Goal: Task Accomplishment & Management: Manage account settings

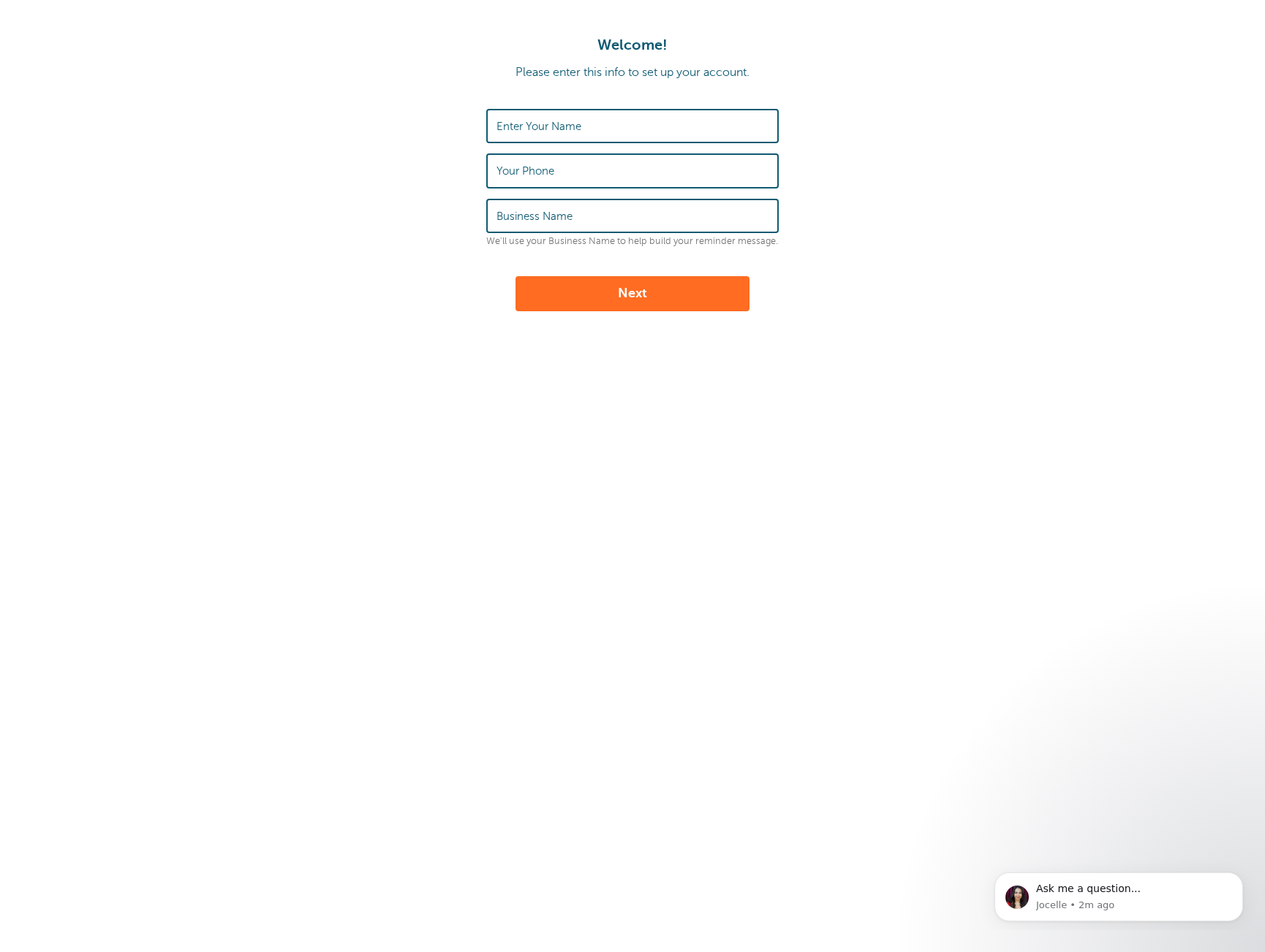
click at [579, 130] on label "Enter Your Name" at bounding box center [538, 126] width 85 height 13
click at [579, 130] on input "Enter Your Name" at bounding box center [632, 126] width 272 height 31
type input "Dennis Jager"
type input "9292253355"
type input "Skylar Modeling"
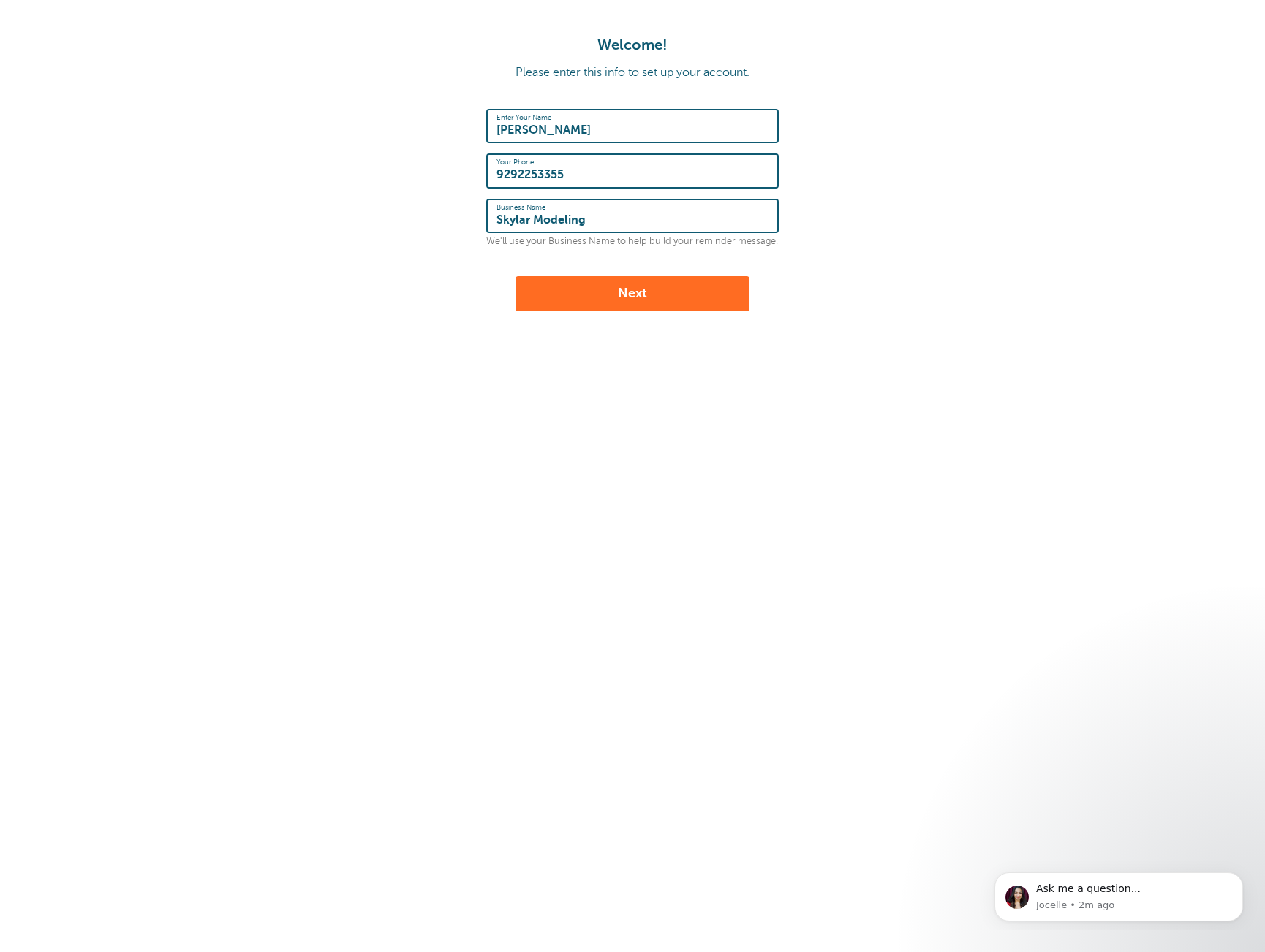
click at [656, 295] on button "Next" at bounding box center [632, 294] width 233 height 35
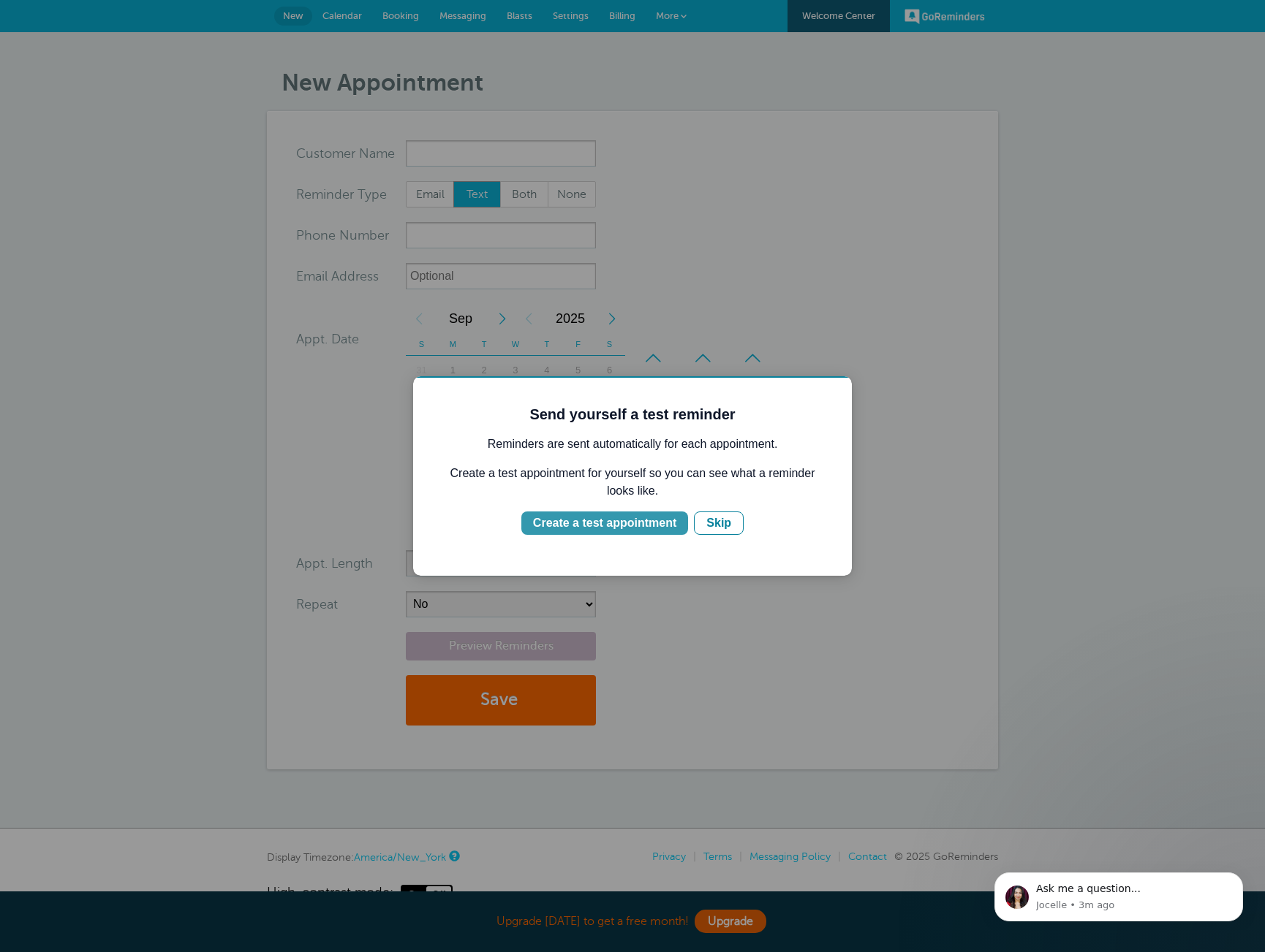
click at [662, 524] on div "Create a test appointment" at bounding box center [605, 523] width 143 height 17
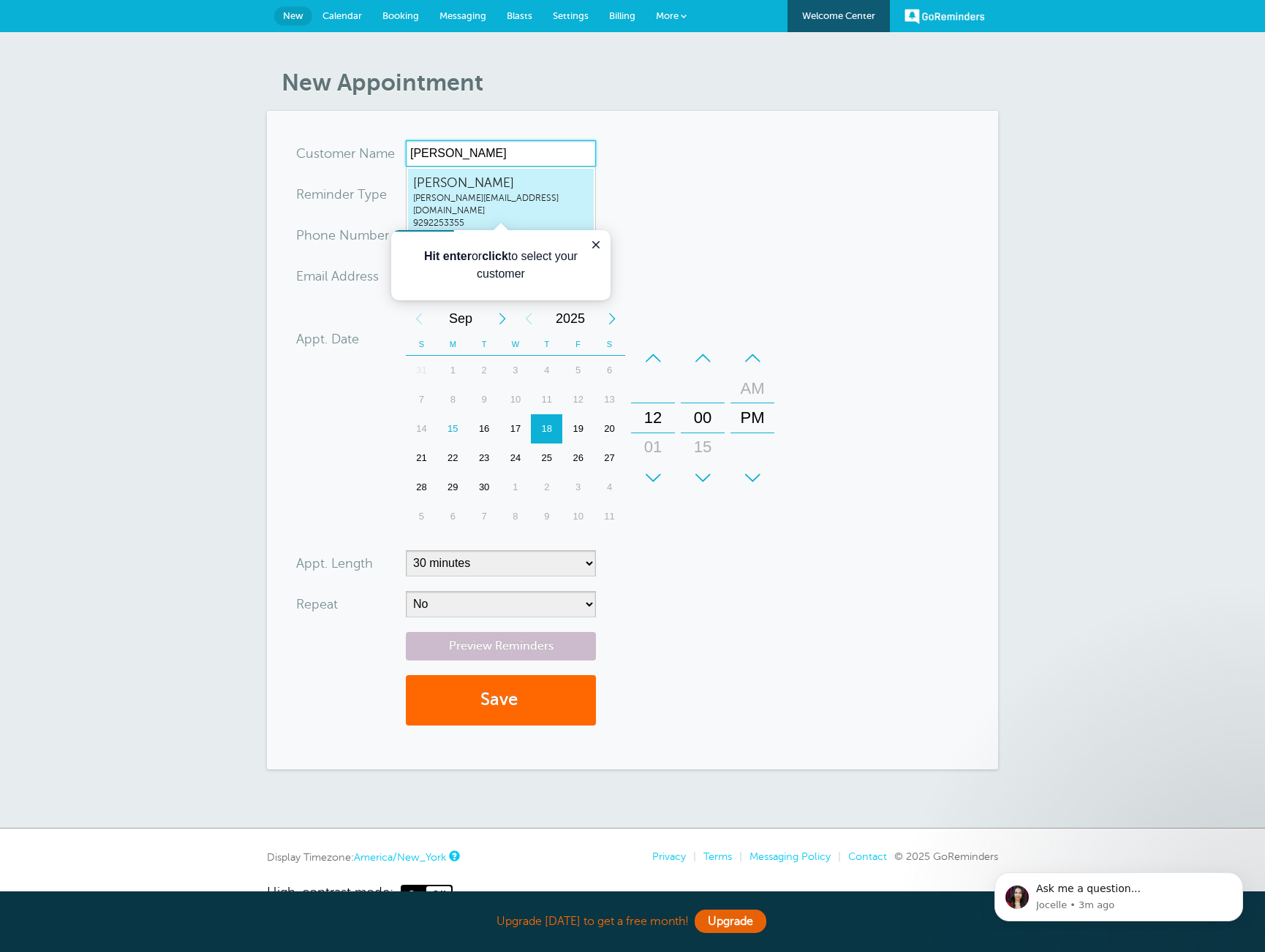
click at [524, 202] on span "dennis@skylarmodeling.com" at bounding box center [500, 205] width 175 height 25
type input "DennisJagerdennis@skylarmodeling.com9292253355"
type input "Dennis Jager"
type input "9292253355"
type input "dennis@skylarmodeling.com"
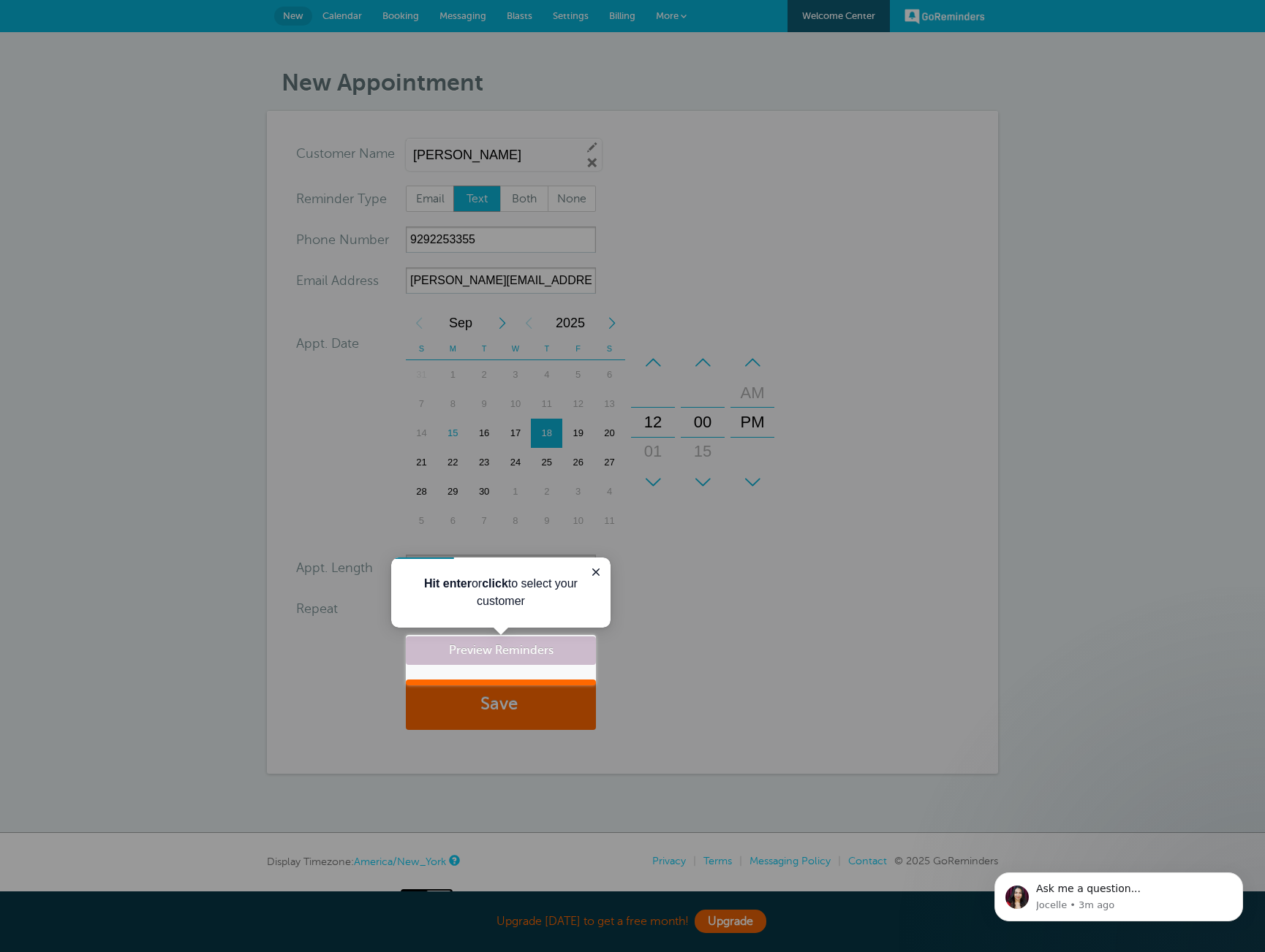
scroll to position [44, 0]
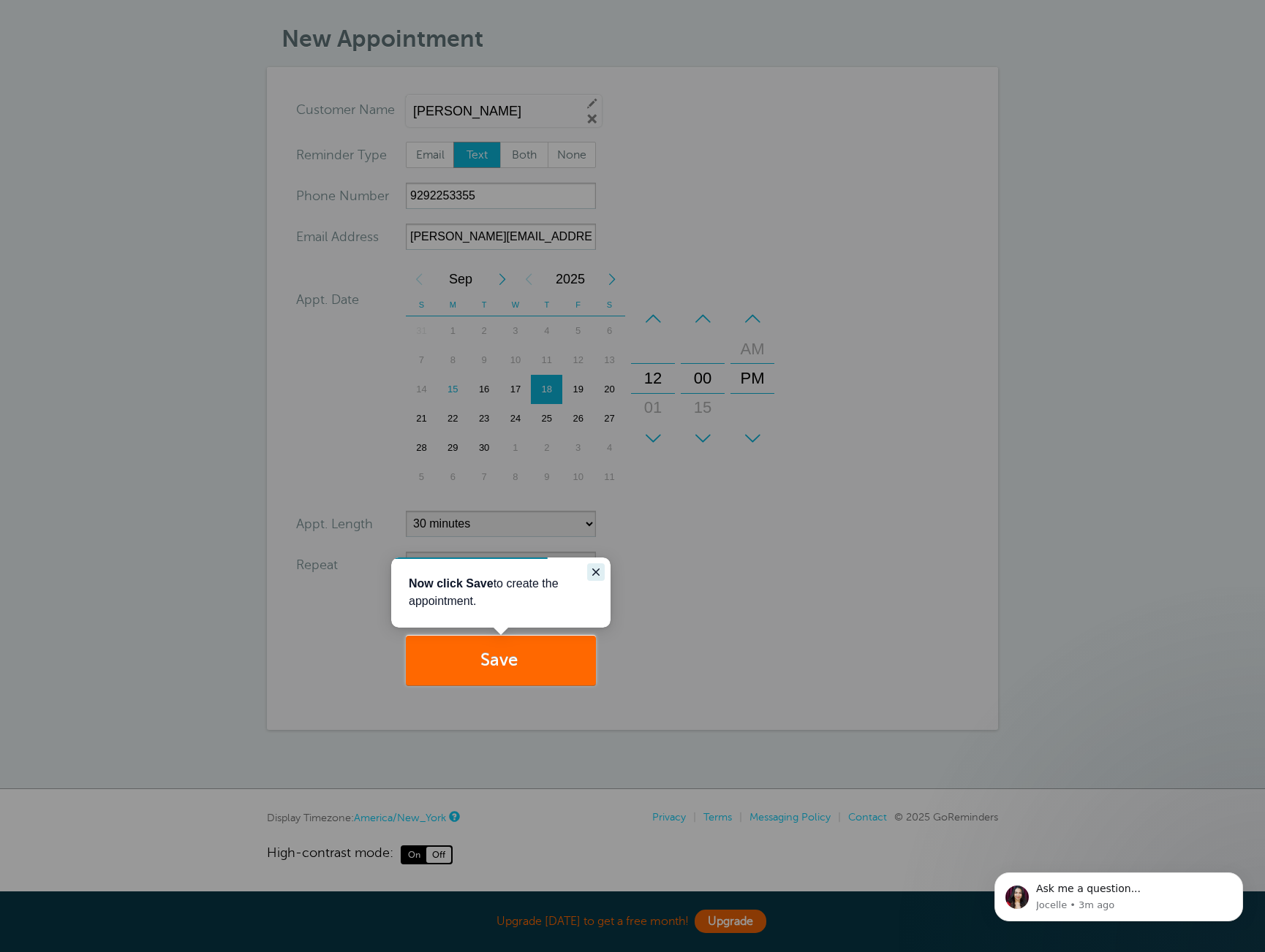
click at [592, 574] on icon "Close guide" at bounding box center [595, 571] width 11 height 11
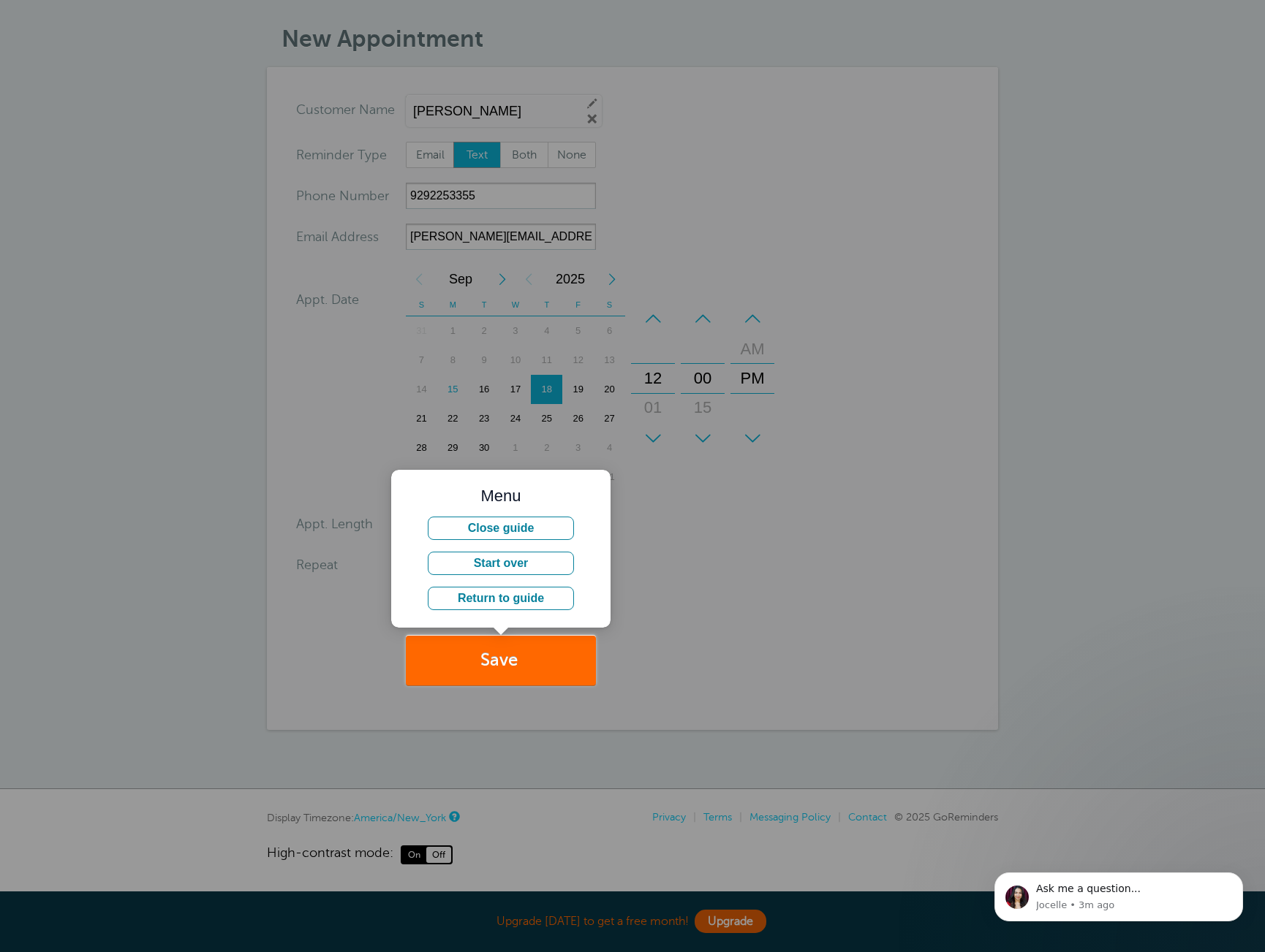
click at [685, 578] on div at bounding box center [930, 342] width 669 height 685
click at [529, 592] on button "Return to guide" at bounding box center [501, 598] width 146 height 24
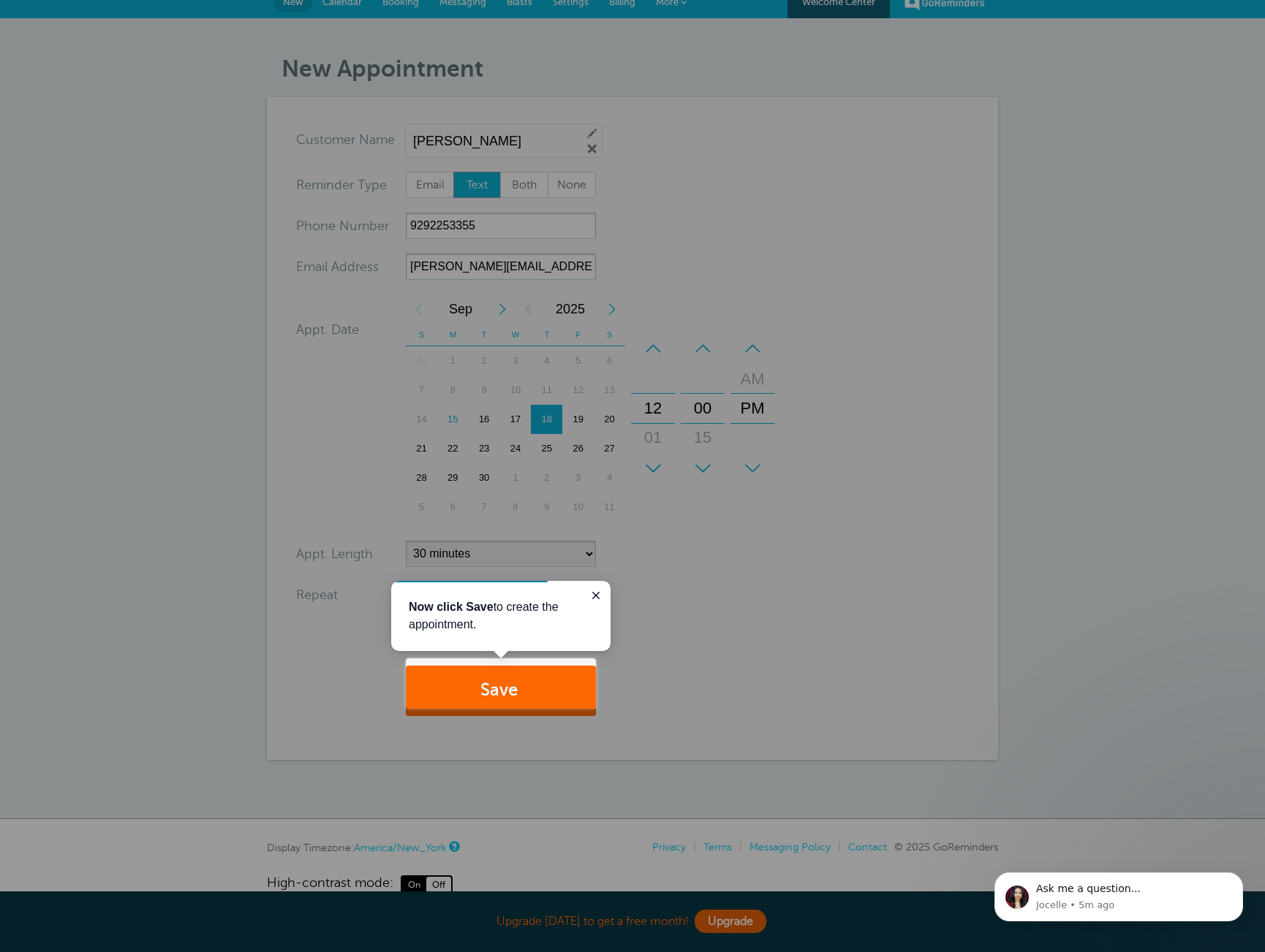
scroll to position [11, 0]
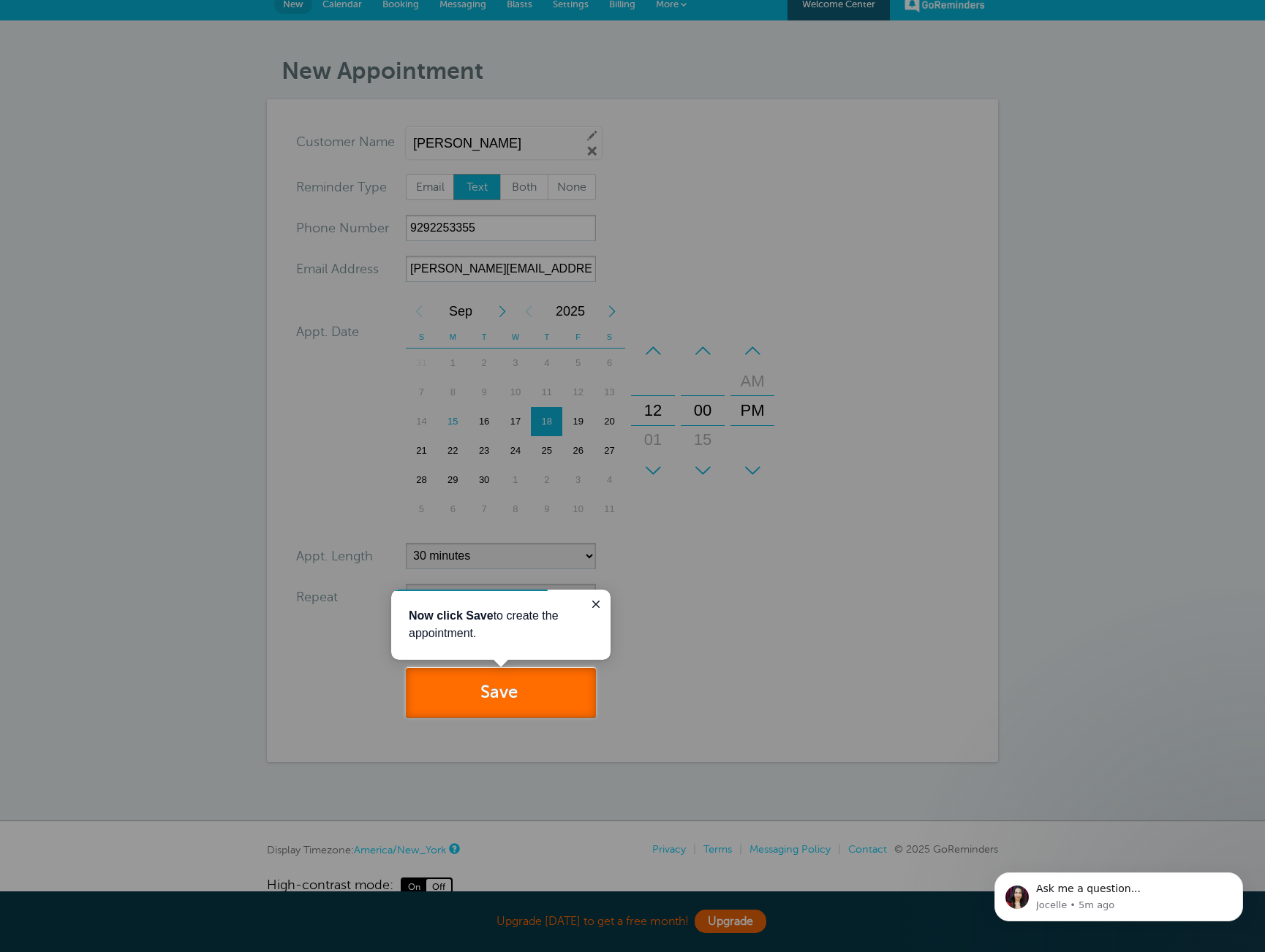
click at [525, 701] on button "Save" at bounding box center [501, 693] width 190 height 51
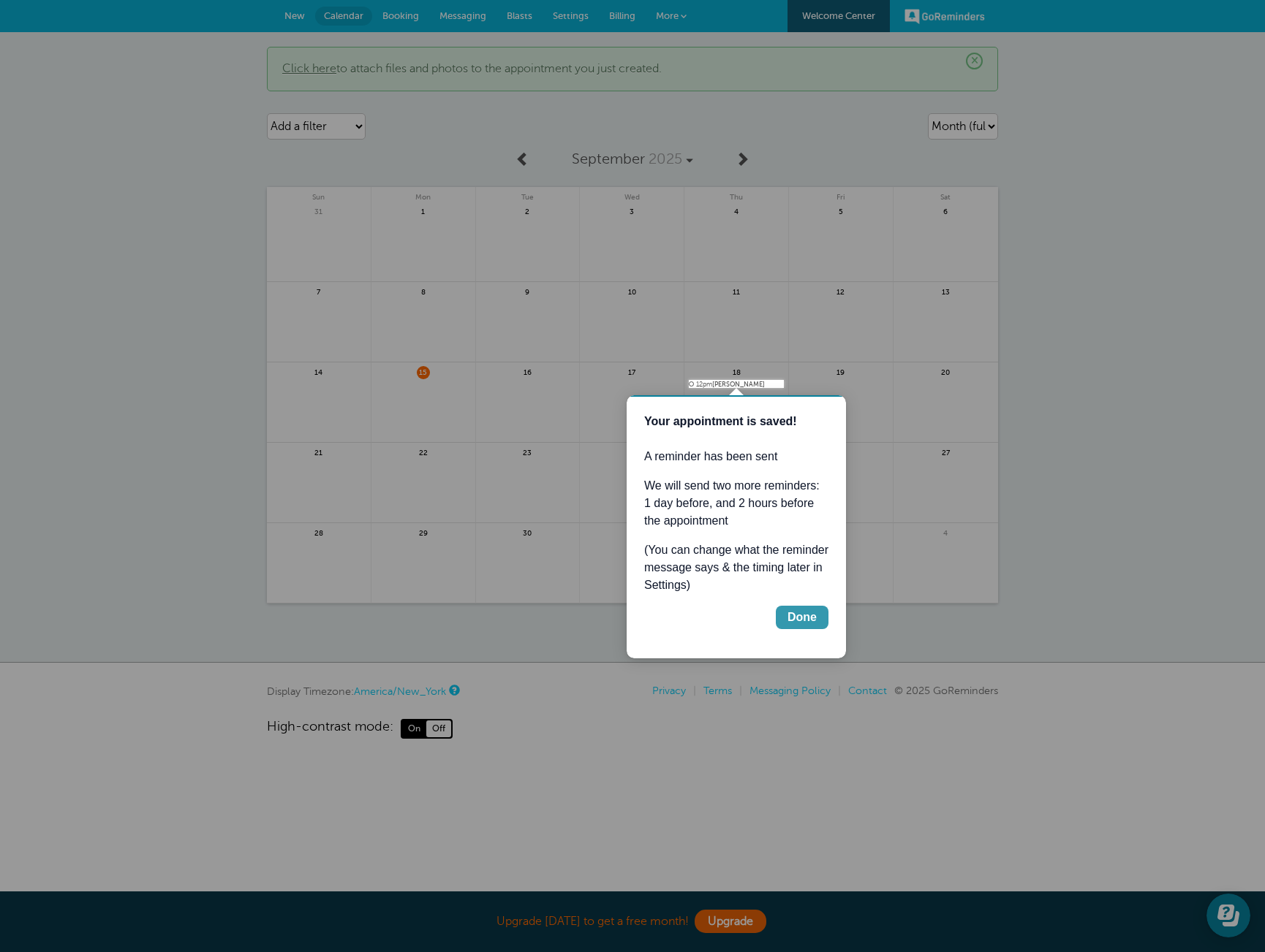
click at [807, 615] on div "Done" at bounding box center [802, 618] width 30 height 17
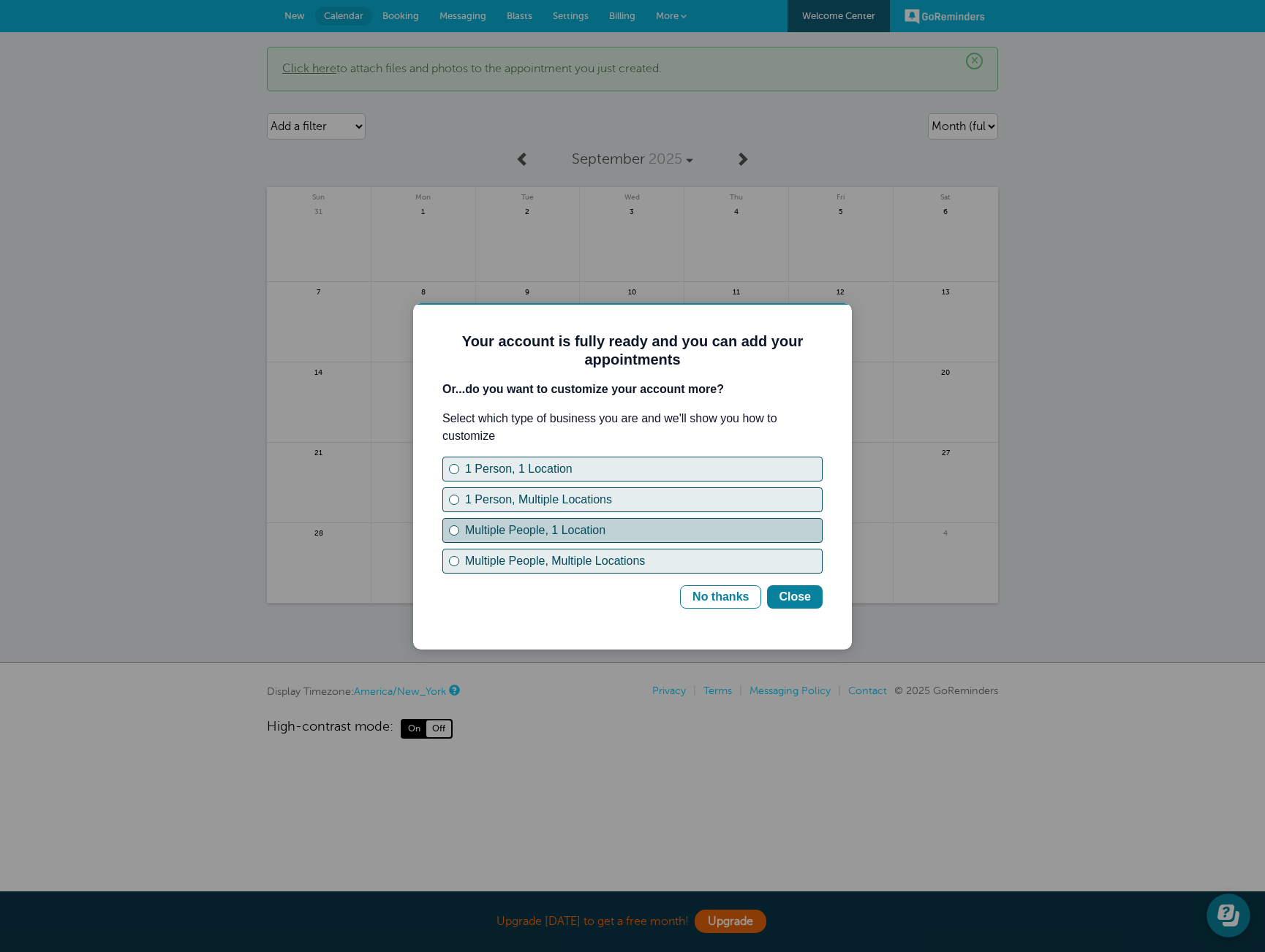
click at [544, 523] on div "Multiple People, 1 Location" at bounding box center [643, 530] width 356 height 17
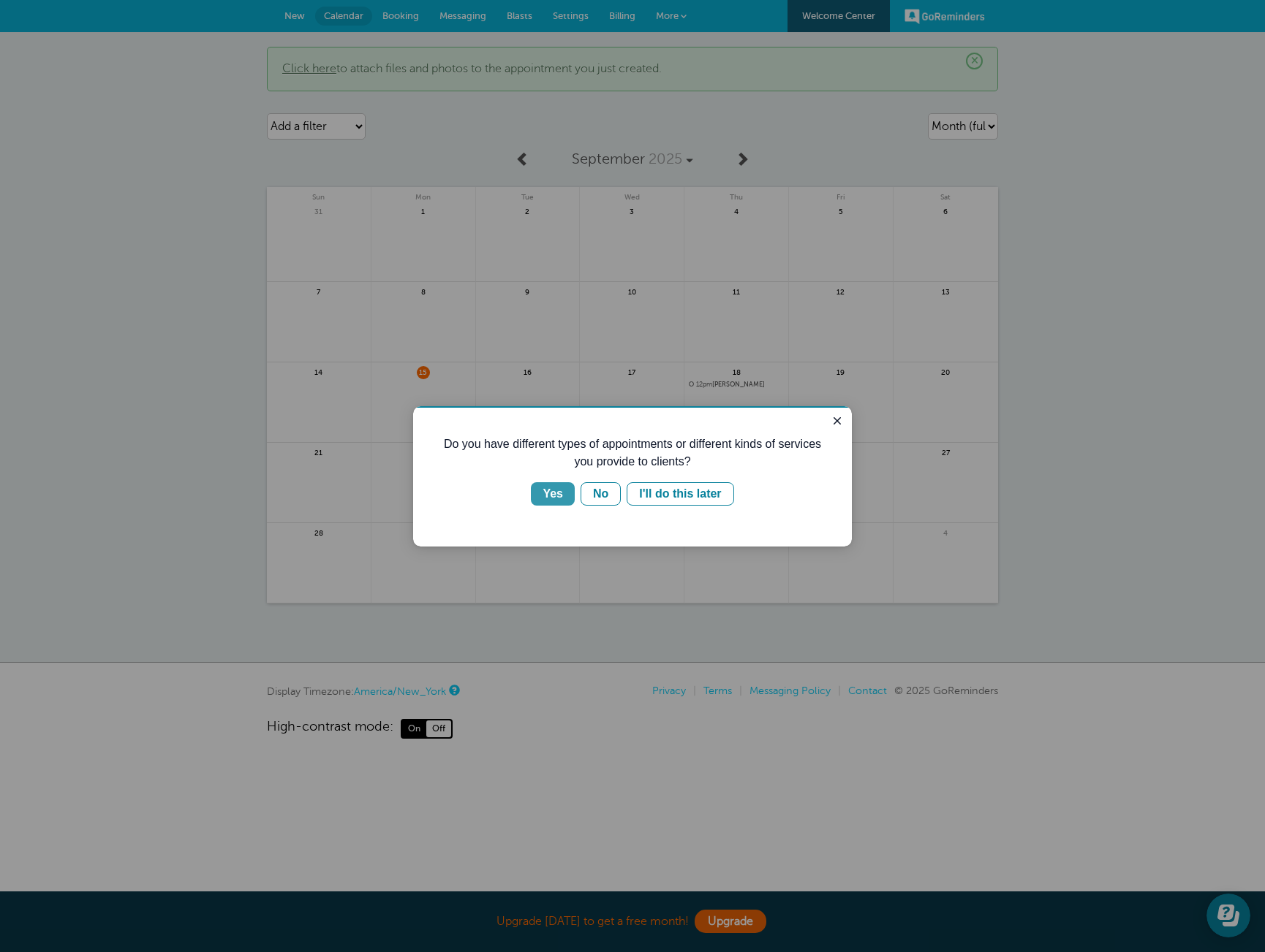
click at [551, 499] on div "Yes" at bounding box center [552, 494] width 20 height 17
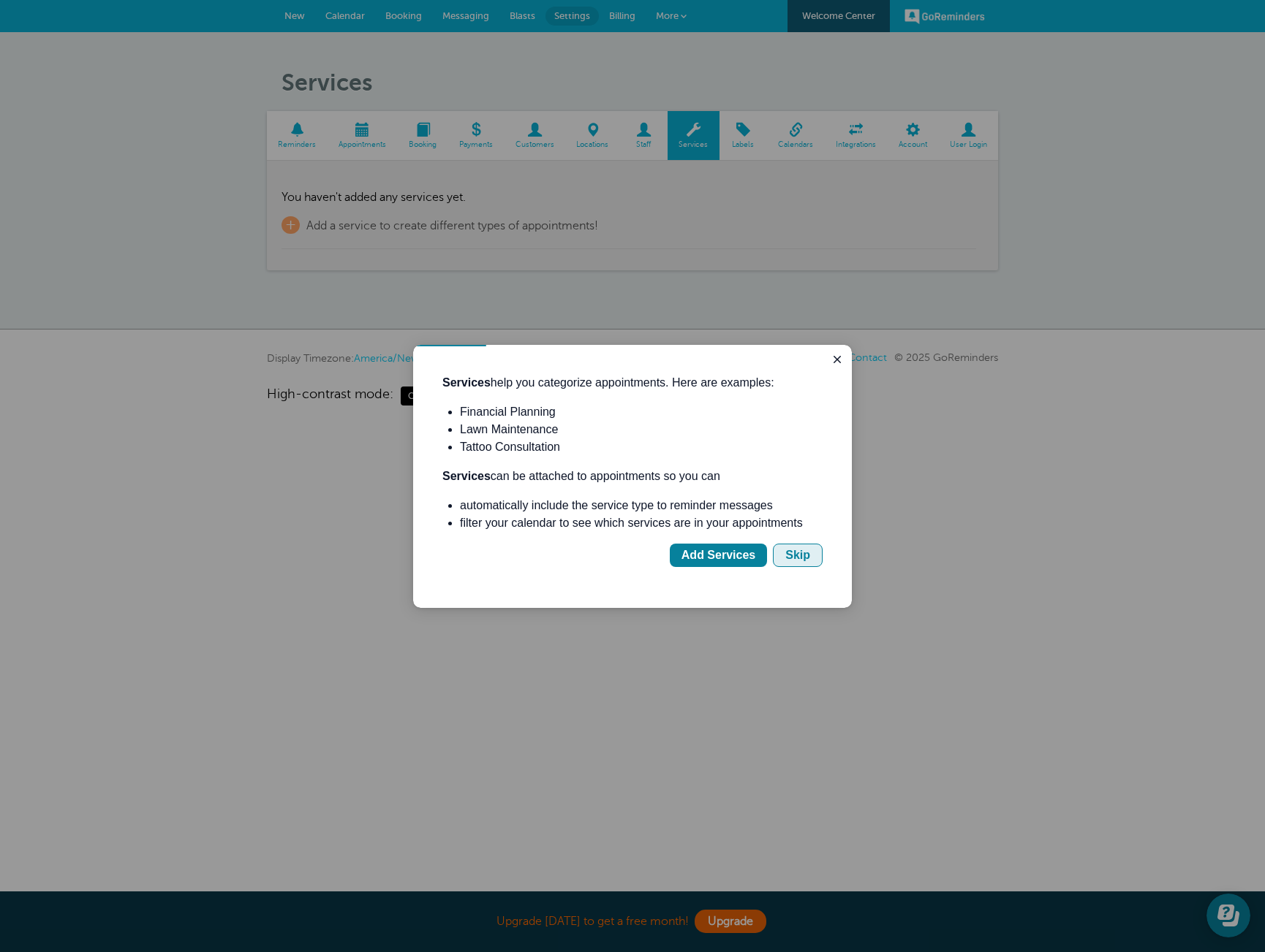
click at [789, 557] on div "Skip" at bounding box center [797, 556] width 25 height 17
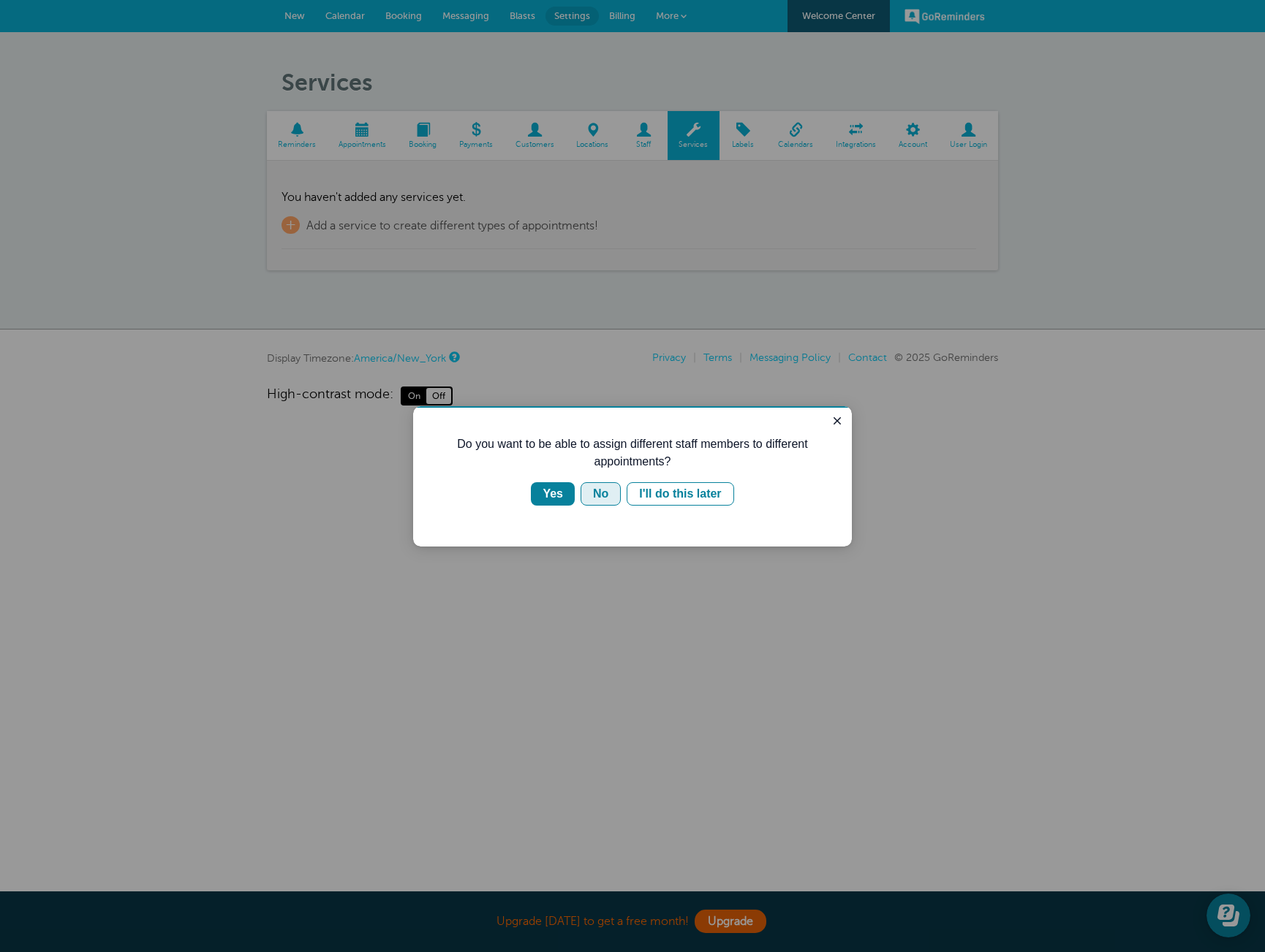
click at [593, 495] on div "No" at bounding box center [600, 494] width 16 height 17
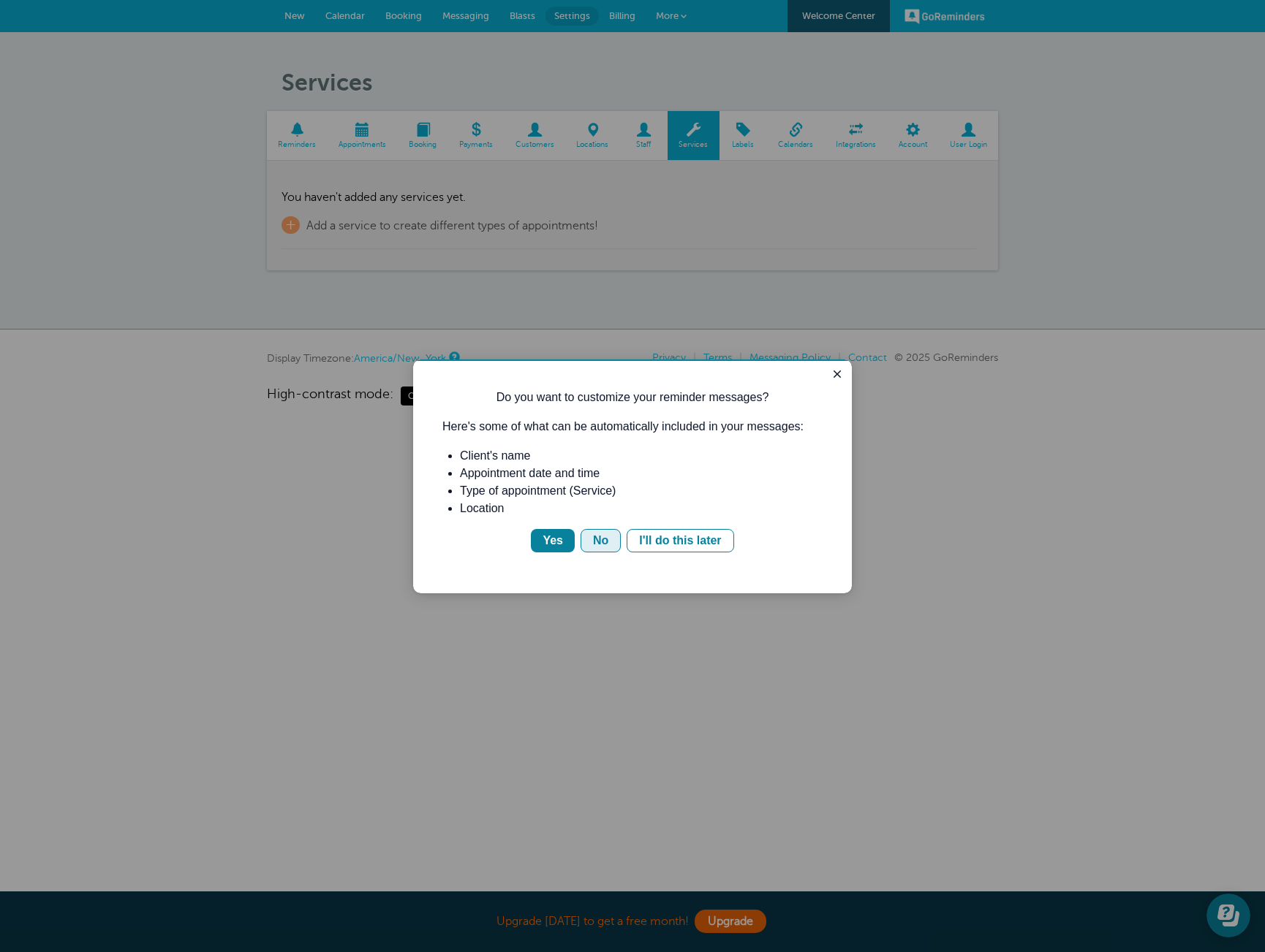
click at [601, 544] on div "No" at bounding box center [600, 541] width 16 height 17
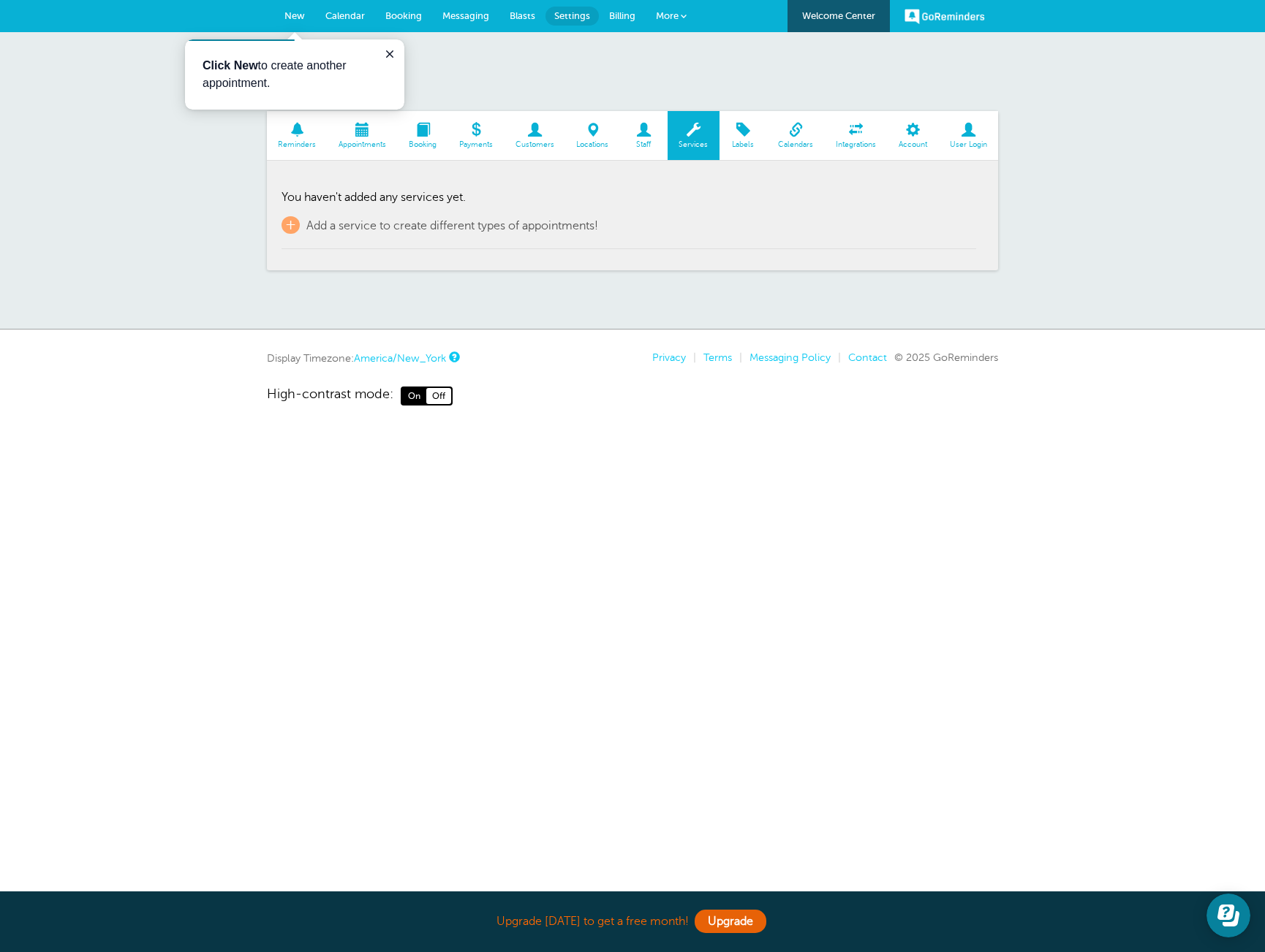
click at [288, 17] on span "New" at bounding box center [294, 16] width 20 height 11
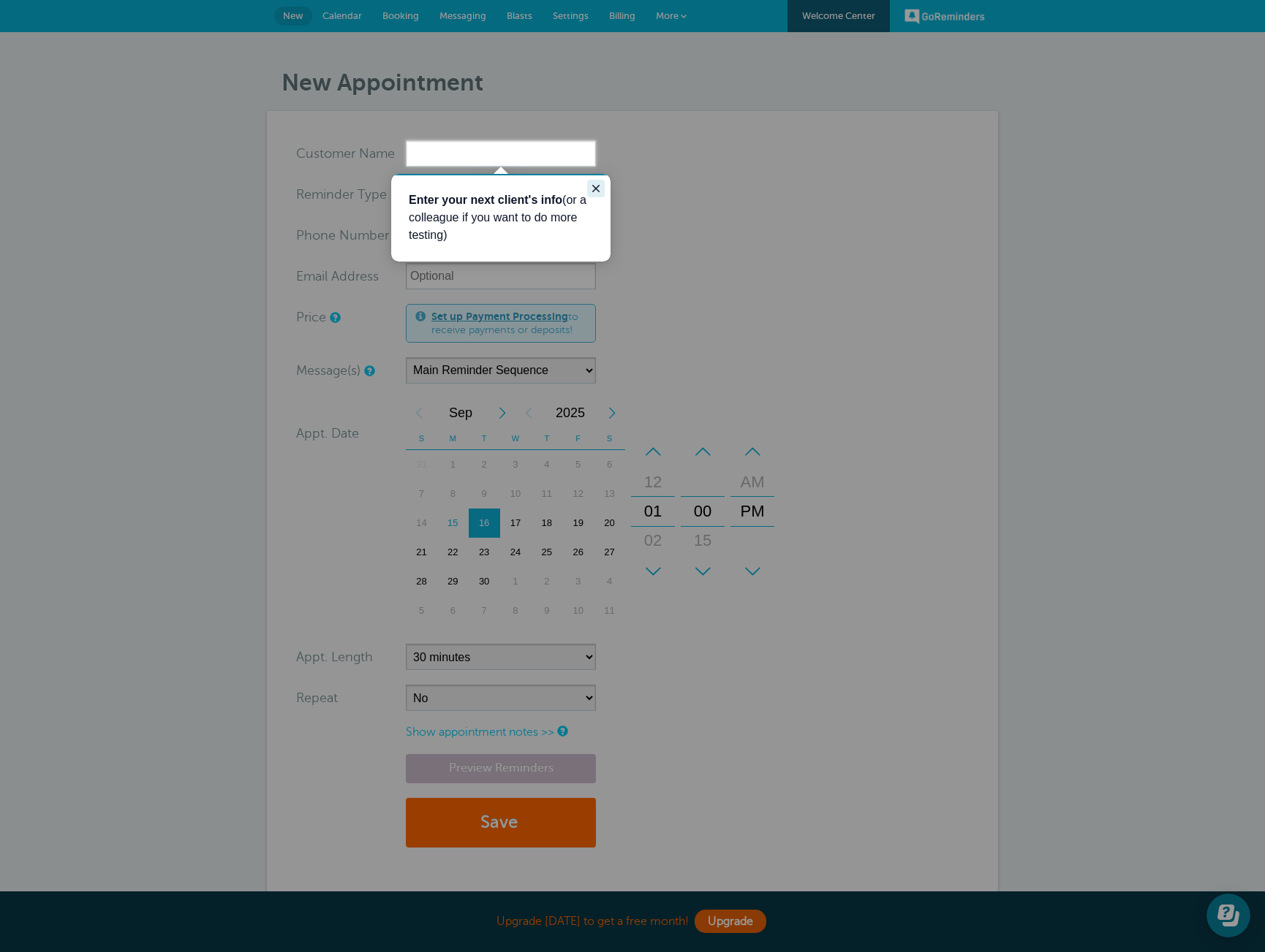
click at [592, 190] on icon "Close guide" at bounding box center [595, 188] width 11 height 11
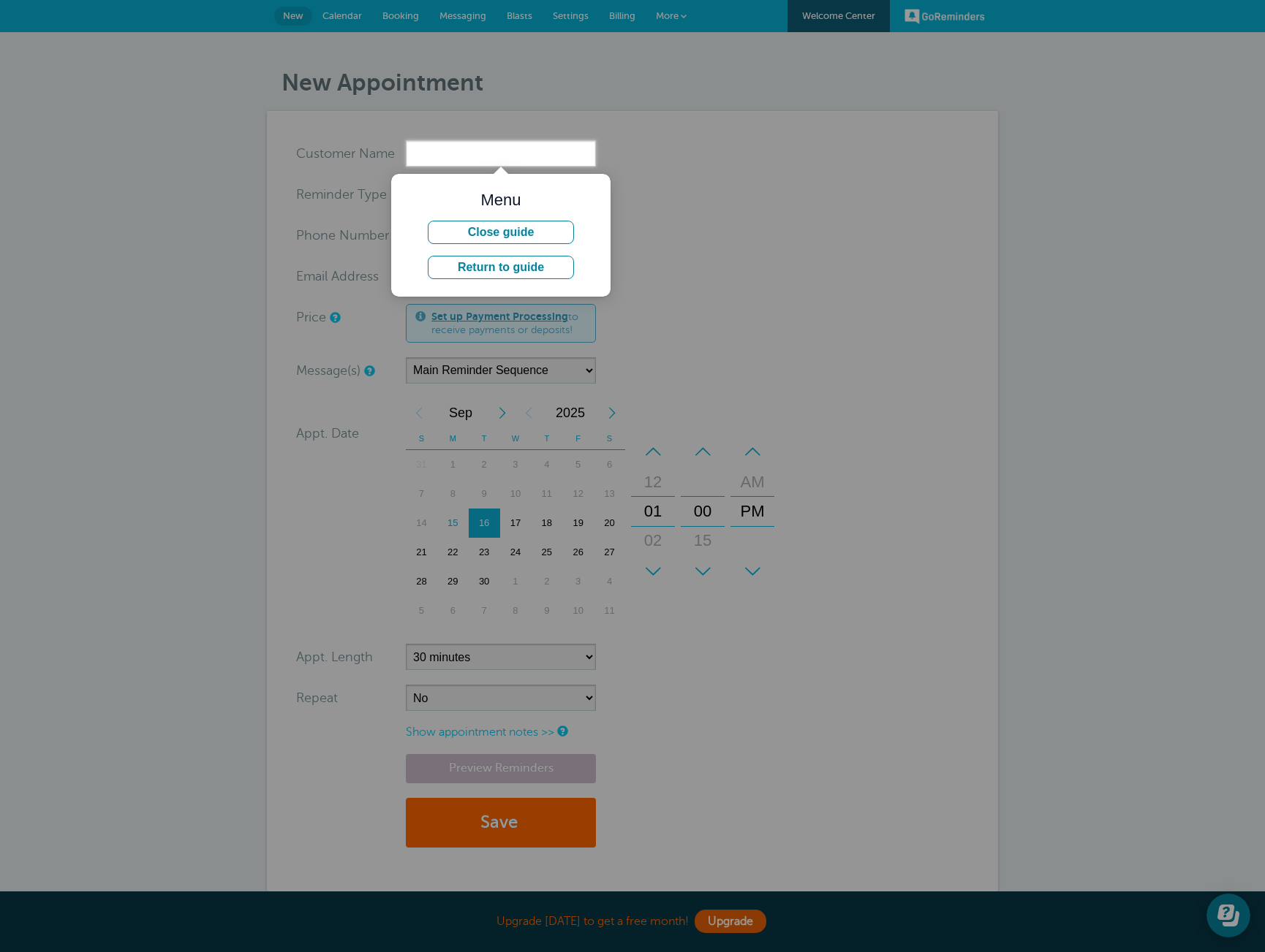
click at [655, 190] on div at bounding box center [835, 559] width 859 height 786
click at [538, 236] on button "Close guide" at bounding box center [501, 232] width 146 height 24
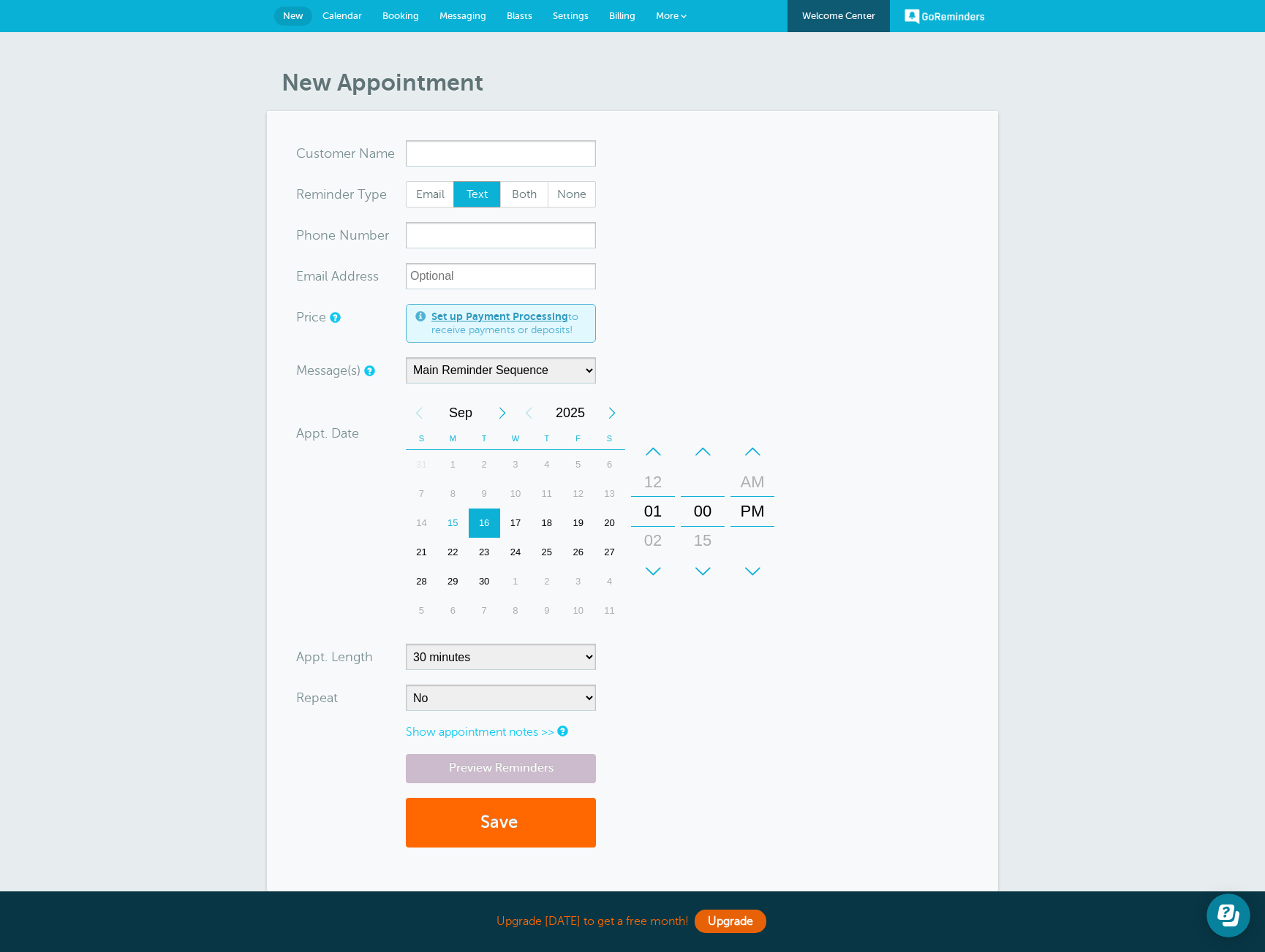
click at [290, 17] on span "New" at bounding box center [293, 16] width 20 height 11
click at [403, 17] on span "Booking" at bounding box center [401, 16] width 37 height 11
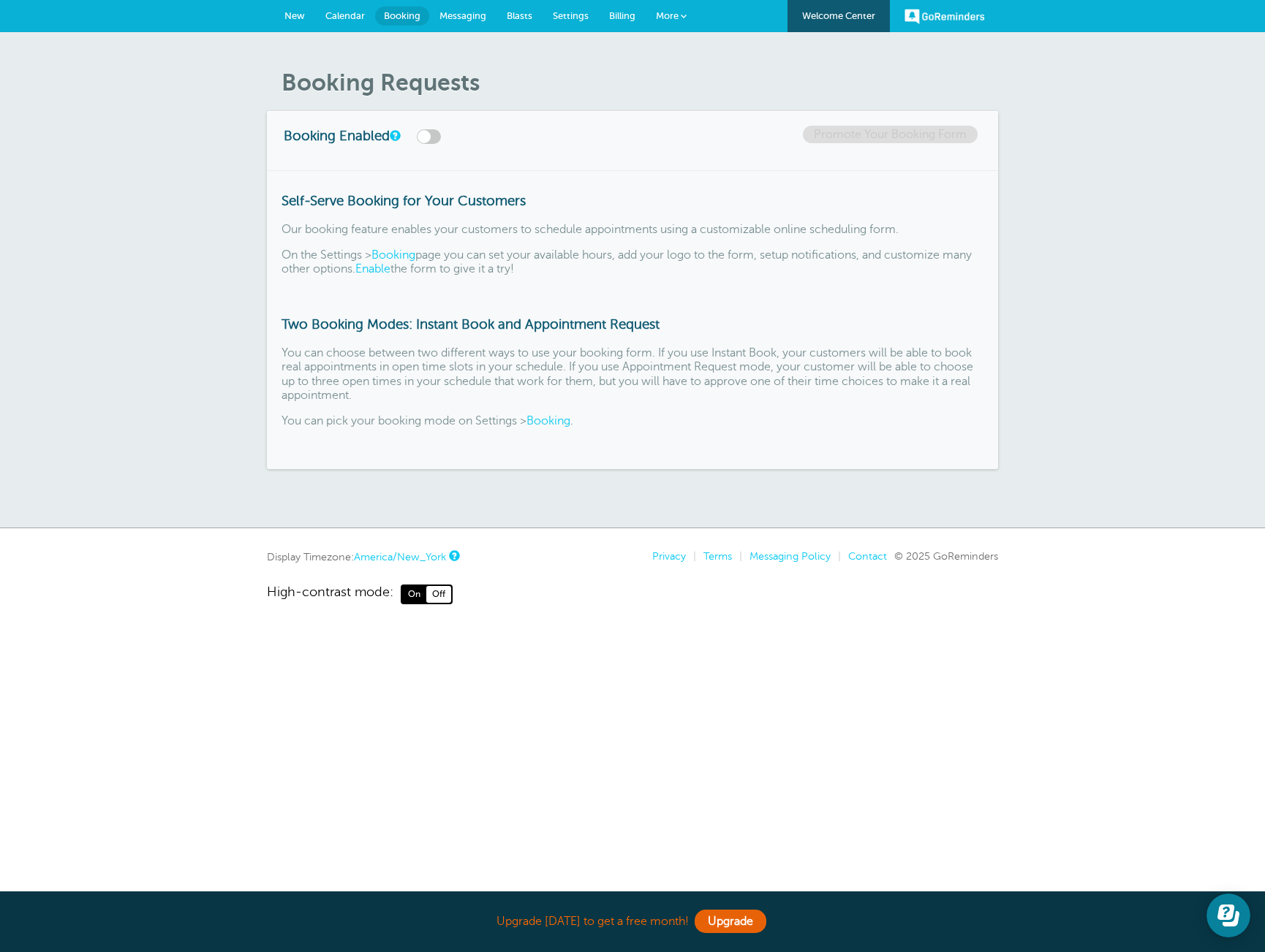
click at [340, 16] on span "Calendar" at bounding box center [344, 16] width 39 height 11
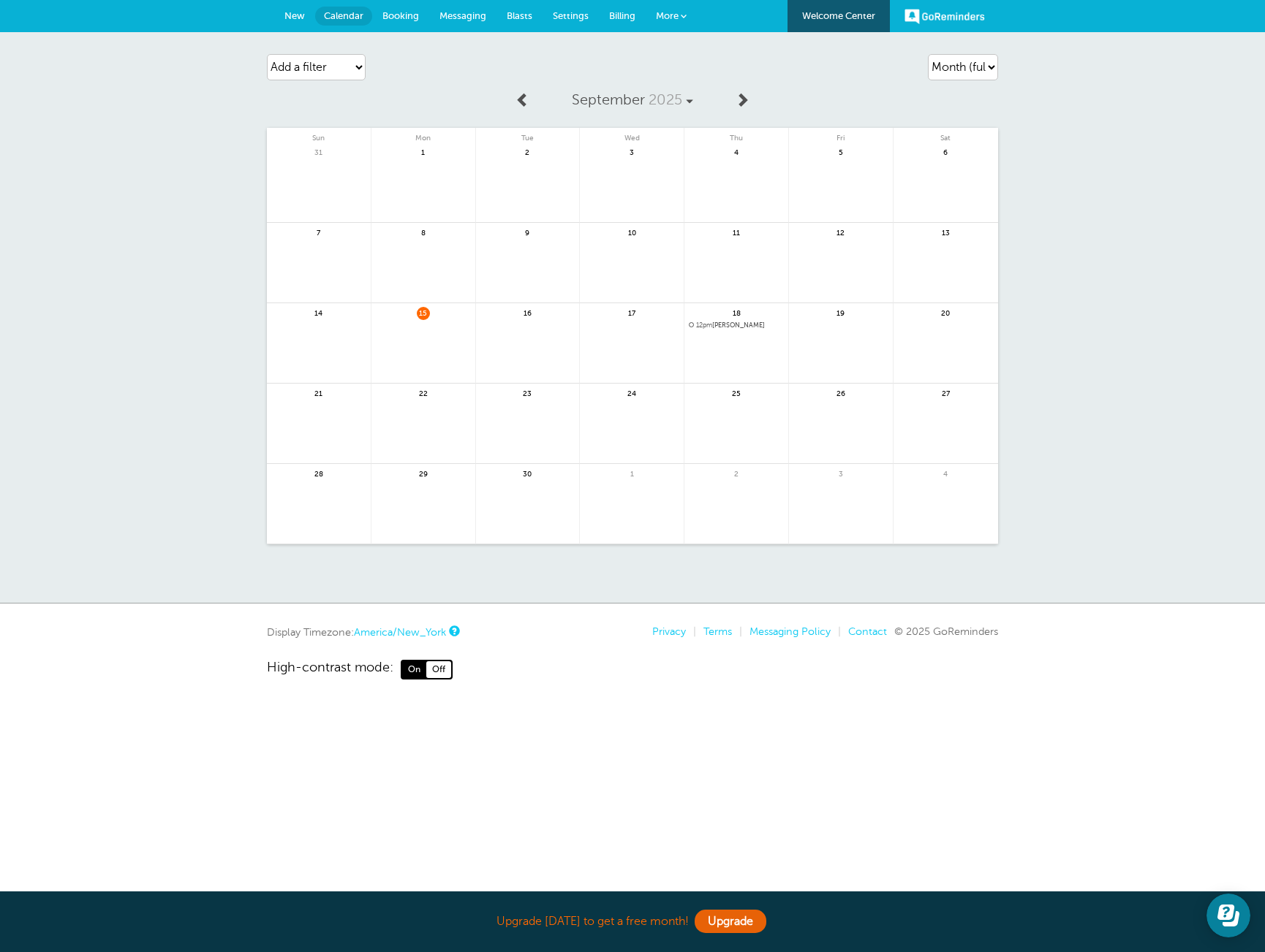
click at [293, 16] on span "New" at bounding box center [294, 16] width 20 height 11
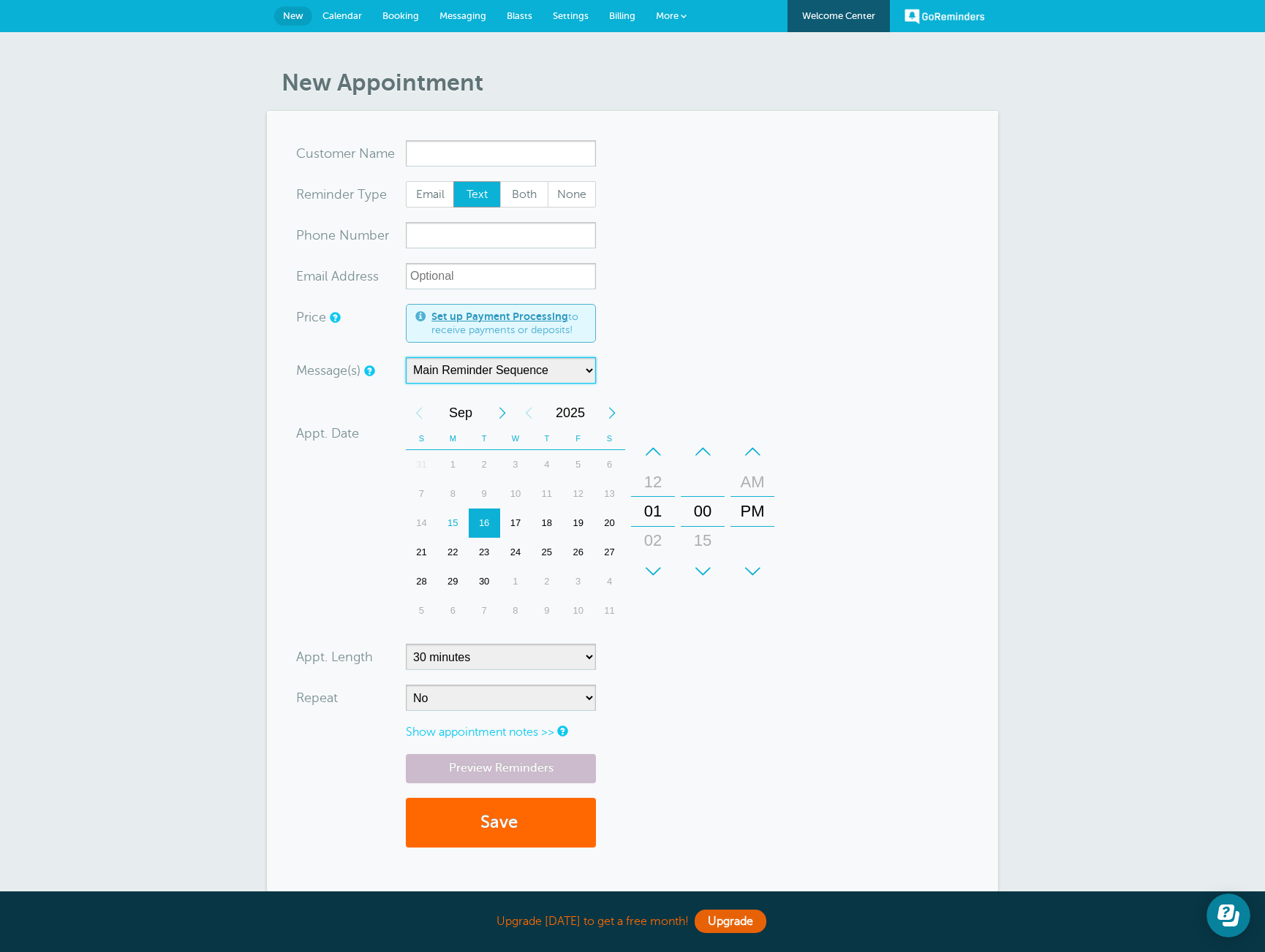
click at [579, 375] on select "Main Reminder Sequence" at bounding box center [501, 370] width 190 height 26
click at [406, 357] on select "Main Reminder Sequence" at bounding box center [501, 370] width 190 height 26
click at [581, 12] on span "Settings" at bounding box center [570, 16] width 36 height 11
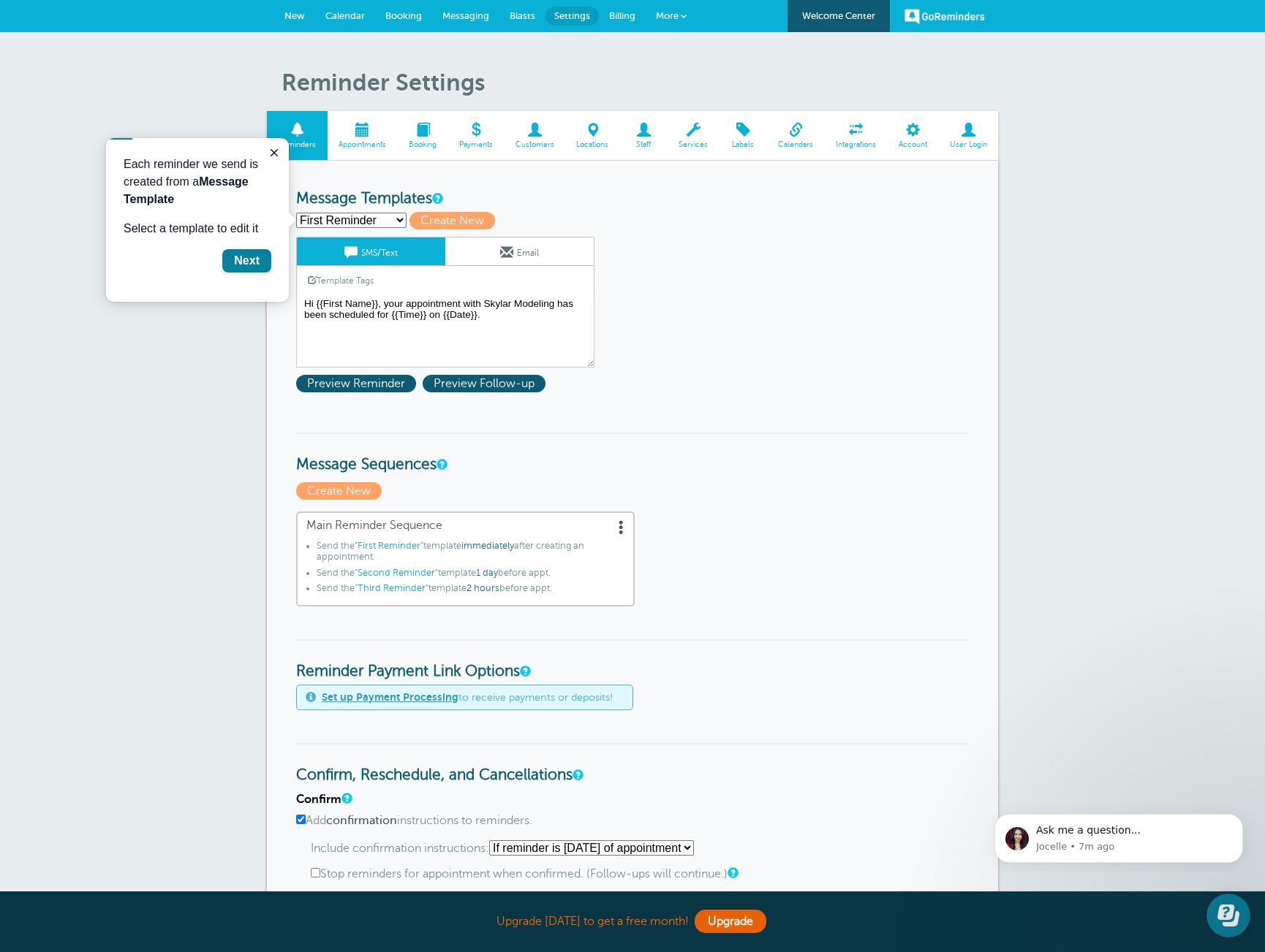
click at [342, 143] on span "Appointments" at bounding box center [362, 145] width 56 height 9
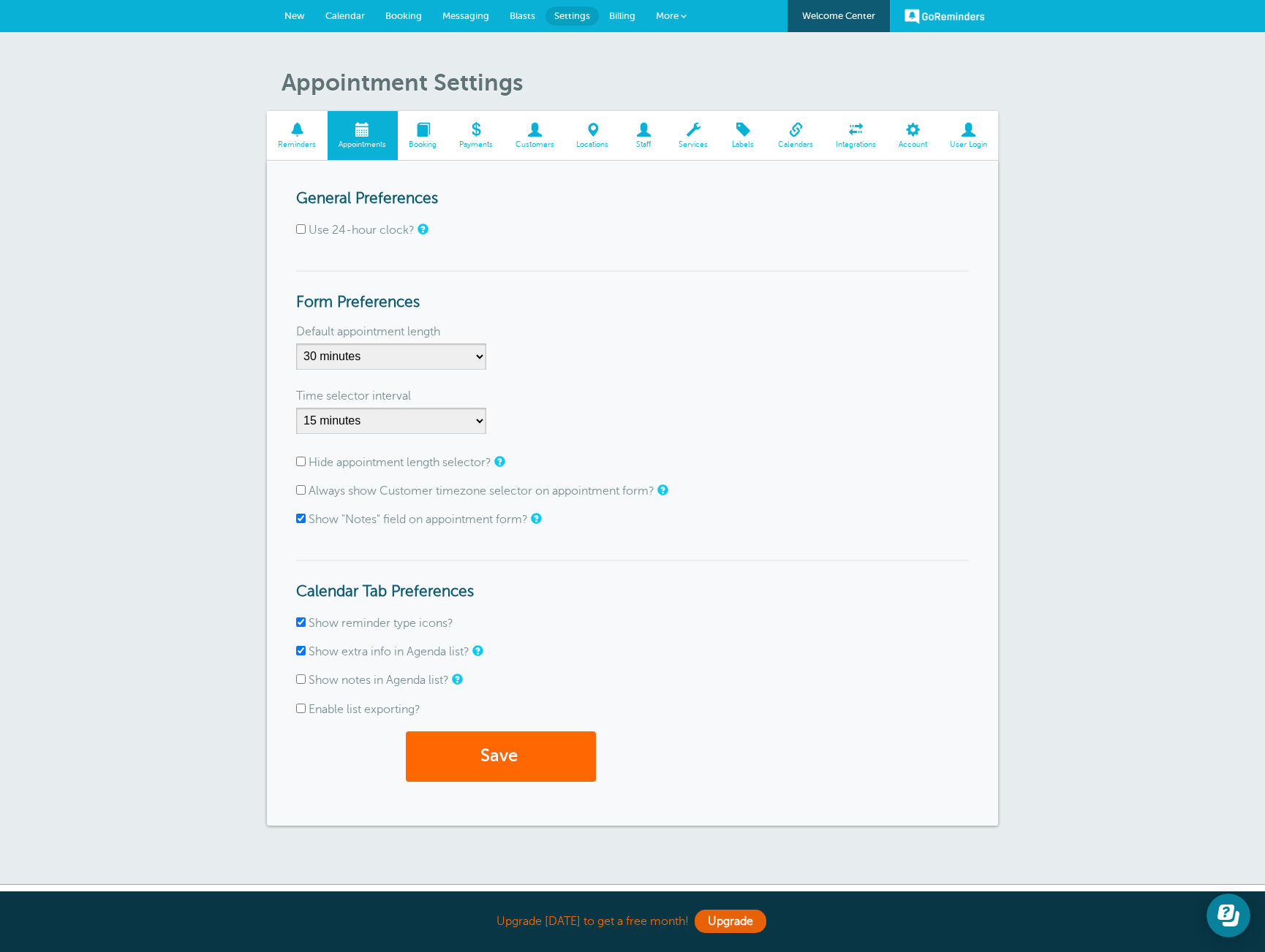
click at [432, 138] on link "Booking" at bounding box center [423, 136] width 51 height 49
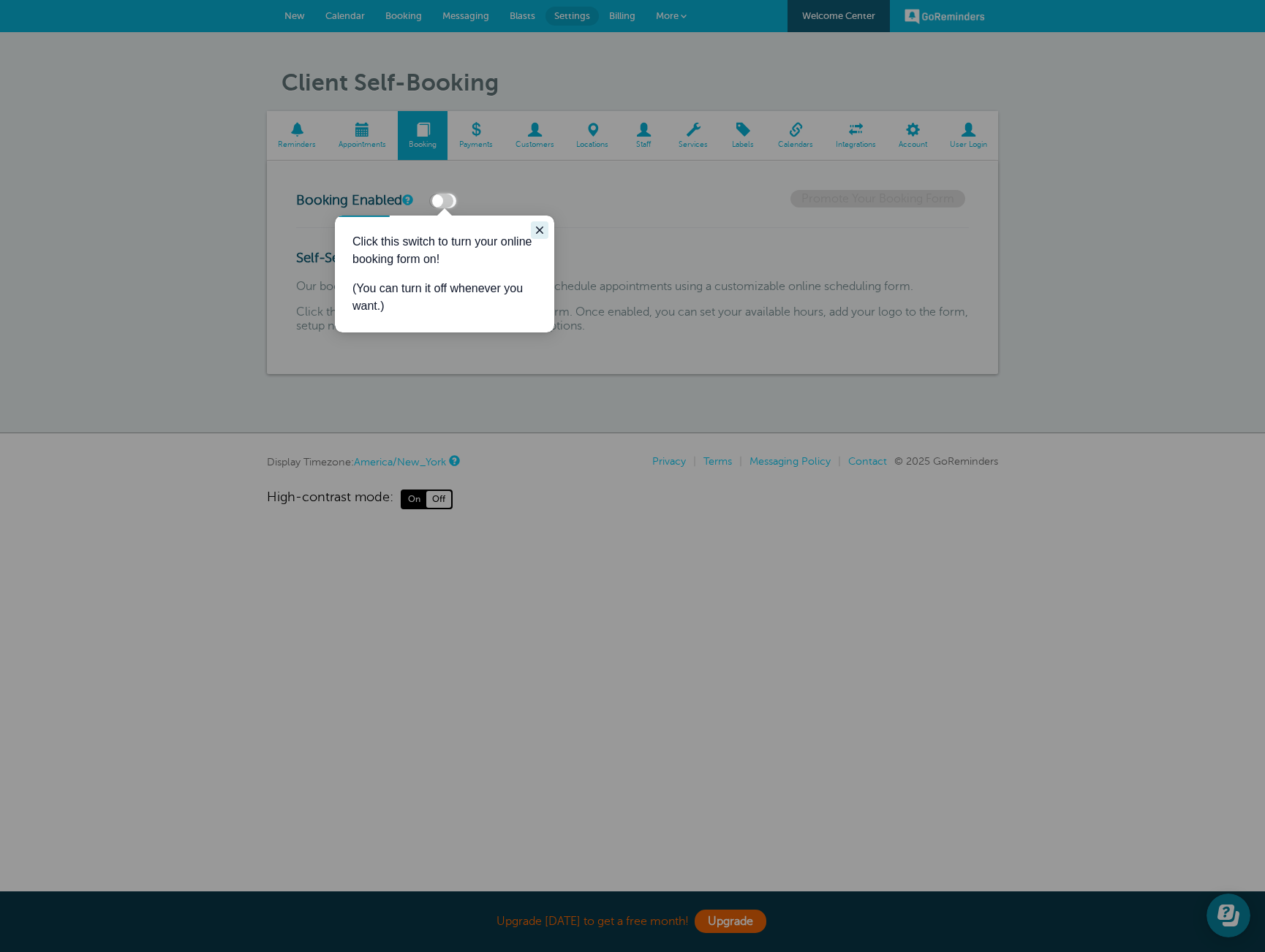
click at [547, 231] on button "Close guide" at bounding box center [539, 230] width 17 height 17
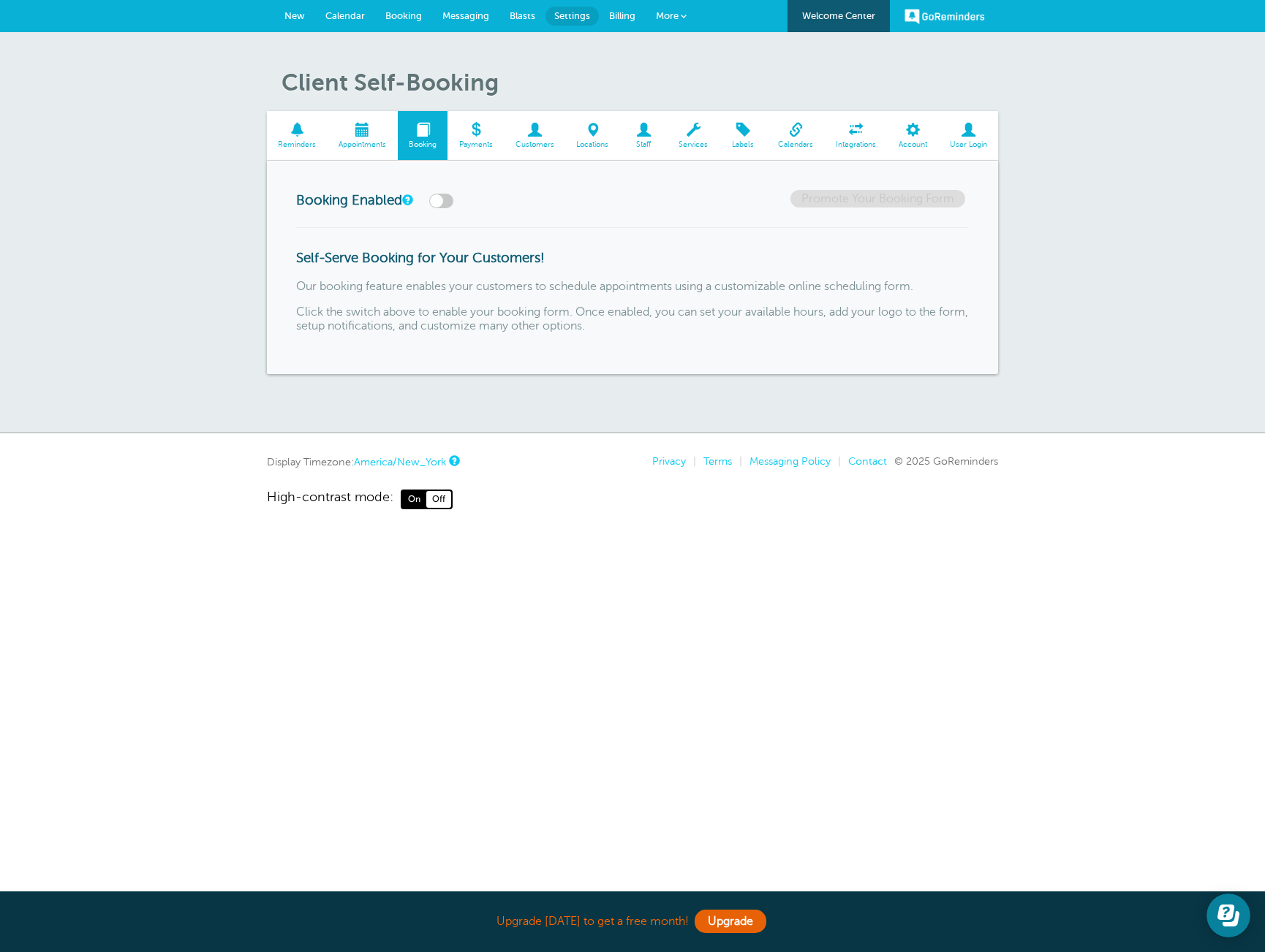
click at [475, 137] on span at bounding box center [475, 130] width 57 height 14
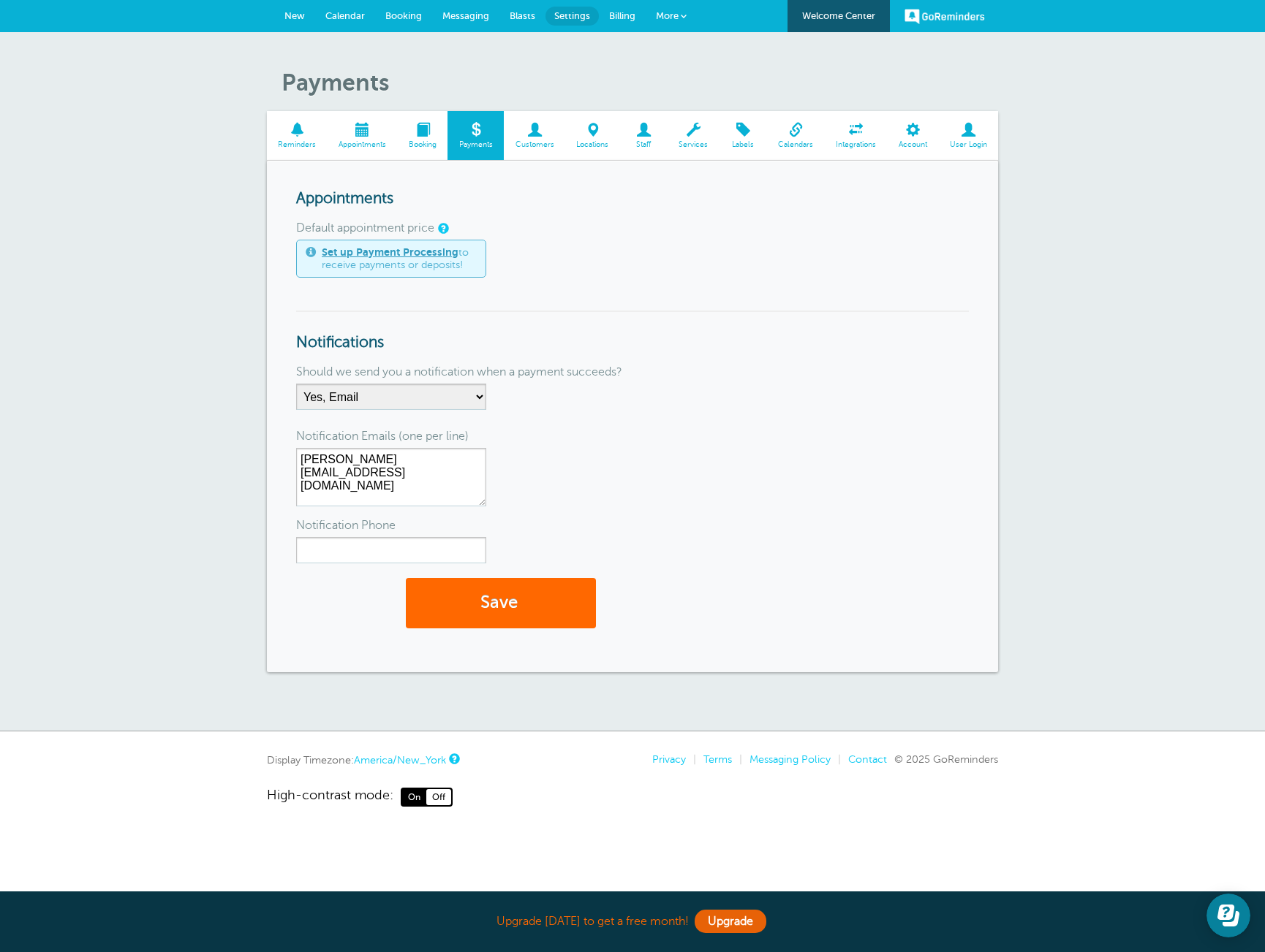
click at [538, 142] on span "Customers" at bounding box center [534, 145] width 47 height 9
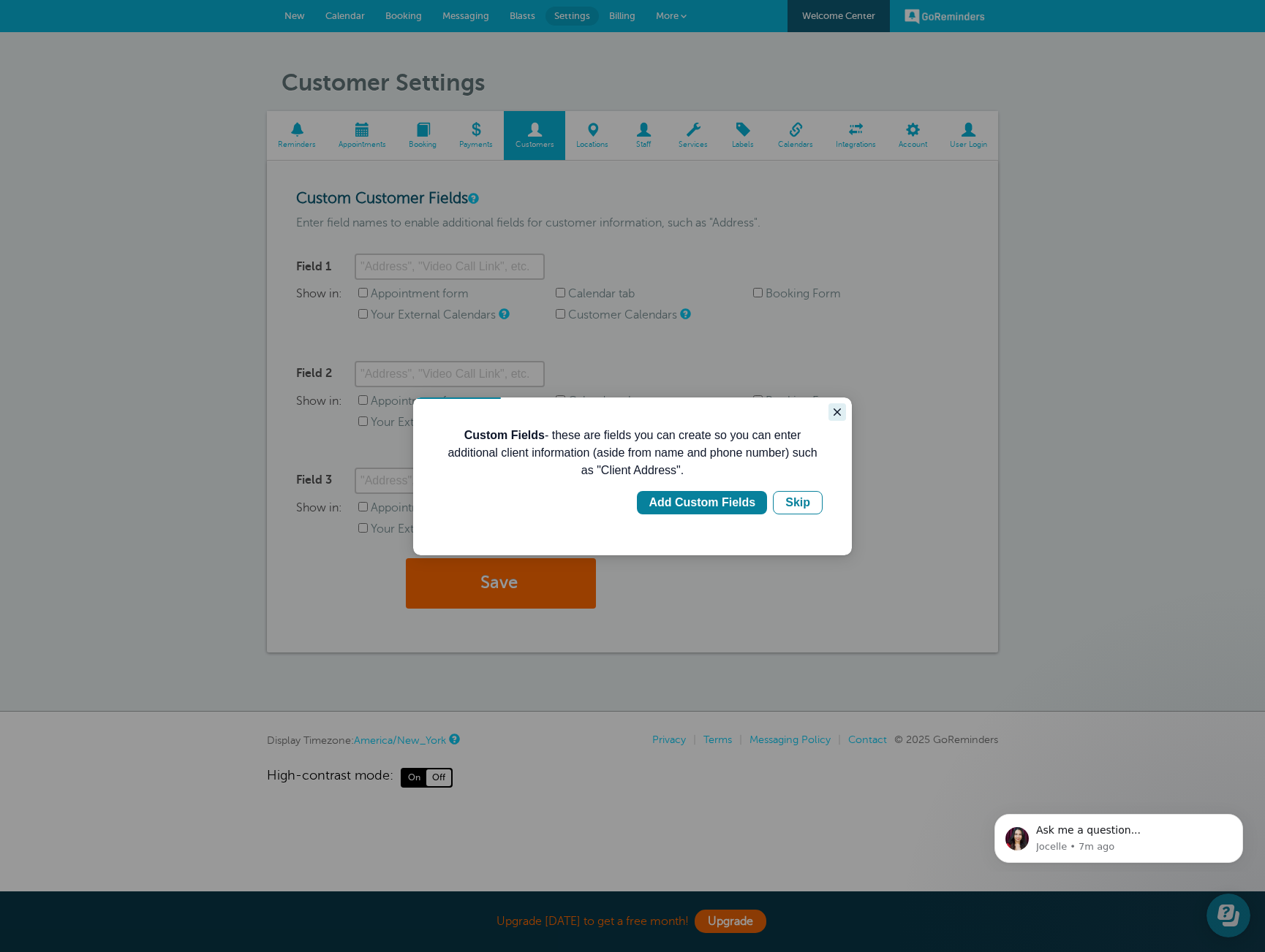
click at [835, 415] on icon "Close guide" at bounding box center [836, 412] width 11 height 11
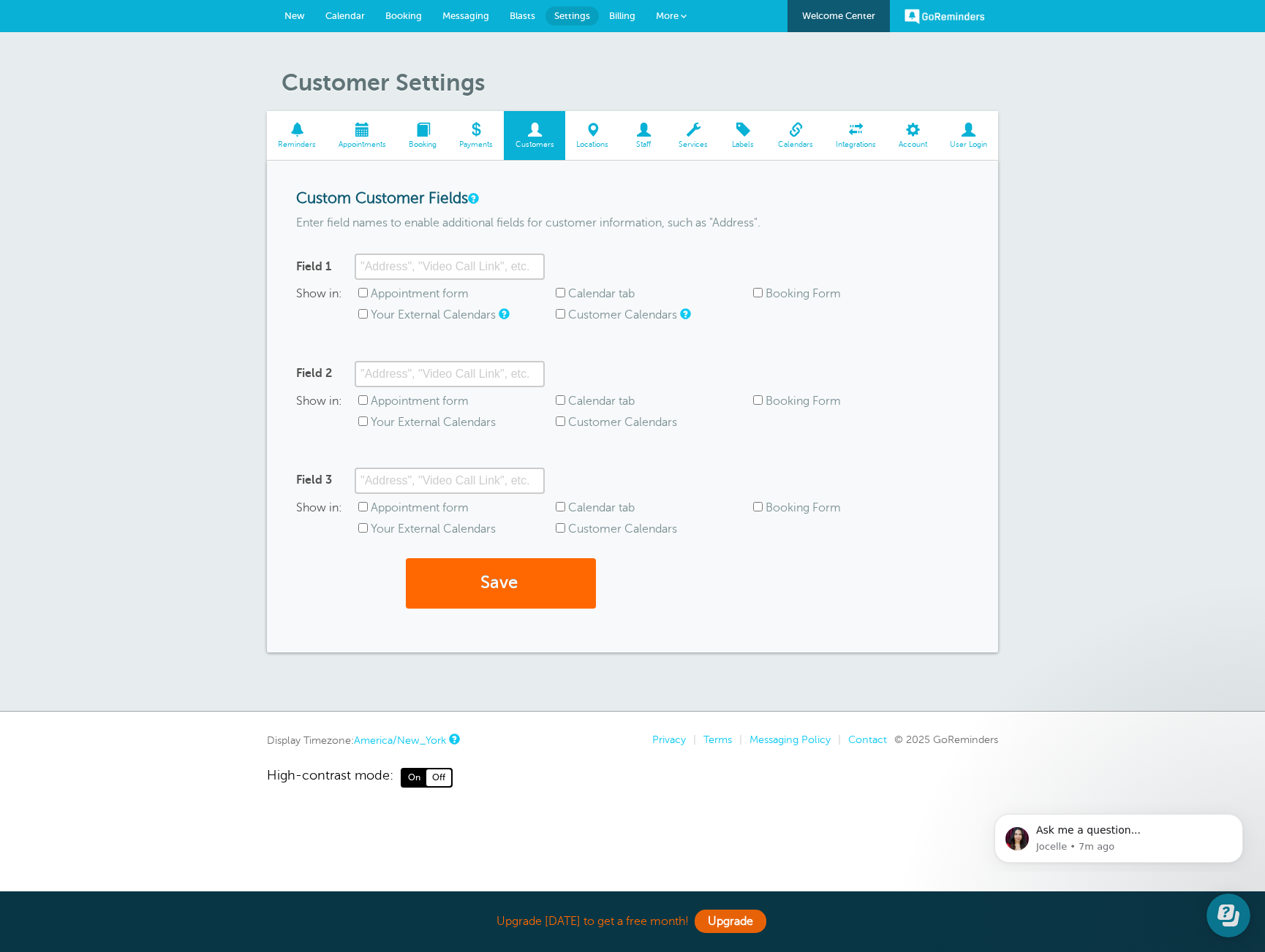
click at [595, 136] on span at bounding box center [592, 130] width 55 height 14
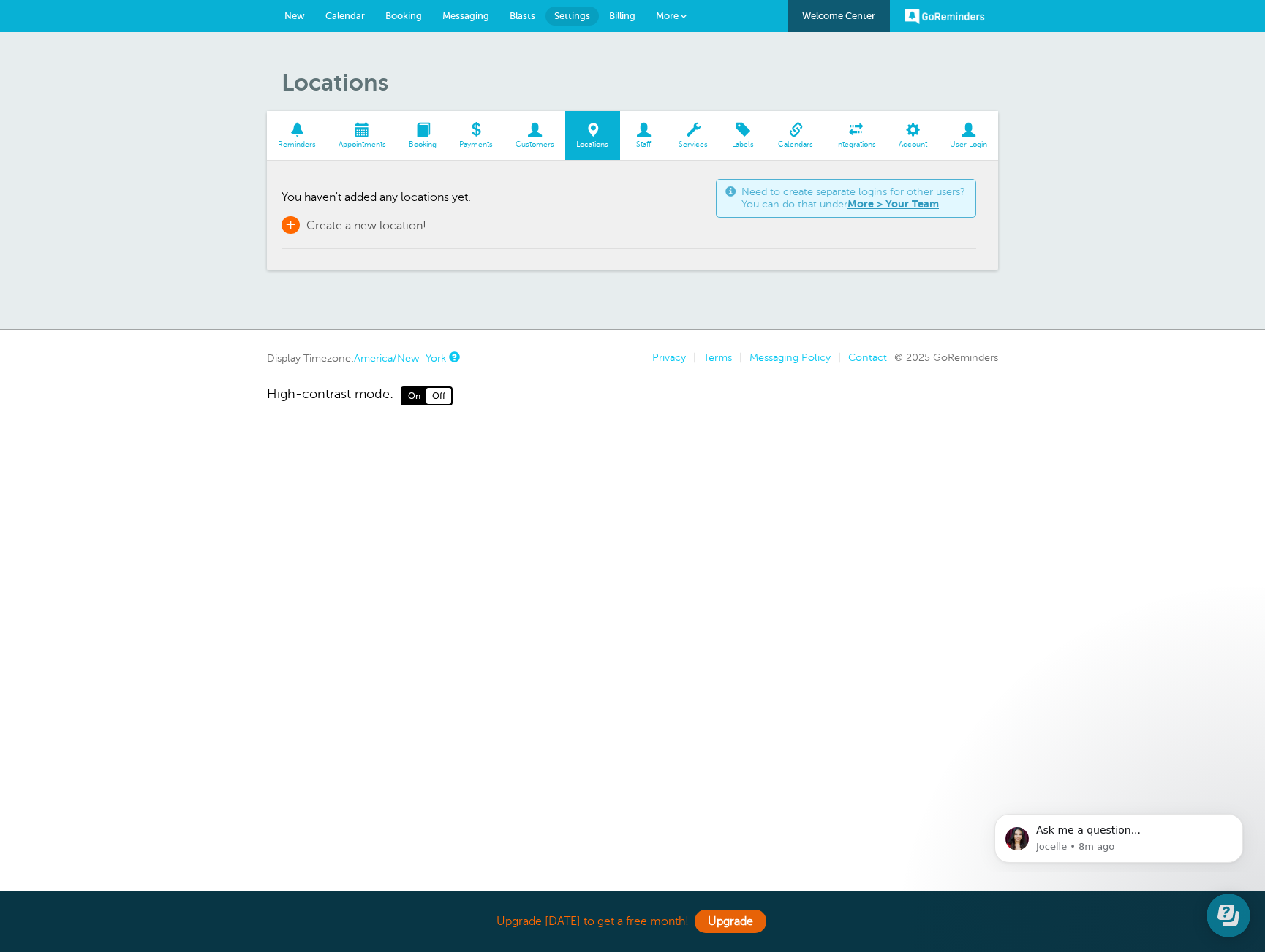
click at [343, 223] on span "Create a new location!" at bounding box center [367, 226] width 120 height 13
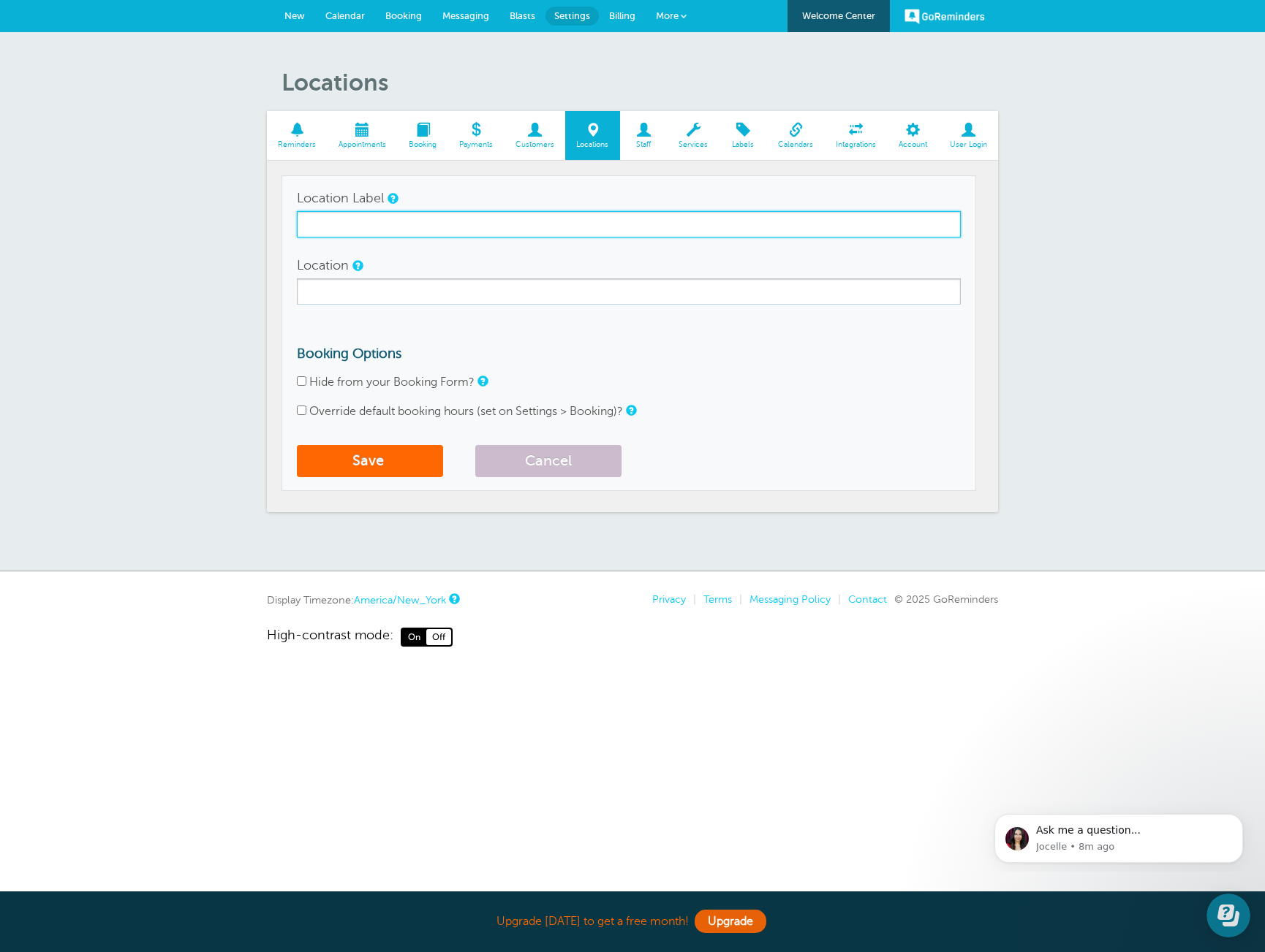
click at [417, 229] on input "Location Label" at bounding box center [629, 224] width 664 height 26
type input "Skylar Modeling"
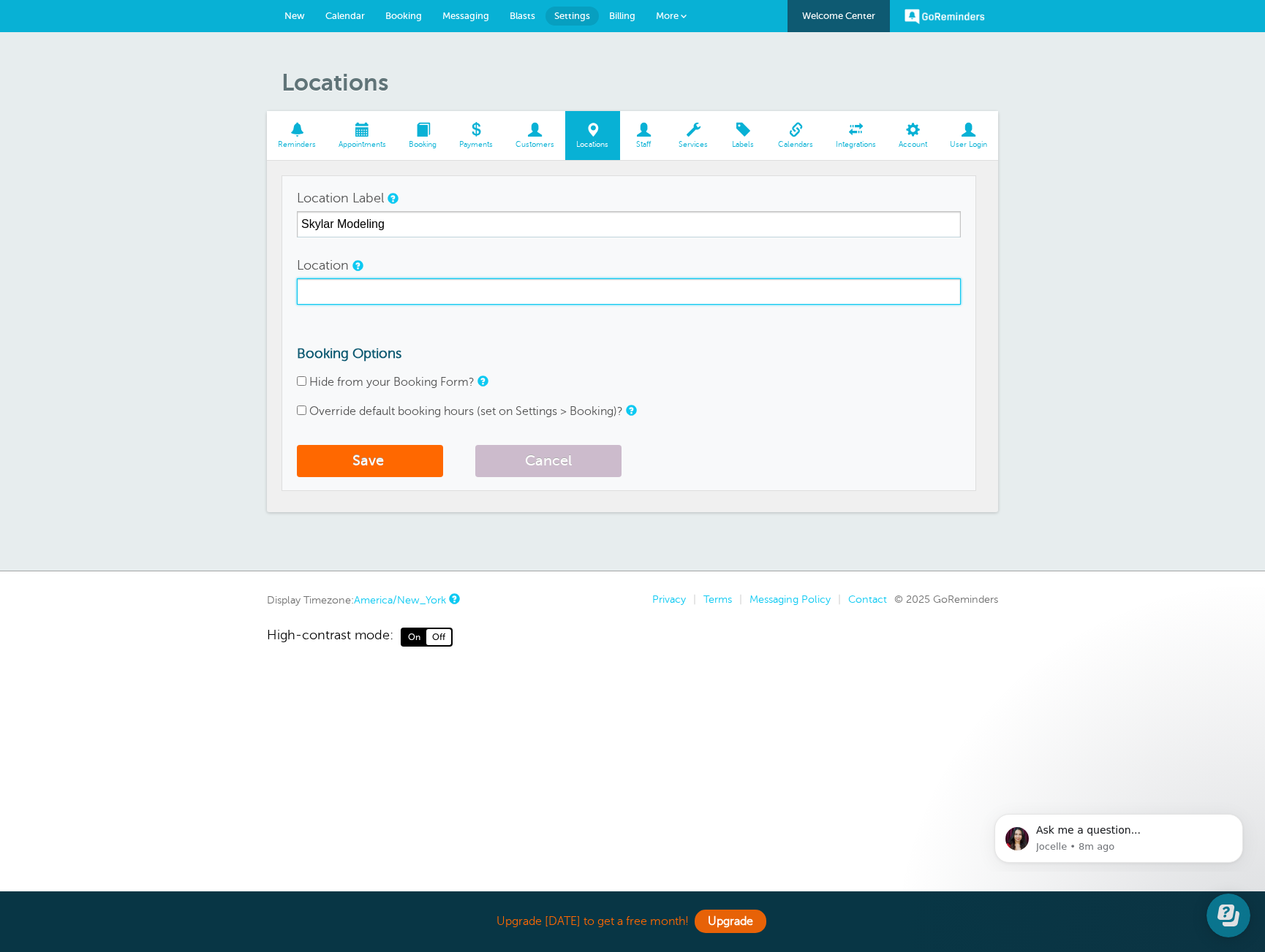
click at [413, 290] on input "Location" at bounding box center [629, 292] width 664 height 26
type input "89 5th Avenue, STE 801, New York, NY 10003"
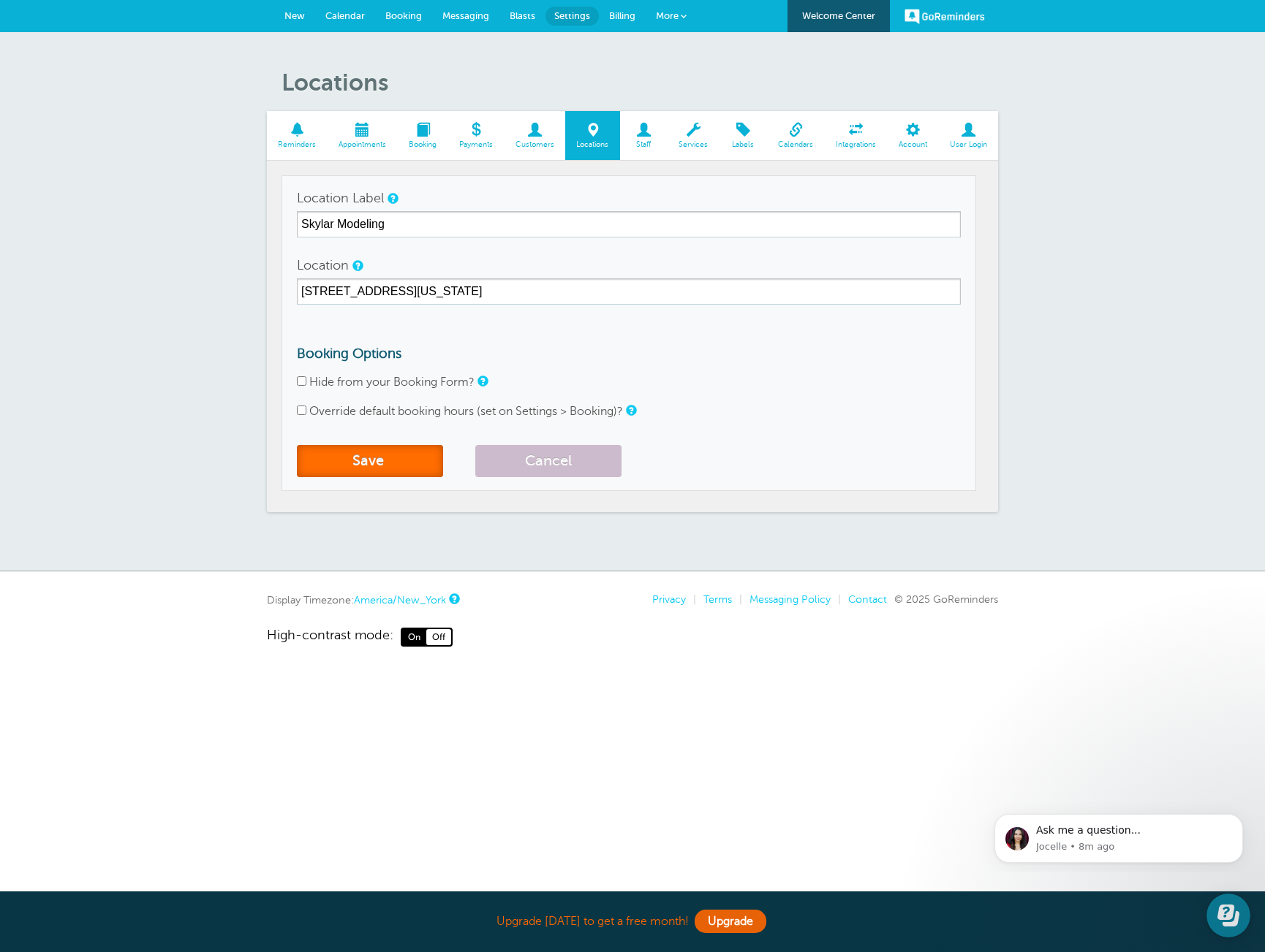
click at [379, 465] on button "Save" at bounding box center [370, 461] width 146 height 32
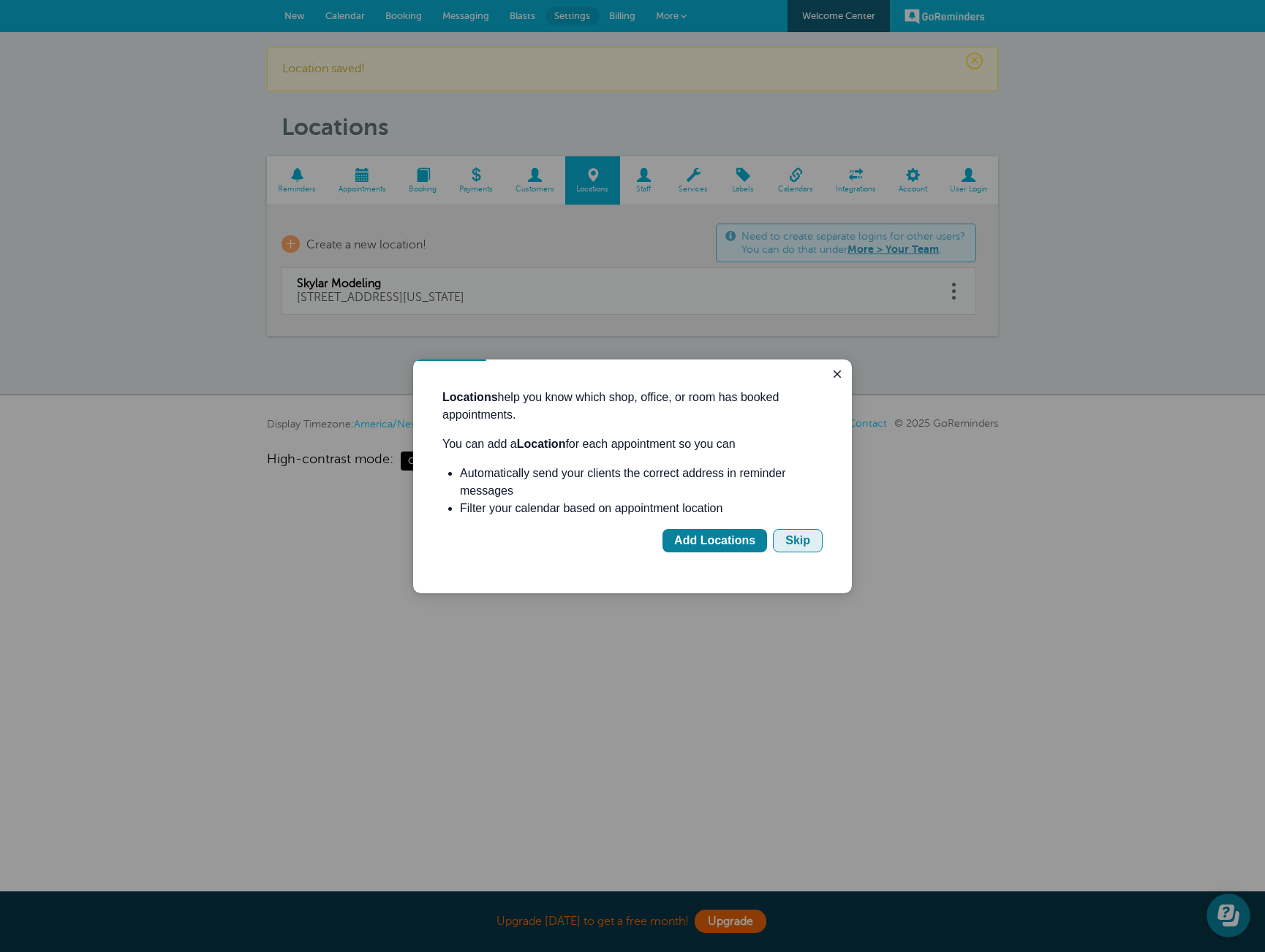
click at [814, 543] on button "Skip" at bounding box center [797, 540] width 50 height 24
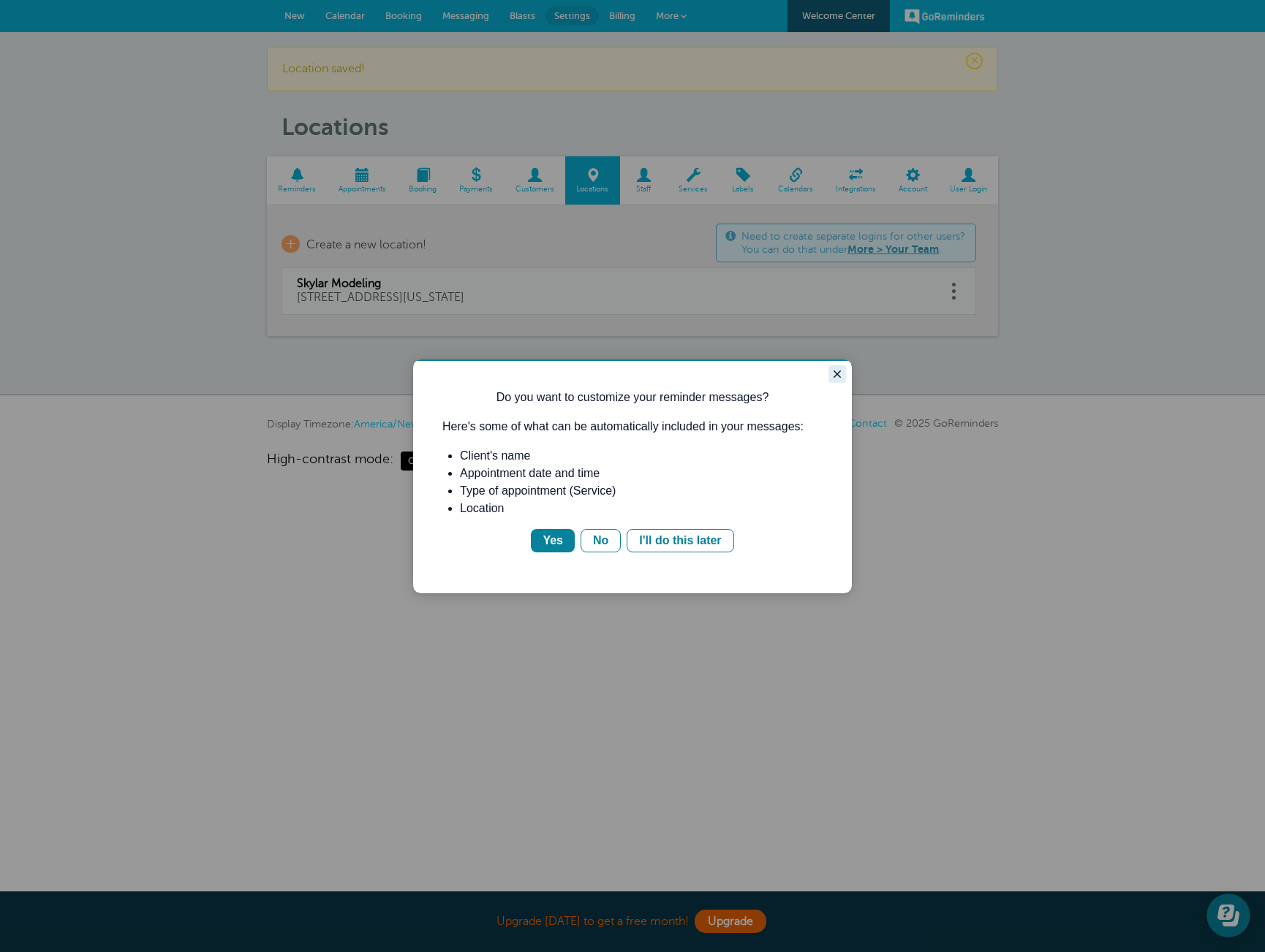
click at [839, 373] on icon "Close guide" at bounding box center [836, 374] width 11 height 11
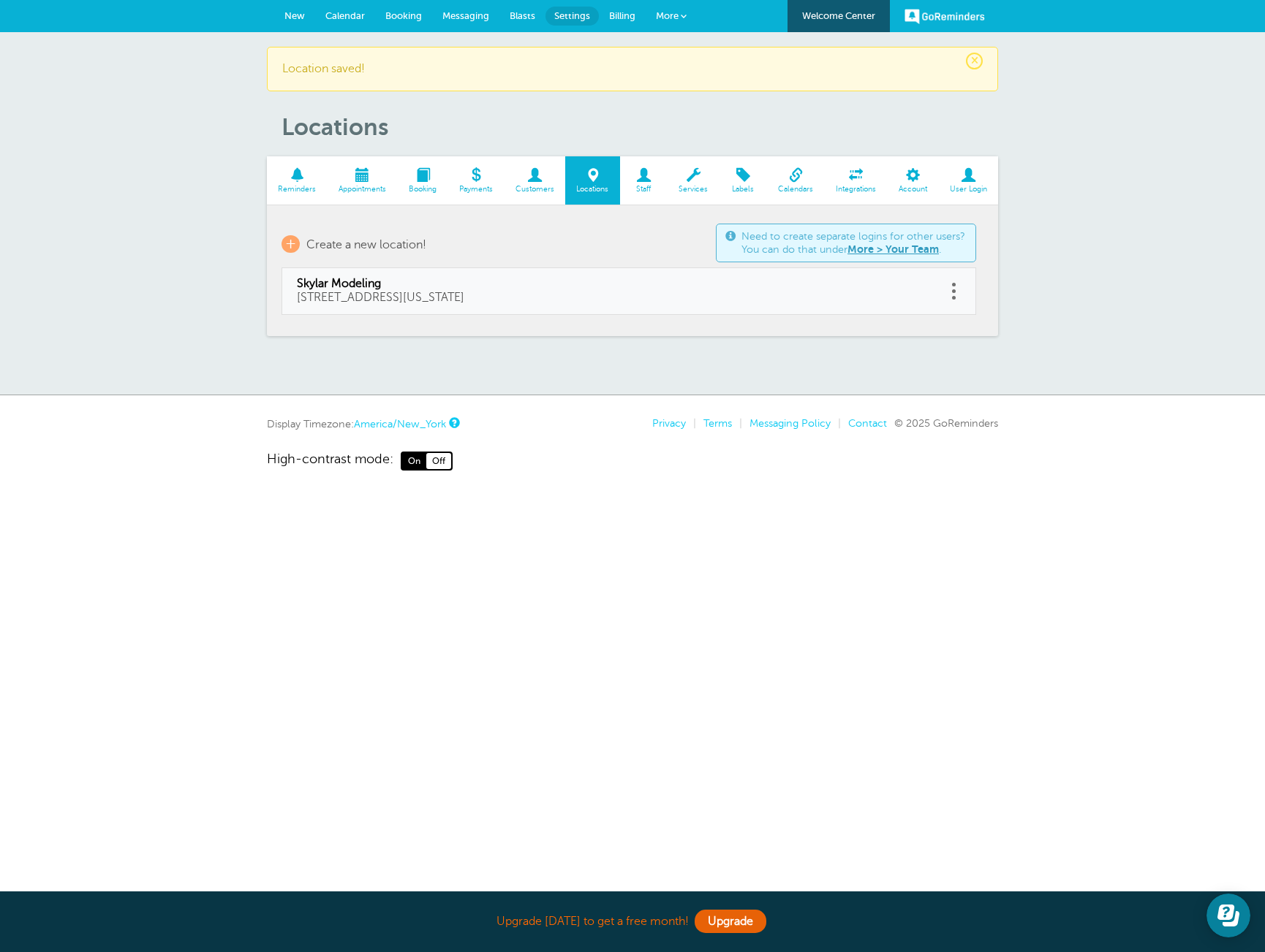
click at [646, 175] on span at bounding box center [644, 175] width 48 height 14
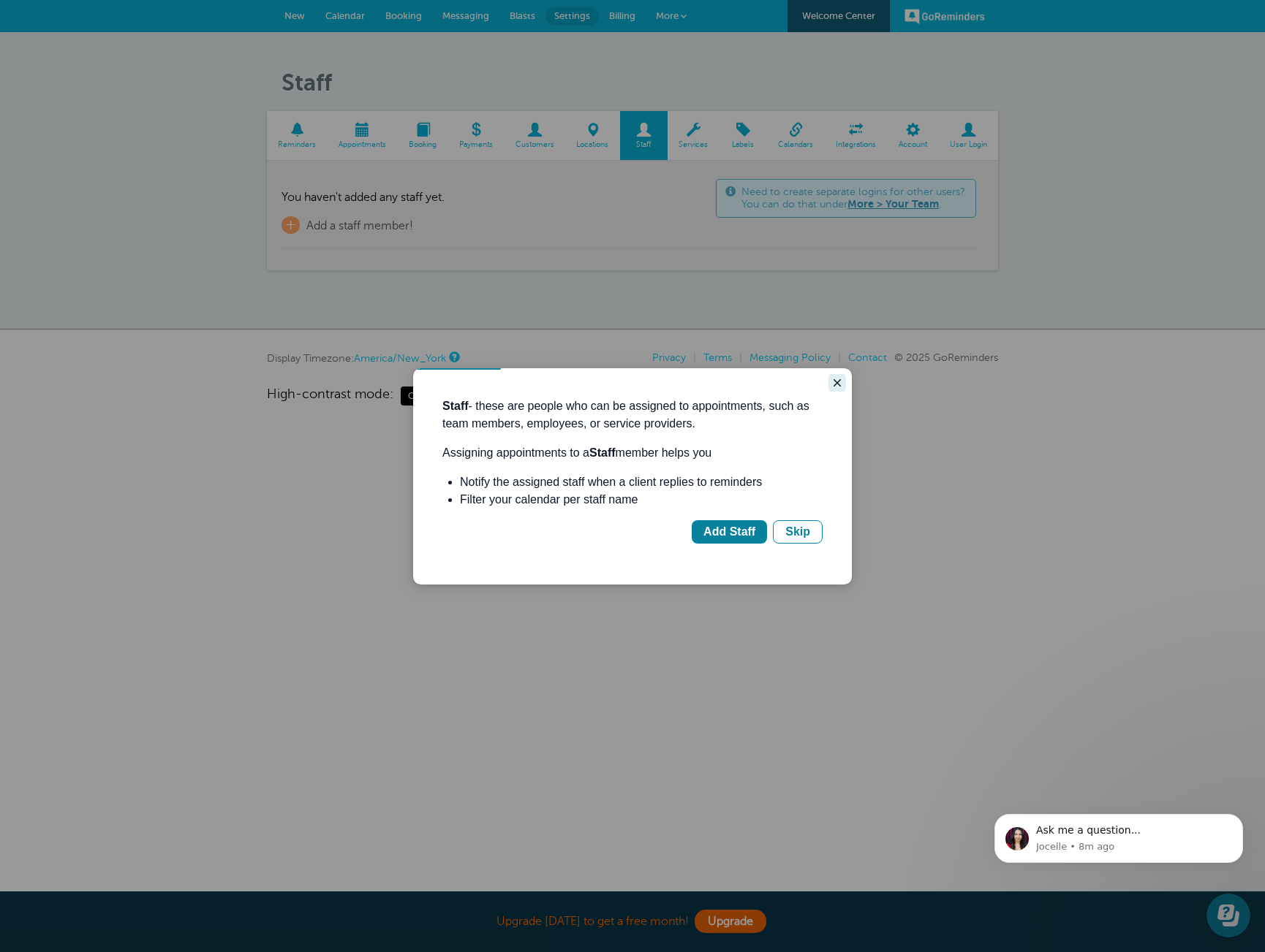
click at [834, 384] on icon "Close guide" at bounding box center [836, 382] width 11 height 11
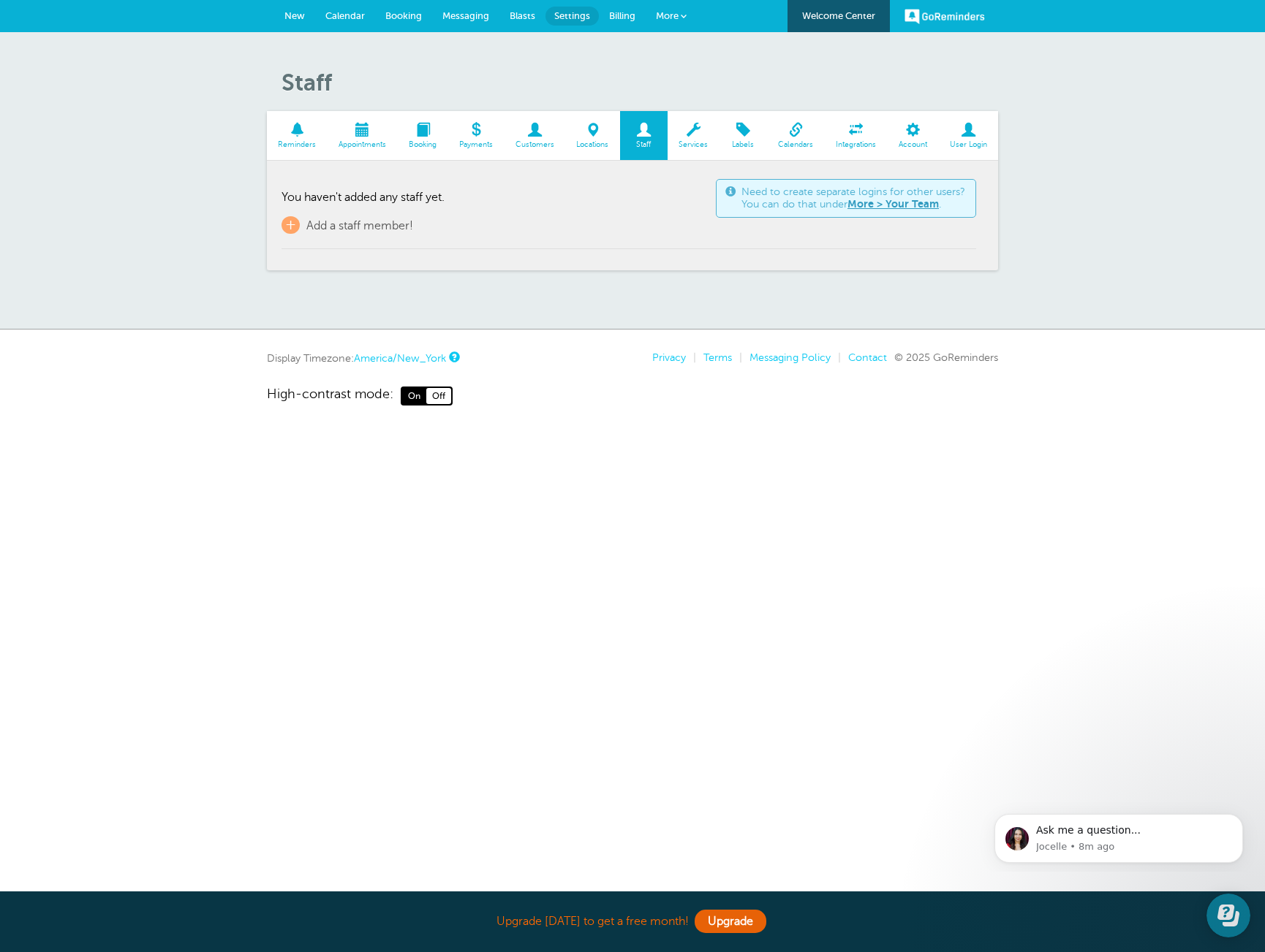
click at [703, 135] on span at bounding box center [693, 130] width 52 height 14
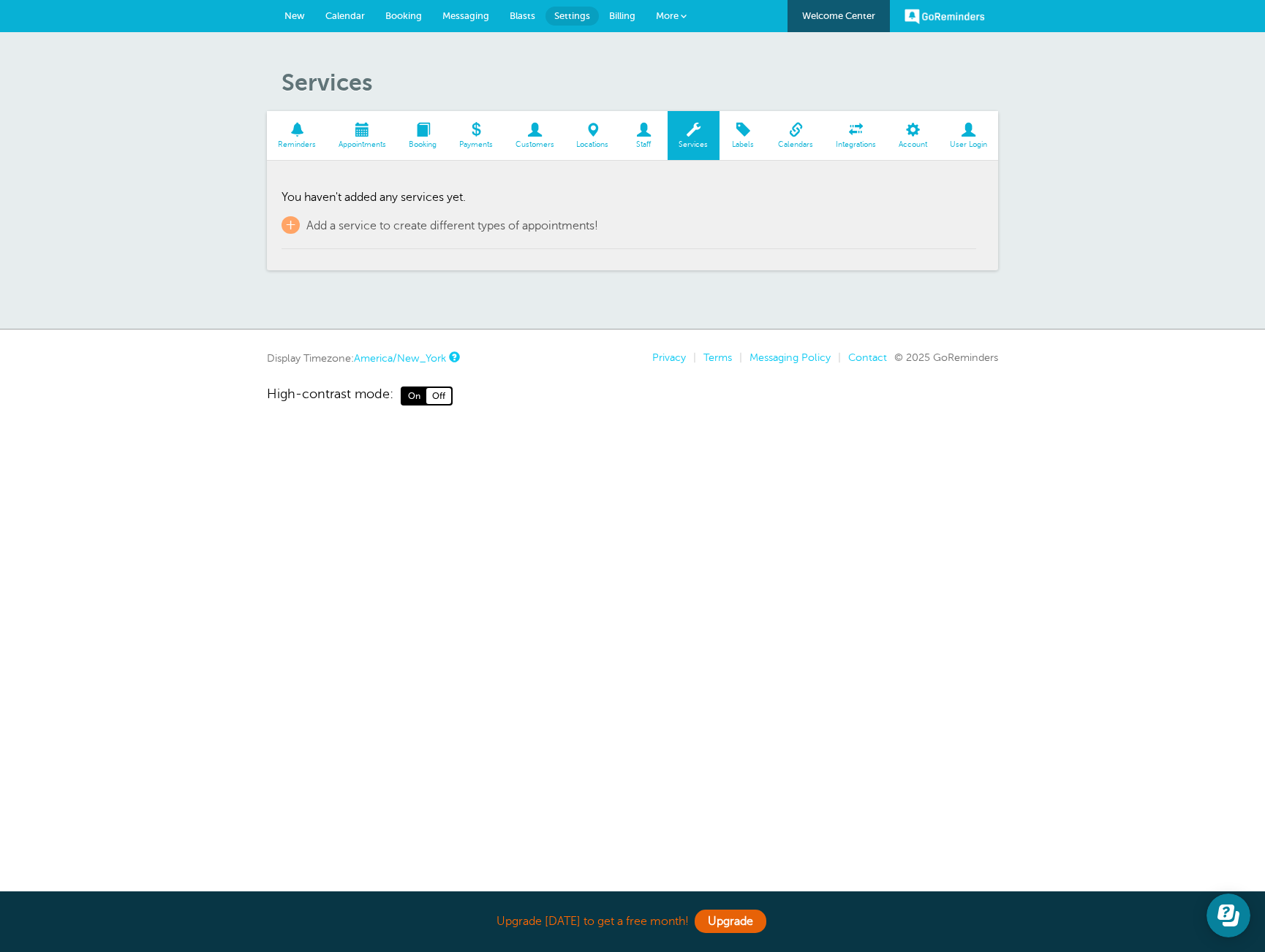
click at [744, 130] on span at bounding box center [743, 130] width 48 height 14
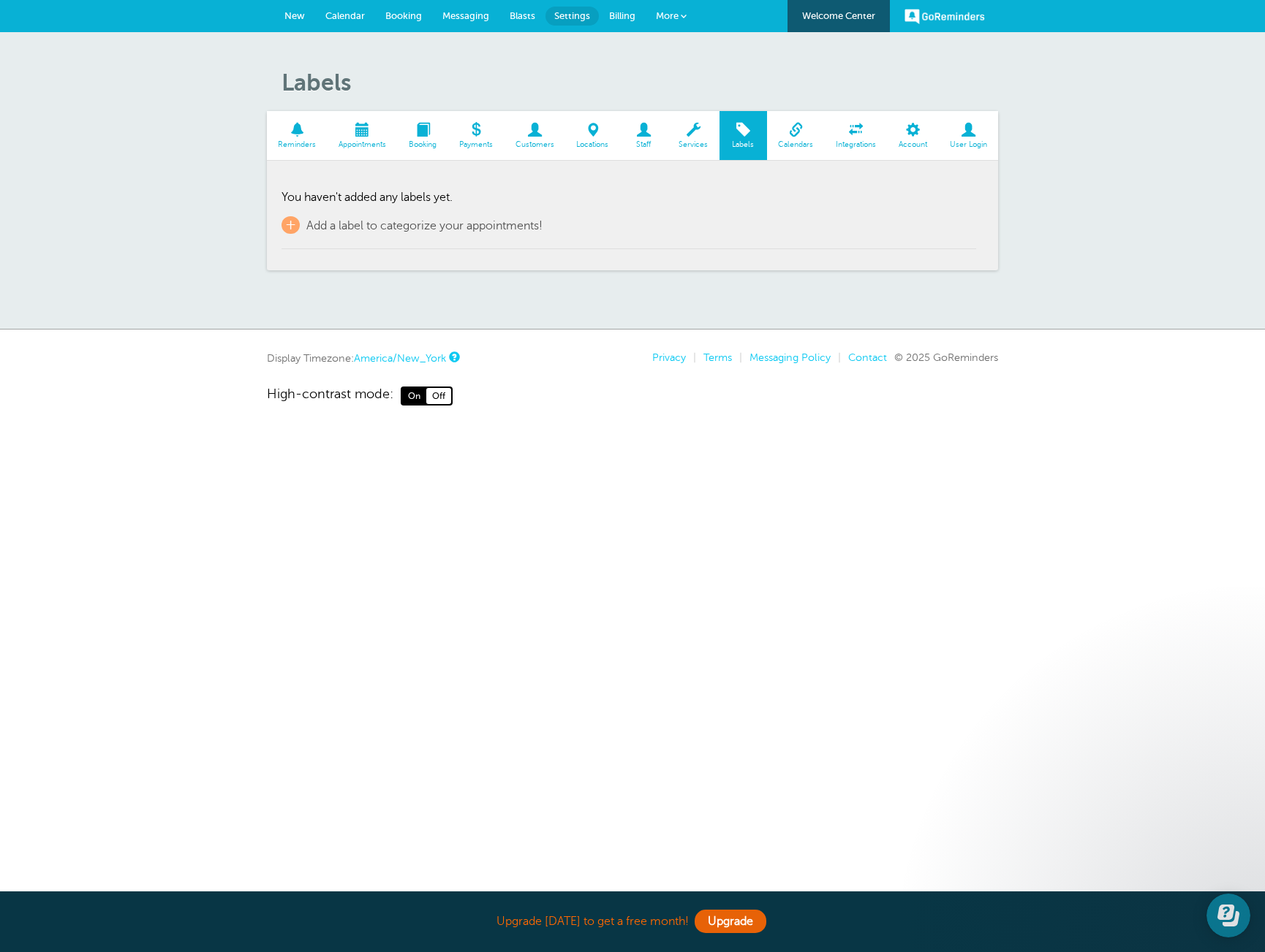
click at [788, 132] on span at bounding box center [795, 130] width 58 height 14
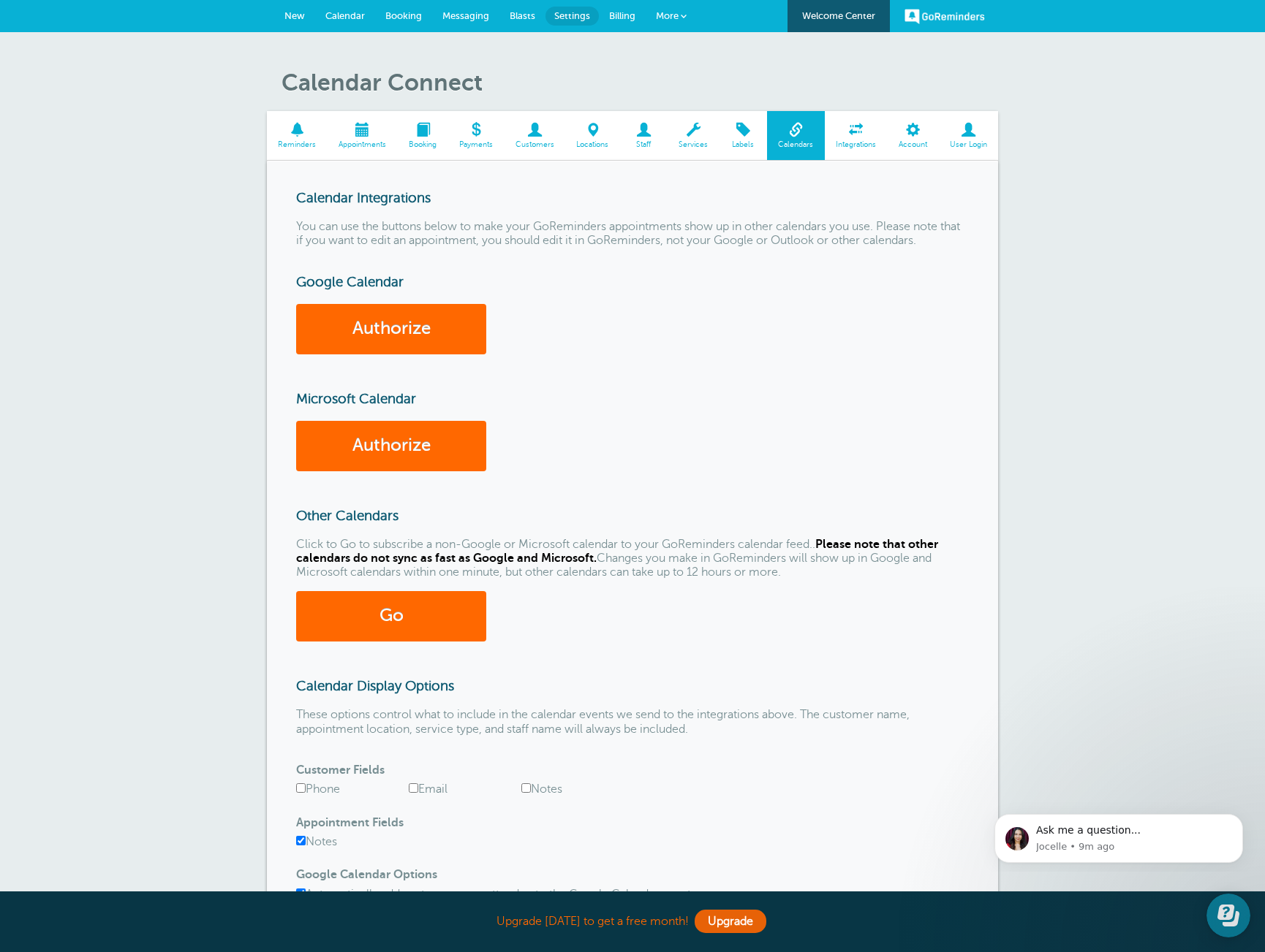
click at [862, 133] on span at bounding box center [856, 130] width 63 height 14
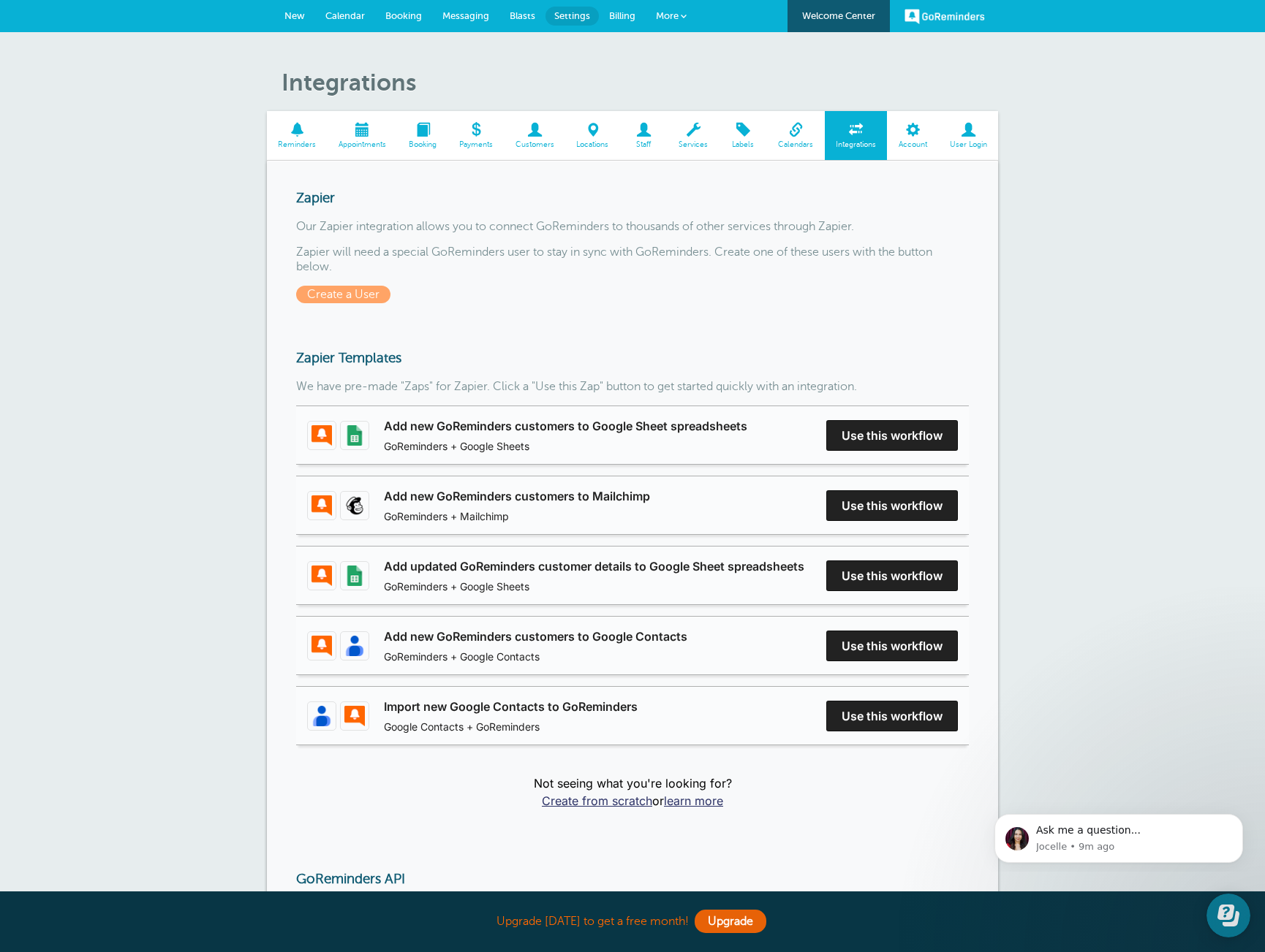
click at [920, 137] on span at bounding box center [912, 130] width 51 height 14
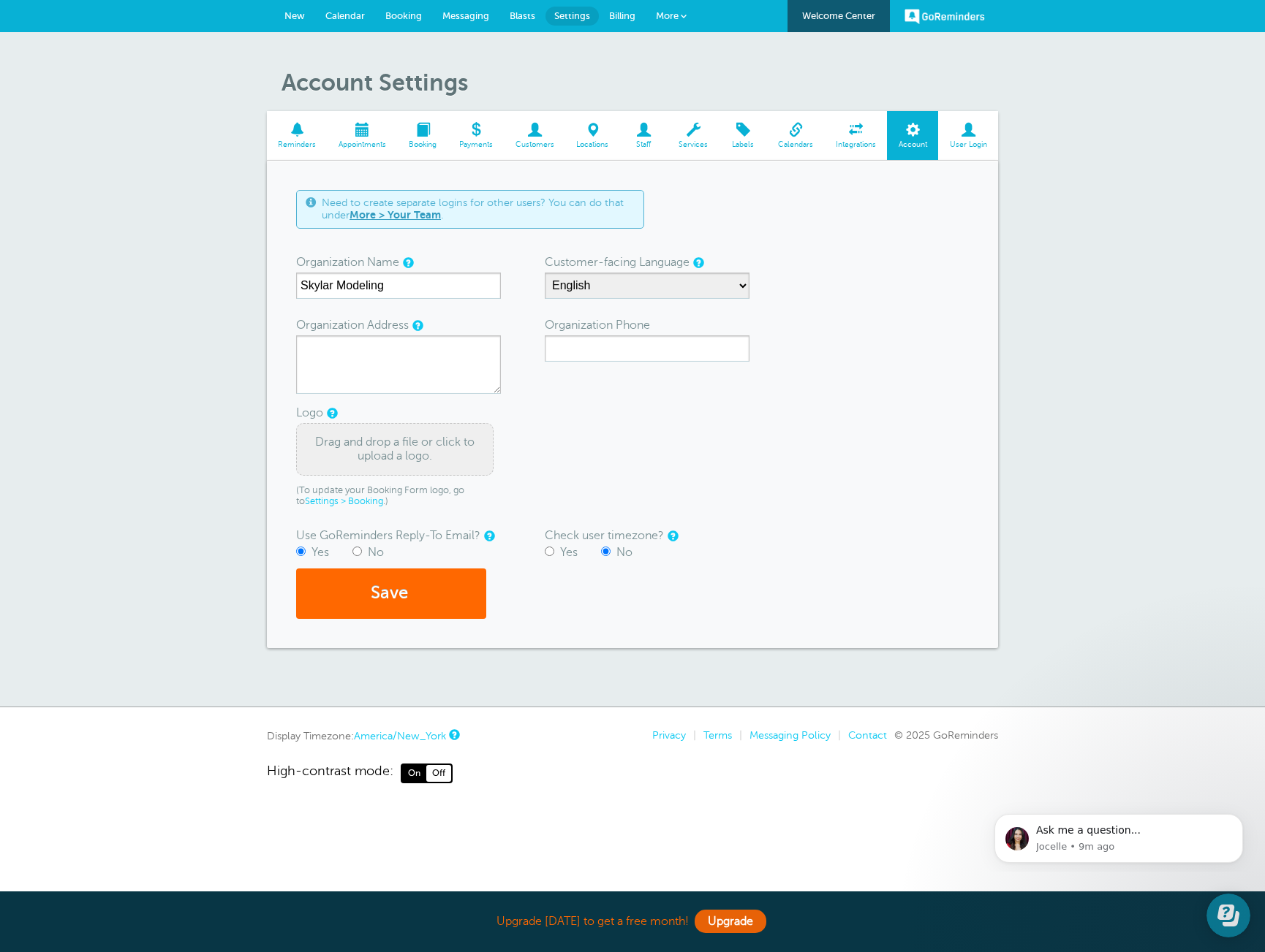
click at [430, 332] on div "Organization Address" at bounding box center [398, 325] width 205 height 20
click at [450, 348] on textarea "Organization Address" at bounding box center [398, 364] width 205 height 58
type textarea "89 5th Avenue, Ste 801 New York, NY 10003"
click at [358, 552] on input "No" at bounding box center [356, 551] width 10 height 10
radio input "true"
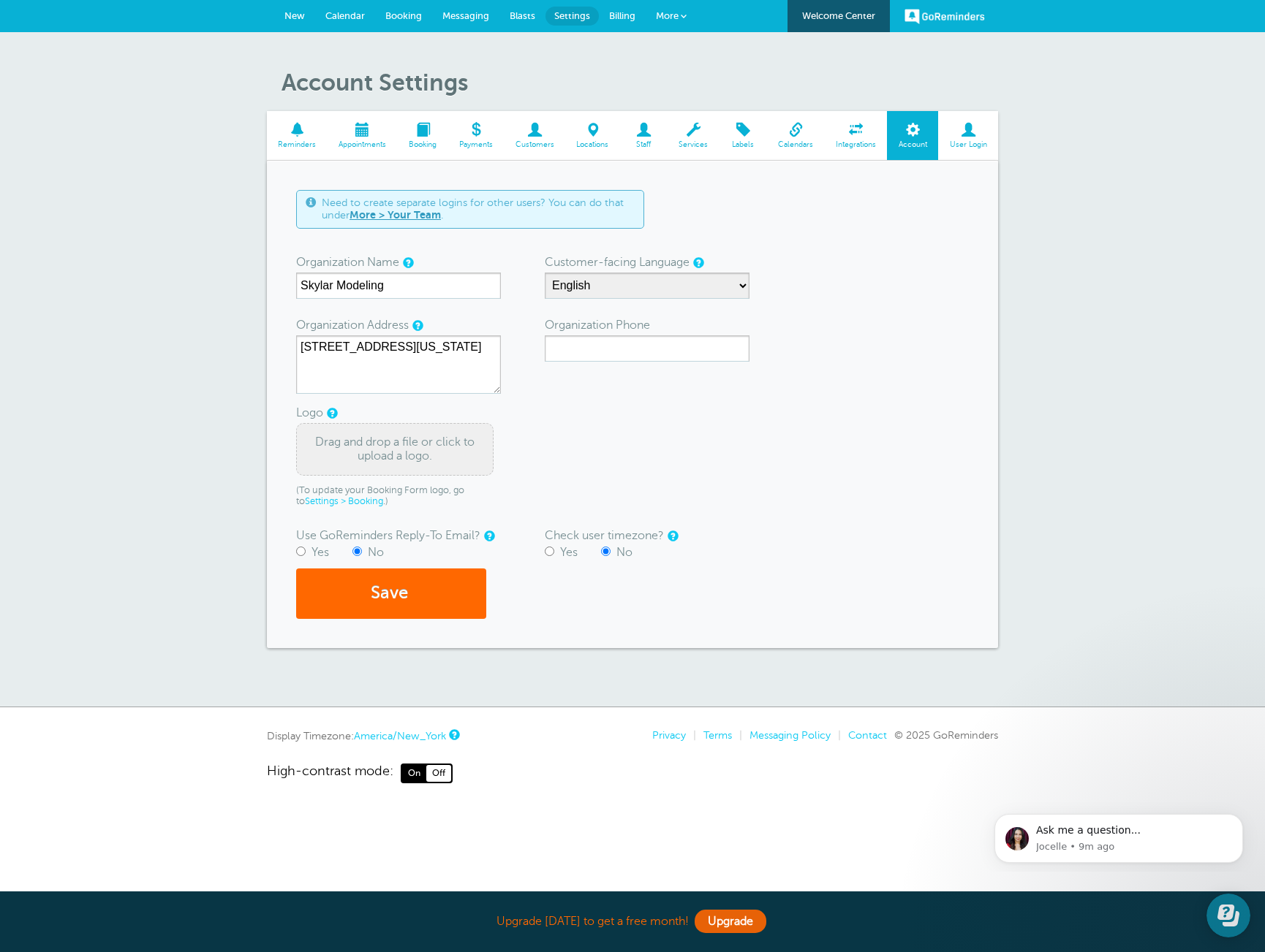
click at [308, 552] on div "Yes No" at bounding box center [398, 553] width 205 height 14
click at [299, 551] on input "Yes" at bounding box center [301, 551] width 10 height 10
radio input "true"
click at [412, 449] on div "Drag and drop a file or click to upload a logo." at bounding box center [395, 449] width 198 height 52
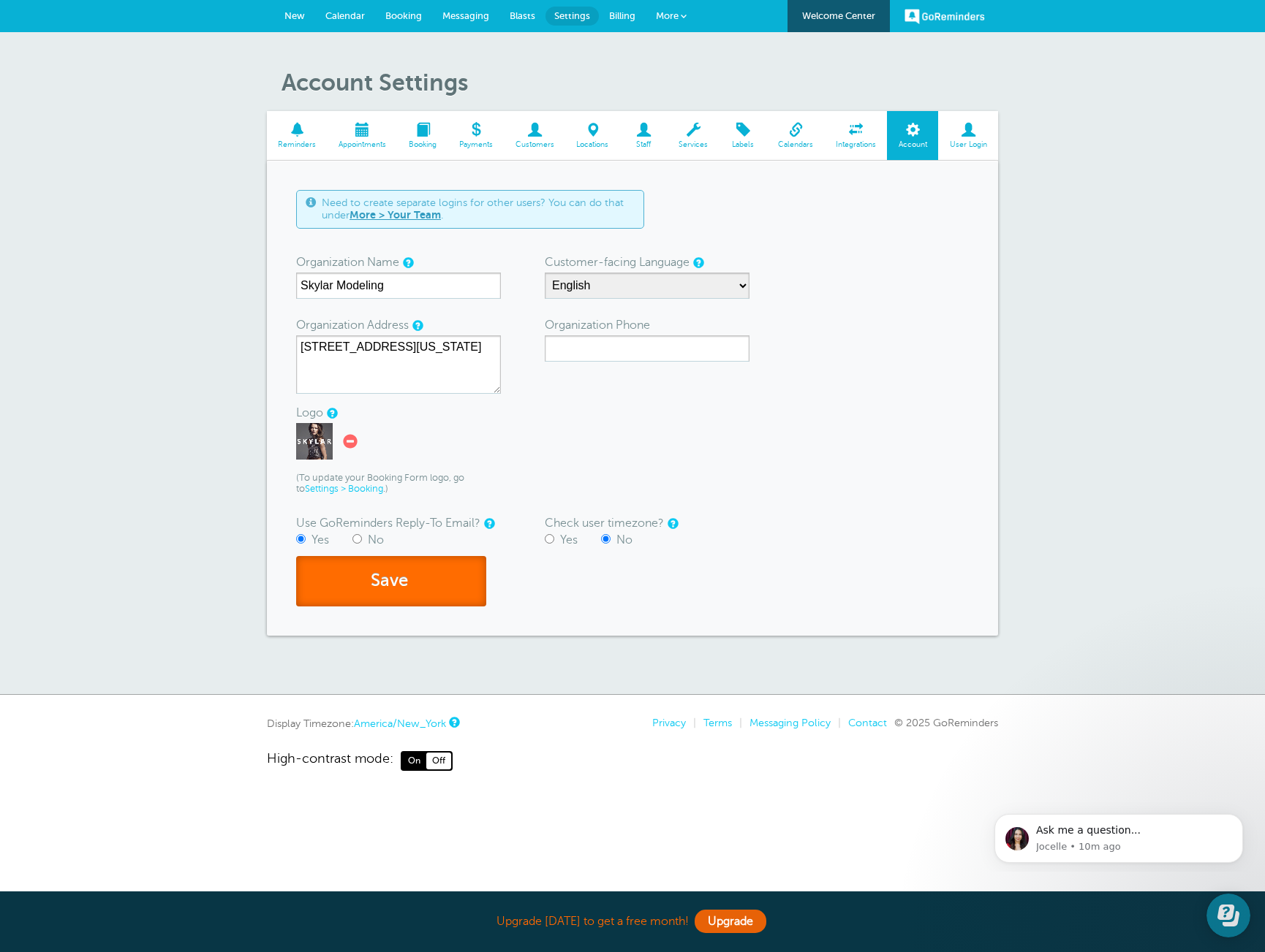
click at [453, 591] on button "Save" at bounding box center [391, 582] width 190 height 51
type input "6464488445"
click at [910, 496] on form "Need to create separate logins for other users? You can do that under More > Yo…" at bounding box center [632, 398] width 673 height 416
click at [426, 591] on button "Save" at bounding box center [391, 582] width 190 height 51
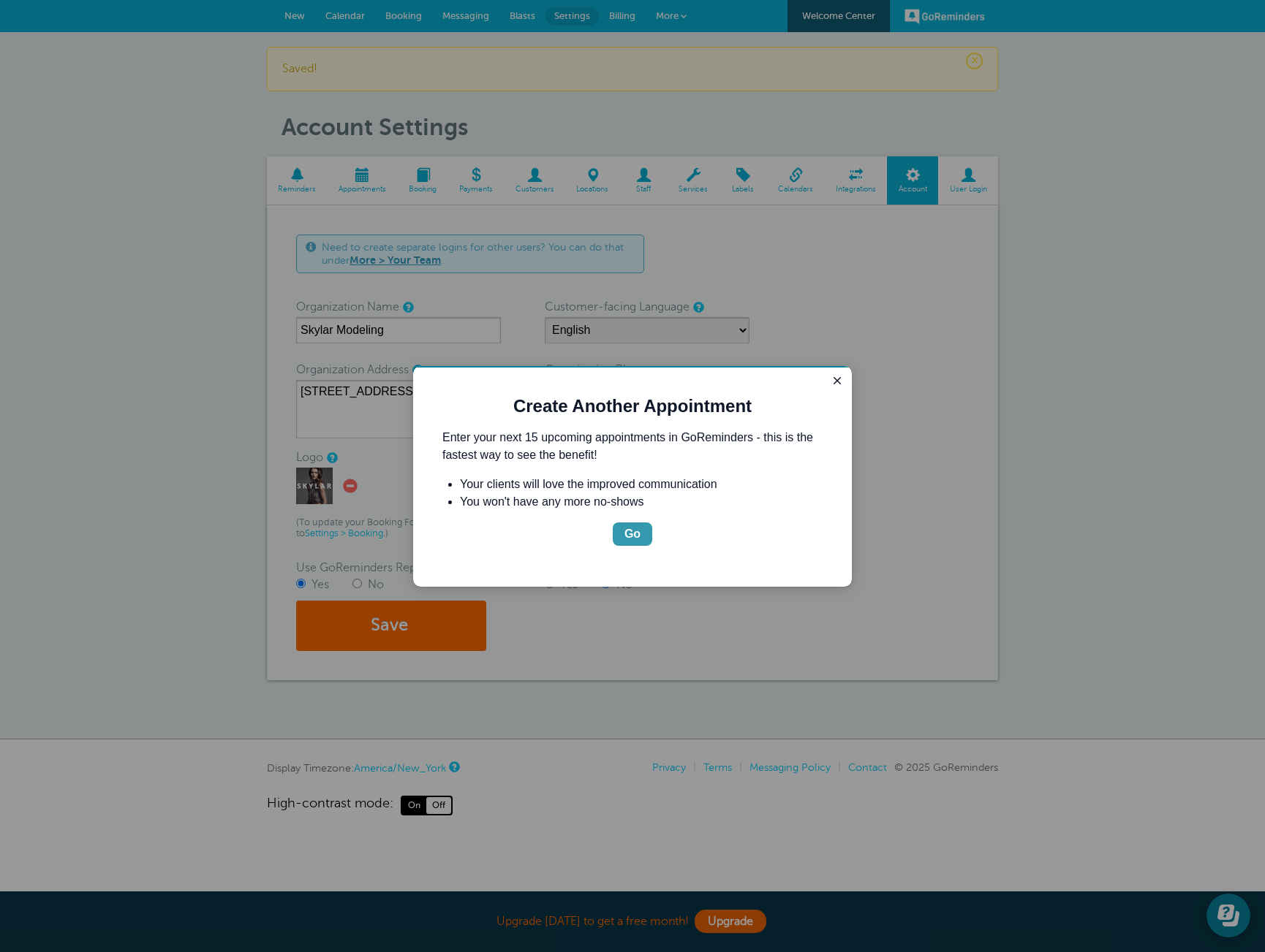
click at [629, 531] on div "Go" at bounding box center [632, 534] width 16 height 17
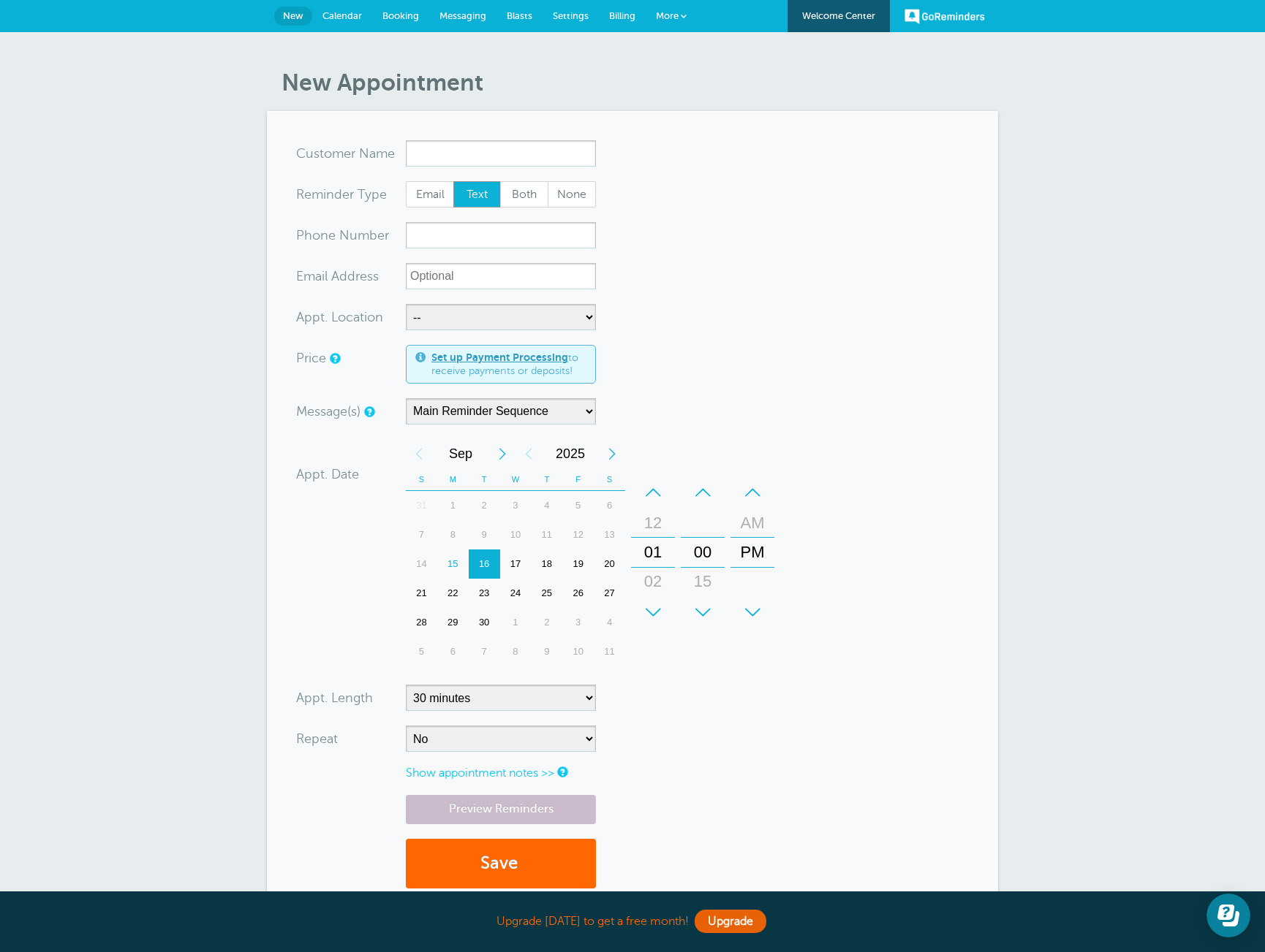
click at [349, 12] on span "Calendar" at bounding box center [342, 16] width 39 height 11
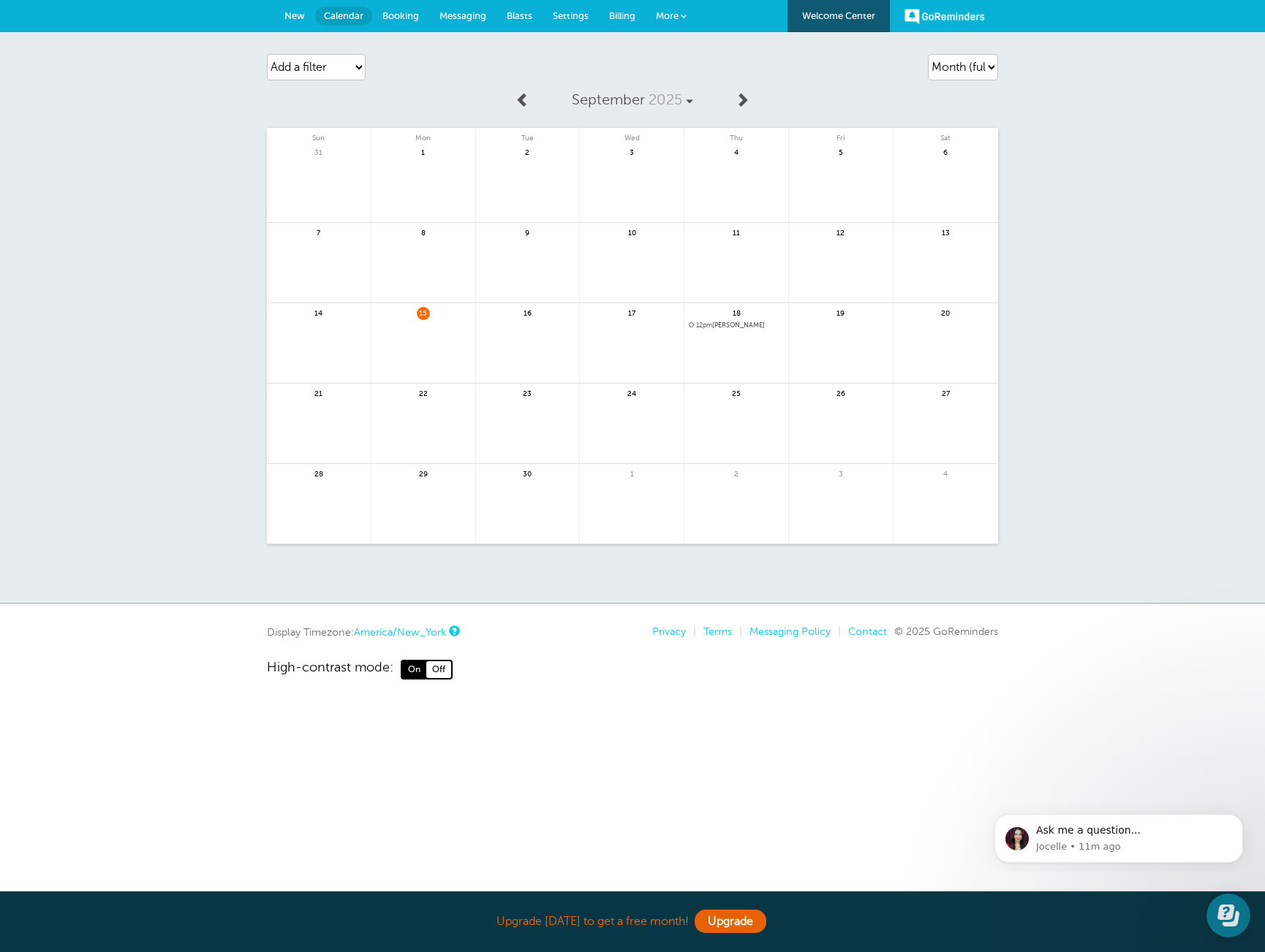
click at [391, 16] on span "Booking" at bounding box center [401, 16] width 37 height 11
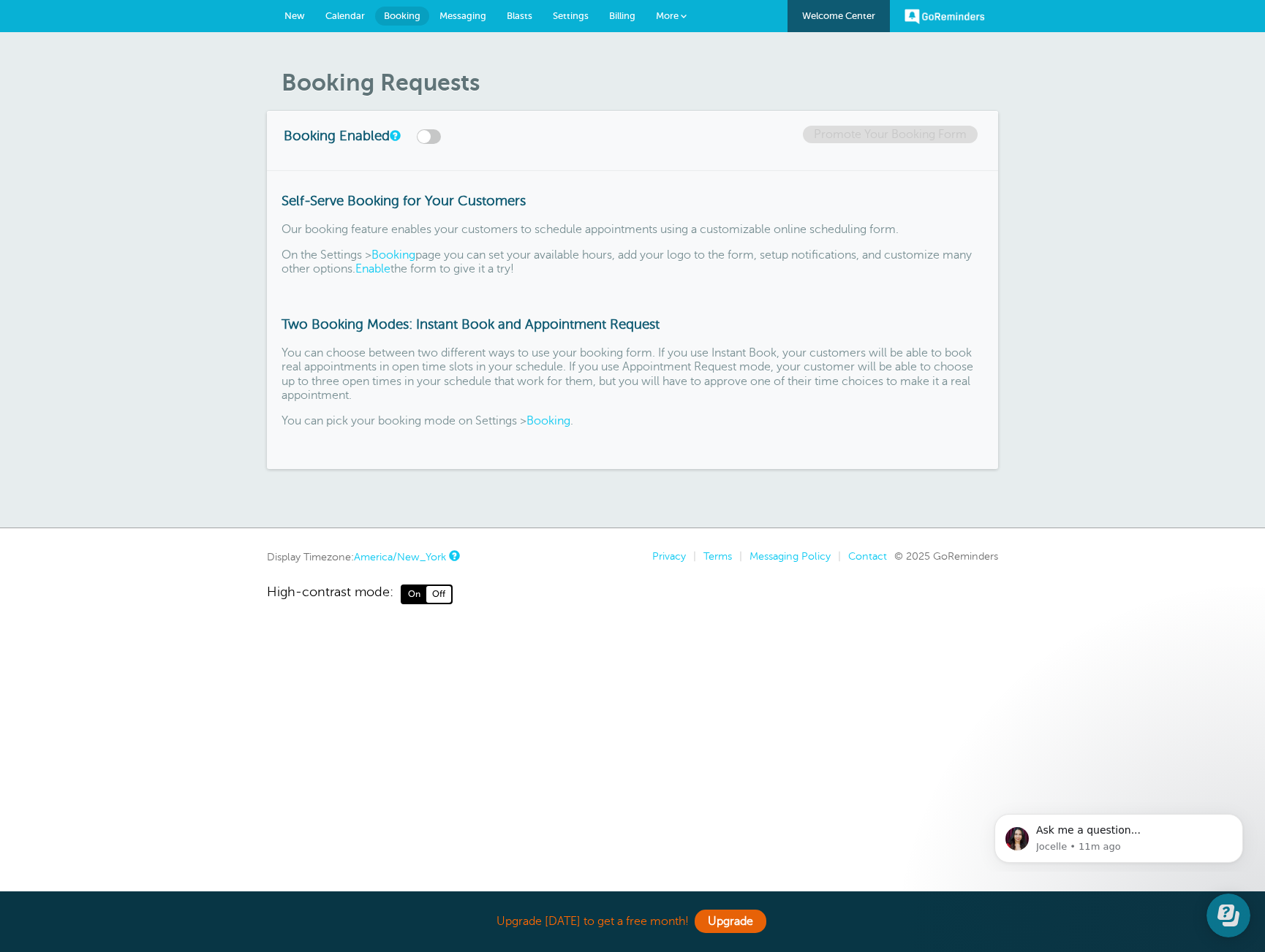
click at [484, 19] on span "Messaging" at bounding box center [463, 16] width 47 height 11
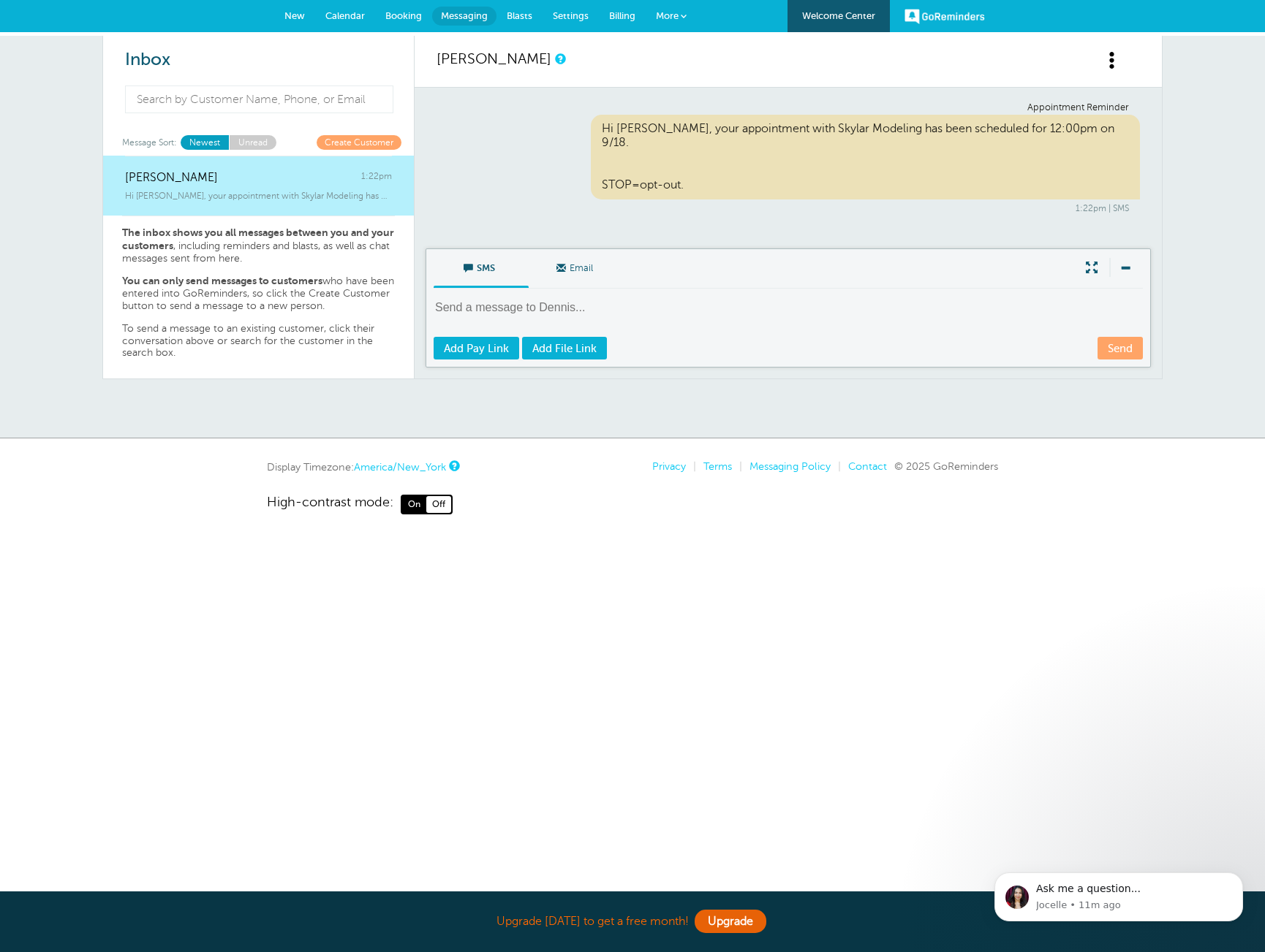
click at [526, 18] on span "Blasts" at bounding box center [518, 16] width 25 height 11
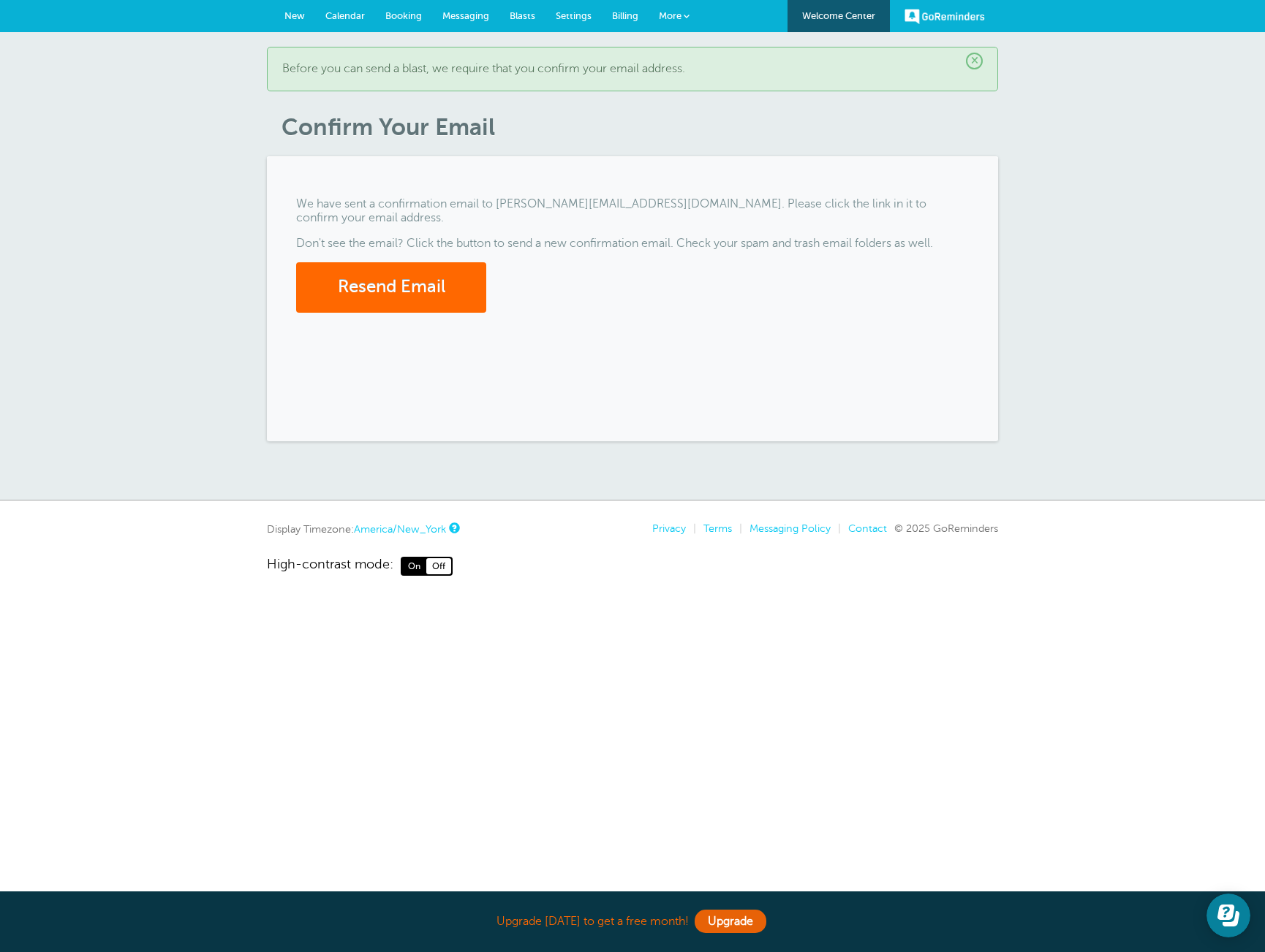
click at [574, 17] on span "Settings" at bounding box center [573, 16] width 36 height 11
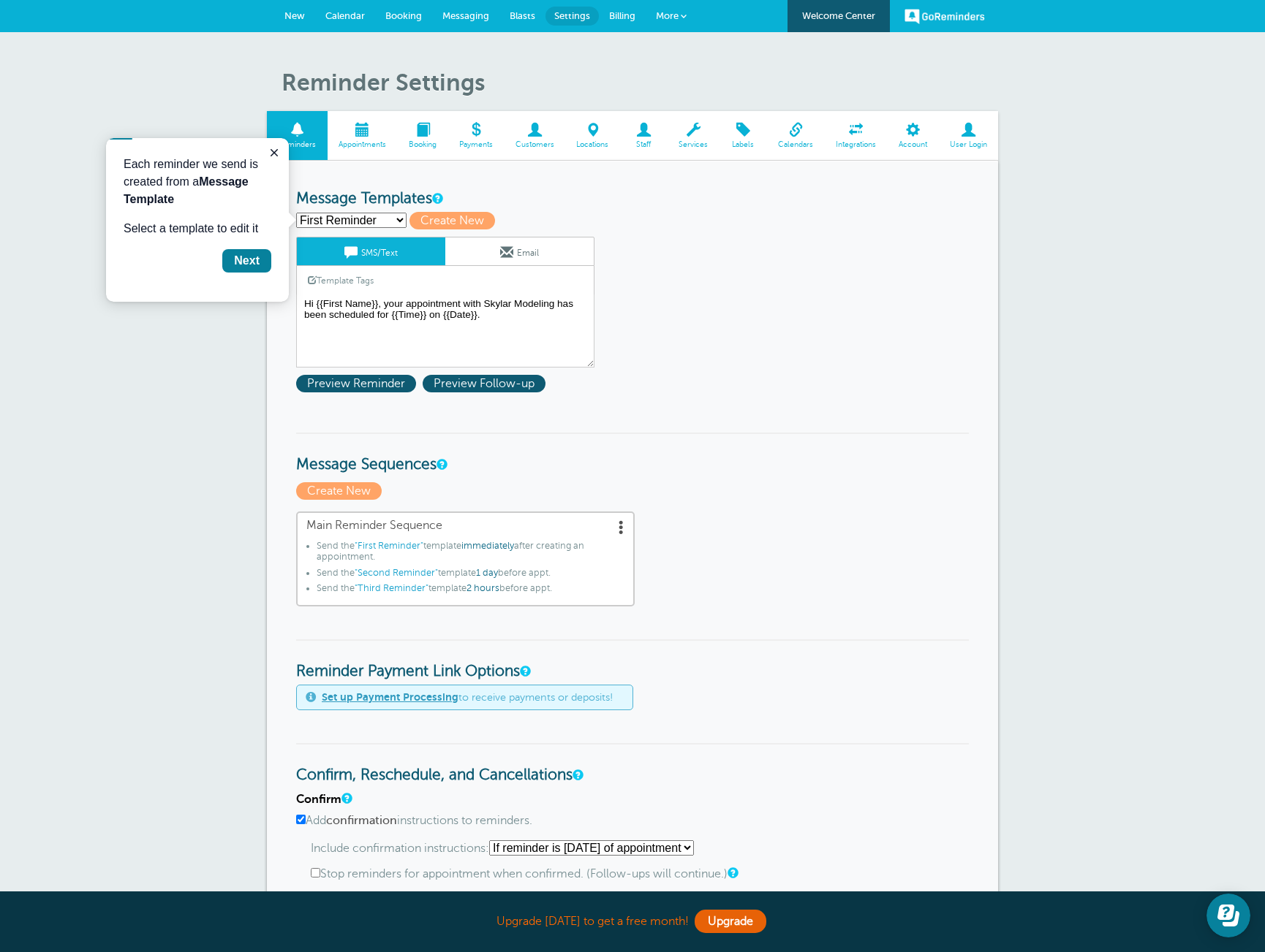
click at [297, 15] on span "New" at bounding box center [294, 16] width 20 height 11
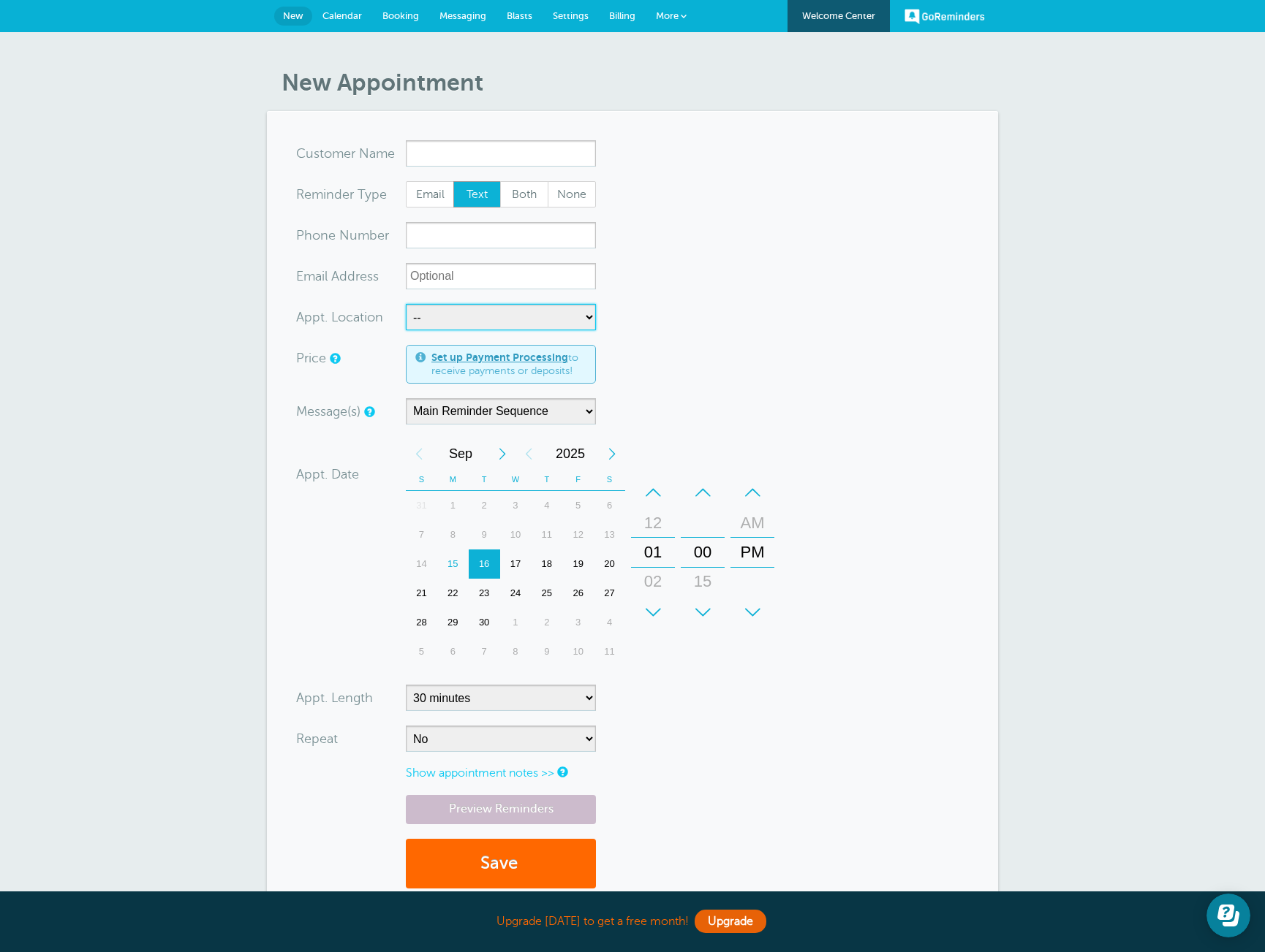
click at [547, 320] on select "-- Skylar Modeling" at bounding box center [501, 317] width 190 height 26
click at [567, 11] on span "Settings" at bounding box center [570, 16] width 36 height 11
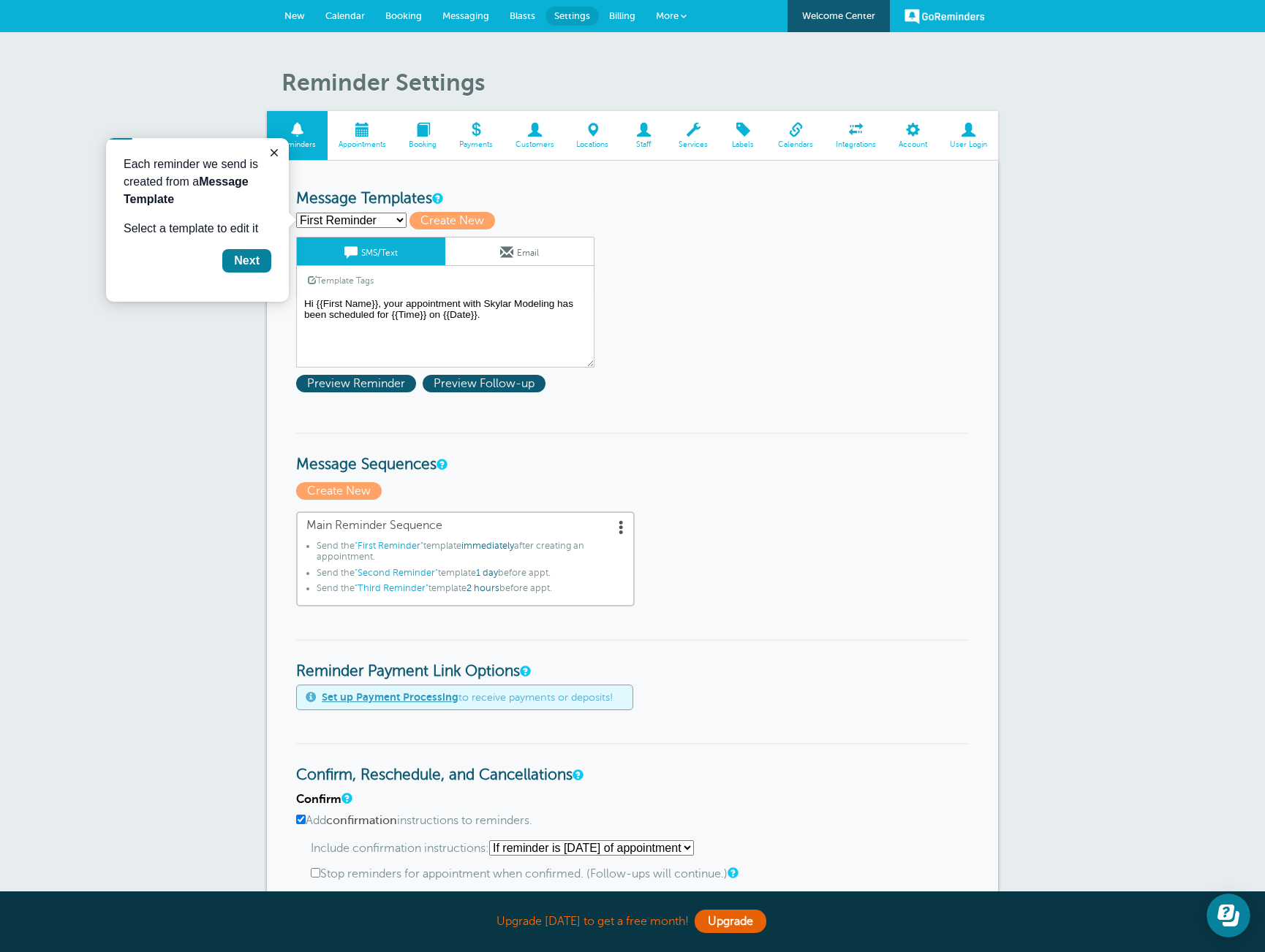
click at [924, 140] on span "Account" at bounding box center [912, 145] width 37 height 9
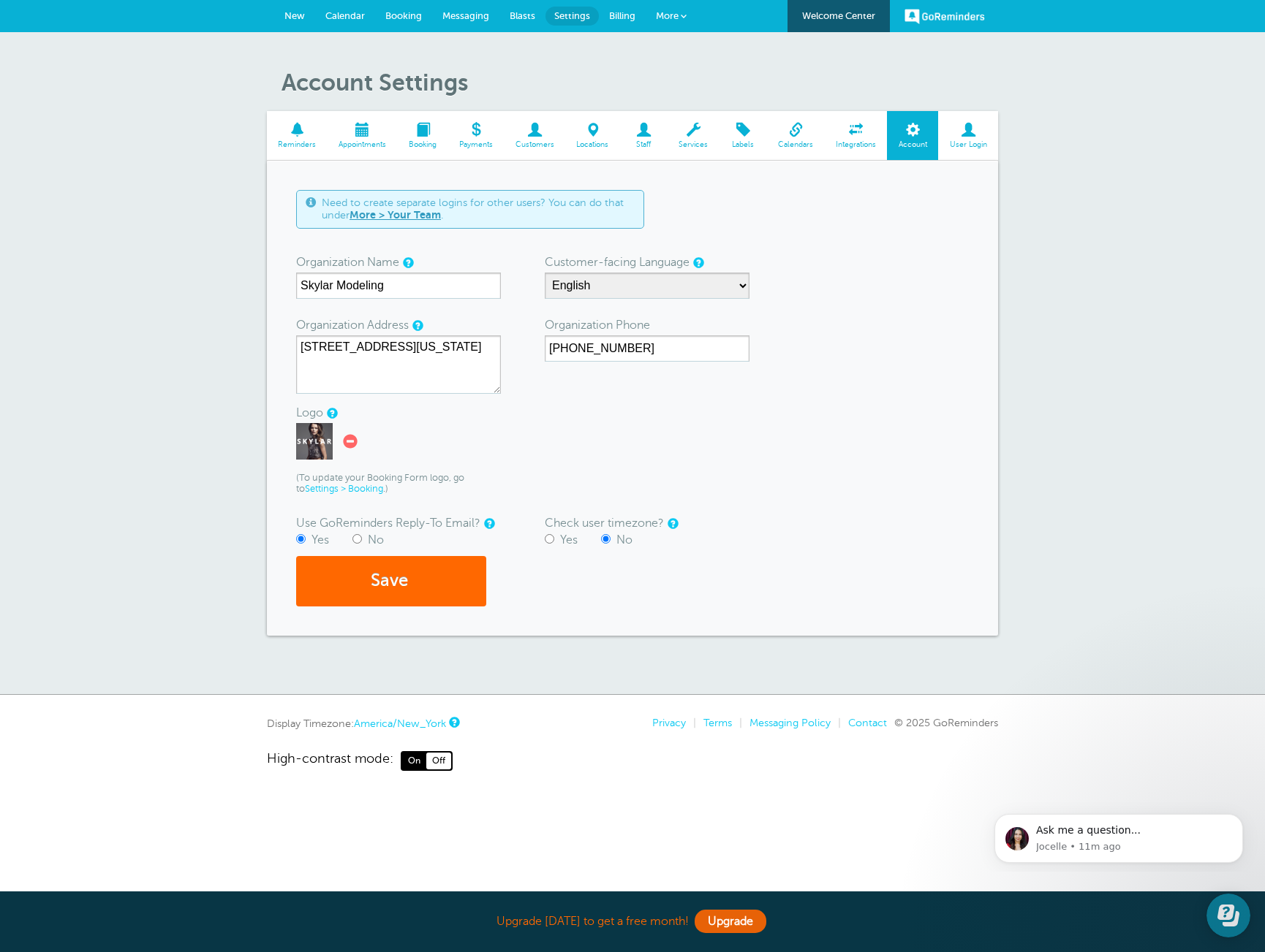
click at [598, 133] on span at bounding box center [592, 130] width 55 height 14
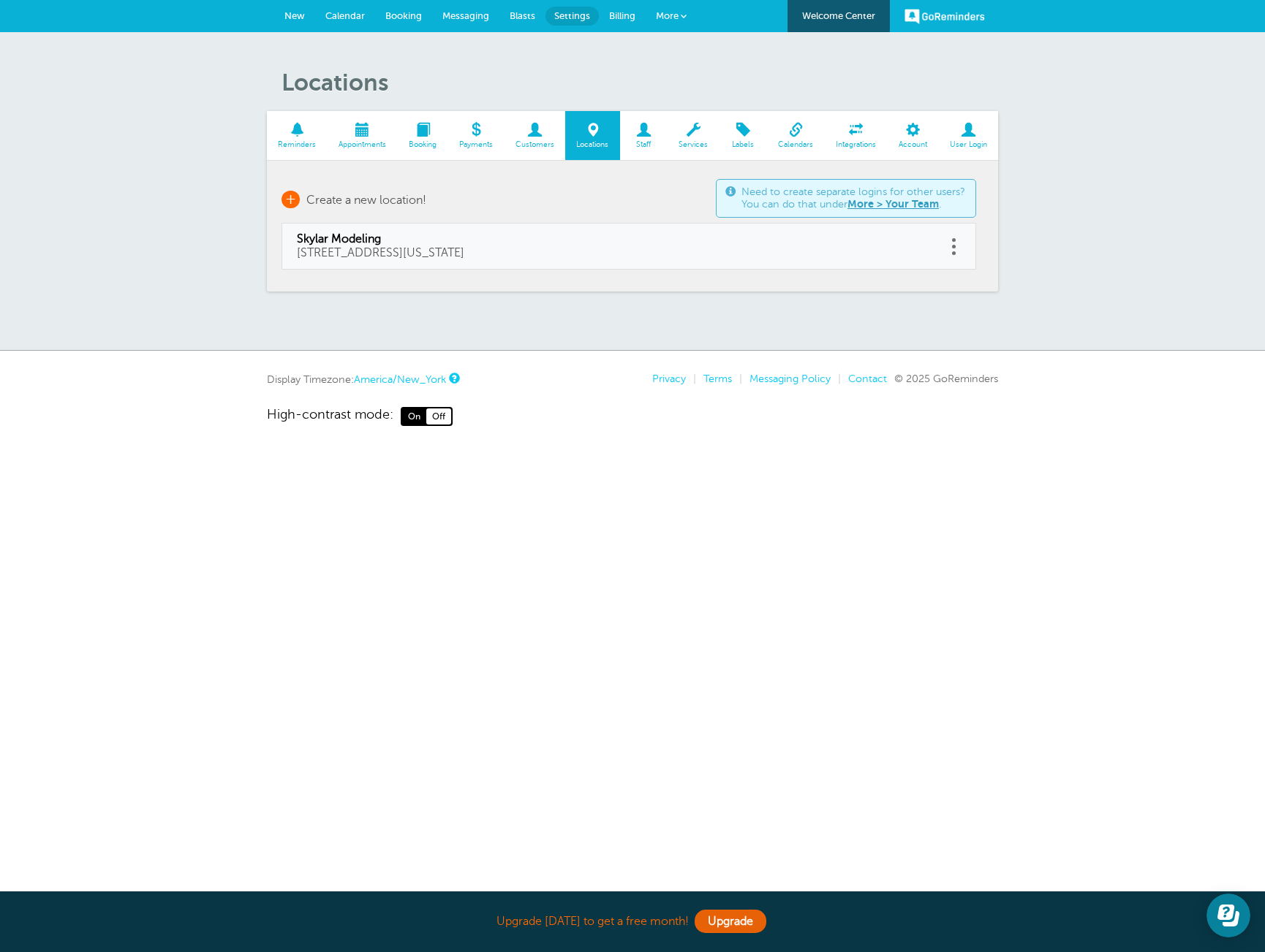
click at [387, 195] on span "Create a new location!" at bounding box center [367, 199] width 120 height 13
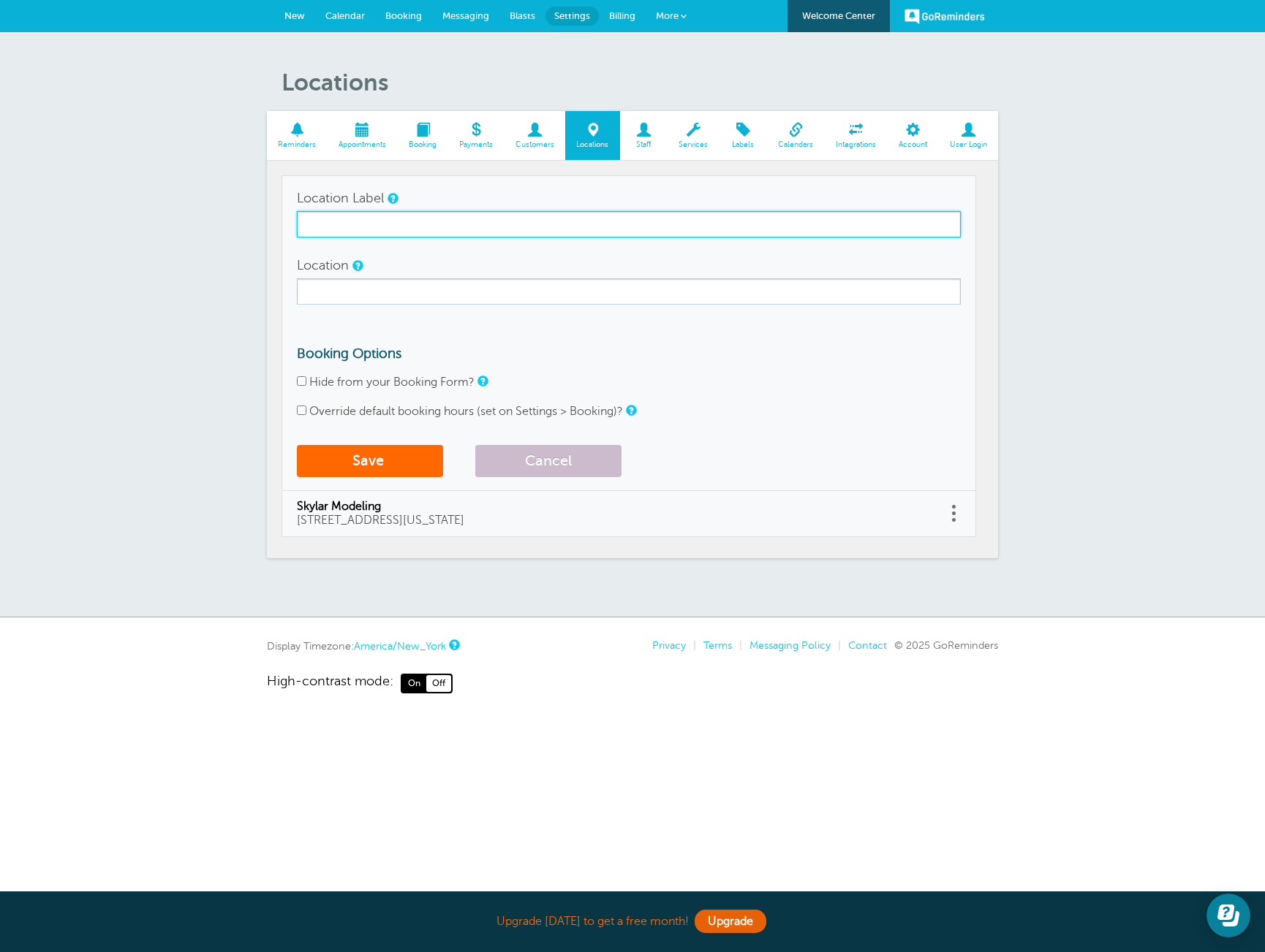
click at [438, 218] on input "Location Label" at bounding box center [629, 224] width 664 height 26
click at [342, 225] on input "Beaver Model Weekend" at bounding box center [629, 224] width 664 height 26
click at [348, 225] on input "Beaver st - Model Weekend" at bounding box center [629, 224] width 664 height 26
drag, startPoint x: 353, startPoint y: 226, endPoint x: 397, endPoint y: 233, distance: 44.6
click at [353, 226] on input "Beaver St - Model Weekend" at bounding box center [629, 224] width 664 height 26
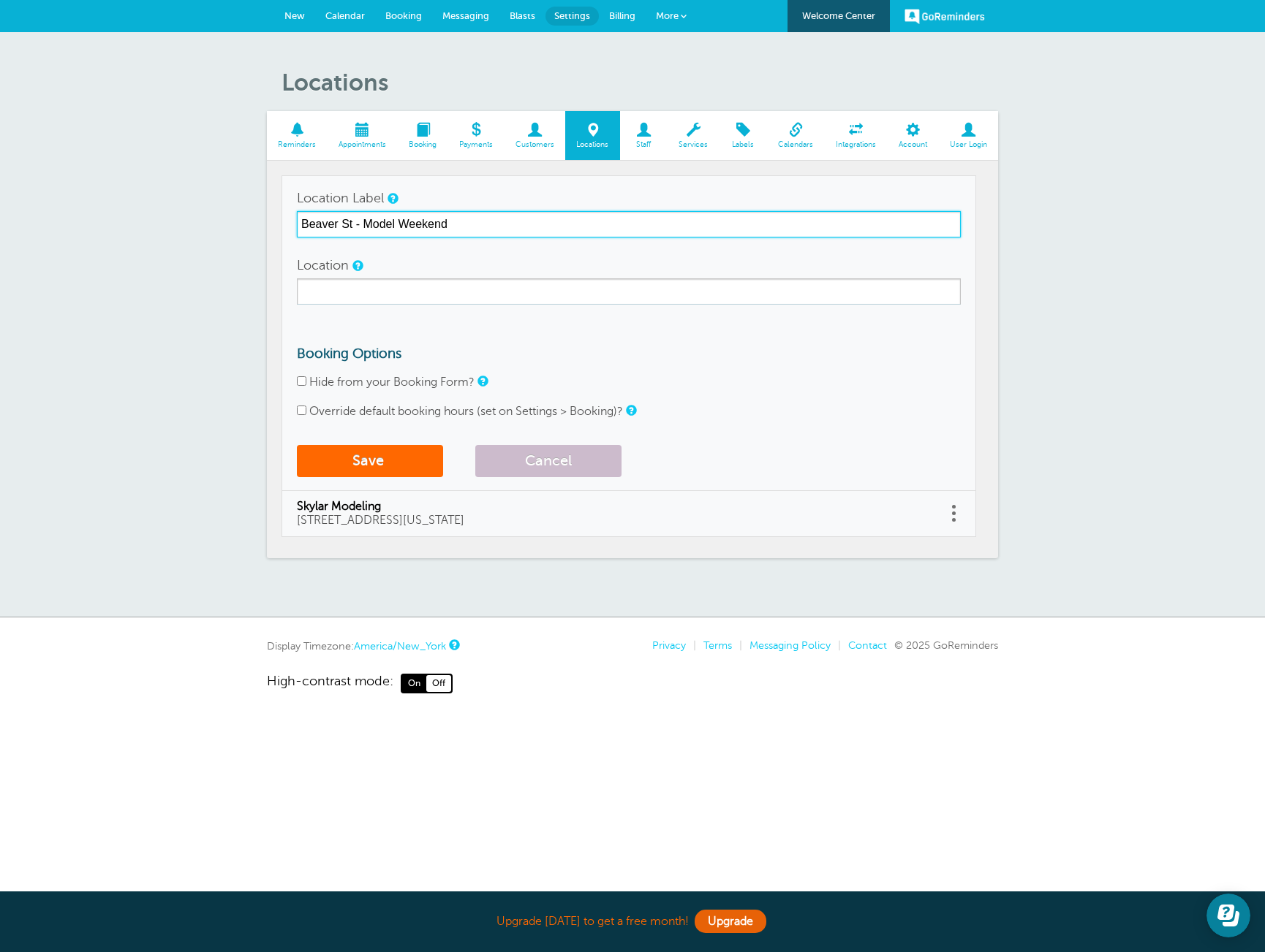
type input "Beaver St - Model Weekend"
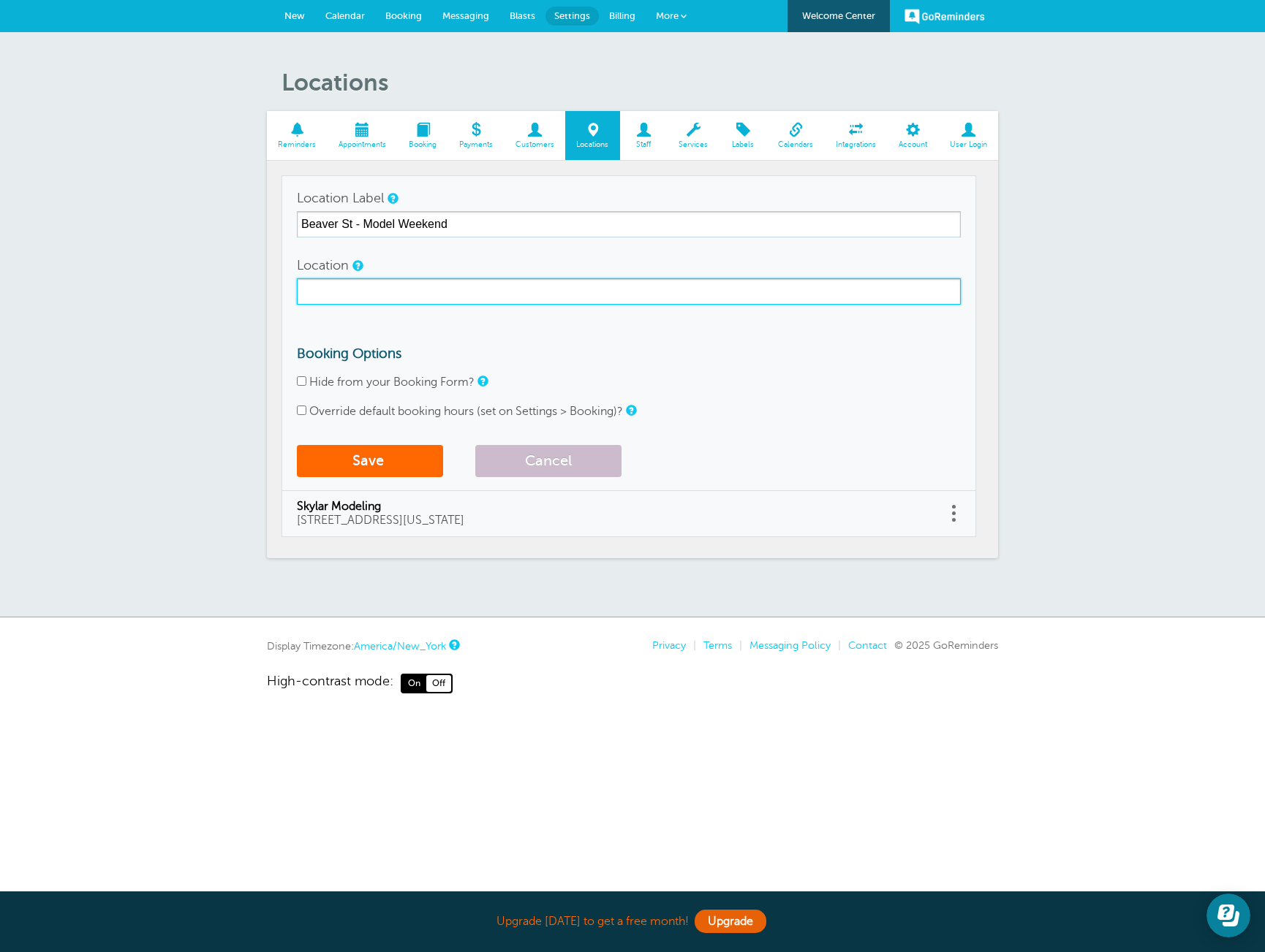
click at [410, 295] on input "Location" at bounding box center [629, 292] width 664 height 26
type input "16 Beaver Street, 6th FL, New York, NY 10004"
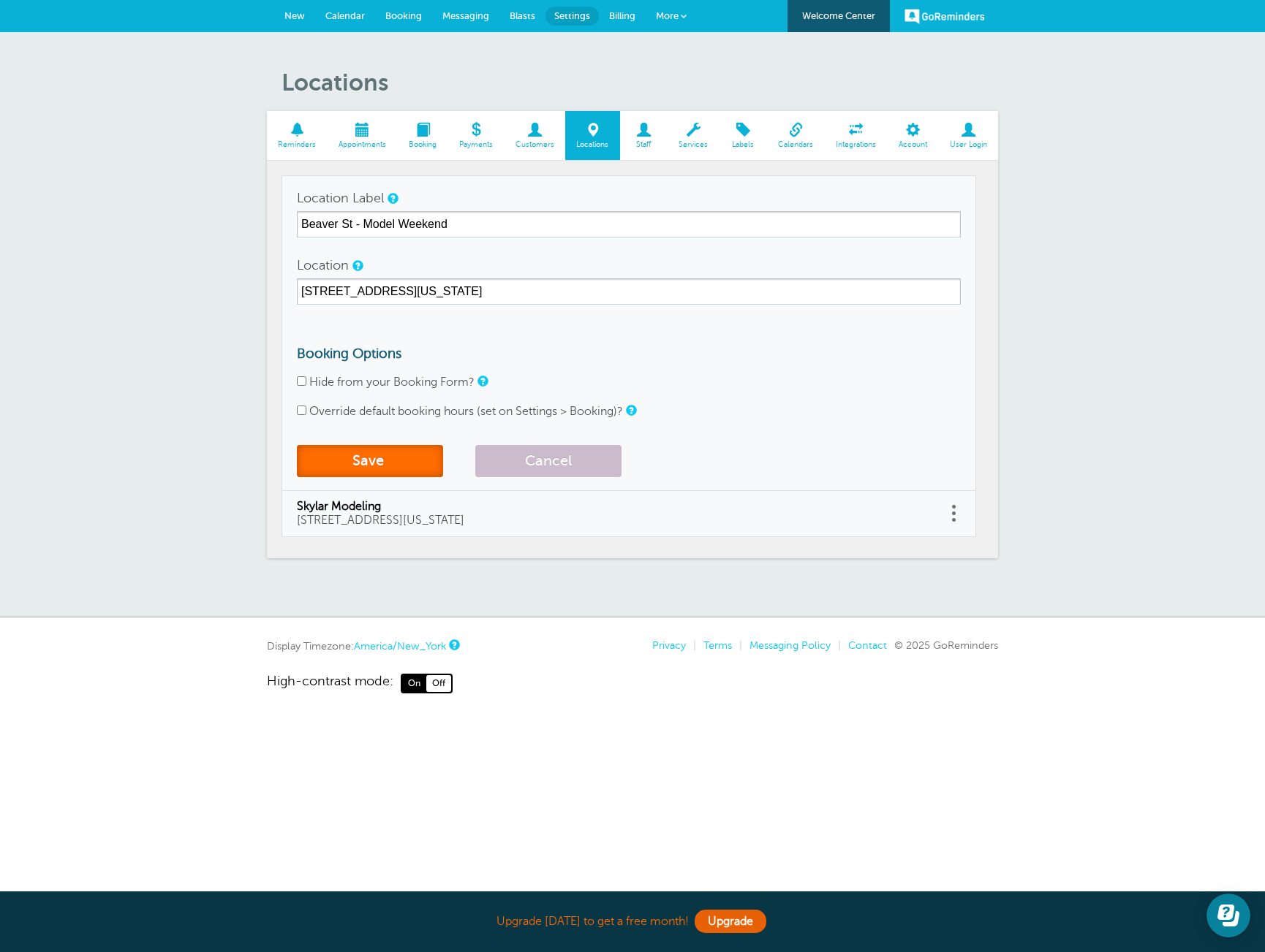
click at [424, 459] on button "Save" at bounding box center [370, 461] width 146 height 32
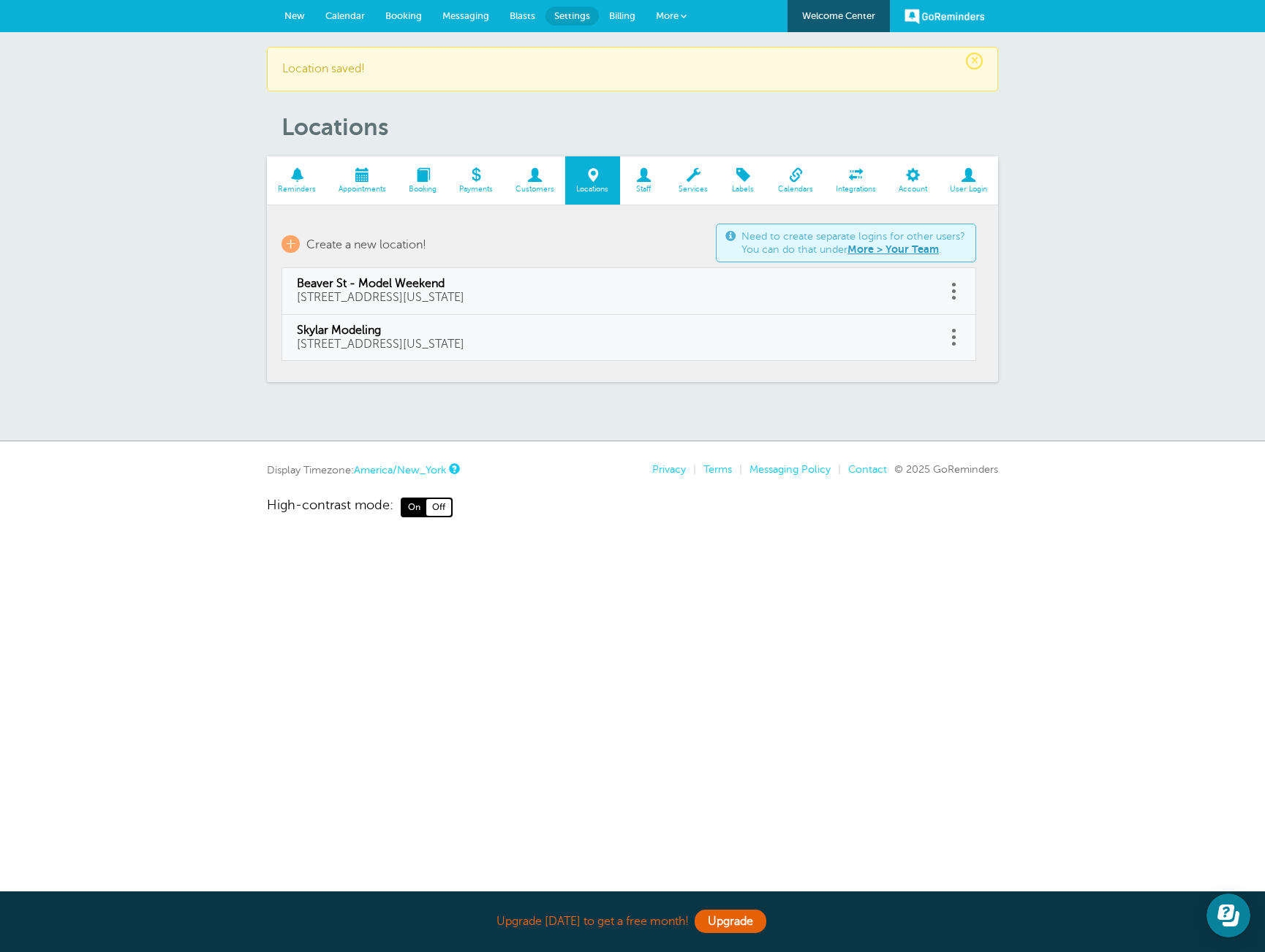
click at [292, 20] on span "New" at bounding box center [294, 16] width 20 height 11
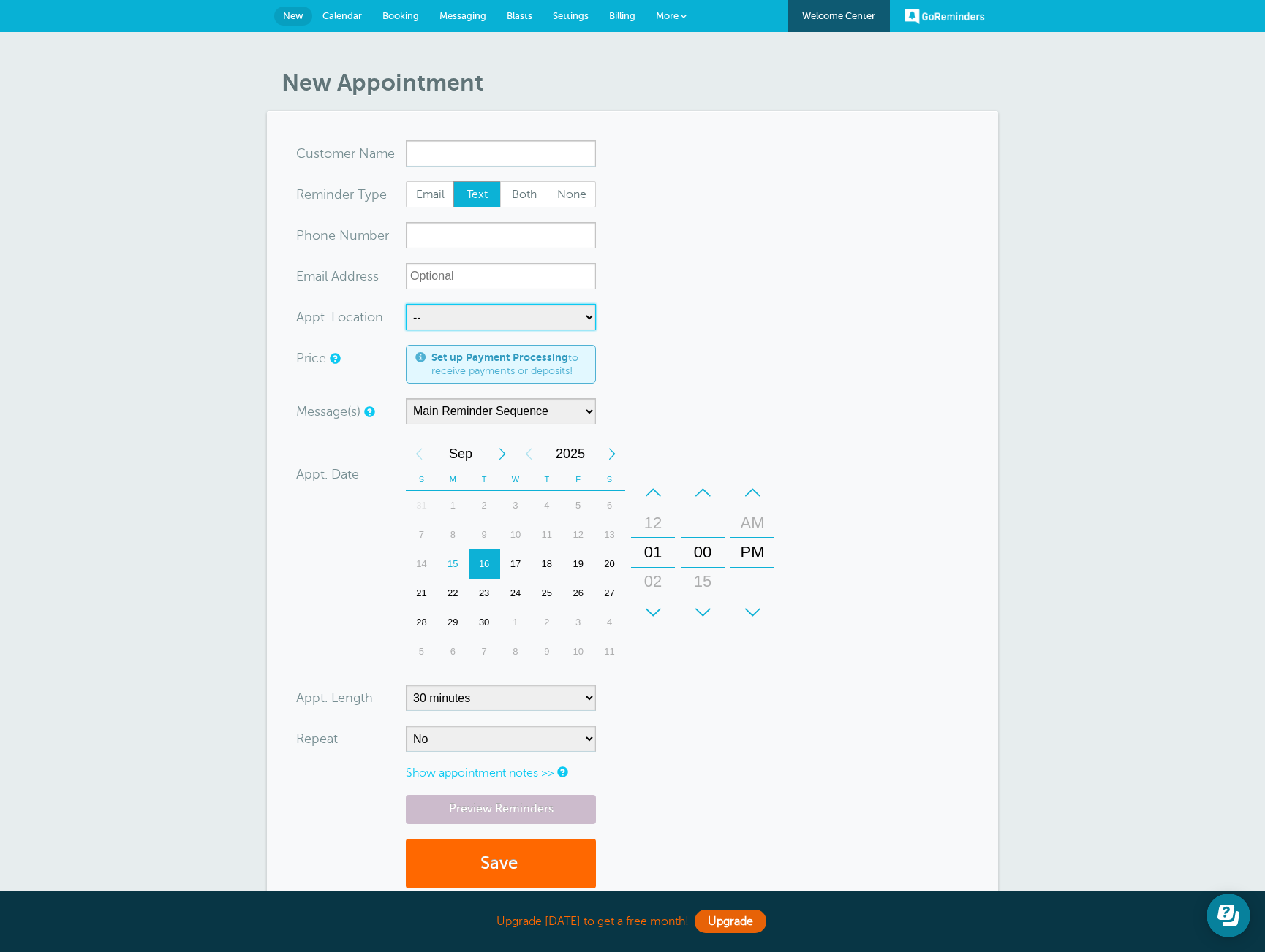
click at [516, 317] on select "-- Beaver St - Model Weekend Skylar Modeling" at bounding box center [501, 317] width 190 height 26
click at [537, 418] on select "Main Reminder Sequence" at bounding box center [501, 411] width 190 height 26
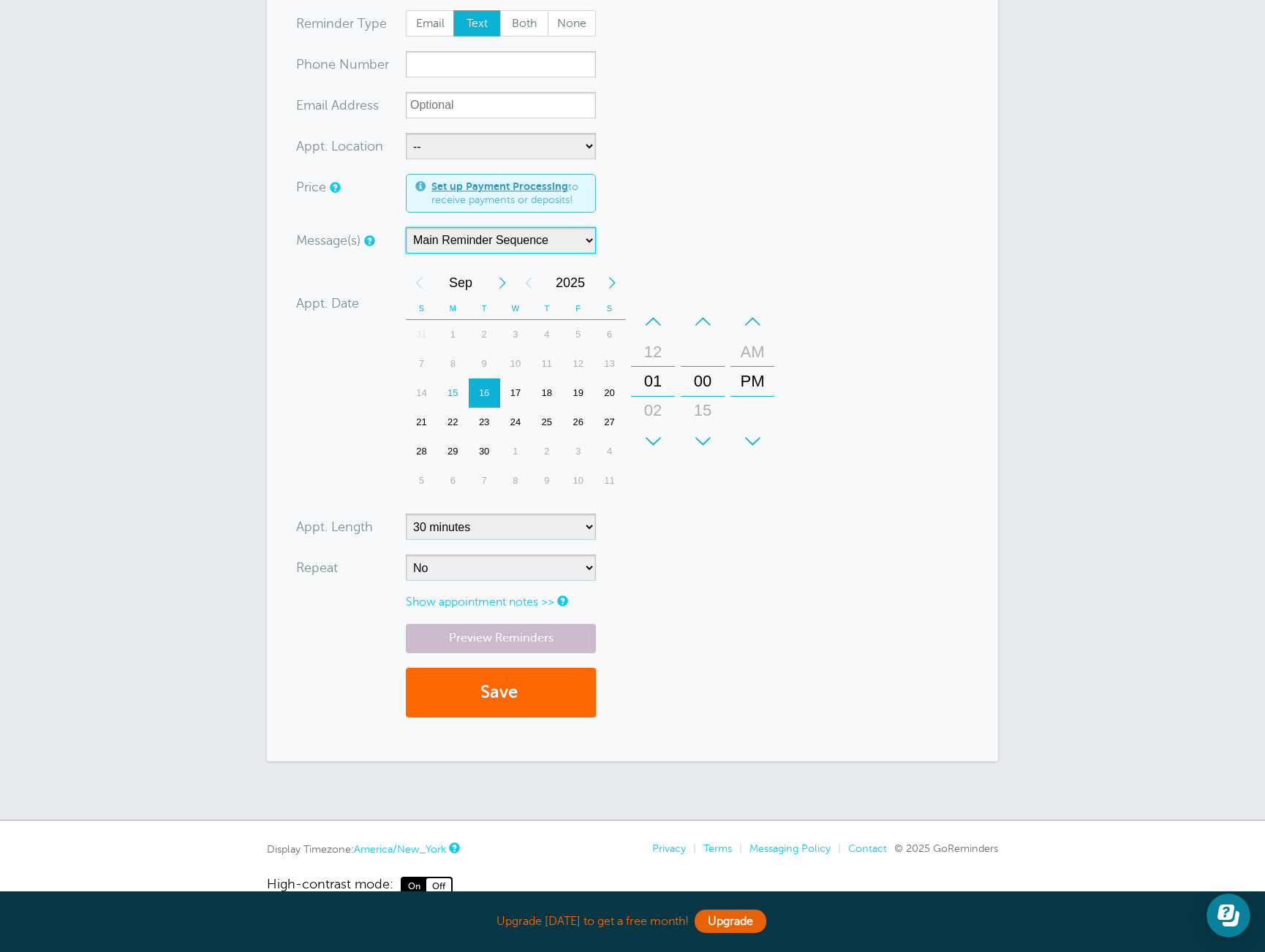
scroll to position [188, 0]
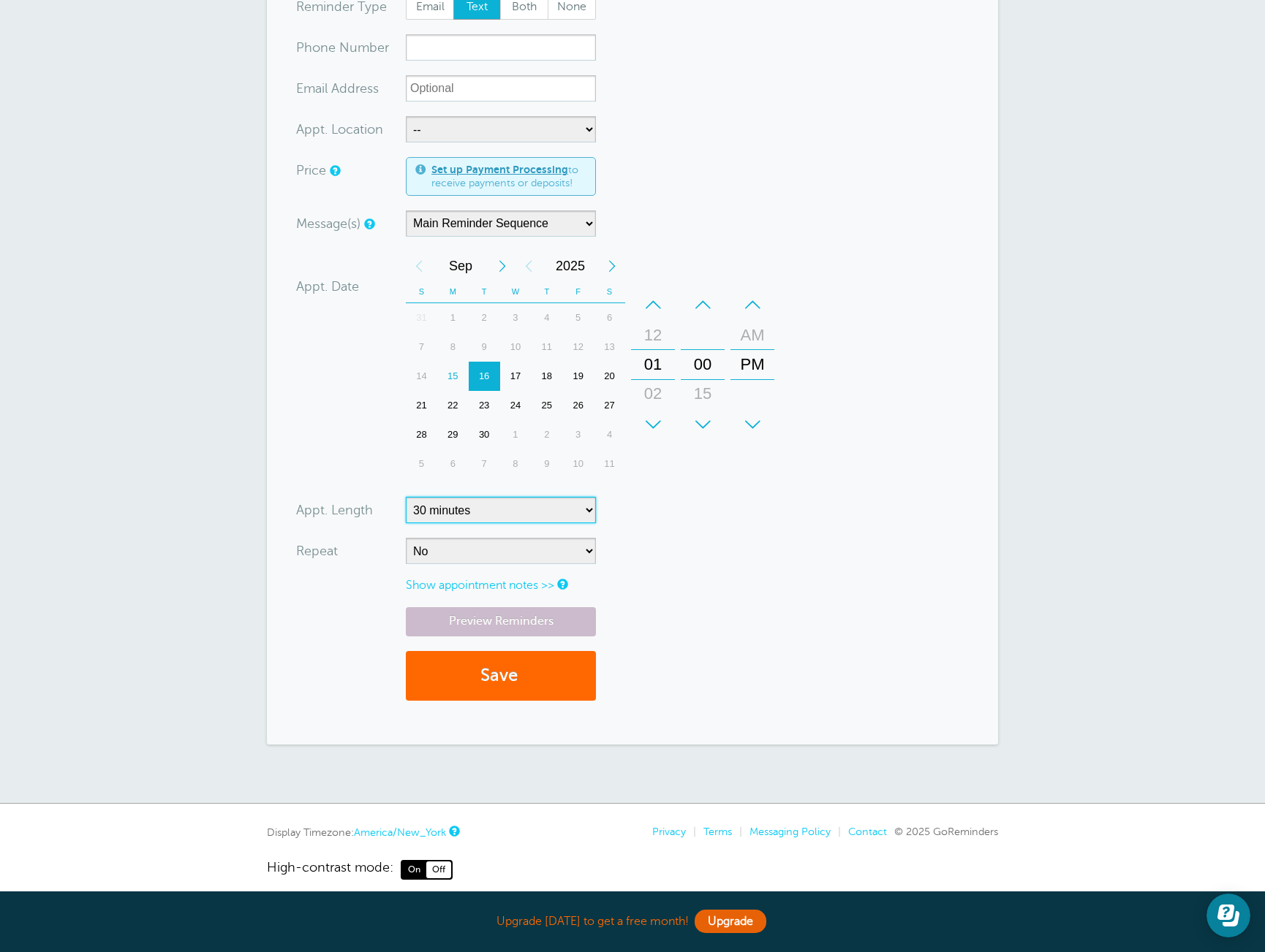
click at [565, 513] on select "5 minutes 10 minutes 15 minutes 20 minutes 25 minutes 30 minutes 35 minutes 40 …" at bounding box center [501, 510] width 190 height 26
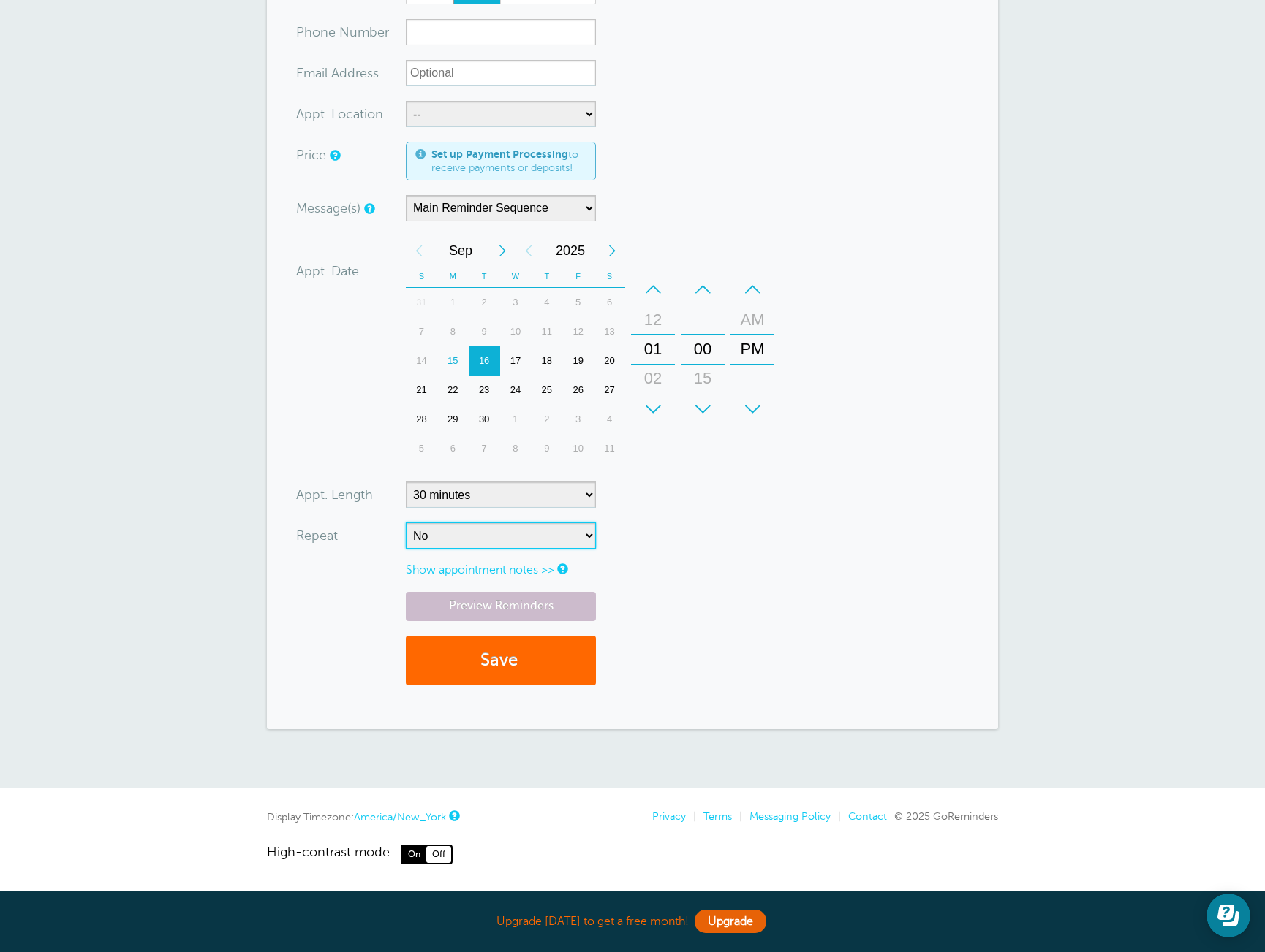
click at [501, 545] on select "No Daily Weekly Every 2 weeks Every 3 weeks Every 4 weeks Monthly Every 5 weeks…" at bounding box center [501, 536] width 190 height 26
click at [529, 488] on select "5 minutes 10 minutes 15 minutes 20 minutes 25 minutes 30 minutes 35 minutes 40 …" at bounding box center [501, 495] width 190 height 26
select select "120"
click at [406, 482] on select "5 minutes 10 minutes 15 minutes 20 minutes 25 minutes 30 minutes 35 minutes 40 …" at bounding box center [501, 495] width 190 height 26
click at [511, 530] on select "No Daily Weekly Every 2 weeks Every 3 weeks Every 4 weeks Monthly Every 5 weeks…" at bounding box center [501, 536] width 190 height 26
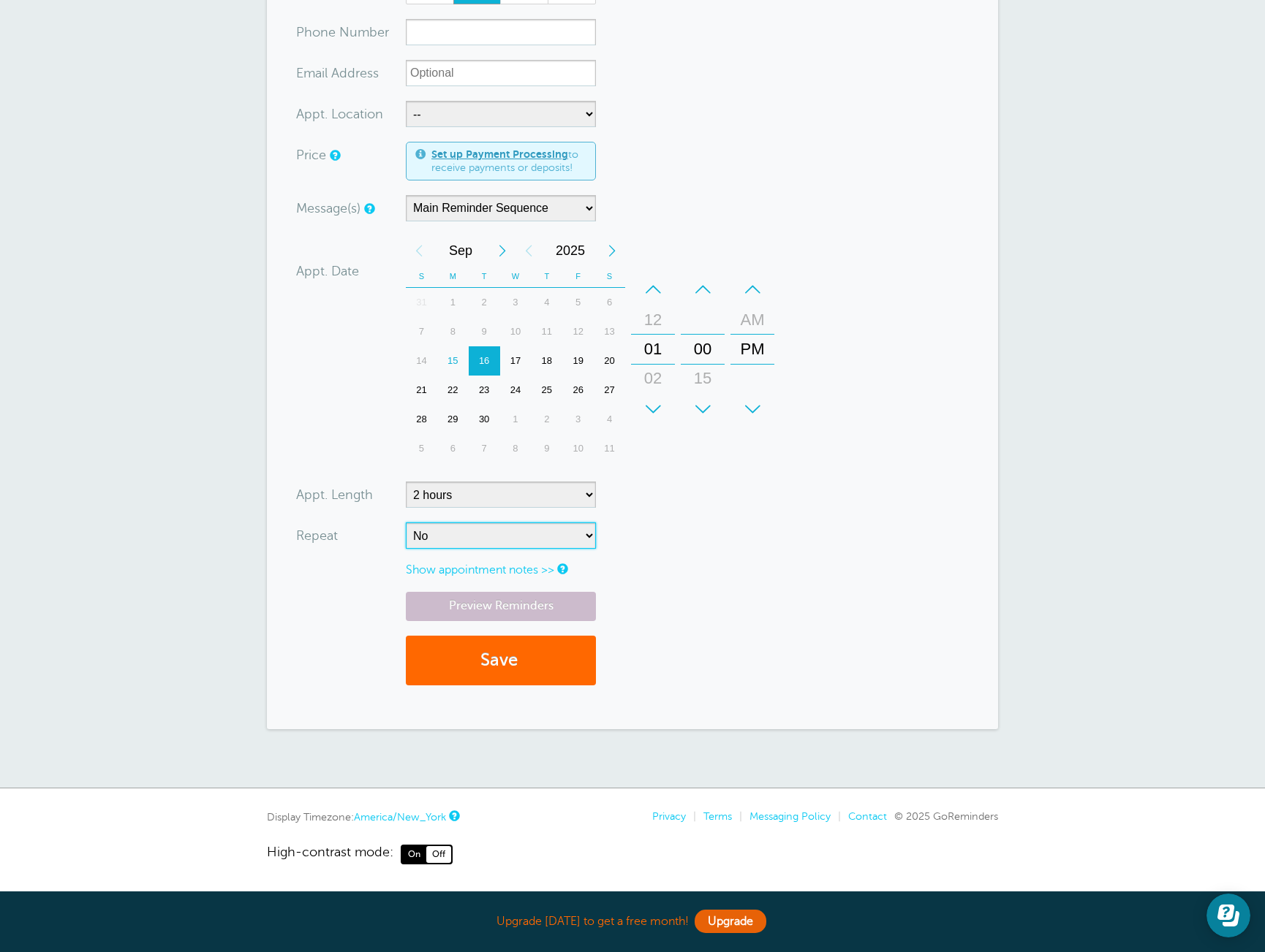
select select "RRULE:FREQ=WEEKLY"
click at [406, 523] on select "No Daily Weekly Every 2 weeks Every 3 weeks Every 4 weeks Monthly Every 5 weeks…" at bounding box center [501, 536] width 190 height 26
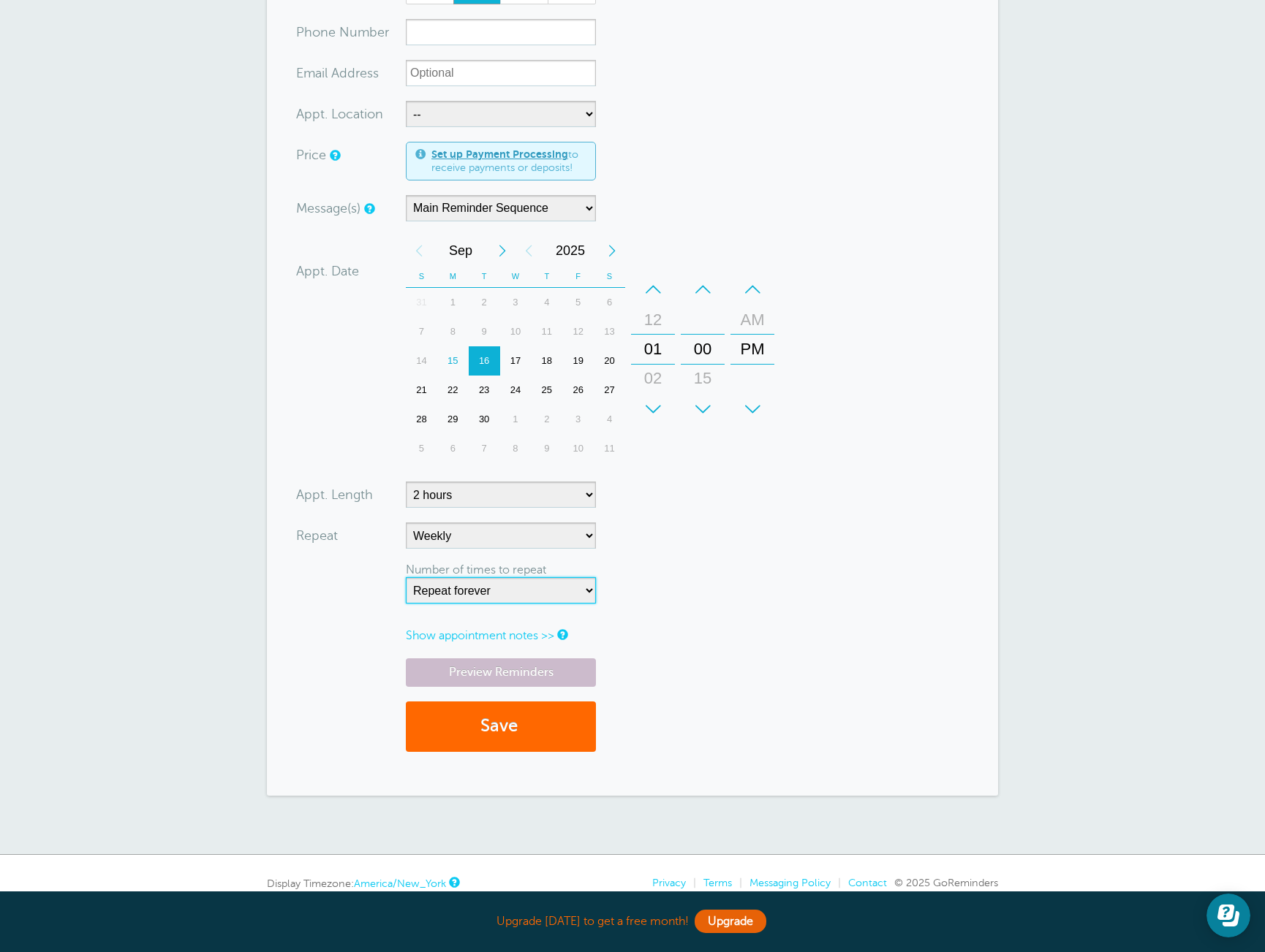
click at [501, 592] on select "Repeat forever 2 3 4 5 6 7 8 9 10 11 12 13 14 15 16 17 18 19 20" at bounding box center [501, 591] width 190 height 26
select select "8"
click at [406, 577] on select "Repeat forever 2 3 4 5 6 7 8 9 10 11 12 13 14 15 16 17 18 19 20" at bounding box center [501, 591] width 190 height 26
click at [788, 647] on form "You are creating a new customer. To use an existing customer select one from th…" at bounding box center [632, 351] width 673 height 828
click at [519, 639] on link "Show appointment notes >>" at bounding box center [480, 635] width 148 height 13
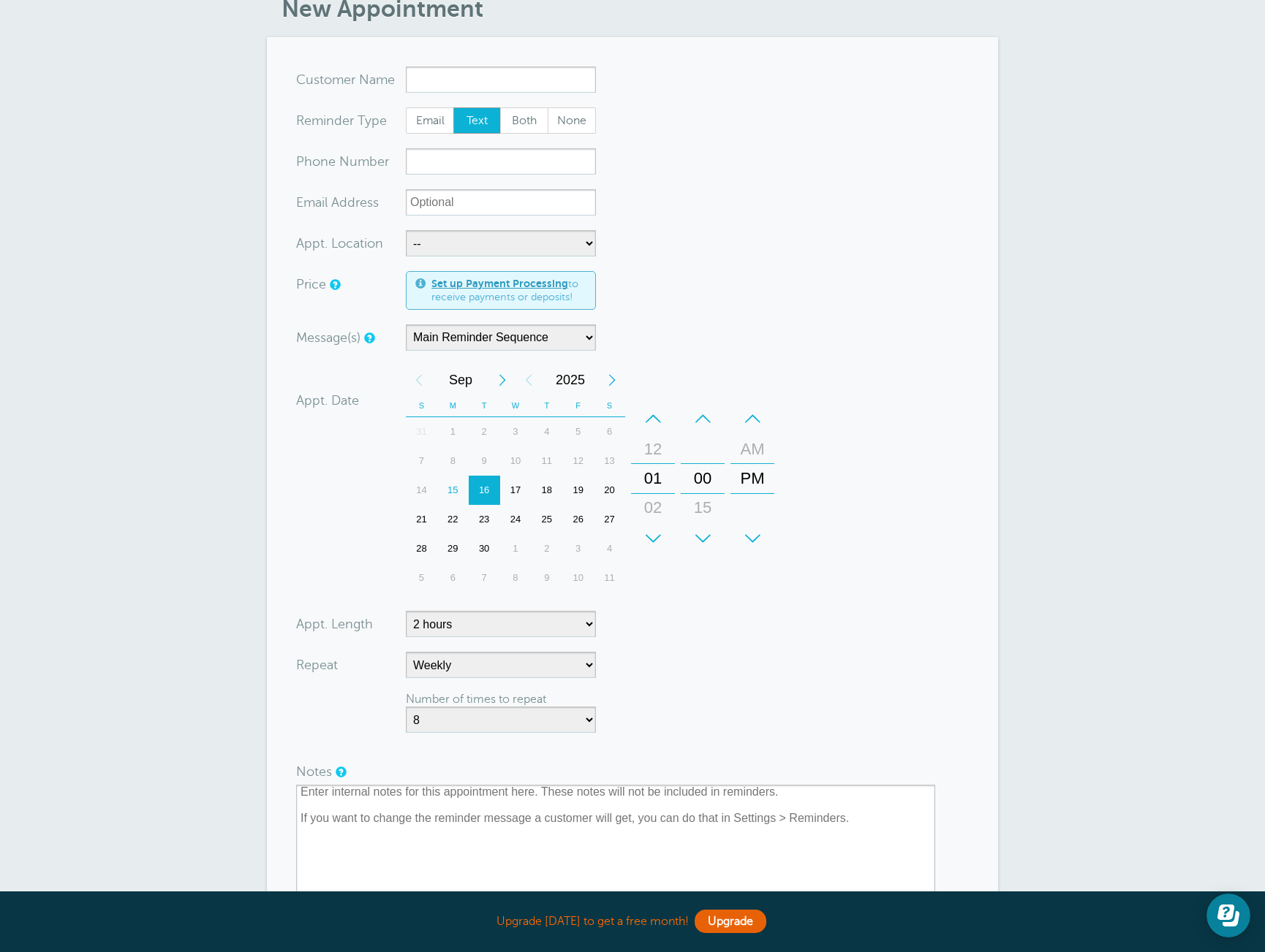
scroll to position [0, 0]
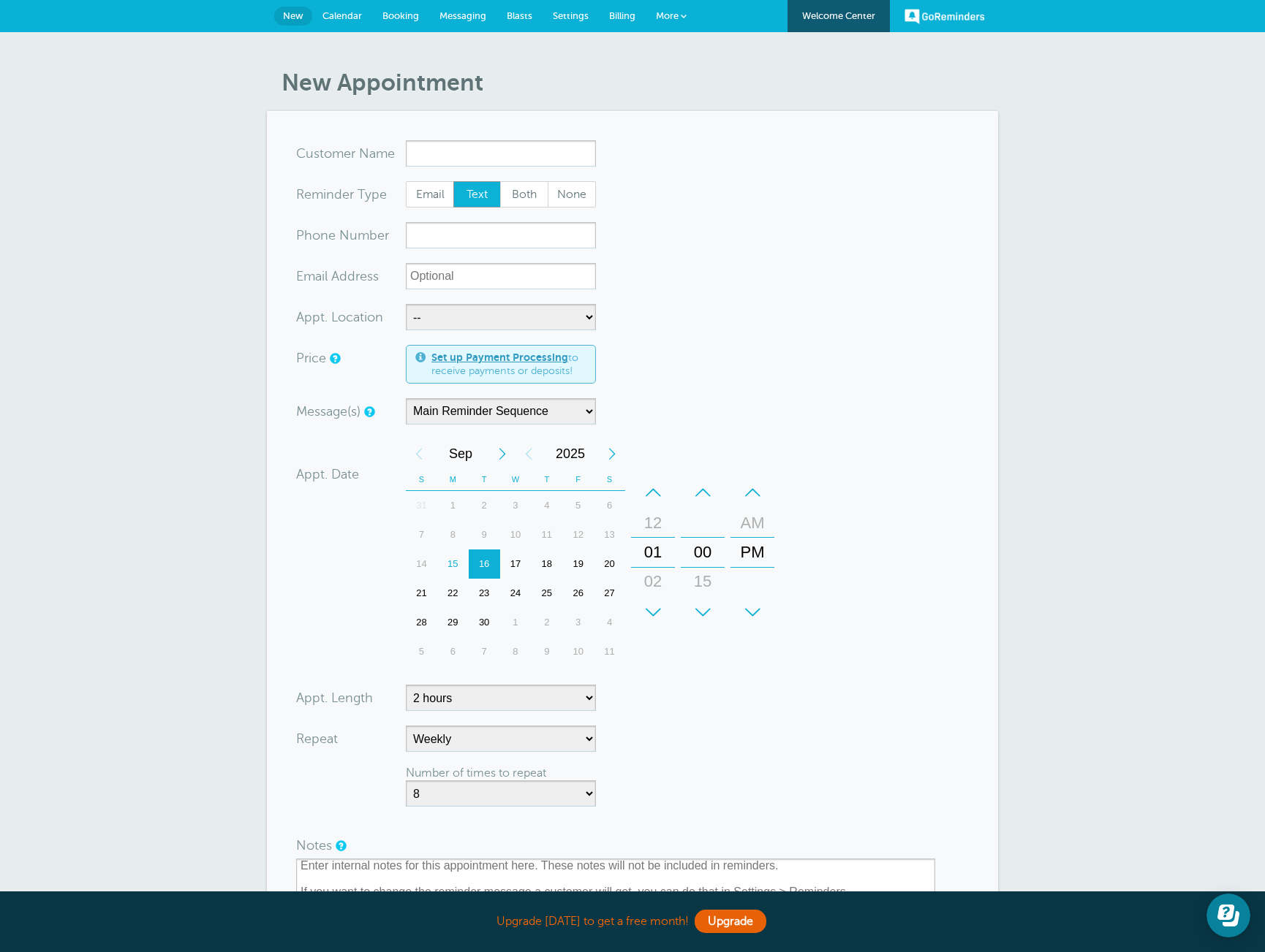
click at [606, 592] on div "27" at bounding box center [609, 594] width 31 height 30
click at [652, 555] on div "01" at bounding box center [653, 553] width 35 height 30
click at [968, 615] on form "You are creating a new customer. To use an existing customer select one from th…" at bounding box center [632, 634] width 673 height 988
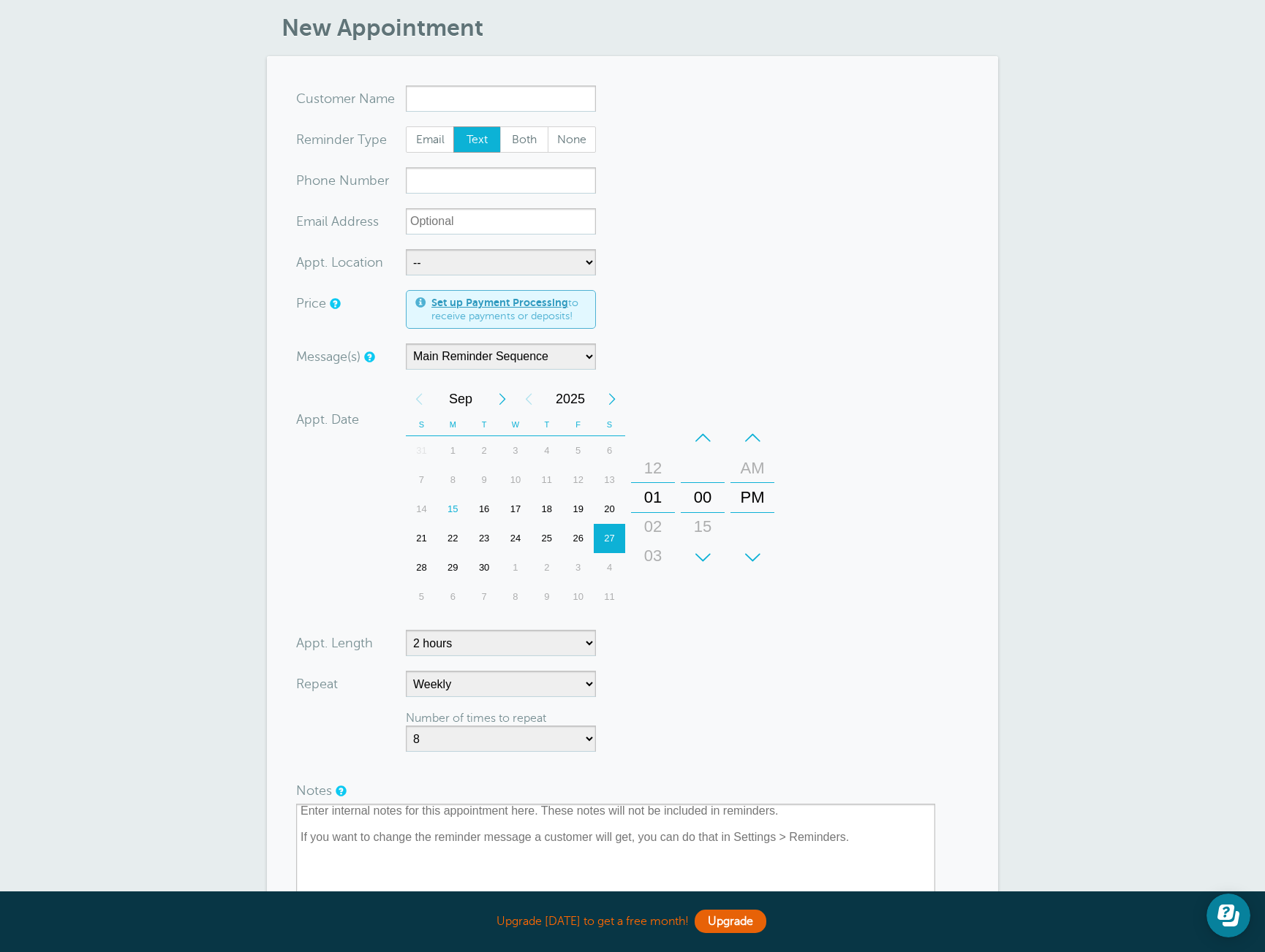
click at [890, 591] on form "You are creating a new customer. To use an existing customer select one from th…" at bounding box center [632, 579] width 673 height 988
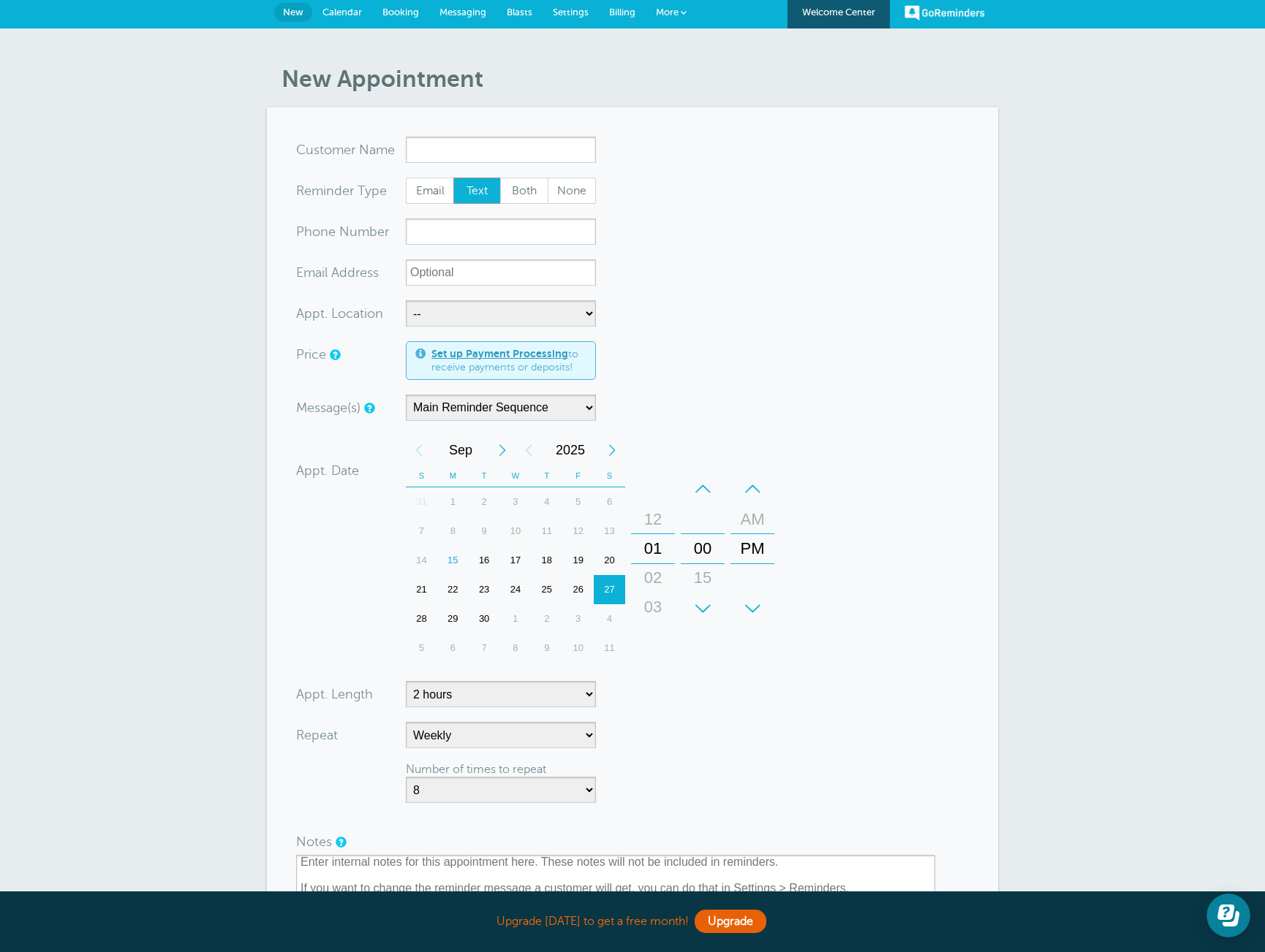
scroll to position [5, 0]
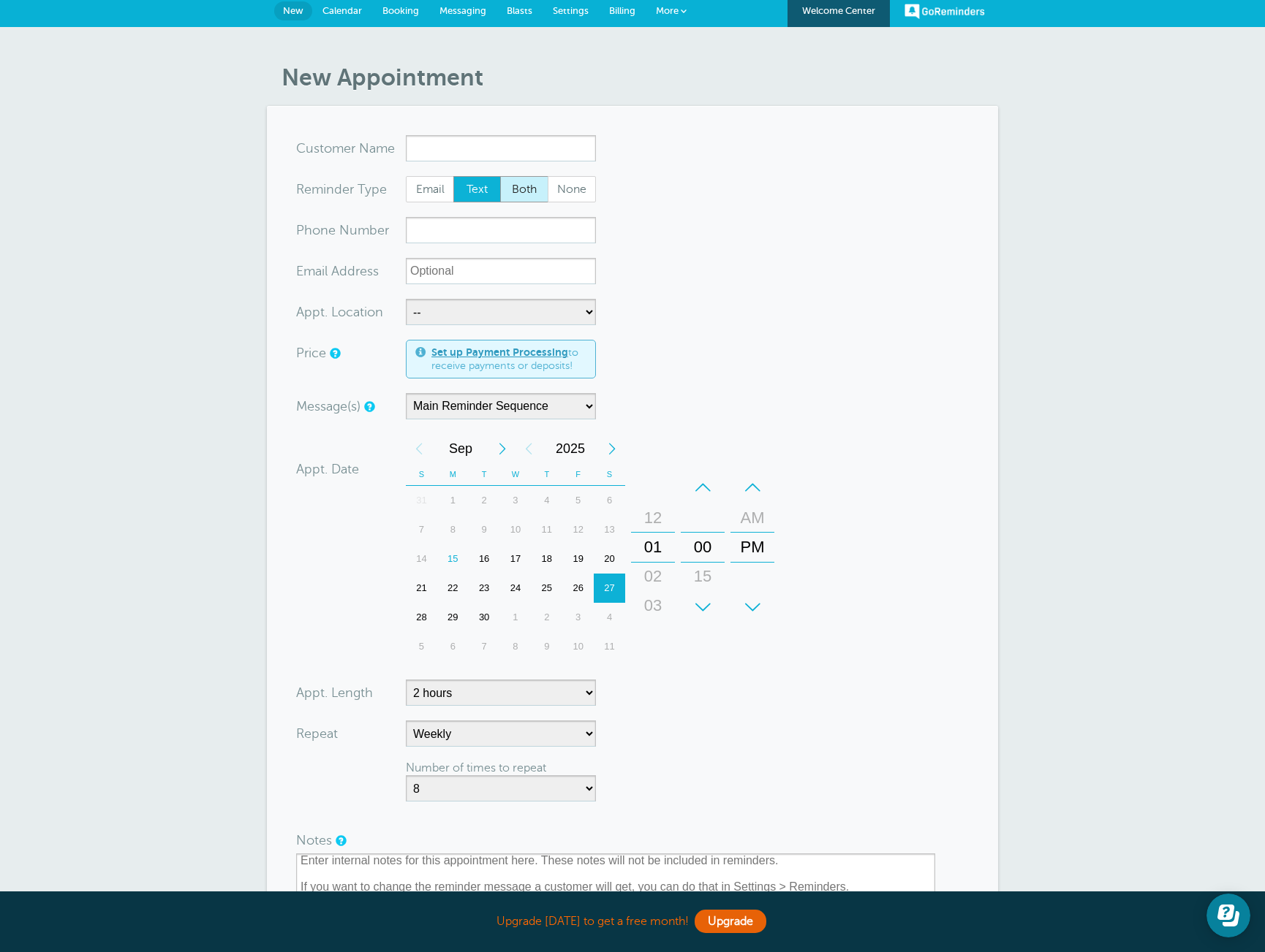
click at [533, 191] on span "Both" at bounding box center [524, 189] width 47 height 25
click at [500, 176] on input "Both" at bounding box center [499, 175] width 1 height 1
radio input "true"
click at [470, 194] on span "Text" at bounding box center [477, 189] width 47 height 25
click at [453, 176] on input "Text" at bounding box center [452, 175] width 1 height 1
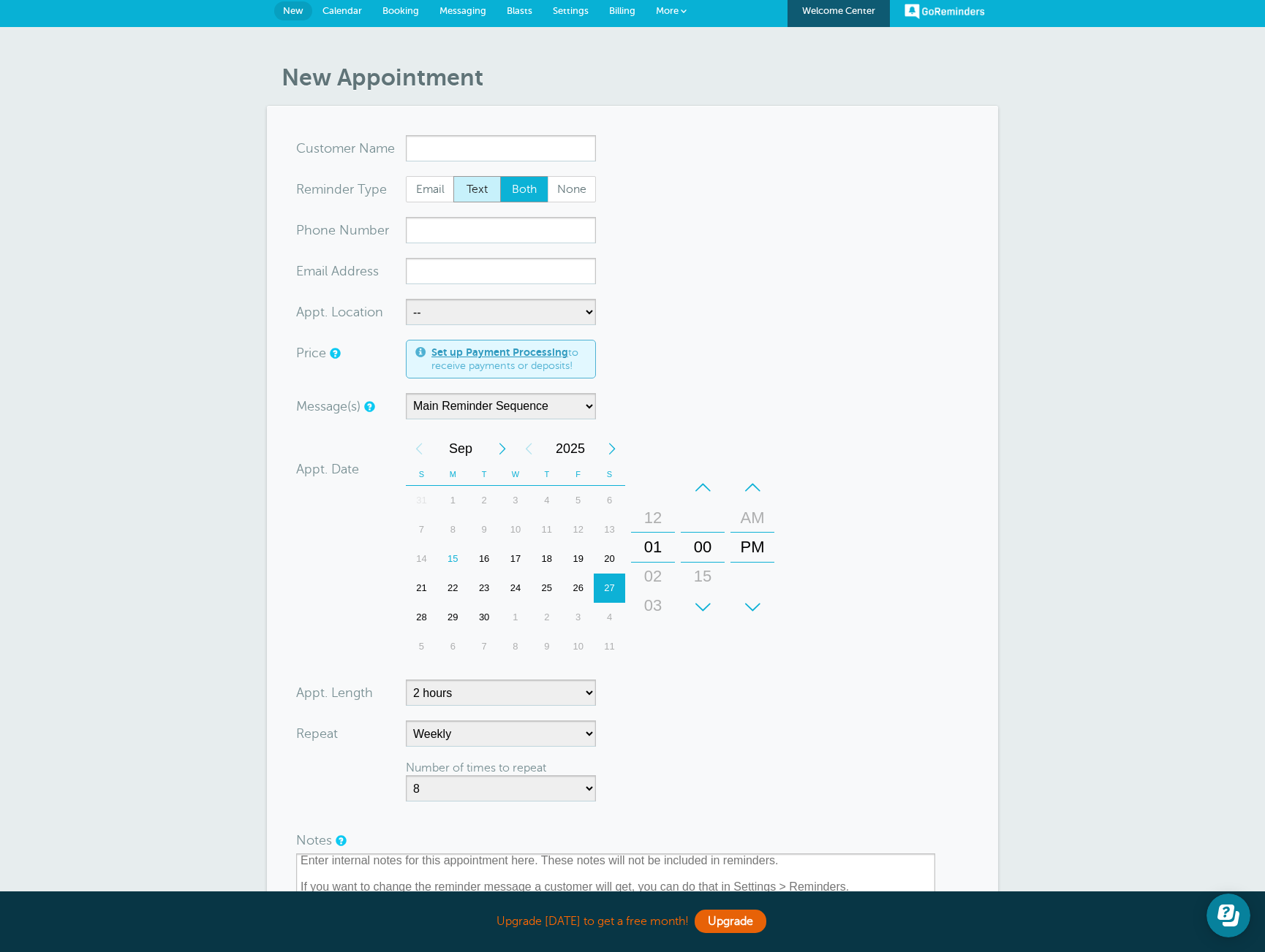
radio input "true"
click at [515, 192] on span "Both" at bounding box center [524, 189] width 47 height 25
click at [500, 176] on input "Both" at bounding box center [499, 175] width 1 height 1
radio input "true"
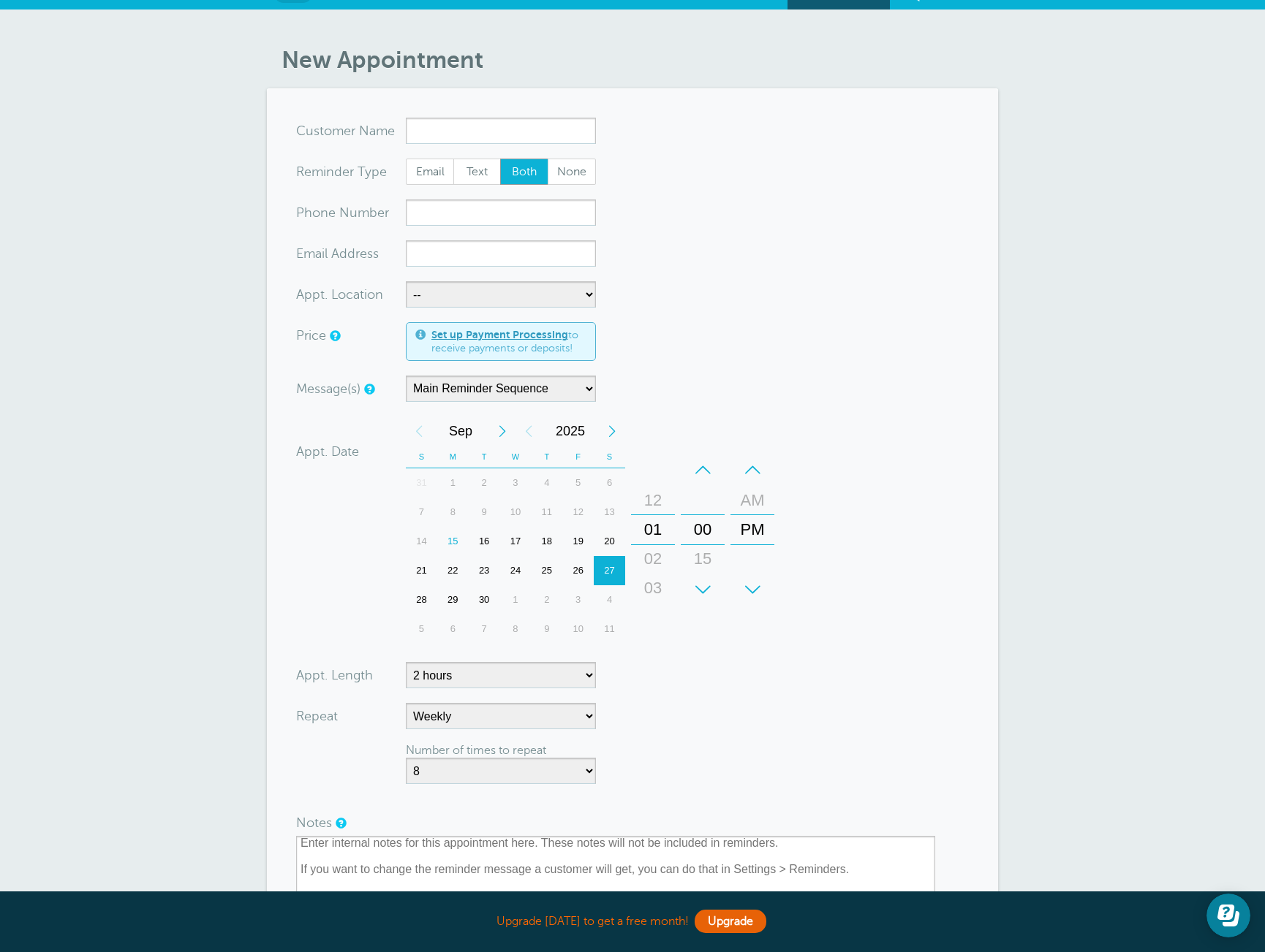
scroll to position [11, 0]
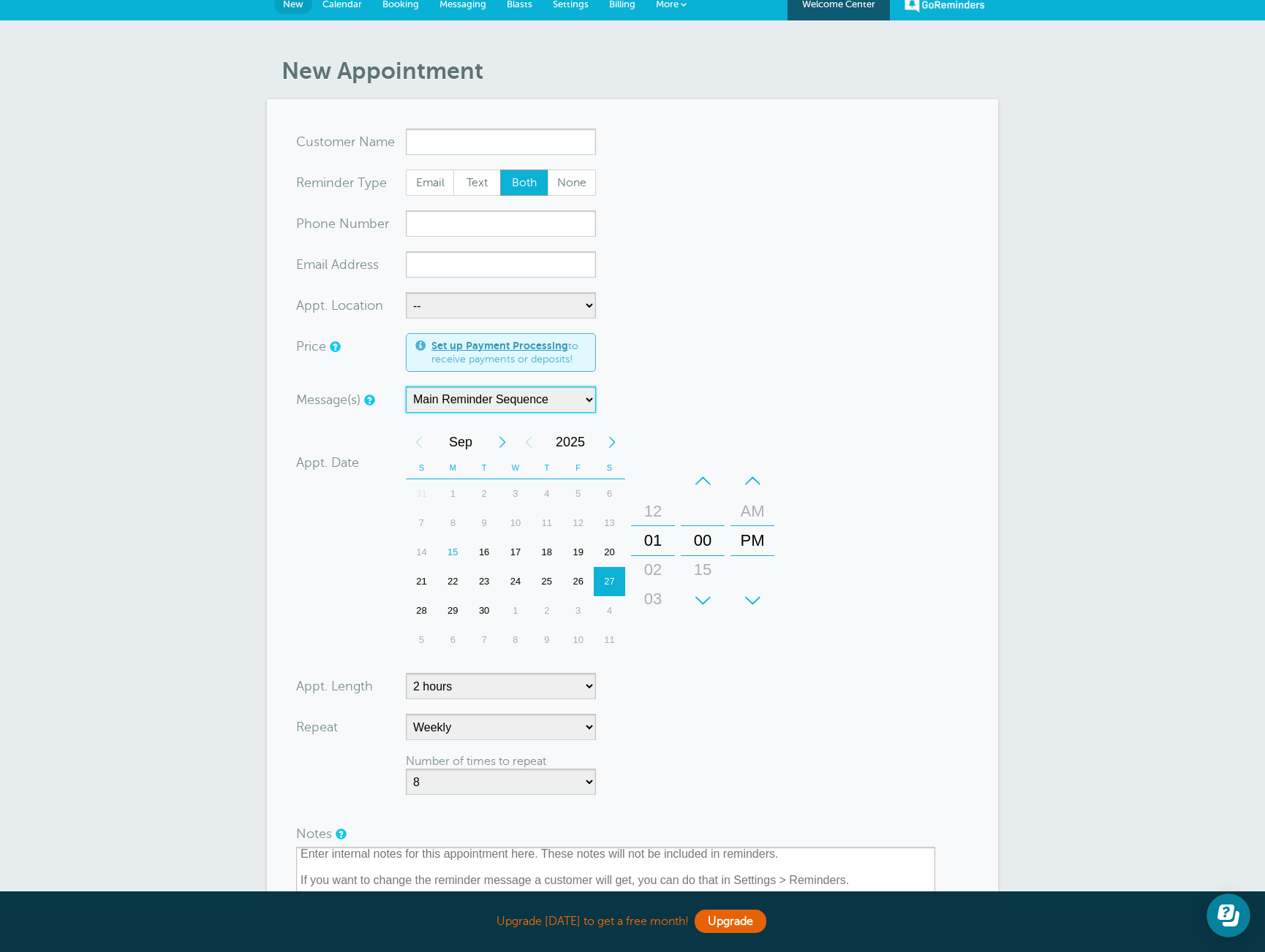
click at [583, 400] on select "Main Reminder Sequence" at bounding box center [501, 400] width 190 height 26
click at [406, 387] on select "Main Reminder Sequence" at bounding box center [501, 400] width 190 height 26
click at [699, 381] on form "You are creating a new customer. To use an existing customer select one from th…" at bounding box center [632, 623] width 673 height 988
click at [592, 401] on select "Main Reminder Sequence" at bounding box center [501, 400] width 190 height 26
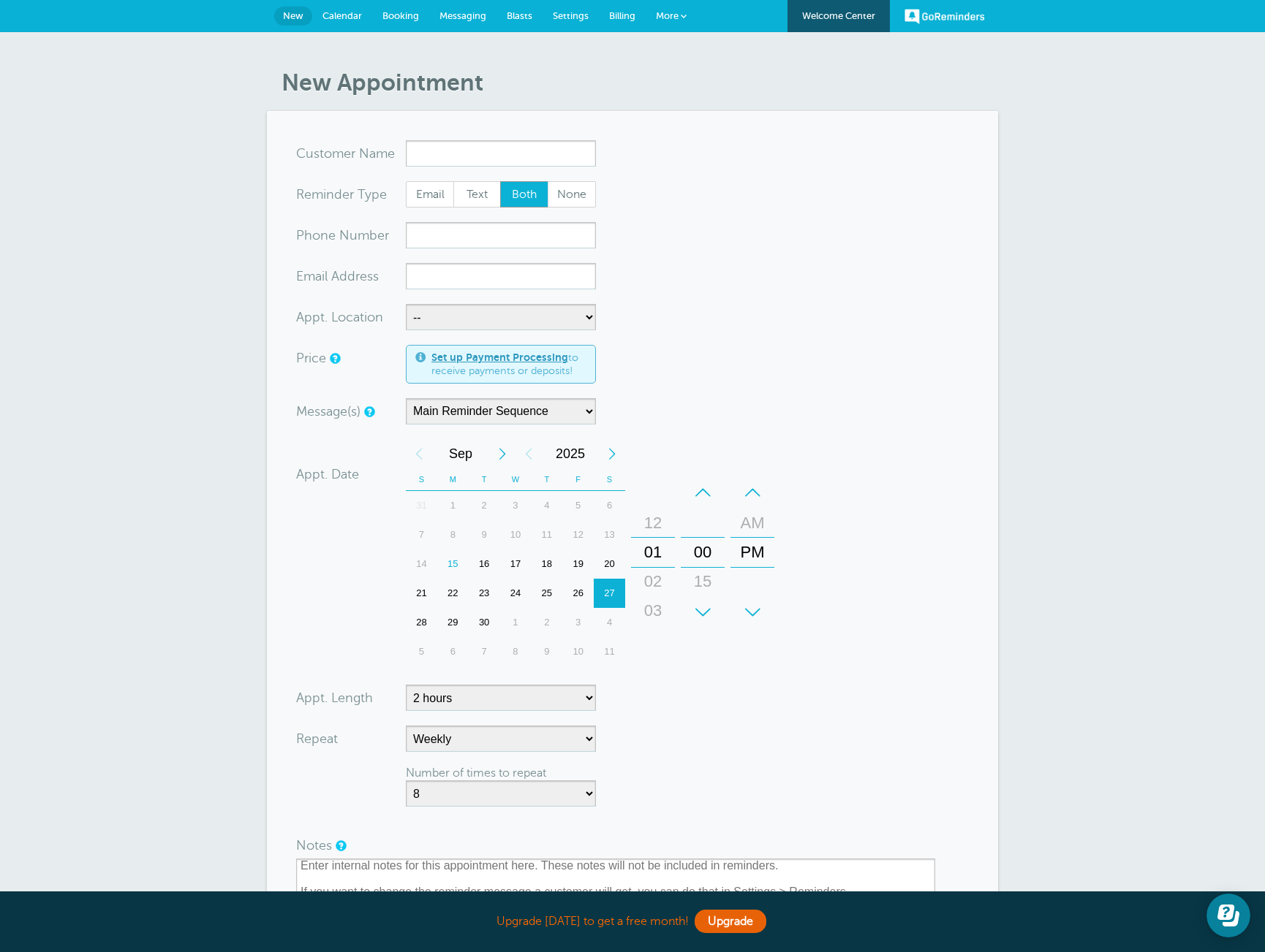
click at [454, 15] on span "Messaging" at bounding box center [463, 16] width 47 height 11
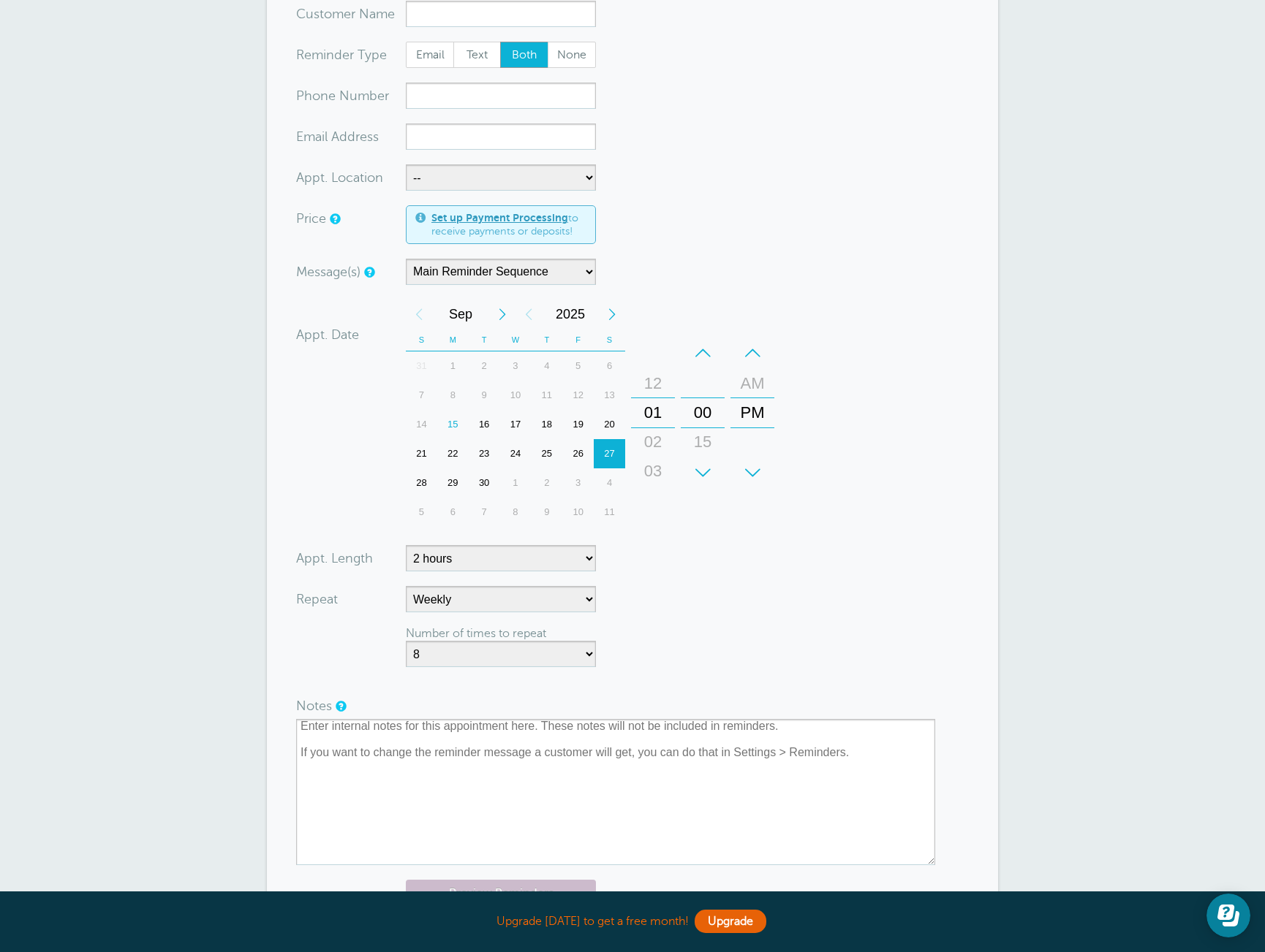
scroll to position [428, 0]
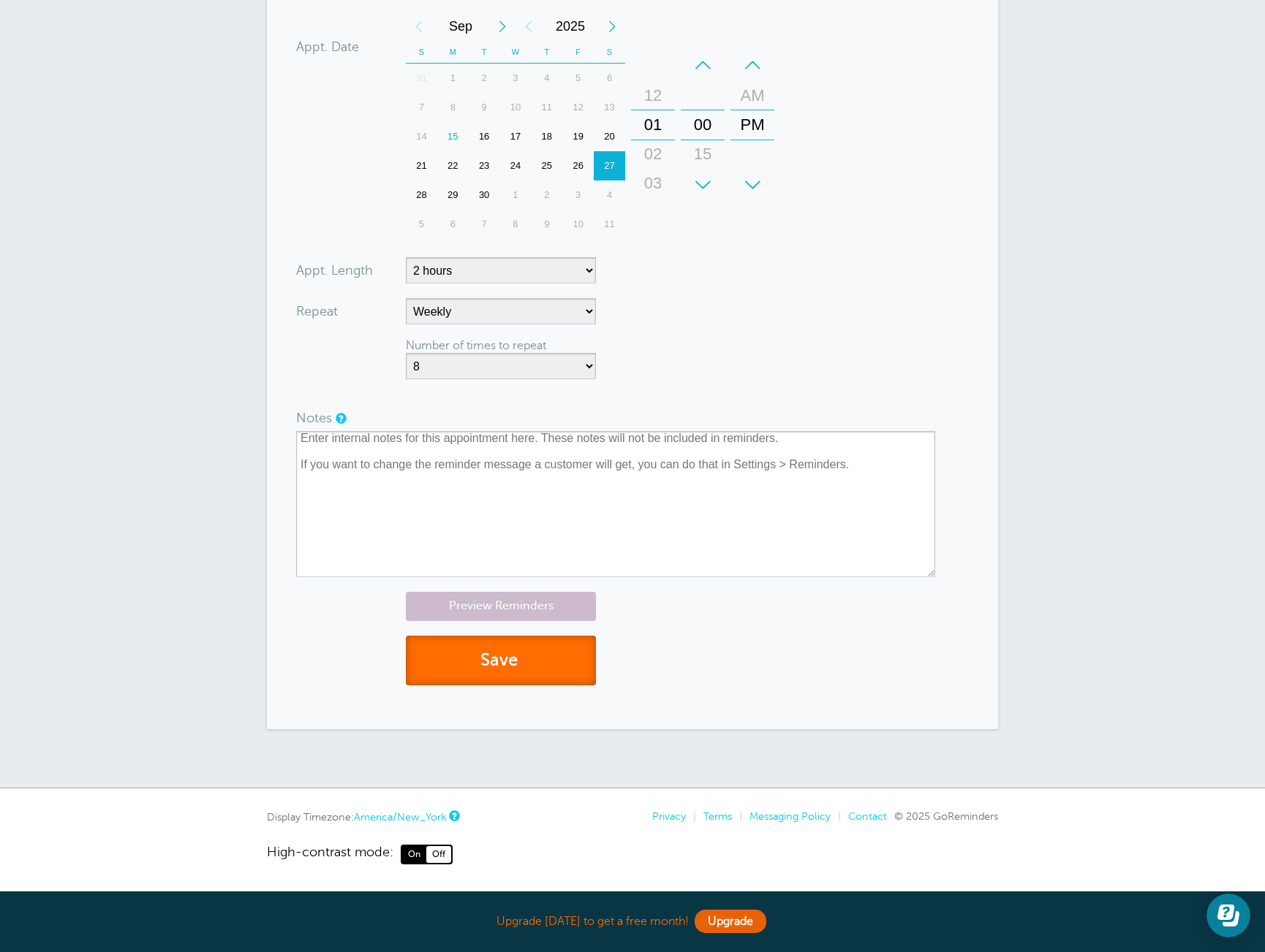
click at [557, 652] on button "Save" at bounding box center [501, 661] width 190 height 51
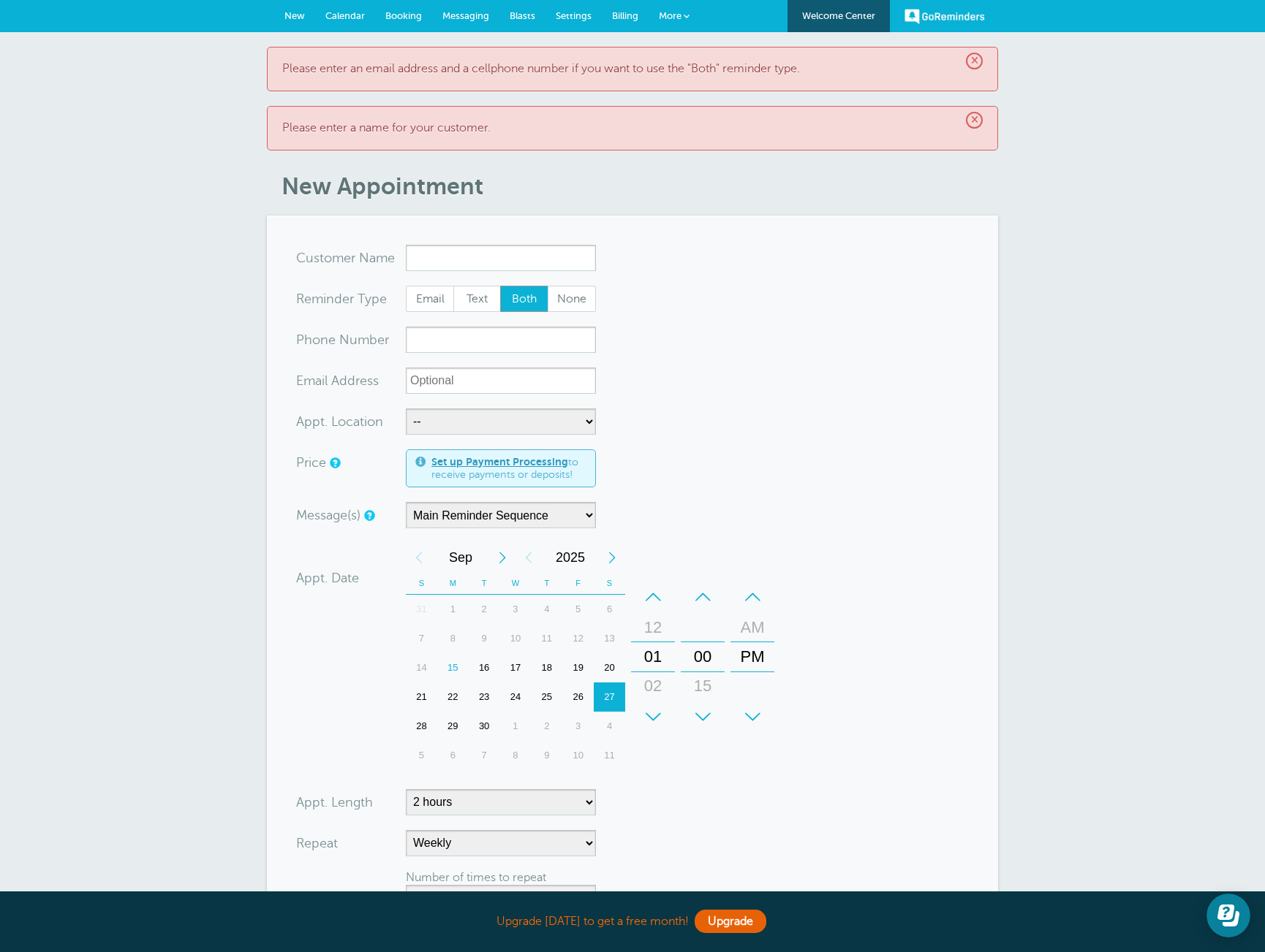
click at [475, 19] on span "Messaging" at bounding box center [466, 16] width 47 height 11
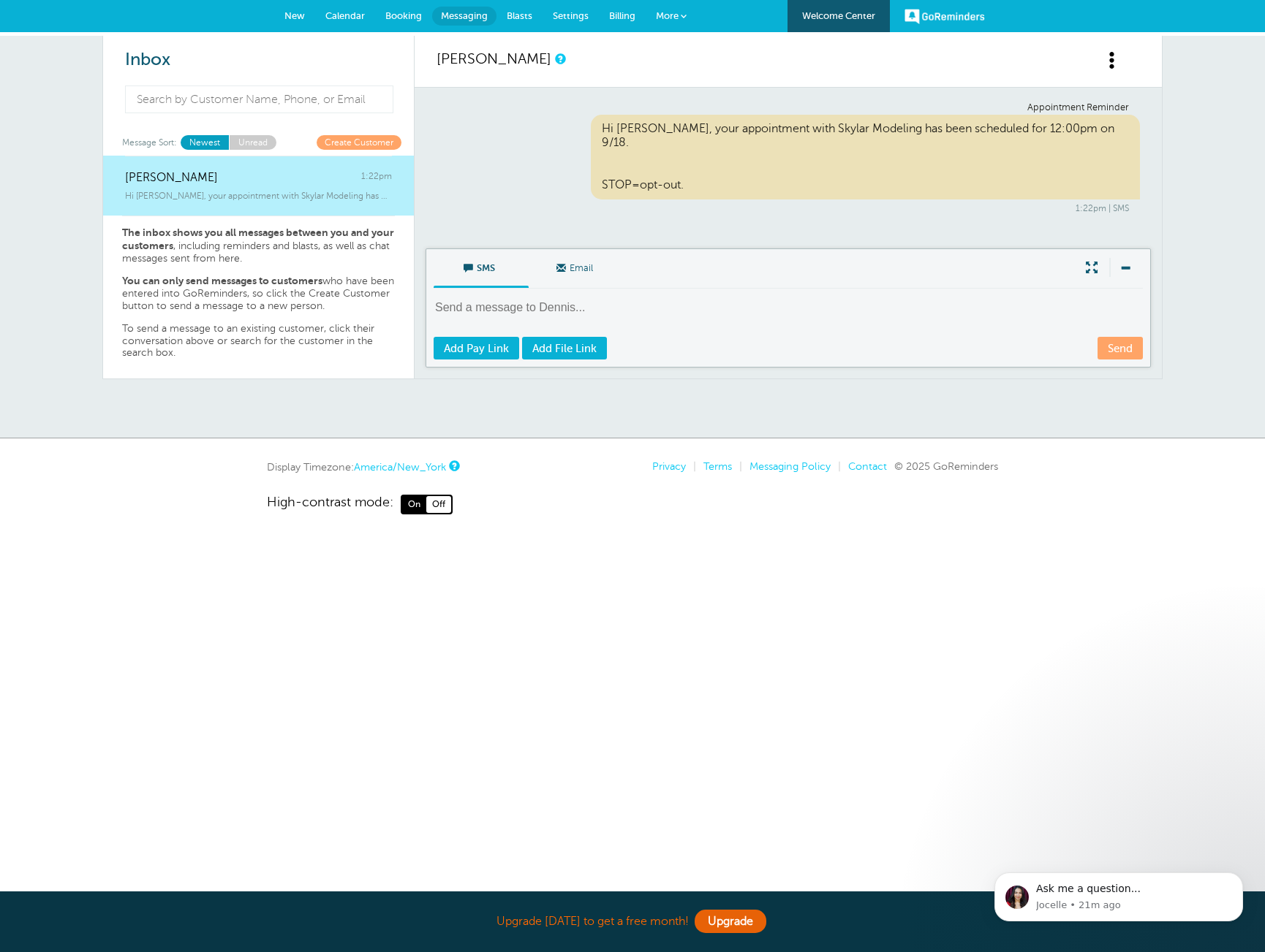
click at [262, 255] on p "The inbox shows you all messages between you and your customers , including rem…" at bounding box center [258, 246] width 273 height 38
click at [261, 246] on p "The inbox shows you all messages between you and your customers , including rem…" at bounding box center [258, 246] width 273 height 38
click at [160, 583] on html "Upgrade today to get a free month! Upgrade GoReminders Welcome Center New Calen…" at bounding box center [632, 300] width 1265 height 602
click at [300, 252] on p "The inbox shows you all messages between you and your customers , including rem…" at bounding box center [258, 246] width 273 height 38
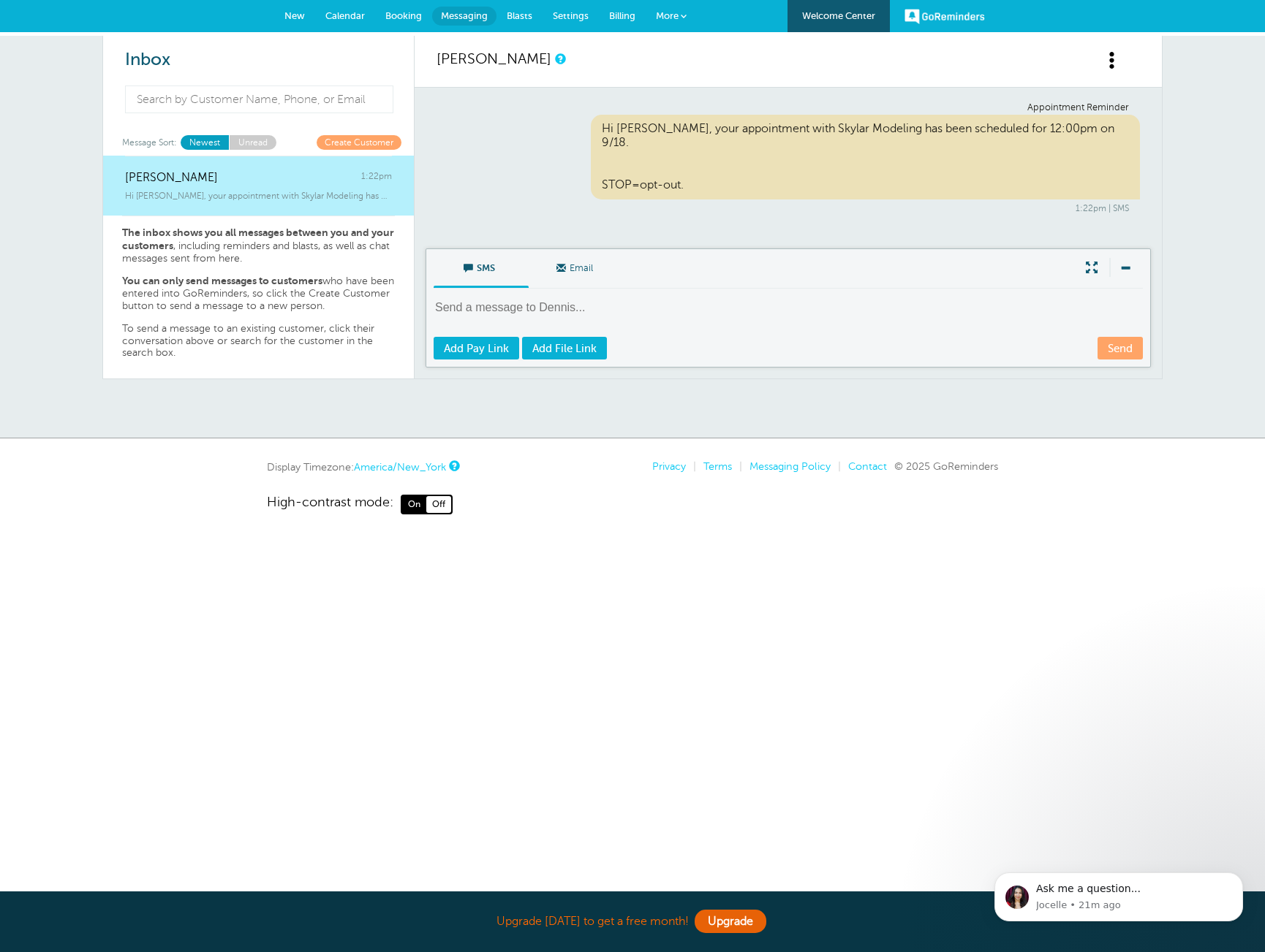
click at [288, 235] on strong "The inbox shows you all messages between you and your customers" at bounding box center [258, 239] width 272 height 25
click at [266, 274] on strong "You can only send messages to customers" at bounding box center [222, 280] width 200 height 11
click at [254, 349] on p "To send a message to an existing customer, click their conversation above or se…" at bounding box center [258, 341] width 273 height 37
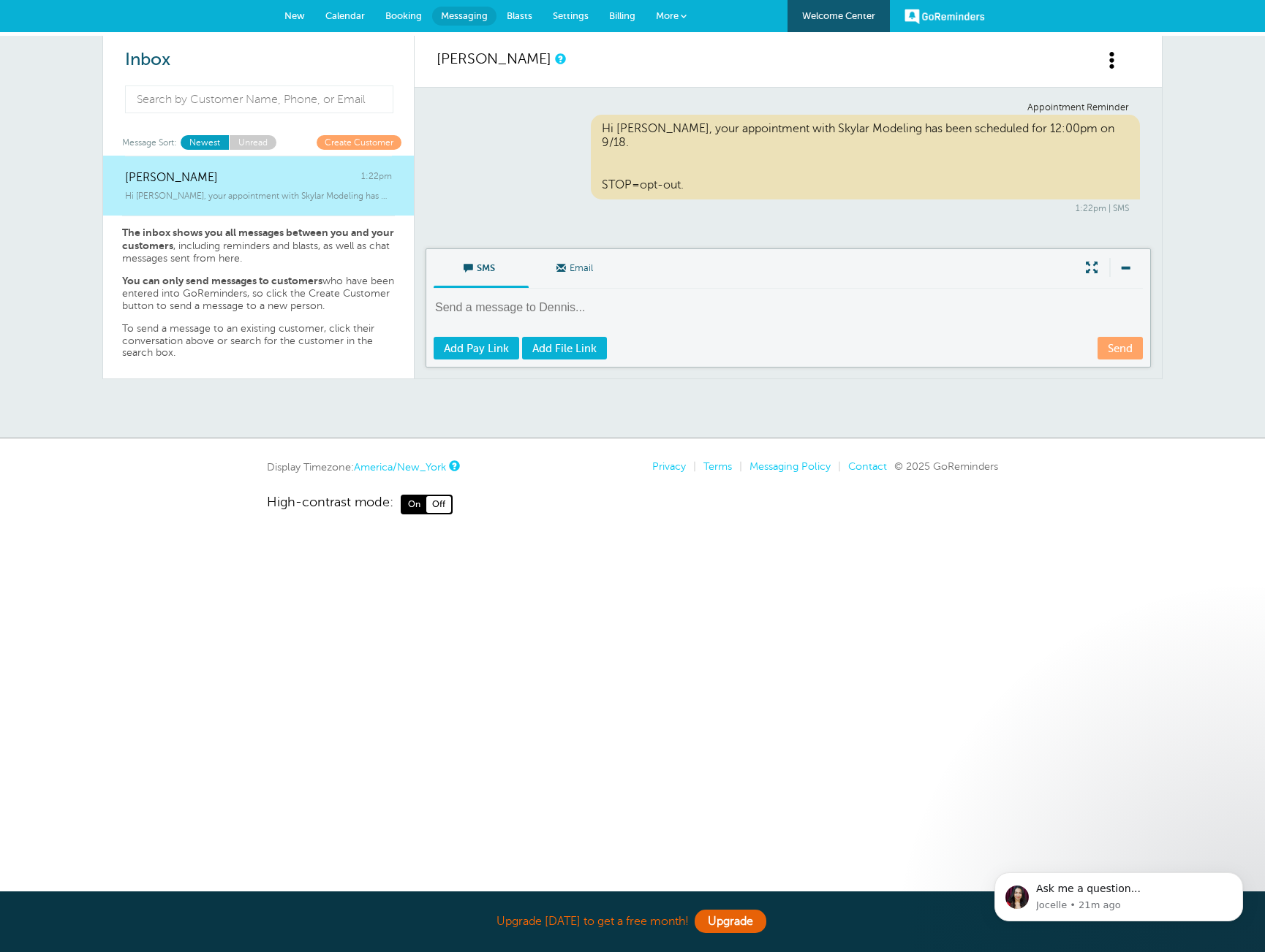
click at [254, 349] on p "To send a message to an existing customer, click their conversation above or se…" at bounding box center [258, 341] width 273 height 37
click at [260, 139] on link "Unread" at bounding box center [253, 142] width 48 height 14
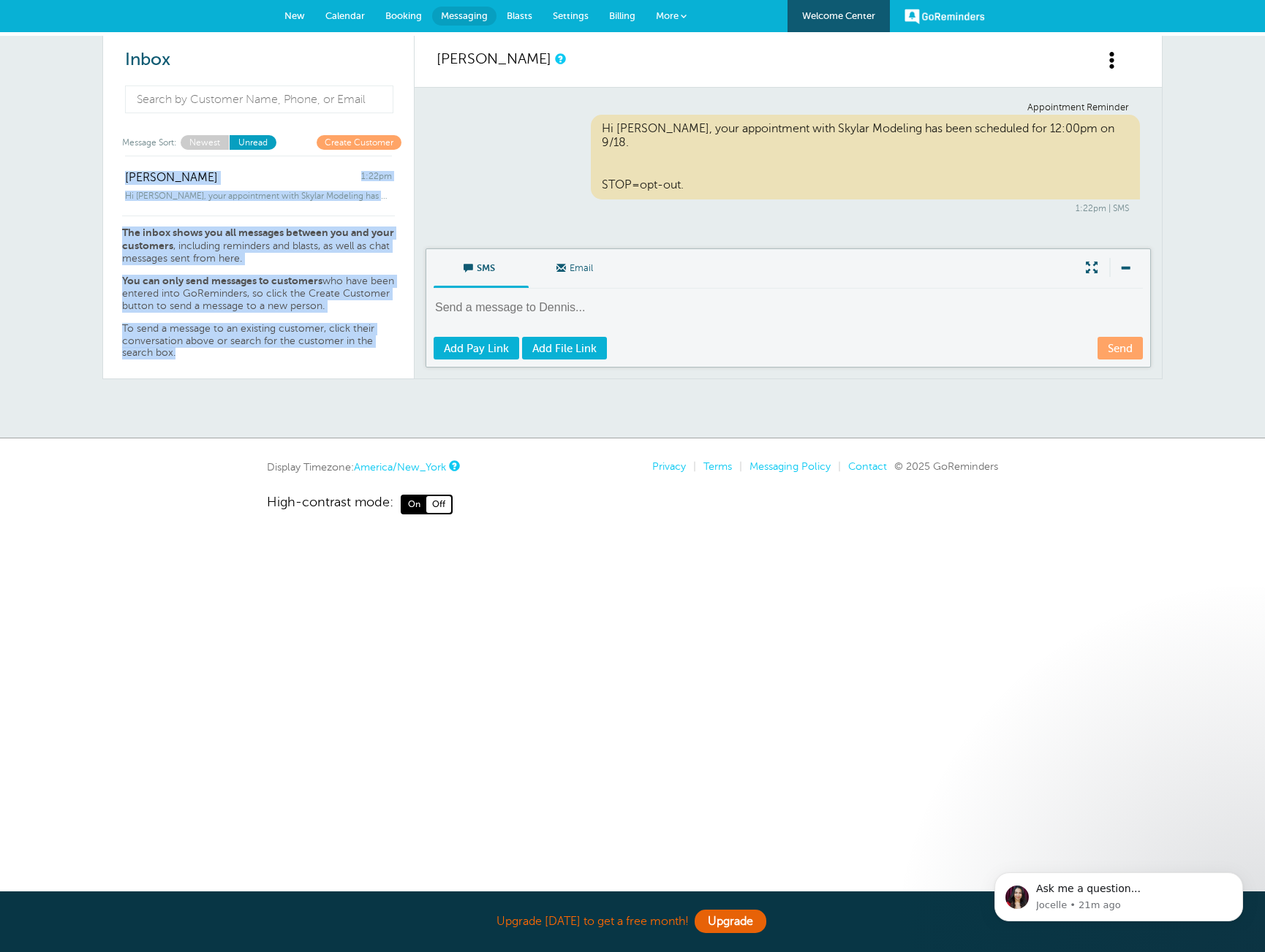
click at [201, 143] on link "Newest" at bounding box center [204, 142] width 48 height 14
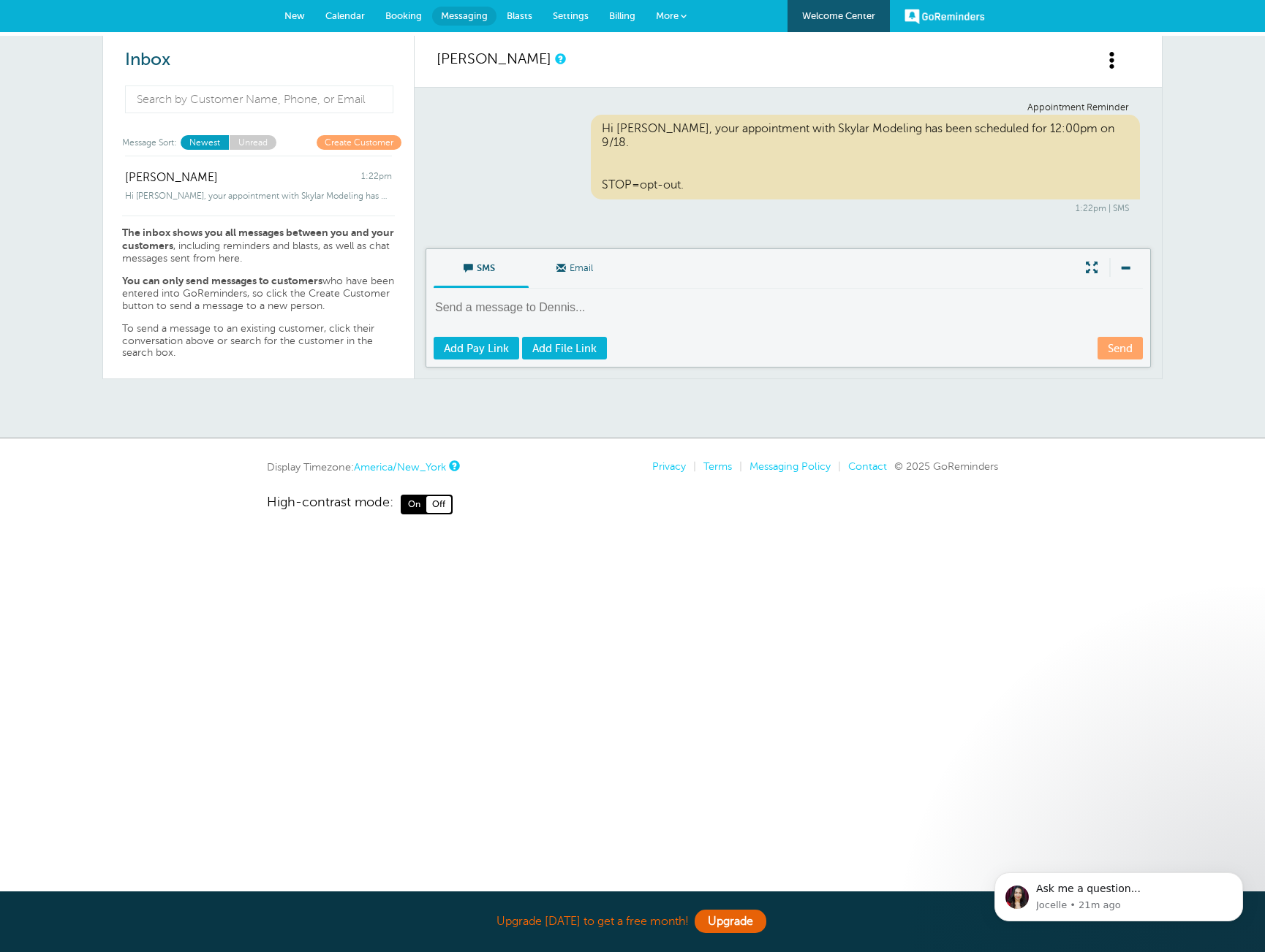
click at [167, 510] on div "Display Timezone: America/New_York Privacy | Terms | Messaging Policy | Contact…" at bounding box center [632, 487] width 1265 height 53
click at [557, 16] on span "Settings" at bounding box center [570, 16] width 36 height 11
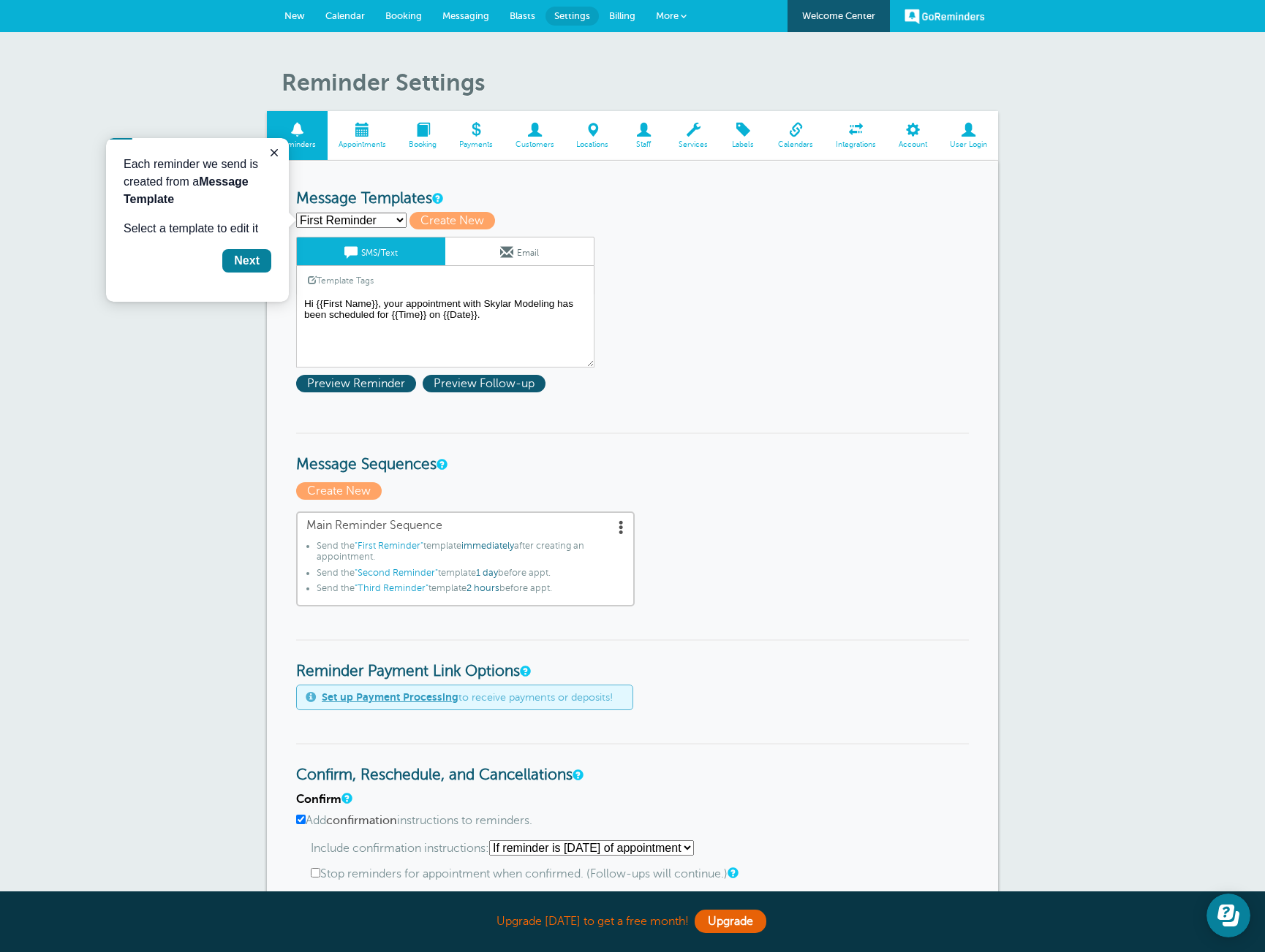
click at [355, 140] on span "Appointments" at bounding box center [362, 145] width 56 height 9
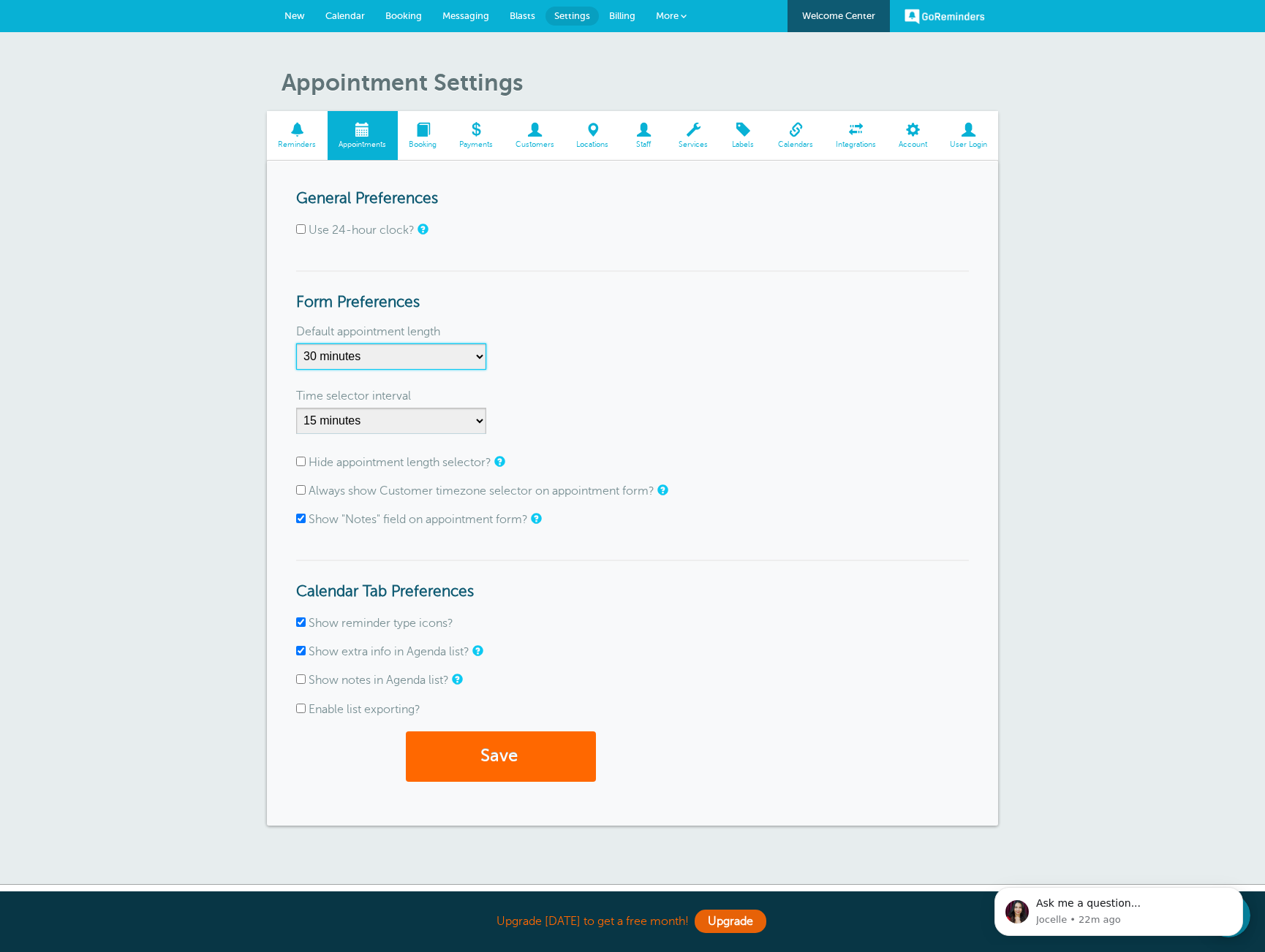
click at [404, 357] on select "5 minutes 10 minutes 15 minutes 20 minutes 25 minutes 30 minutes 35 minutes 40 …" at bounding box center [391, 356] width 190 height 26
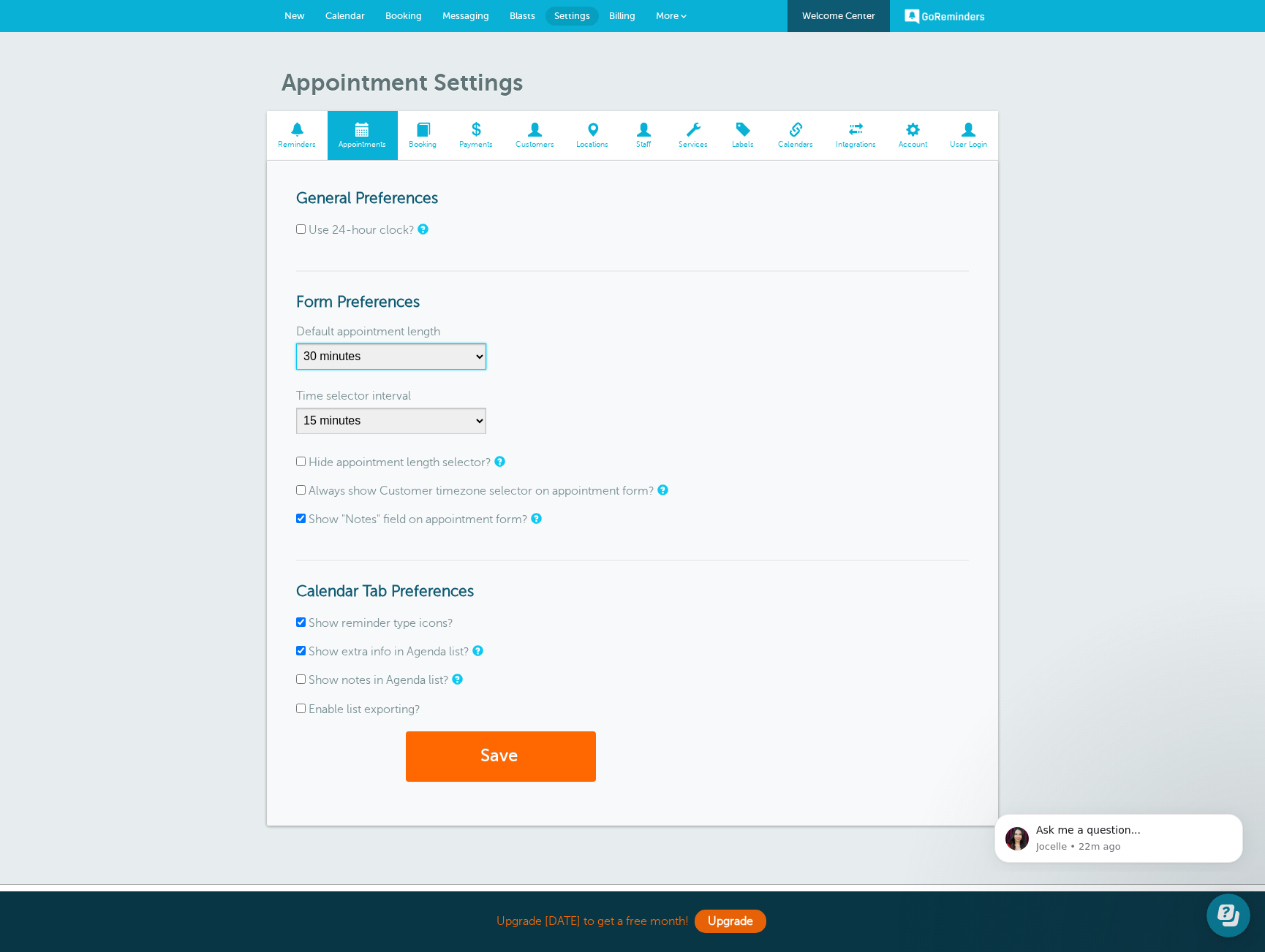
click at [475, 355] on select "5 minutes 10 minutes 15 minutes 20 minutes 25 minutes 30 minutes 35 minutes 40 …" at bounding box center [391, 356] width 190 height 26
select select "120"
click at [296, 343] on select "5 minutes 10 minutes 15 minutes 20 minutes 25 minutes 30 minutes 35 minutes 40 …" at bounding box center [391, 356] width 190 height 26
click at [408, 421] on select "1 minute 5 minutes 10 minutes 15 minutes 20 minutes 30 minutes 60 minutes" at bounding box center [391, 421] width 190 height 26
select select "30"
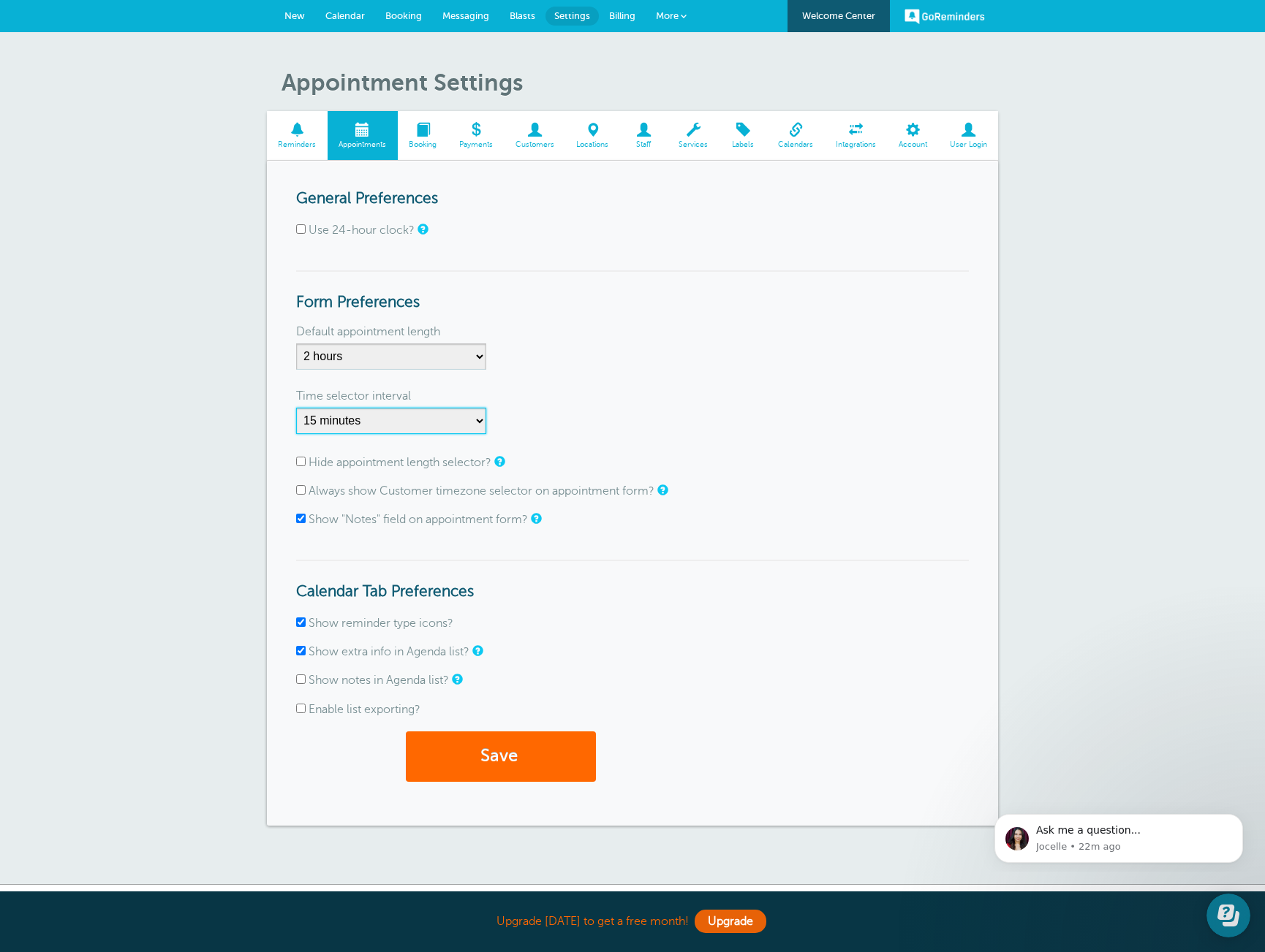
click at [296, 408] on select "1 minute 5 minutes 10 minutes 15 minutes 20 minutes 30 minutes 60 minutes" at bounding box center [391, 421] width 190 height 26
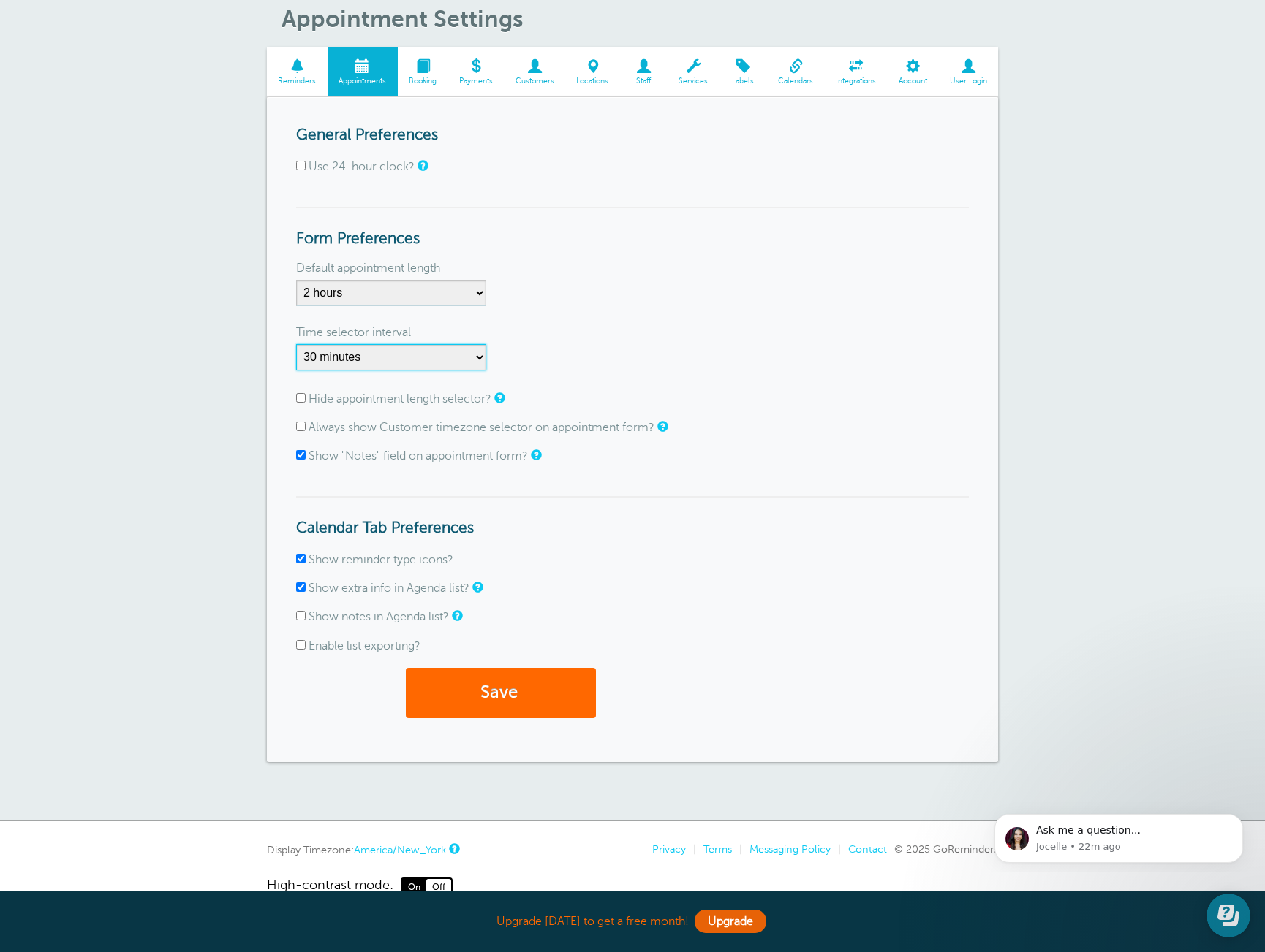
scroll to position [72, 0]
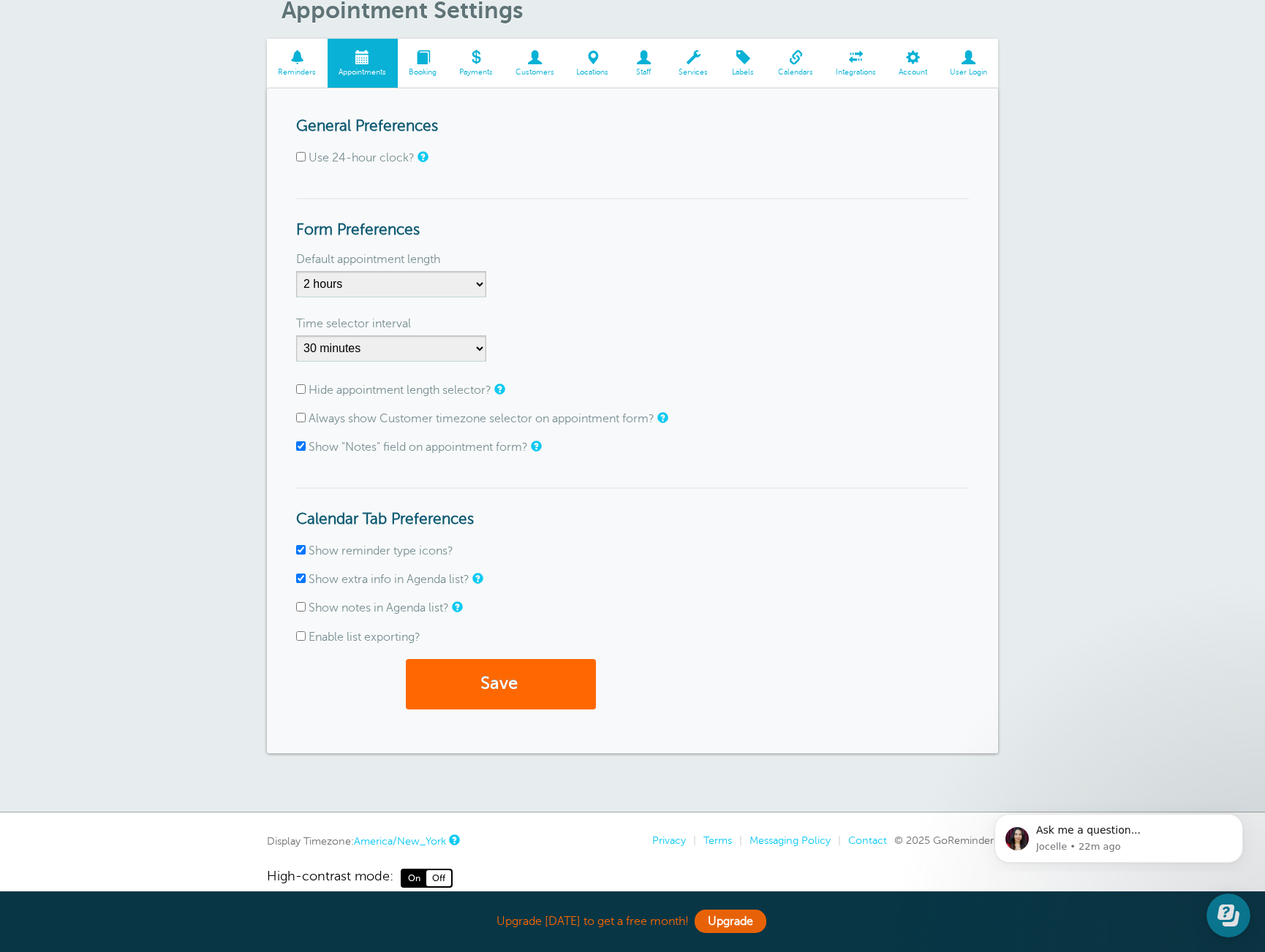
click at [300, 390] on input "Hide appointment length selector?" at bounding box center [301, 388] width 10 height 10
checkbox input "true"
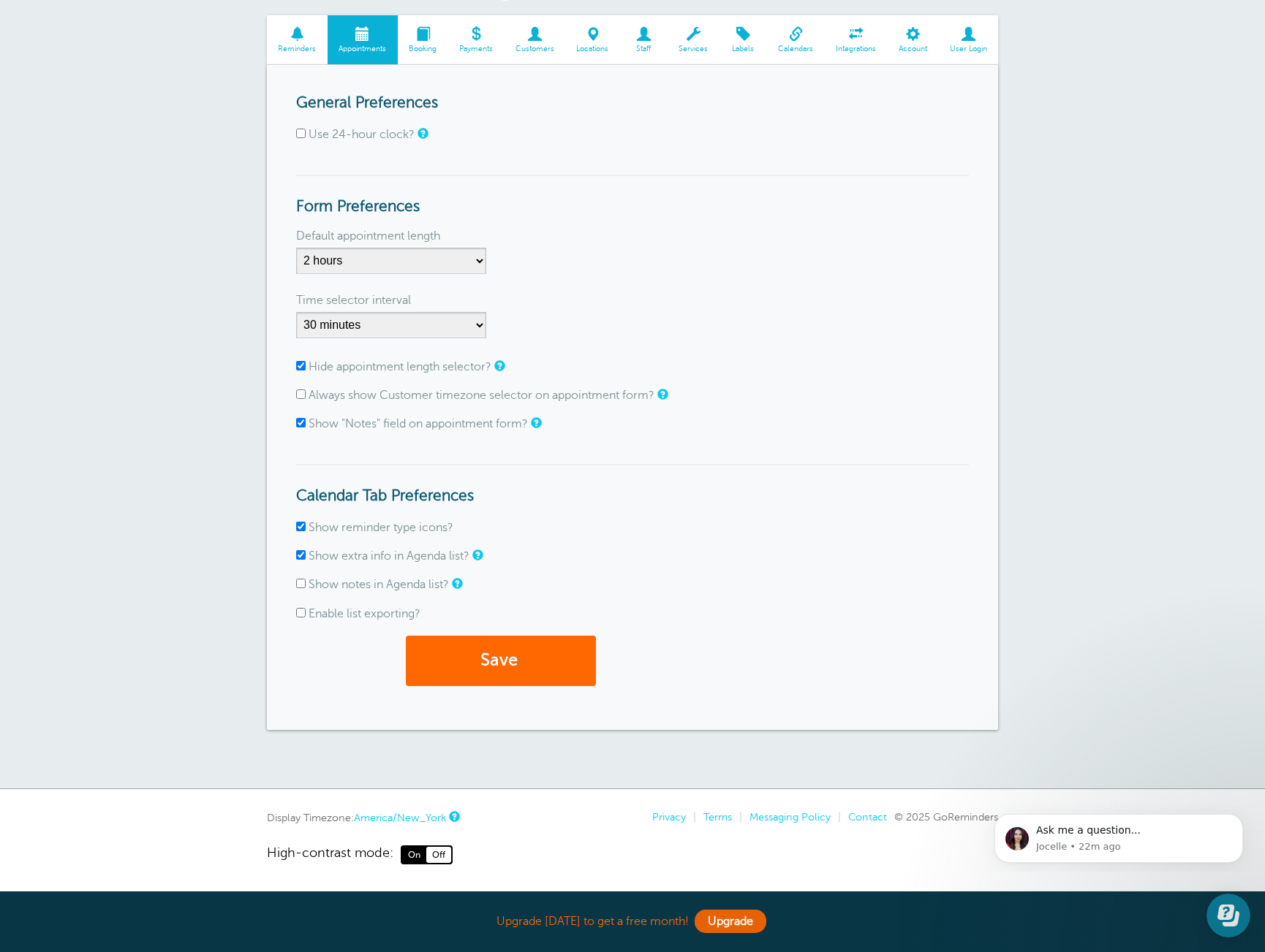
click at [297, 426] on input "Show "Notes" field on appointment form?" at bounding box center [301, 422] width 10 height 10
click at [298, 425] on input "Show "Notes" field on appointment form?" at bounding box center [301, 422] width 10 height 10
checkbox input "true"
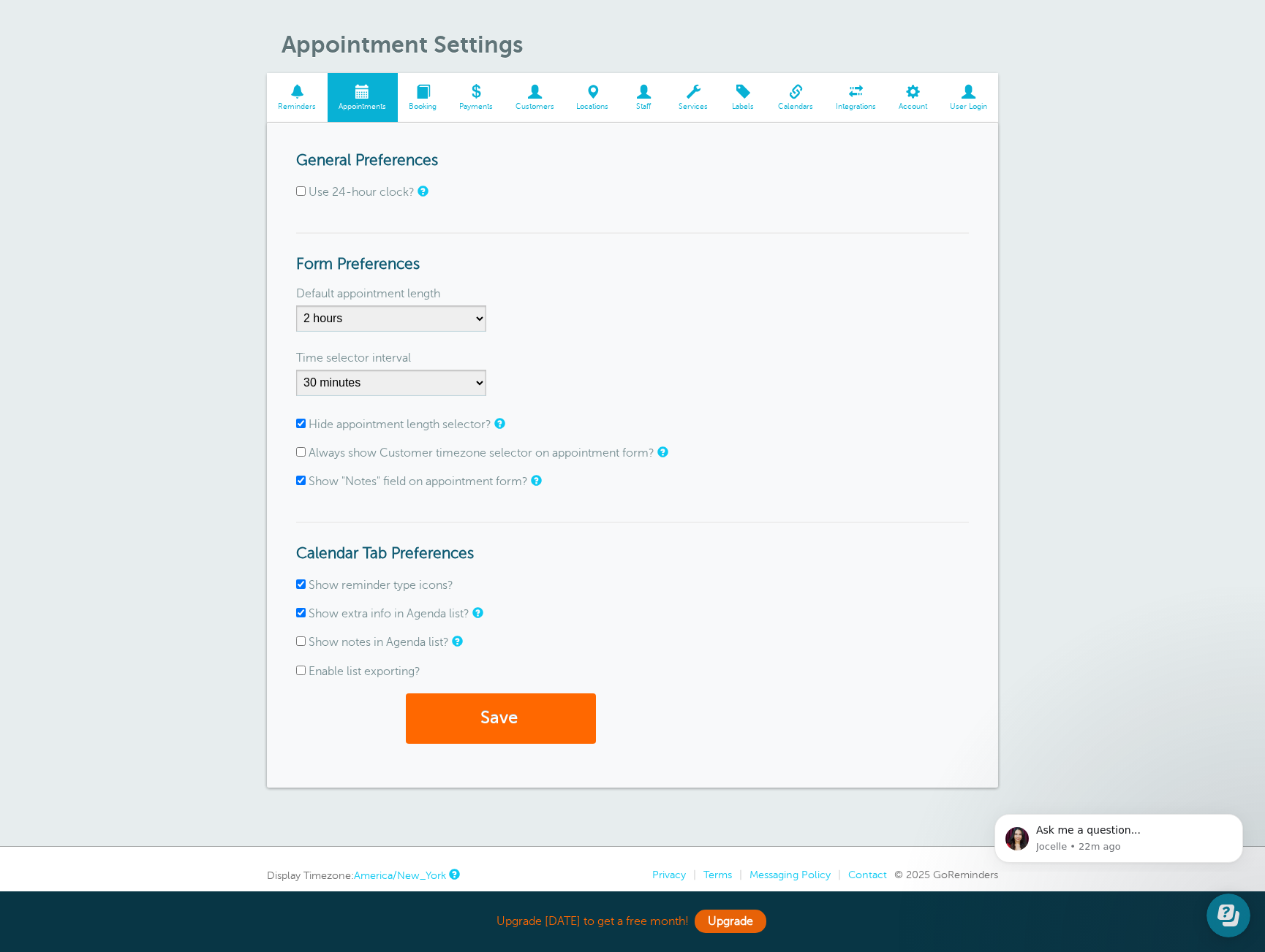
scroll to position [0, 0]
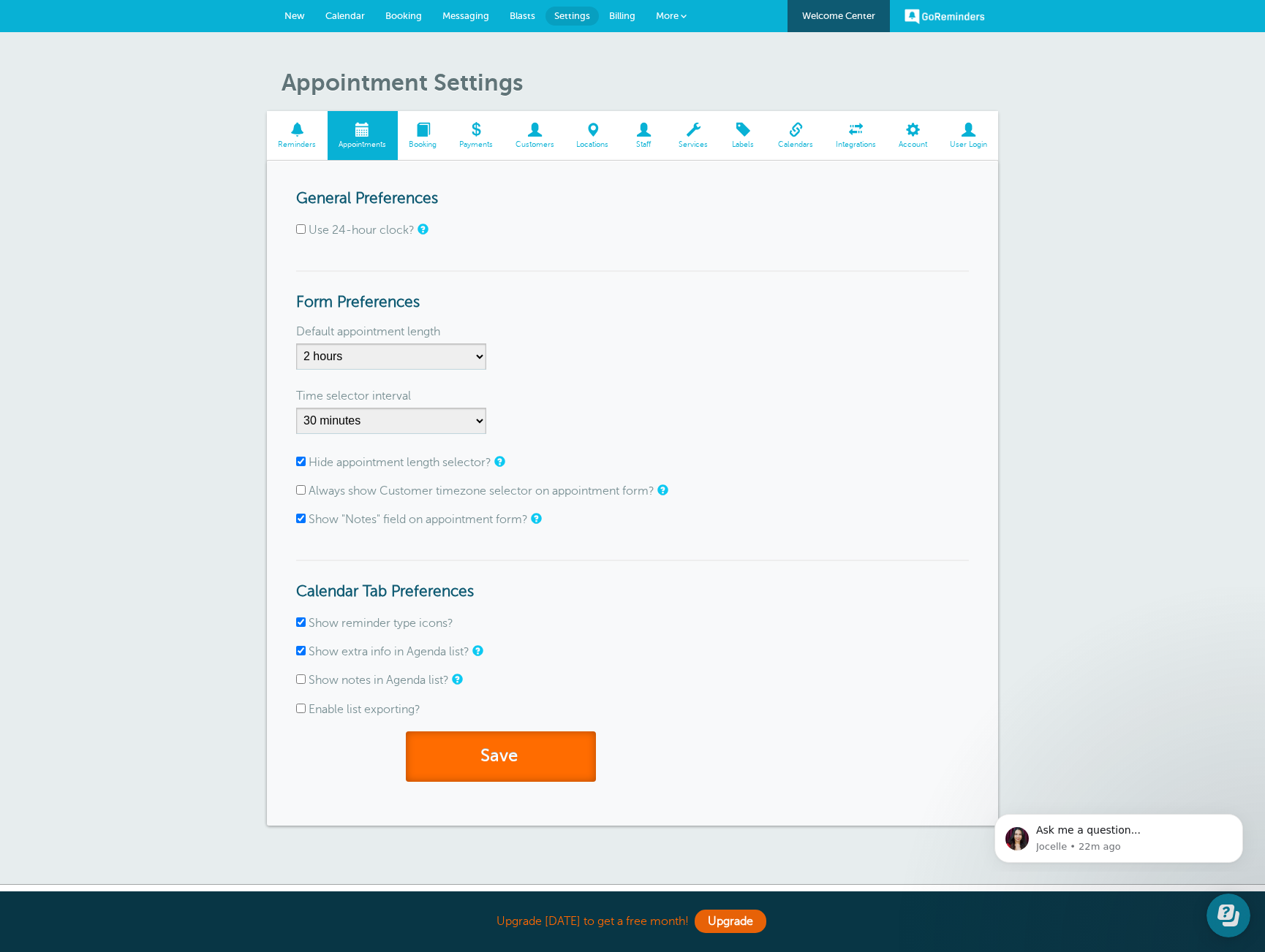
click at [556, 749] on button "Save" at bounding box center [501, 757] width 190 height 51
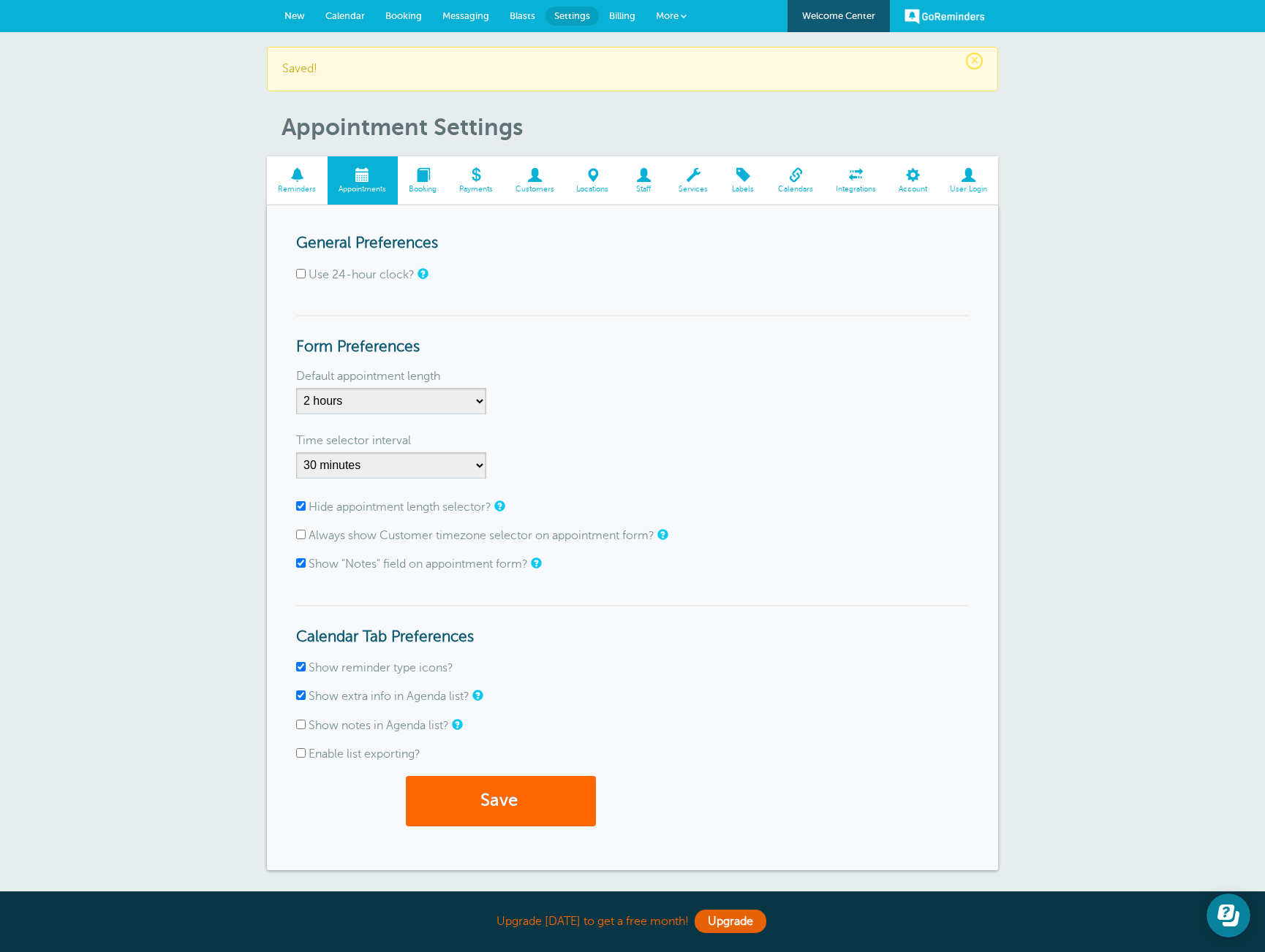
click at [299, 179] on span at bounding box center [297, 175] width 61 height 14
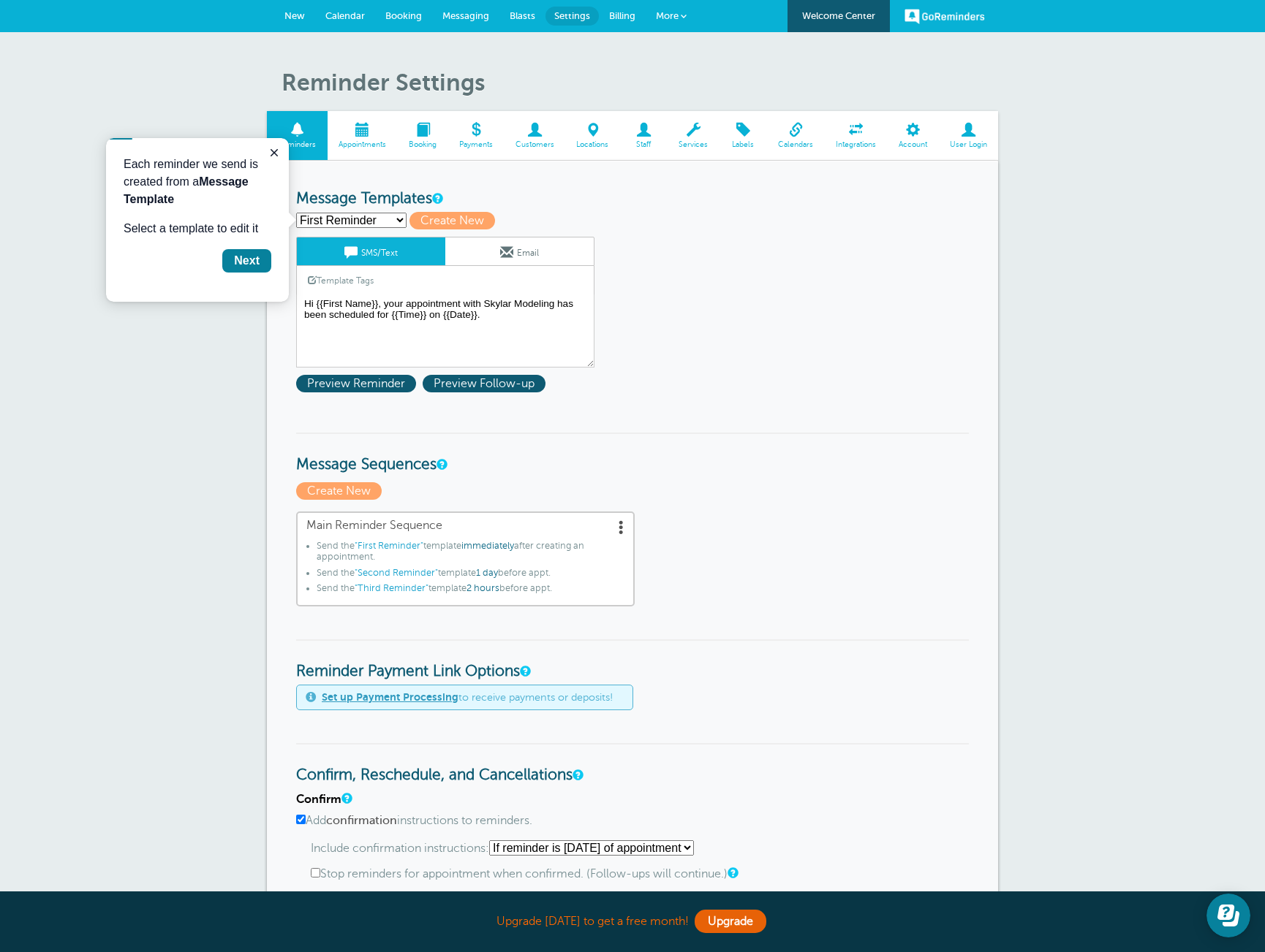
click at [355, 220] on select "First Reminder Second Reminder Third Reminder Create new..." at bounding box center [351, 220] width 111 height 16
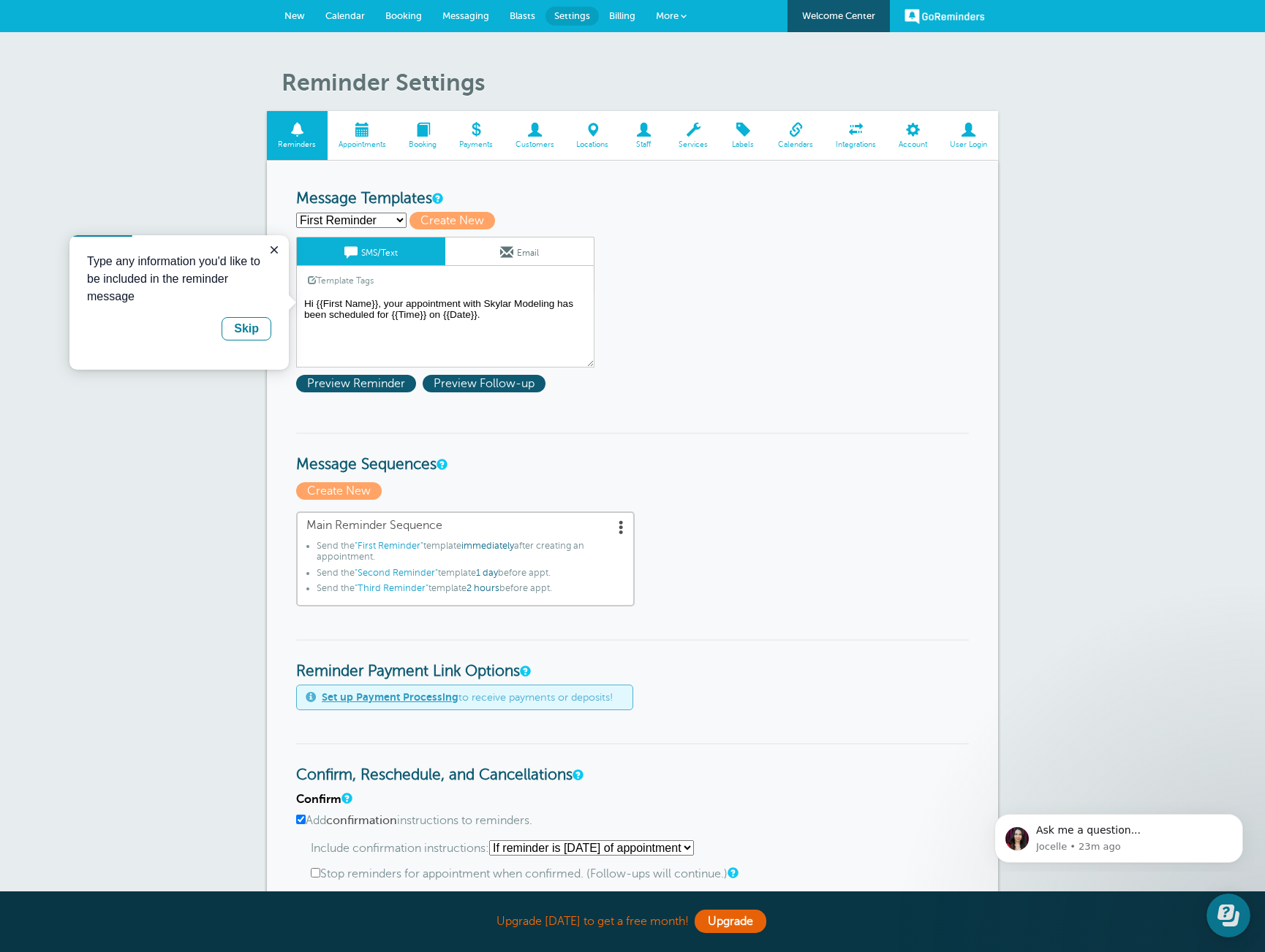
click at [358, 219] on select "First Reminder Second Reminder Third Reminder Create new..." at bounding box center [351, 220] width 111 height 16
click at [809, 449] on h3 "Message Sequences" at bounding box center [632, 454] width 673 height 42
click at [270, 249] on icon "Close guide" at bounding box center [274, 249] width 11 height 11
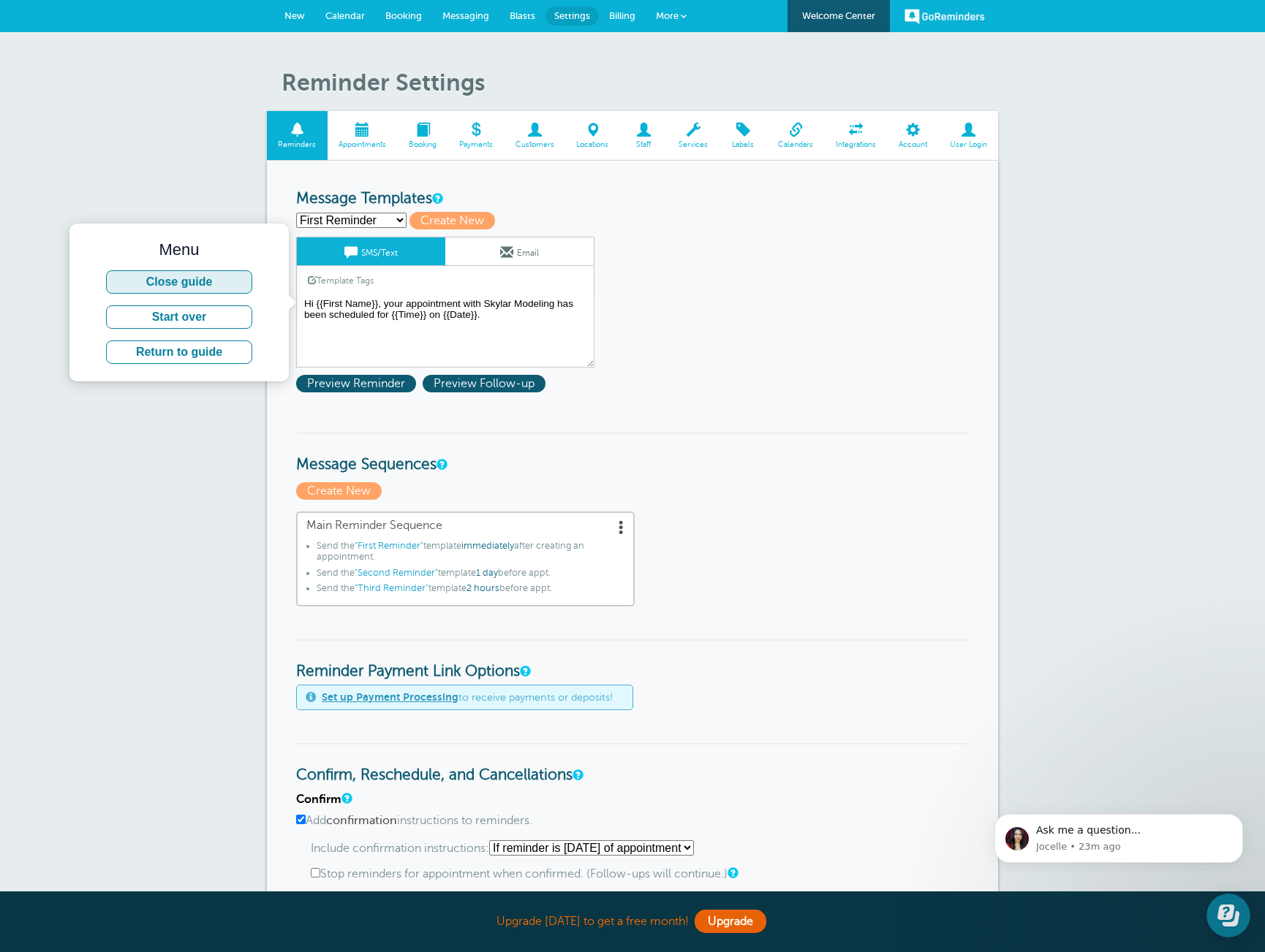
click at [213, 277] on button "Close guide" at bounding box center [179, 281] width 146 height 24
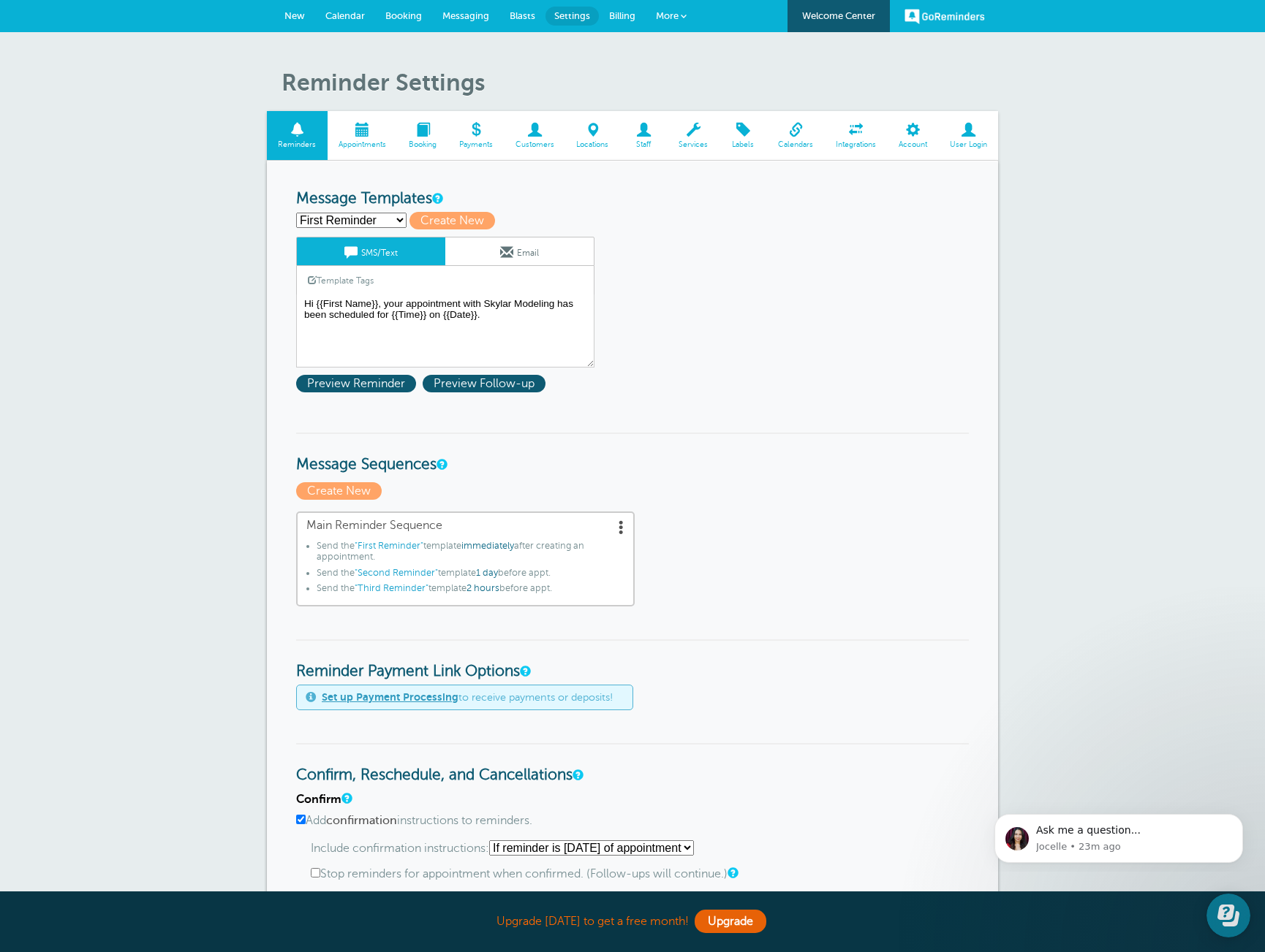
click at [378, 215] on select "First Reminder Second Reminder Third Reminder Create new..." at bounding box center [351, 220] width 111 height 16
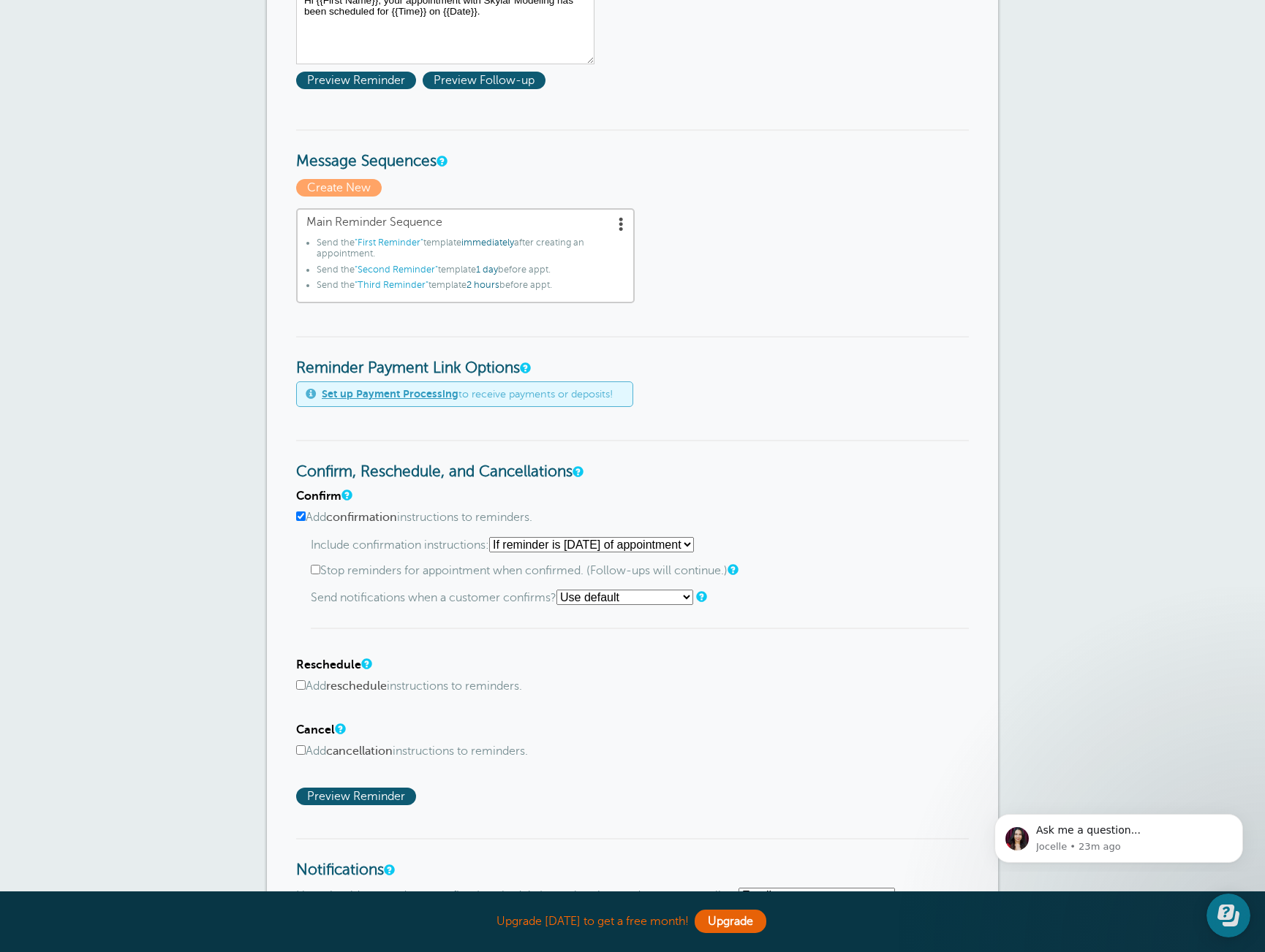
scroll to position [308, 0]
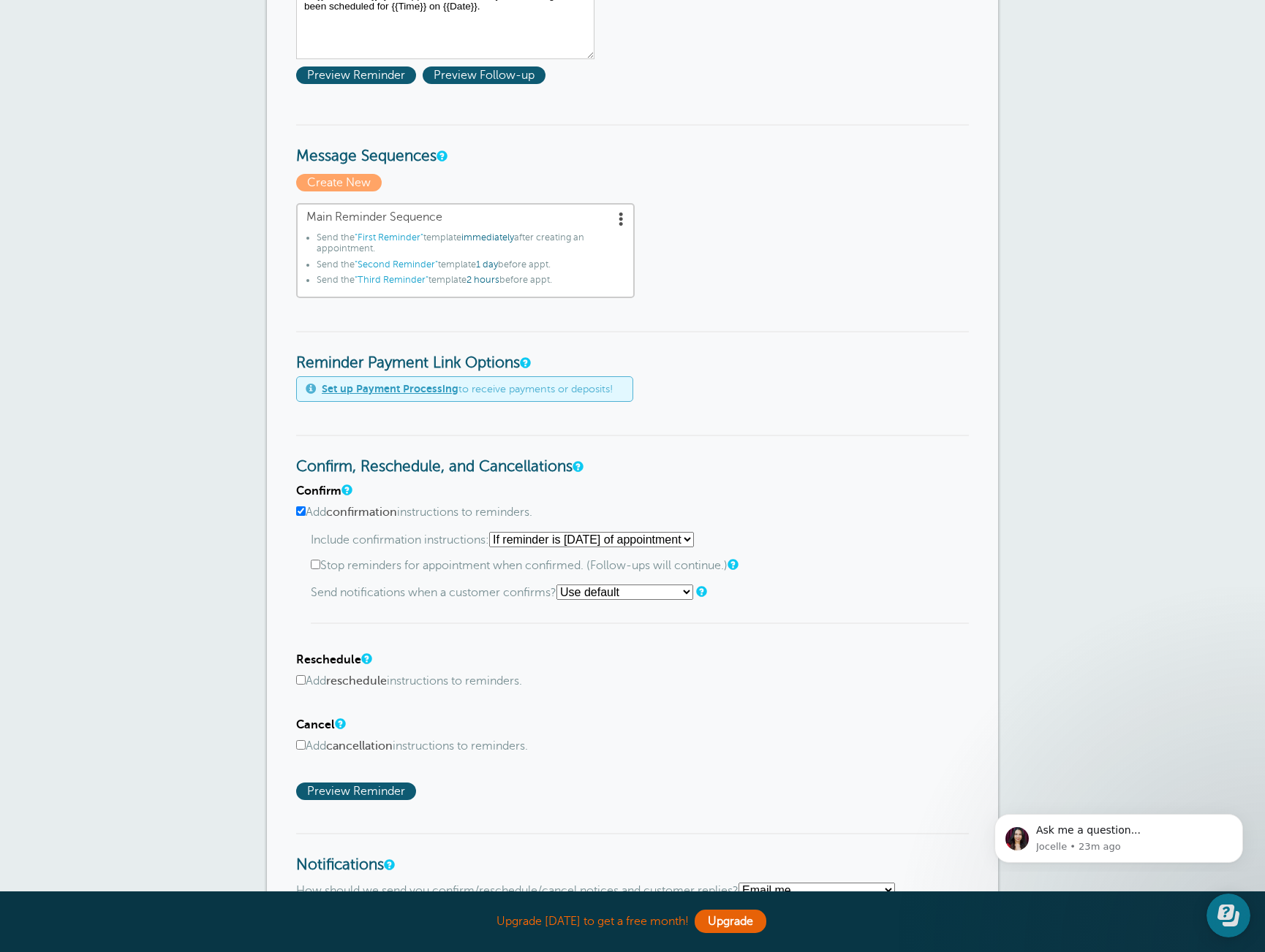
click at [615, 219] on span at bounding box center [621, 218] width 15 height 15
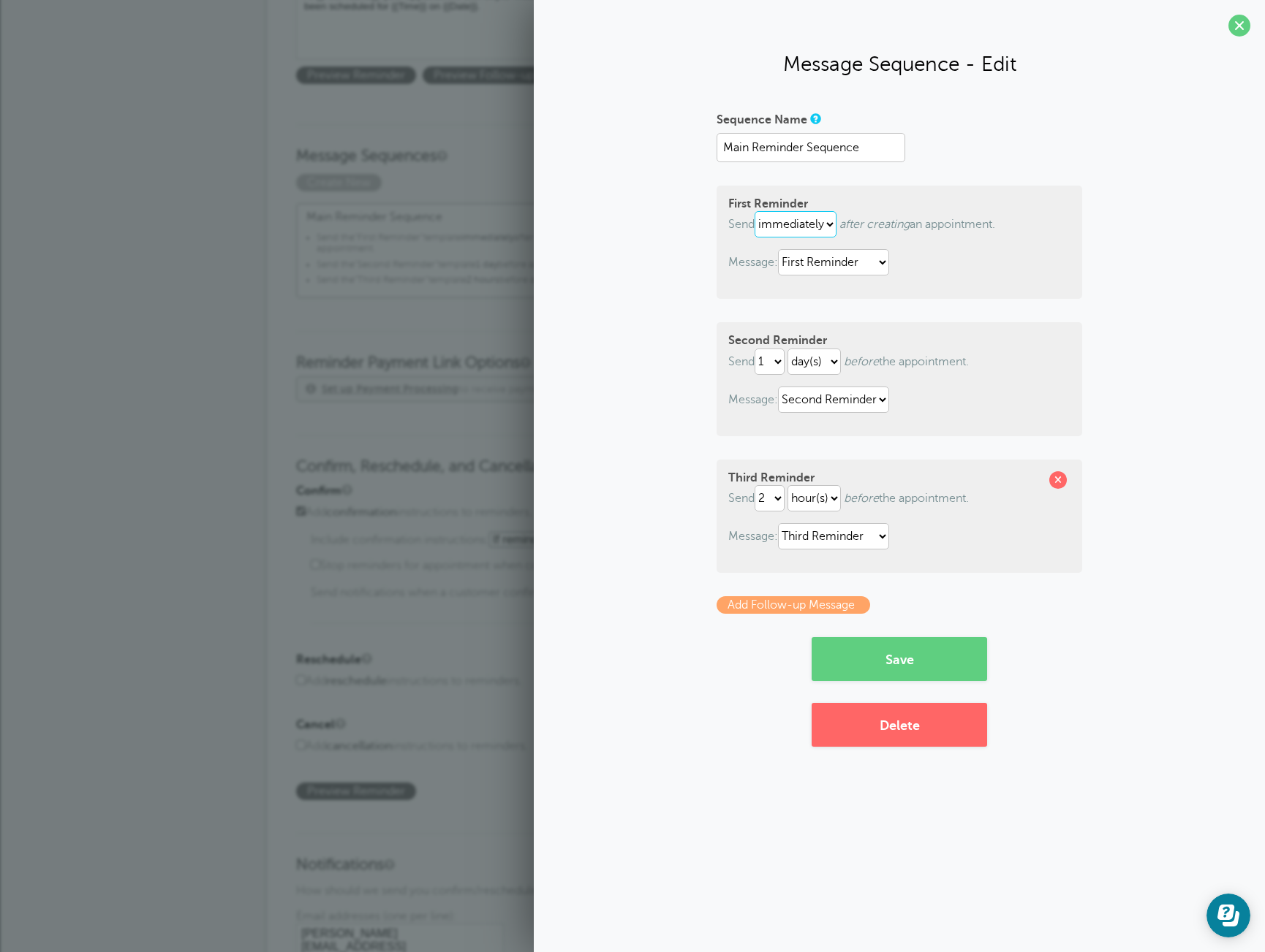
click at [810, 226] on select "immediately 1 2 3 4 5 6 7 8 9 10 11 12 13 14 15 16 17 18 19 20 21 22 23 24 25 2…" at bounding box center [795, 224] width 82 height 26
click at [757, 211] on select "immediately 1 2 3 4 5 6 7 8 9 10 11 12 13 14 15 16 17 18 19 20 21 22 23 24 25 2…" at bounding box center [795, 224] width 82 height 26
click at [783, 220] on select "immediately 1 2 3 4 5 6 7 8 9 10 11 12 13 14 15 16 17 18 19 20 21 22 23 24 25 2…" at bounding box center [795, 224] width 82 height 26
click at [757, 211] on select "immediately 1 2 3 4 5 6 7 8 9 10 11 12 13 14 15 16 17 18 19 20 21 22 23 24 25 2…" at bounding box center [795, 224] width 82 height 26
click at [783, 220] on select "immediately 1 2 3 4 5 6 7 8 9 10 11 12 13 14 15 16 17 18 19 20 21 22 23 24 25 2…" at bounding box center [795, 224] width 82 height 26
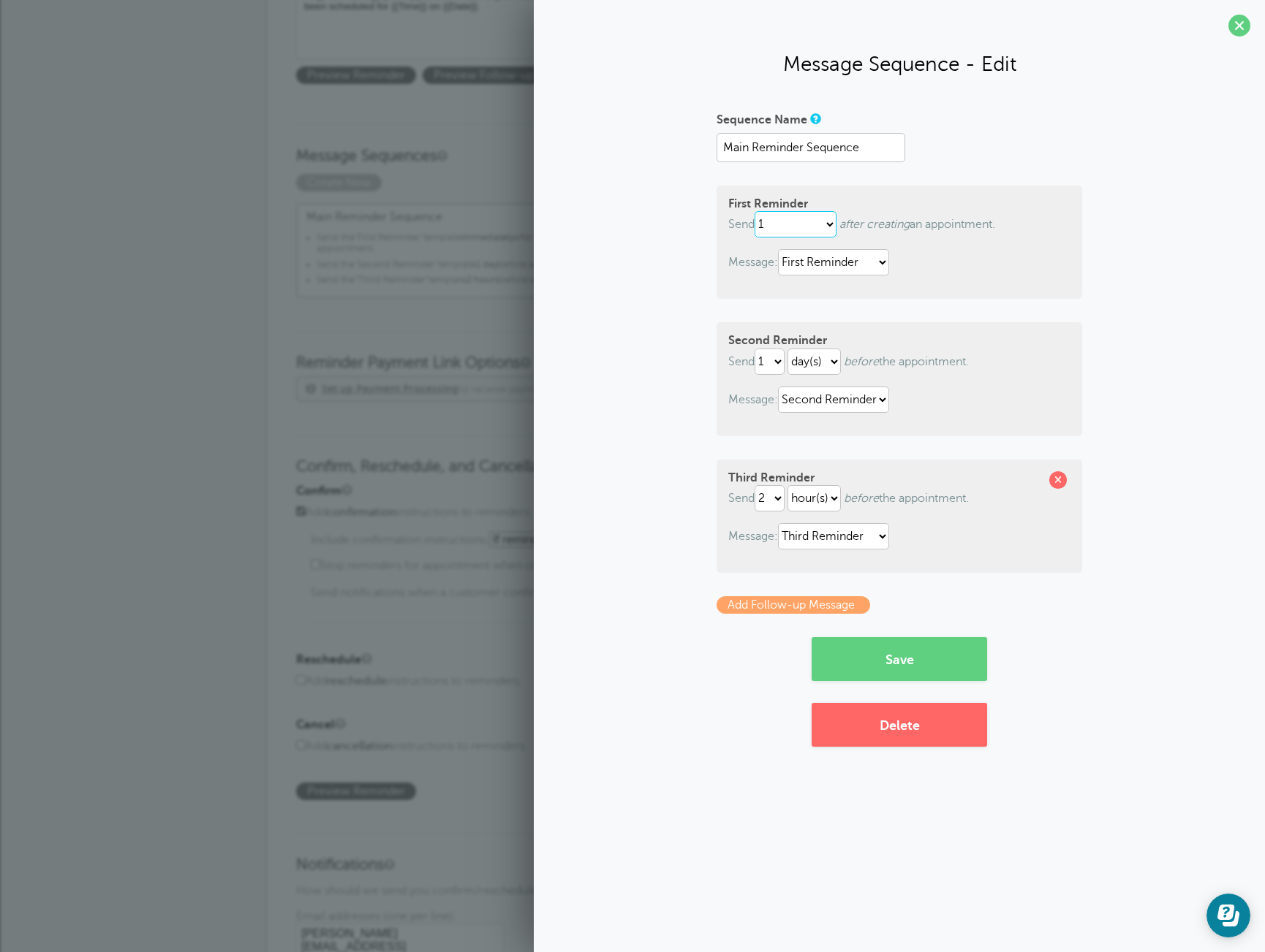
click at [757, 211] on select "immediately 1 2 3 4 5 6 7 8 9 10 11 12 13 14 15 16 17 18 19 20 21 22 23 24 25 2…" at bounding box center [795, 224] width 82 height 26
click at [784, 365] on select "1 2 3 4 5 6 7 8 9 10 11 12 13 14 15 16 17 18 19 20 21 22 23 24 25 26 27 28 29 30" at bounding box center [769, 361] width 30 height 26
click at [781, 226] on select "immediately 1 2 3 4 5 6 7 8 9 10 11 12 13 14 15 16 17 18 19 20 21 22 23 24 25 2…" at bounding box center [770, 224] width 32 height 26
click at [757, 211] on select "immediately 1 2 3 4 5 6 7 8 9 10 11 12 13 14 15 16 17 18 19 20 21 22 23 24 25 2…" at bounding box center [770, 224] width 32 height 26
click at [770, 508] on select "1 2 3 4 5 6 7 8 9 10 11 12 13 14 15 16 17 18 19 20 21 22 23 24 25 26 27 28 29 30" at bounding box center [769, 498] width 30 height 26
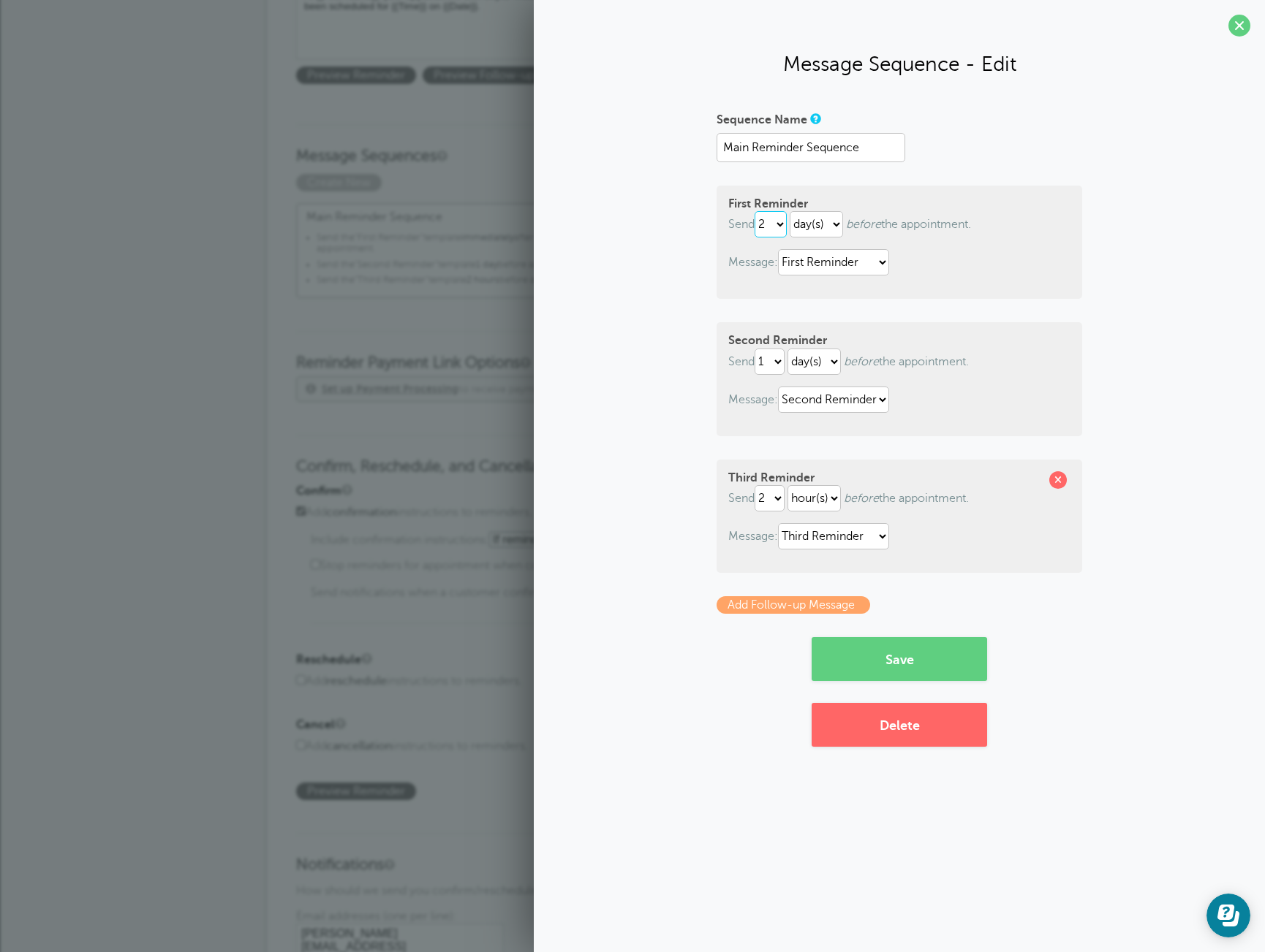
click at [770, 232] on select "immediately 1 2 3 4 5 6 7 8 9 10 11 12 13 14 15 16 17 18 19 20 21 22 23 24 25 2…" at bounding box center [770, 224] width 32 height 26
click at [757, 211] on select "immediately 1 2 3 4 5 6 7 8 9 10 11 12 13 14 15 16 17 18 19 20 21 22 23 24 25 2…" at bounding box center [770, 224] width 32 height 26
click at [783, 228] on select "immediately 1 2 3 4 5 6 7 8 9 10 11 12 13 14 15 16 17 18 19 20 21 22 23 24 25 2…" at bounding box center [770, 224] width 32 height 26
select select "3"
click at [757, 211] on select "immediately 1 2 3 4 5 6 7 8 9 10 11 12 13 14 15 16 17 18 19 20 21 22 23 24 25 2…" at bounding box center [770, 224] width 32 height 26
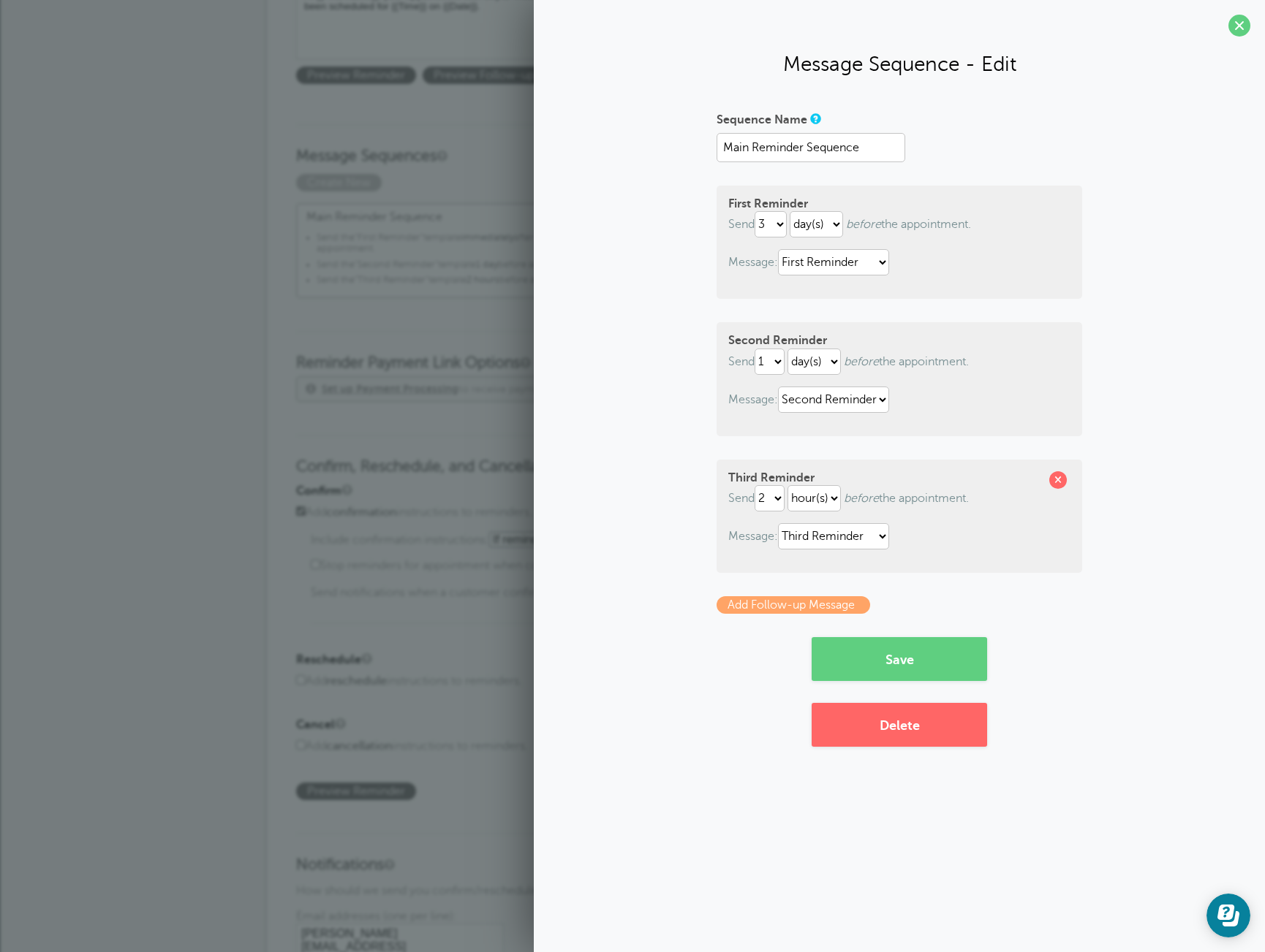
click at [1138, 483] on div "Sequence Name Main Reminder Sequence First Reminder Send immediately 1 2 3 4 5 …" at bounding box center [898, 427] width 701 height 639
click at [896, 668] on button "Save" at bounding box center [898, 659] width 175 height 44
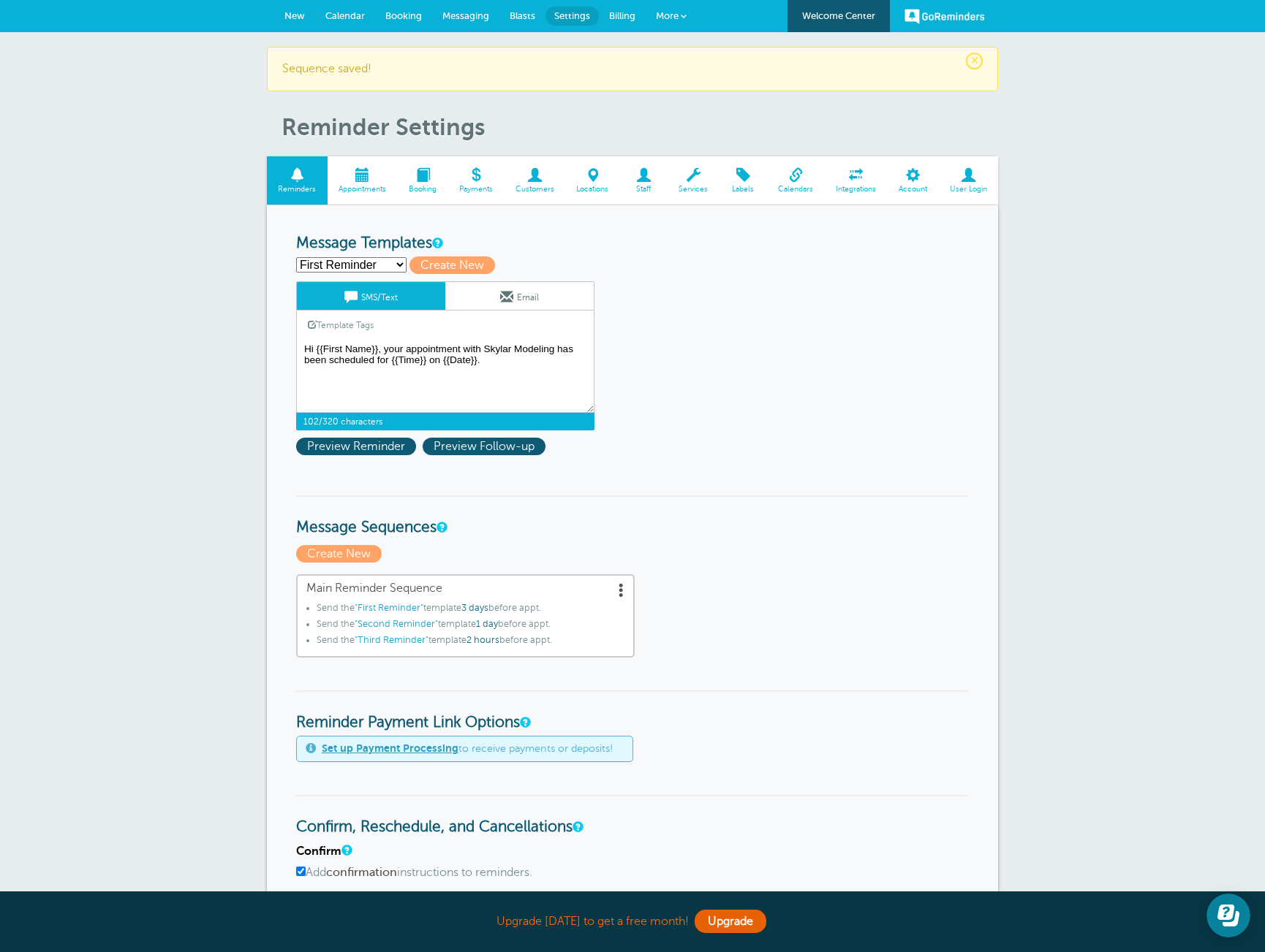
drag, startPoint x: 506, startPoint y: 364, endPoint x: 298, endPoint y: 338, distance: 209.6
click at [298, 338] on div "SMS/Text Email Template Tags Copy SMS Click to add a tag to your message. Custo…" at bounding box center [445, 355] width 298 height 149
paste textarea "this is an auto-reminder for your class with Skylar Modeling: {{Time}} on {{Dat…"
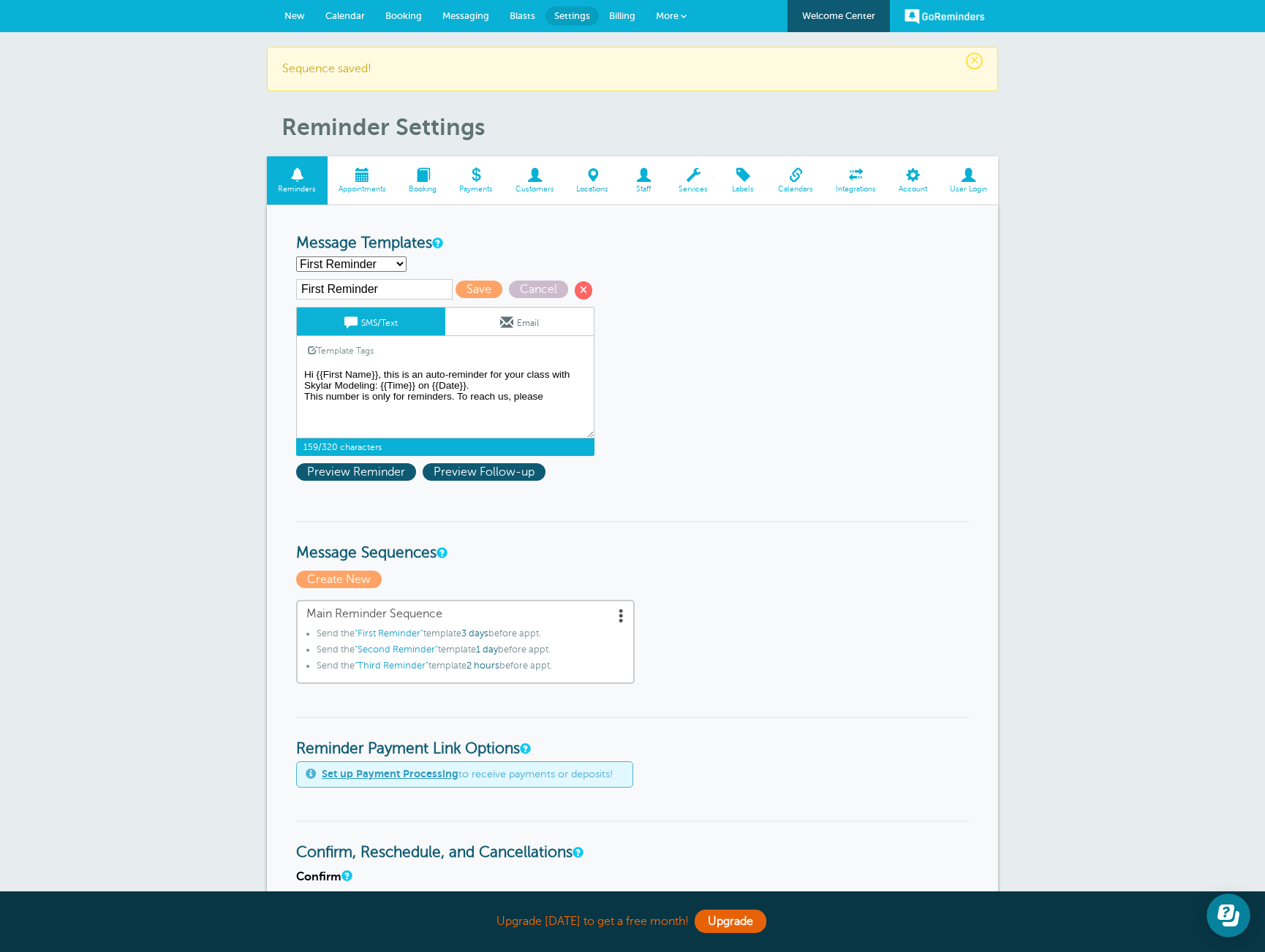
drag, startPoint x: 576, startPoint y: 402, endPoint x: 266, endPoint y: 348, distance: 314.7
click at [267, 348] on div "Reminder Schedule 1st reminder: Immediately 1 2 3 4 5 6 7 8 9 10 11 12 13 14 15…" at bounding box center [632, 895] width 731 height 1379
paste textarea "reminder for your Skylar Modeling class: {{Time}} on {{Date}}. This number only…"
type textarea "Hi {{First Name}}, this is a reminder for your Skylar Modeling class: {{Time}} …"
click at [369, 473] on span "Preview Reminder" at bounding box center [356, 472] width 120 height 17
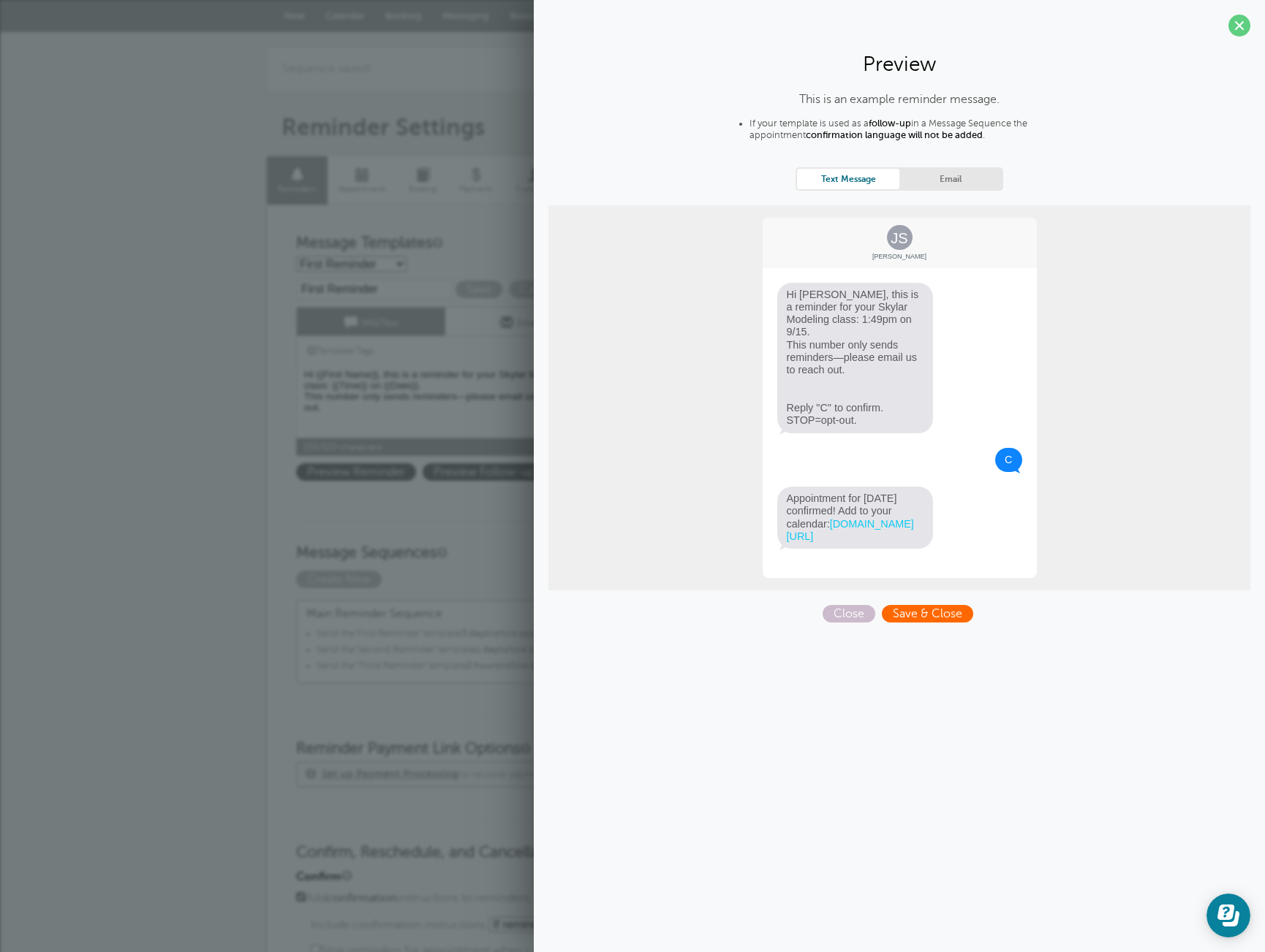
click at [949, 615] on span "Save & Close" at bounding box center [927, 614] width 91 height 17
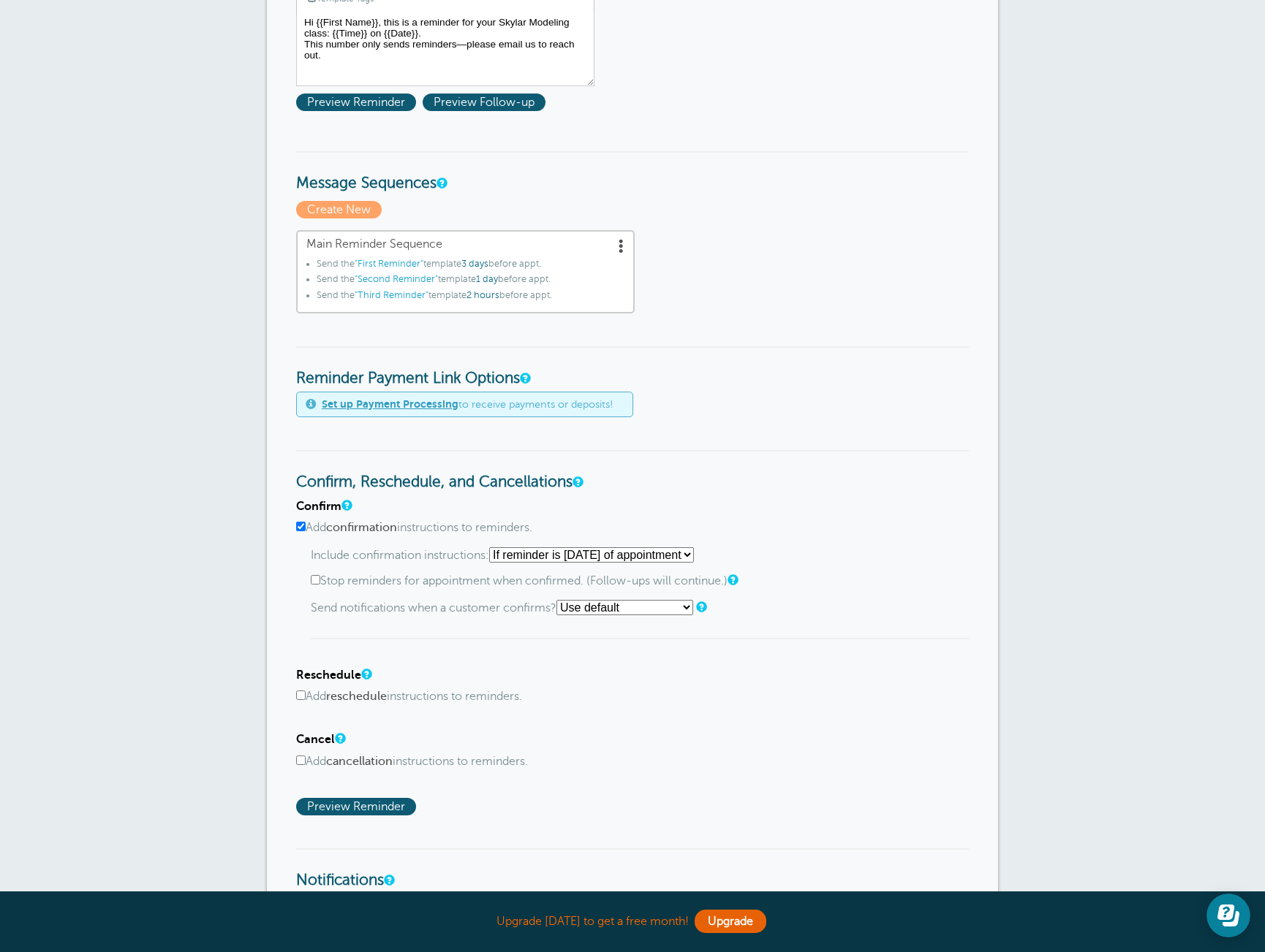
scroll to position [332, 0]
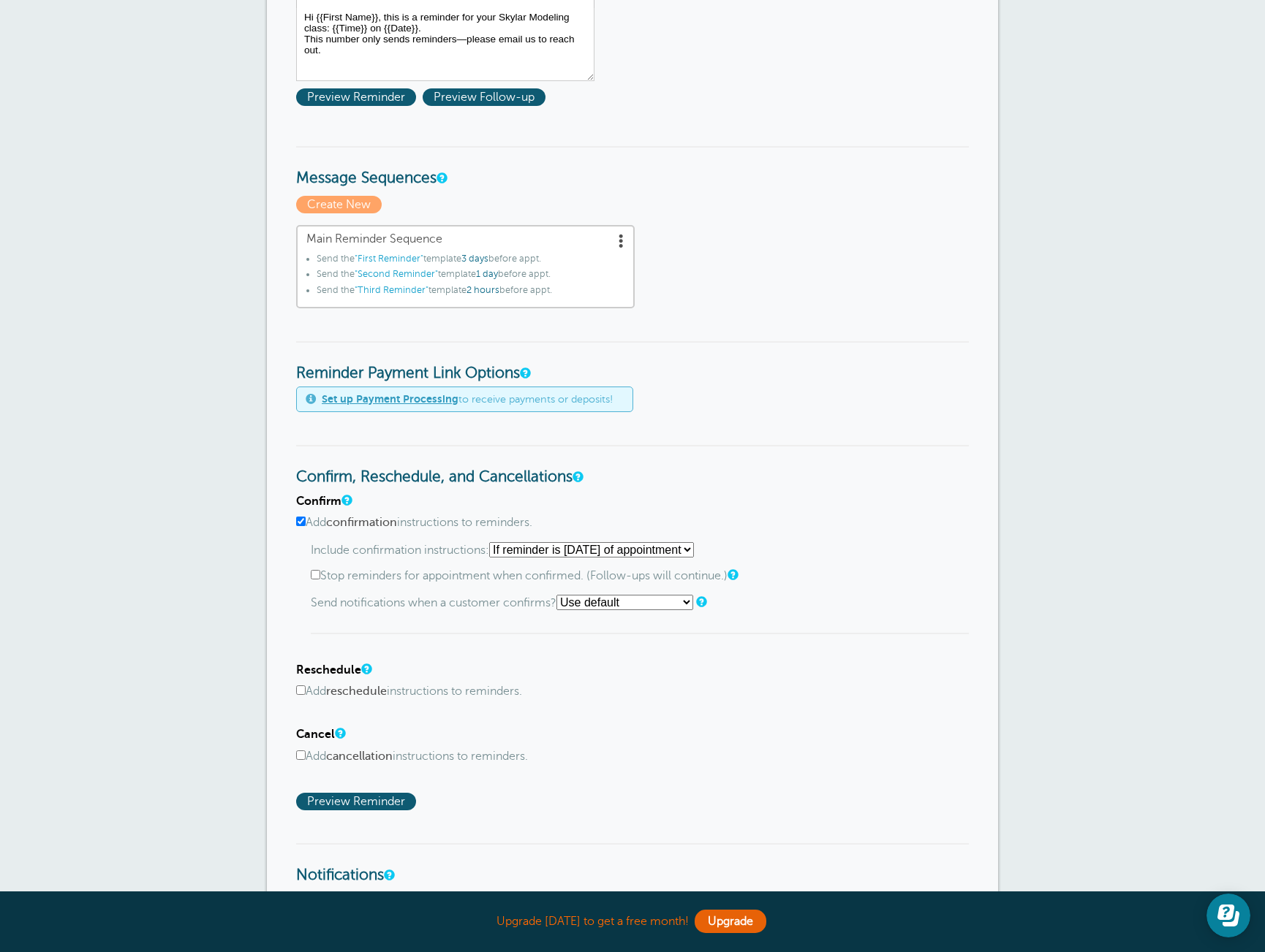
click at [303, 523] on input "Add confirmation instructions to reminders." at bounding box center [301, 521] width 10 height 10
checkbox input "false"
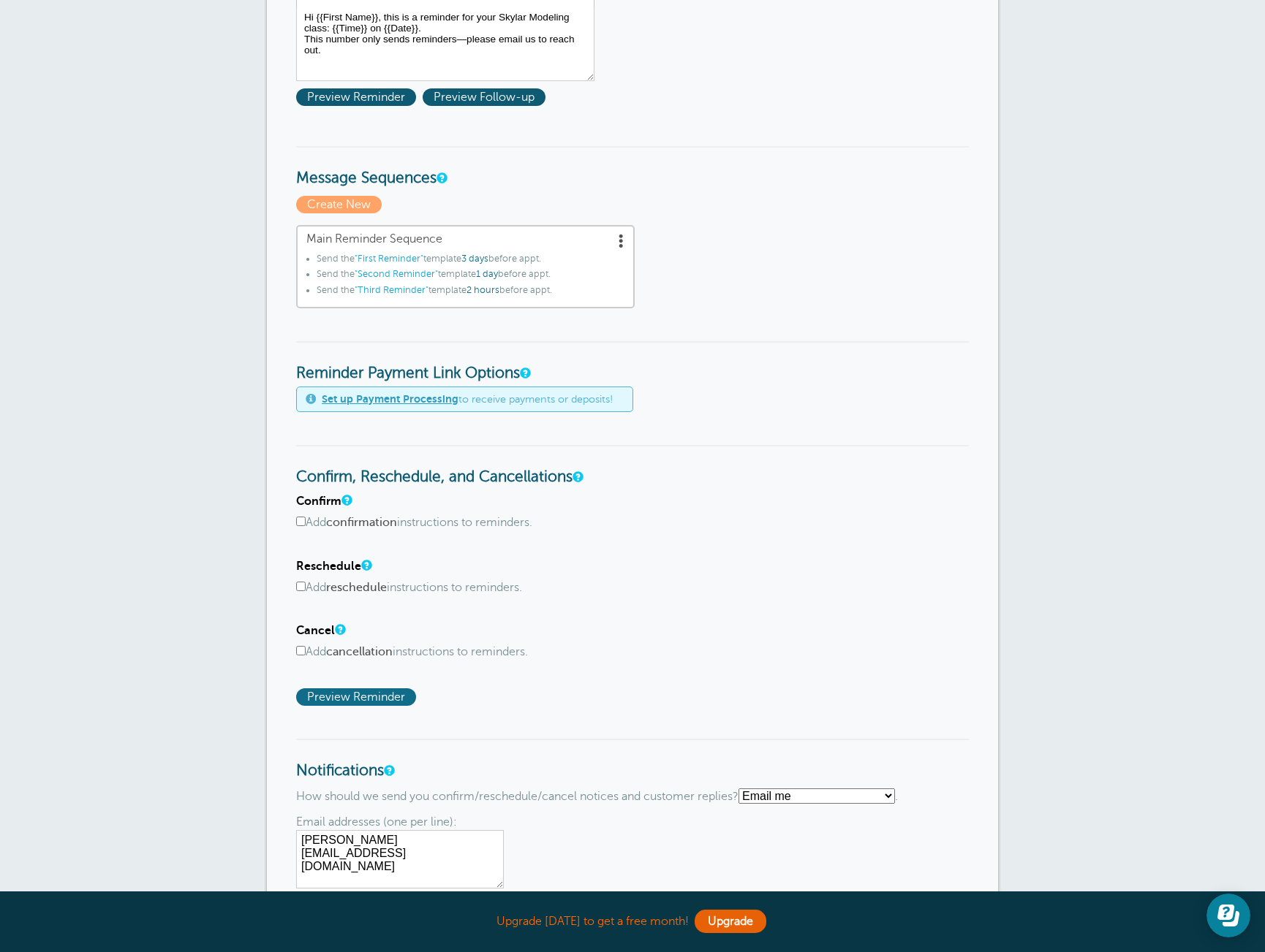
click at [356, 699] on span "Preview Reminder" at bounding box center [356, 697] width 120 height 17
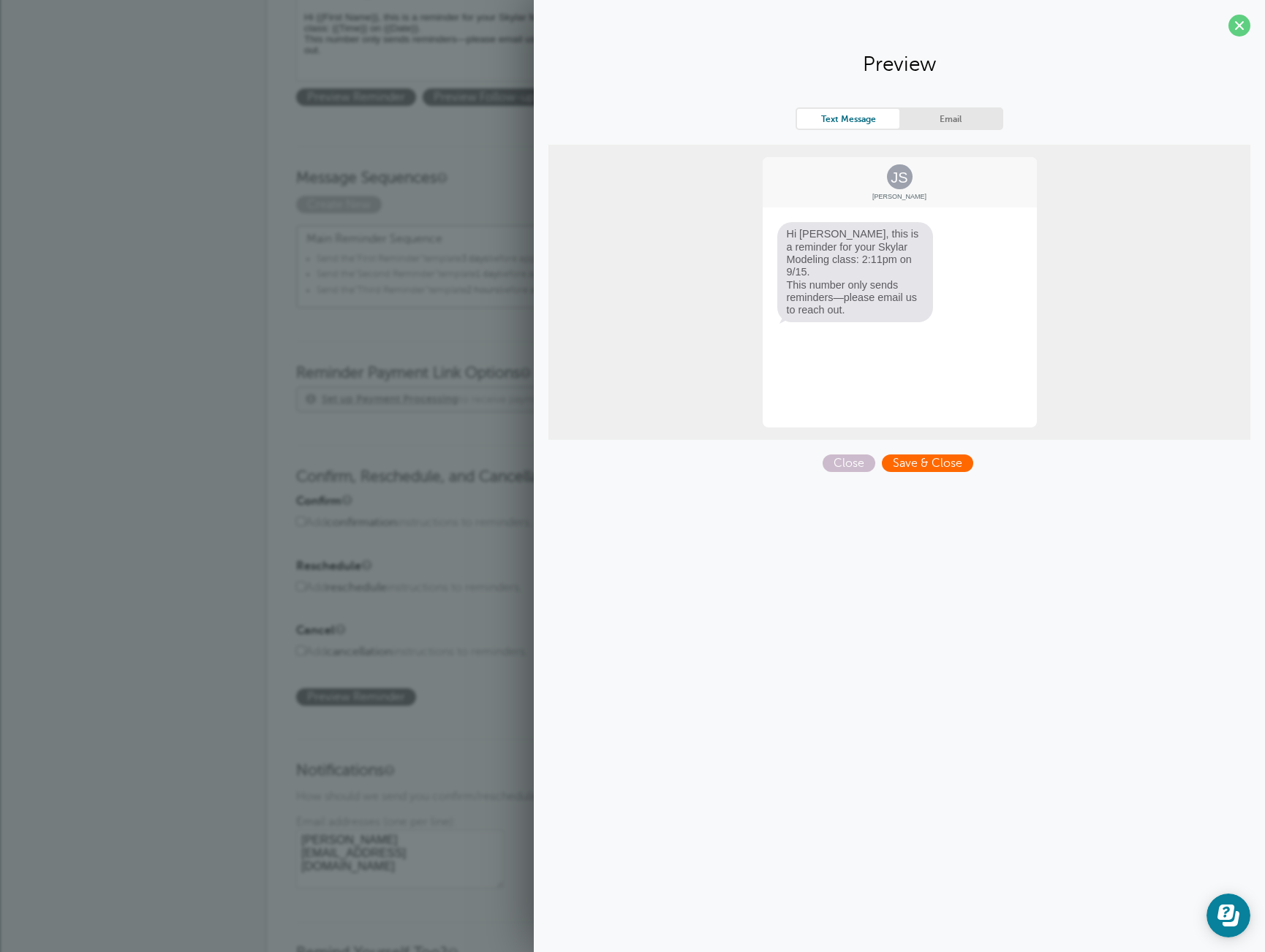
click at [943, 460] on span "Save & Close" at bounding box center [927, 463] width 91 height 17
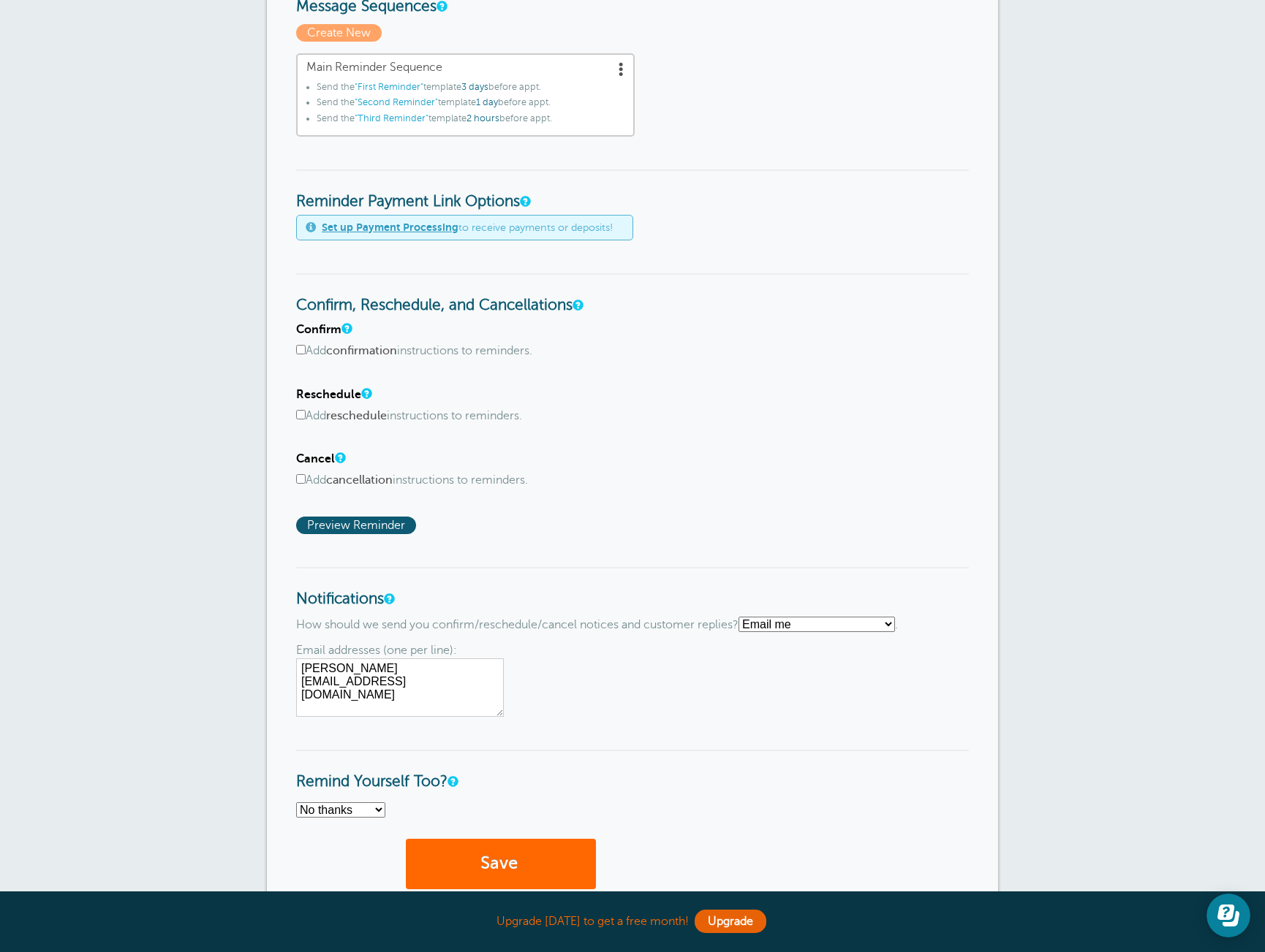
scroll to position [505, 0]
click at [826, 625] on select "Text me Email me Don't send me notifications" at bounding box center [816, 623] width 157 height 16
click at [479, 674] on textarea "[PERSON_NAME][EMAIL_ADDRESS][DOMAIN_NAME]" at bounding box center [400, 685] width 207 height 58
click at [490, 669] on textarea "[PERSON_NAME][EMAIL_ADDRESS][DOMAIN_NAME]" at bounding box center [400, 685] width 207 height 58
type textarea "[PERSON_NAME][EMAIL_ADDRESS][DOMAIN_NAME] [PERSON_NAME][EMAIL_ADDRESS][DOMAIN_N…"
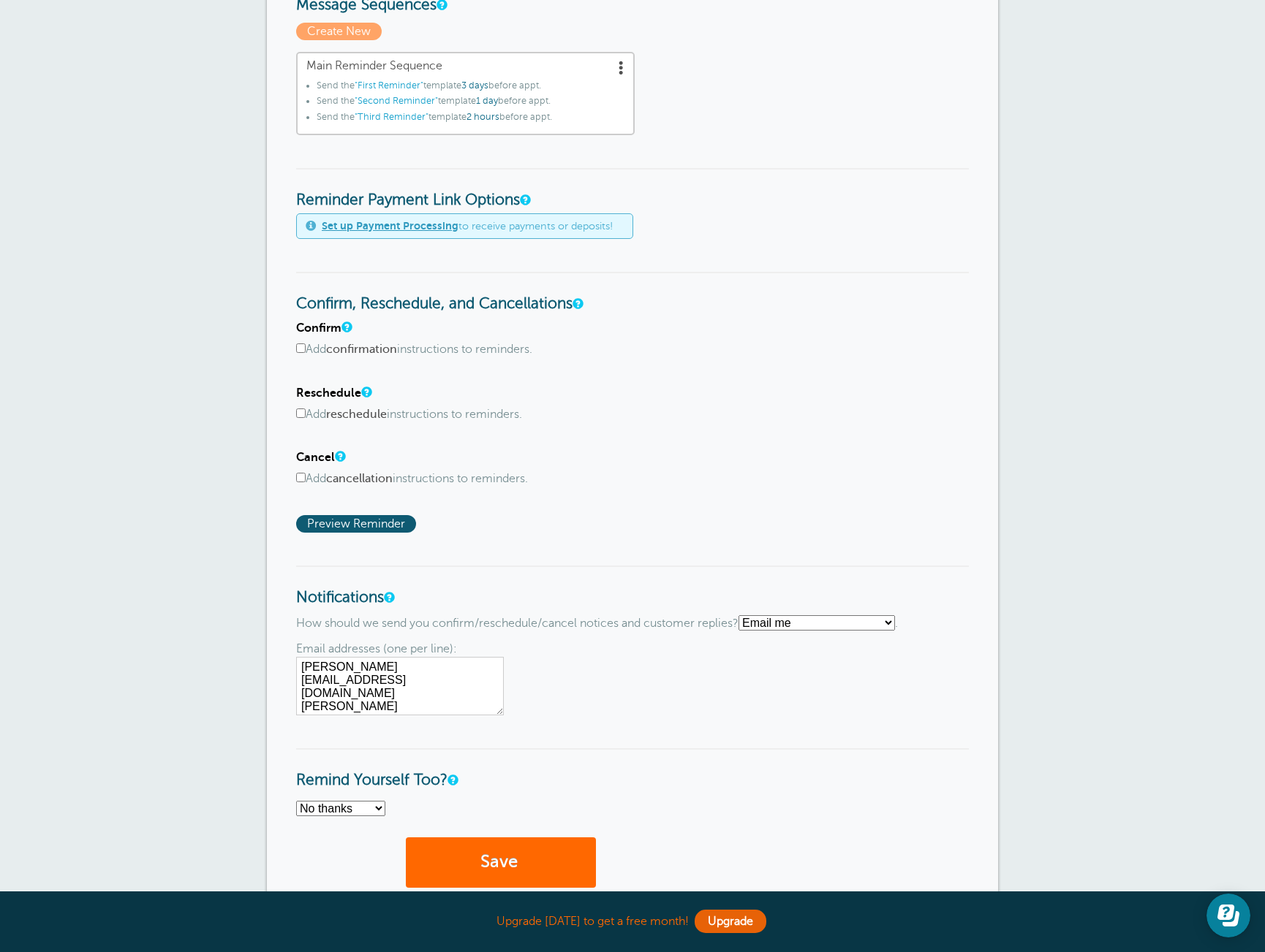
click at [756, 712] on div "Email addresses (one per line): [PERSON_NAME][EMAIL_ADDRESS][DOMAIN_NAME]" at bounding box center [632, 679] width 673 height 72
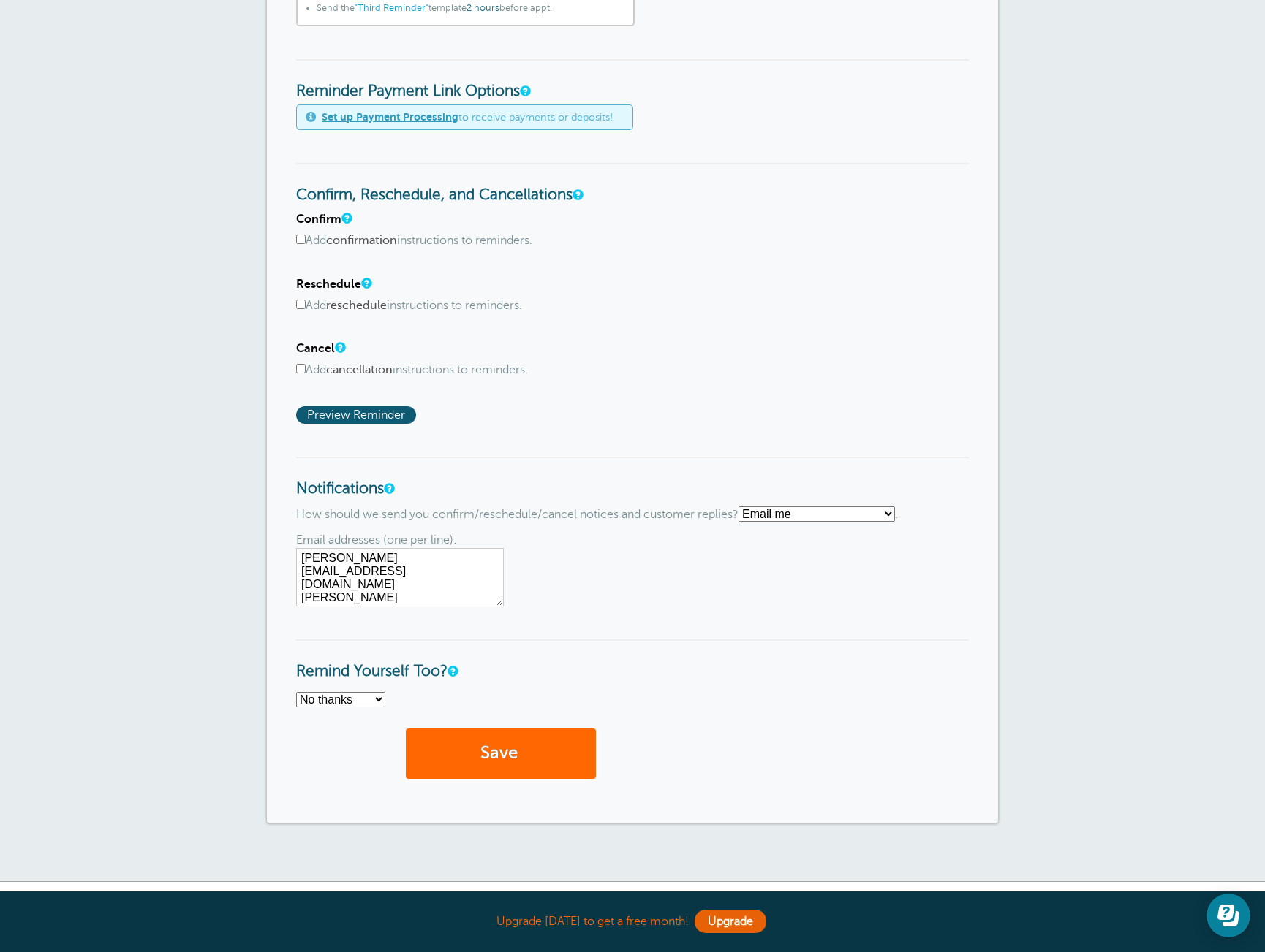
scroll to position [711, 0]
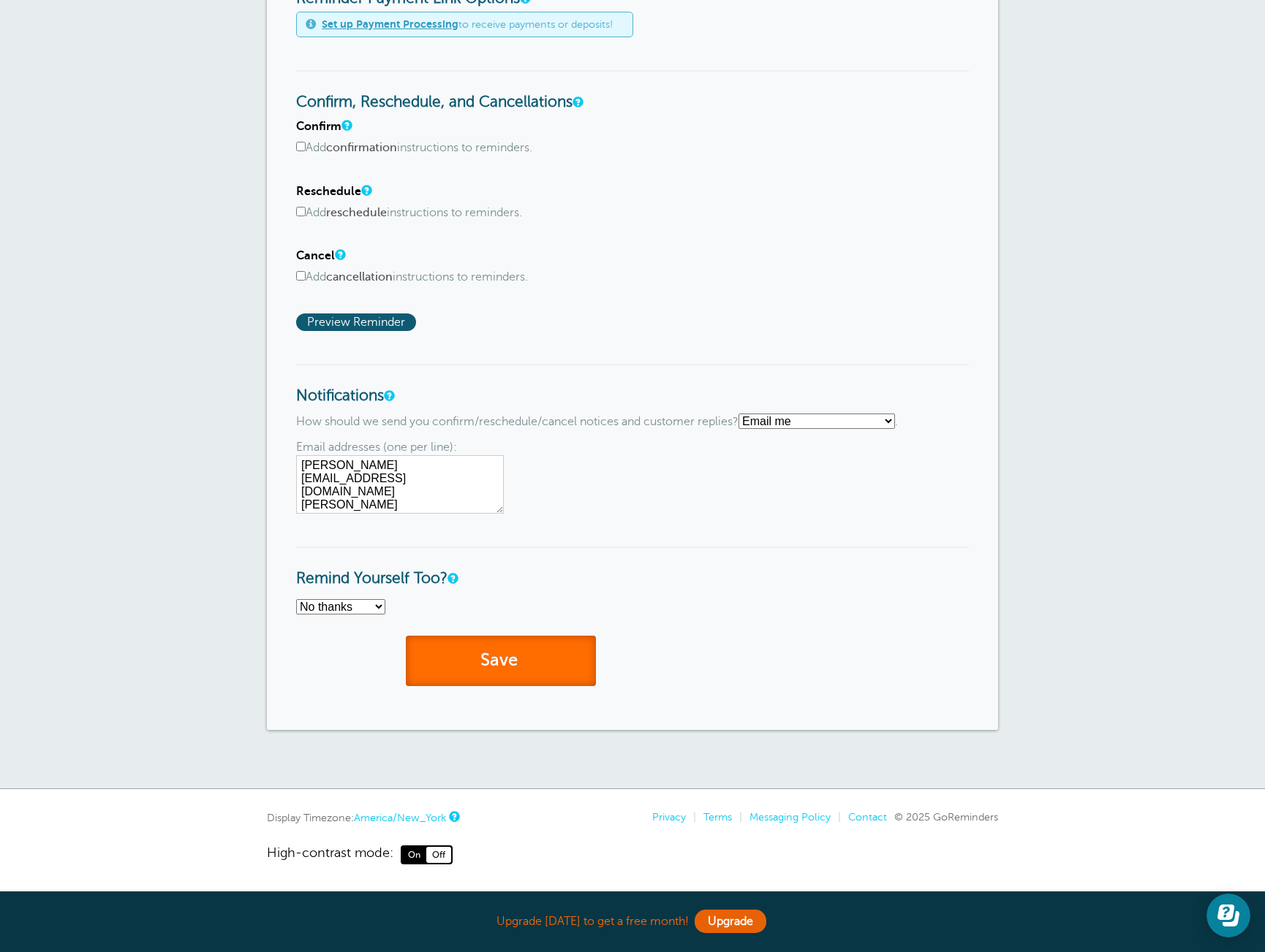
click at [510, 668] on button "Save" at bounding box center [501, 661] width 190 height 51
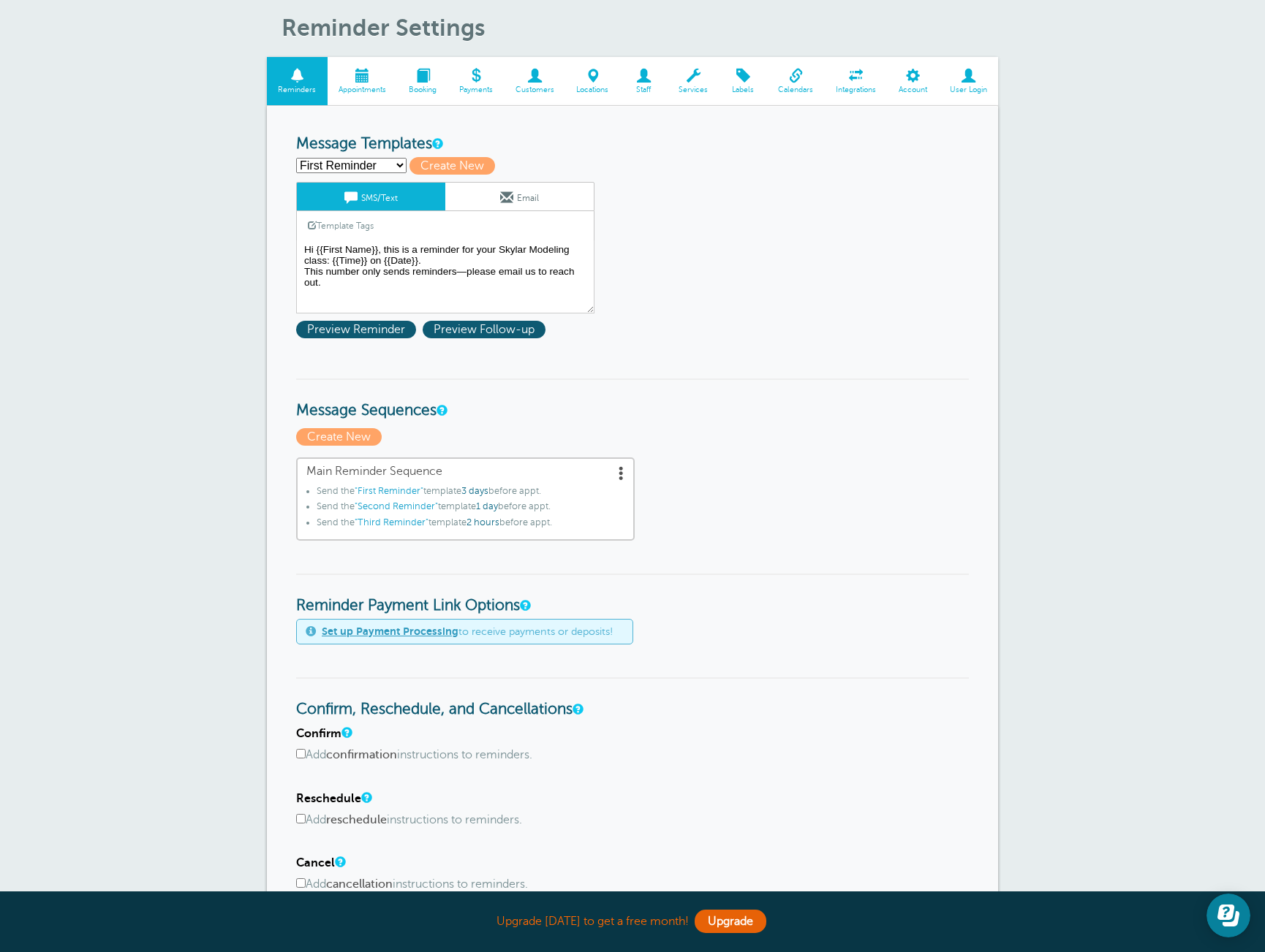
scroll to position [116, 0]
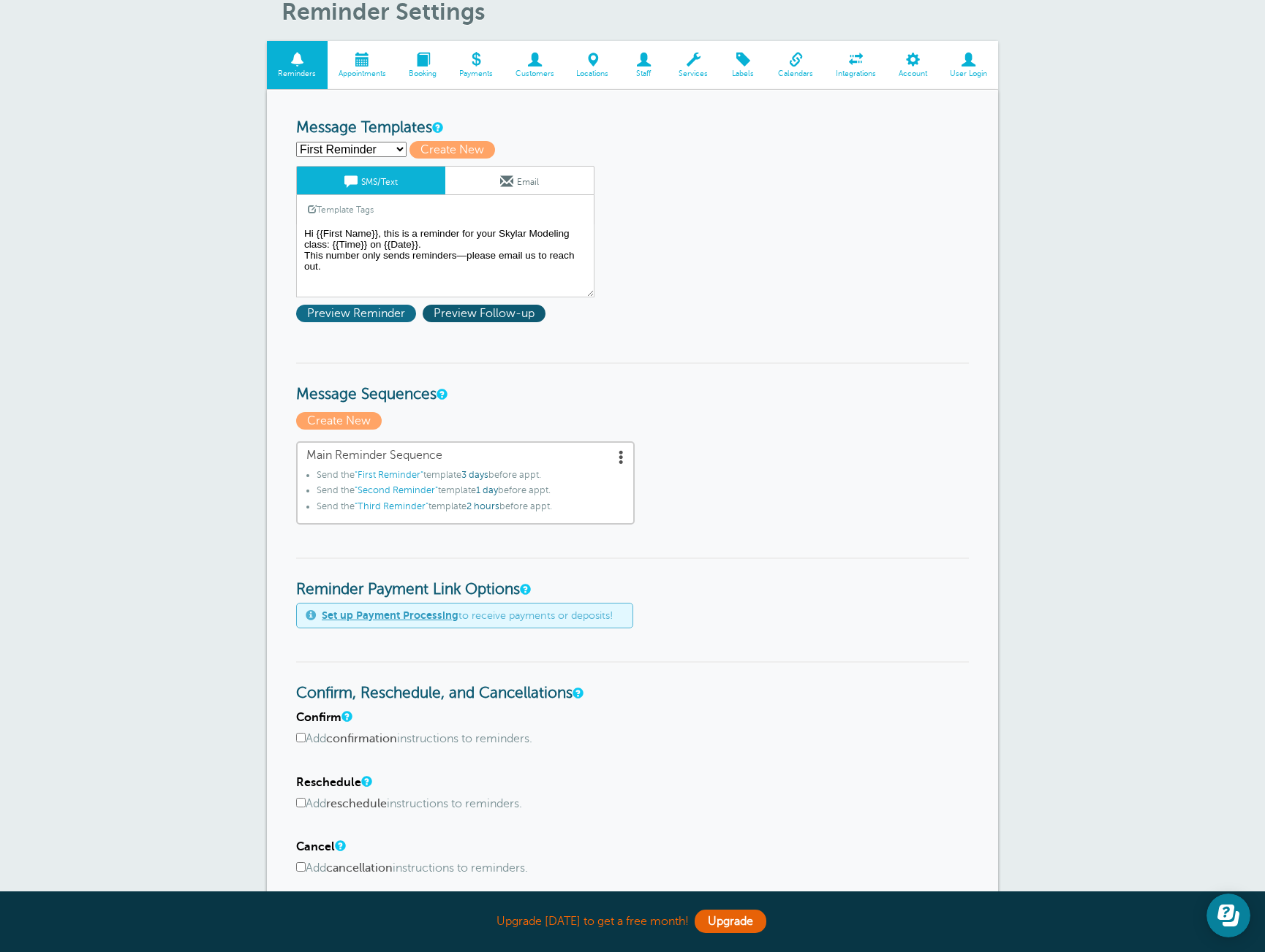
click at [367, 314] on span "Preview Reminder" at bounding box center [356, 314] width 120 height 17
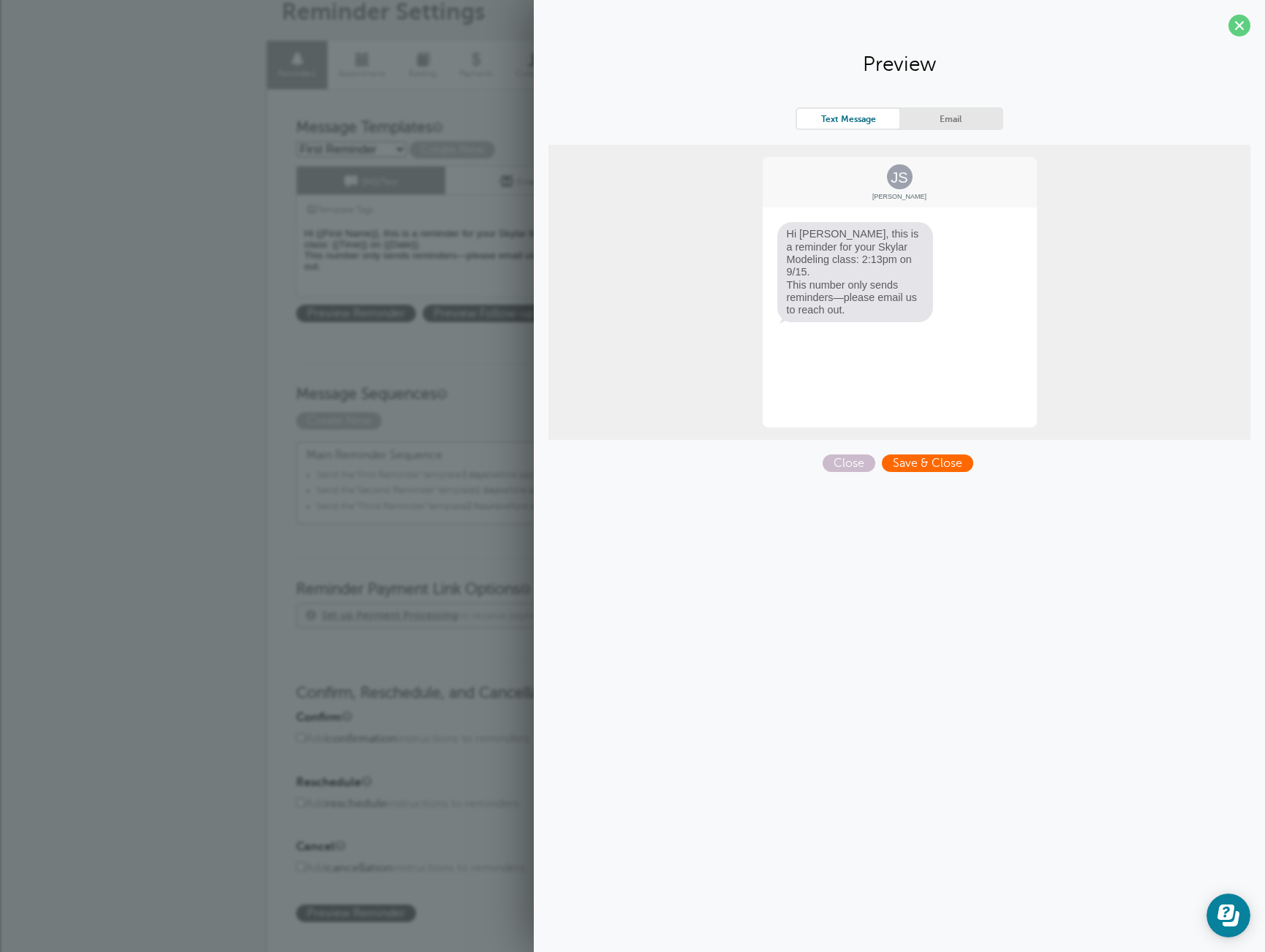
click at [953, 468] on span "Save & Close" at bounding box center [927, 463] width 91 height 17
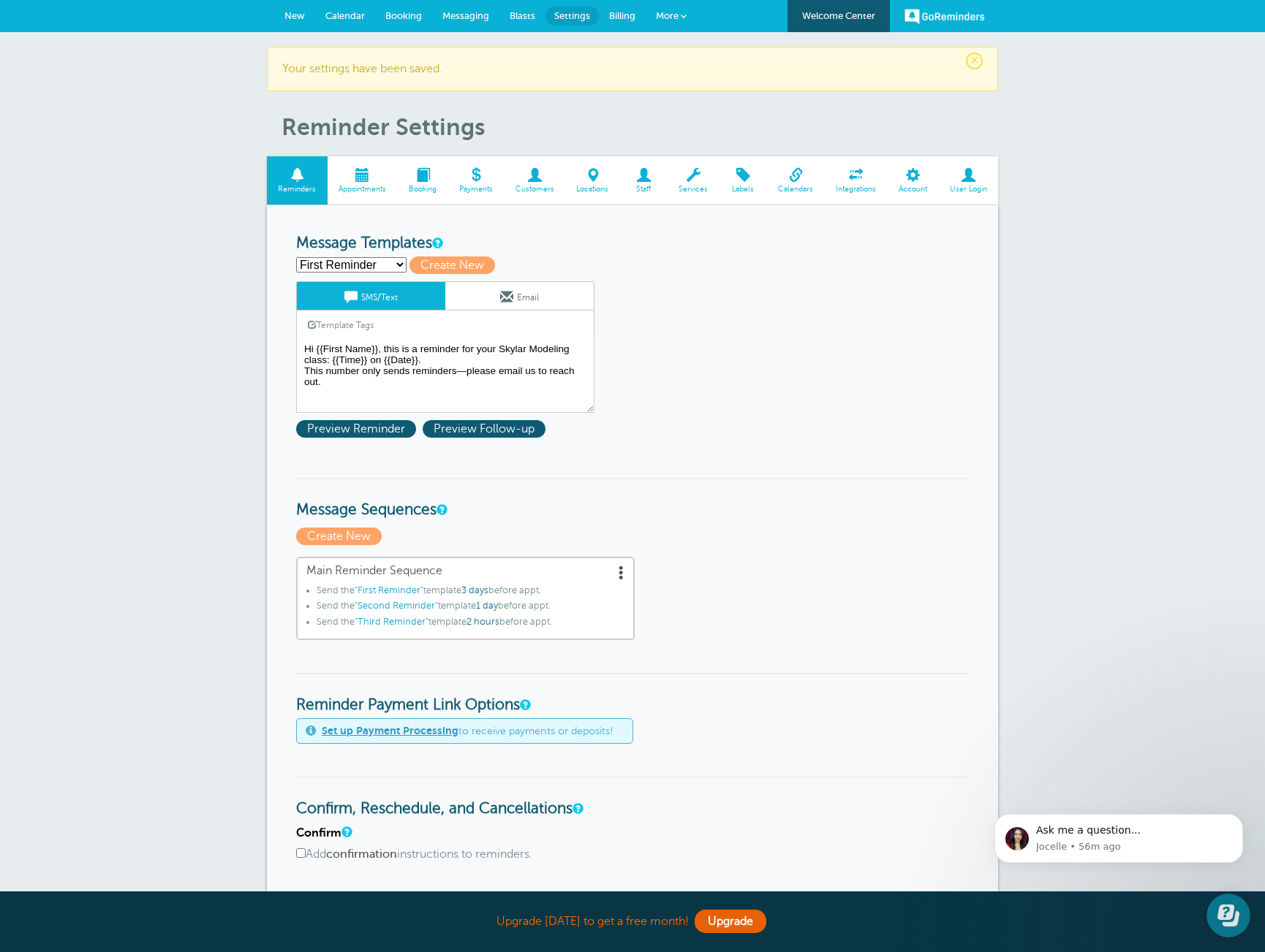
click at [337, 263] on select "First Reminder Second Reminder Third Reminder Create new..." at bounding box center [351, 265] width 111 height 16
select select "161766"
click at [296, 257] on select "First Reminder Second Reminder Third Reminder Create new..." at bounding box center [351, 265] width 111 height 16
type input "Second Reminder"
type textarea "Hi {{First Name}}, you have an appointment with [PERSON_NAME] Modeling at {{Tim…"
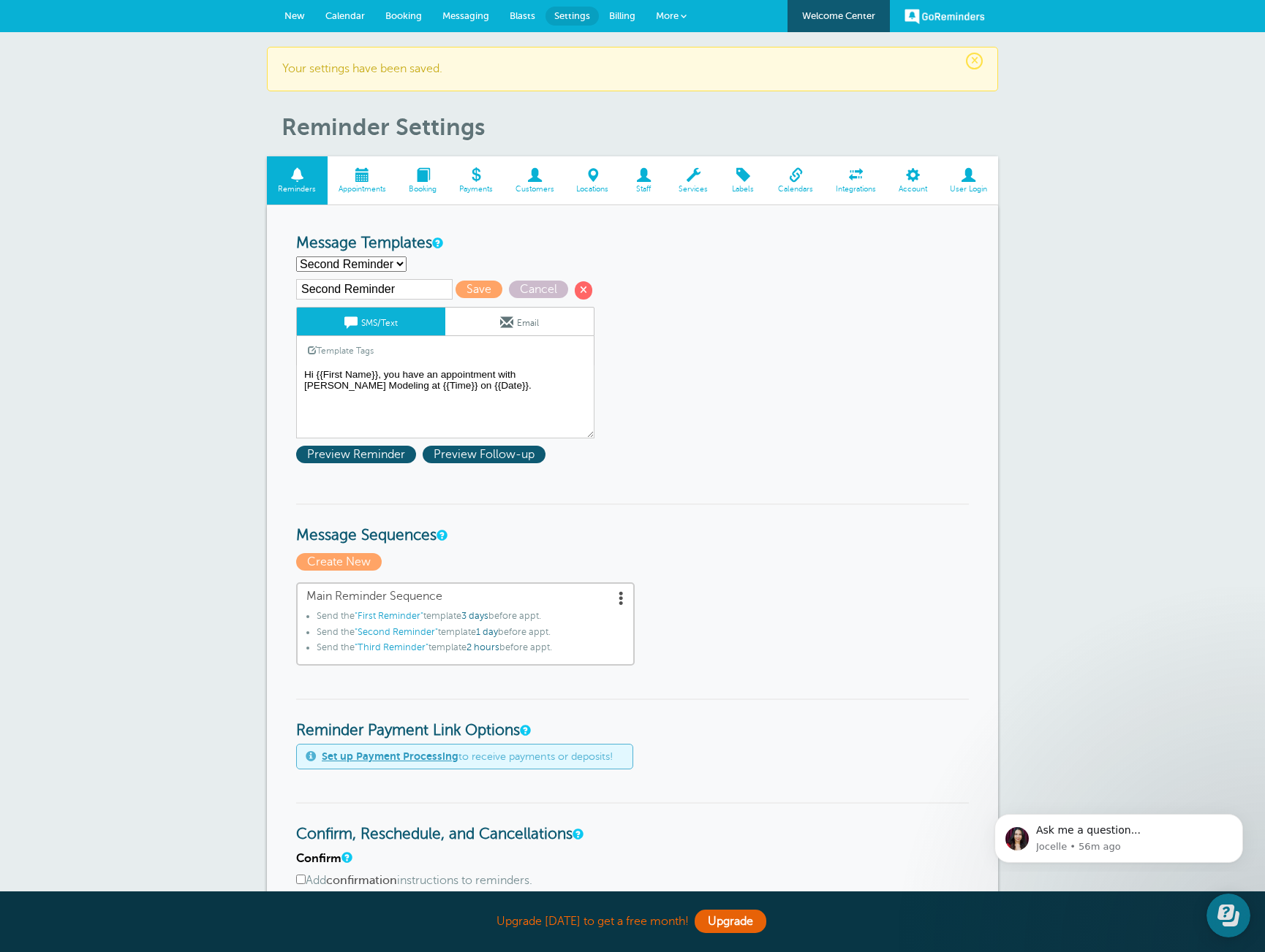
click at [379, 268] on select "First Reminder Second Reminder Third Reminder Create new..." at bounding box center [351, 265] width 111 height 16
select select "161764"
click at [296, 257] on select "First Reminder Second Reminder Third Reminder Create new..." at bounding box center [351, 265] width 111 height 16
type input "First Reminder"
type textarea "Hi {{First Name}}, this is a reminder for your Skylar Modeling class: {{Time}} …"
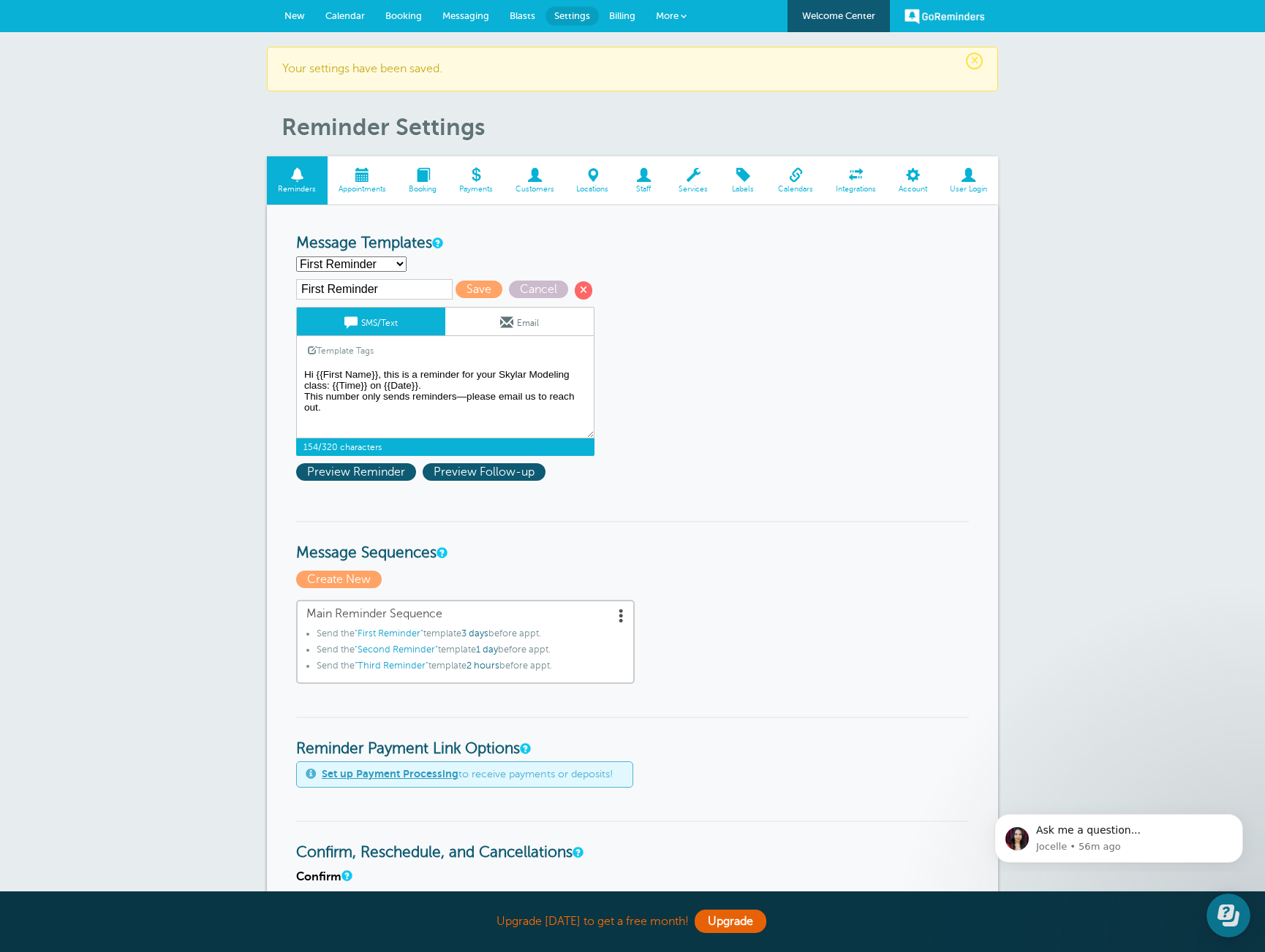
drag, startPoint x: 356, startPoint y: 414, endPoint x: 300, endPoint y: 377, distance: 67.1
click at [300, 377] on textarea "Hi {{First Name}}, this is a reminder for your Skylar Modeling class: {{Time}} …" at bounding box center [445, 402] width 298 height 73
click at [744, 404] on form "Reminder Schedule 1st reminder: Immediately 1 2 3 4 5 6 7 8 9 10 11 12 13 14 15…" at bounding box center [632, 842] width 673 height 1216
click at [383, 262] on select "First Reminder Second Reminder Third Reminder Create new..." at bounding box center [351, 265] width 111 height 16
select select "161766"
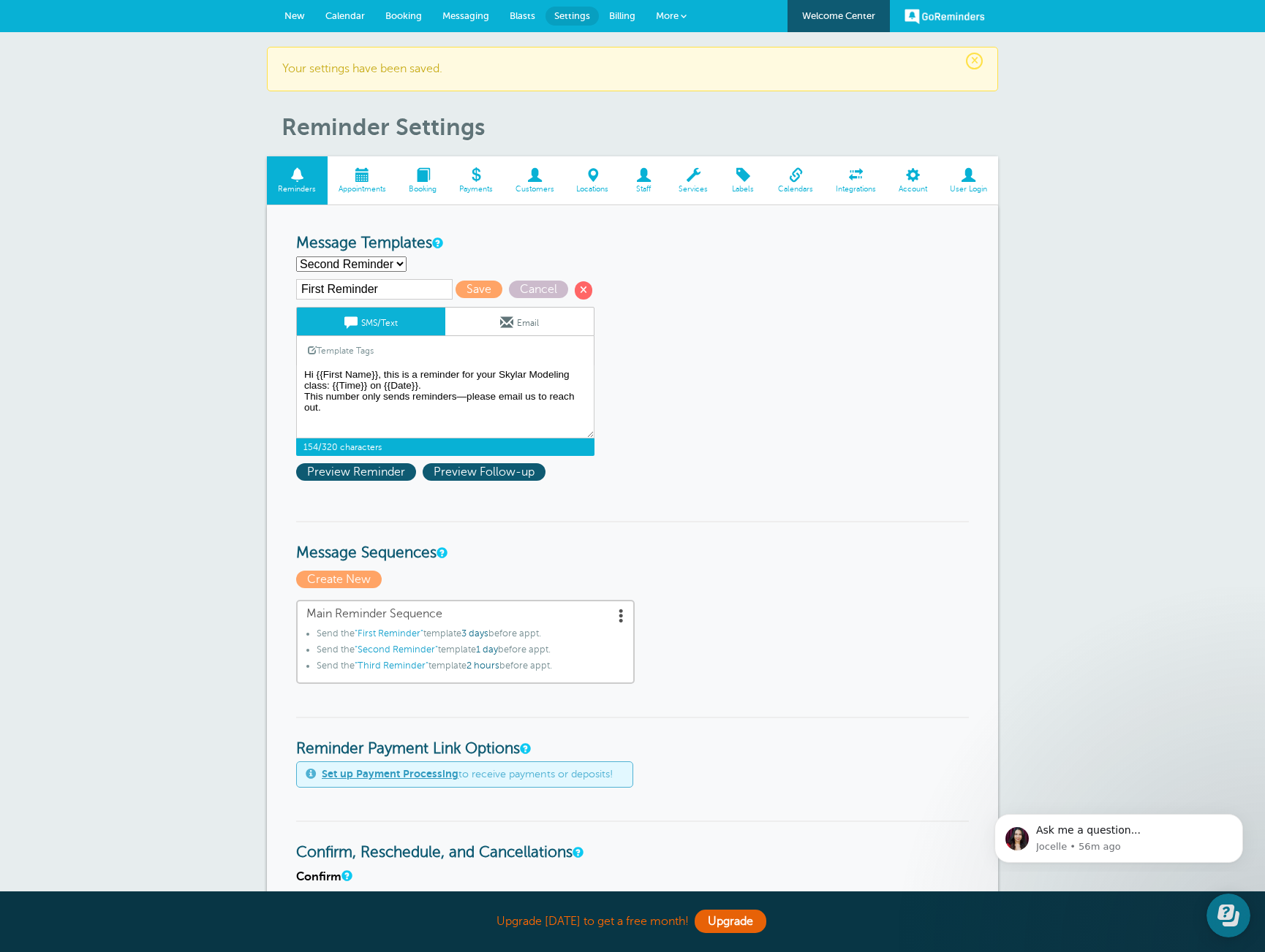
click at [296, 257] on select "First Reminder Second Reminder Third Reminder Create new..." at bounding box center [351, 265] width 111 height 16
type input "Second Reminder"
drag, startPoint x: 475, startPoint y: 389, endPoint x: 288, endPoint y: 368, distance: 188.2
click at [288, 368] on div "Reminder Schedule 1st reminder: Immediately 1 2 3 4 5 6 7 8 9 10 11 12 13 14 15…" at bounding box center [632, 842] width 731 height 1274
paste textarea "this is a reminder for your Skylar Modeling class: {{Time}} on {{Date}}. This n…"
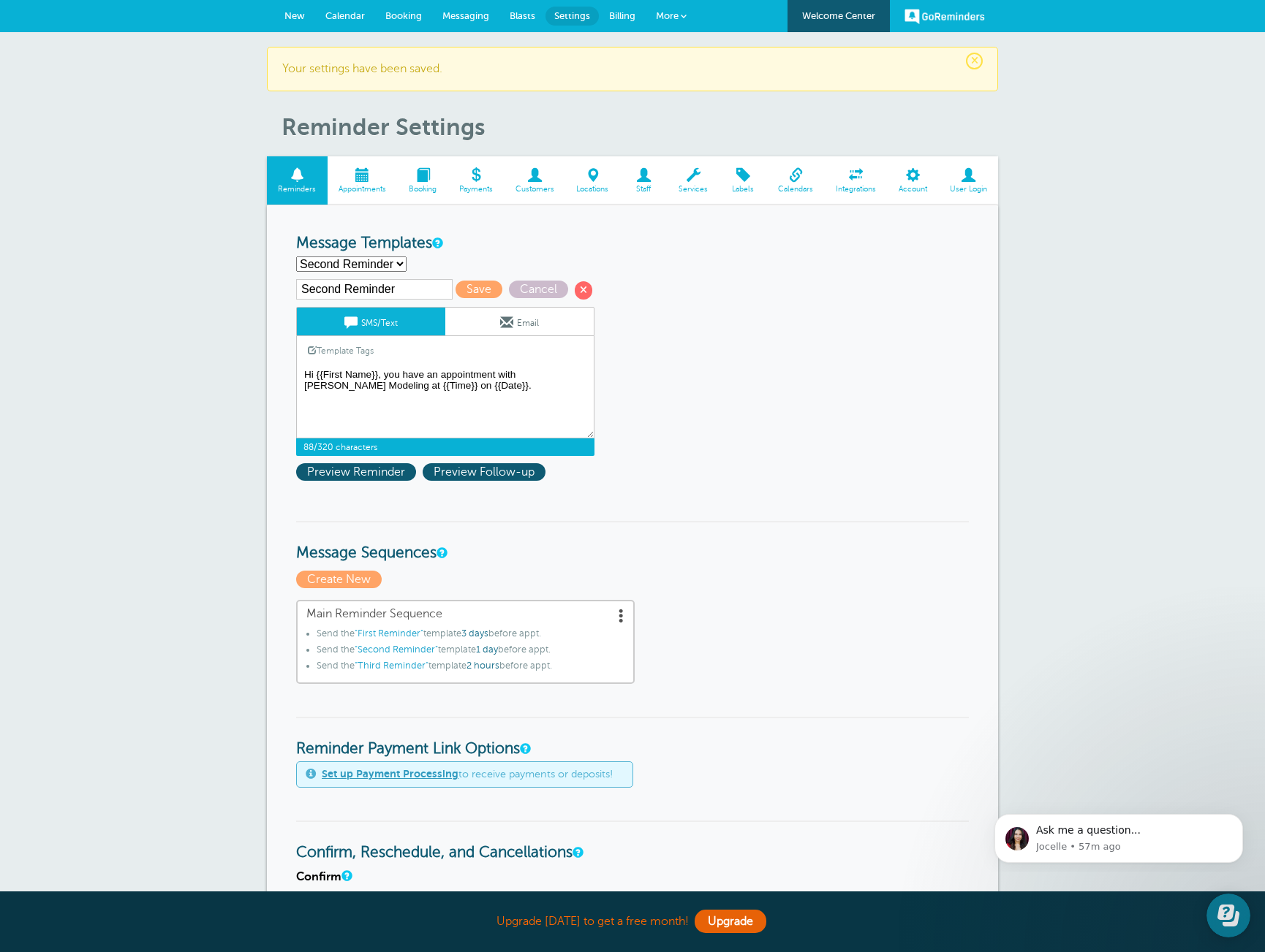
click at [543, 388] on textarea "Hi {{First Name}}, this is a reminder for your Skylar Modeling class: {{Time}} …" at bounding box center [445, 402] width 298 height 73
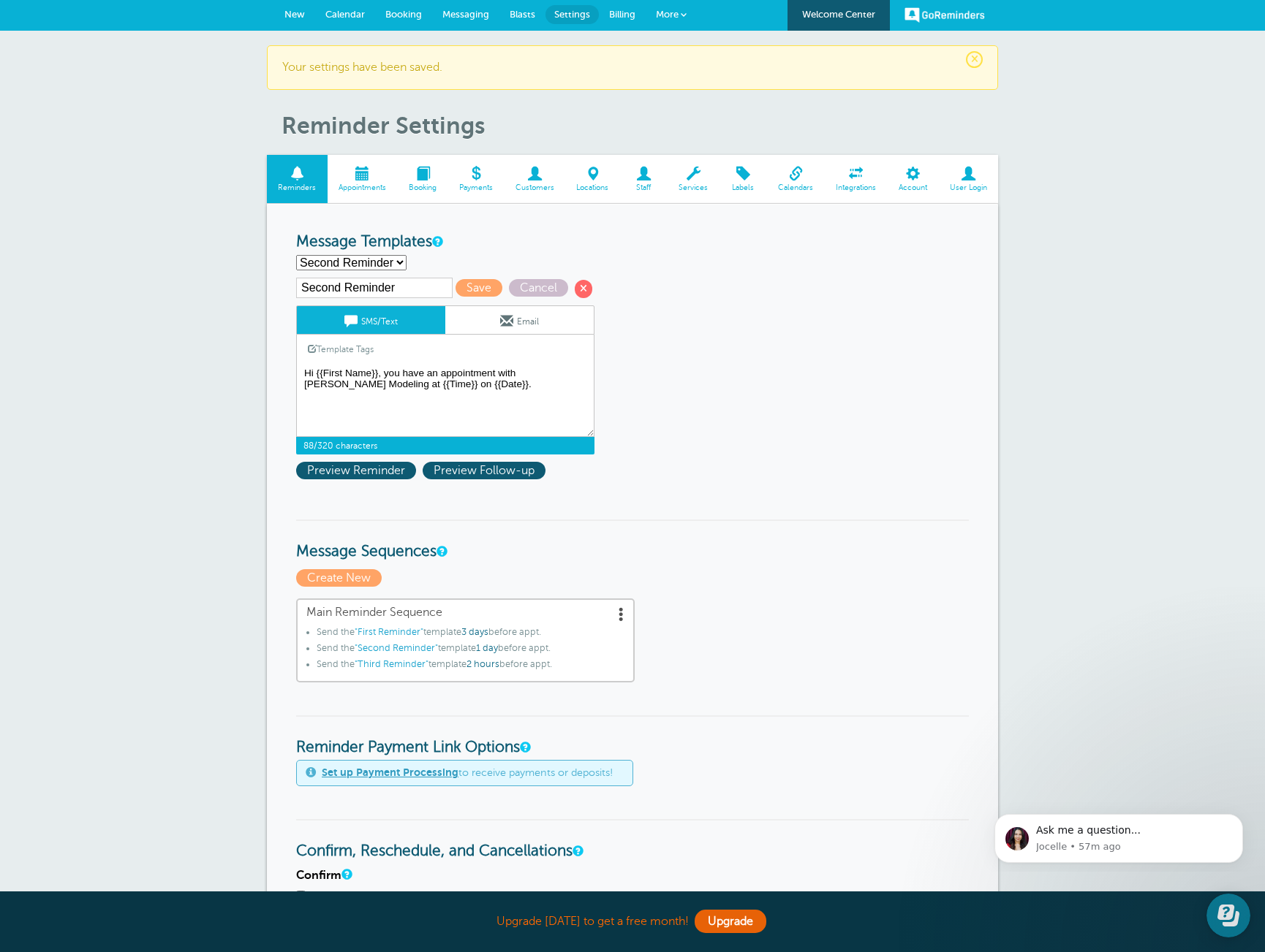
drag, startPoint x: 543, startPoint y: 388, endPoint x: 313, endPoint y: 366, distance: 231.0
click at [313, 366] on div "SMS/Text Email Template Tags Copy SMS Click to add a tag to your message. Custo…" at bounding box center [445, 380] width 298 height 149
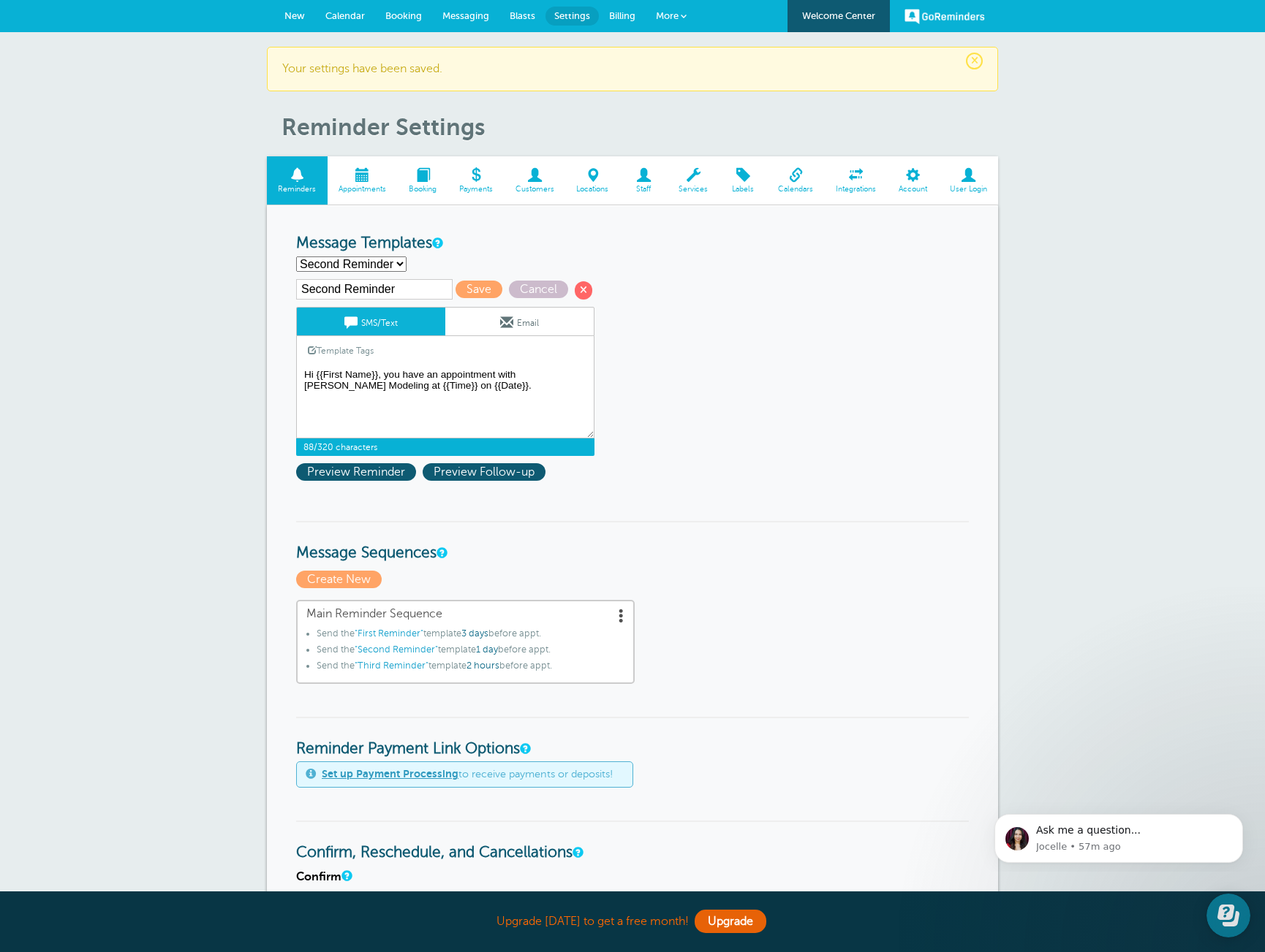
paste textarea "this is a reminder for your Skylar Modeling class: {{Time}} on {{Date}}. This n…"
type textarea "Hi {{First Name}}, this is a reminder for your Skylar Modeling class: {{Time}} …"
click at [456, 286] on span "Save" at bounding box center [479, 289] width 47 height 17
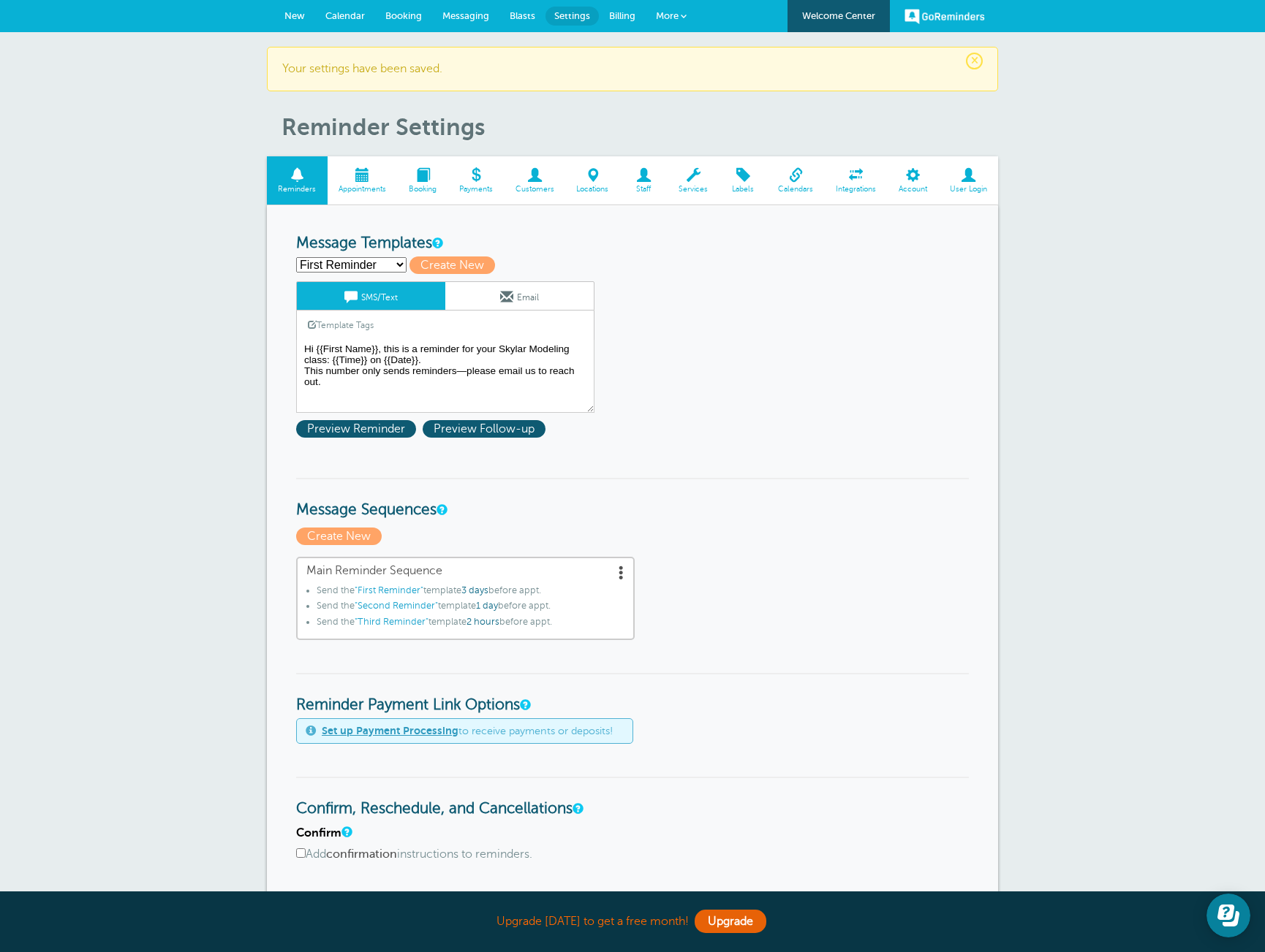
click at [394, 264] on select "First Reminder Second Reminder Third Reminder Create new..." at bounding box center [351, 265] width 111 height 16
select select "161767"
click at [296, 257] on select "First Reminder Second Reminder Third Reminder Create new..." at bounding box center [351, 265] width 111 height 16
type input "Third Reminder"
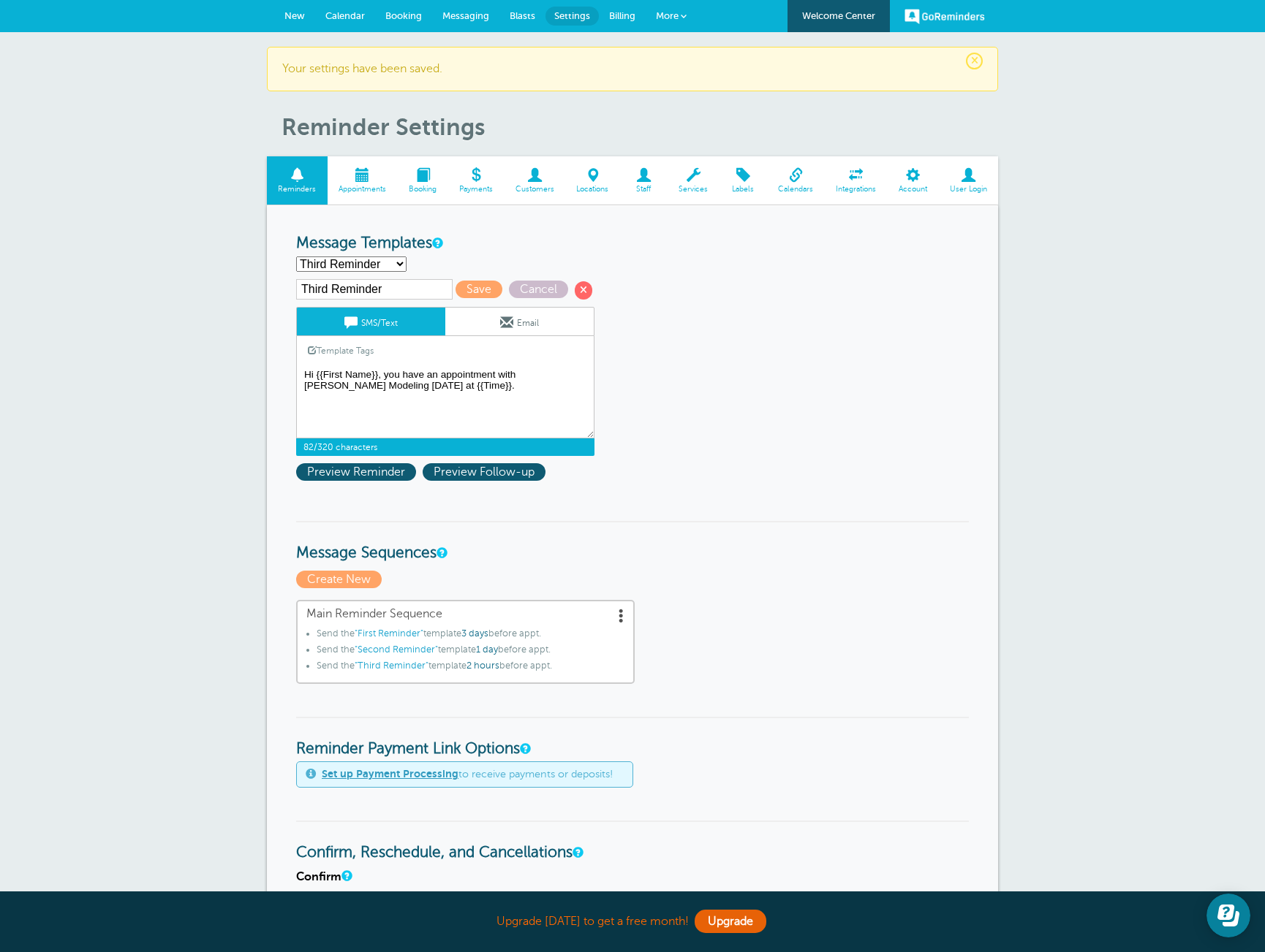
drag, startPoint x: 447, startPoint y: 394, endPoint x: 274, endPoint y: 366, distance: 175.3
click at [274, 366] on div "Reminder Schedule 1st reminder: Immediately 1 2 3 4 5 6 7 8 9 10 11 12 13 14 15…" at bounding box center [632, 842] width 731 height 1274
paste textarea "this is a reminder for your Skylar Modeling class: {{Time}} on {{Date}}. This n…"
click at [704, 397] on form "Reminder Schedule 1st reminder: Immediately 1 2 3 4 5 6 7 8 9 10 11 12 13 14 15…" at bounding box center [632, 842] width 673 height 1216
drag, startPoint x: 511, startPoint y: 396, endPoint x: 175, endPoint y: 353, distance: 338.7
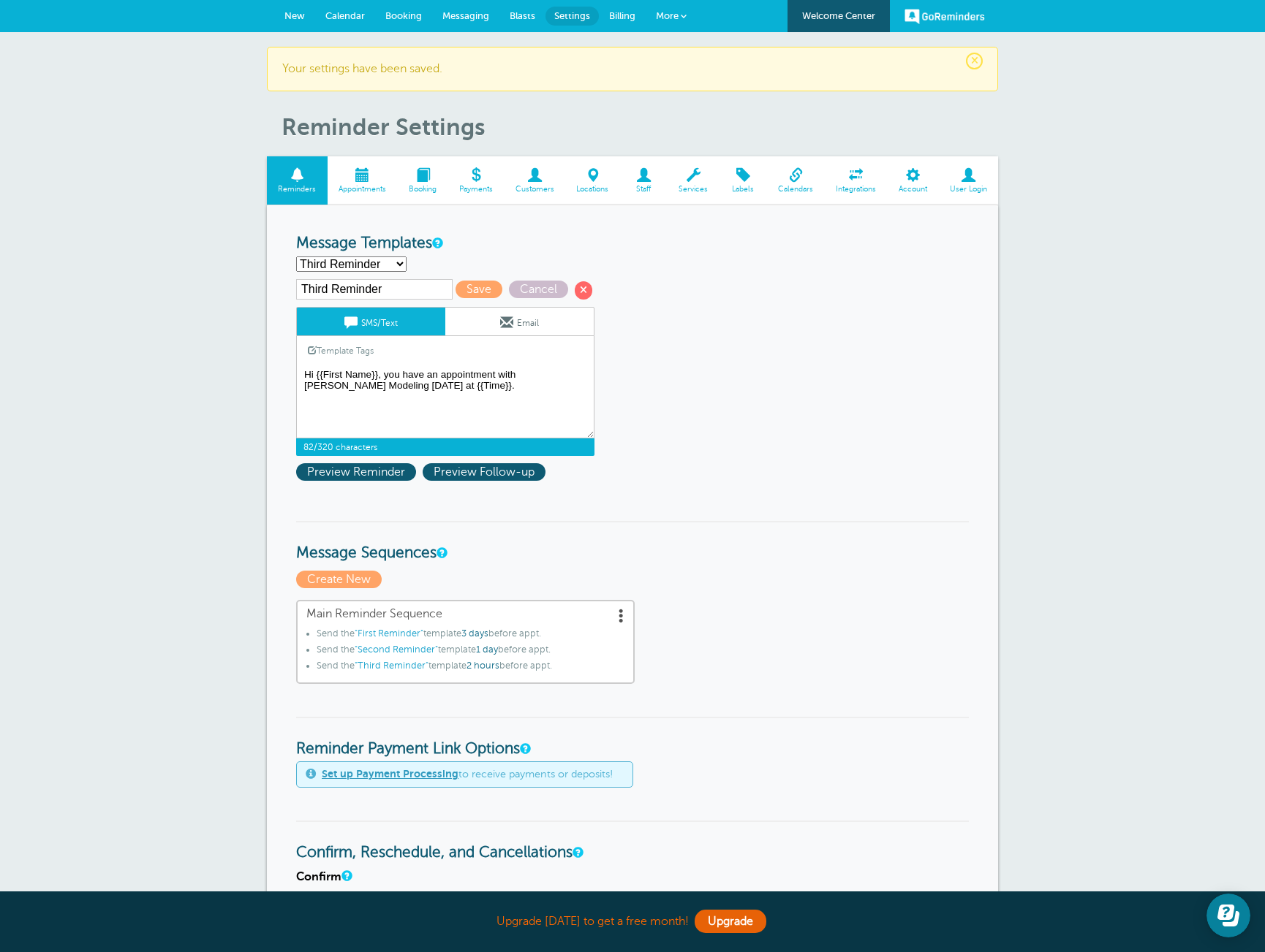
click at [175, 353] on div "× Your settings have been saved. Reminder Settings Reminders Appointments Booki…" at bounding box center [632, 786] width 1265 height 1507
click at [390, 261] on select "First Reminder Second Reminder Third Reminder Create new..." at bounding box center [351, 265] width 111 height 16
click at [484, 397] on textarea "Hi {{First Name}}, this is a reminder for your Skylar Modeling class: {{Time}} …" at bounding box center [445, 402] width 298 height 73
paste textarea "Hi {{First Name}}, this is a reminder for your Skylar Modeling class: {{Time}} …"
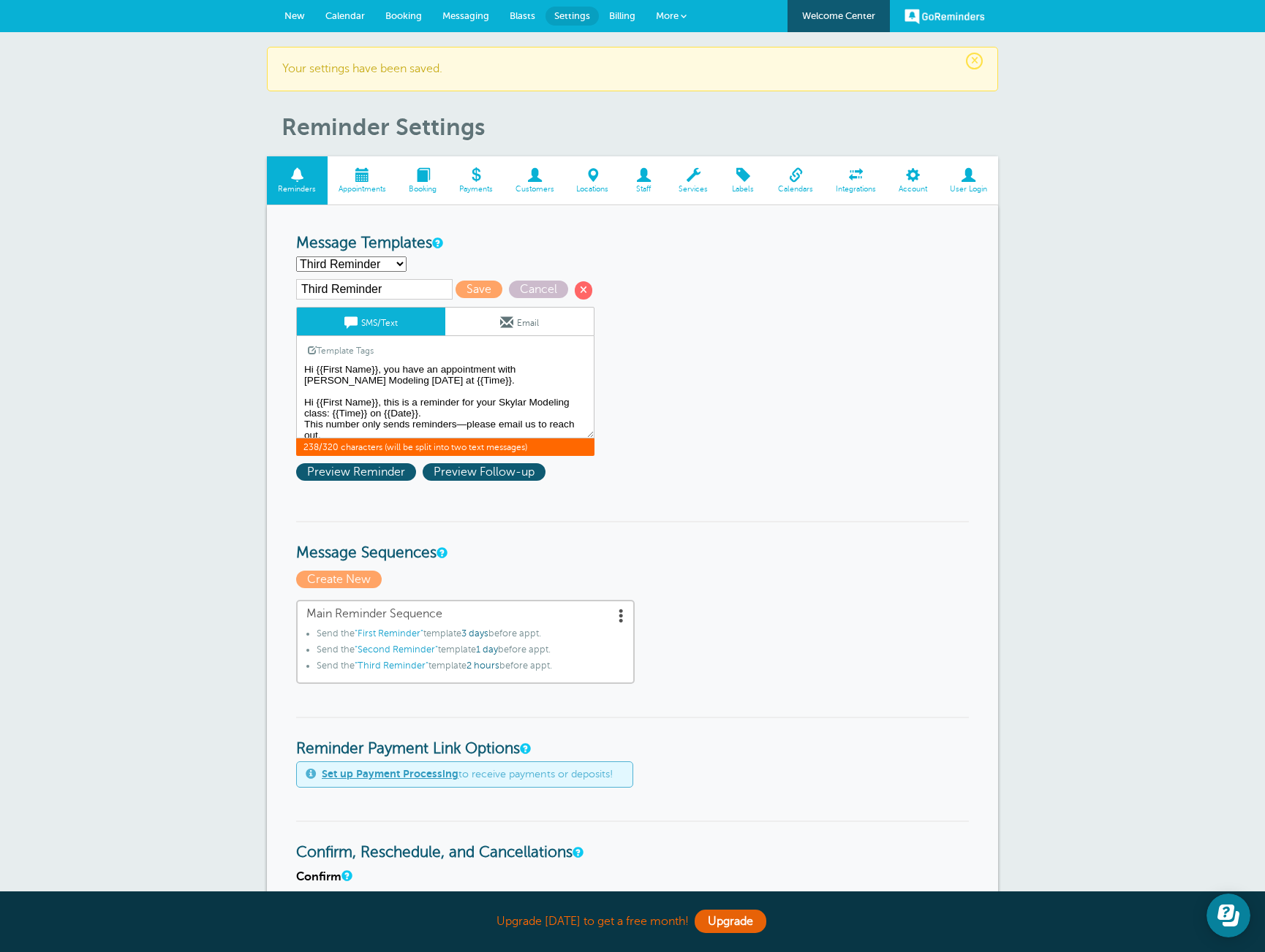
scroll to position [14, 0]
drag, startPoint x: 482, startPoint y: 395, endPoint x: 384, endPoint y: 394, distance: 98.0
click at [384, 394] on textarea "Hi {{First Name}}, this is a reminder for your Skylar Modeling class: {{Time}} …" at bounding box center [445, 402] width 298 height 73
click at [505, 397] on textarea "Hi {{First Name}}, this is a reminder for your Skylar Modeling class: {{Time}} …" at bounding box center [445, 402] width 298 height 73
drag, startPoint x: 343, startPoint y: 407, endPoint x: 407, endPoint y: 426, distance: 66.8
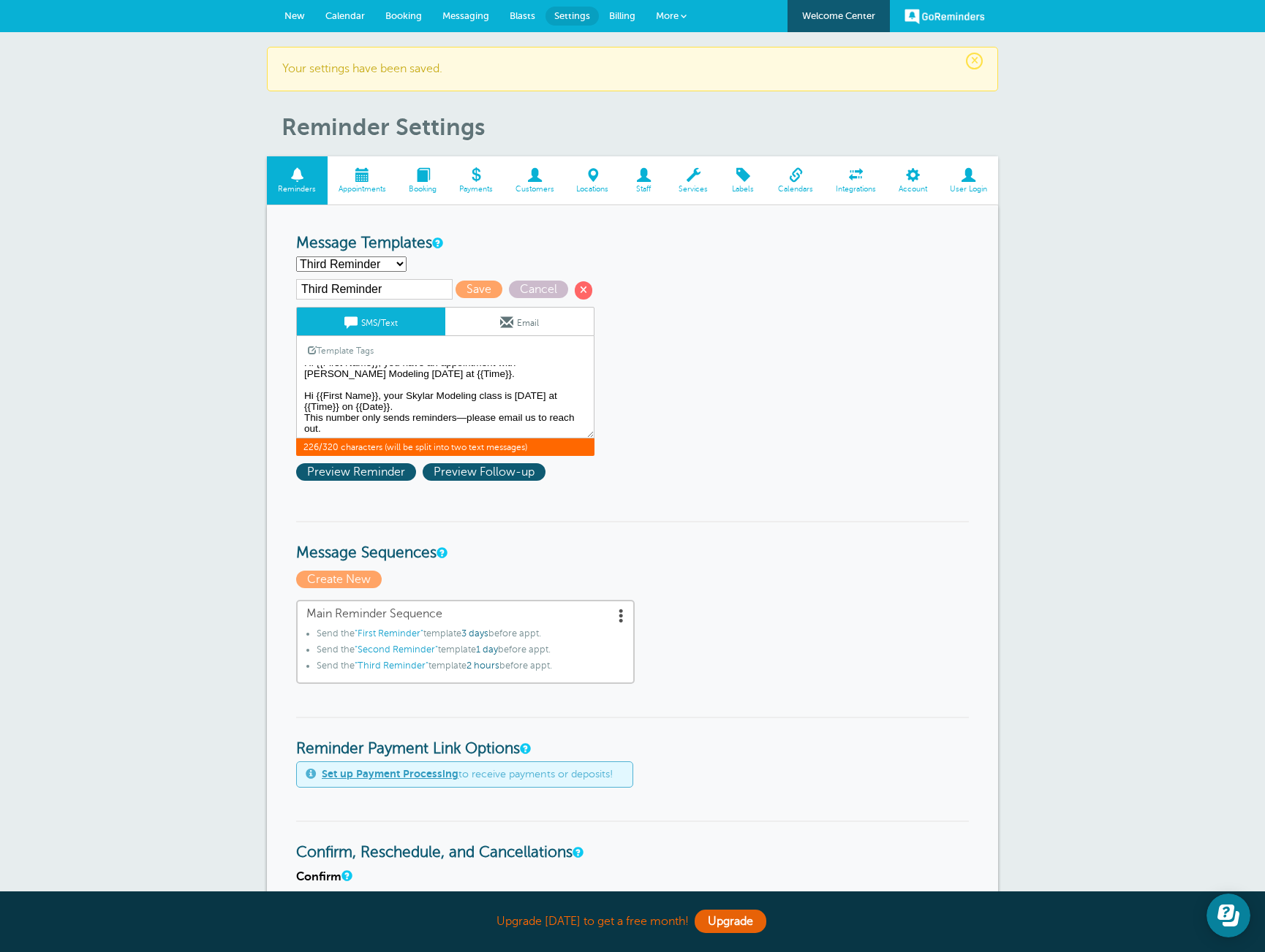
click at [407, 426] on textarea "Hi {{First Name}}, this is a reminder for your Skylar Modeling class: {{Time}} …" at bounding box center [445, 402] width 298 height 73
click at [407, 423] on textarea "Hi {{First Name}}, this is a reminder for your Skylar Modeling class: {{Time}} …" at bounding box center [445, 402] width 298 height 73
drag, startPoint x: 404, startPoint y: 408, endPoint x: 348, endPoint y: 403, distance: 56.2
click at [348, 403] on textarea "Hi {{First Name}}, this is a reminder for your Skylar Modeling class: {{Time}} …" at bounding box center [445, 402] width 298 height 73
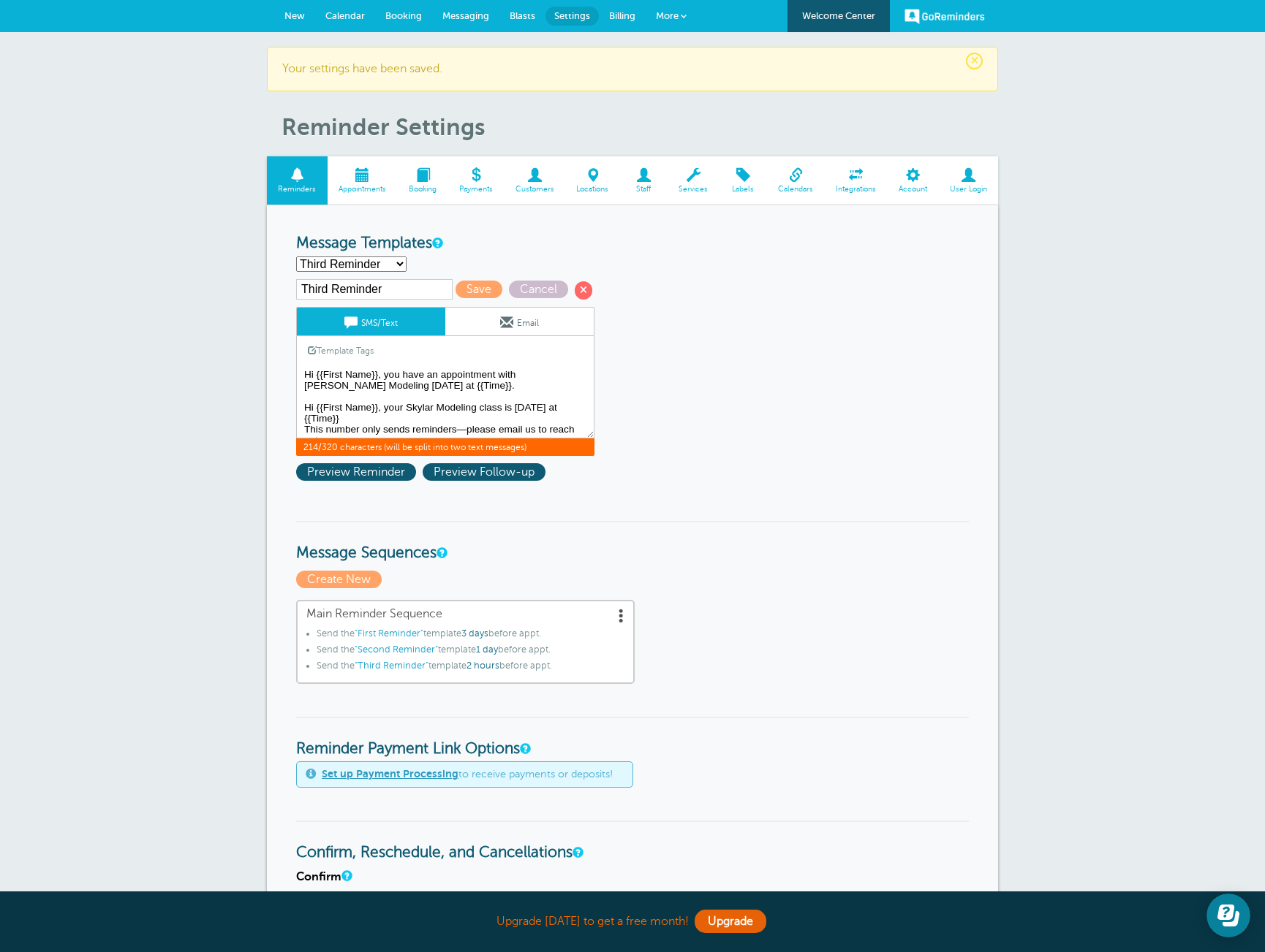
drag, startPoint x: 302, startPoint y: 375, endPoint x: 465, endPoint y: 384, distance: 163.2
click at [465, 384] on textarea "Hi {{First Name}}, this is a reminder for your Skylar Modeling class: {{Time}} …" at bounding box center [445, 402] width 298 height 73
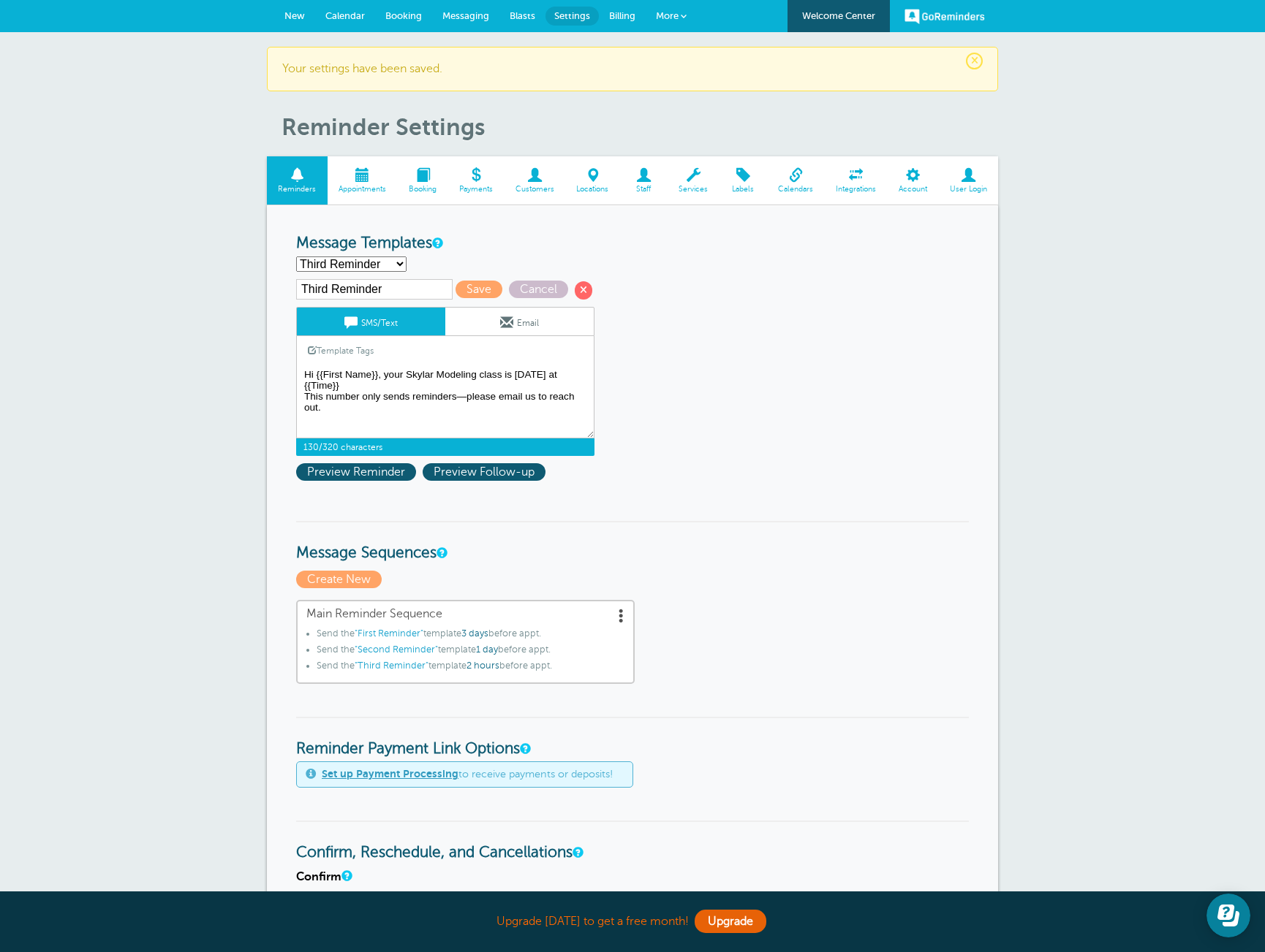
click at [431, 388] on textarea "Hi {{First Name}}, this is a reminder for your Skylar Modeling class: {{Time}} …" at bounding box center [445, 402] width 298 height 73
drag, startPoint x: 329, startPoint y: 408, endPoint x: 305, endPoint y: 402, distance: 24.7
click at [305, 402] on textarea "Hi {{First Name}}, this is a reminder for your Skylar Modeling class: {{Time}} …" at bounding box center [445, 402] width 298 height 73
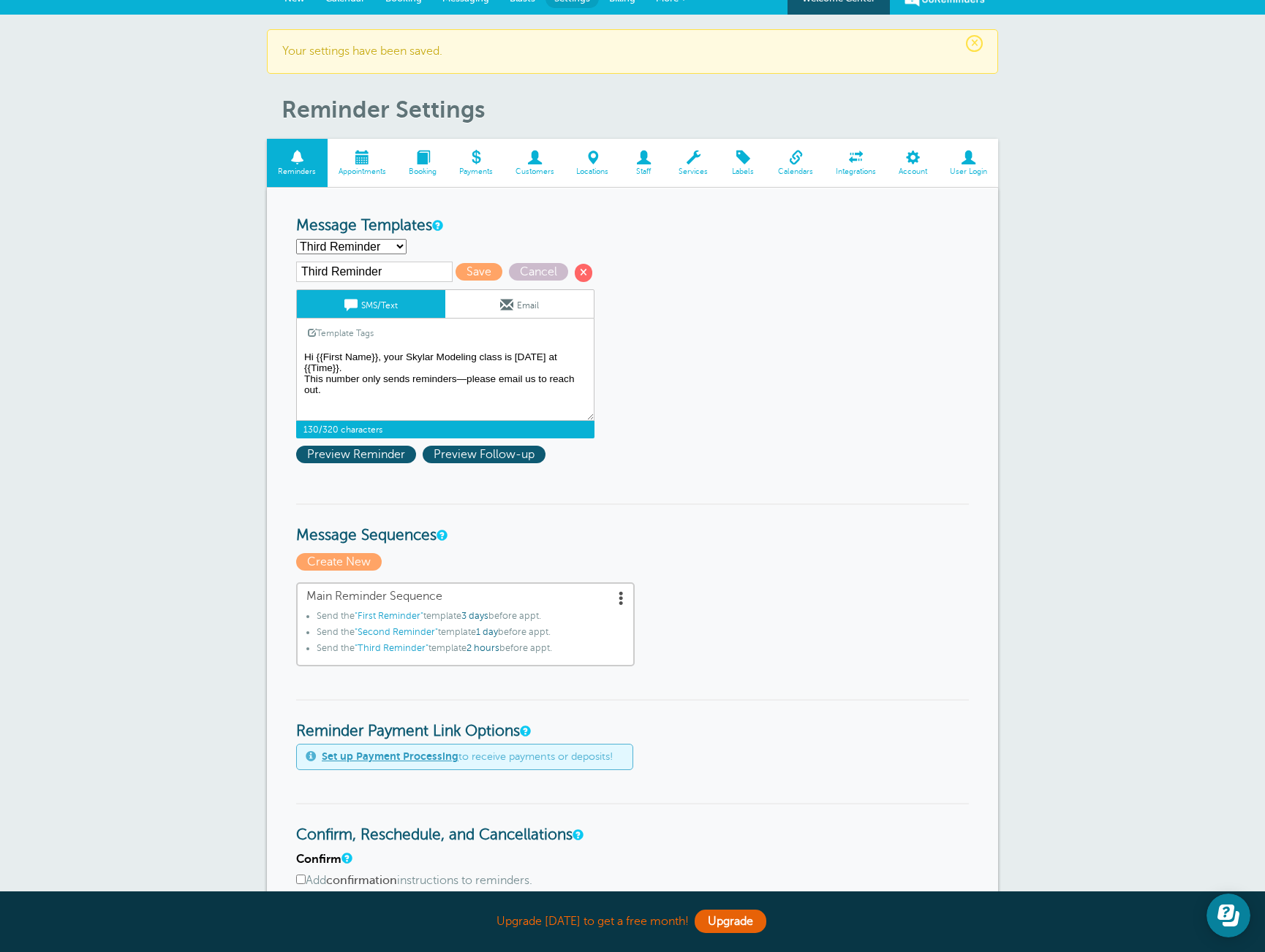
scroll to position [16, 0]
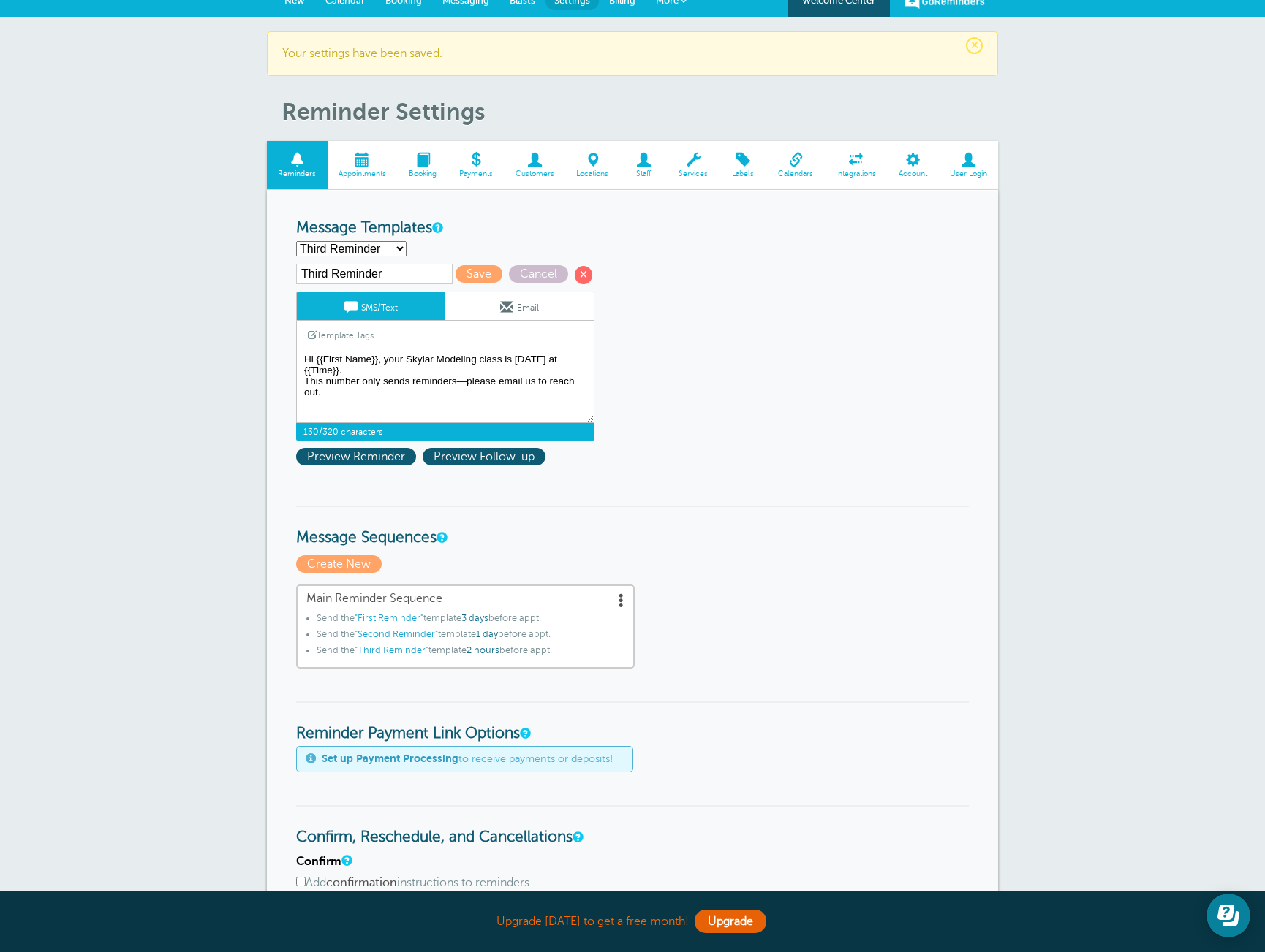
click at [450, 390] on textarea "Hi {{First Name}}, this is a reminder for your Skylar Modeling class: {{Time}} …" at bounding box center [445, 387] width 298 height 73
click at [479, 385] on textarea "Hi {{First Name}}, this is a reminder for your Skylar Modeling class: {{Time}} …" at bounding box center [445, 387] width 298 height 73
drag, startPoint x: 518, startPoint y: 384, endPoint x: 597, endPoint y: 402, distance: 81.0
click at [558, 381] on textarea "Hi {{First Name}}, this is a reminder for your Skylar Modeling class: {{Time}} …" at bounding box center [445, 387] width 298 height 73
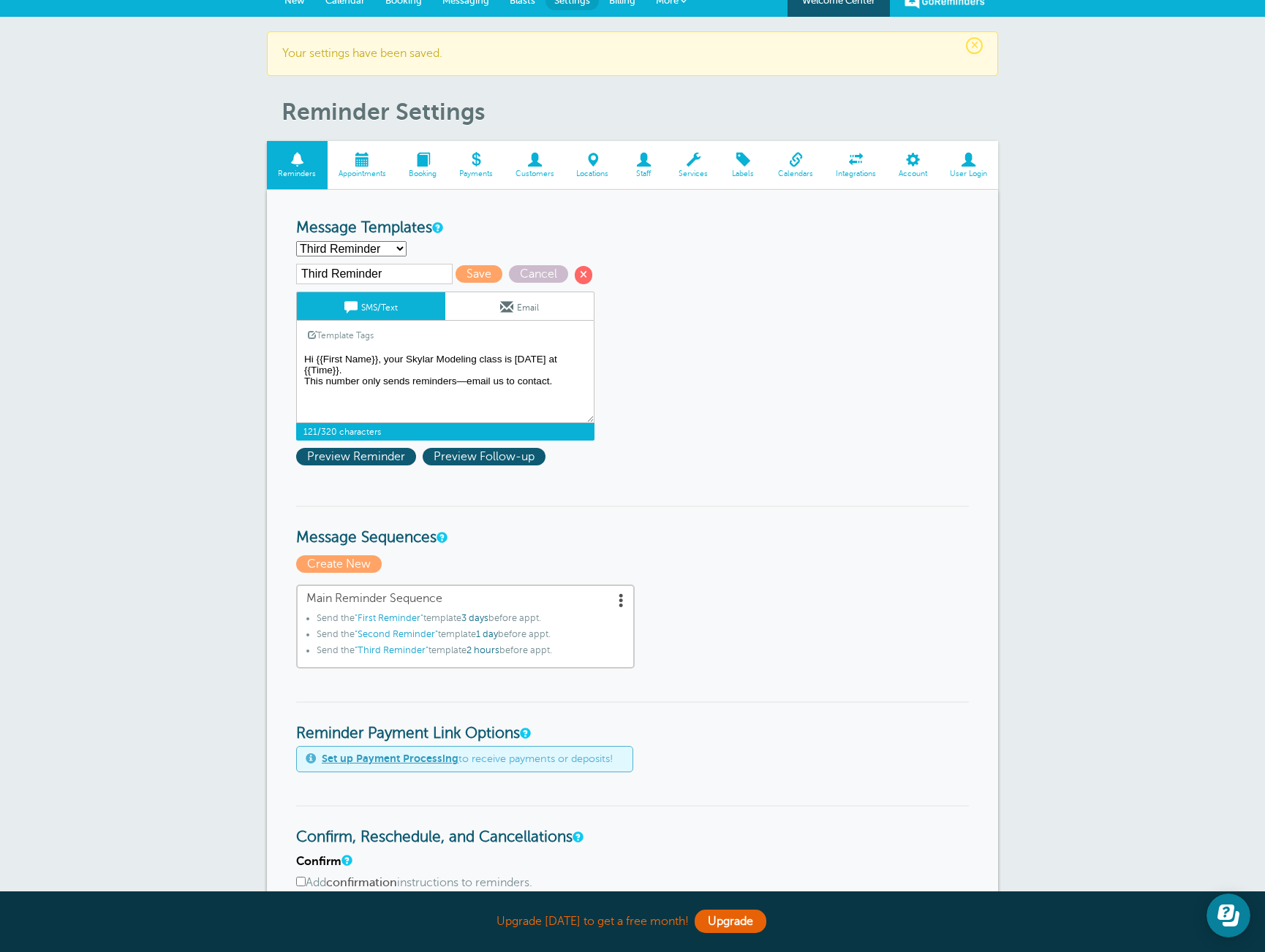
drag, startPoint x: 559, startPoint y: 383, endPoint x: 304, endPoint y: 381, distance: 255.0
click at [304, 381] on textarea "Hi {{First Name}}, this is a reminder for your Skylar Modeling class: {{Time}} …" at bounding box center [445, 387] width 298 height 73
type textarea "Hi {{First Name}}, your Skylar Modeling class is [DATE] at {{Time}}. This numbe…"
click at [456, 270] on span "Save" at bounding box center [479, 274] width 47 height 17
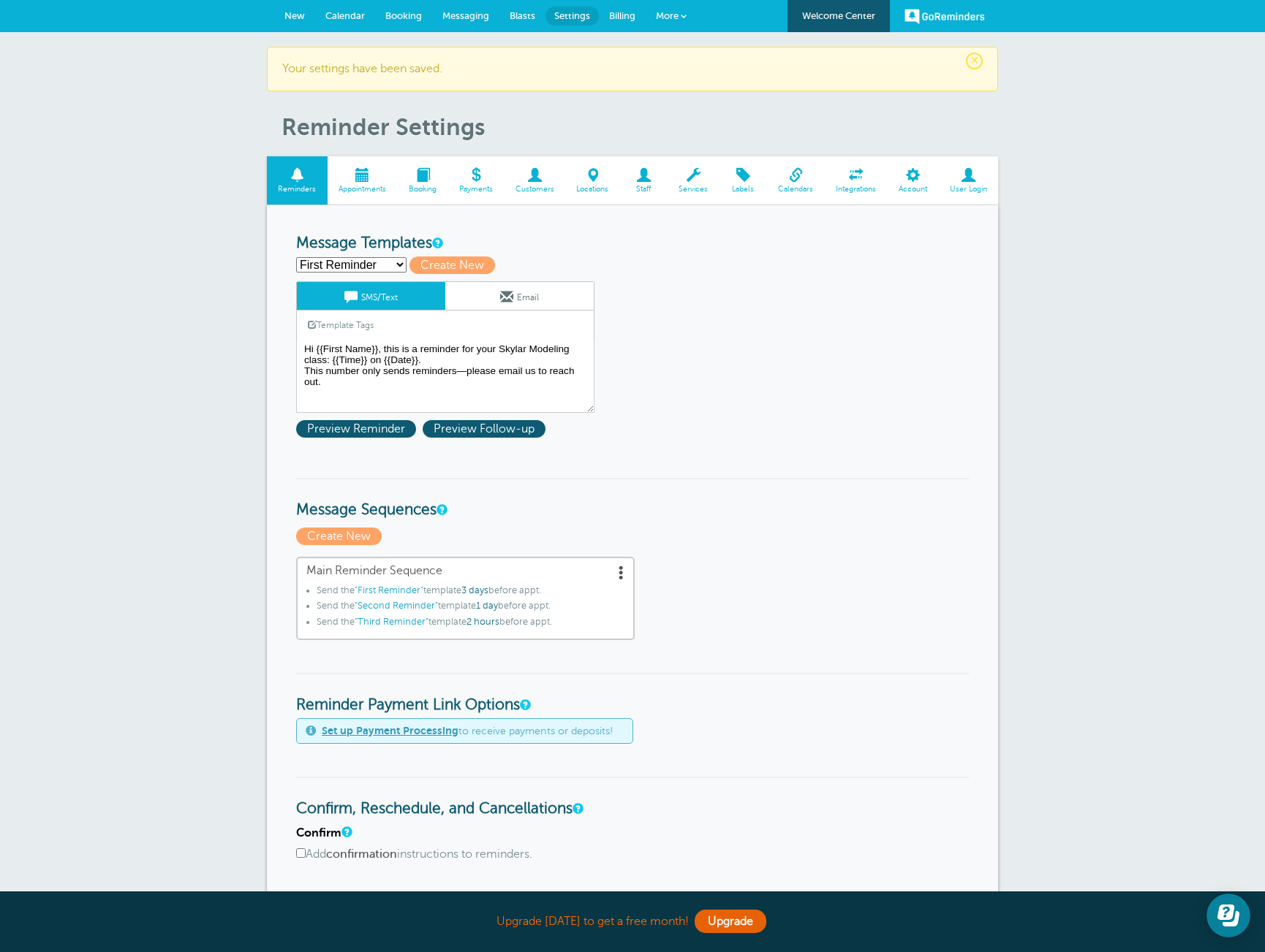
click at [383, 266] on select "First Reminder Second Reminder Third Reminder Create new..." at bounding box center [351, 265] width 111 height 16
click at [296, 257] on select "First Reminder Second Reminder Third Reminder Create new..." at bounding box center [351, 265] width 111 height 16
click at [425, 385] on textarea "Hi {{First Name}}, this is a reminder for your Skylar Modeling class: {{Time}} …" at bounding box center [445, 376] width 298 height 73
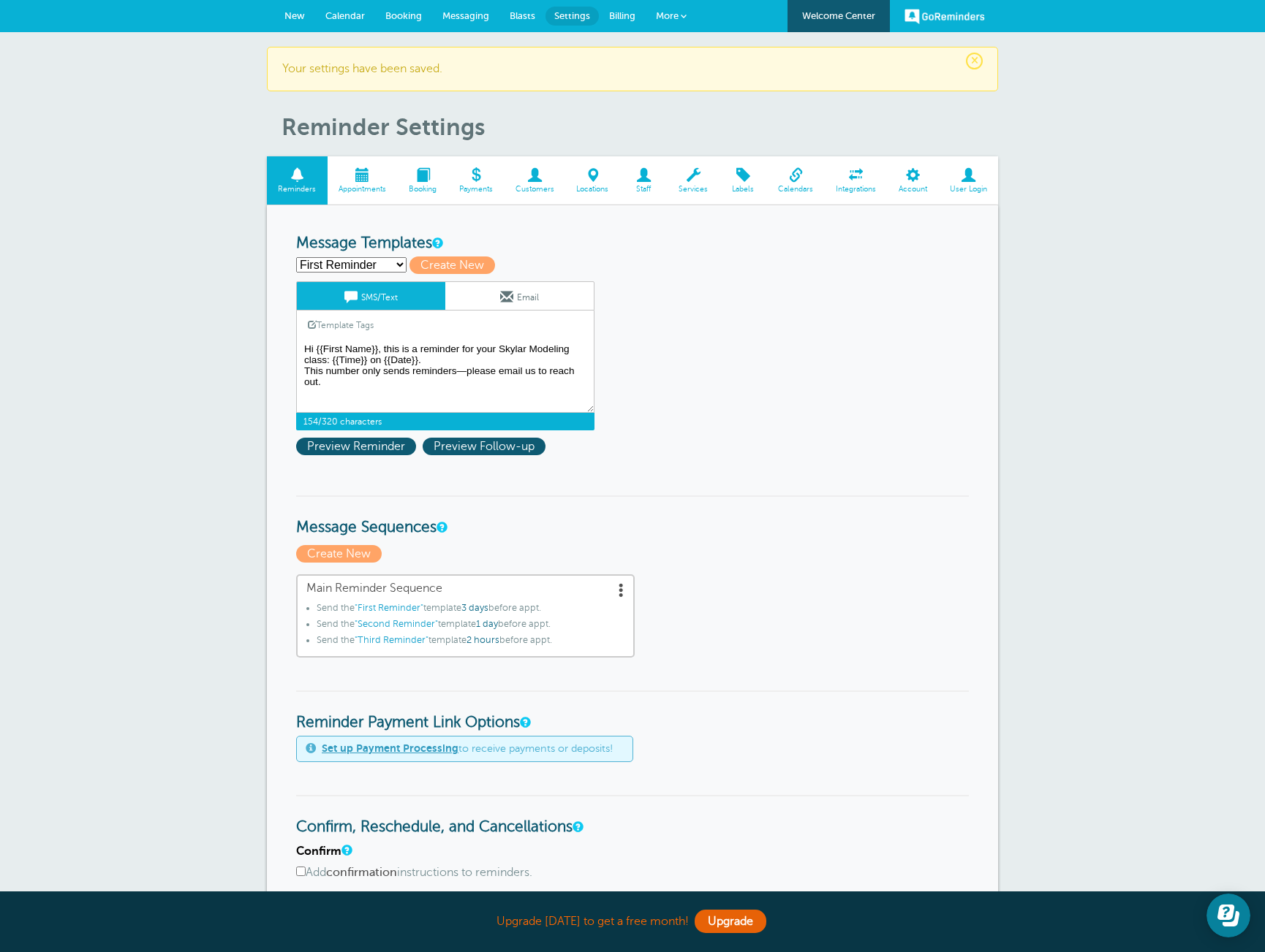
drag, startPoint x: 466, startPoint y: 372, endPoint x: 470, endPoint y: 383, distance: 11.7
click at [470, 383] on textarea "Hi {{First Name}}, this is a reminder for your Skylar Modeling class: {{Time}} …" at bounding box center [445, 376] width 298 height 73
paste textarea "This number only sends reminders—email us to contac"
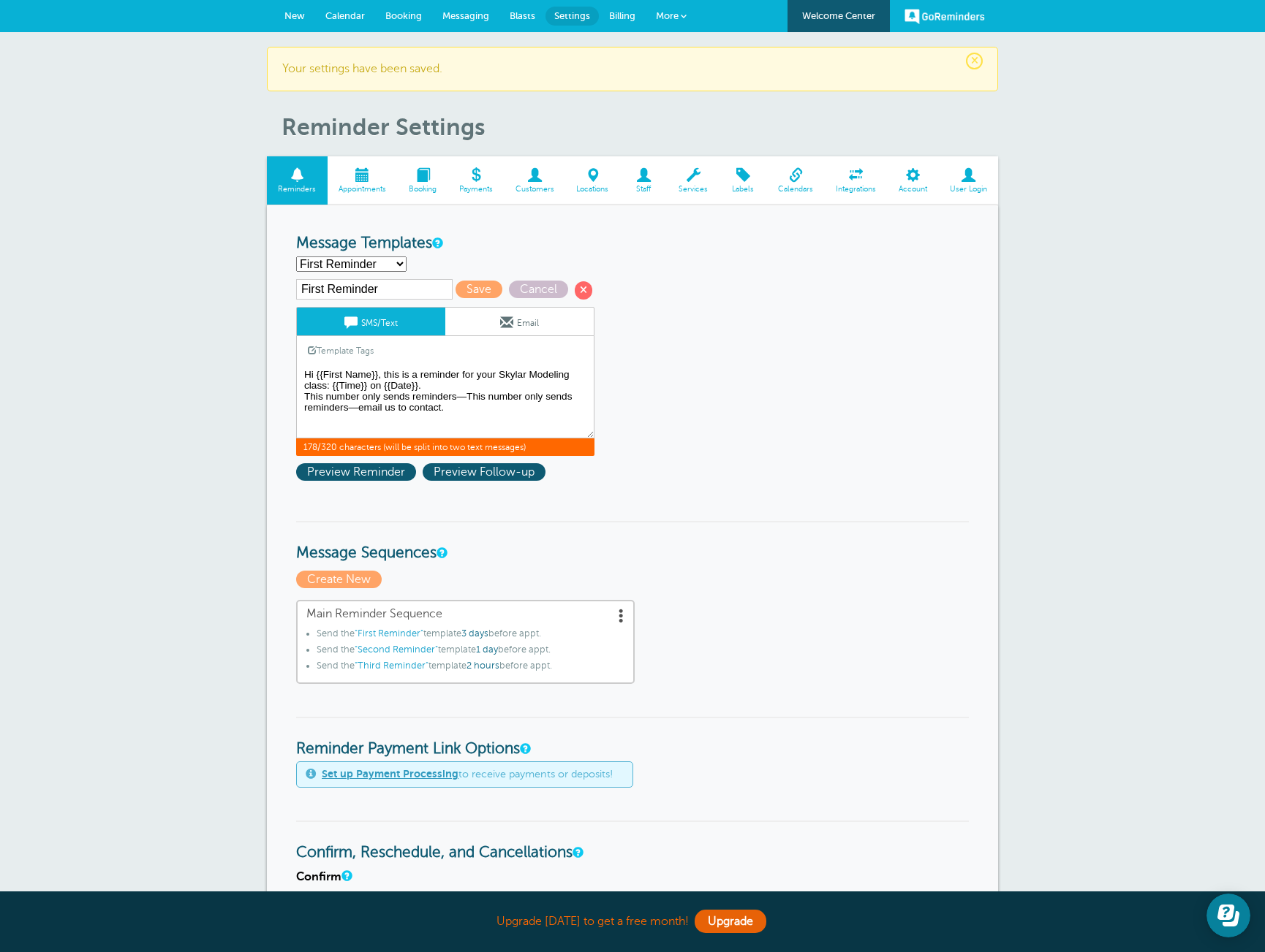
drag, startPoint x: 555, startPoint y: 411, endPoint x: 304, endPoint y: 402, distance: 251.2
click at [304, 402] on textarea "Hi {{First Name}}, this is a reminder for your Skylar Modeling class: {{Time}} …" at bounding box center [445, 402] width 298 height 73
paste textarea
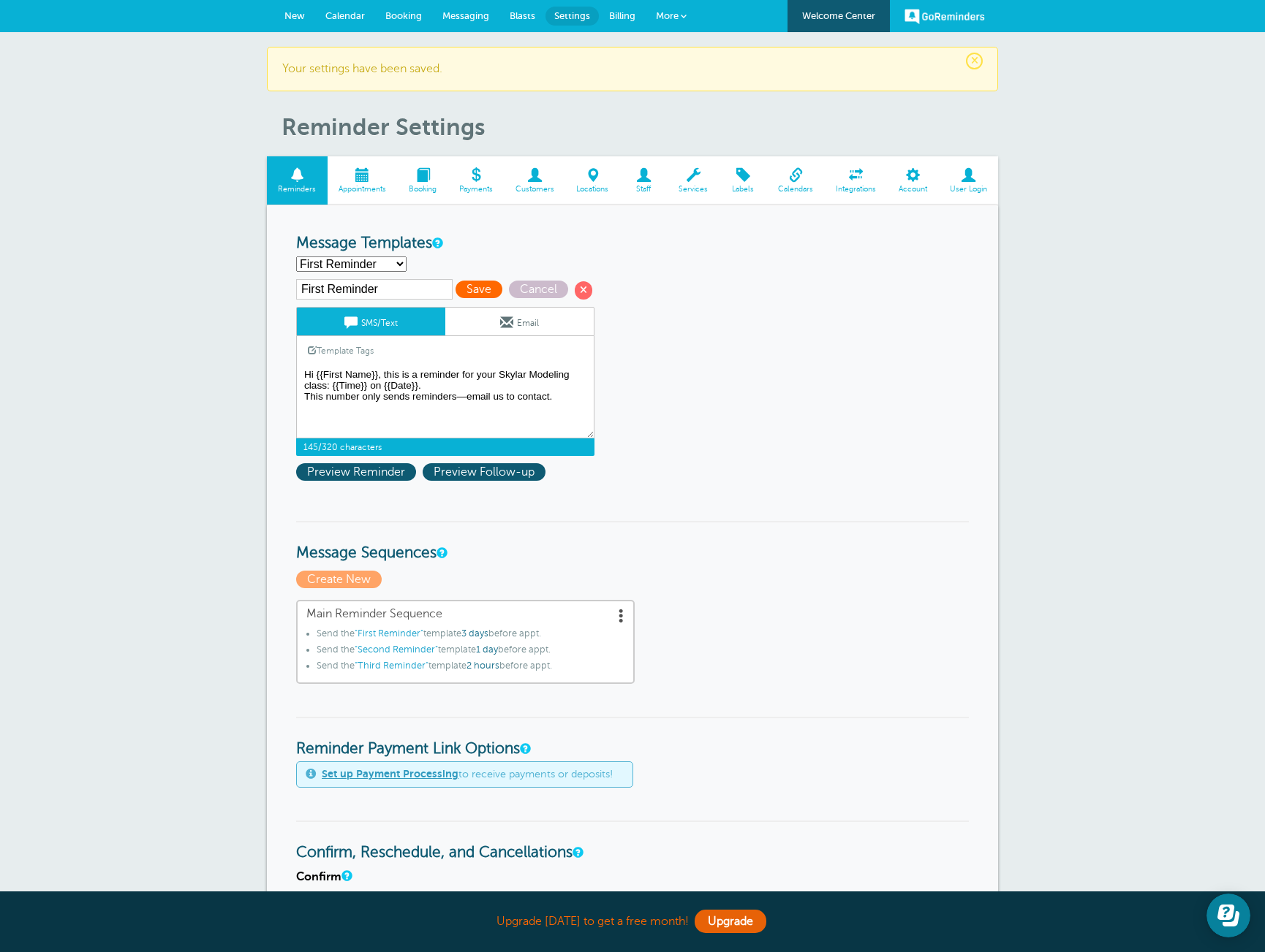
type textarea "Hi {{First Name}}, this is a reminder for your Skylar Modeling class: {{Time}} …"
click at [463, 293] on span "Save" at bounding box center [479, 289] width 47 height 17
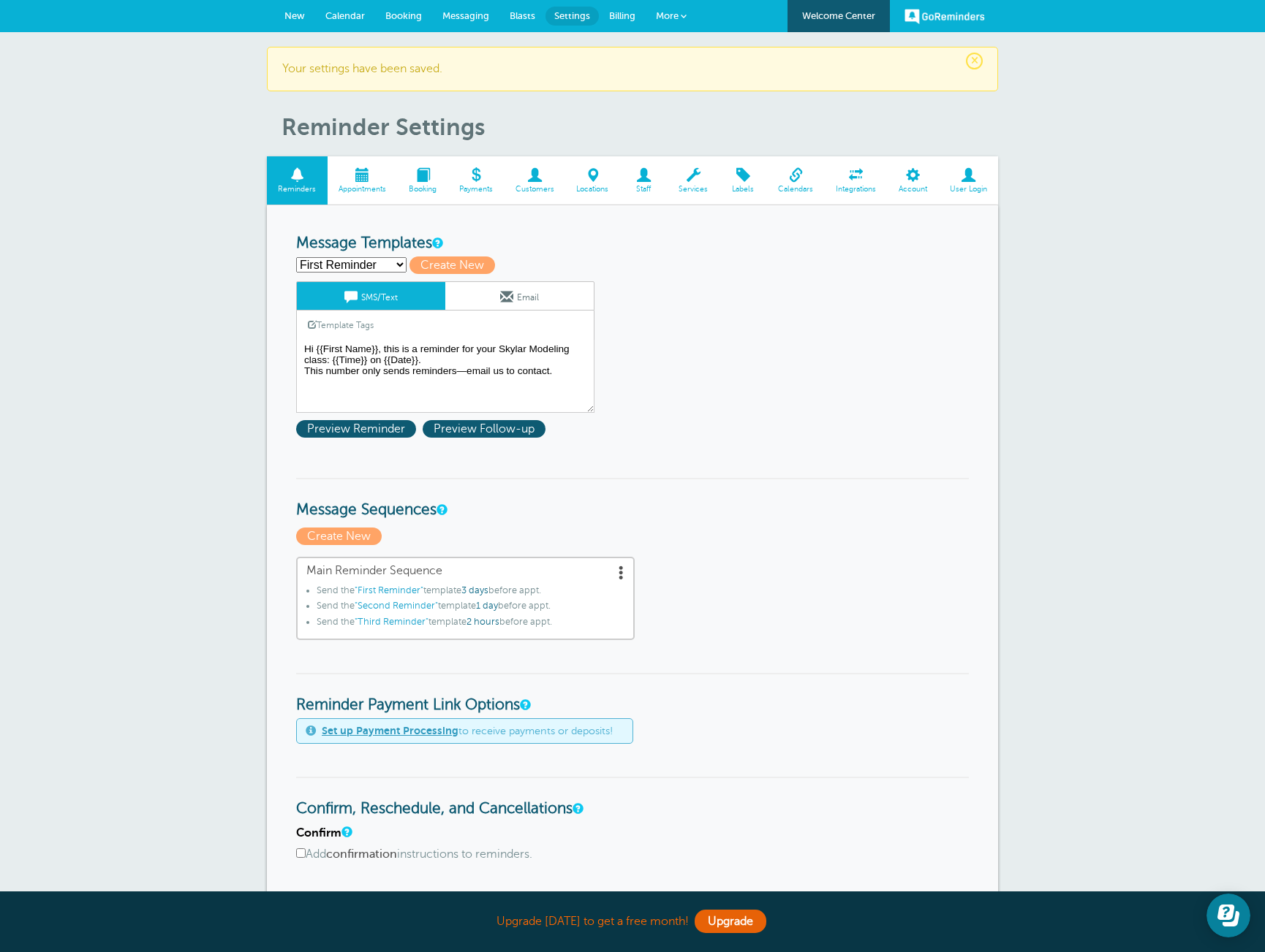
click at [392, 266] on select "First Reminder Second Reminder Third Reminder Create new..." at bounding box center [351, 265] width 111 height 16
select select "161766"
click at [296, 257] on select "First Reminder Second Reminder Third Reminder Create new..." at bounding box center [351, 265] width 111 height 16
type input "Second Reminder"
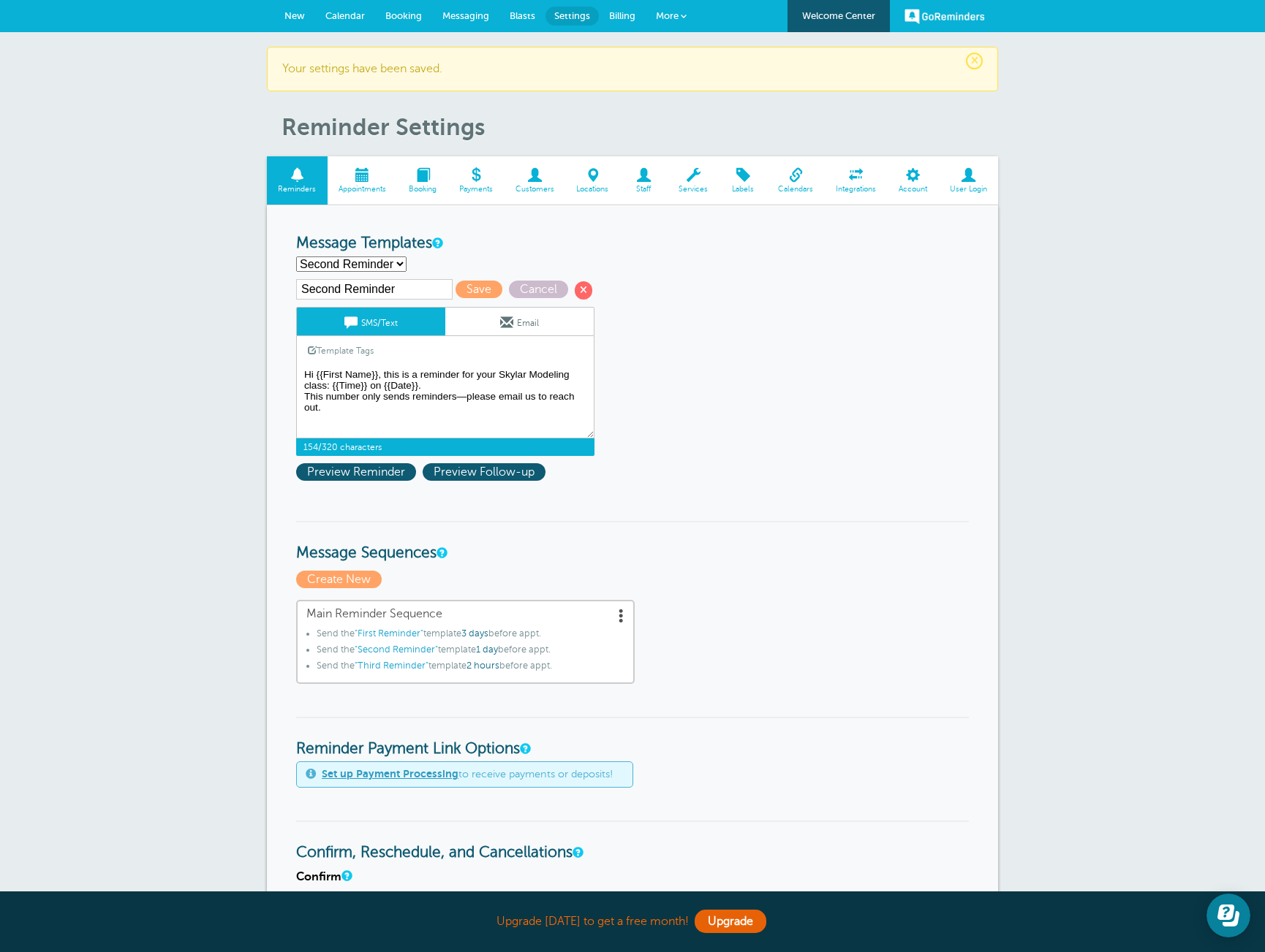
drag, startPoint x: 324, startPoint y: 408, endPoint x: 293, endPoint y: 397, distance: 32.9
click at [293, 397] on div "Reminder Schedule 1st reminder: Immediately 1 2 3 4 5 6 7 8 9 10 11 12 13 14 15…" at bounding box center [632, 842] width 731 height 1274
paste textarea "email us to contac"
type textarea "Hi {{First Name}}, this is a reminder for your Skylar Modeling class: {{Time}} …"
click at [456, 287] on span "Save" at bounding box center [479, 289] width 47 height 17
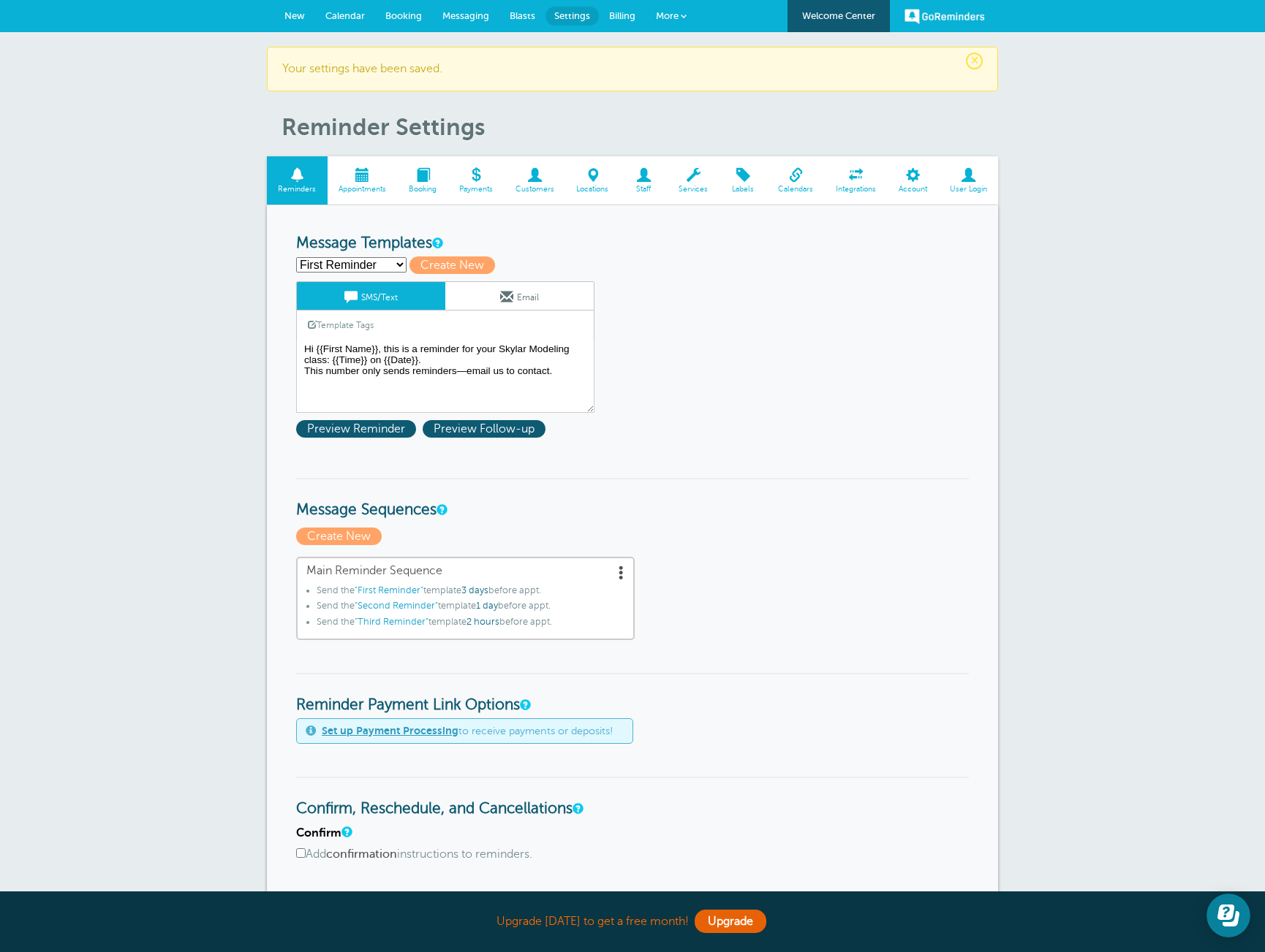
click at [375, 264] on select "First Reminder Second Reminder Third Reminder Create new..." at bounding box center [351, 265] width 111 height 16
select select "161766"
click at [296, 257] on select "First Reminder Second Reminder Third Reminder Create new..." at bounding box center [351, 265] width 111 height 16
type input "Second Reminder"
type textarea "Hi {{First Name}}, this is a reminder for your Skylar Modeling class: {{Time}} …"
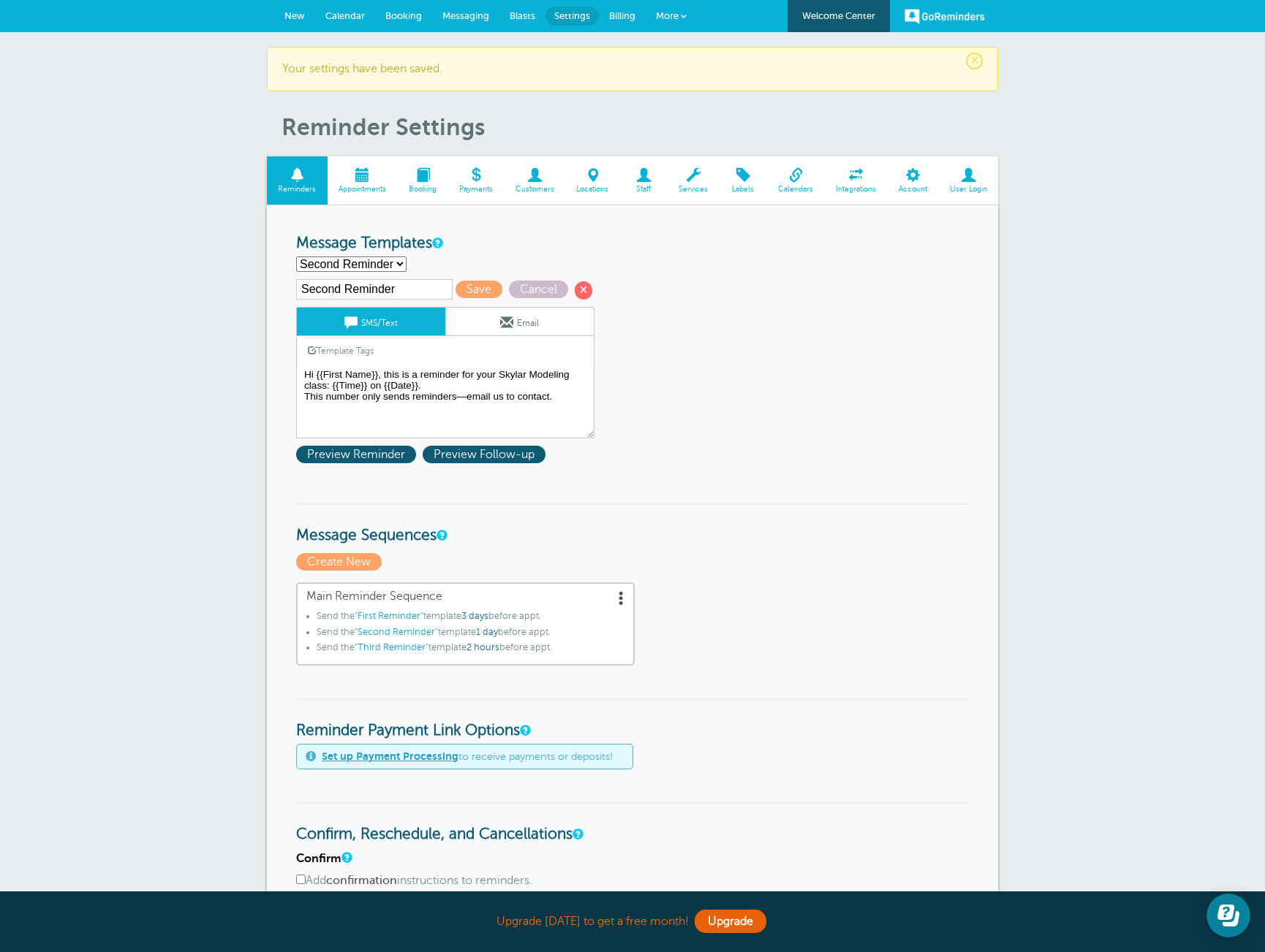
click at [389, 269] on select "First Reminder Second Reminder Third Reminder Create new..." at bounding box center [351, 265] width 111 height 16
select select "161767"
click at [296, 257] on select "First Reminder Second Reminder Third Reminder Create new..." at bounding box center [351, 265] width 111 height 16
type input "Third Reminder"
type textarea "Hi {{First Name}}, your Skylar Modeling class is [DATE] at {{Time}}. This numbe…"
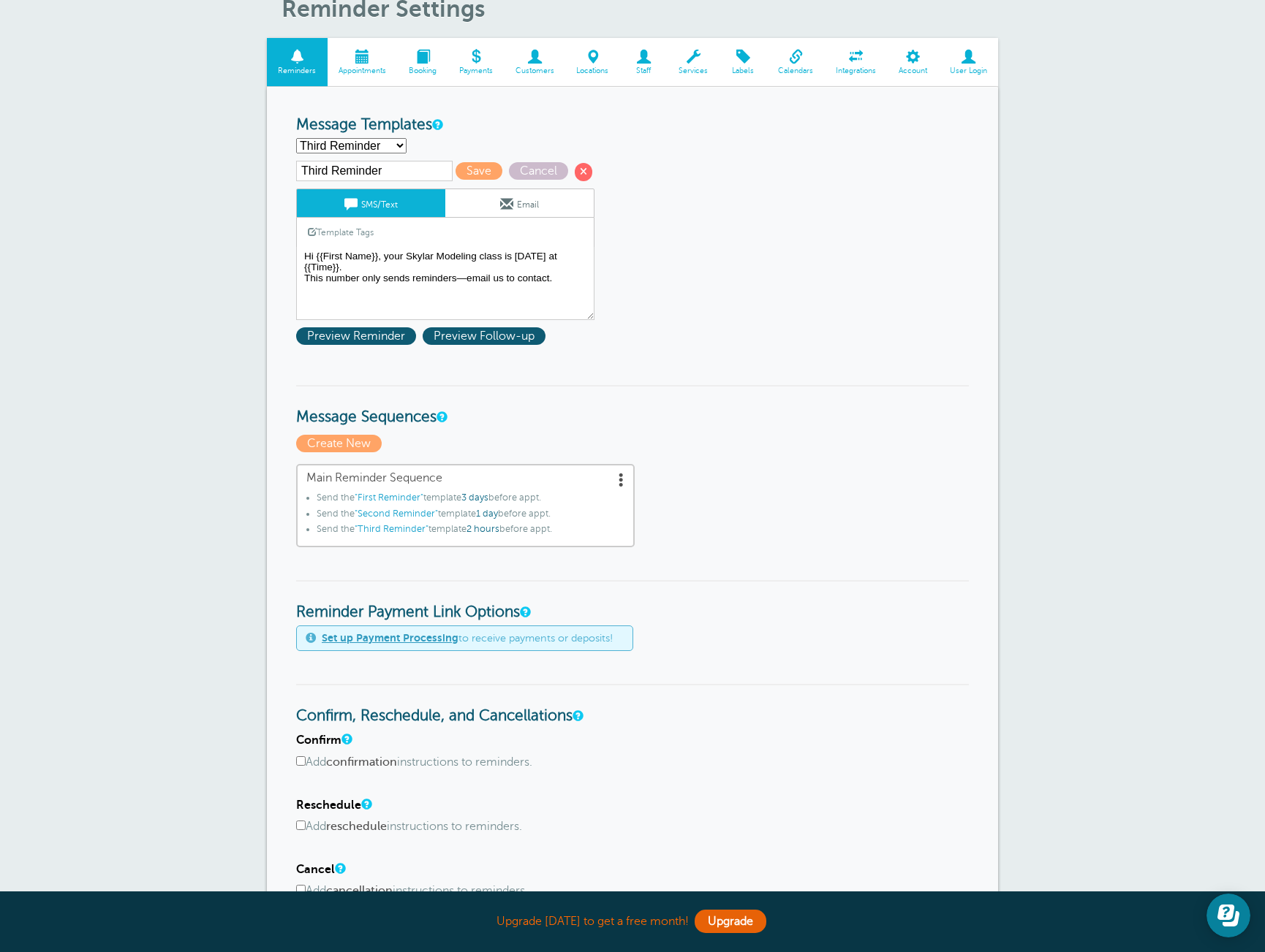
scroll to position [123, 0]
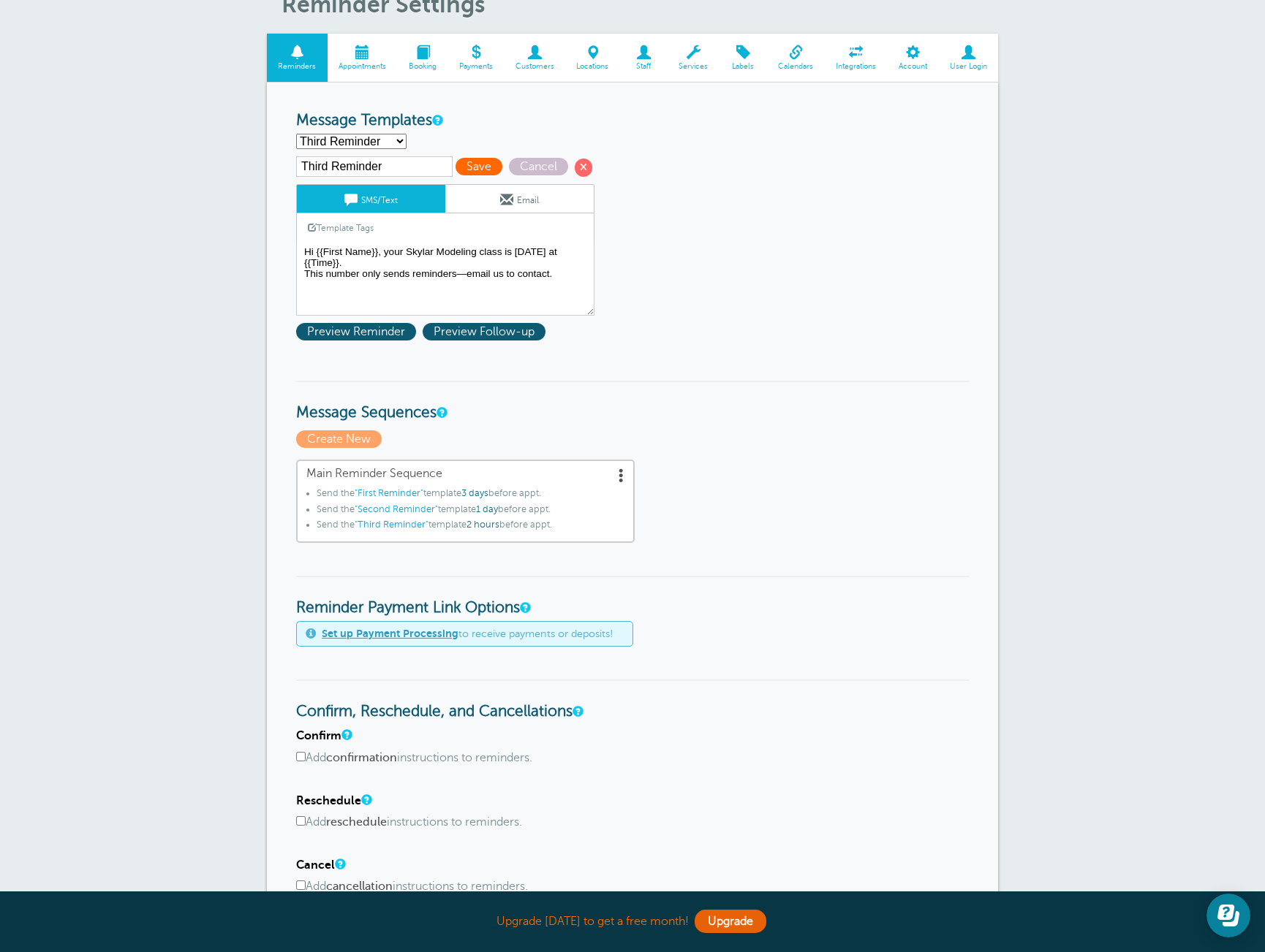
click at [456, 163] on span "Save" at bounding box center [479, 166] width 47 height 17
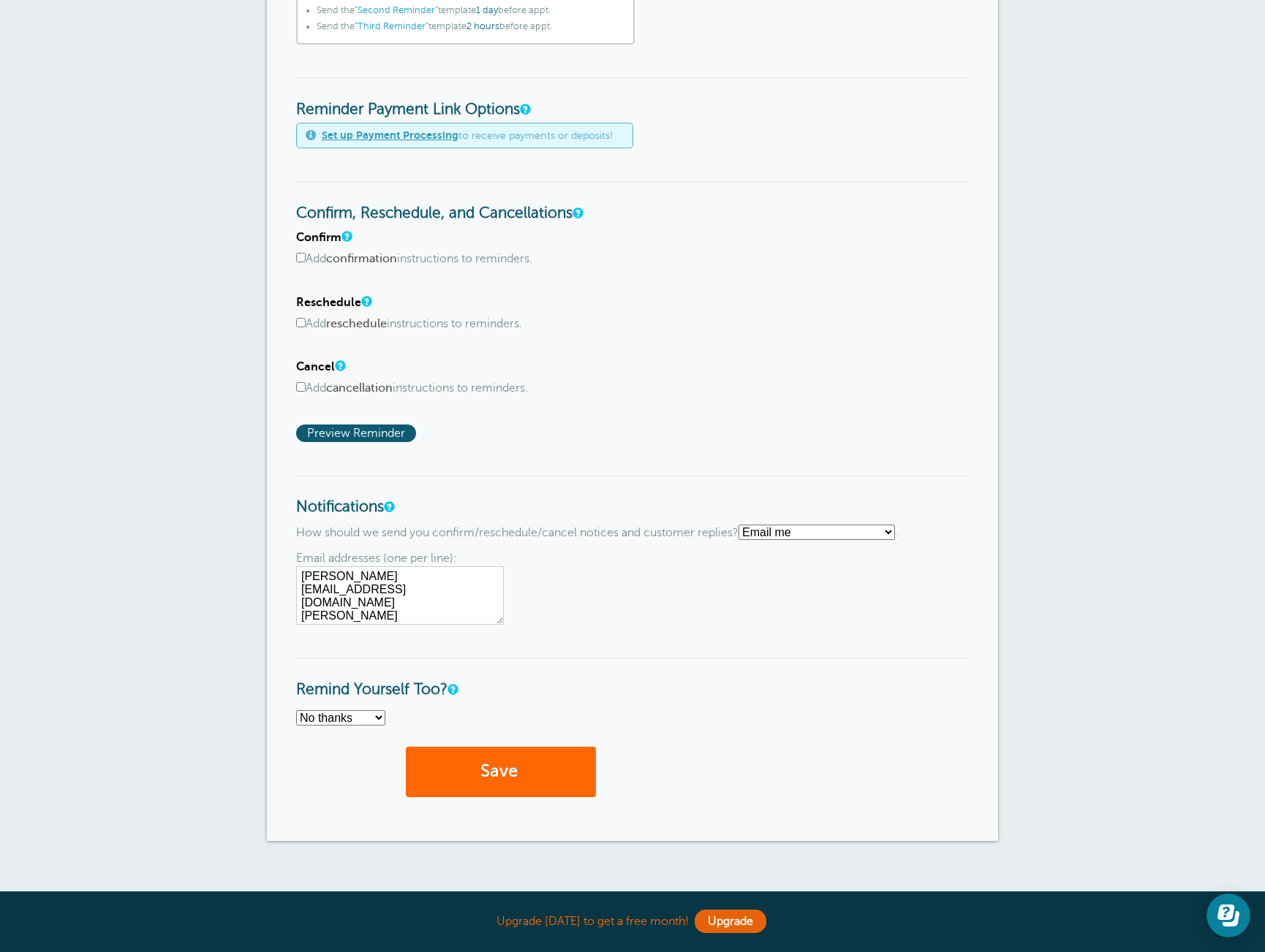
scroll to position [600, 0]
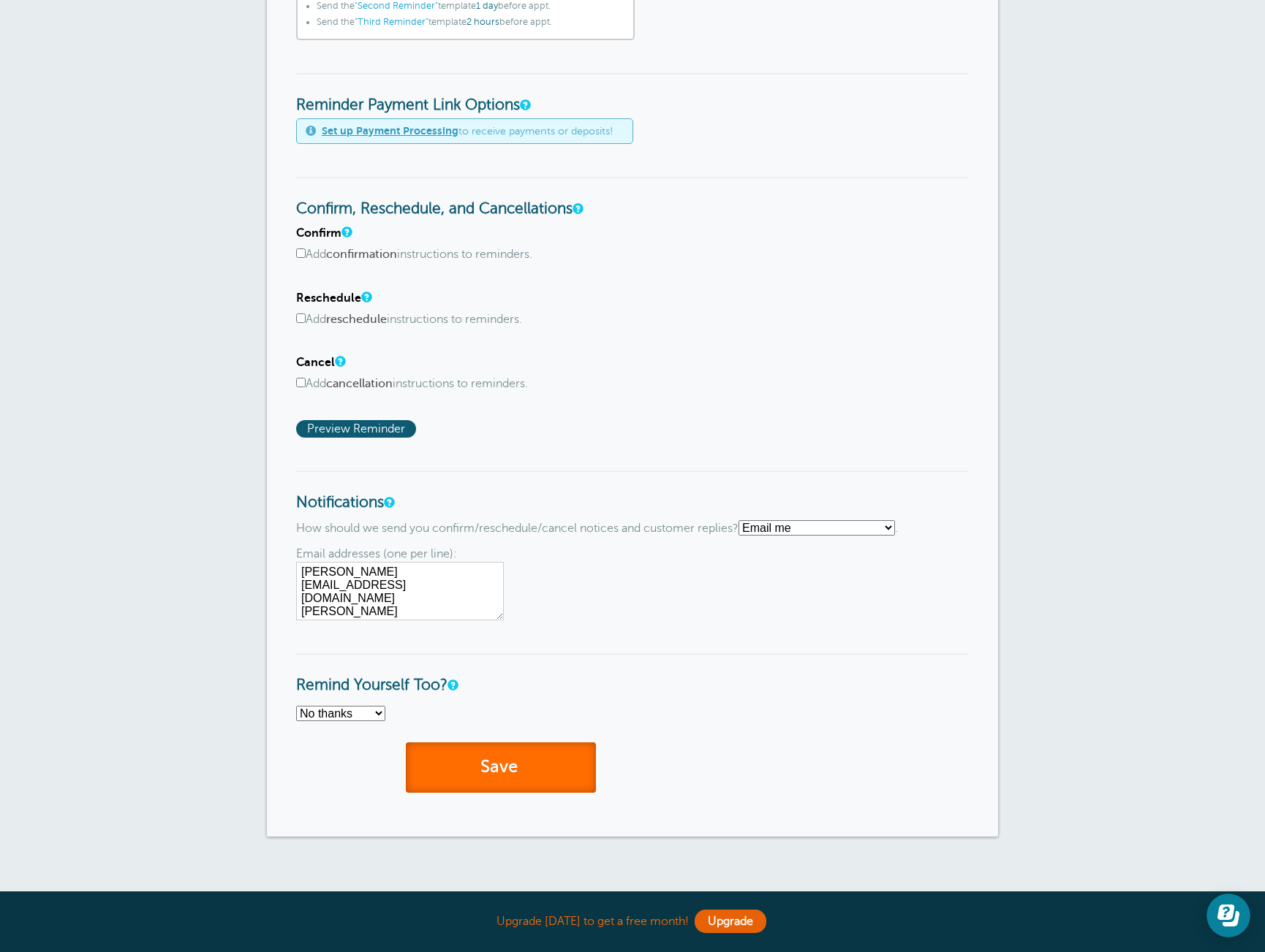
click at [507, 761] on button "Save" at bounding box center [501, 767] width 190 height 51
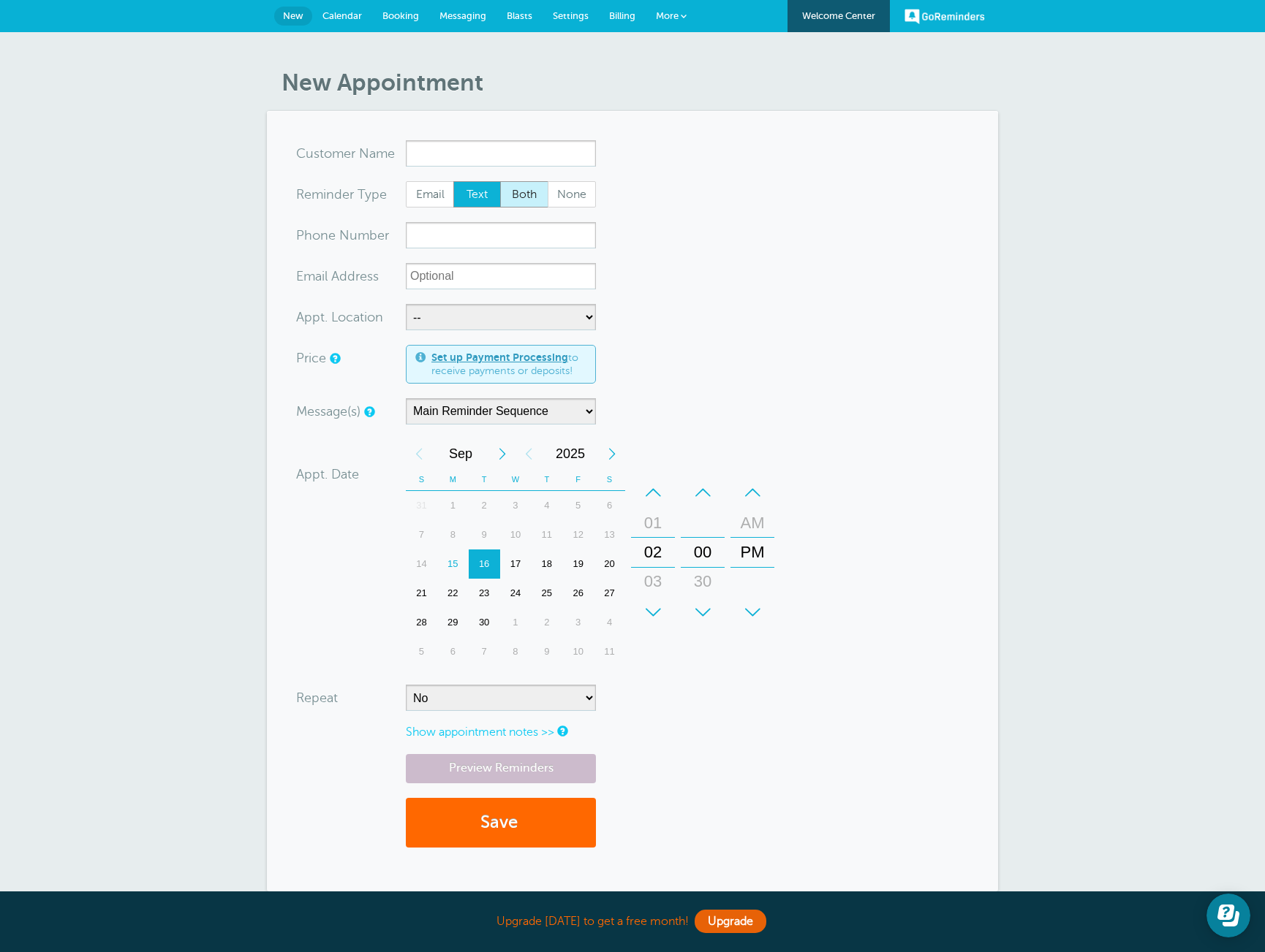
click at [515, 197] on span "Both" at bounding box center [524, 194] width 47 height 25
click at [500, 181] on input "Both" at bounding box center [499, 180] width 1 height 1
radio input "true"
click at [468, 200] on span "Text" at bounding box center [477, 194] width 47 height 25
click at [453, 181] on input "Text" at bounding box center [452, 180] width 1 height 1
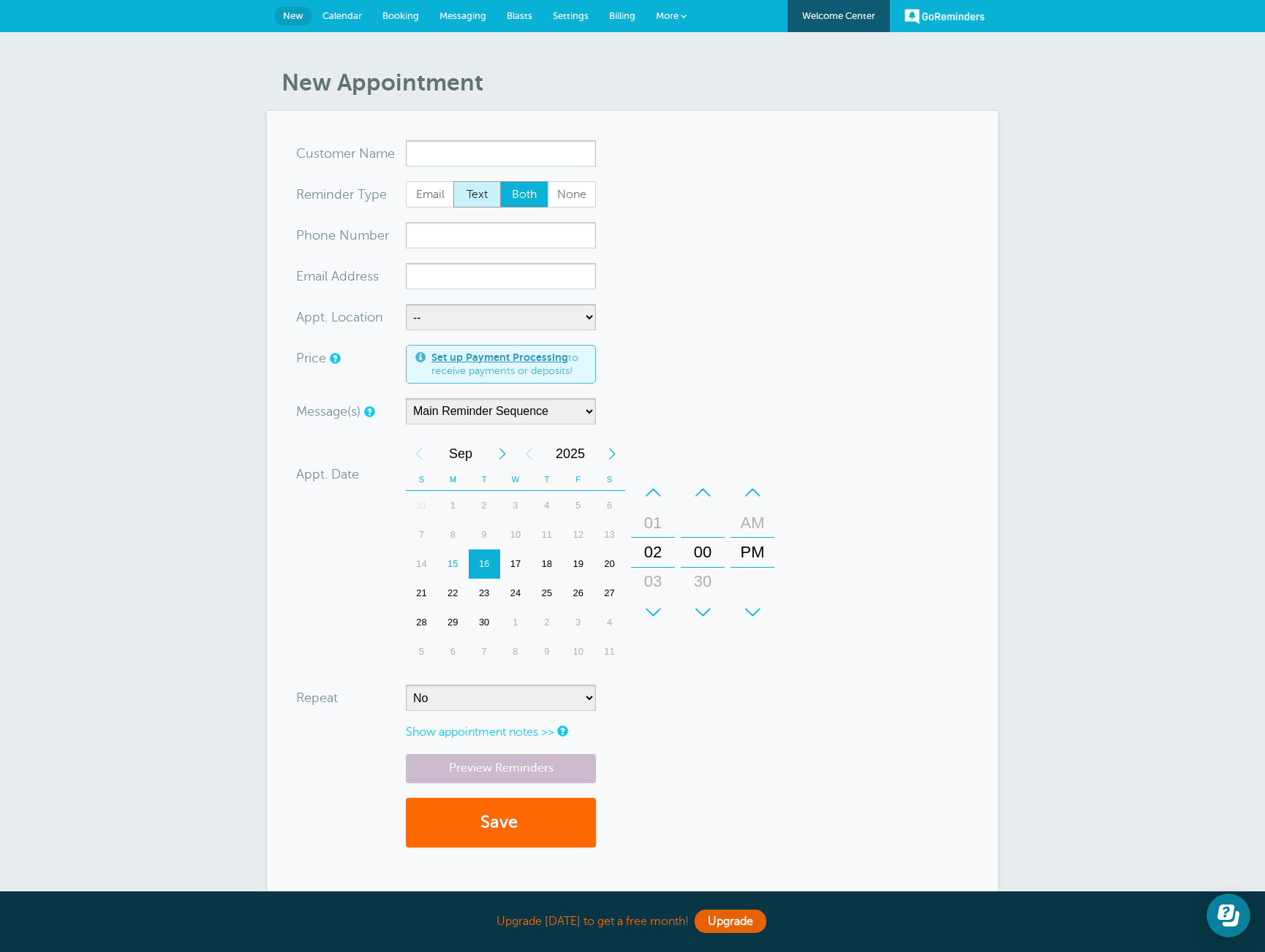
radio input "true"
click at [569, 16] on span "Settings" at bounding box center [570, 16] width 36 height 11
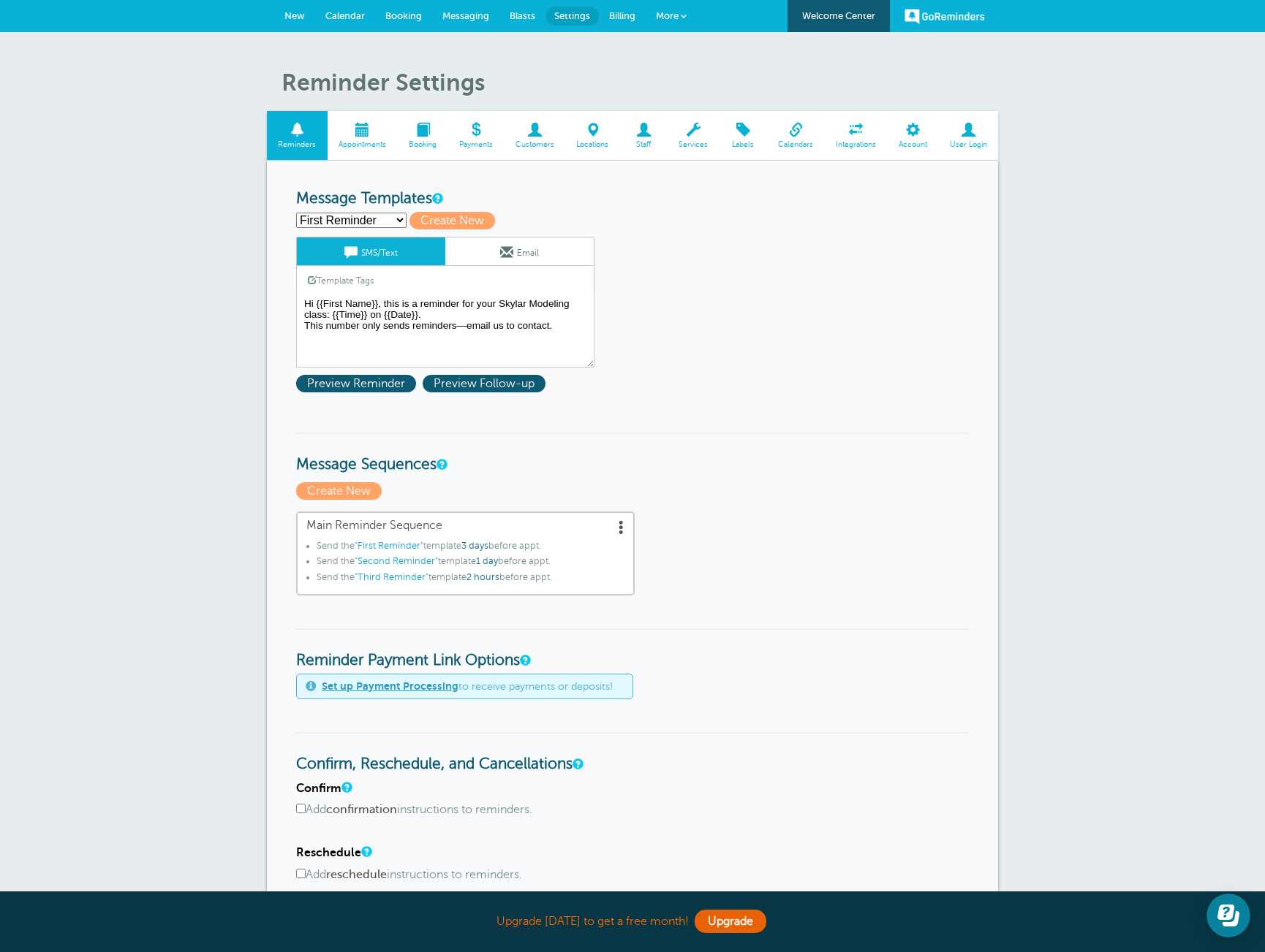
click at [500, 252] on span at bounding box center [506, 252] width 13 height 13
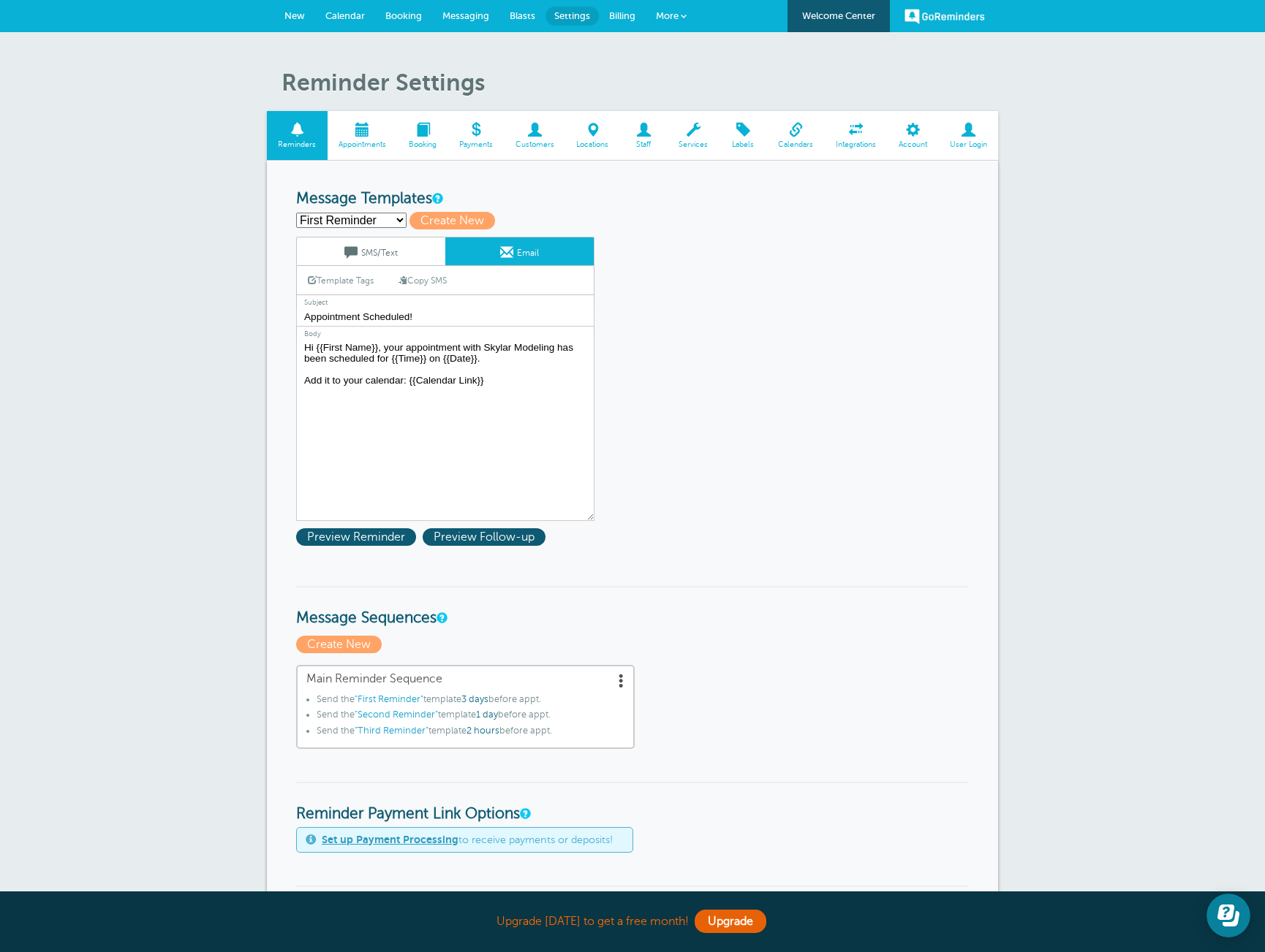
click at [402, 257] on link "SMS/Text" at bounding box center [371, 252] width 148 height 28
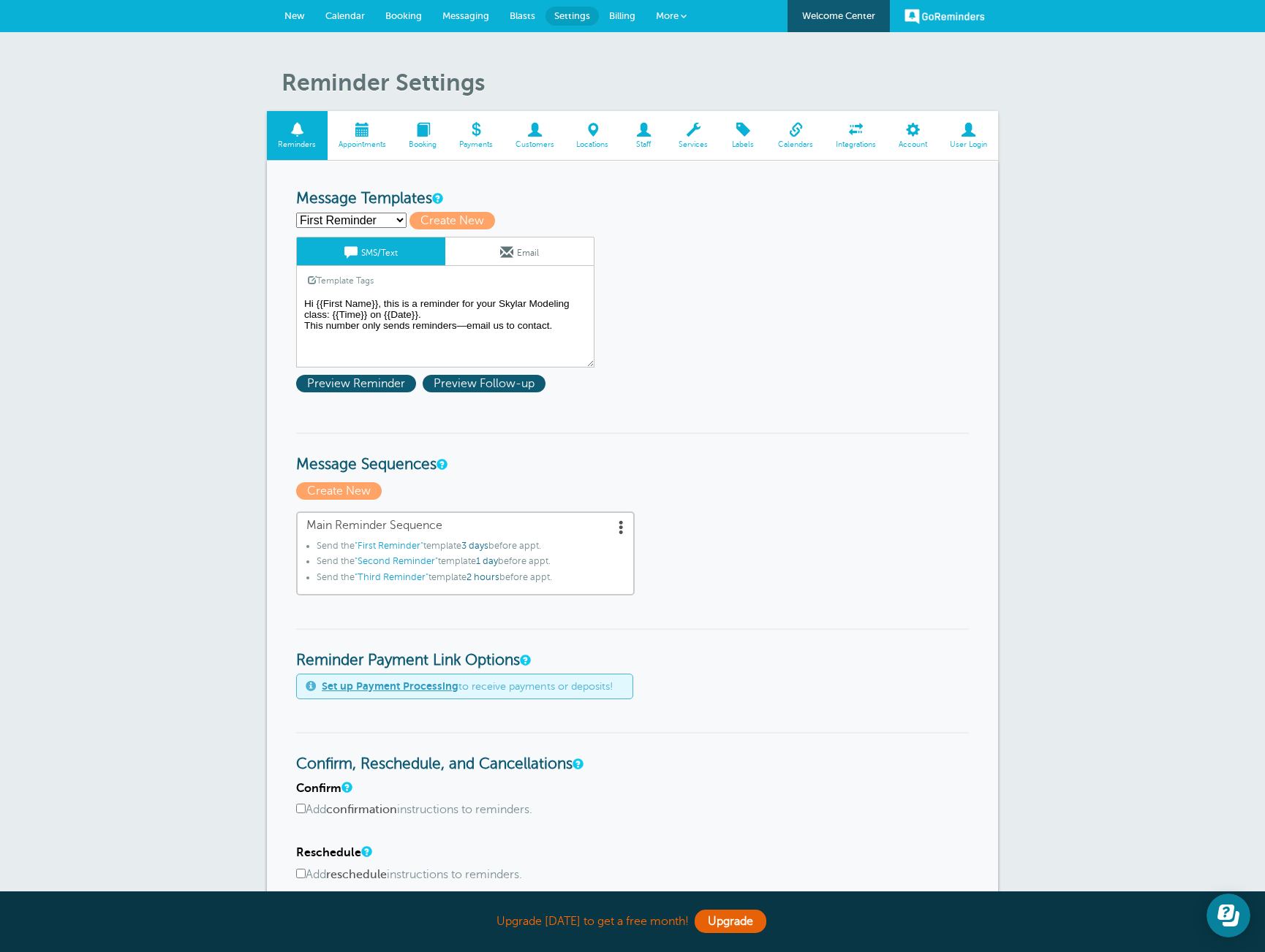
click at [490, 327] on textarea "Hi {{First Name}}, this is a reminder for your Skylar Modeling class: {{Time}} …" at bounding box center [445, 331] width 298 height 73
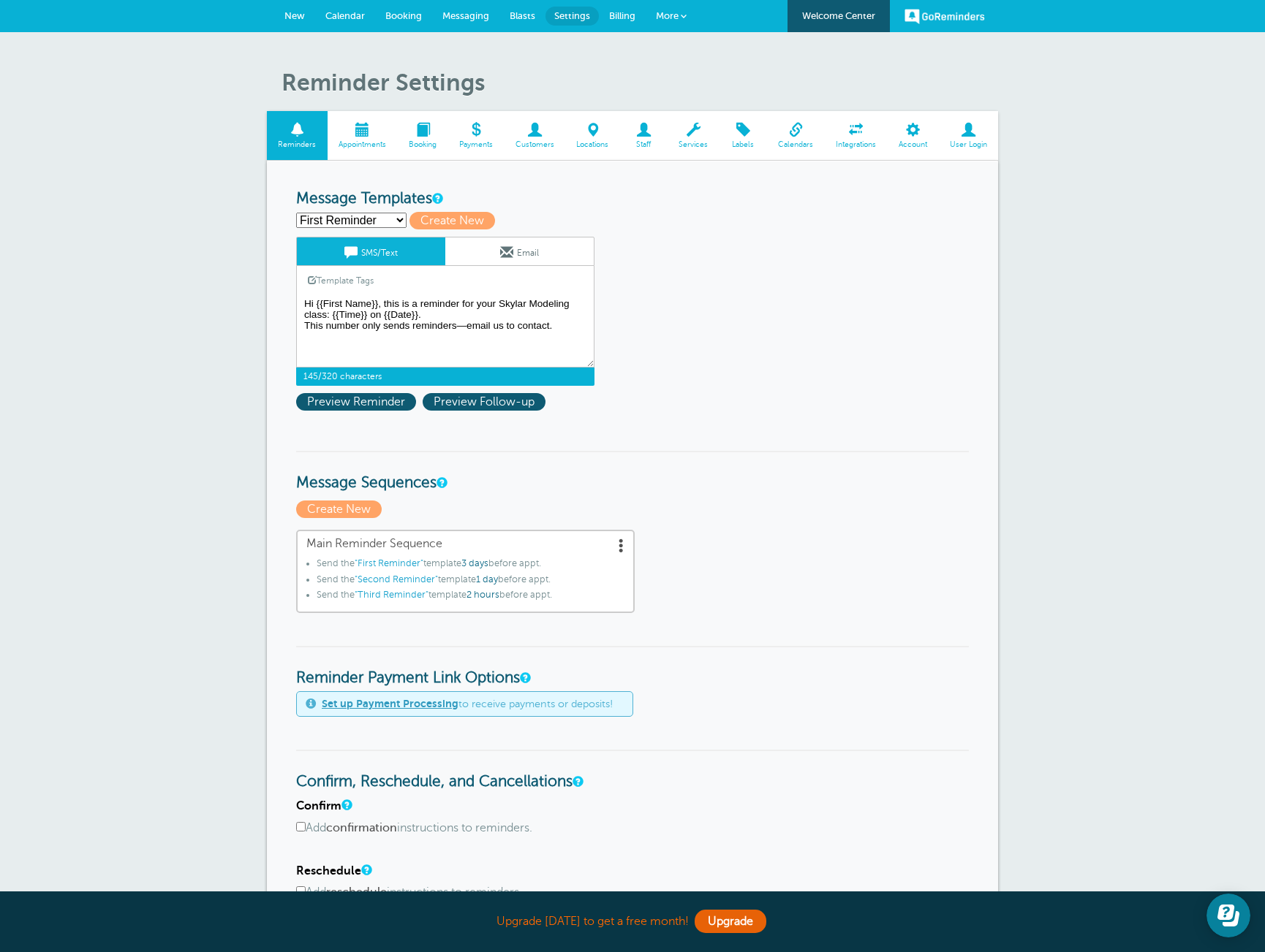
click at [490, 327] on textarea "Hi {{First Name}}, this is a reminder for your Skylar Modeling class: {{Time}} …" at bounding box center [445, 331] width 298 height 73
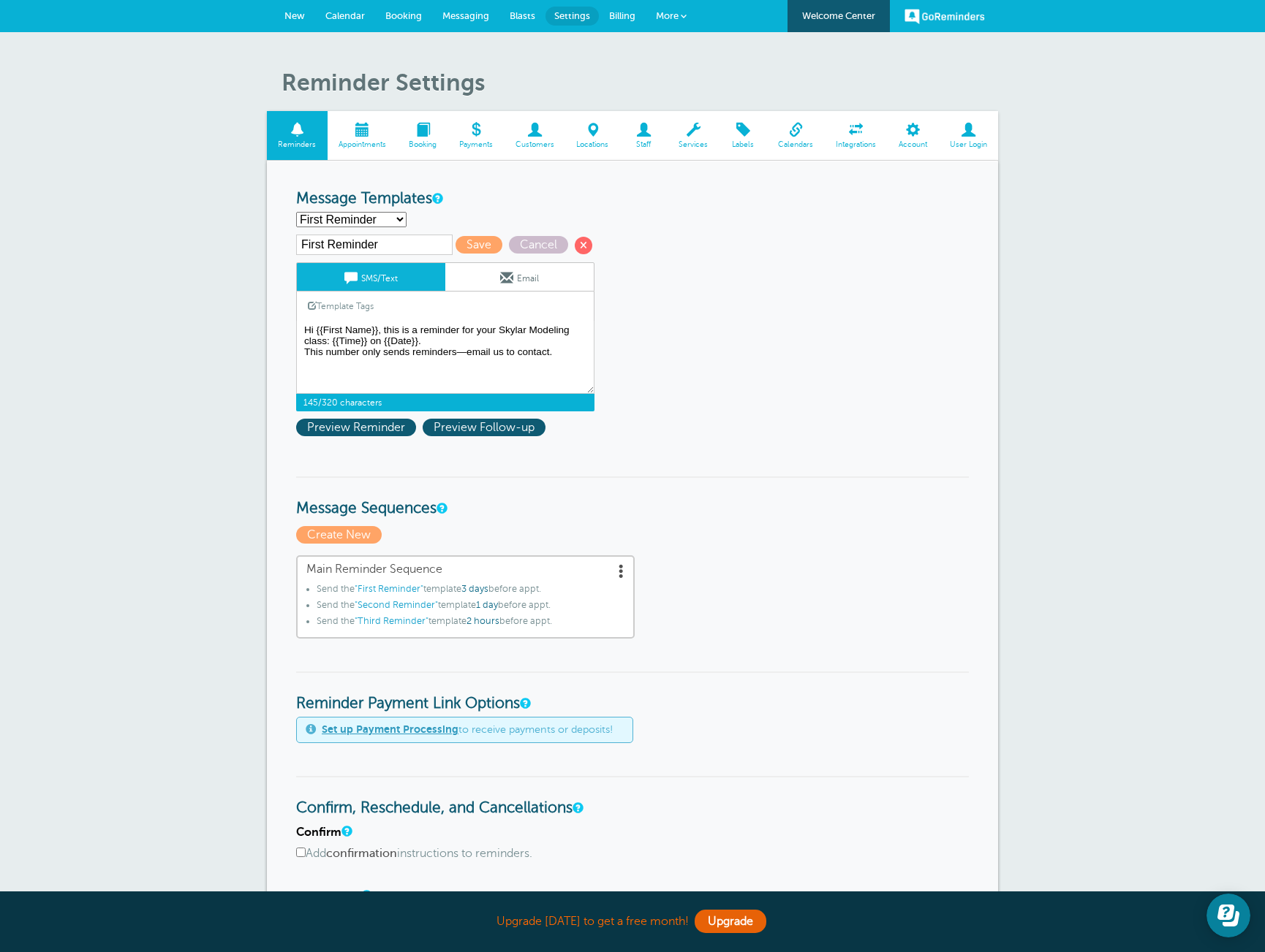
click at [490, 278] on link "Email" at bounding box center [519, 277] width 148 height 28
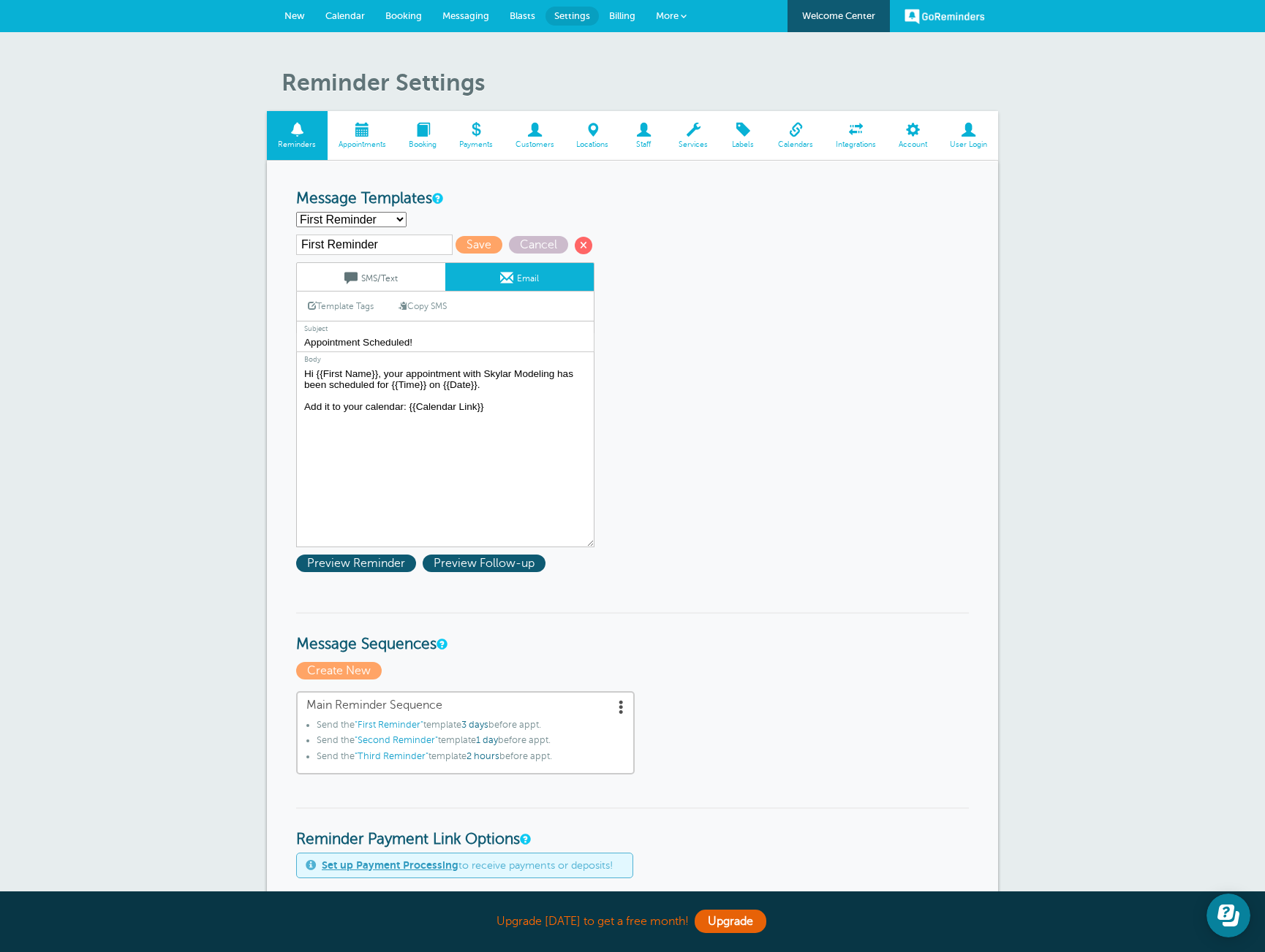
drag, startPoint x: 509, startPoint y: 417, endPoint x: 226, endPoint y: 370, distance: 286.9
click at [226, 370] on div "Reminder Settings Reminders Appointments Booking Payments Customers Locations S…" at bounding box center [632, 831] width 1265 height 1598
paste textarea "this is a reminder for your Skylar Modeling class: {{Time}} on {{Date}}. This n…"
click at [338, 400] on textarea "Hi {{First Name}}, your appointment with Skylar Modeling has been scheduled for…" at bounding box center [445, 456] width 298 height 183
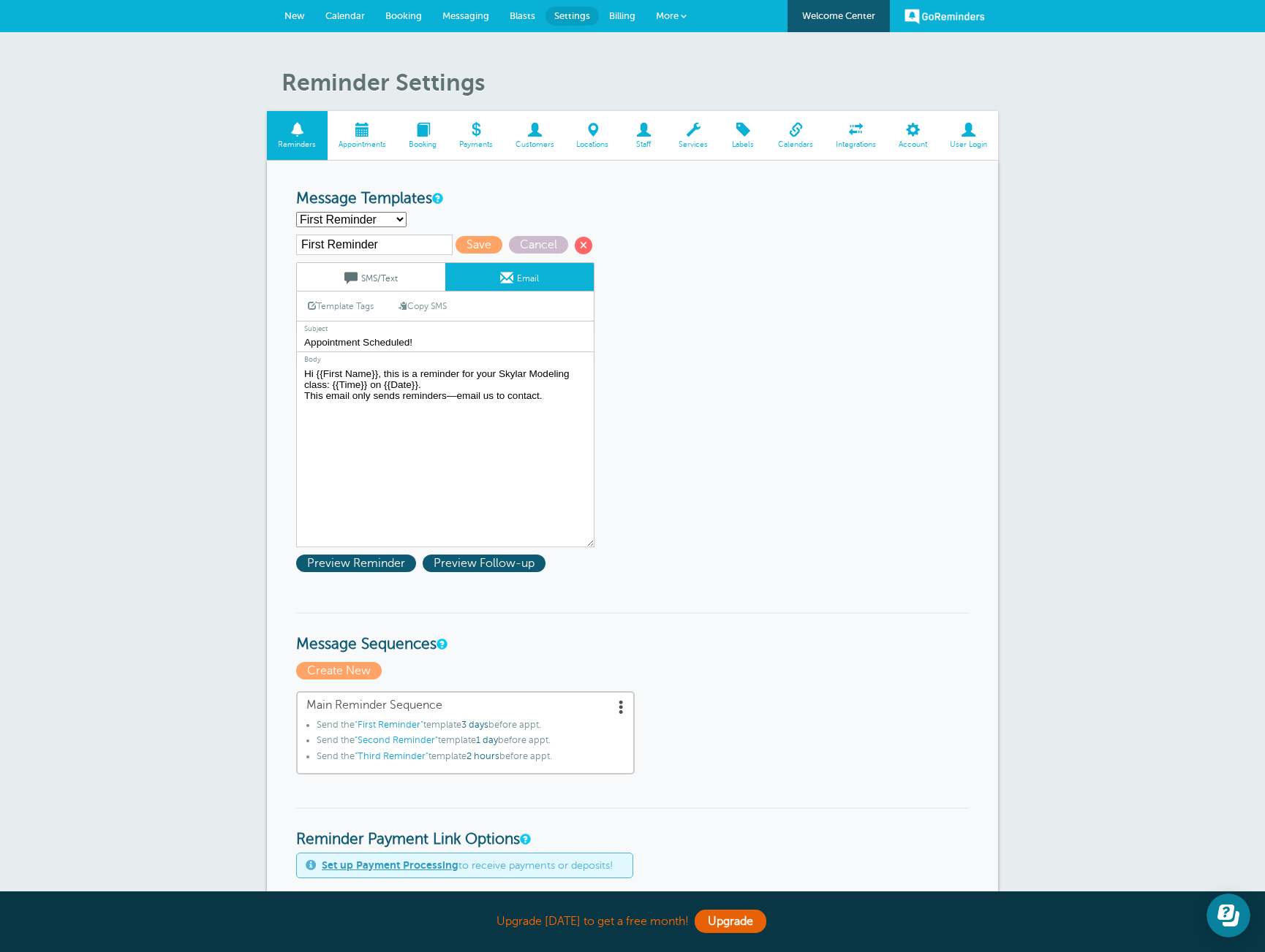
click at [433, 308] on link "Copy SMS" at bounding box center [423, 307] width 71 height 28
click at [337, 402] on textarea "Hi {{First Name}}, your appointment with Skylar Modeling has been scheduled for…" at bounding box center [445, 456] width 298 height 183
type textarea "Hi {{First Name}}, this is a reminder for your Skylar Modeling class: {{Time}} …"
click at [389, 343] on input "Appointment Scheduled!" at bounding box center [445, 343] width 298 height 19
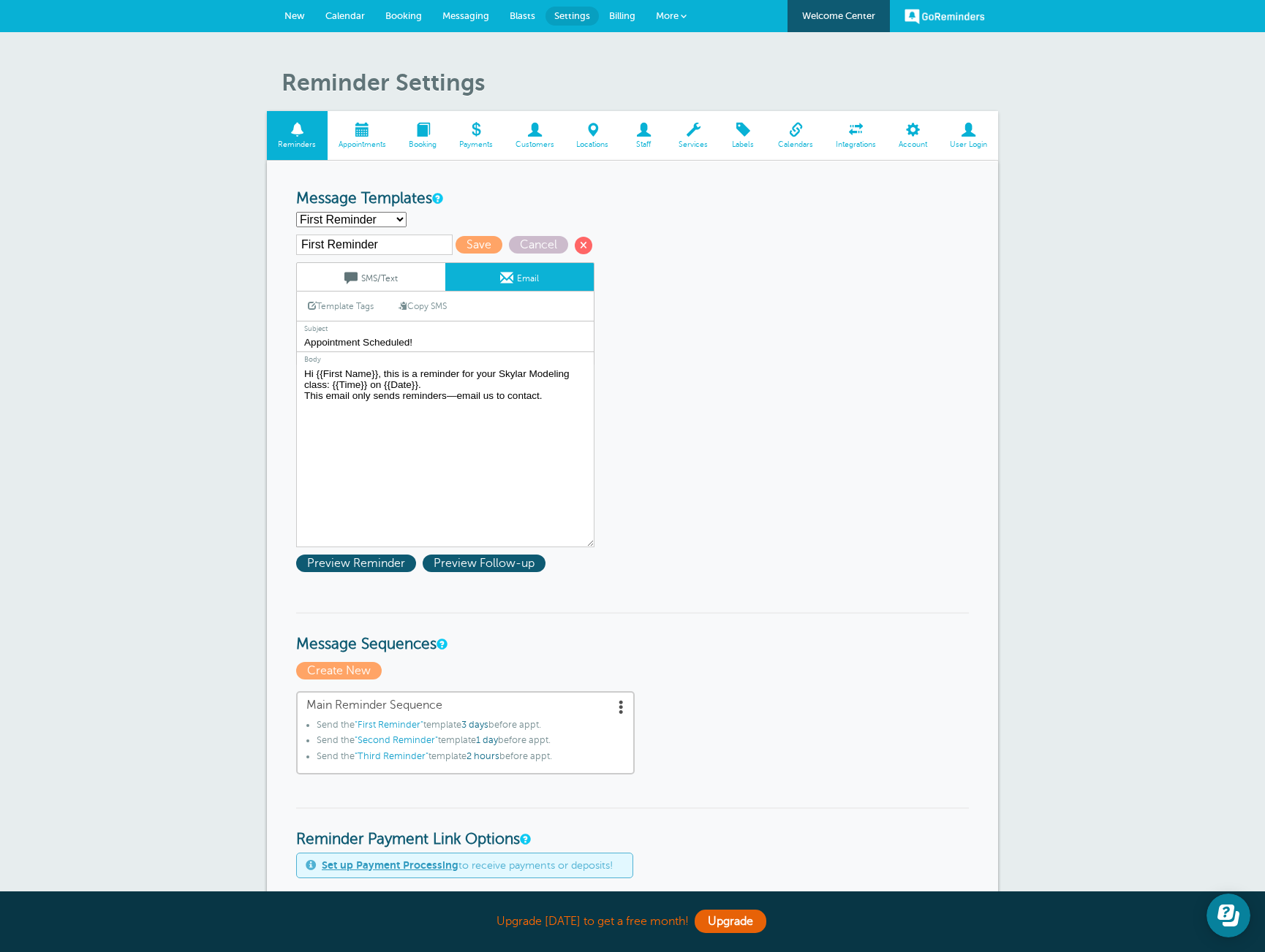
click at [389, 343] on input "Appointment Scheduled!" at bounding box center [445, 343] width 298 height 19
type input "Appointment Skylar Modeling!"
click at [458, 247] on span "Save" at bounding box center [479, 245] width 47 height 17
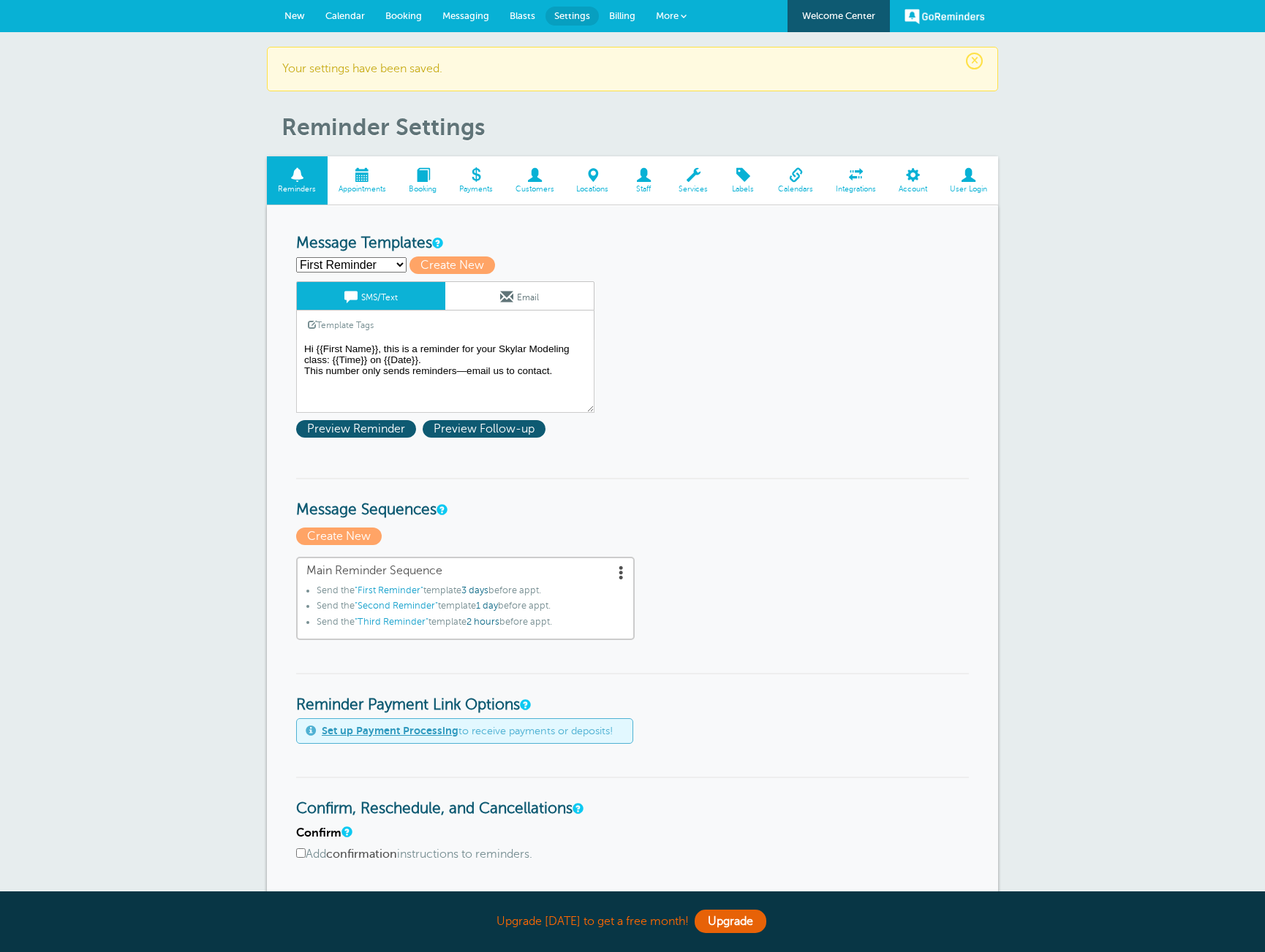
click at [389, 266] on select "First Reminder Second Reminder Third Reminder Create new..." at bounding box center [351, 265] width 111 height 16
select select "161766"
click at [296, 257] on select "First Reminder Second Reminder Third Reminder Create new..." at bounding box center [351, 265] width 111 height 16
type input "Second Reminder"
type textarea "Hi {{First Name}}, this is a reminder for your Skylar Modeling class: {{Time}} …"
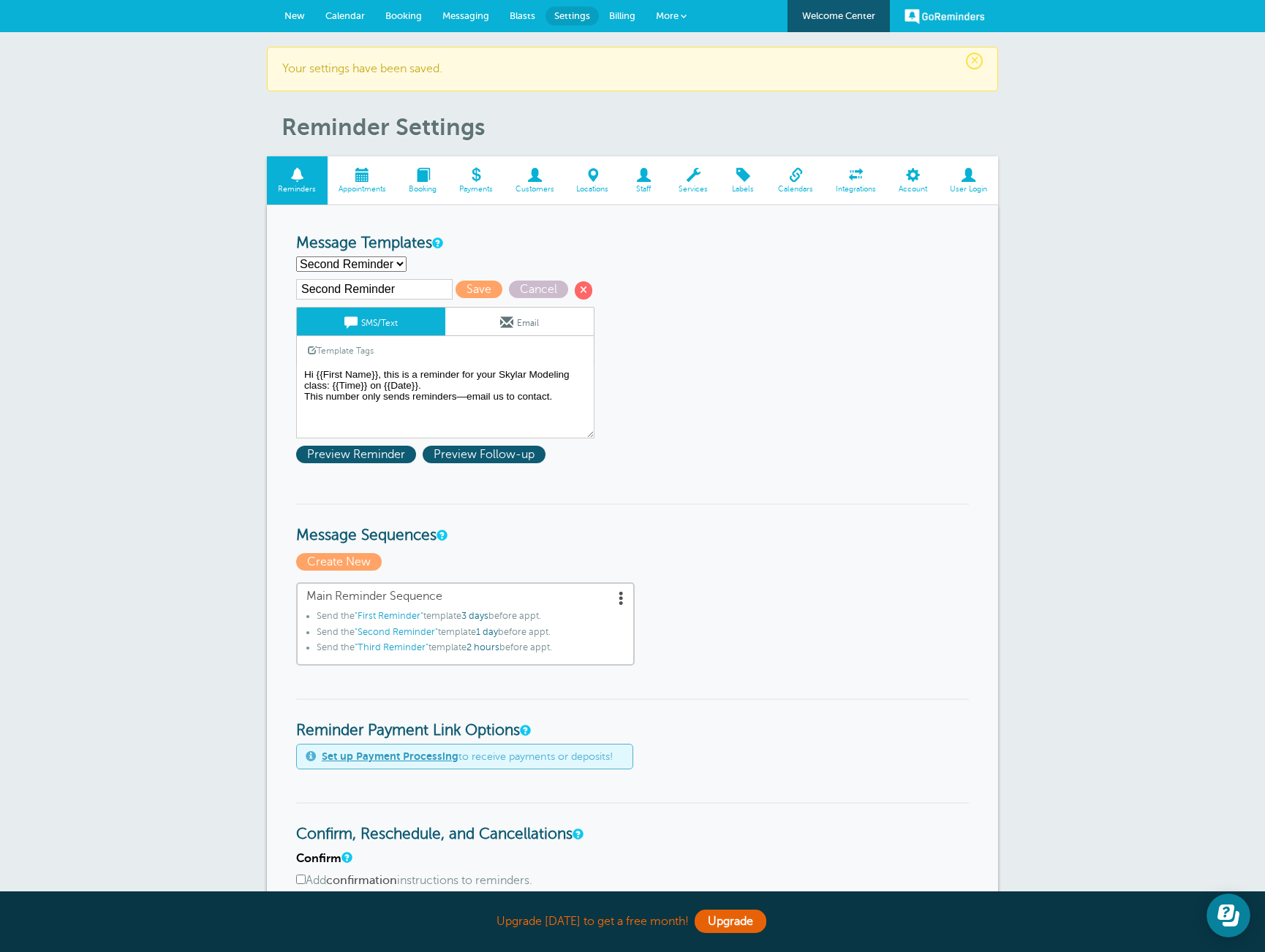
click at [519, 329] on link "Email" at bounding box center [519, 321] width 148 height 28
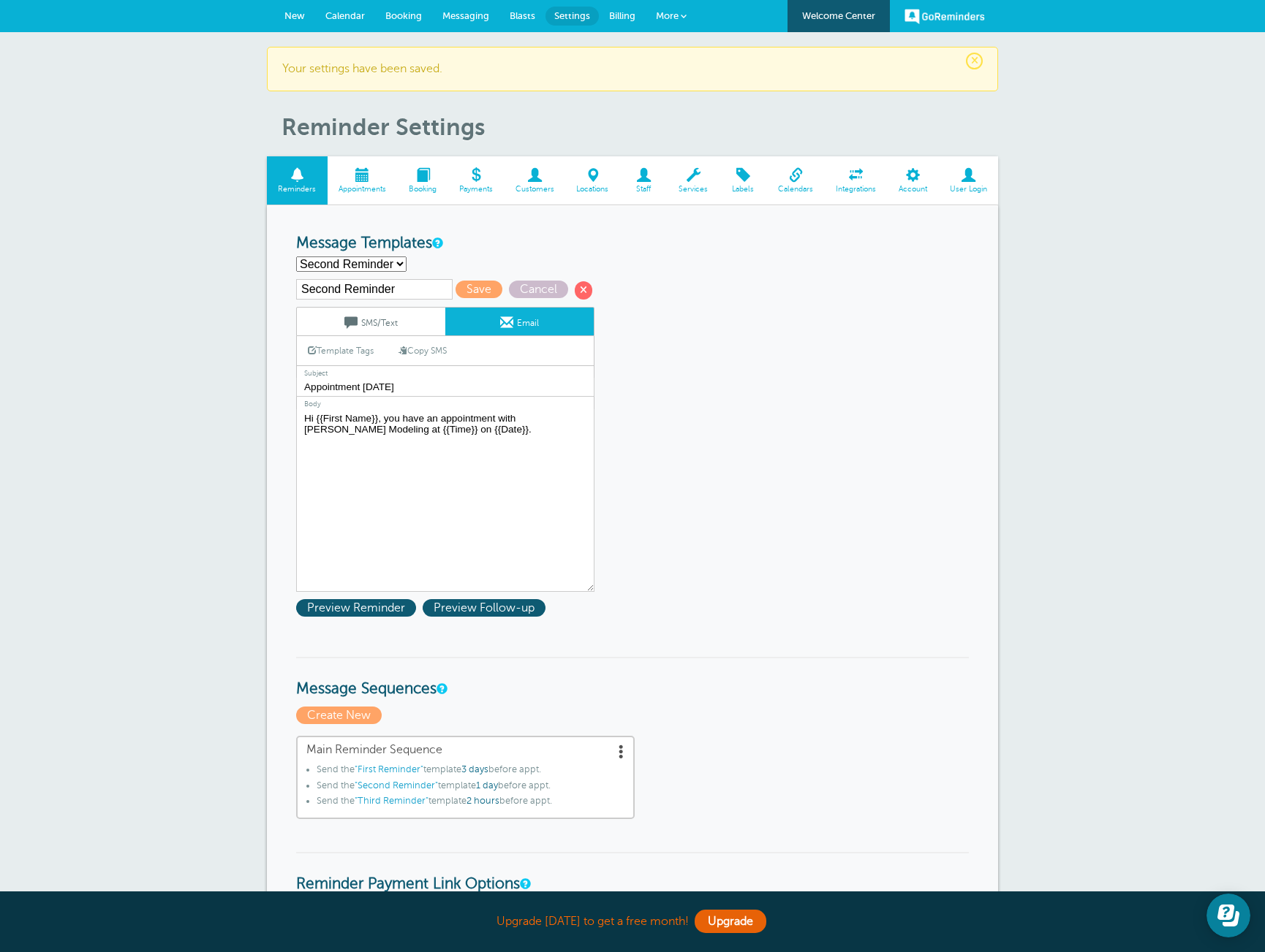
click at [423, 350] on link "Copy SMS" at bounding box center [423, 351] width 71 height 28
click at [334, 443] on textarea "Hi {{First Name}}, this is a reminder for your Skylar Modeling class: {{Time}} …" at bounding box center [445, 501] width 298 height 183
type textarea "Hi {{First Name}}, this is a reminder for your Skylar Modeling class: {{Time}} …"
click at [456, 288] on span "Save" at bounding box center [479, 289] width 47 height 17
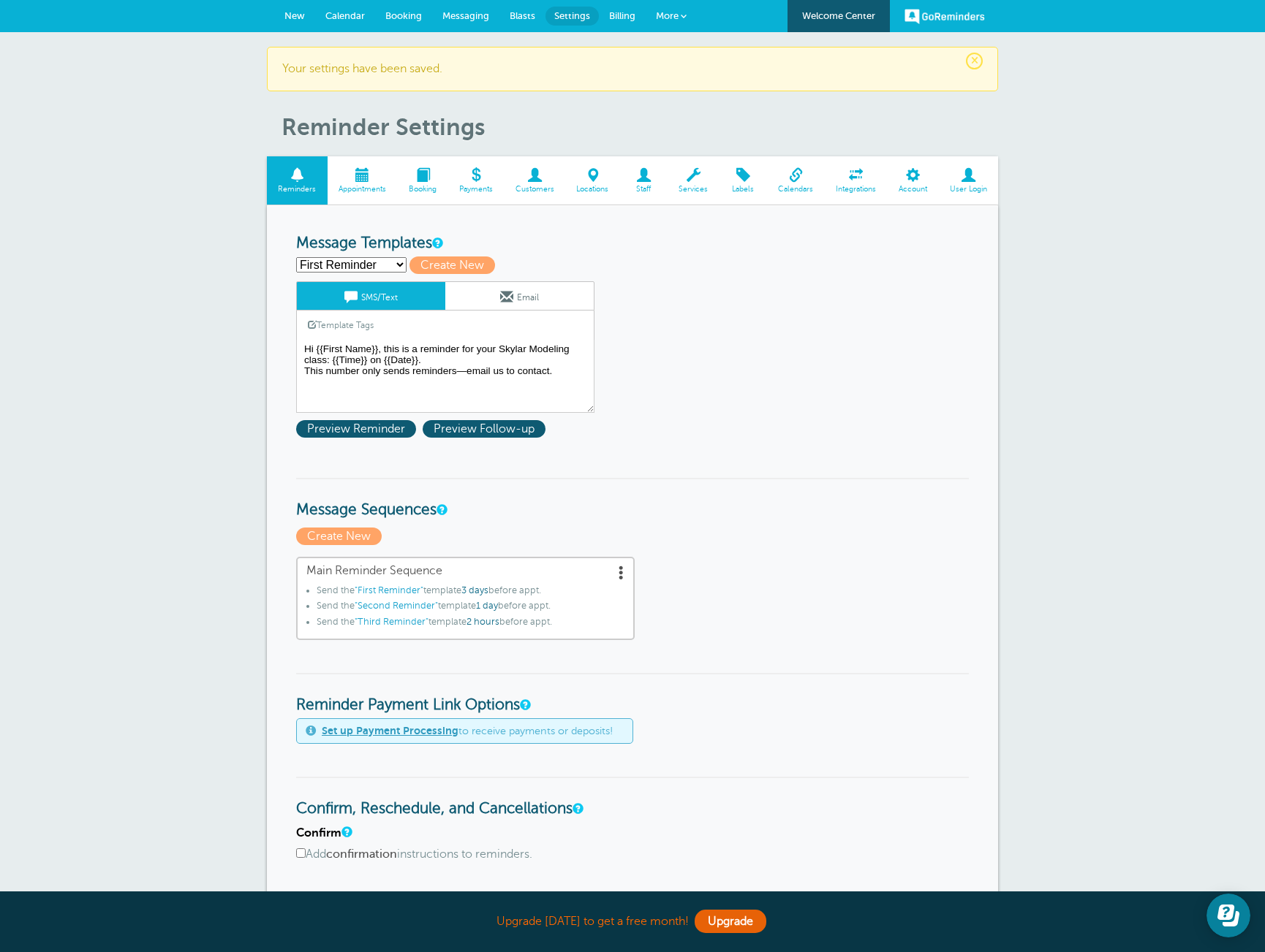
select select "161767"
click at [296, 257] on select "First Reminder Second Reminder Third Reminder Create new..." at bounding box center [351, 265] width 111 height 16
type input "Third Reminder"
type textarea "Hi {{First Name}}, your Skylar Modeling class is [DATE] at {{Time}}. This numbe…"
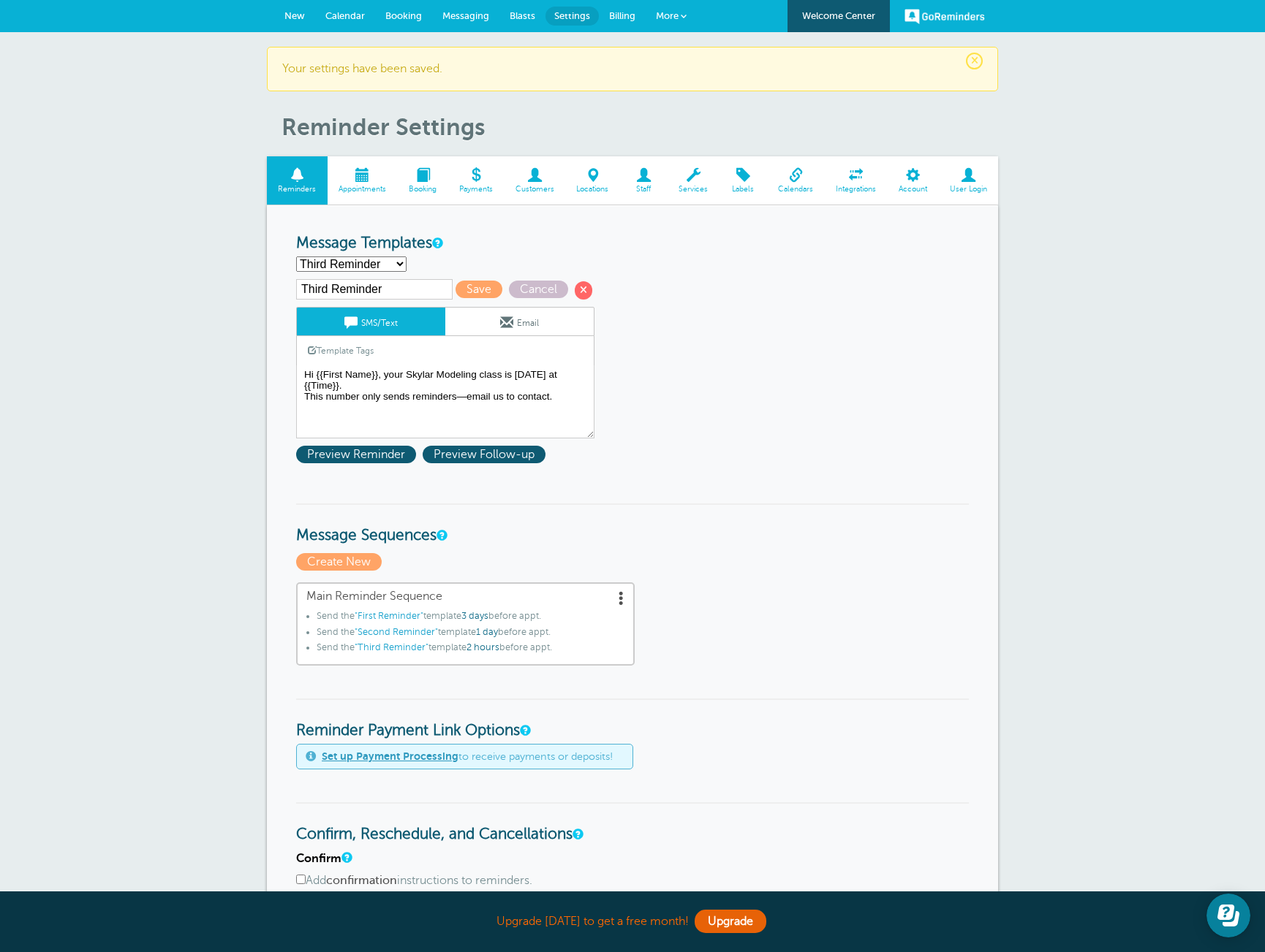
click at [471, 331] on link "Email" at bounding box center [519, 321] width 148 height 28
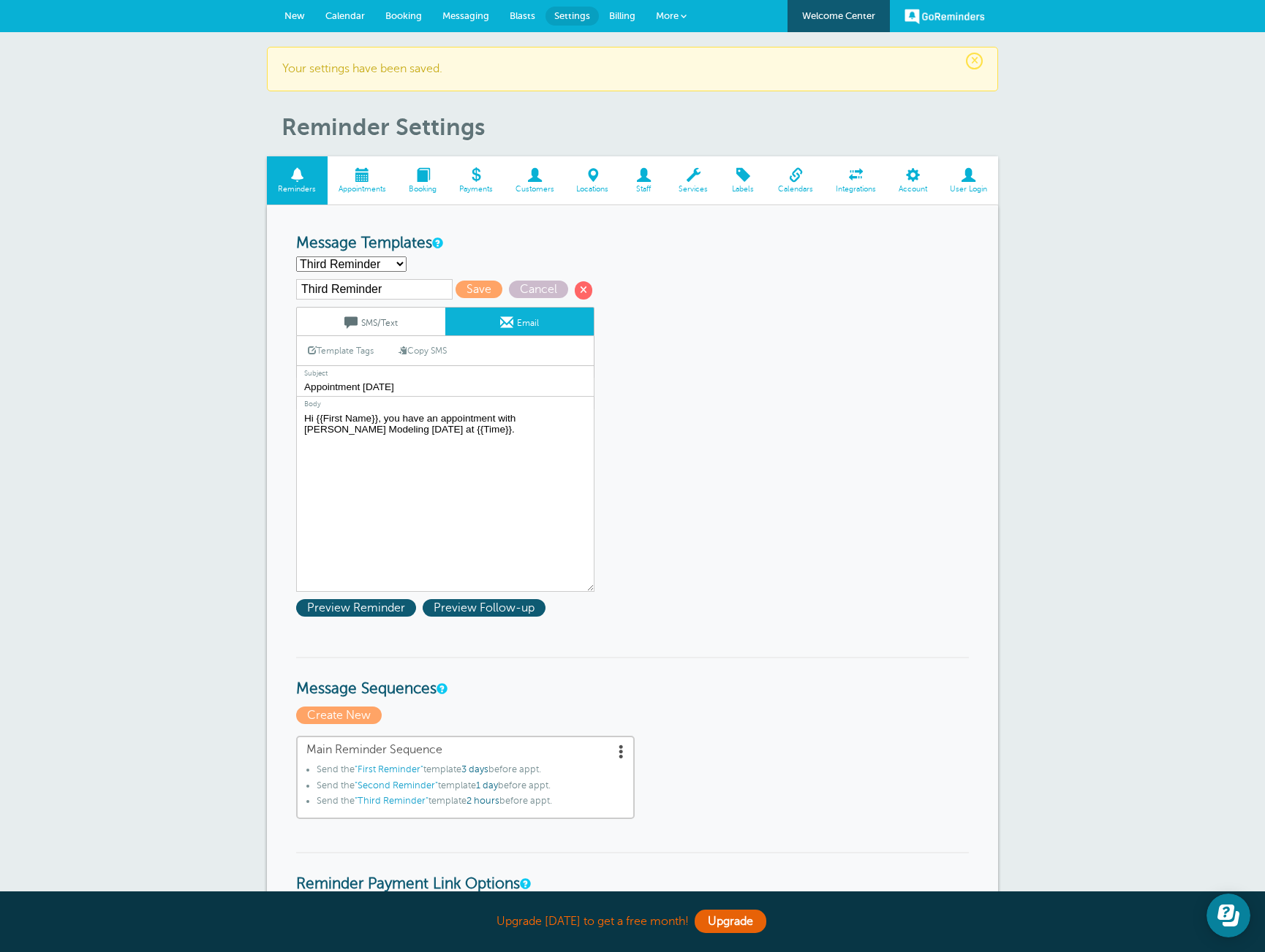
click at [444, 354] on link "Copy SMS" at bounding box center [423, 351] width 71 height 28
click at [333, 447] on textarea "Hi {{First Name}}, this is a reminder for your Skylar Modeling class: {{Time}} …" at bounding box center [445, 501] width 298 height 183
type textarea "Hi {{First Name}}, your Skylar Modeling class is today at {{Time}}. This email …"
click at [456, 291] on span "Save" at bounding box center [479, 289] width 47 height 17
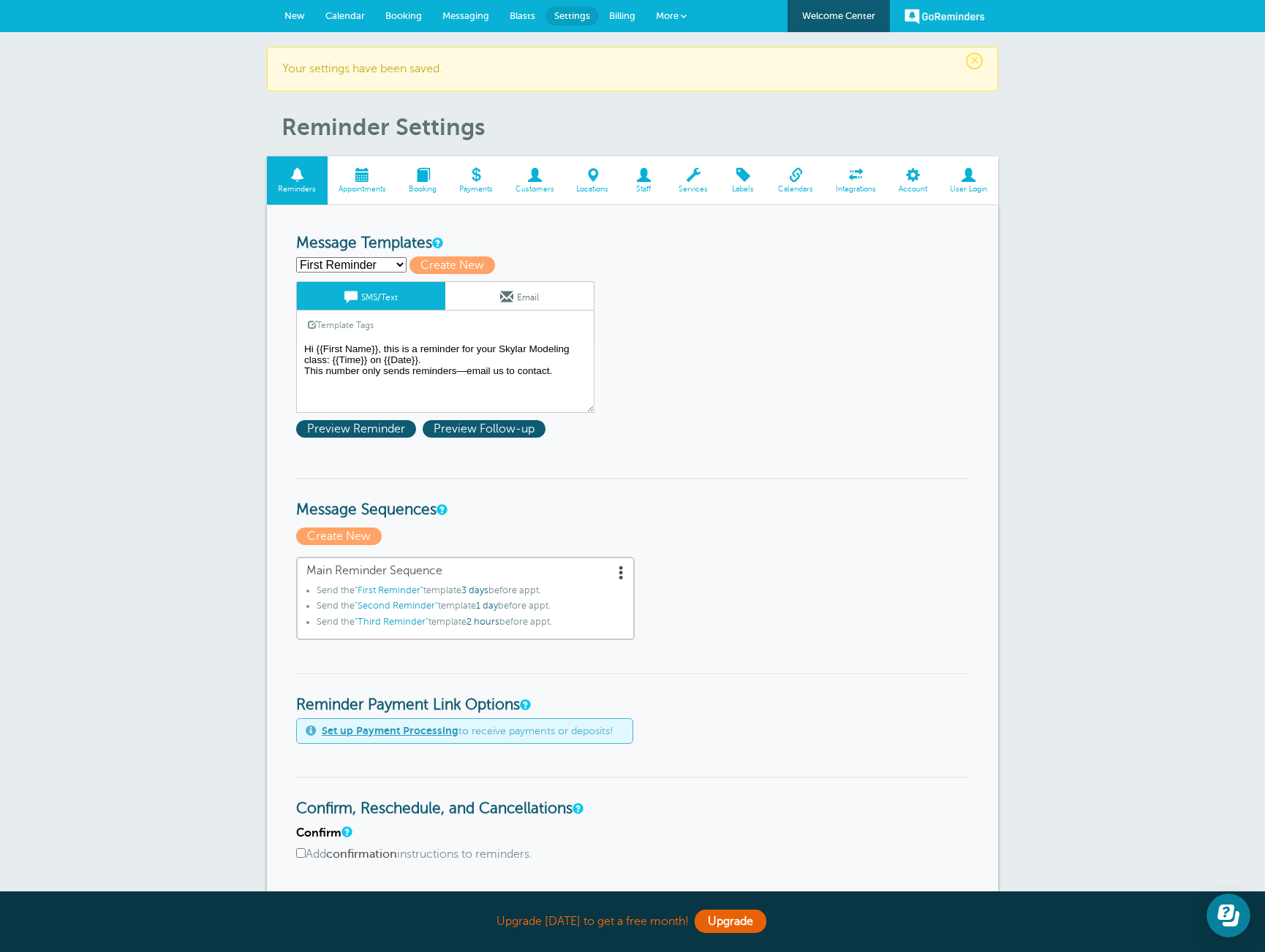
click at [365, 323] on link "Template Tags" at bounding box center [341, 325] width 88 height 29
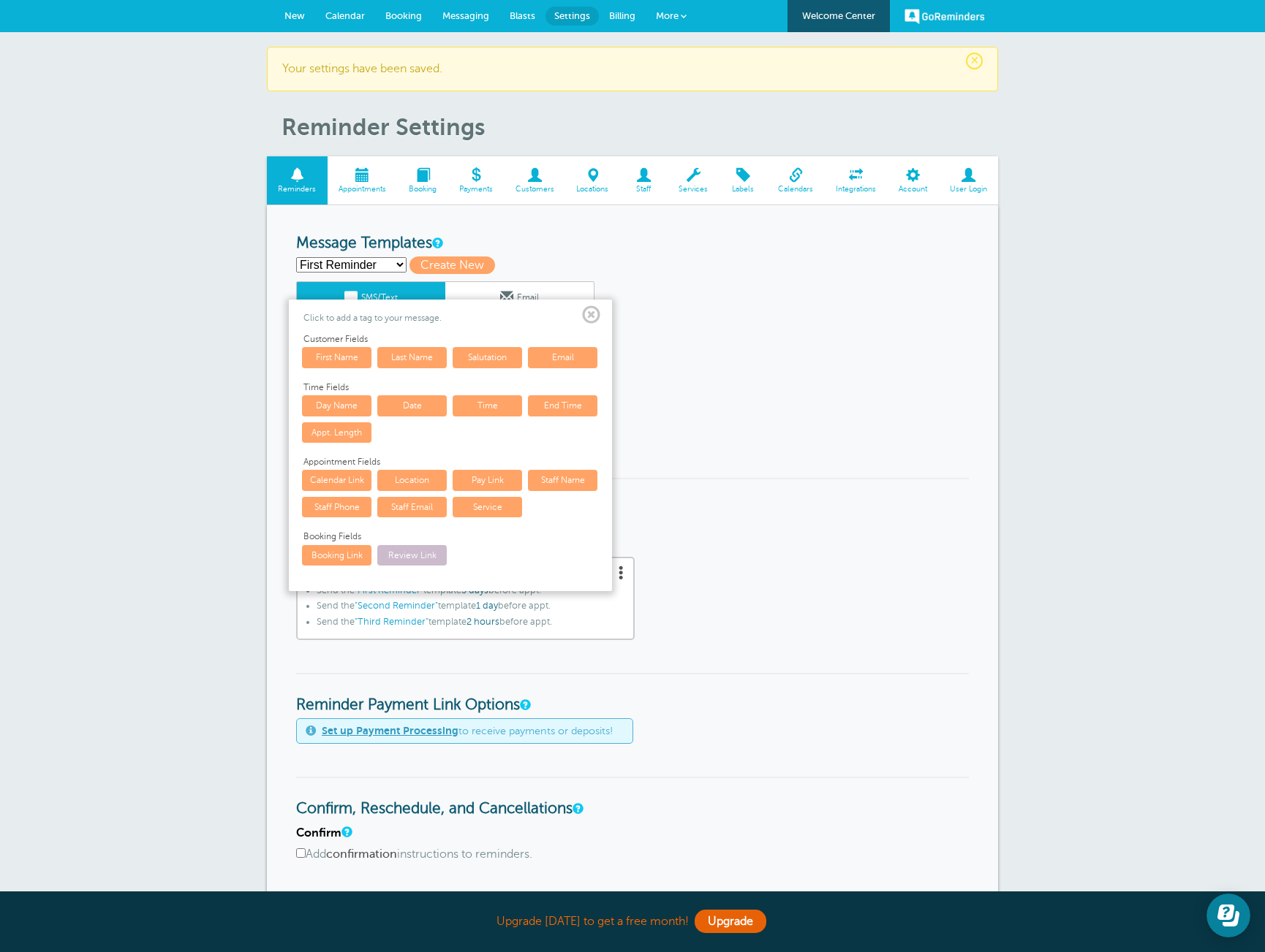
scroll to position [3, 0]
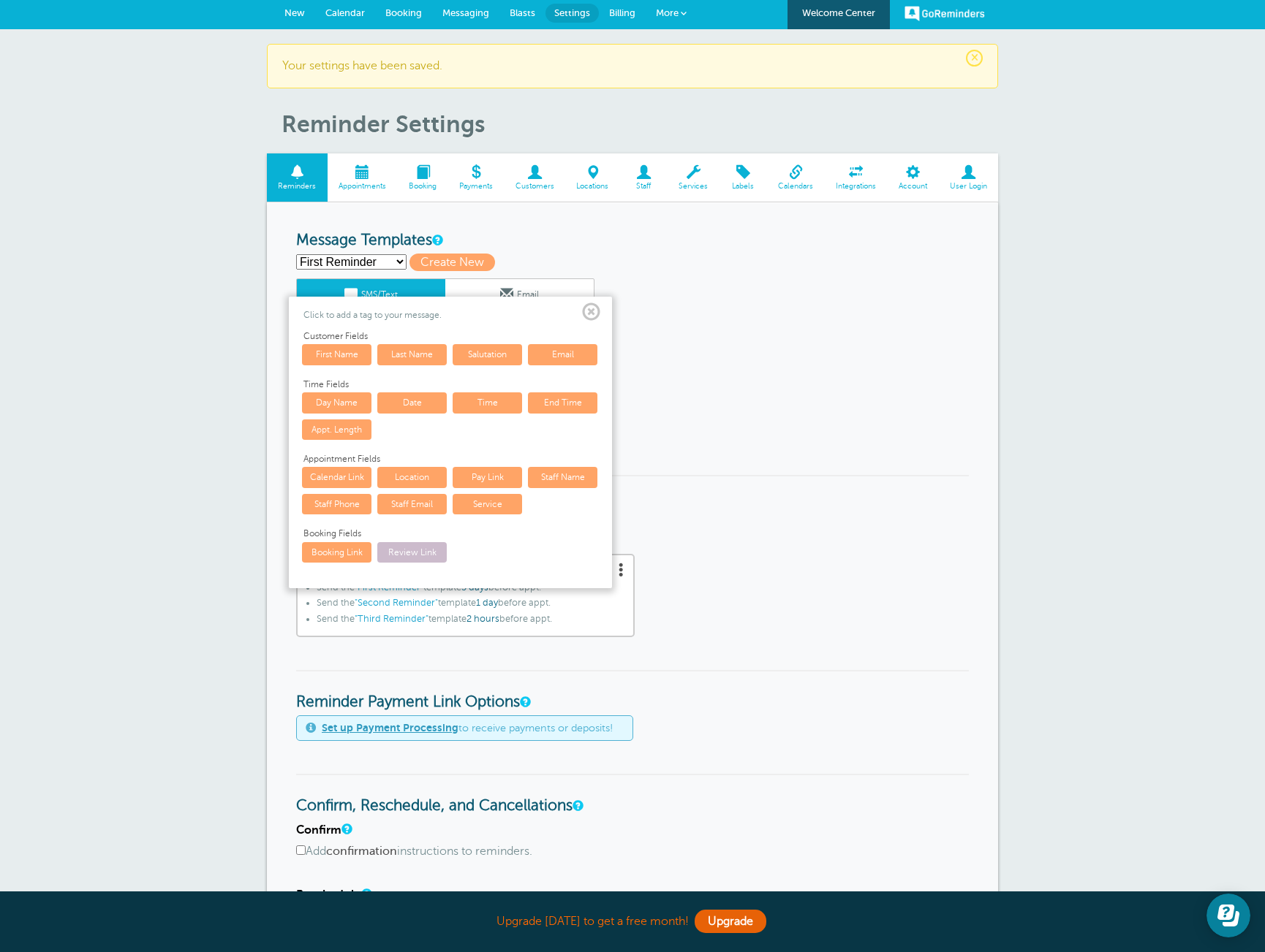
click at [777, 417] on form "Reminder Schedule 1st reminder: Immediately 1 2 3 4 5 6 7 8 9 10 11 12 13 14 15…" at bounding box center [632, 818] width 673 height 1172
drag, startPoint x: 718, startPoint y: 413, endPoint x: 707, endPoint y: 402, distance: 15.6
click at [713, 414] on form "Reminder Schedule 1st reminder: Immediately 1 2 3 4 5 6 7 8 9 10 11 12 13 14 15…" at bounding box center [632, 818] width 673 height 1172
click at [595, 316] on span at bounding box center [591, 312] width 18 height 18
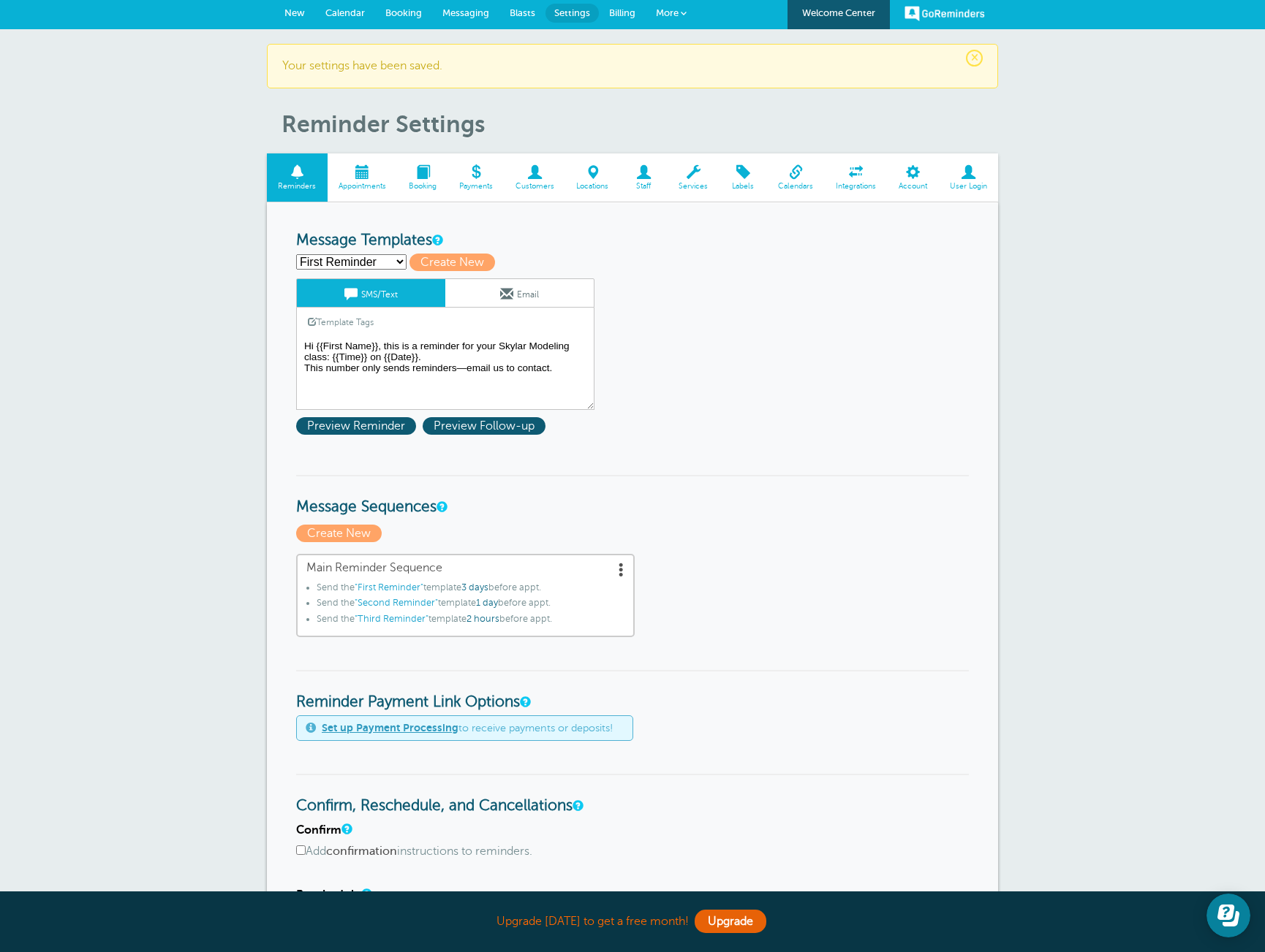
click at [484, 358] on textarea "Hi {{First Name}}, this is a reminder for your Skylar Modeling class: {{Time}} …" at bounding box center [445, 374] width 298 height 73
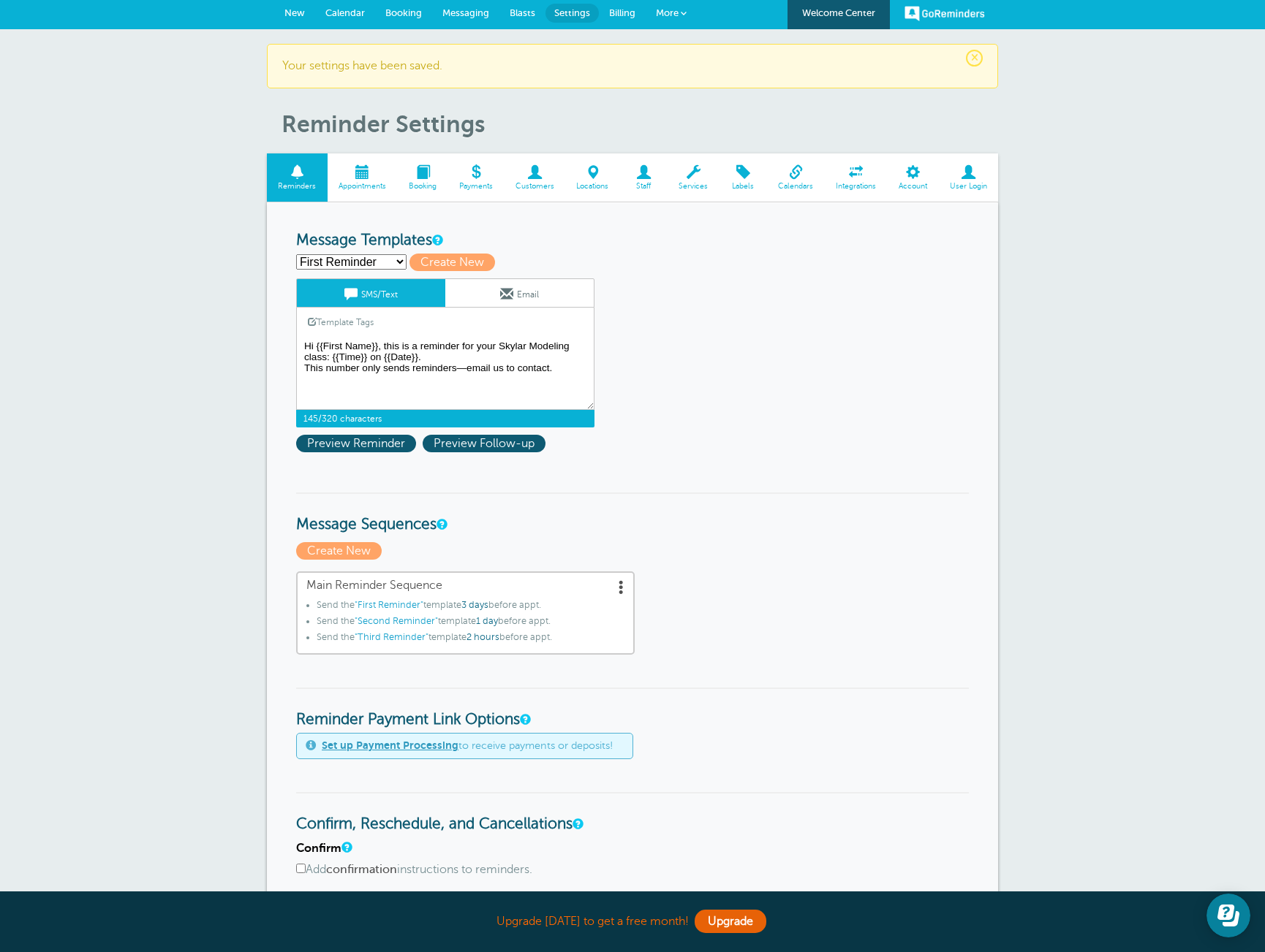
click at [375, 358] on textarea "Hi {{First Name}}, this is a reminder for your Skylar Modeling class: {{Time}} …" at bounding box center [445, 374] width 298 height 73
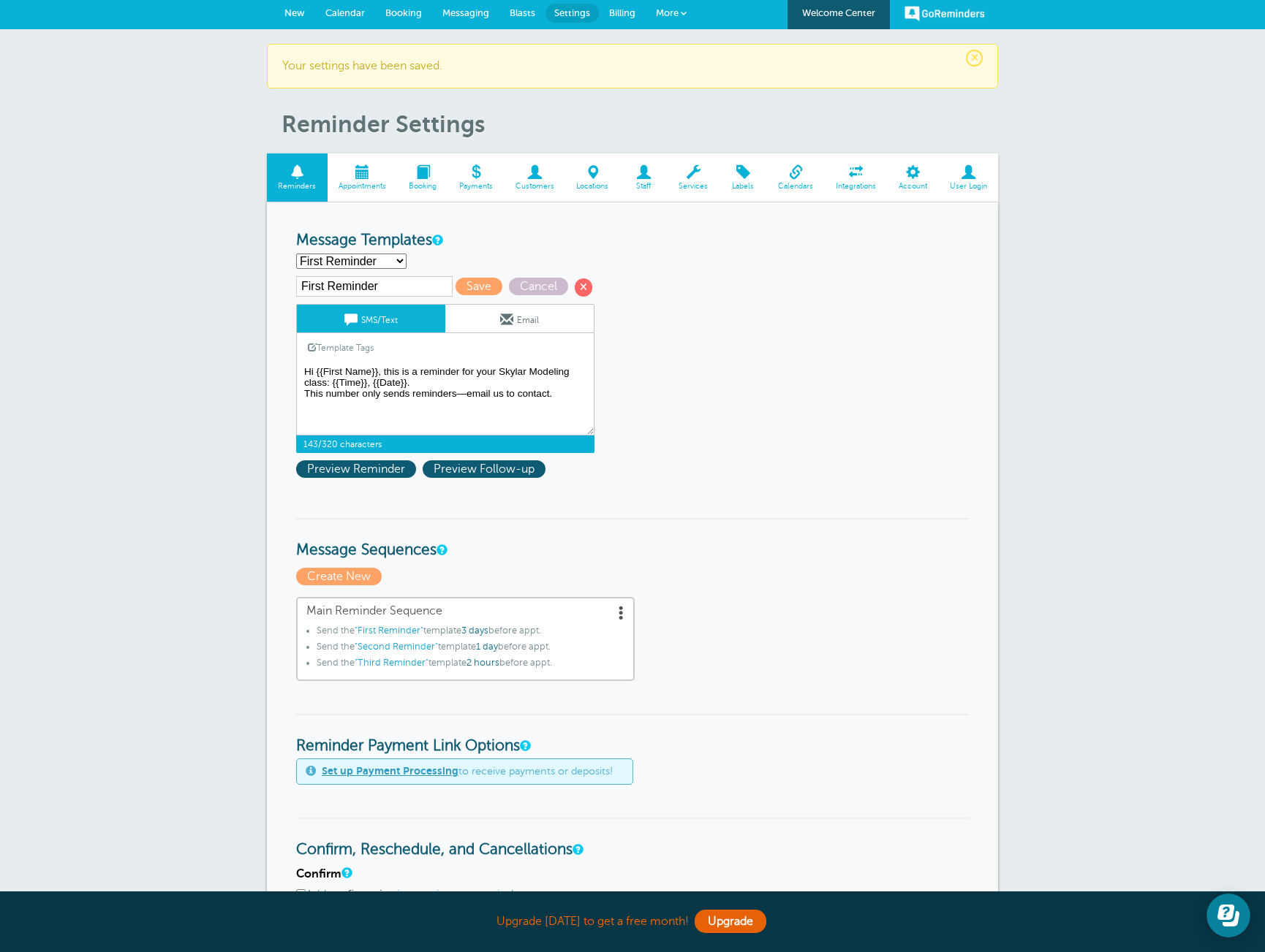
click at [414, 386] on textarea "Hi {{First Name}}, this is a reminder for your Skylar Modeling class: {{Time}} …" at bounding box center [445, 399] width 298 height 73
click at [368, 353] on link "Template Tags" at bounding box center [341, 348] width 88 height 29
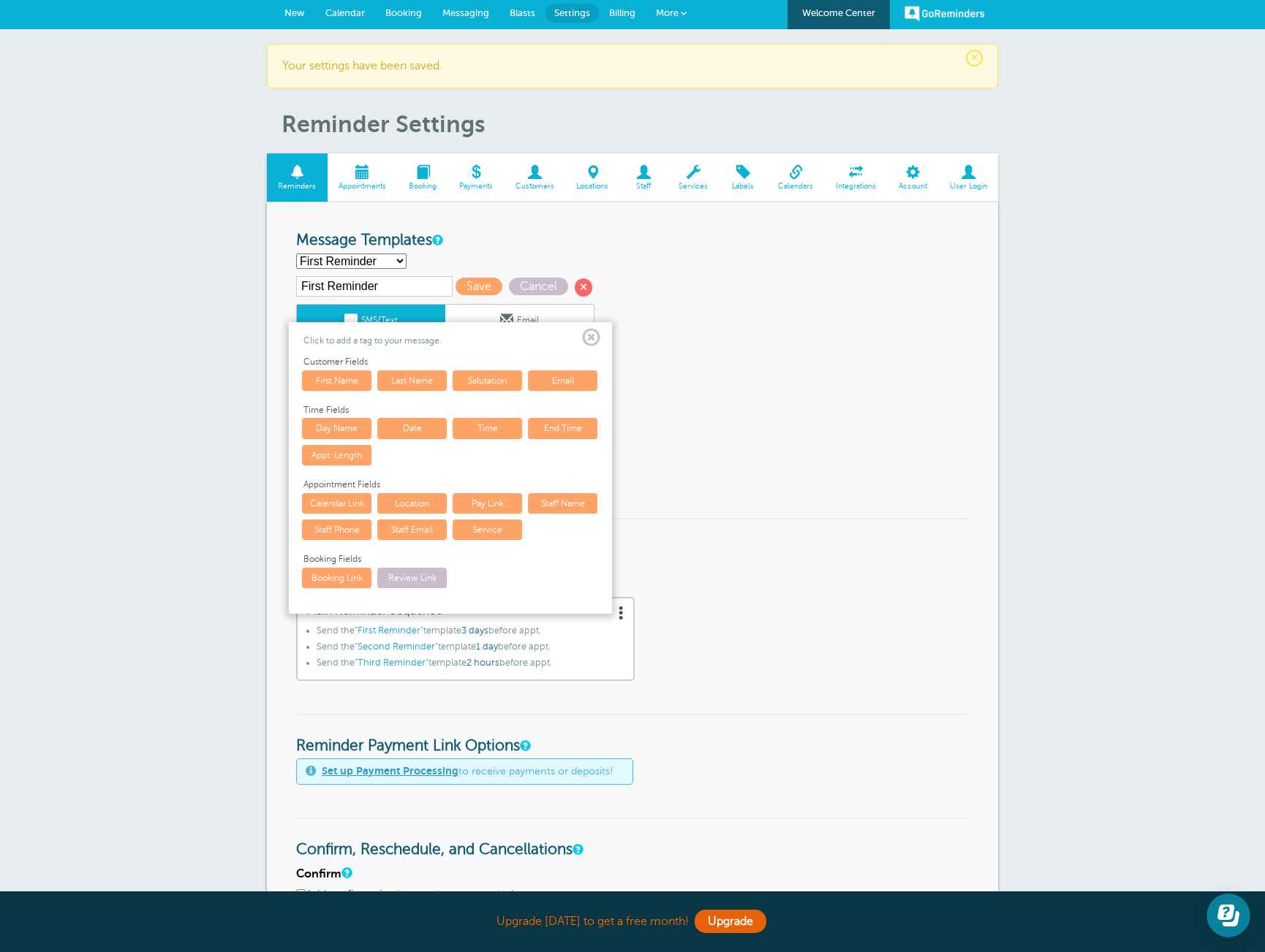
click at [409, 511] on link "Location" at bounding box center [412, 503] width 70 height 20
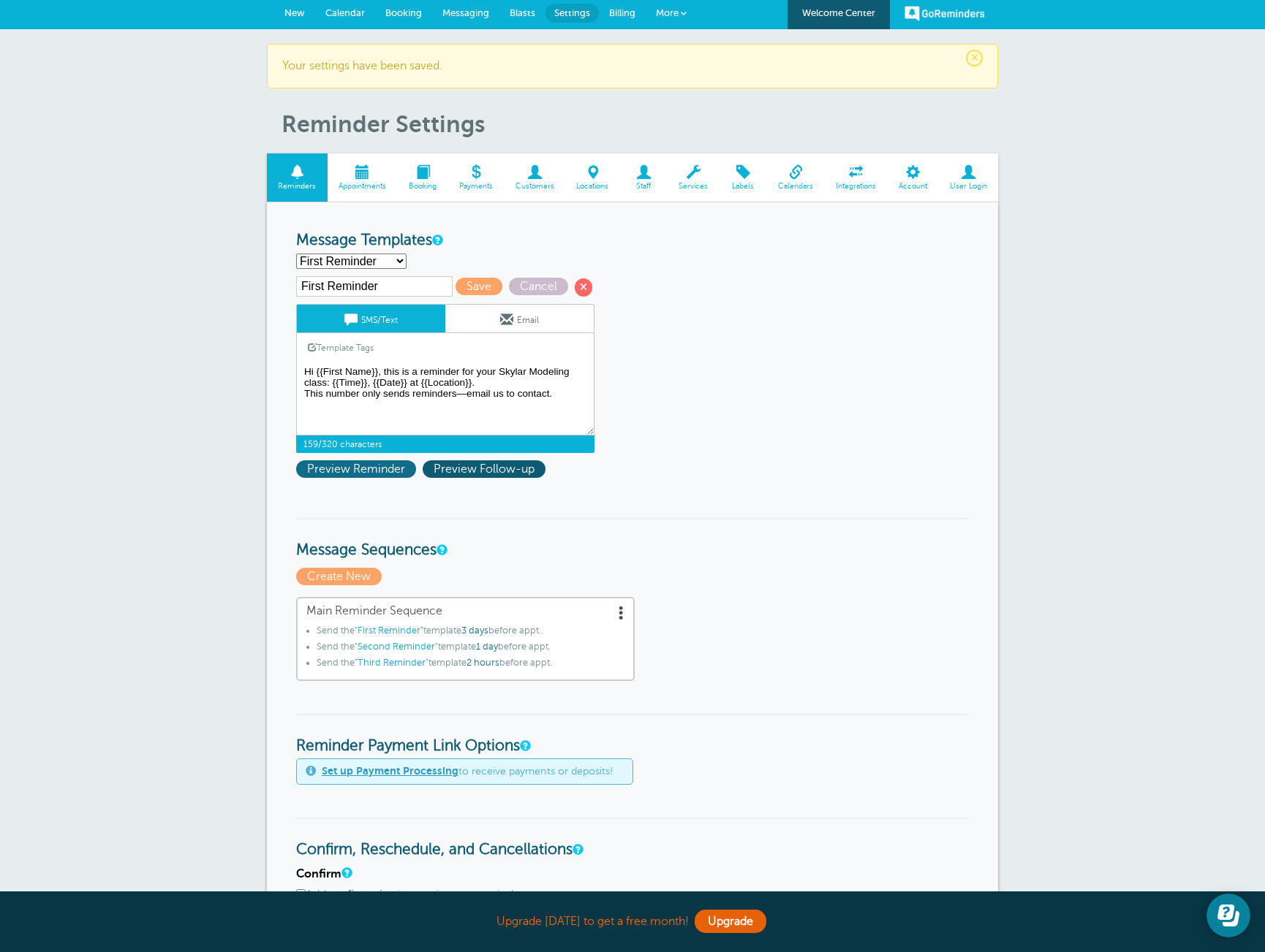
type textarea "Hi {{First Name}}, this is a reminder for your Skylar Modeling class: {{Time}},…"
click at [369, 470] on span "Preview Reminder" at bounding box center [356, 469] width 120 height 17
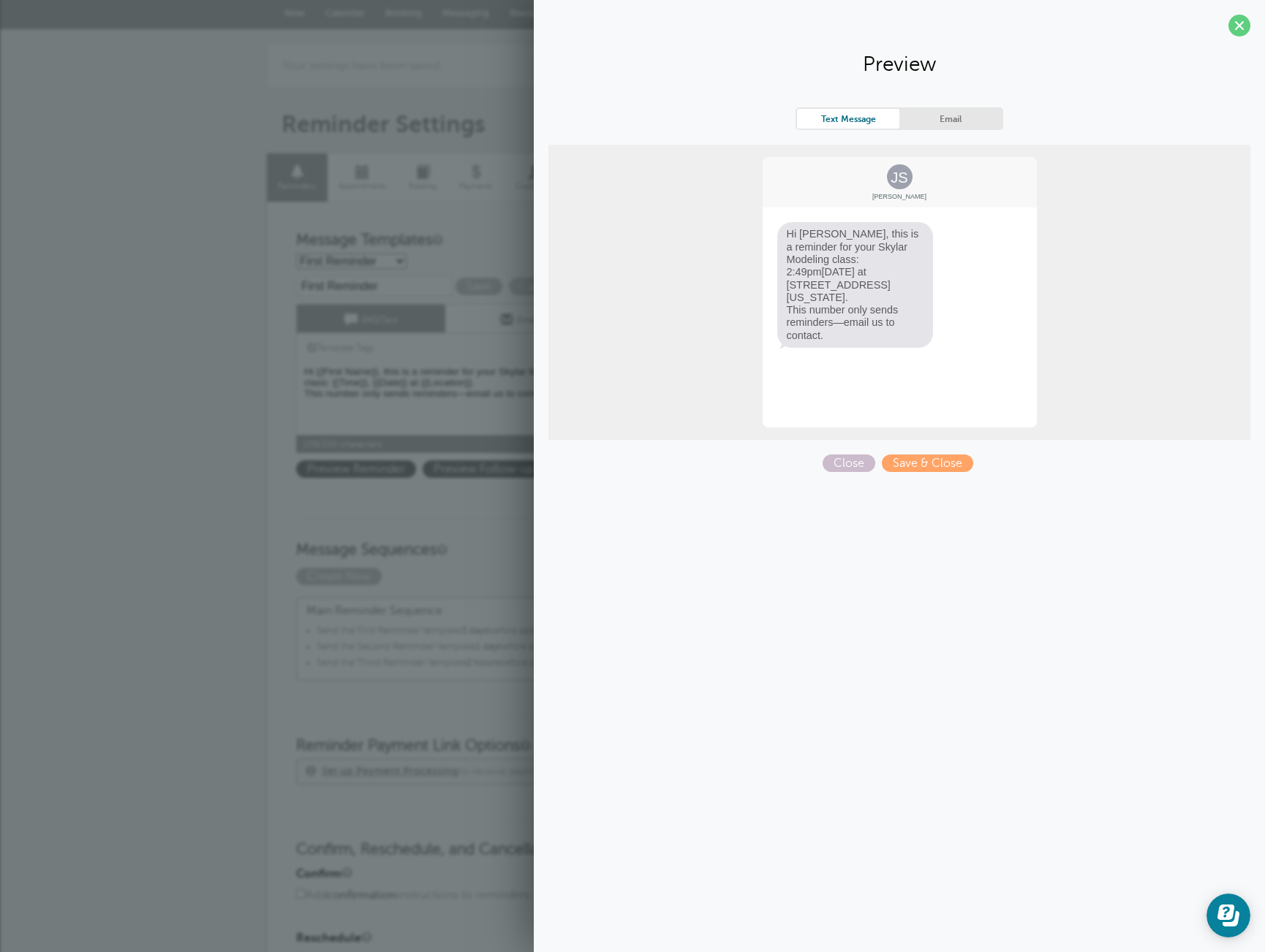
click at [195, 432] on div "× Your settings have been saved. Reminder Settings Reminders Appointments Booki…" at bounding box center [632, 783] width 1265 height 1507
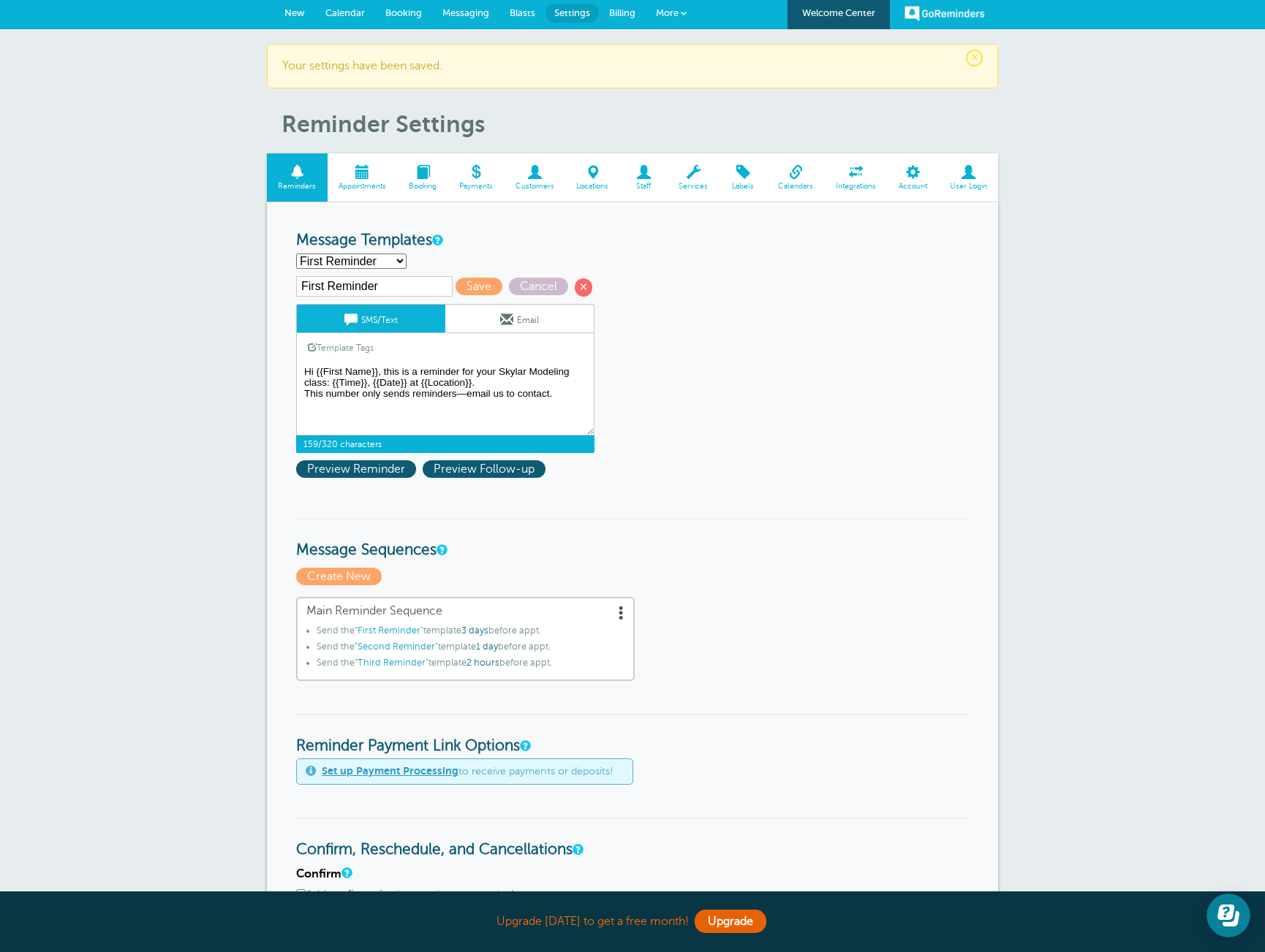
drag, startPoint x: 504, startPoint y: 385, endPoint x: 332, endPoint y: 387, distance: 172.0
click at [332, 387] on textarea "Hi {{First Name}}, this is a reminder for your Skylar Modeling class: {{Time}} …" at bounding box center [445, 399] width 298 height 73
click at [461, 288] on span "Save" at bounding box center [479, 287] width 47 height 17
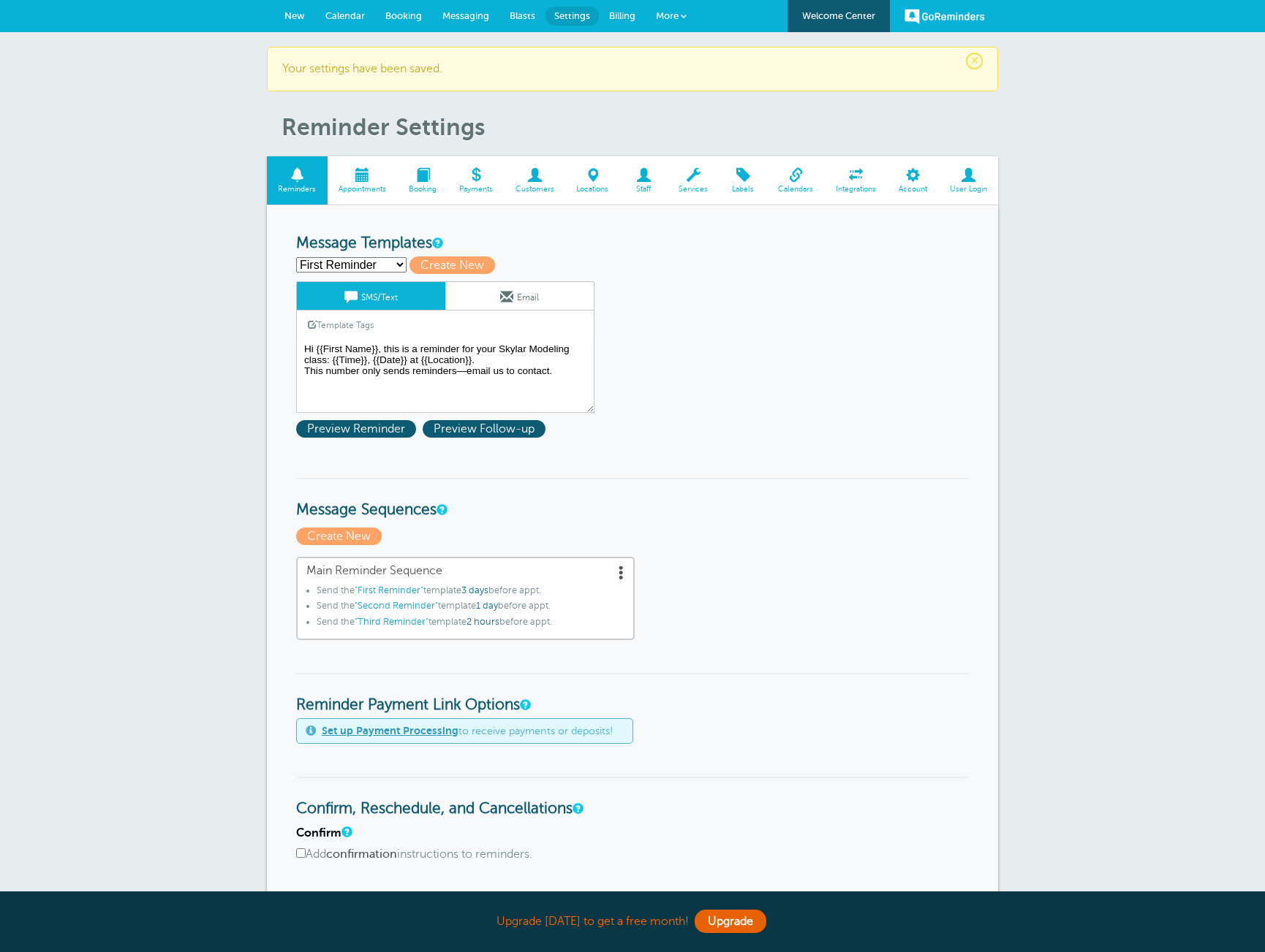
click at [378, 263] on select "First Reminder Second Reminder Third Reminder Create new..." at bounding box center [351, 265] width 111 height 16
click at [528, 297] on link "Email" at bounding box center [519, 296] width 148 height 28
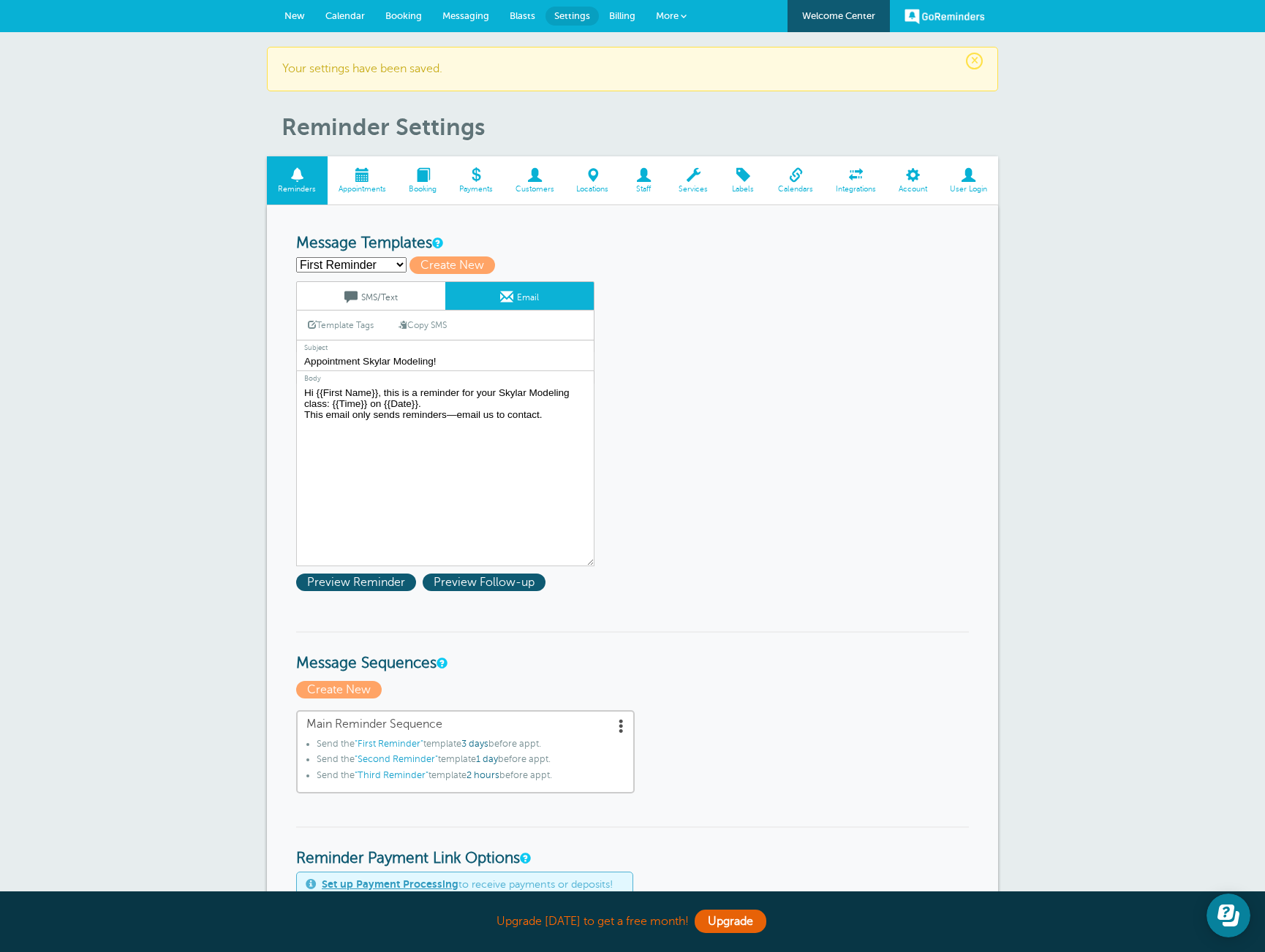
click at [431, 325] on link "Copy SMS" at bounding box center [423, 325] width 71 height 28
click at [342, 418] on textarea "Hi {{First Name}}, this is a reminder for your Skylar Modeling class: {{Time}} …" at bounding box center [445, 475] width 298 height 183
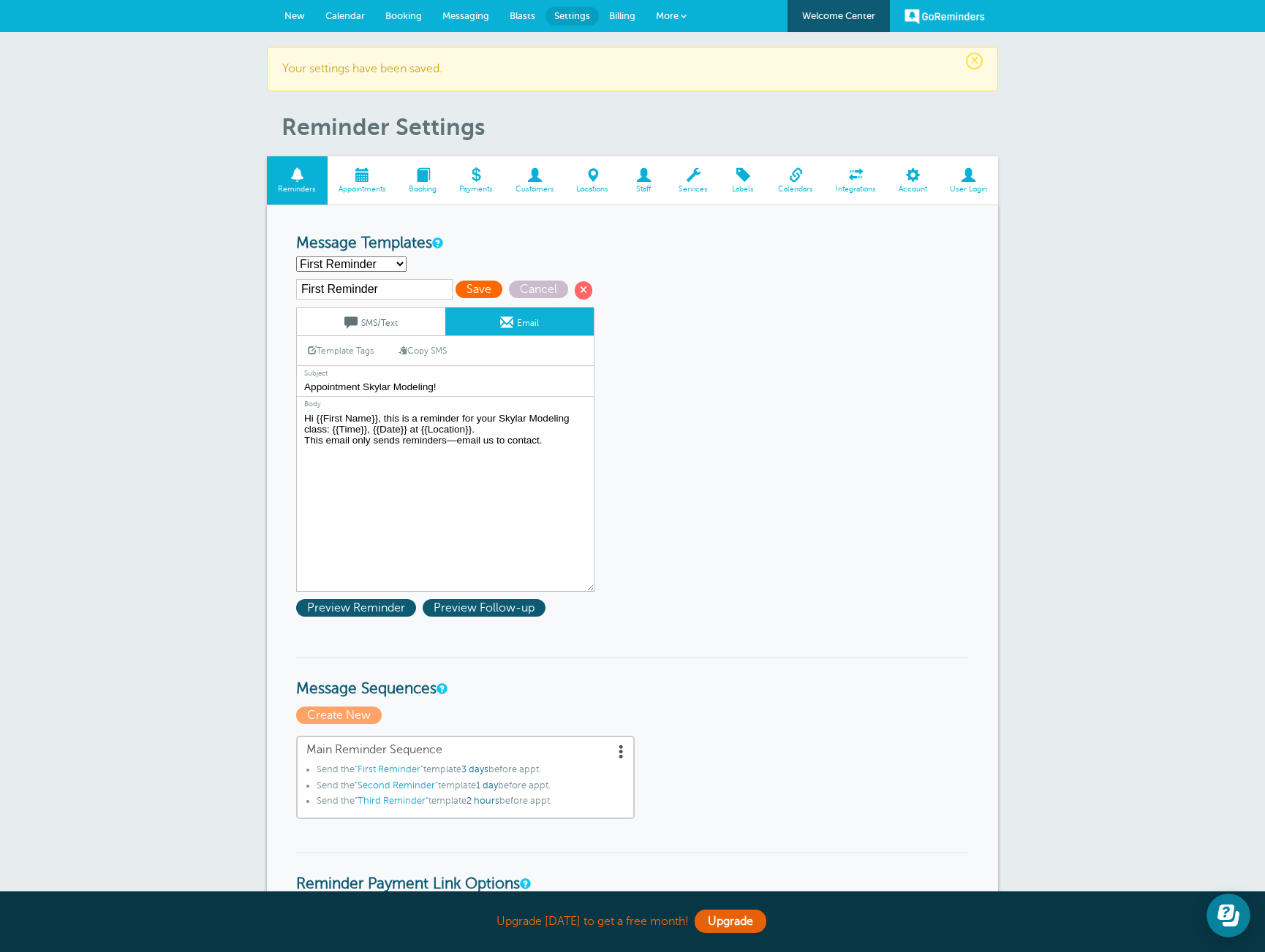
type textarea "Hi {{First Name}}, this is a reminder for your Skylar Modeling class: {{Time}},…"
click at [456, 287] on span "Save" at bounding box center [479, 289] width 47 height 17
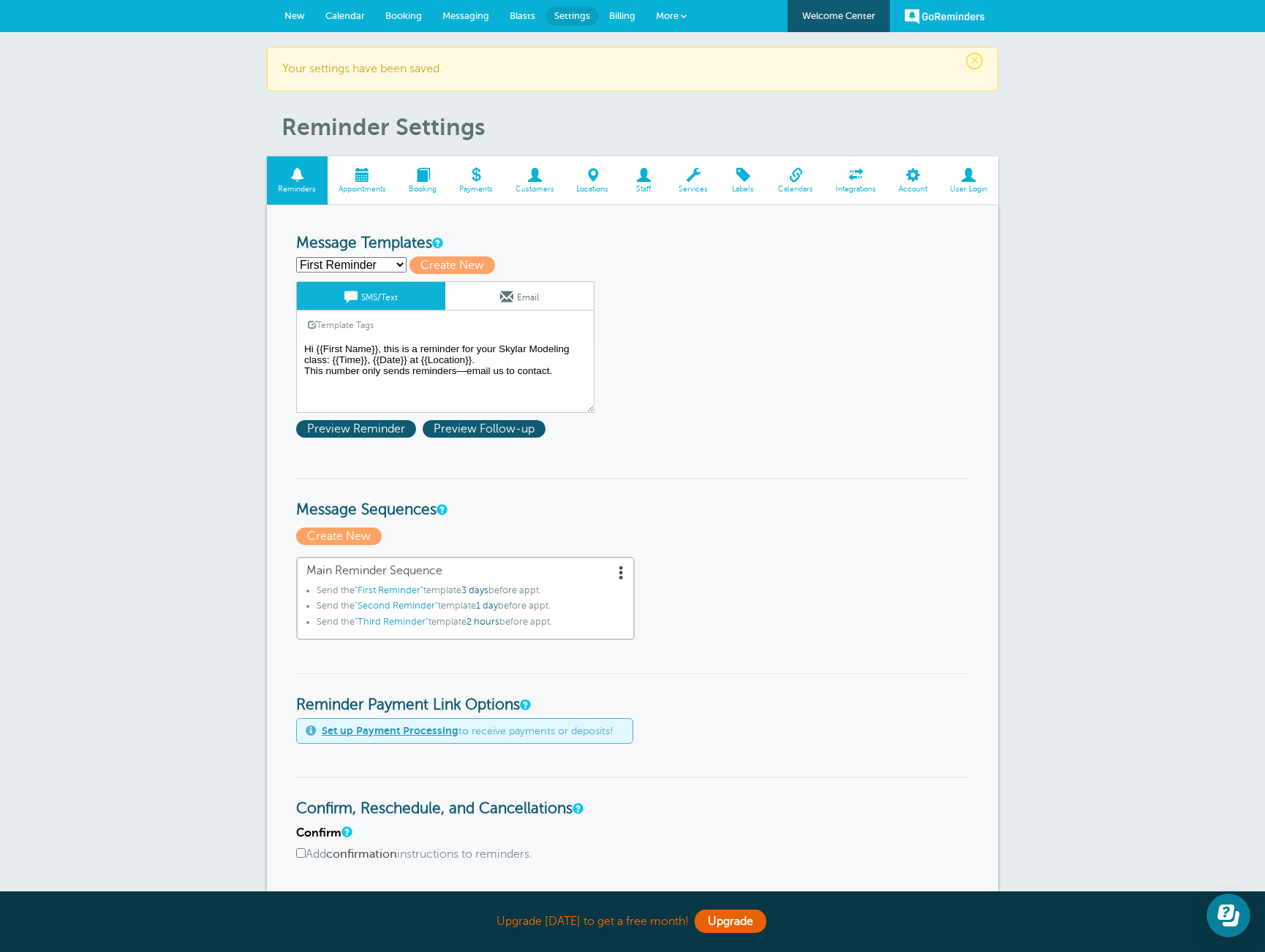
select select "161766"
click at [296, 257] on select "First Reminder Second Reminder Third Reminder Create new..." at bounding box center [351, 265] width 111 height 16
type input "Second Reminder"
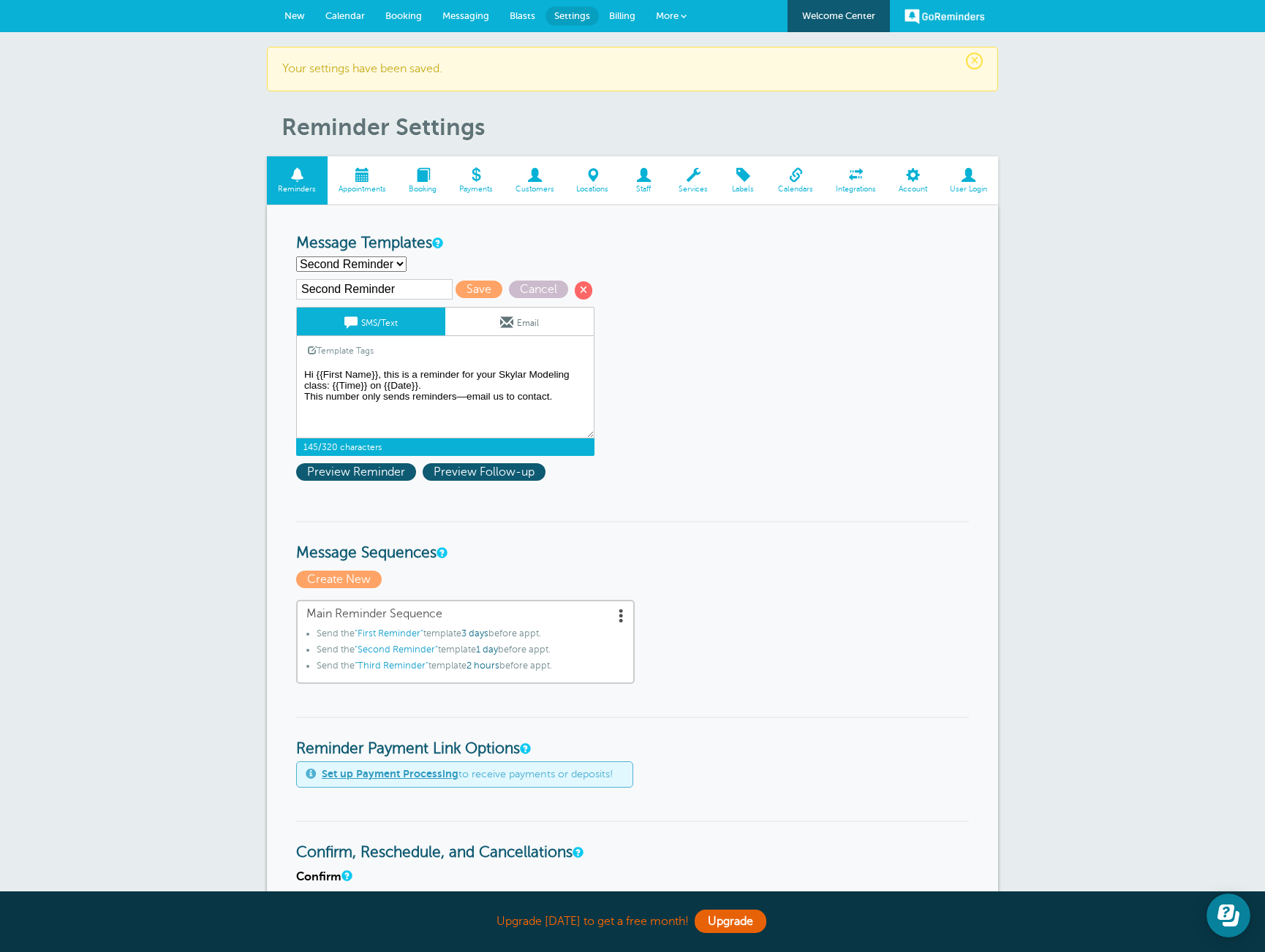
drag, startPoint x: 443, startPoint y: 388, endPoint x: 332, endPoint y: 388, distance: 111.0
click at [332, 388] on textarea "Hi {{First Name}}, this is a reminder for your Skylar Modeling class: {{Time}},…" at bounding box center [445, 402] width 298 height 73
paste textarea ", {{Date}} at {{Location"
type textarea "Hi {{First Name}}, this is a reminder for your Skylar Modeling class: {{Time}},…"
click at [493, 320] on link "Email" at bounding box center [519, 321] width 148 height 28
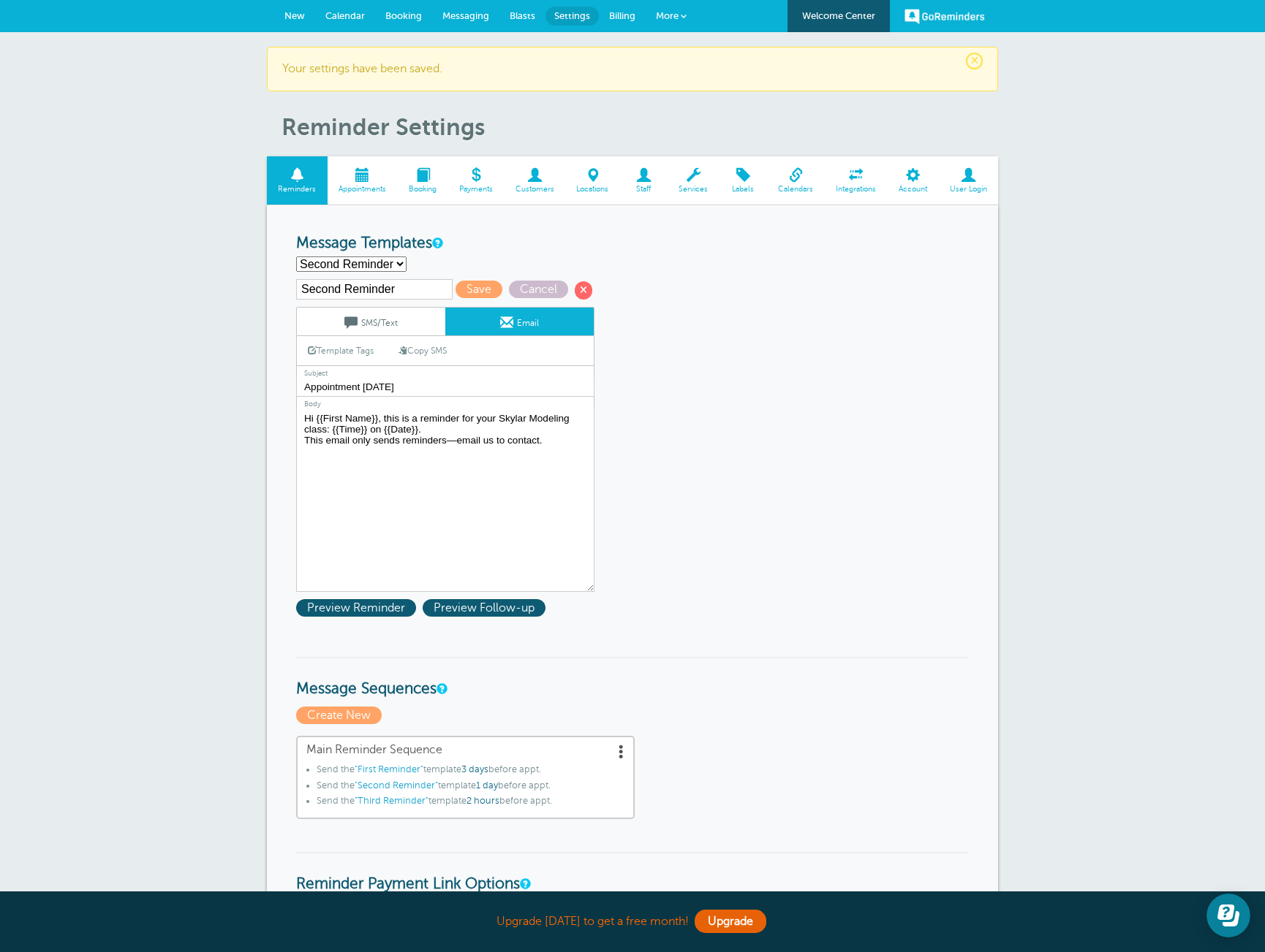
click at [430, 356] on link "Copy SMS" at bounding box center [423, 351] width 71 height 28
click at [334, 444] on textarea "Hi {{First Name}}, this is a reminder for your Skylar Modeling class: {{Time}},…" at bounding box center [445, 501] width 298 height 183
type textarea "Hi {{First Name}}, this is a reminder for your Skylar Modeling class: {{Time}},…"
click at [456, 289] on span "Save" at bounding box center [479, 289] width 47 height 17
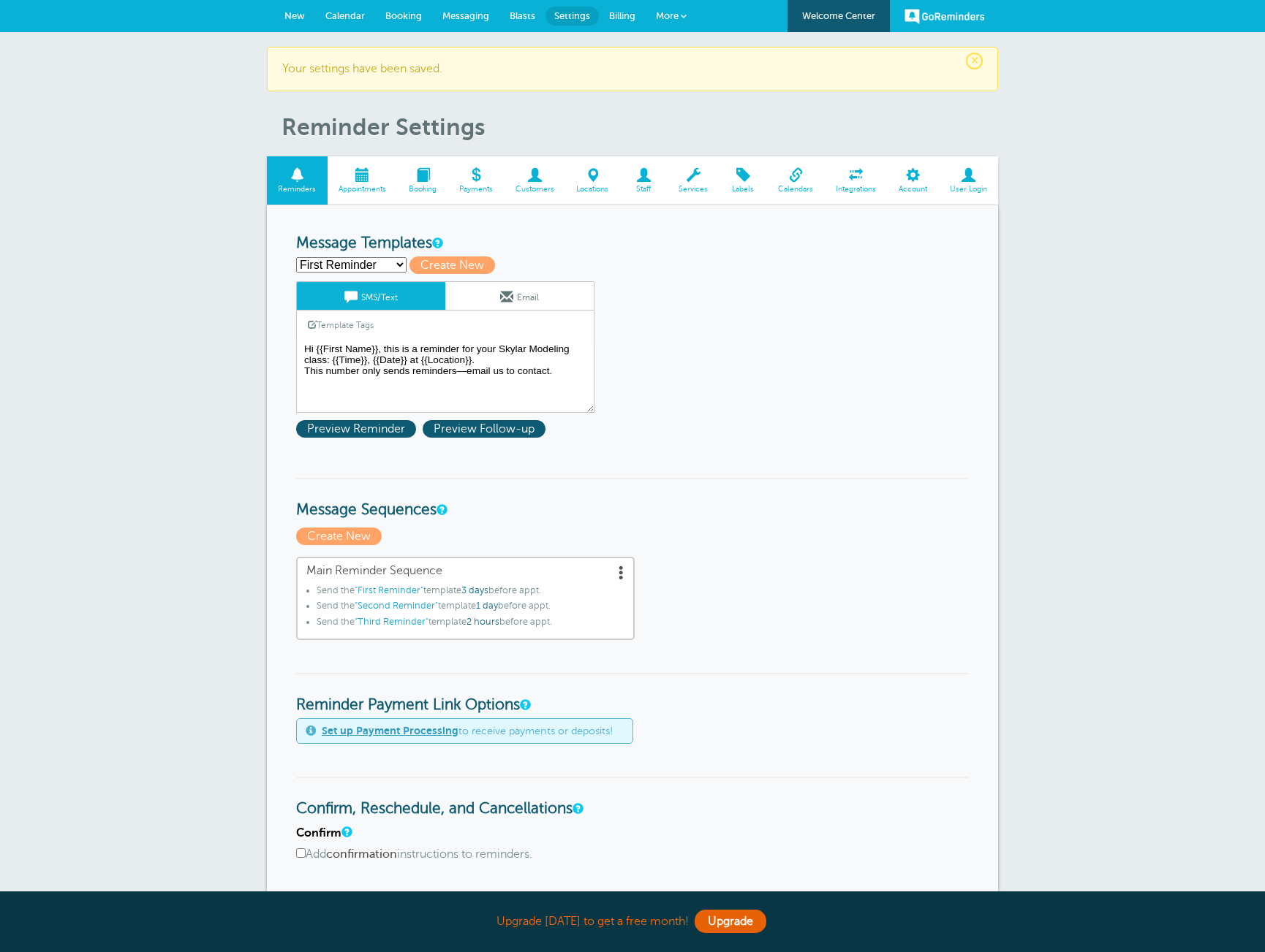
click at [379, 266] on select "First Reminder Second Reminder Third Reminder Create new..." at bounding box center [351, 265] width 111 height 16
select select "161767"
click at [296, 257] on select "First Reminder Second Reminder Third Reminder Create new..." at bounding box center [351, 265] width 111 height 16
type input "Third Reminder"
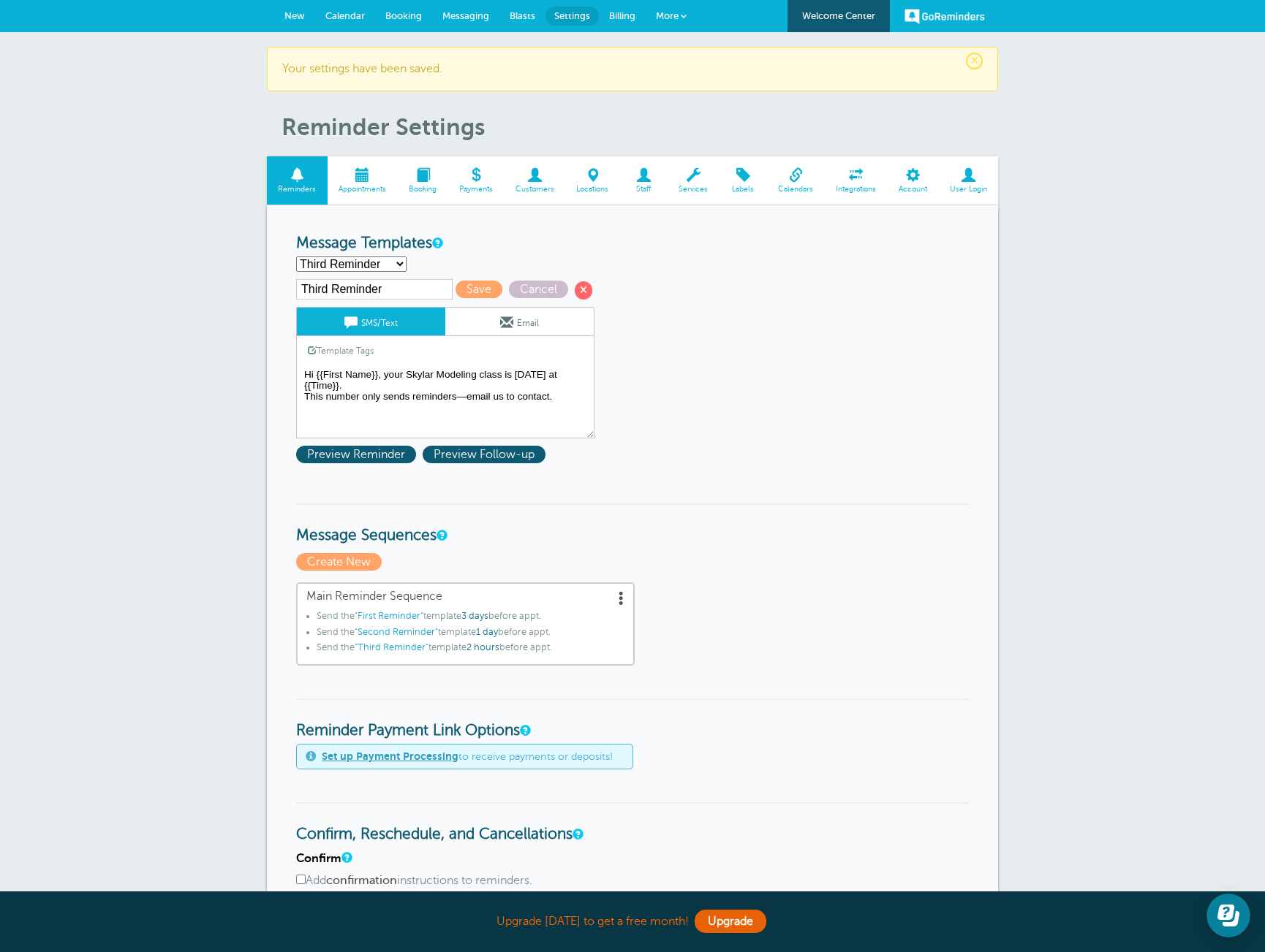
click at [362, 388] on textarea "Hi {{First Name}}, this is a reminder for your Skylar Modeling class: {{Time}},…" at bounding box center [445, 402] width 298 height 73
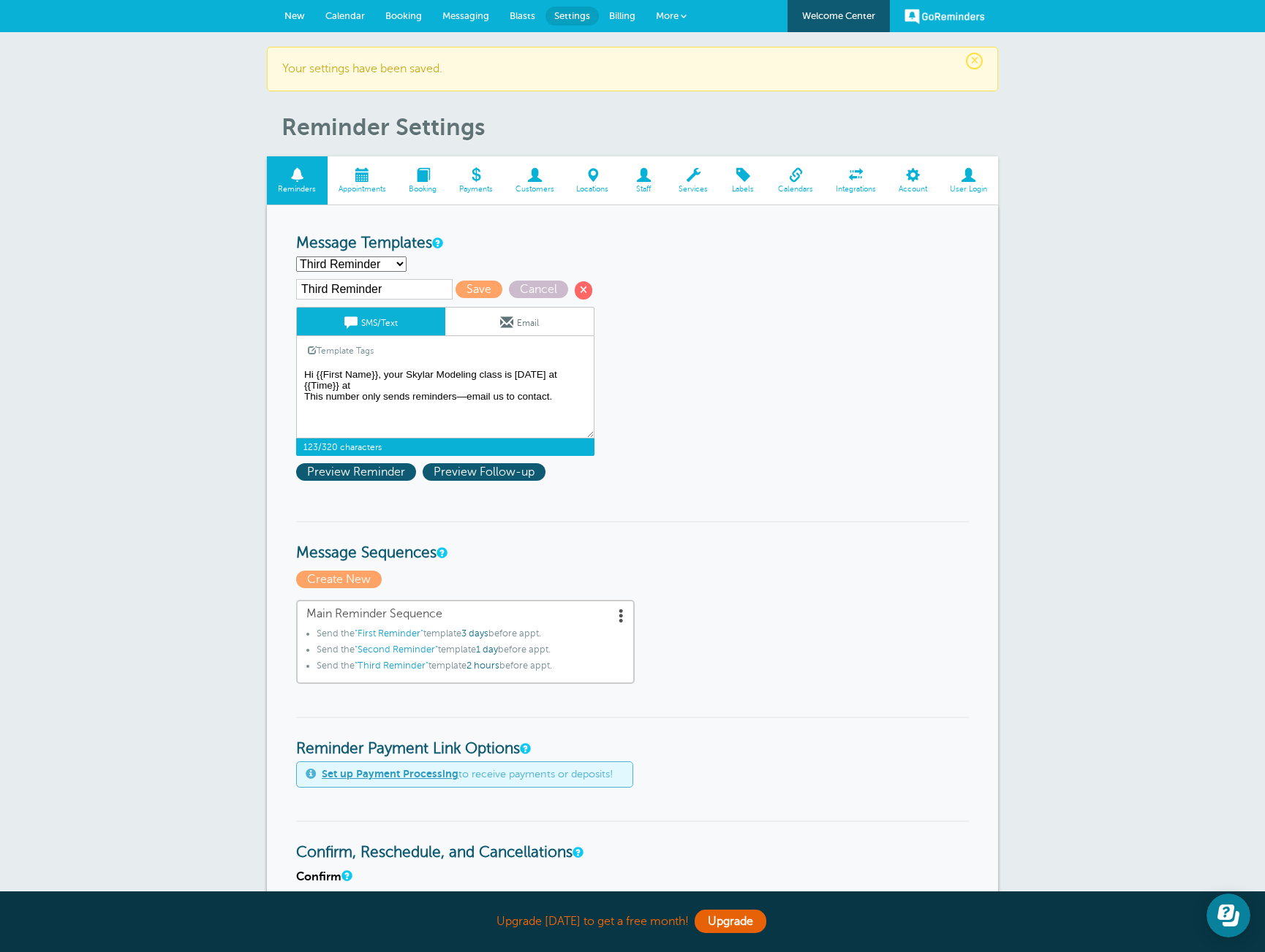
drag, startPoint x: 356, startPoint y: 388, endPoint x: 343, endPoint y: 387, distance: 13.0
click at [343, 387] on textarea "Hi {{First Name}}, this is a reminder for your Skylar Modeling class: {{Time}},…" at bounding box center [445, 402] width 298 height 73
click at [356, 347] on link "Template Tags" at bounding box center [341, 350] width 88 height 29
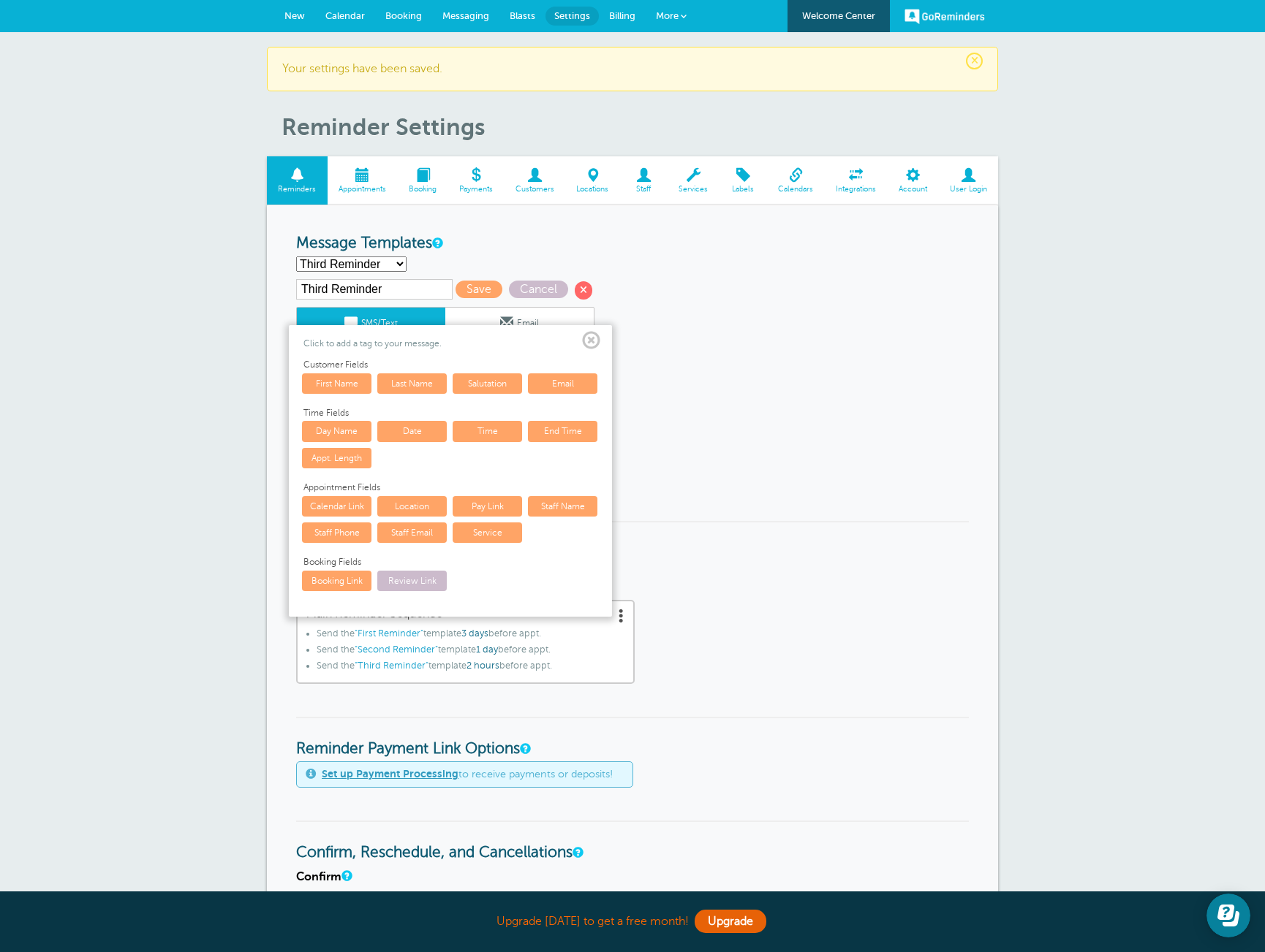
click at [408, 507] on link "Location" at bounding box center [412, 506] width 70 height 20
type textarea "Hi {{First Name}}, your Skylar Modeling class is today at {{Time}}, {{Location}…"
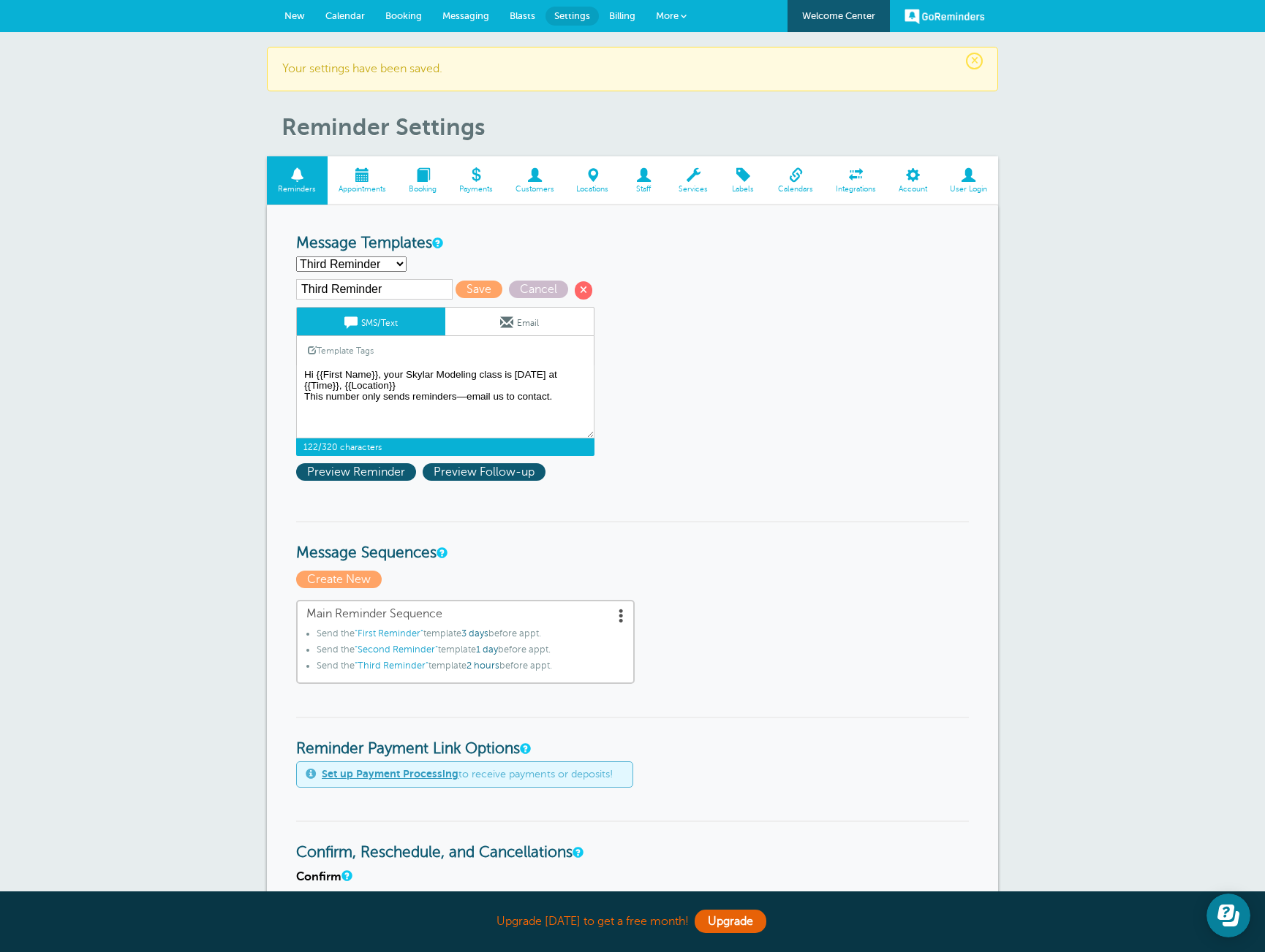
click at [524, 320] on link "Email" at bounding box center [519, 321] width 148 height 28
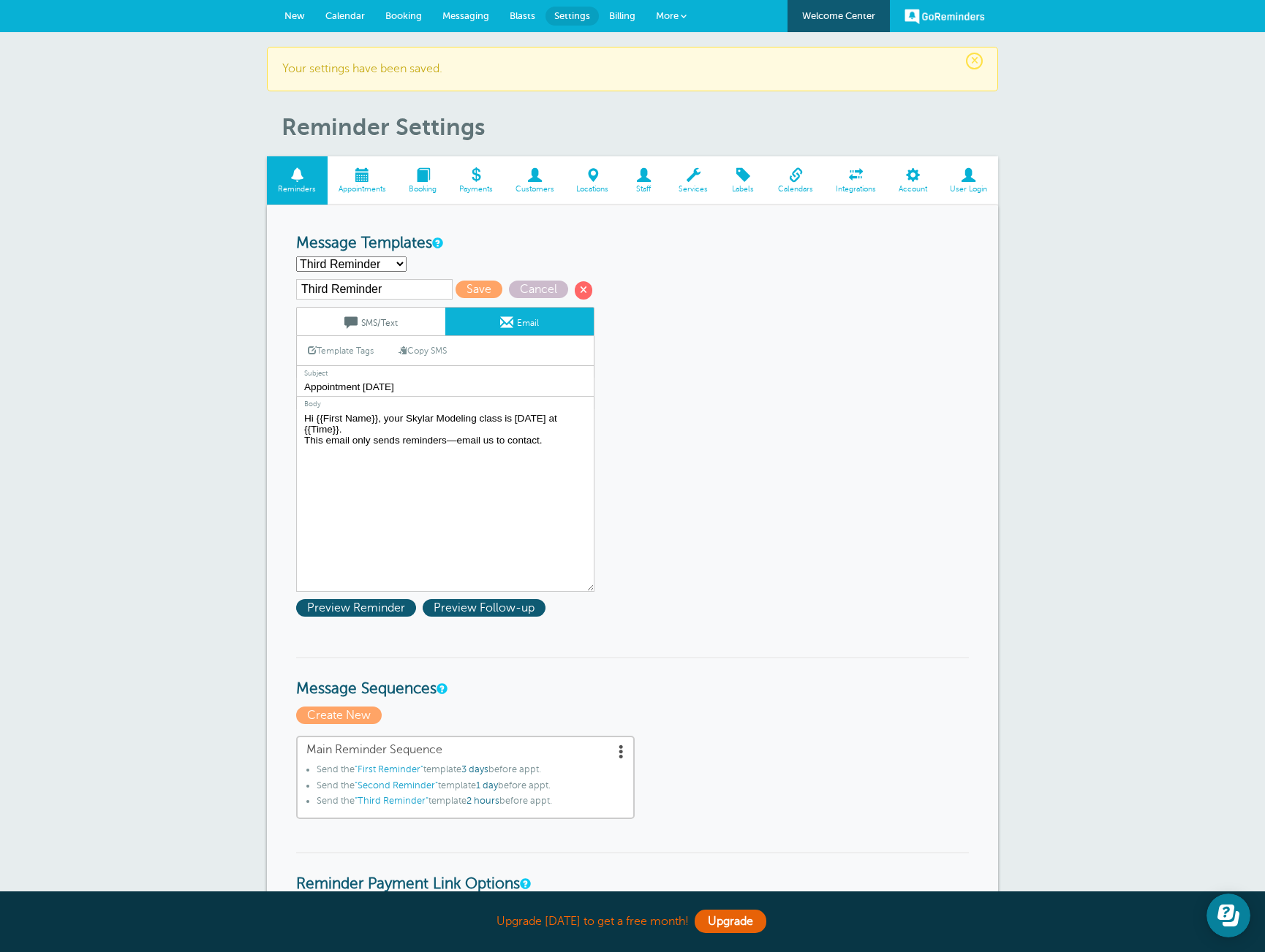
click at [440, 350] on link "Copy SMS" at bounding box center [423, 351] width 71 height 28
click at [335, 443] on textarea "Hi {{First Name}}, this is a reminder for your Skylar Modeling class: {{Time}},…" at bounding box center [445, 501] width 298 height 183
type textarea "Hi {{First Name}}, your Skylar Modeling class is today at {{Time}}, {{Location}…"
click at [369, 321] on link "SMS/Text" at bounding box center [371, 321] width 148 height 28
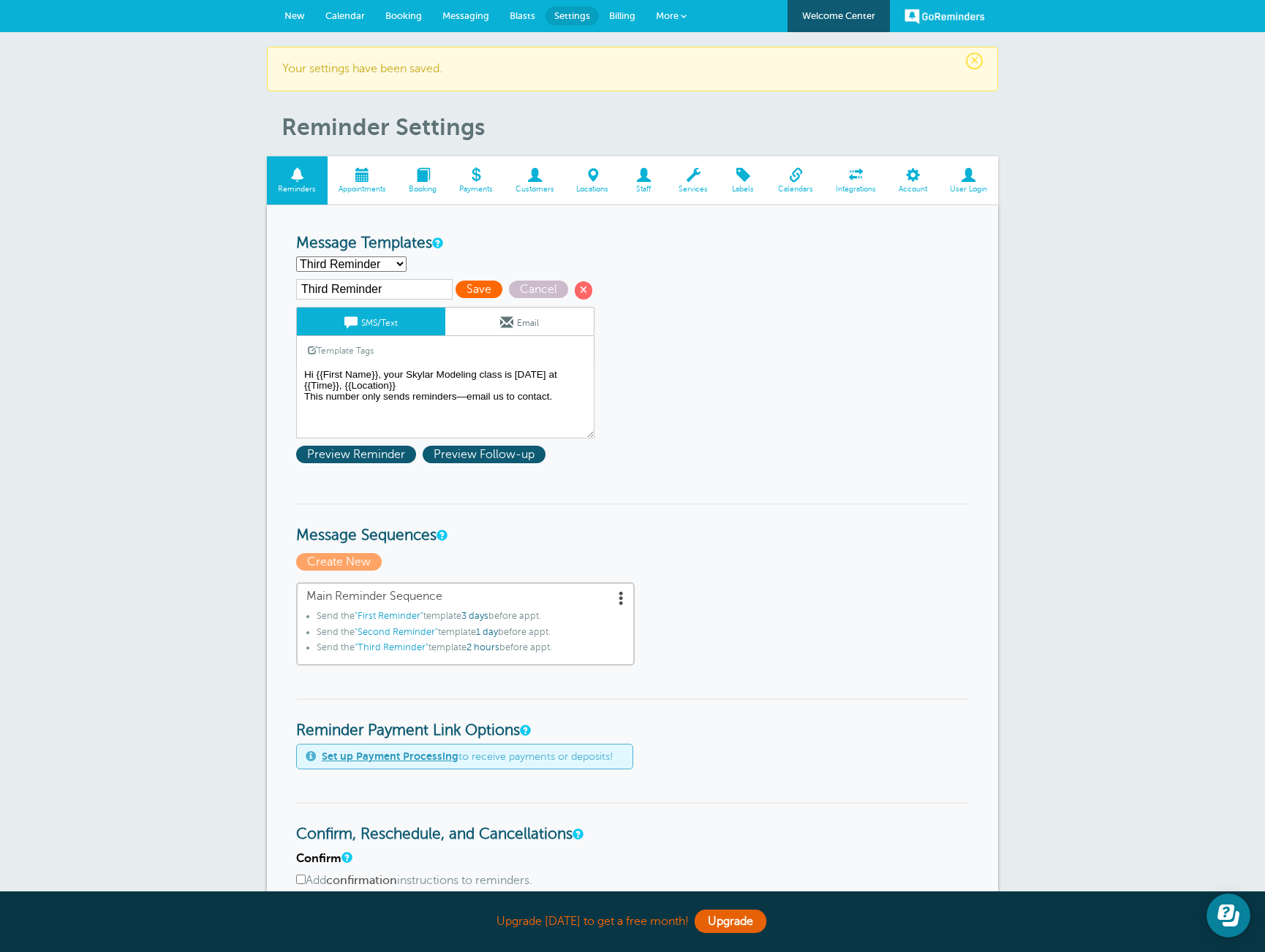
click at [467, 293] on span "Save" at bounding box center [479, 289] width 47 height 17
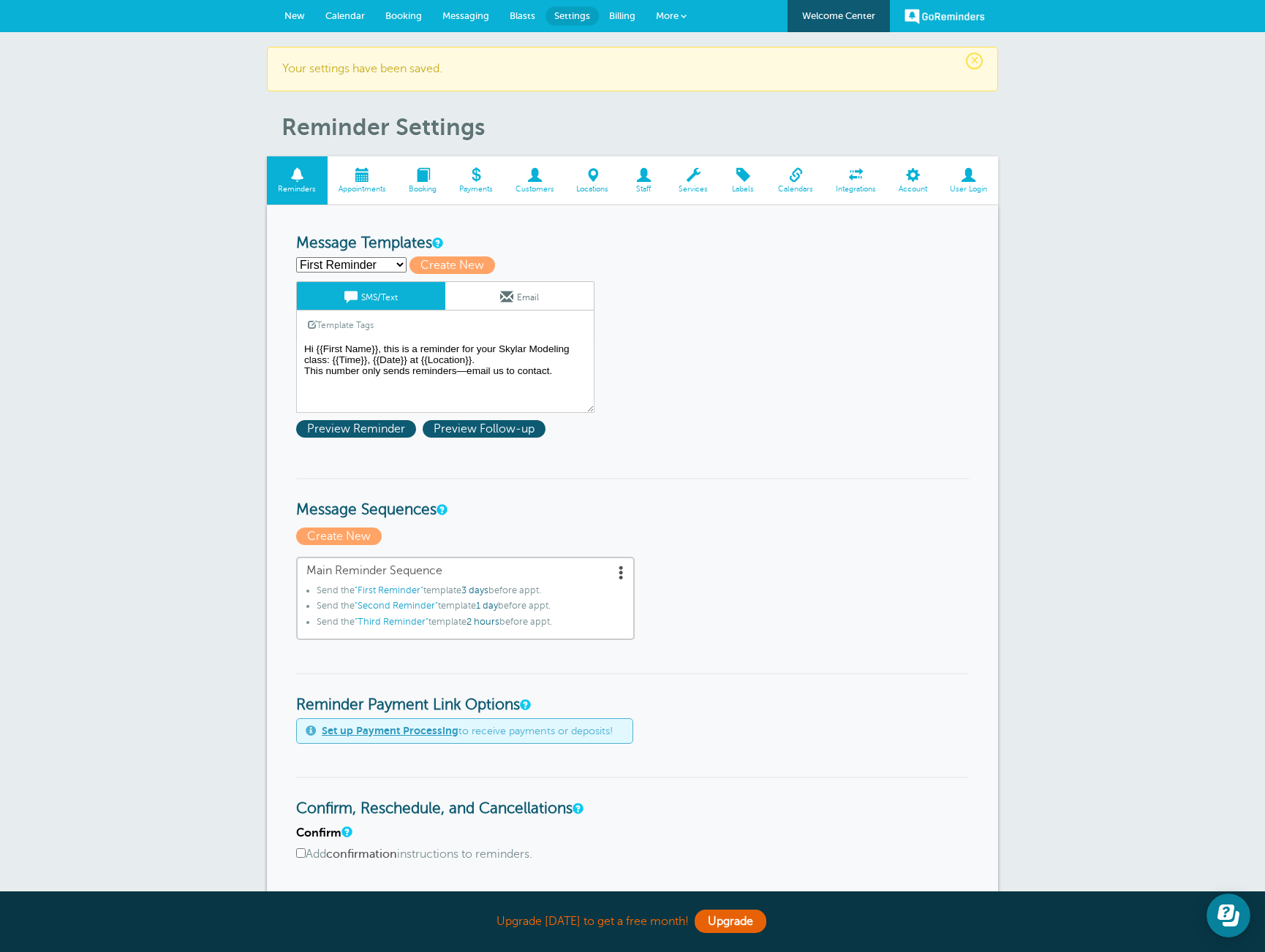
click at [585, 185] on span "Locations" at bounding box center [592, 189] width 40 height 9
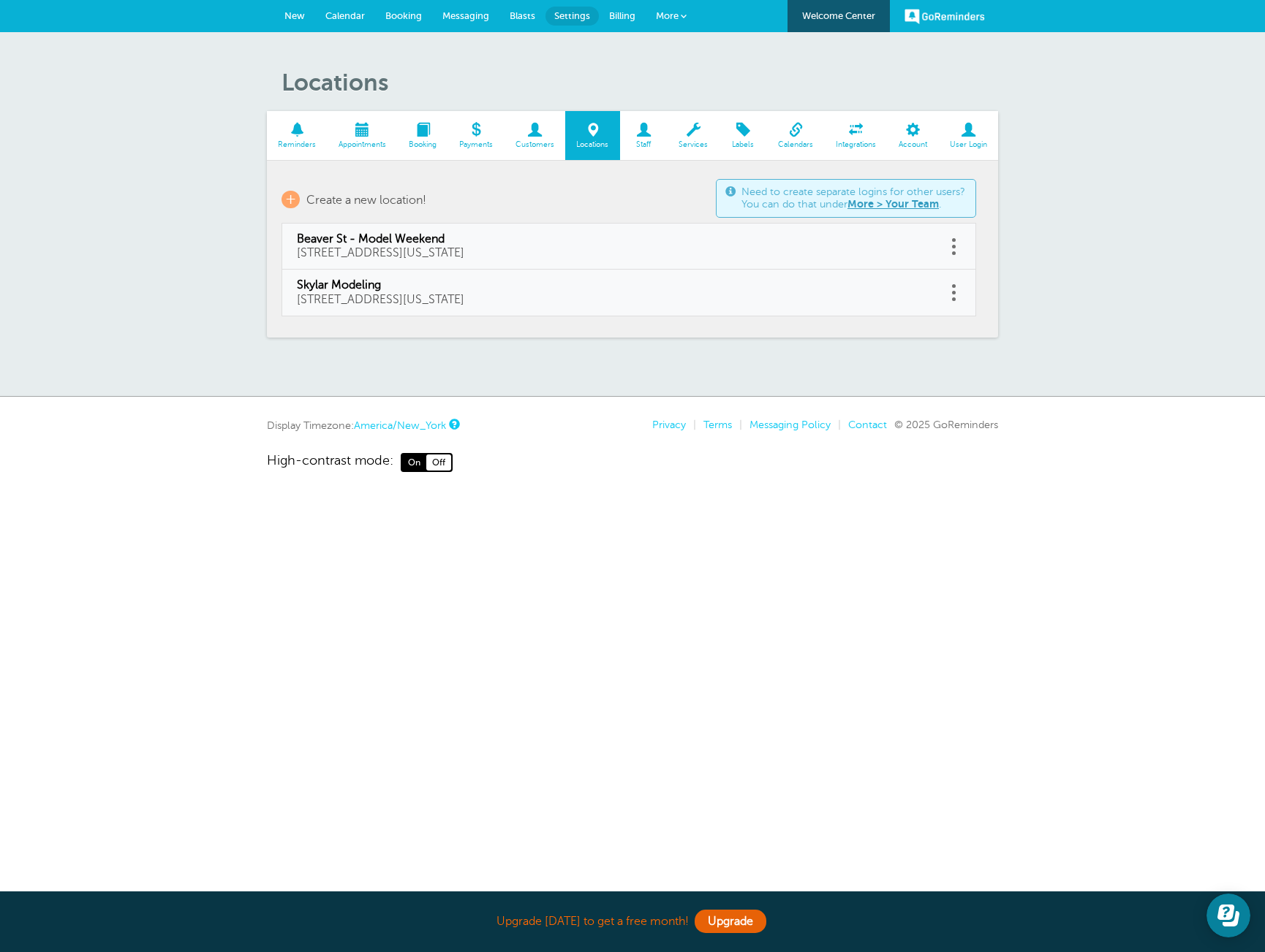
click at [955, 288] on link at bounding box center [953, 293] width 15 height 23
click at [928, 253] on link "Edit" at bounding box center [937, 256] width 44 height 27
type input "Skylar Modeling"
type input "[STREET_ADDRESS][US_STATE]"
checkbox input "false"
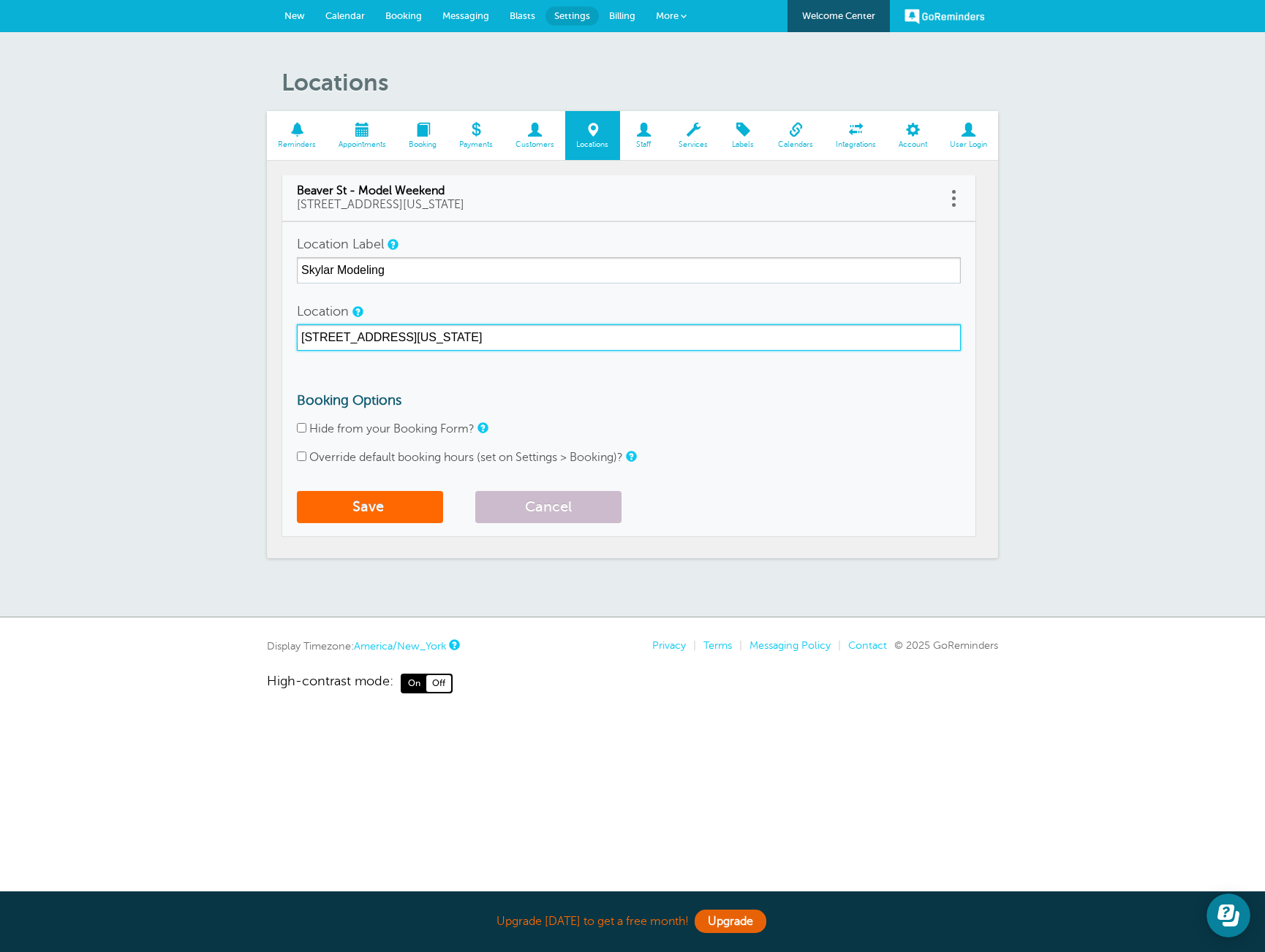
click at [399, 339] on input "[STREET_ADDRESS][US_STATE]" at bounding box center [629, 338] width 664 height 26
type input "[STREET_ADDRESS][US_STATE]"
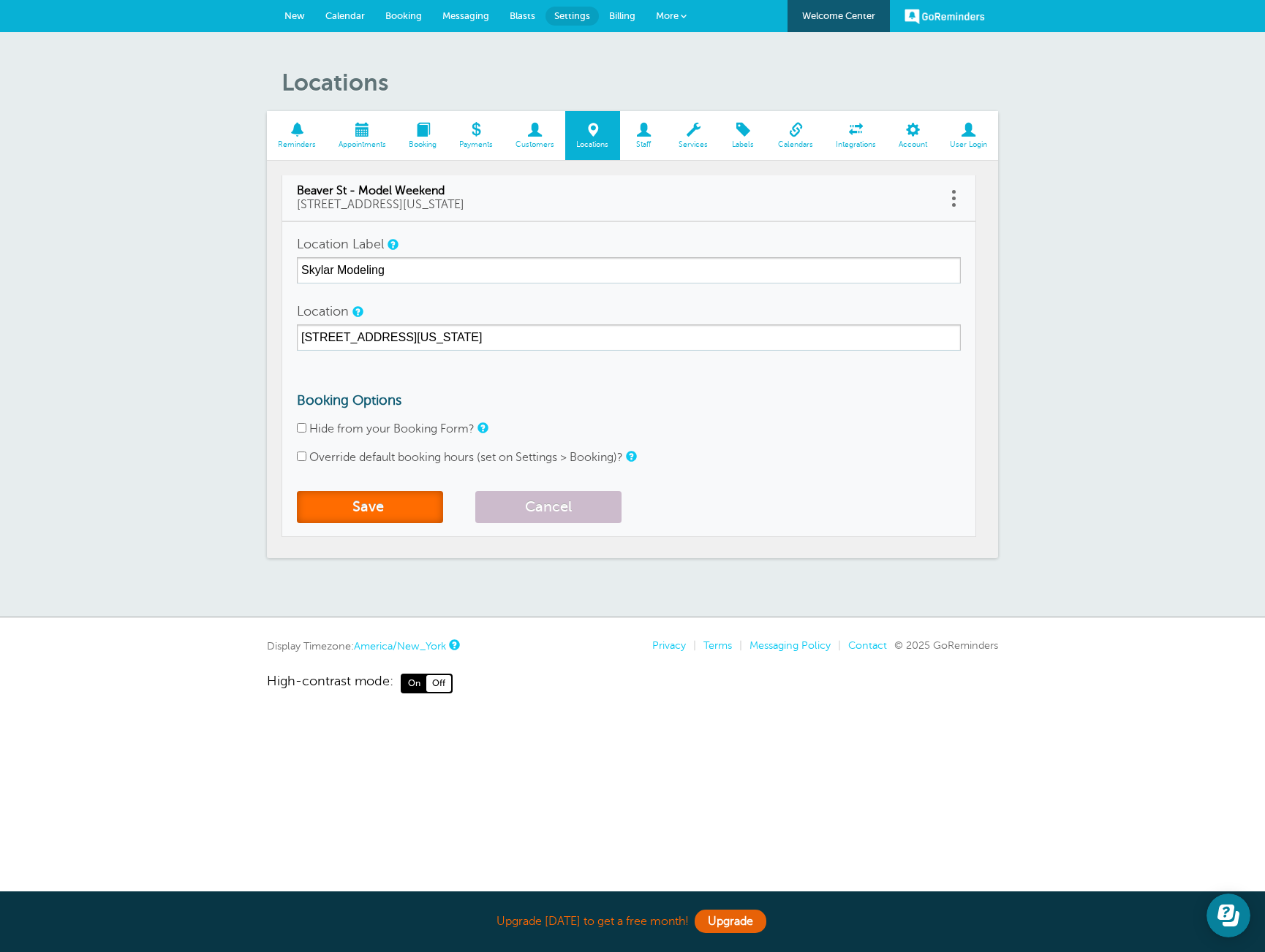
click at [397, 509] on button "Save" at bounding box center [370, 507] width 146 height 32
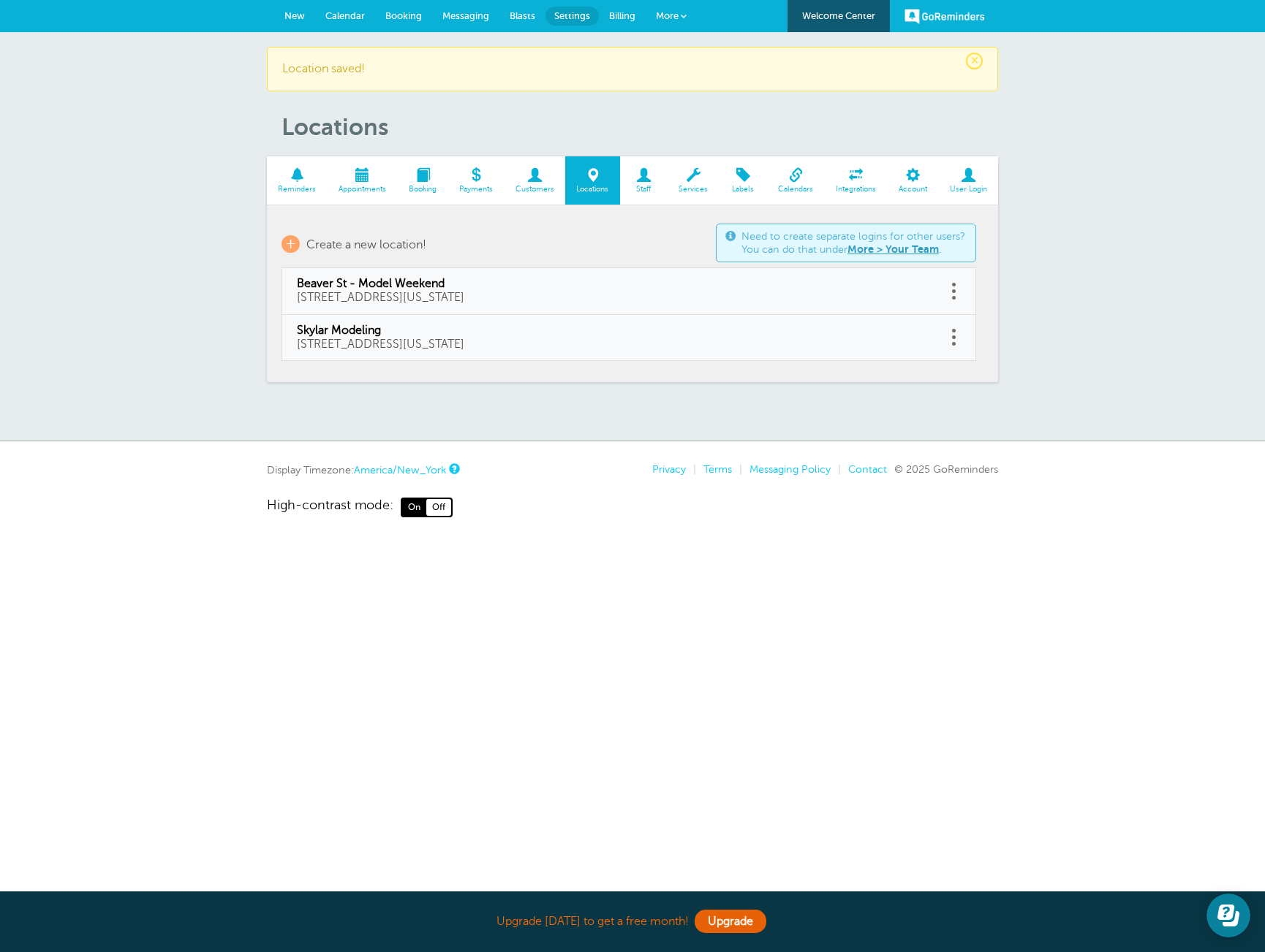
click at [954, 295] on link at bounding box center [953, 291] width 15 height 23
click at [932, 259] on link "Edit" at bounding box center [937, 254] width 44 height 27
type input "Beaver St - Model Weekend"
type input "[STREET_ADDRESS][US_STATE]"
checkbox input "false"
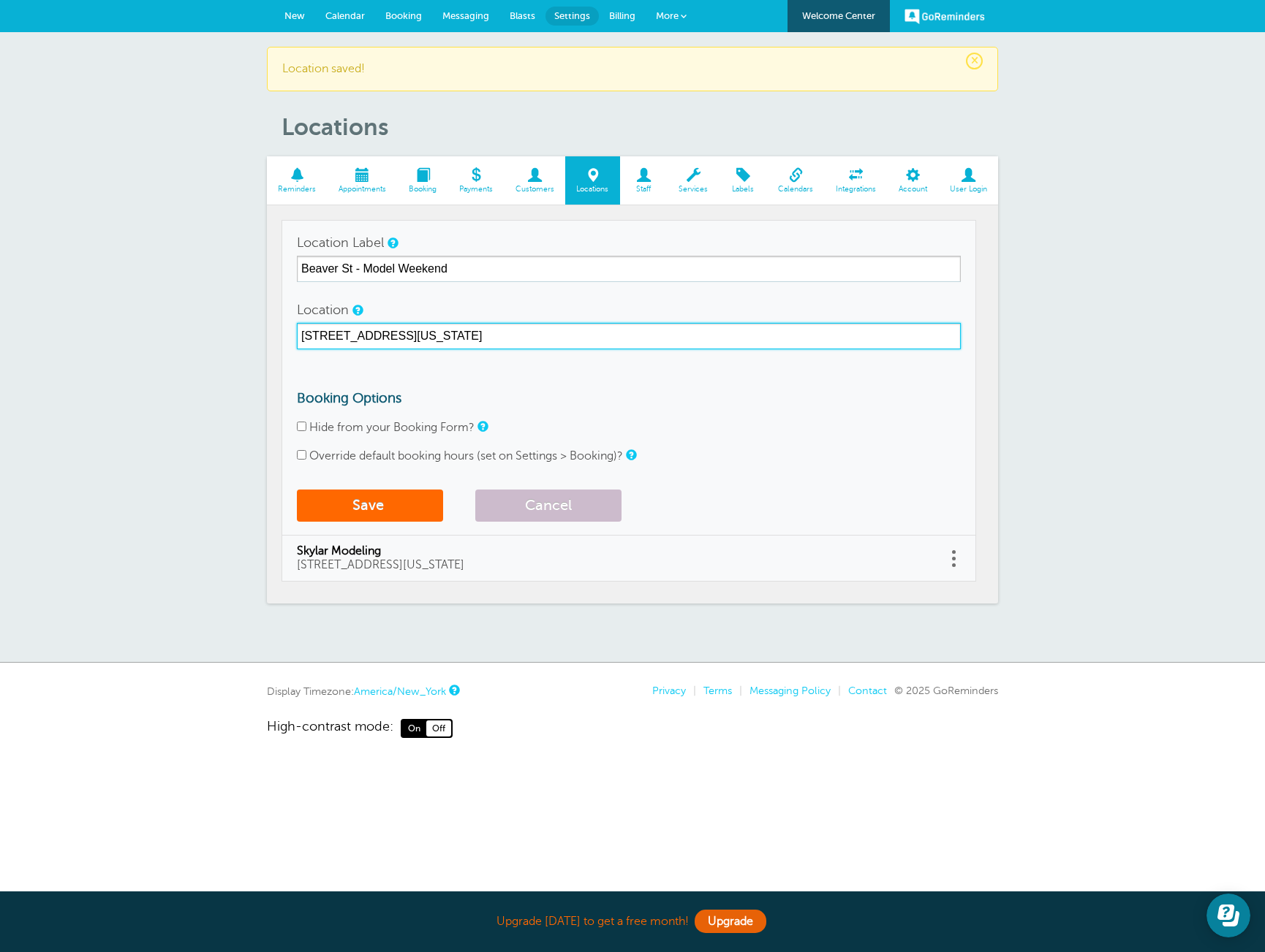
click at [423, 335] on input "[STREET_ADDRESS][US_STATE]" at bounding box center [629, 336] width 664 height 26
type input "[STREET_ADDRESS][US_STATE]"
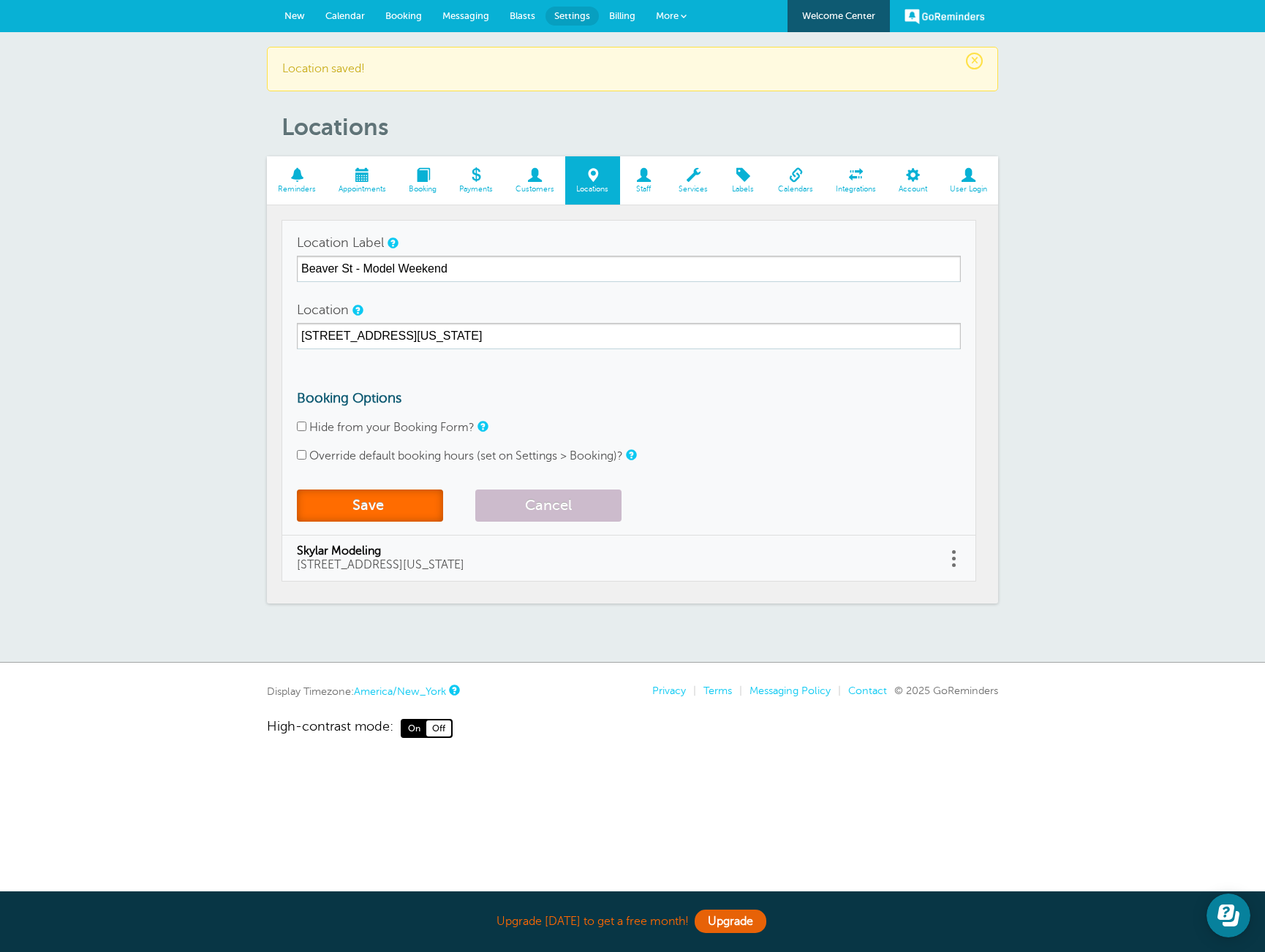
click at [417, 500] on button "Save" at bounding box center [370, 505] width 146 height 32
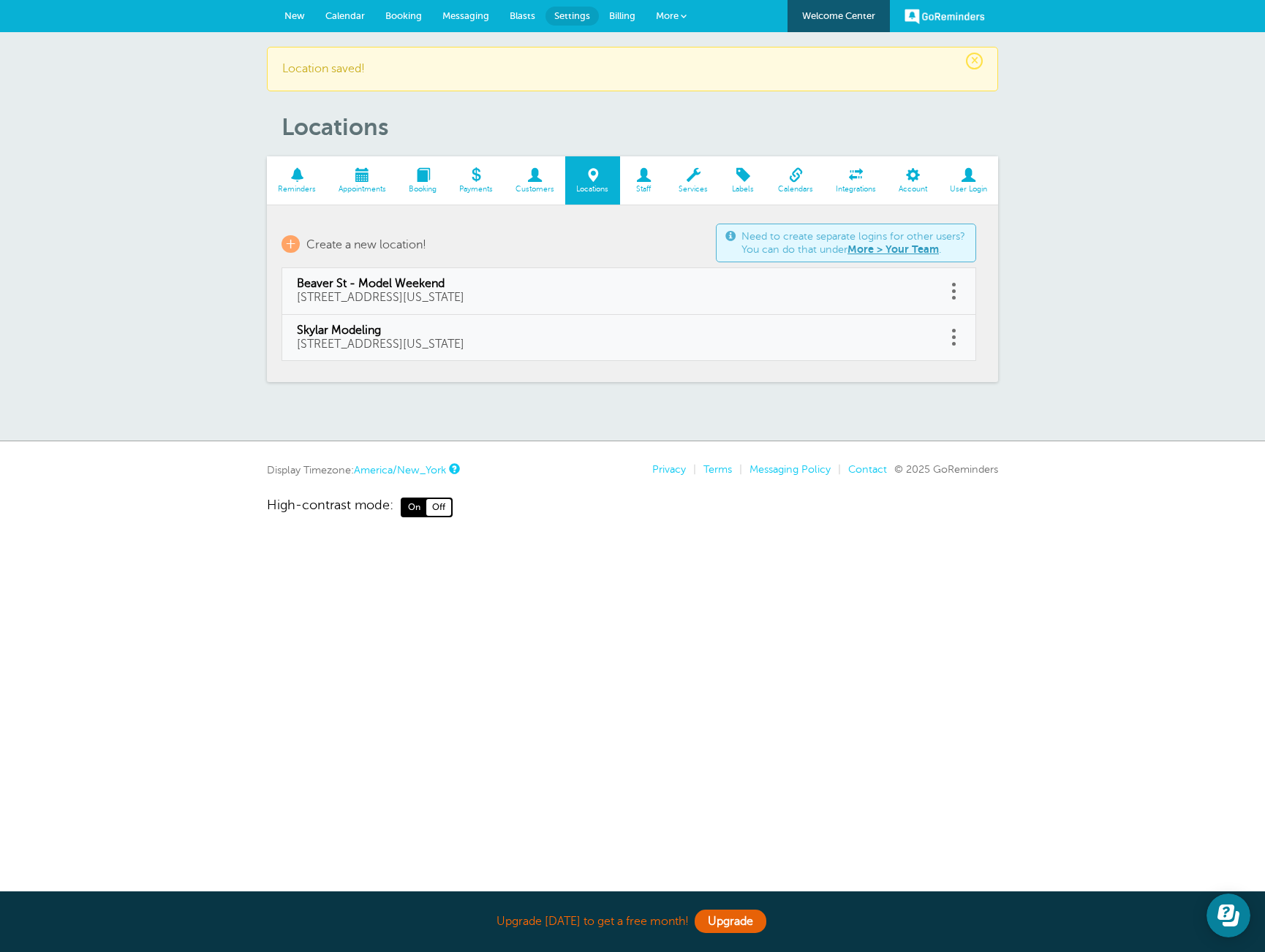
click at [292, 179] on span at bounding box center [297, 175] width 61 height 14
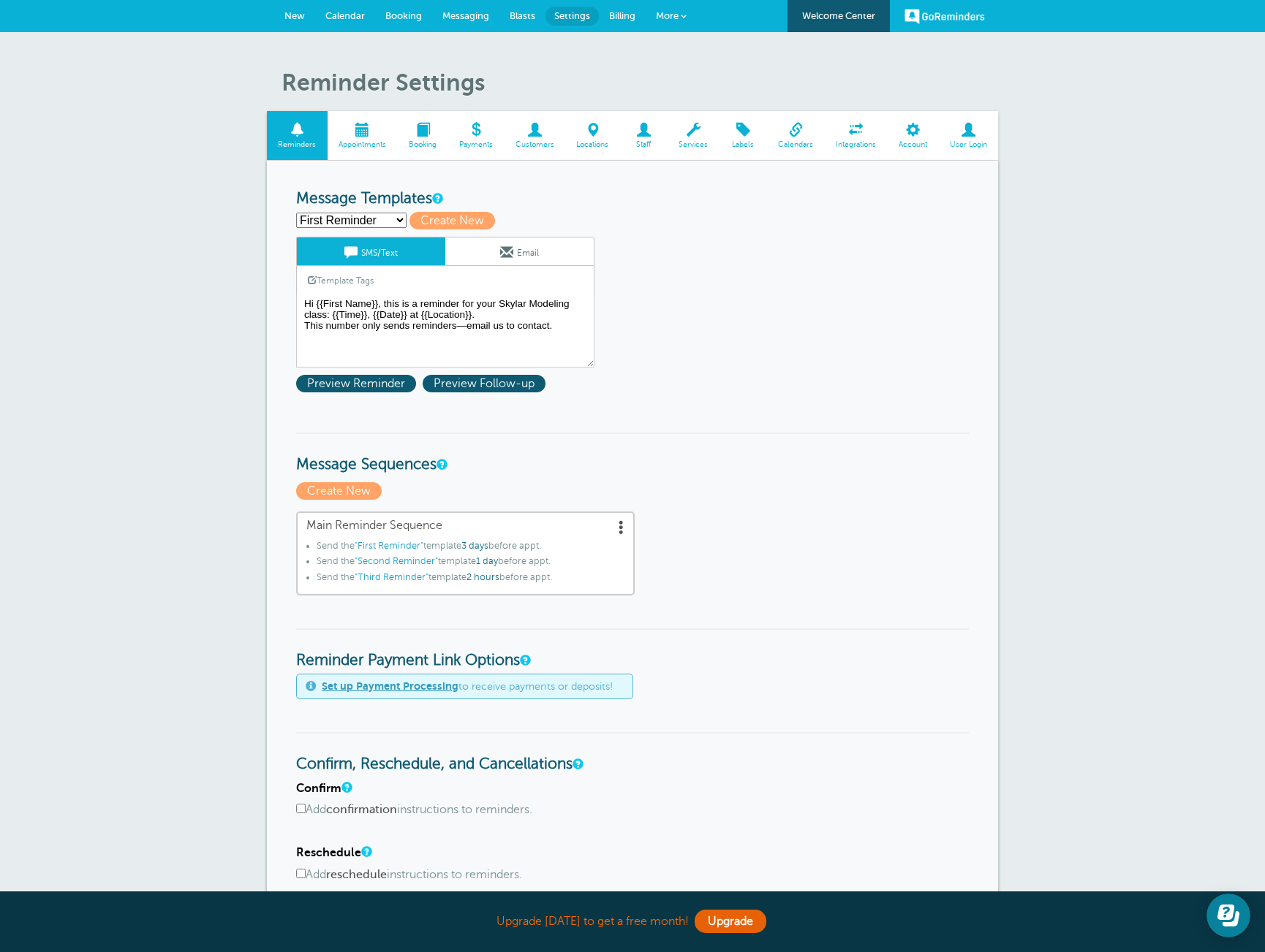
click at [293, 15] on span "New" at bounding box center [294, 16] width 20 height 11
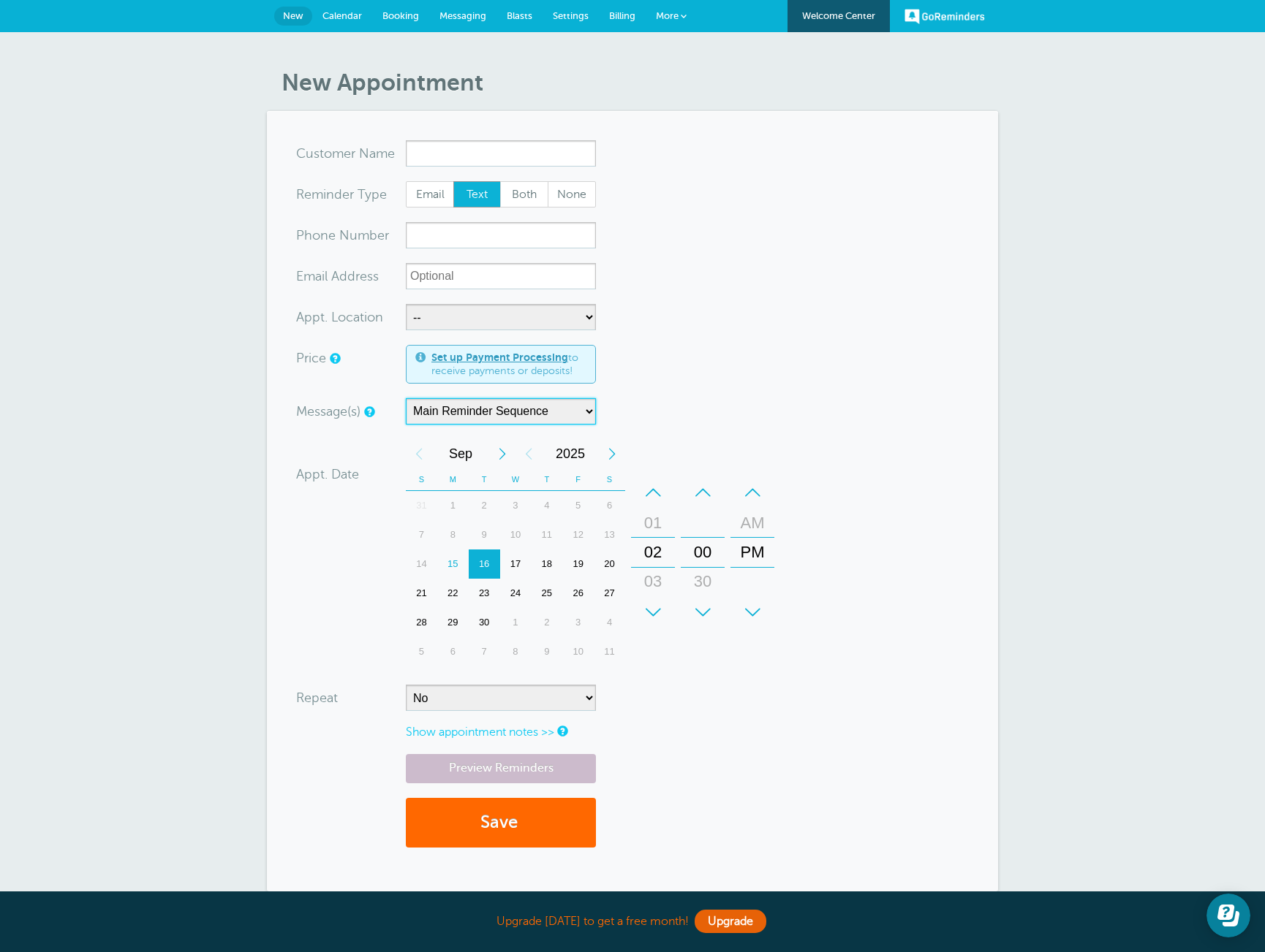
click at [572, 409] on select "Main Reminder Sequence" at bounding box center [501, 411] width 190 height 26
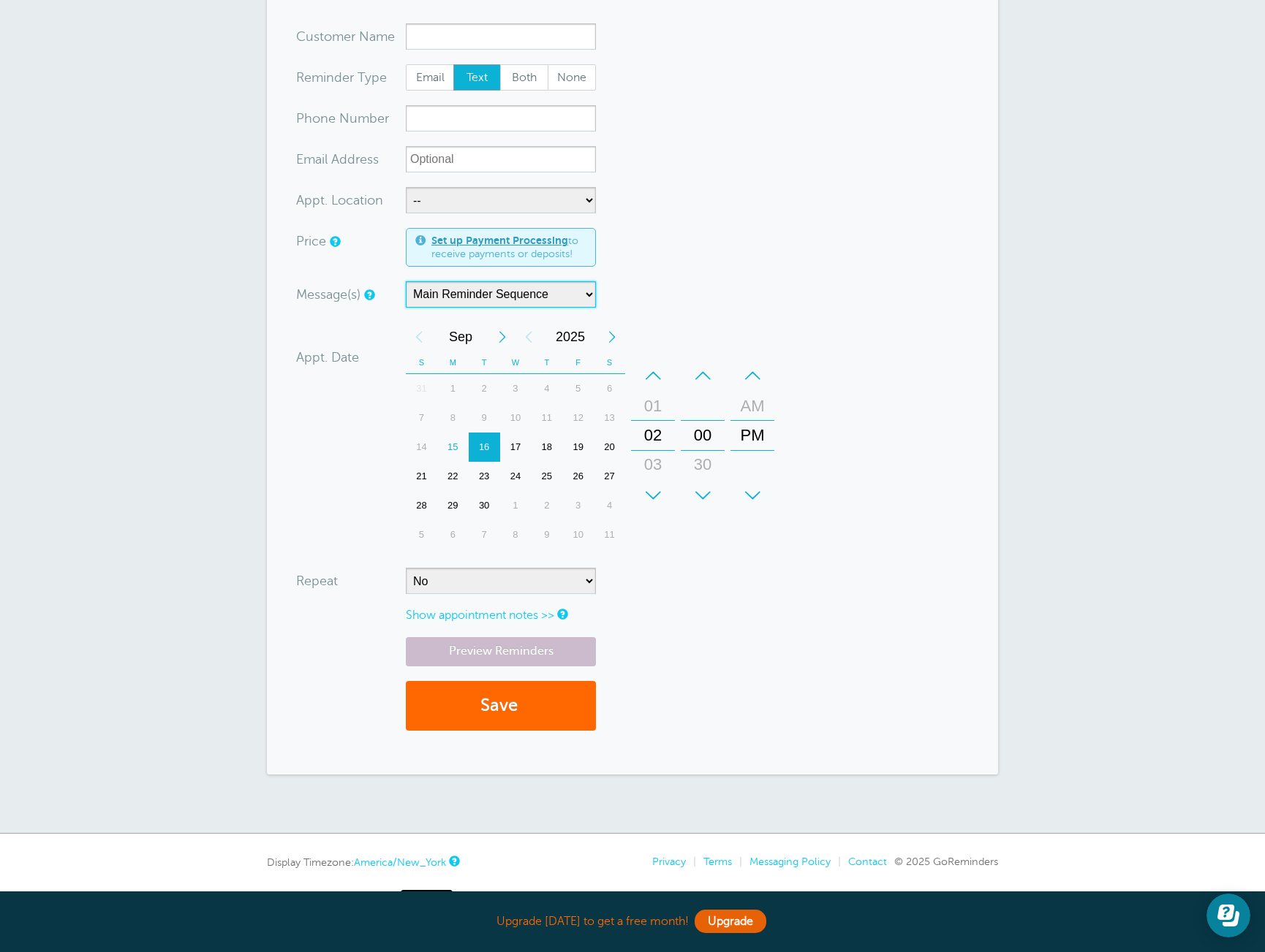
scroll to position [118, 0]
click at [485, 615] on link "Show appointment notes >>" at bounding box center [480, 614] width 148 height 13
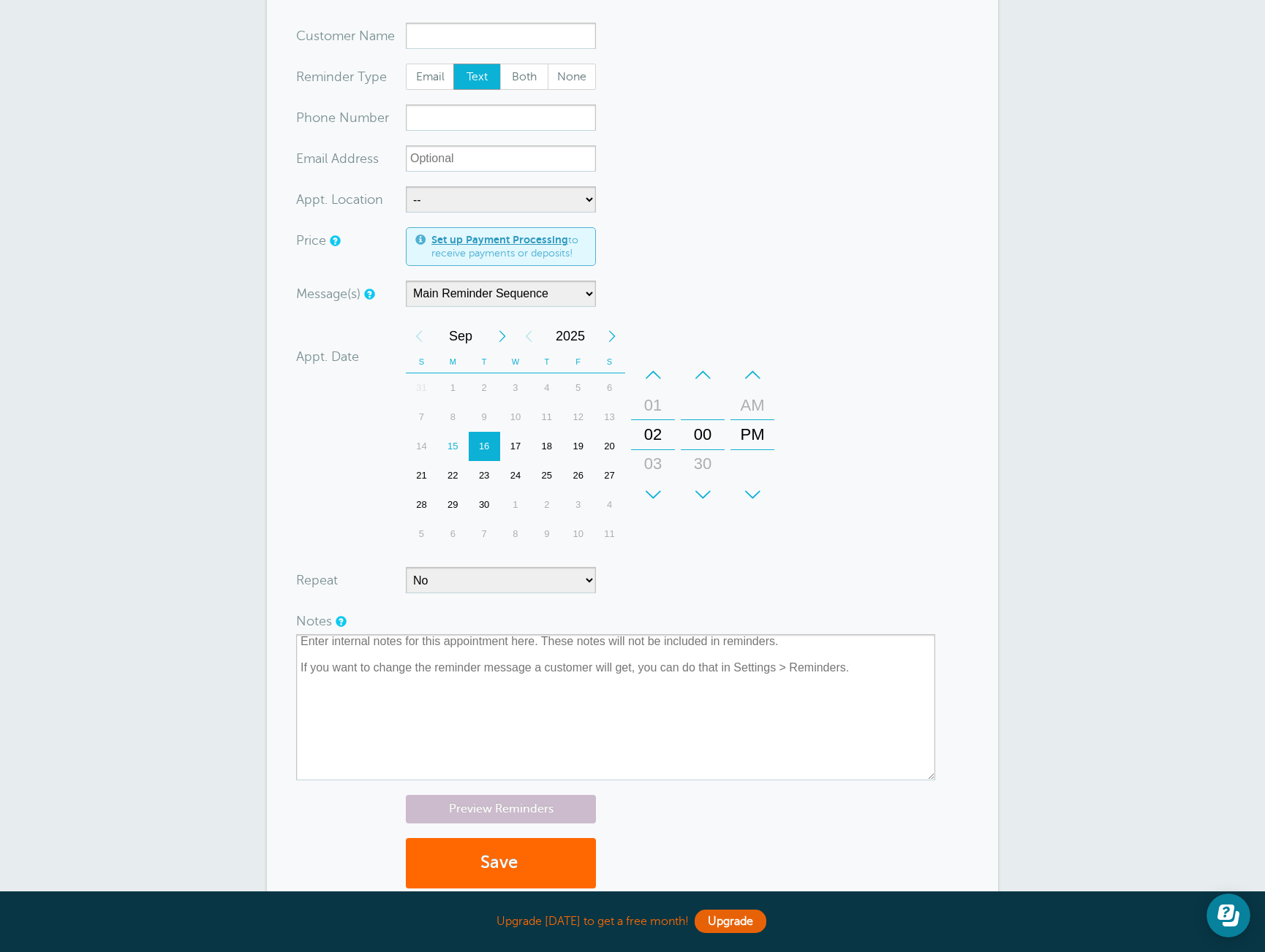
click at [485, 615] on div at bounding box center [632, 694] width 673 height 172
click at [584, 577] on select "No Daily Weekly Every 2 weeks Every 3 weeks Every 4 weeks Monthly Every 5 weeks…" at bounding box center [501, 580] width 190 height 26
click at [406, 567] on select "No Daily Weekly Every 2 weeks Every 3 weeks Every 4 weeks Monthly Every 5 weeks…" at bounding box center [501, 580] width 190 height 26
click at [679, 584] on form "You are creating a new customer. To use an existing customer select one from th…" at bounding box center [632, 462] width 673 height 881
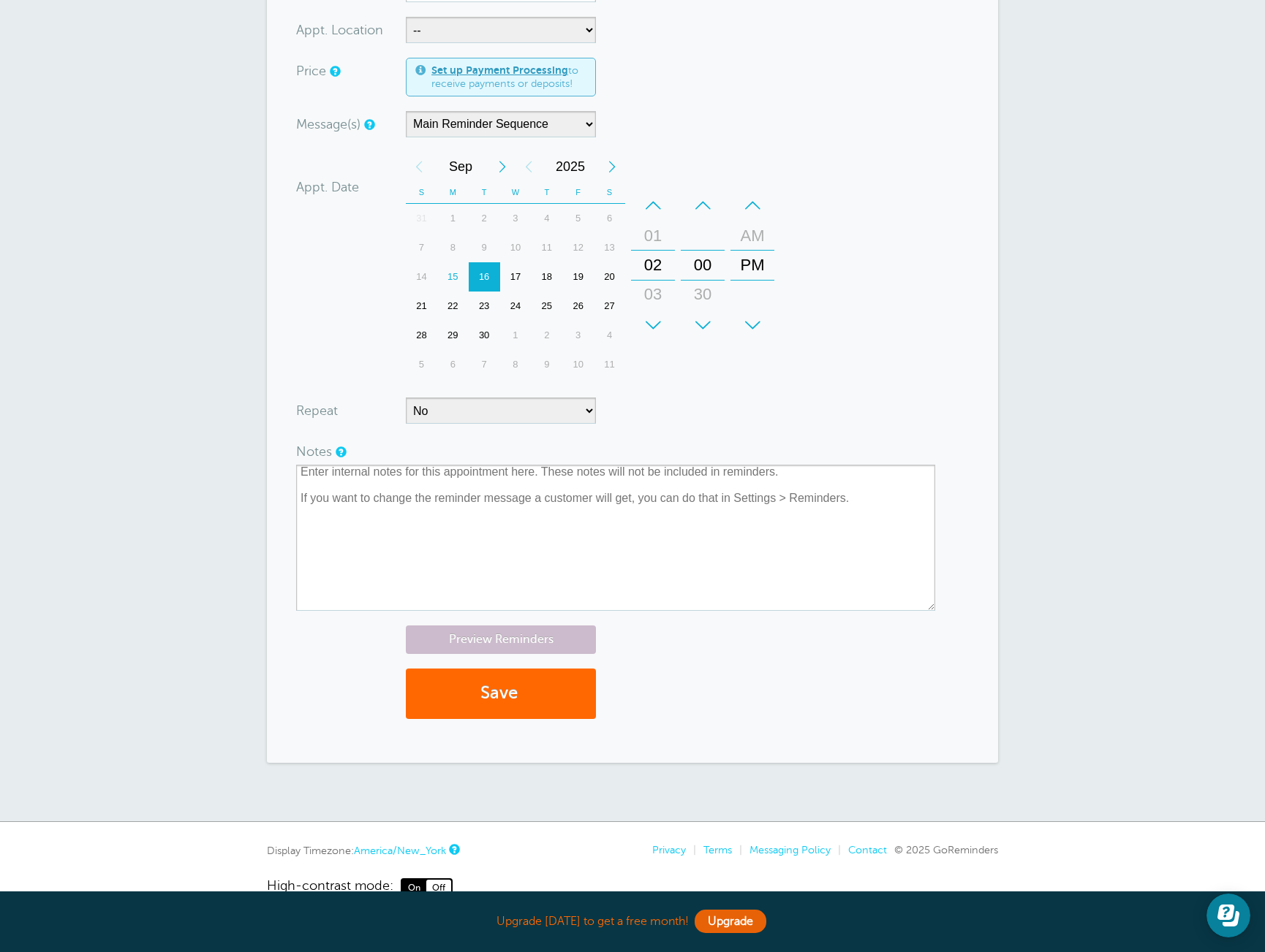
scroll to position [320, 0]
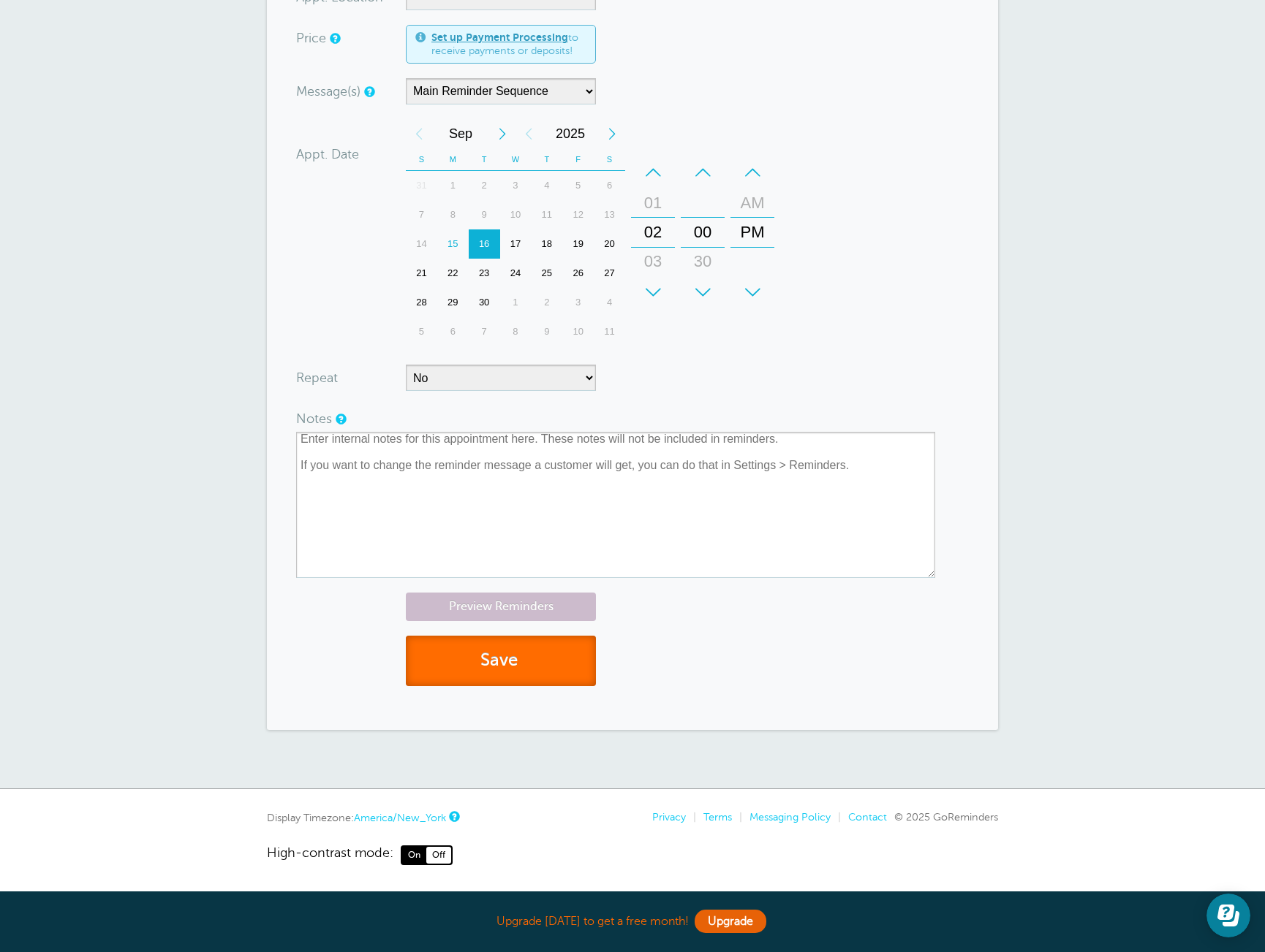
click at [527, 671] on button "Save" at bounding box center [501, 661] width 190 height 51
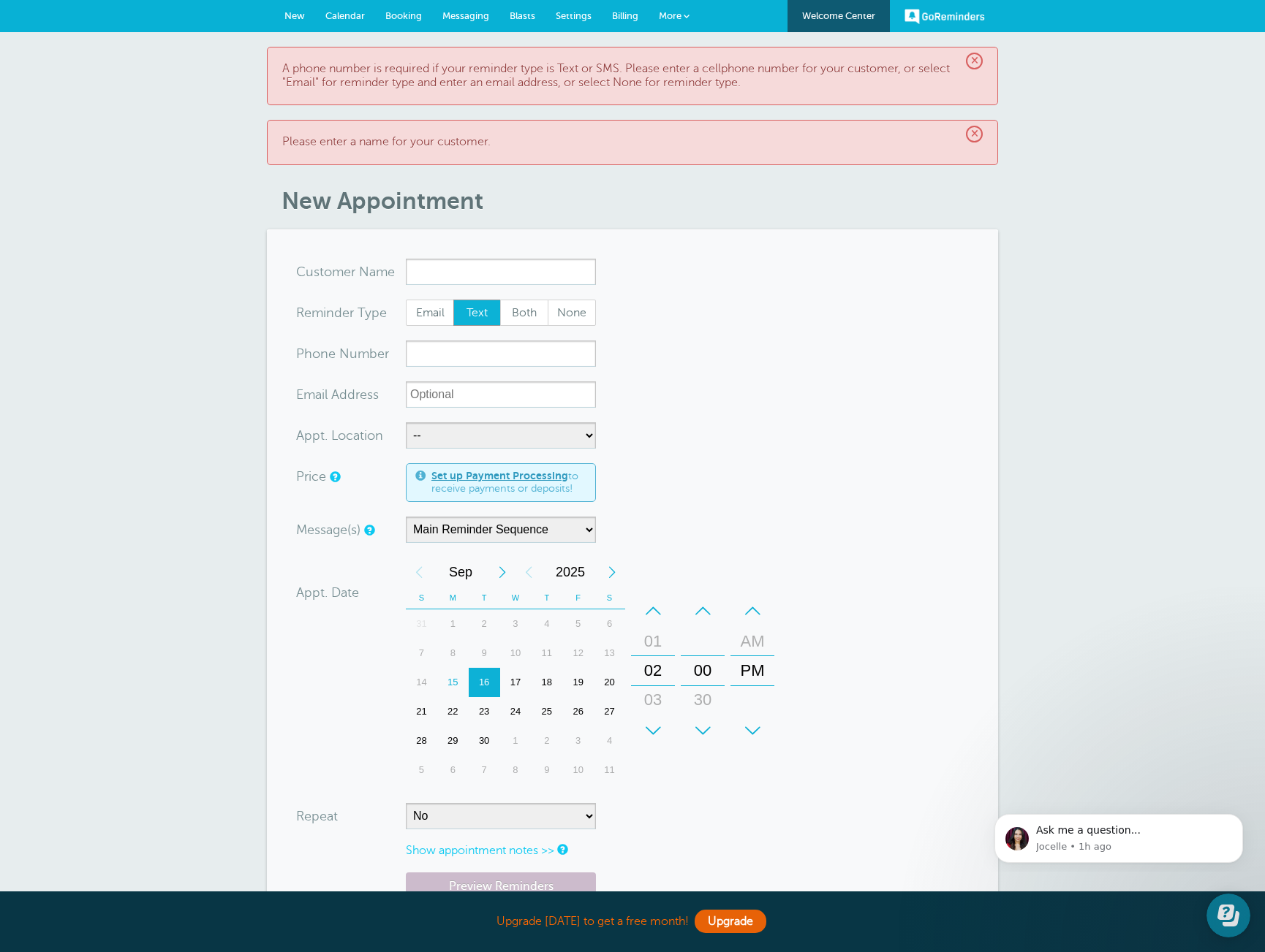
click at [150, 179] on div "× A phone number is required if your reminder type is Text or SMS. Please enter…" at bounding box center [632, 550] width 1265 height 1037
click at [286, 13] on span "New" at bounding box center [294, 16] width 20 height 11
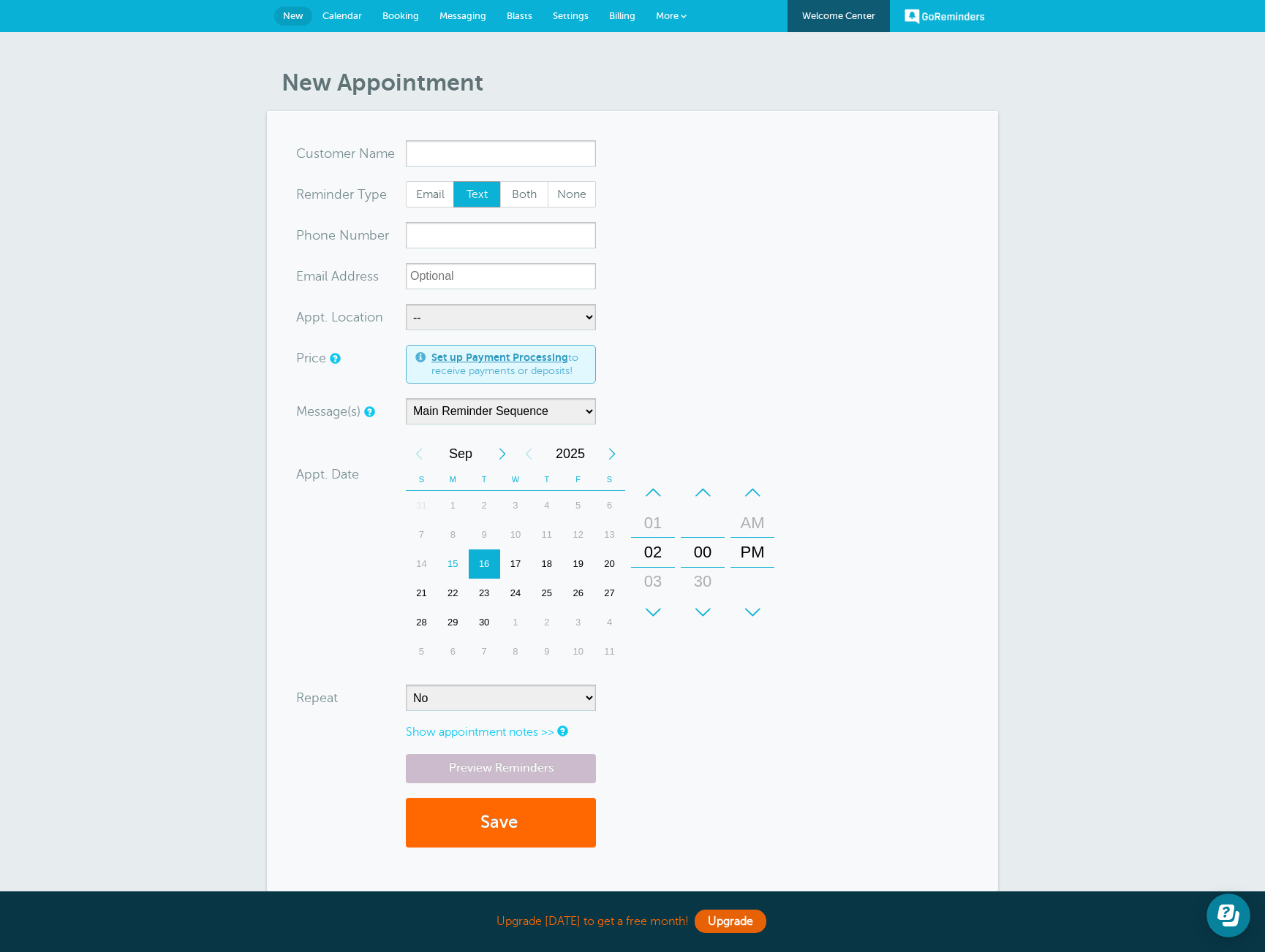
click at [579, 15] on span "Settings" at bounding box center [570, 16] width 36 height 11
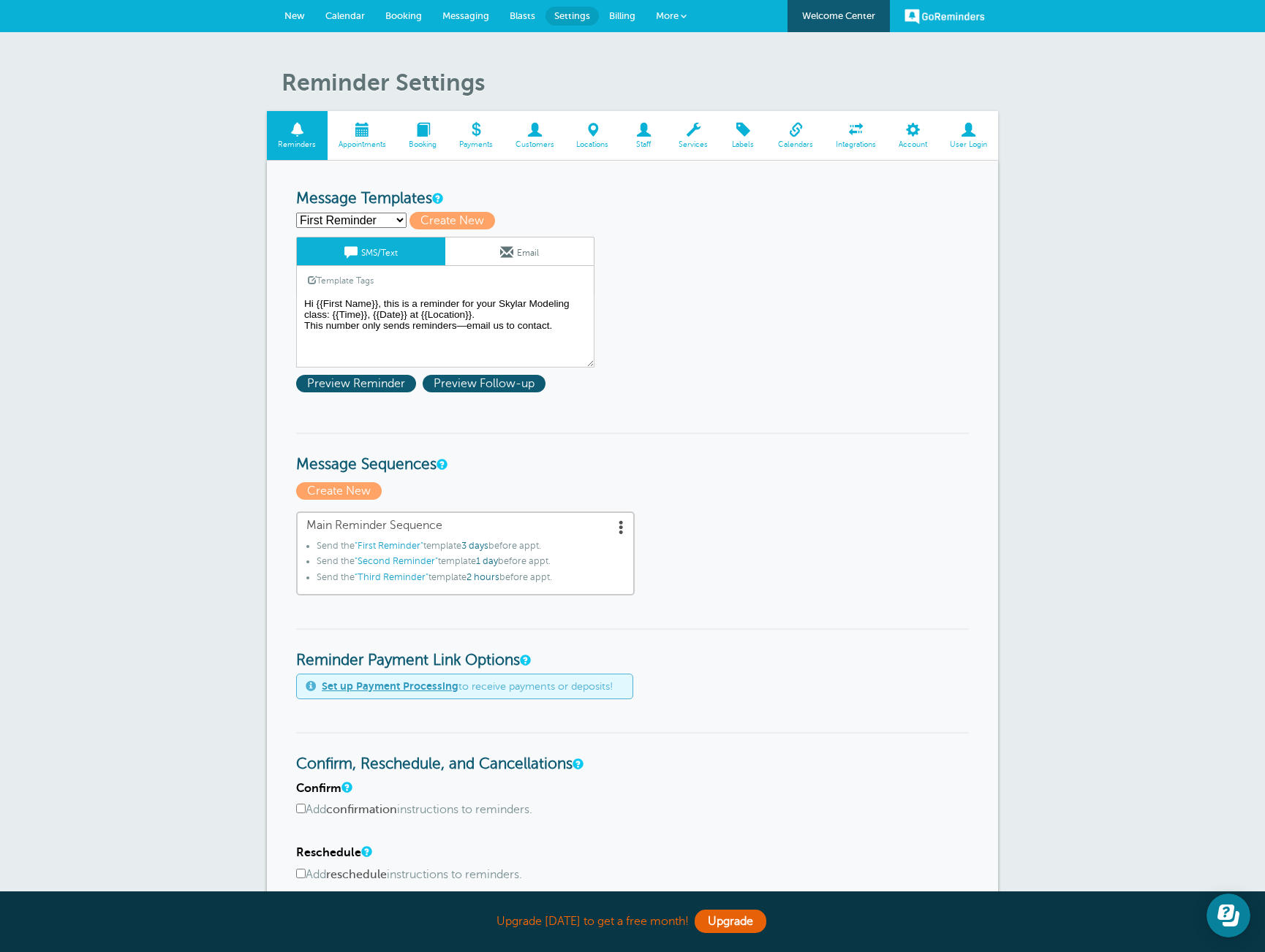
click at [969, 138] on link "User Login" at bounding box center [967, 136] width 60 height 49
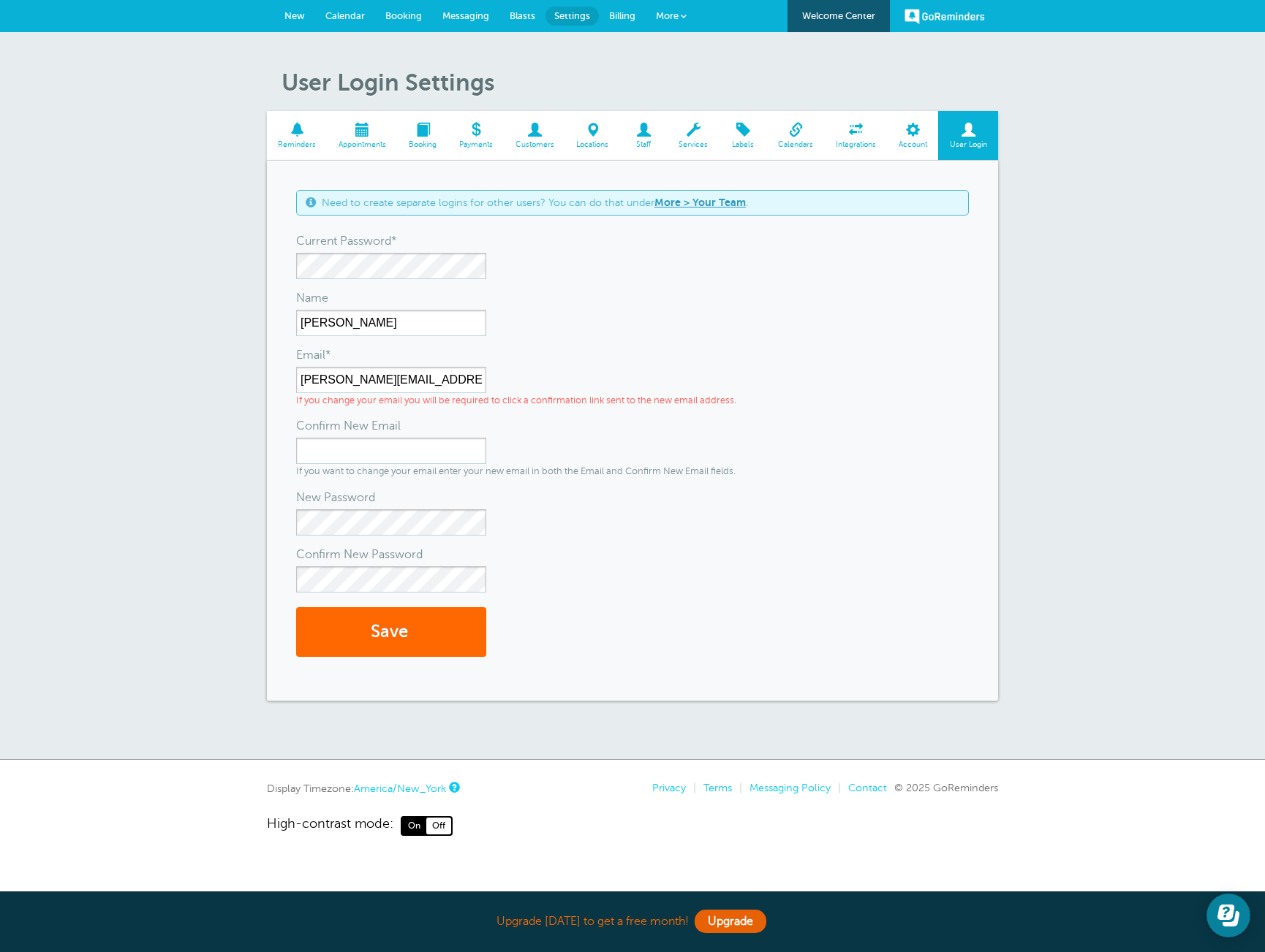
click at [652, 138] on link "Staff" at bounding box center [644, 136] width 48 height 49
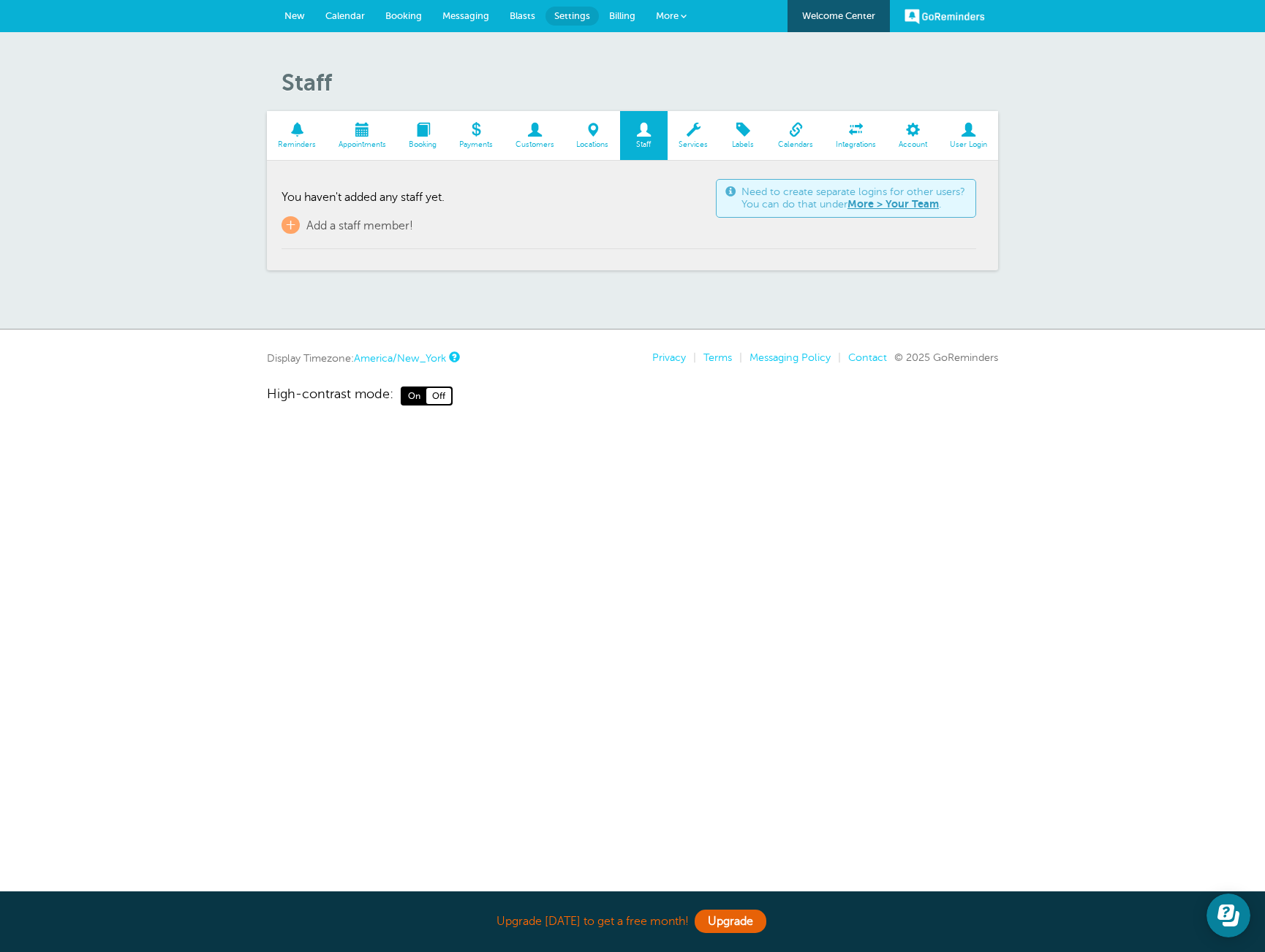
click at [897, 206] on link "More > Your Team" at bounding box center [892, 203] width 91 height 11
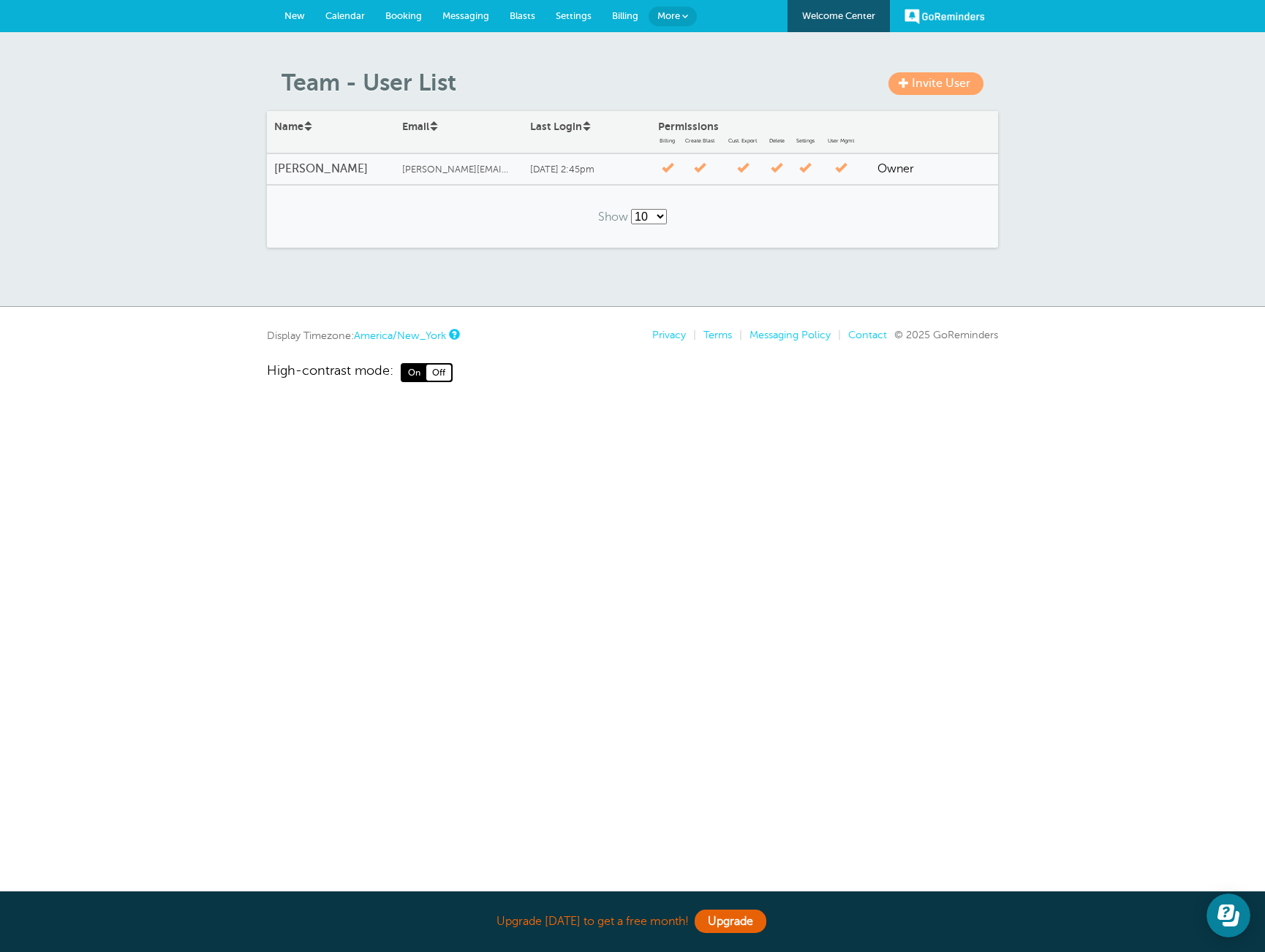
click at [944, 88] on span "Invite User" at bounding box center [940, 83] width 58 height 13
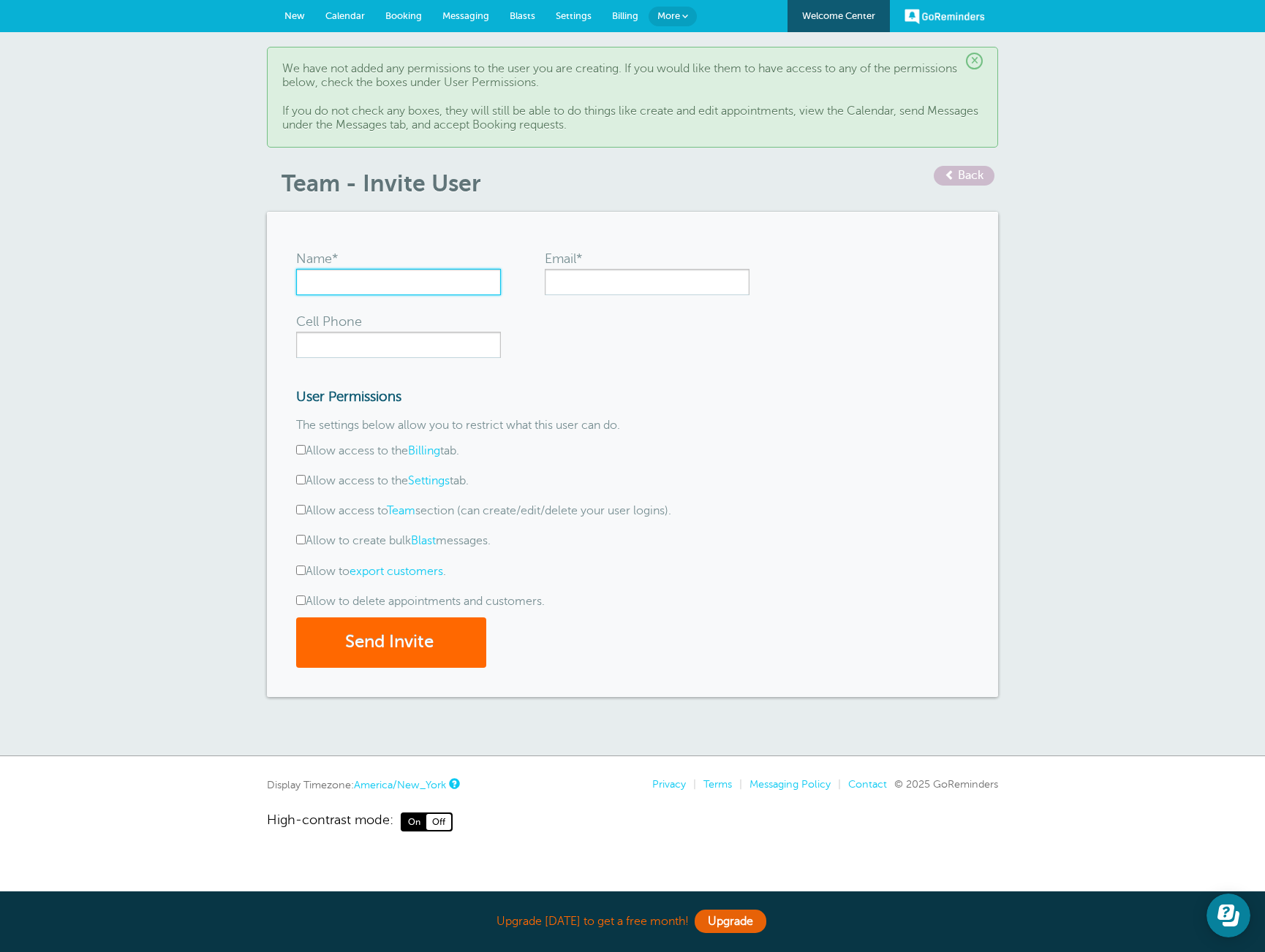
drag, startPoint x: 435, startPoint y: 282, endPoint x: 427, endPoint y: 280, distance: 8.2
click at [434, 282] on input "Name*" at bounding box center [398, 282] width 205 height 26
type input "[PERSON_NAME]"
type input "[PERSON_NAME][EMAIL_ADDRESS][DOMAIN_NAME]"
click at [523, 226] on div "Name* Eric Weiss Email* Eric@skylarmodeling.com Cell Phone User Permissions The…" at bounding box center [632, 454] width 731 height 484
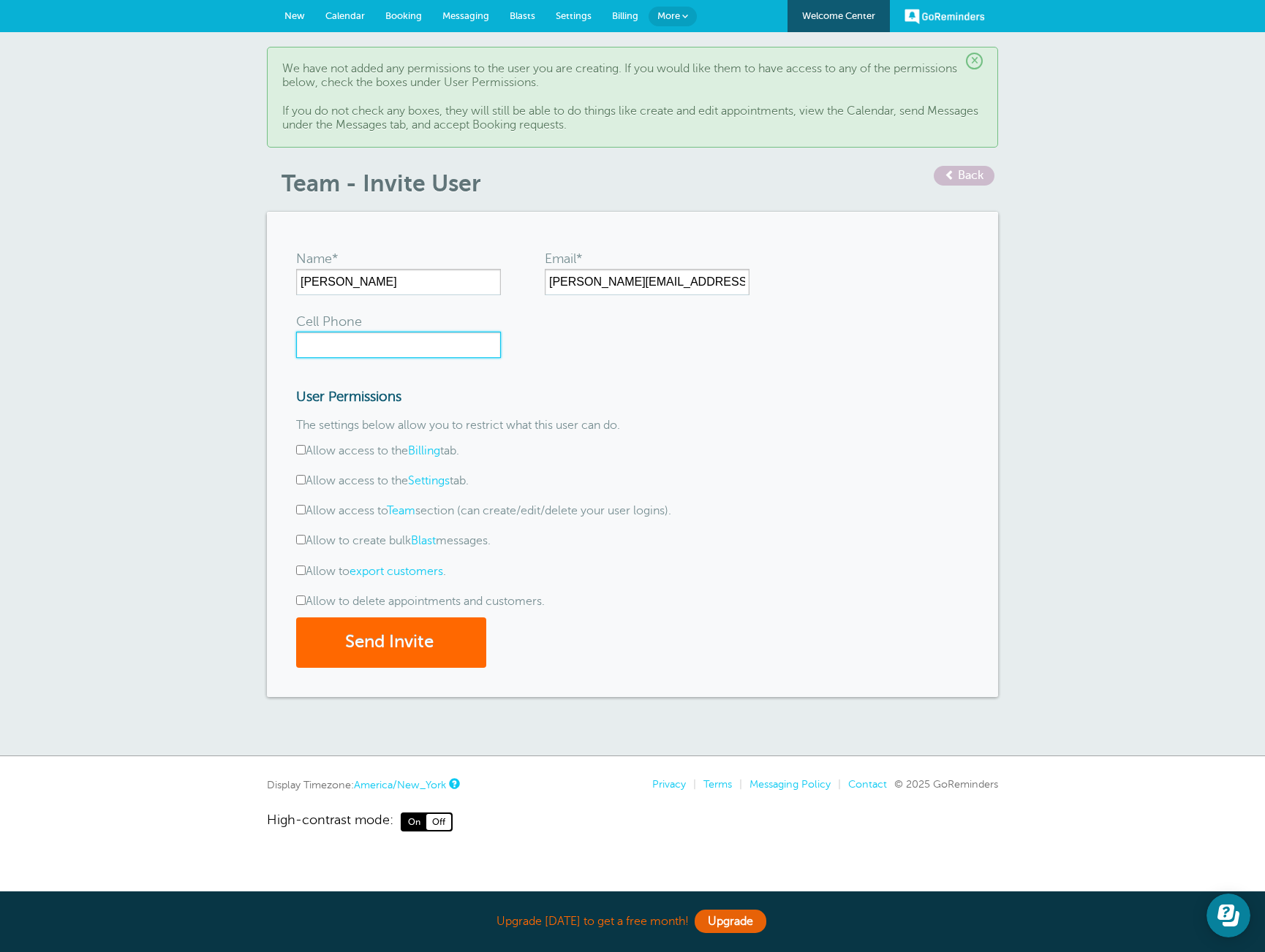
click at [411, 343] on input "Cell Phone" at bounding box center [398, 345] width 205 height 26
click at [324, 346] on input "90806193862" at bounding box center [398, 345] width 205 height 26
type input "9086193862"
click at [847, 398] on form "Name* Eric Weiss Email* Eric@skylarmodeling.com Cell Phone 9086193862 User Perm…" at bounding box center [632, 454] width 673 height 426
click at [301, 480] on input "Allow access to the Settings tab." at bounding box center [301, 479] width 10 height 10
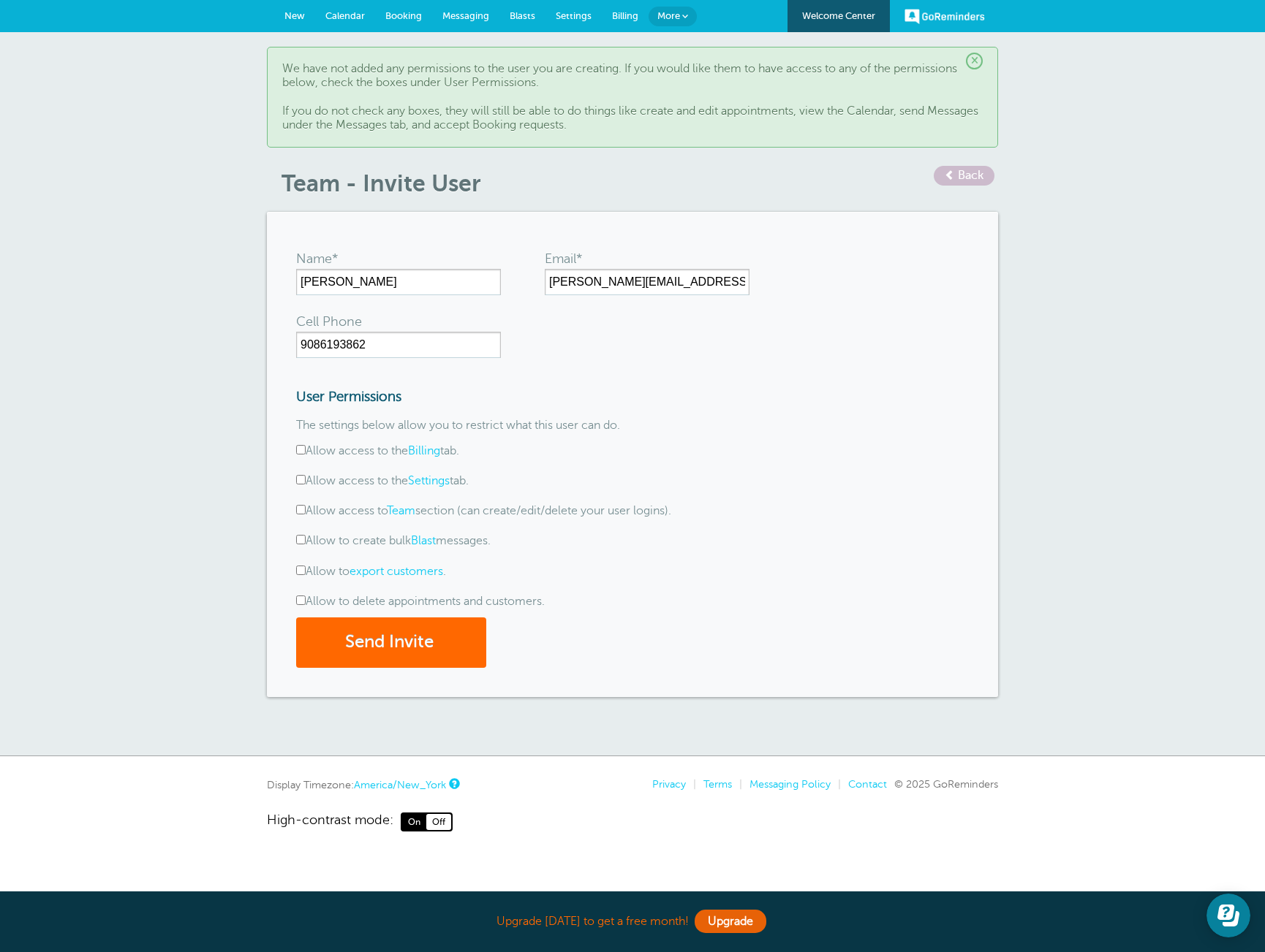
checkbox input "true"
click at [300, 509] on input "Allow access to Team section (can create/edit/delete your user logins)." at bounding box center [301, 510] width 10 height 10
checkbox input "true"
click at [297, 538] on input "Allow to create bulk Blast messages." at bounding box center [301, 539] width 10 height 10
checkbox input "true"
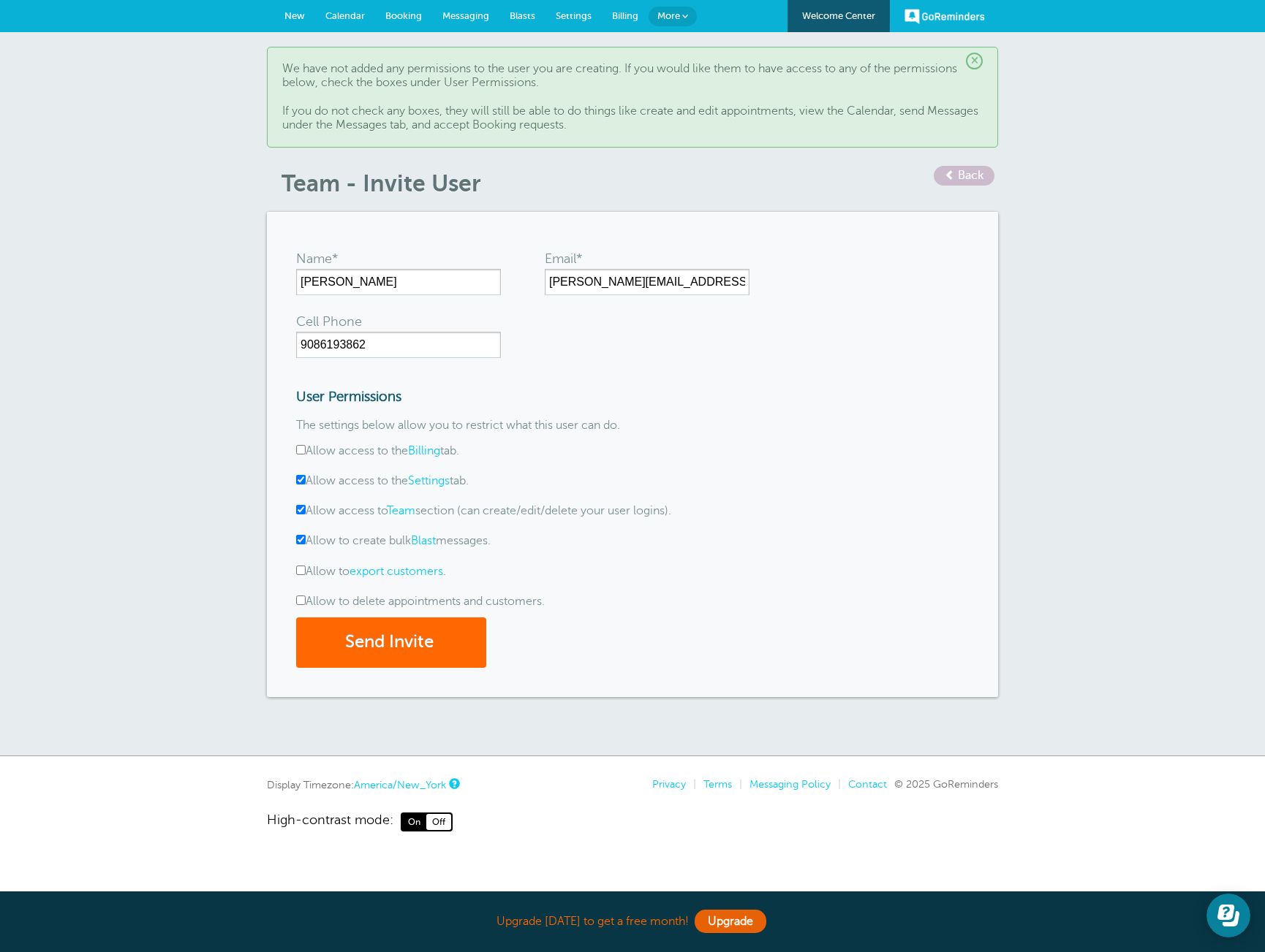
click at [300, 600] on input "Allow to delete appointments and customers." at bounding box center [301, 600] width 10 height 10
checkbox input "true"
click at [420, 640] on button "Send Invite" at bounding box center [391, 643] width 190 height 51
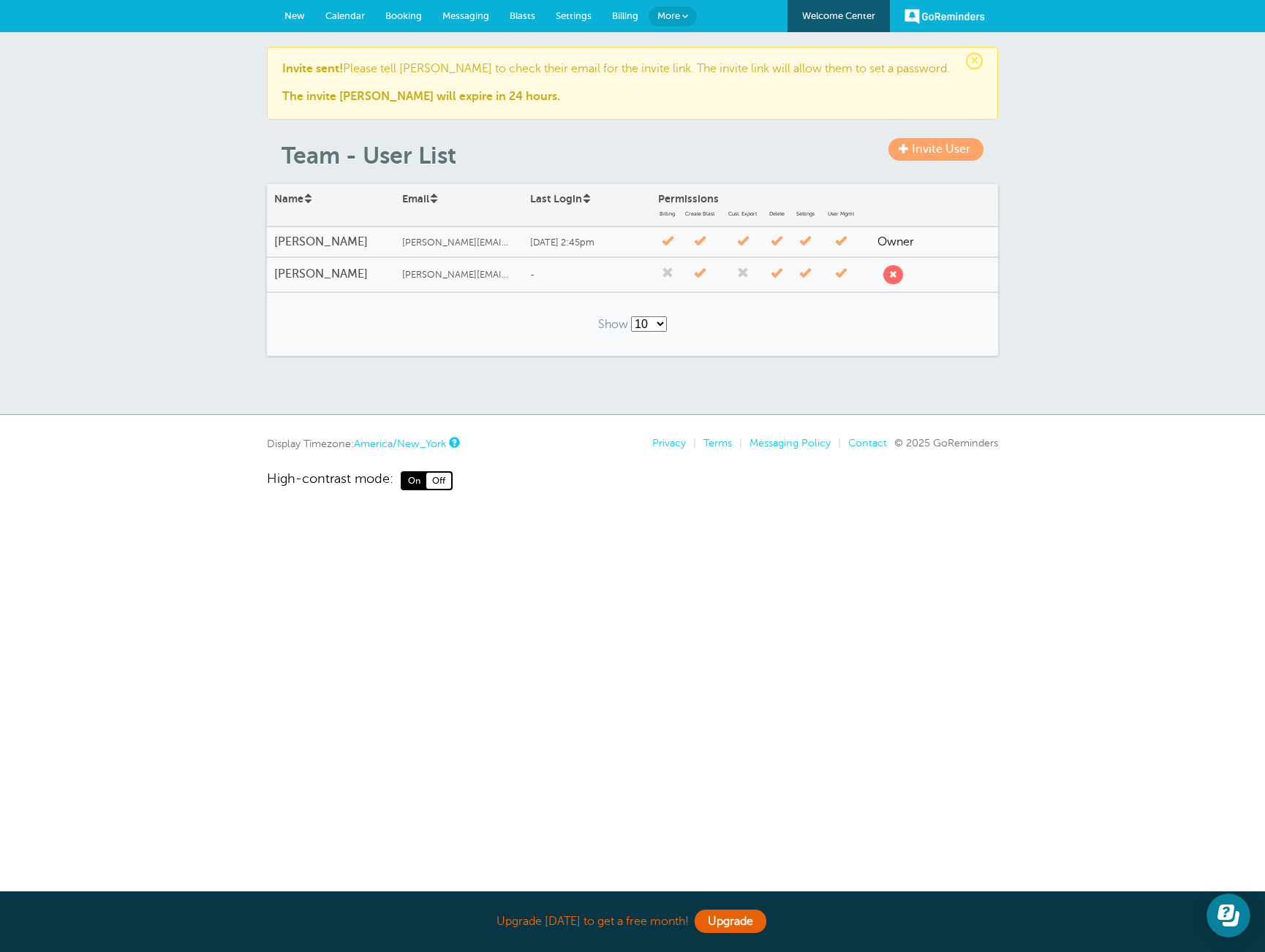
click at [936, 148] on span "Invite User" at bounding box center [940, 149] width 58 height 13
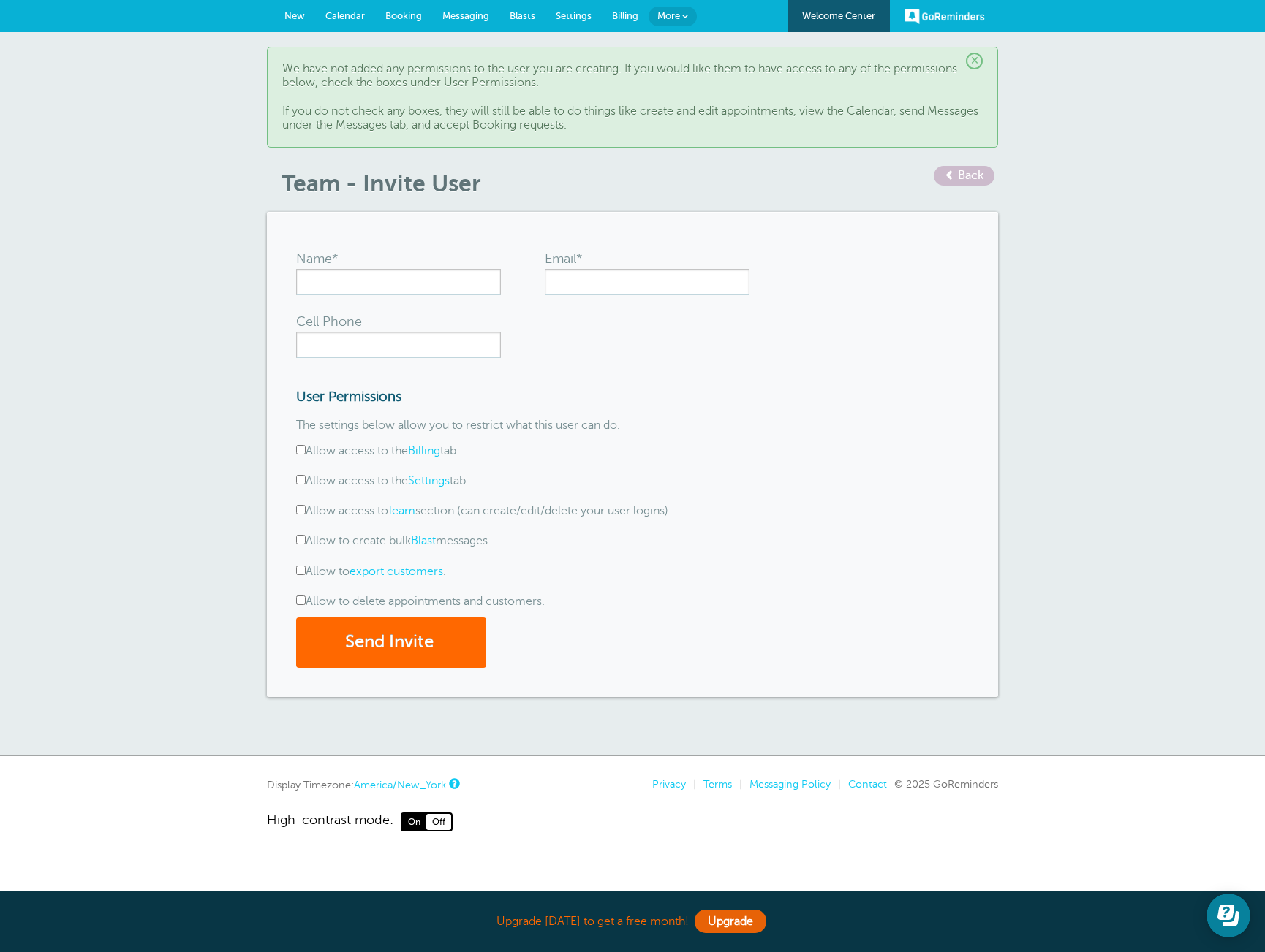
click at [361, 300] on form "Name* Email* Cell Phone User Permissions The settings below allow you to restri…" at bounding box center [632, 454] width 673 height 426
click at [370, 288] on input "Name*" at bounding box center [398, 282] width 205 height 26
type input "[PERSON_NAME]"
type input "[PERSON_NAME][EMAIL_ADDRESS][DOMAIN_NAME]"
type input "6466281815"
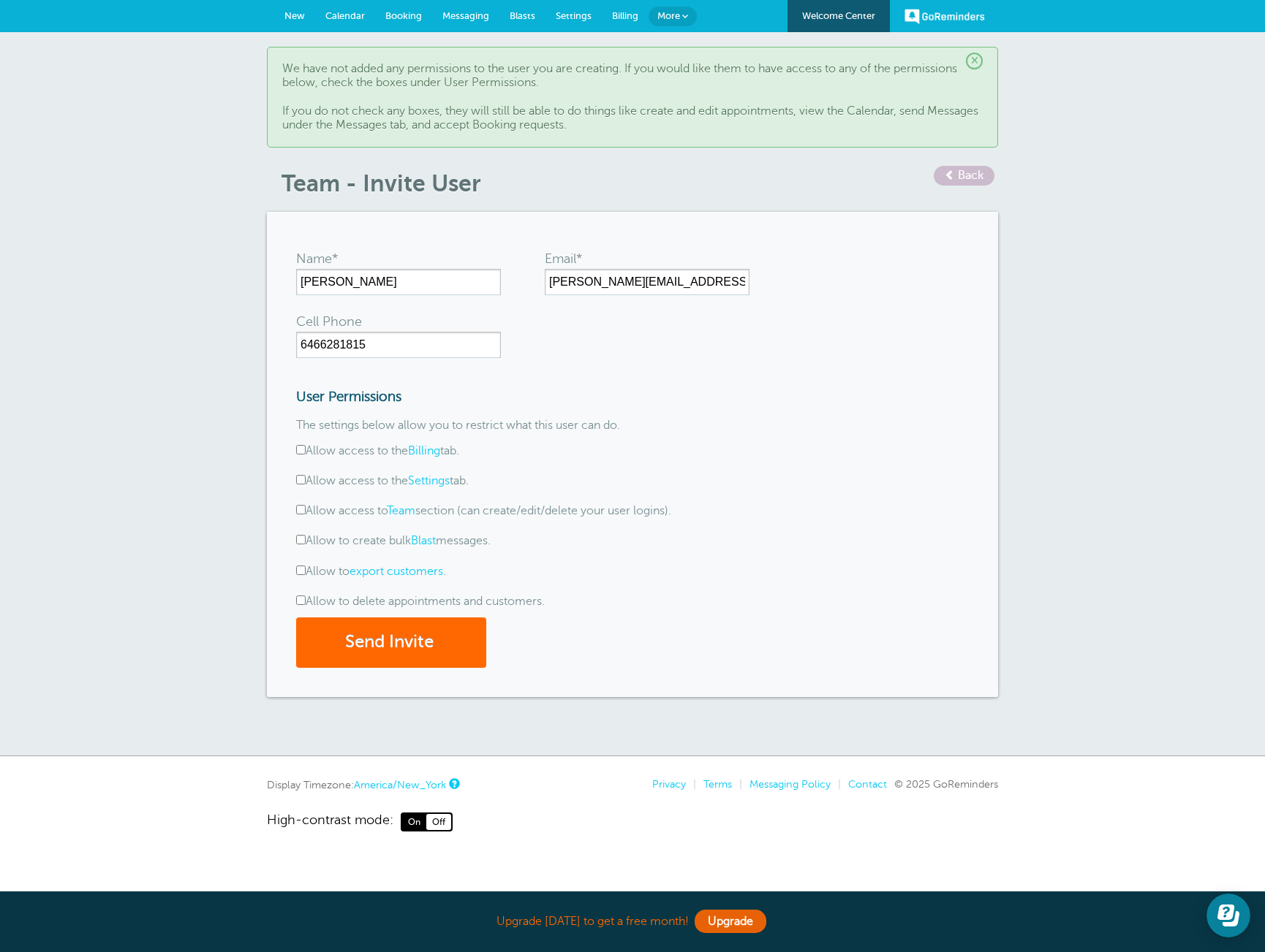
click at [301, 478] on input "Allow access to the Settings tab." at bounding box center [301, 479] width 10 height 10
checkbox input "true"
click at [300, 510] on input "Allow access to Team section (can create/edit/delete your user logins)." at bounding box center [301, 510] width 10 height 10
checkbox input "true"
click at [297, 543] on input "Allow to create bulk Blast messages." at bounding box center [301, 539] width 10 height 10
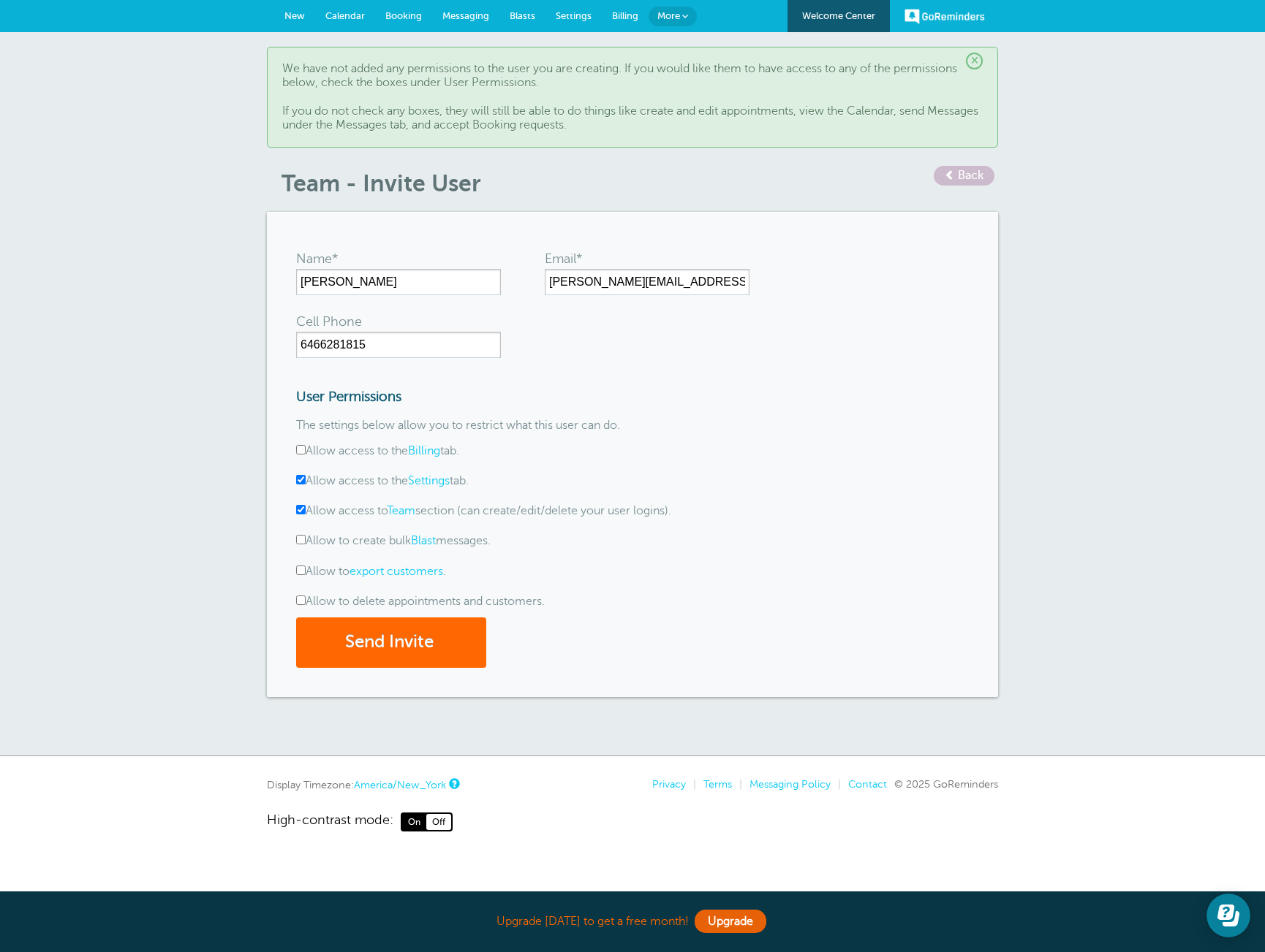
checkbox input "true"
click at [299, 601] on input "Allow to delete appointments and customers." at bounding box center [301, 600] width 10 height 10
checkbox input "true"
click at [442, 650] on button "Send Invite" at bounding box center [391, 643] width 190 height 51
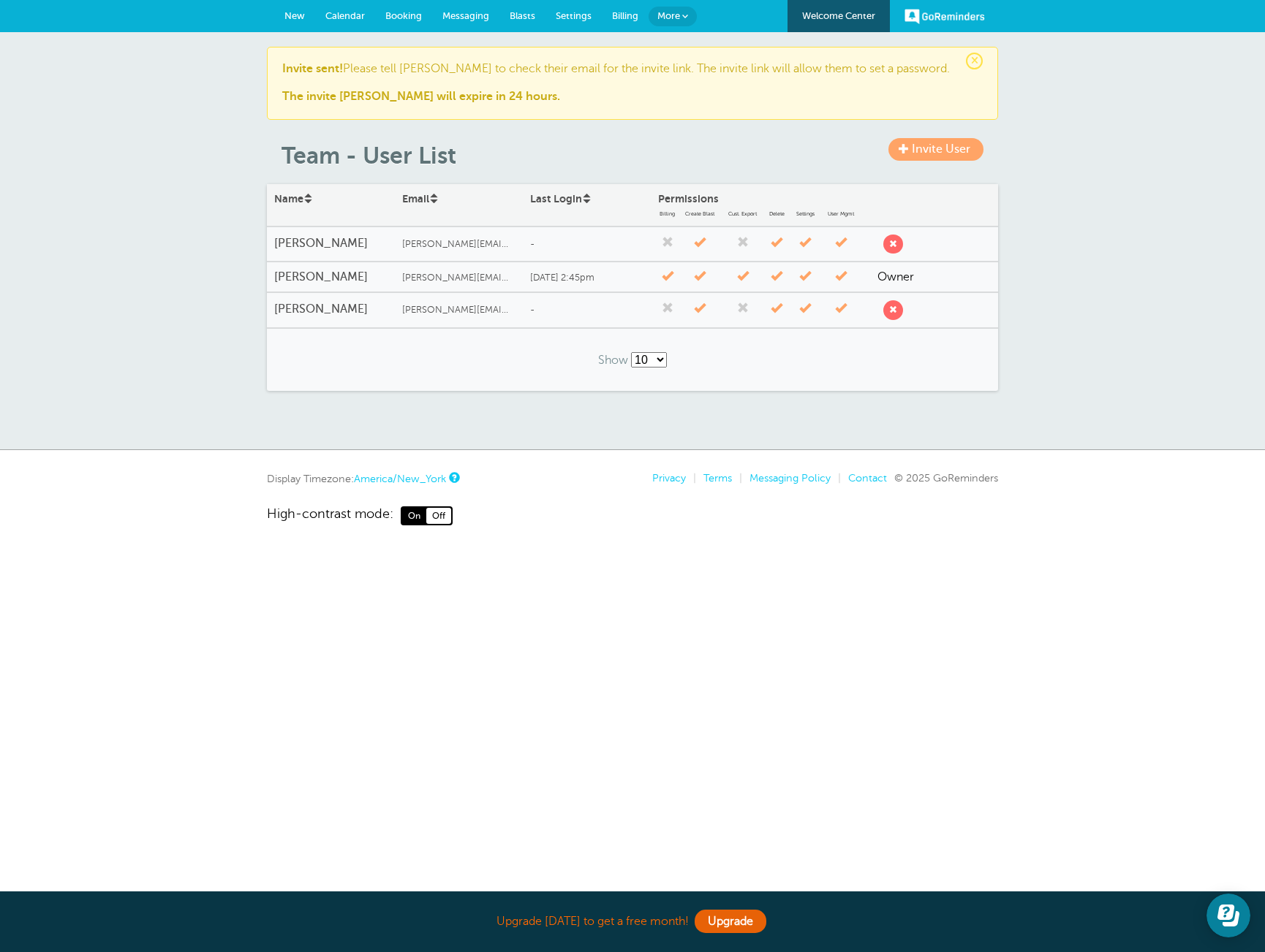
click at [297, 17] on span "New" at bounding box center [294, 16] width 20 height 11
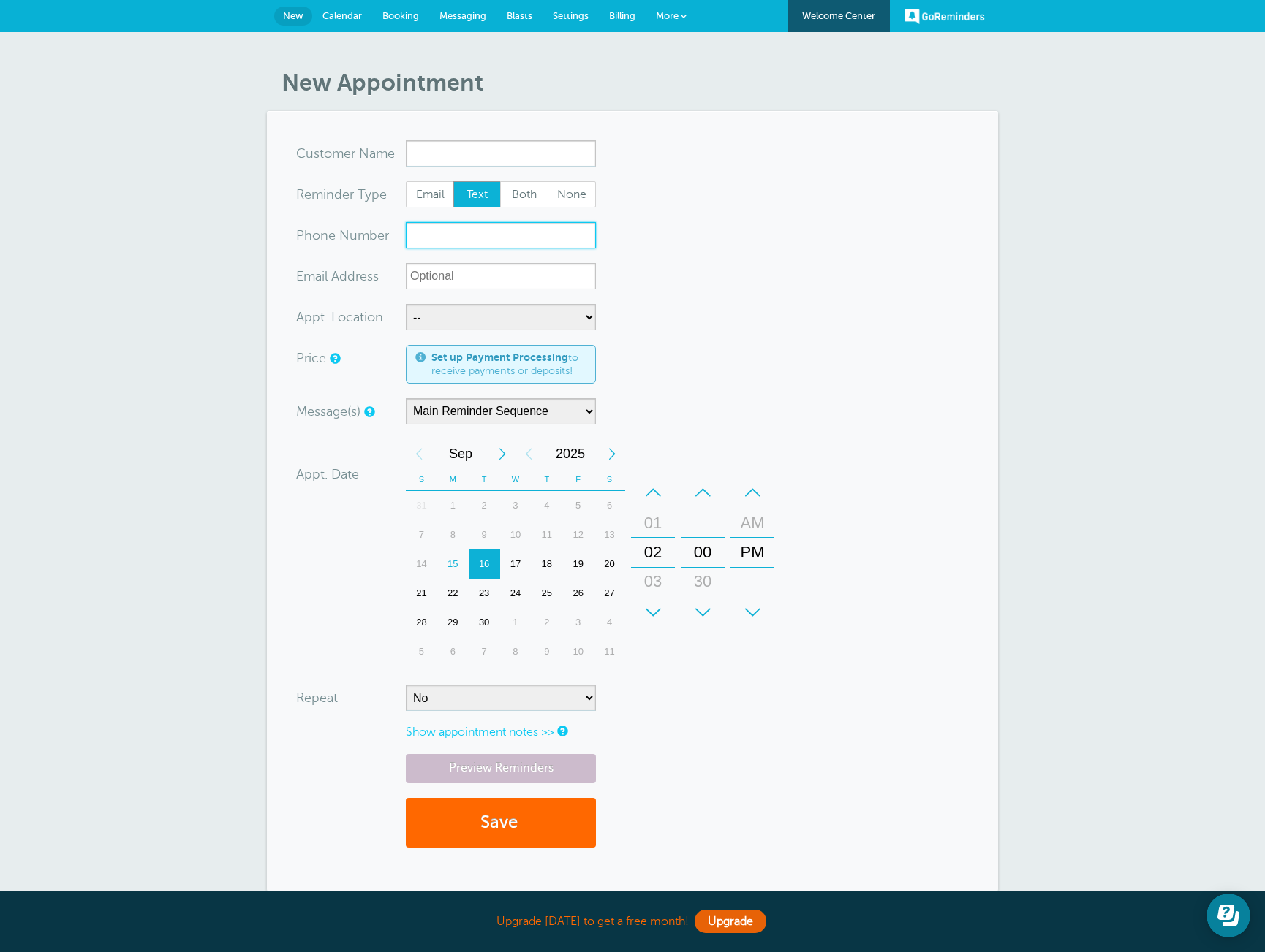
click at [488, 238] on input "xxx-no-autofill" at bounding box center [501, 235] width 190 height 26
click at [484, 311] on select "-- Beaver St - Model Weekend Skylar Modeling" at bounding box center [501, 317] width 190 height 26
select select "25187"
click at [406, 304] on select "-- Beaver St - Model Weekend Skylar Modeling" at bounding box center [501, 317] width 190 height 26
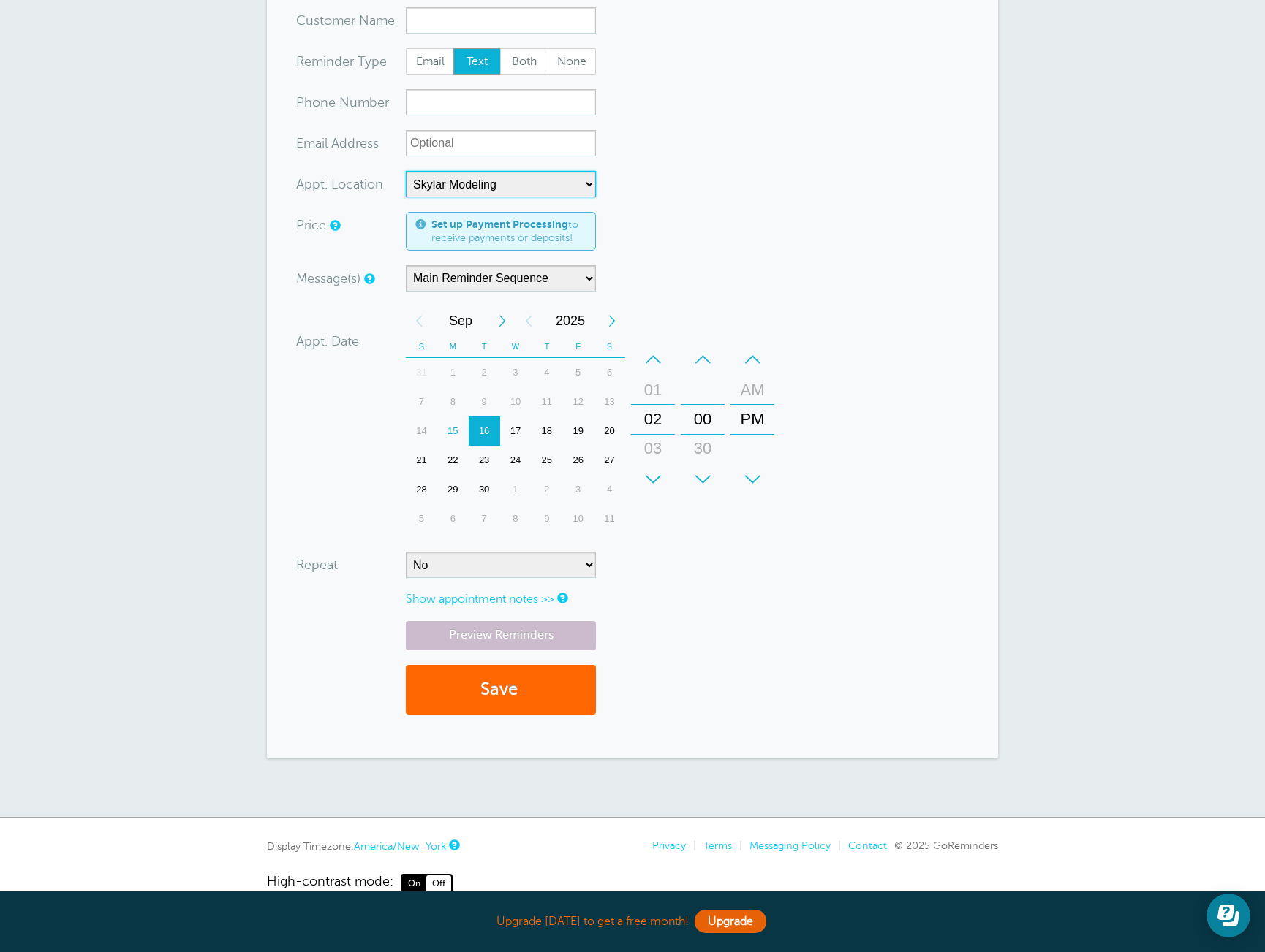
scroll to position [162, 0]
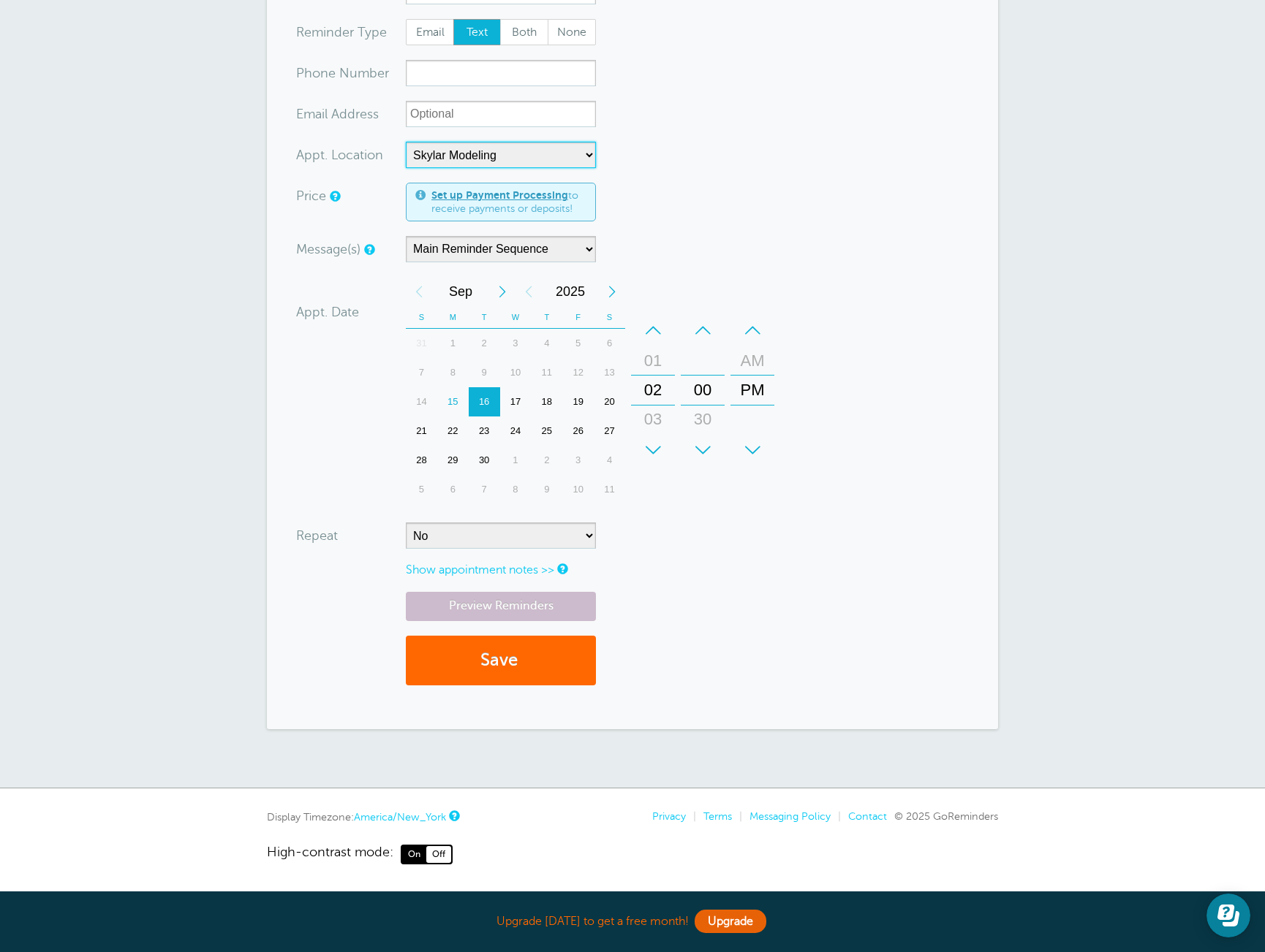
click at [608, 430] on div "27" at bounding box center [609, 431] width 31 height 30
click at [565, 538] on select "No Daily Weekly Every 2 weeks Every 3 weeks Every 4 weeks Monthly Every 5 weeks…" at bounding box center [501, 536] width 190 height 26
select select "RRULE:FREQ=WEEKLY"
click at [406, 523] on select "No Daily Weekly Every 2 weeks Every 3 weeks Every 4 weeks Monthly Every 5 weeks…" at bounding box center [501, 536] width 190 height 26
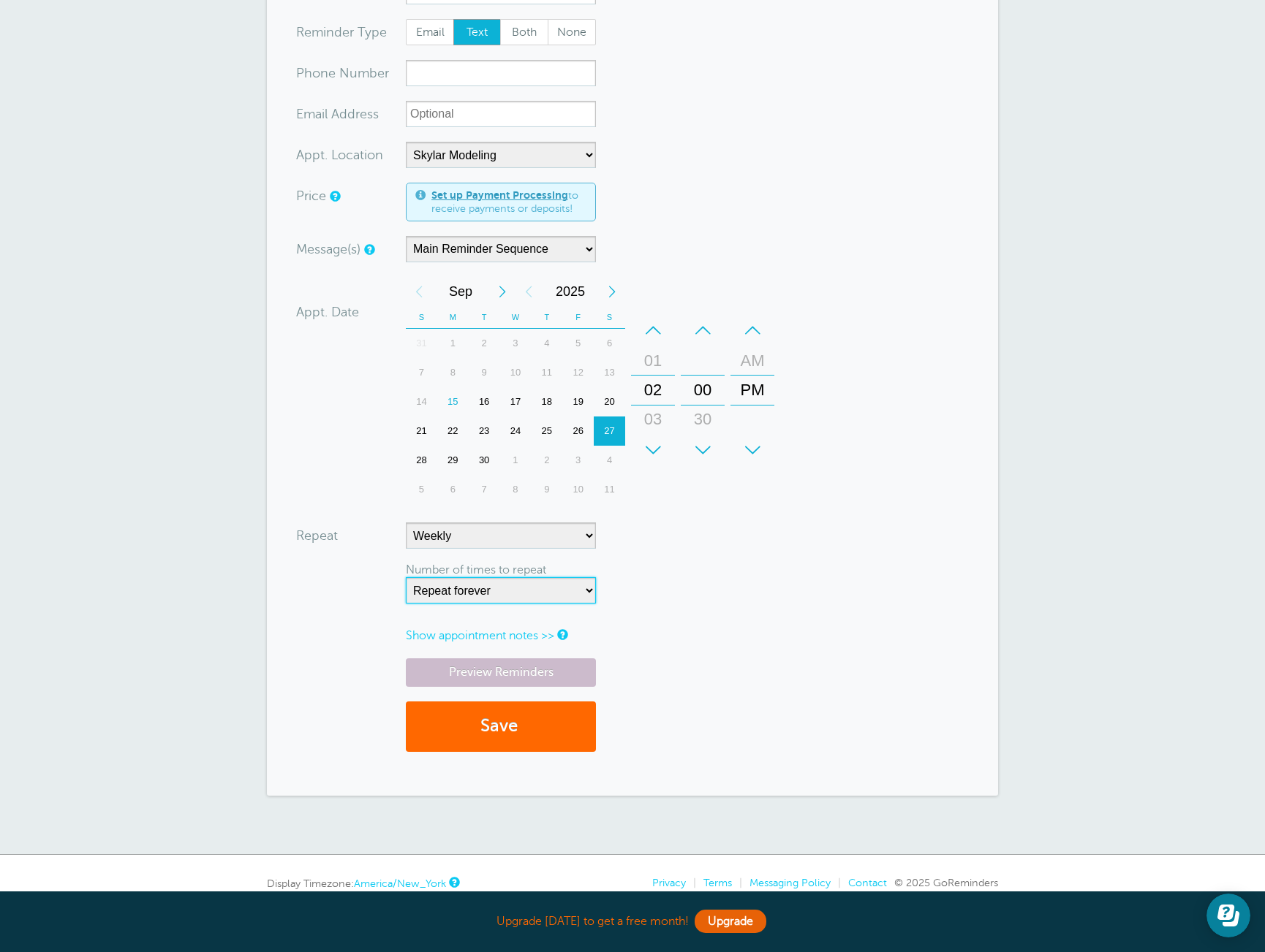
click at [504, 595] on select "Repeat forever 2 3 4 5 6 7 8 9 10 11 12 13 14 15 16 17 18 19 20" at bounding box center [501, 591] width 190 height 26
select select "8"
click at [406, 577] on select "Repeat forever 2 3 4 5 6 7 8 9 10 11 12 13 14 15 16 17 18 19 20" at bounding box center [501, 591] width 190 height 26
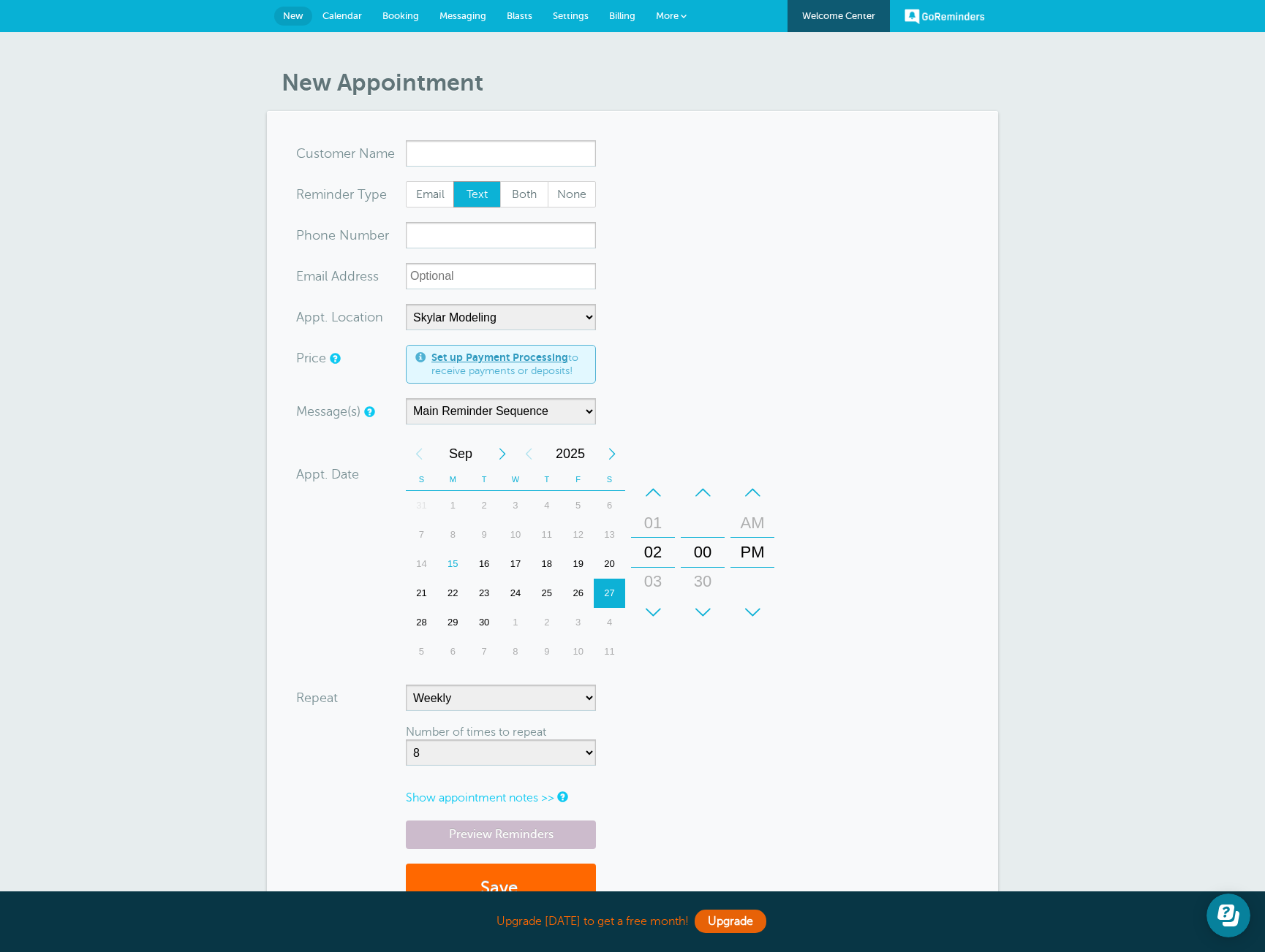
click at [486, 11] on link "Messaging" at bounding box center [463, 16] width 67 height 32
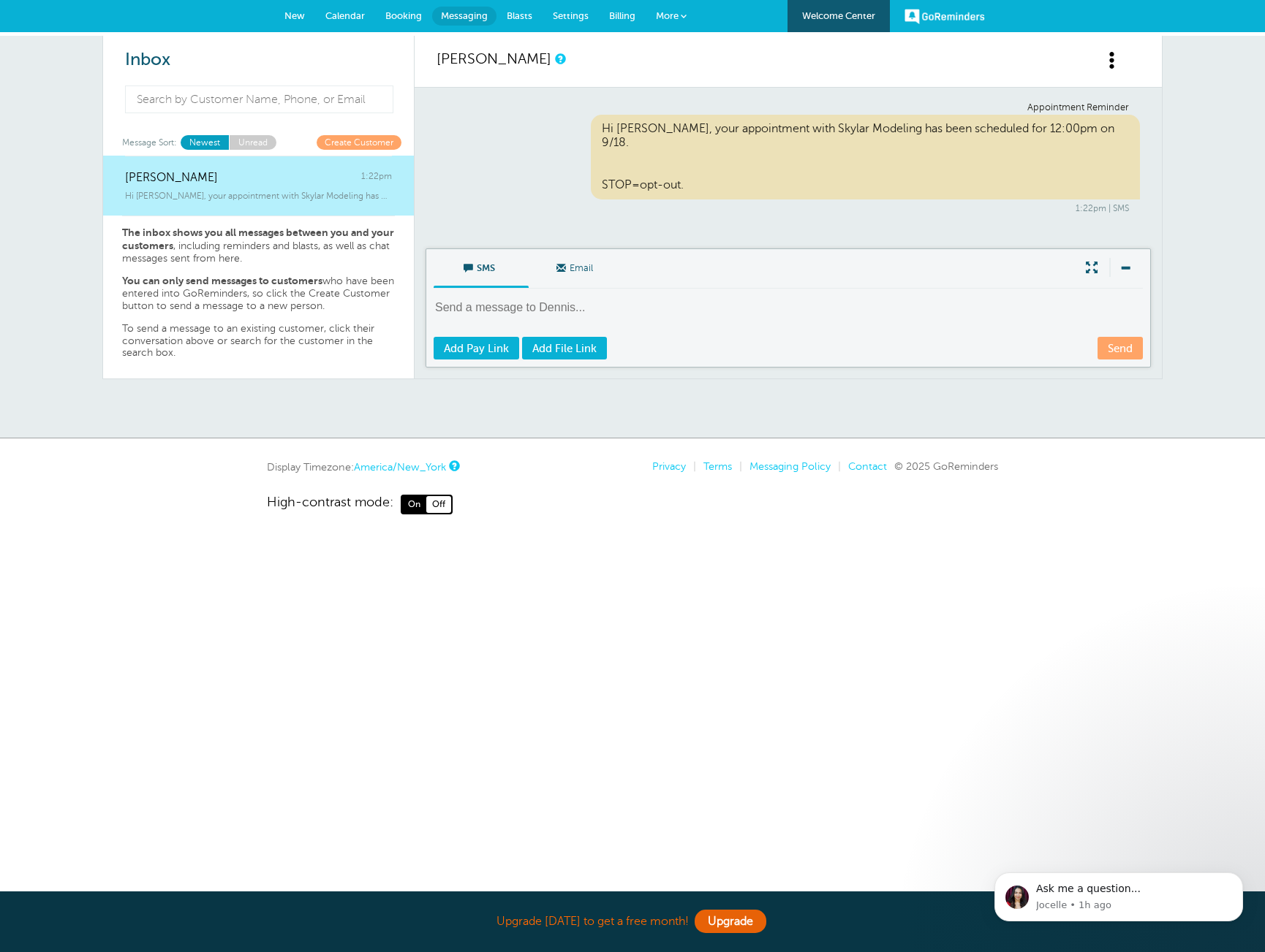
click at [295, 15] on span "New" at bounding box center [294, 16] width 20 height 11
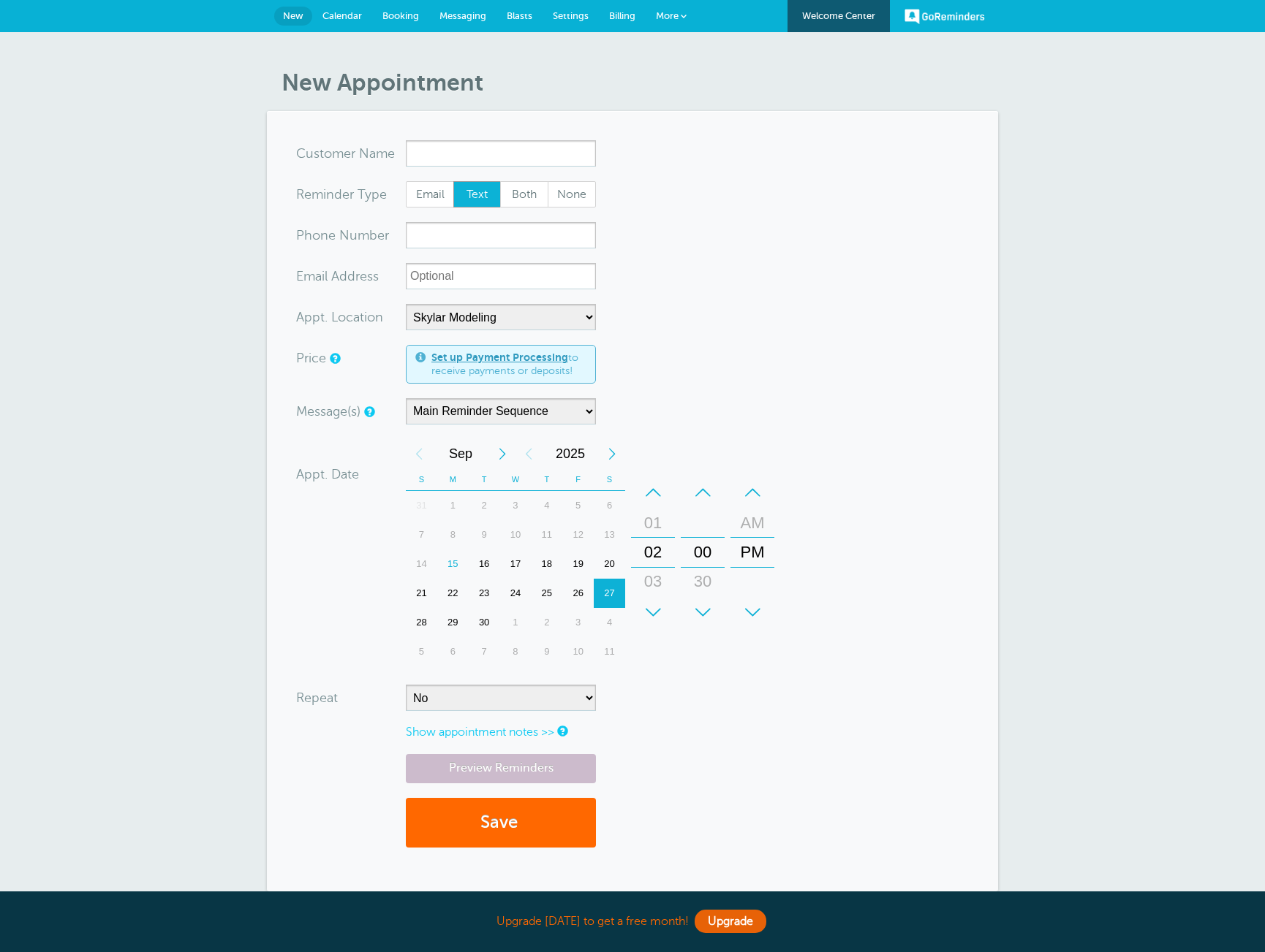
select select "25187"
click at [565, 18] on span "Settings" at bounding box center [570, 16] width 36 height 11
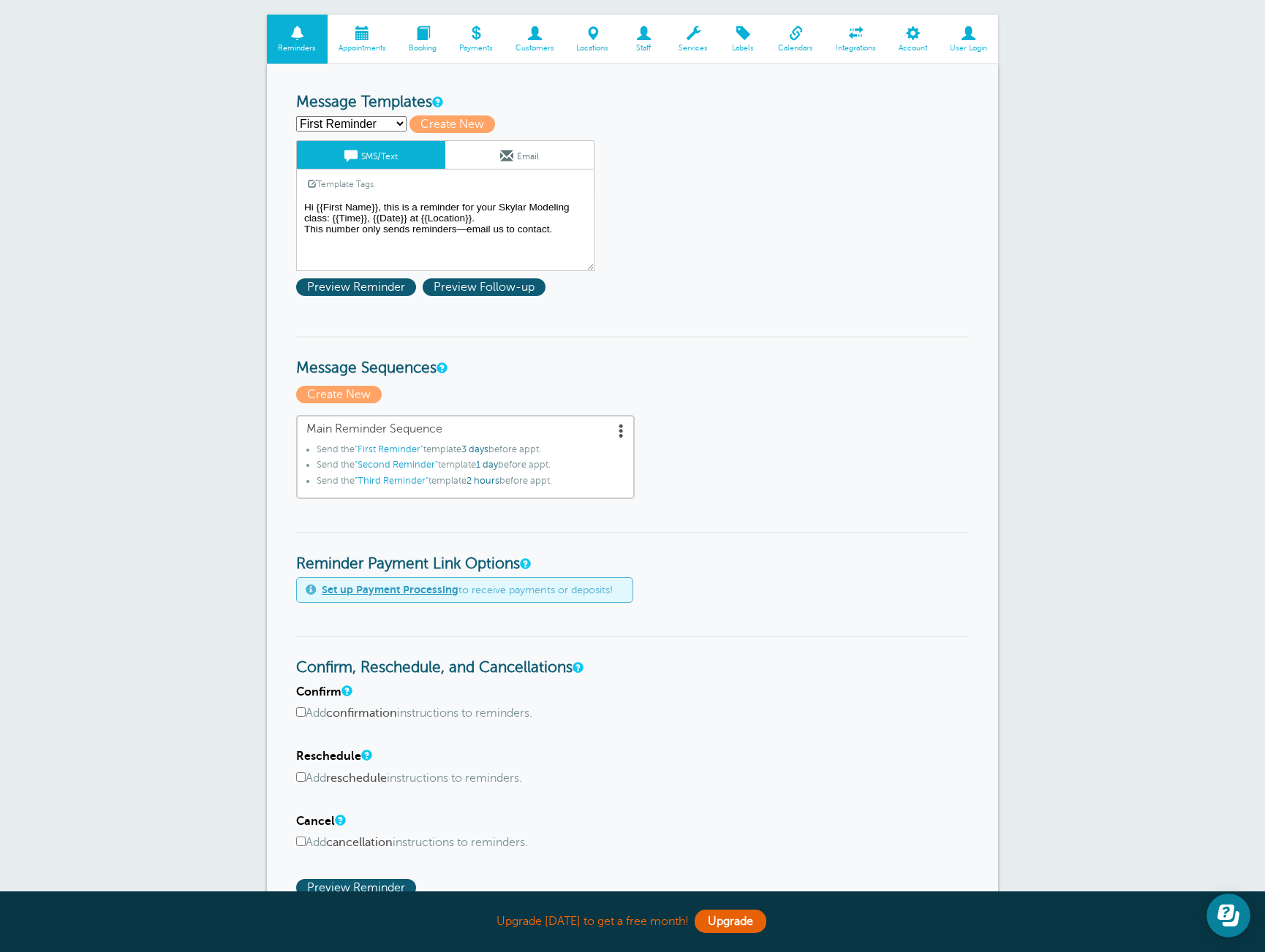
scroll to position [107, 0]
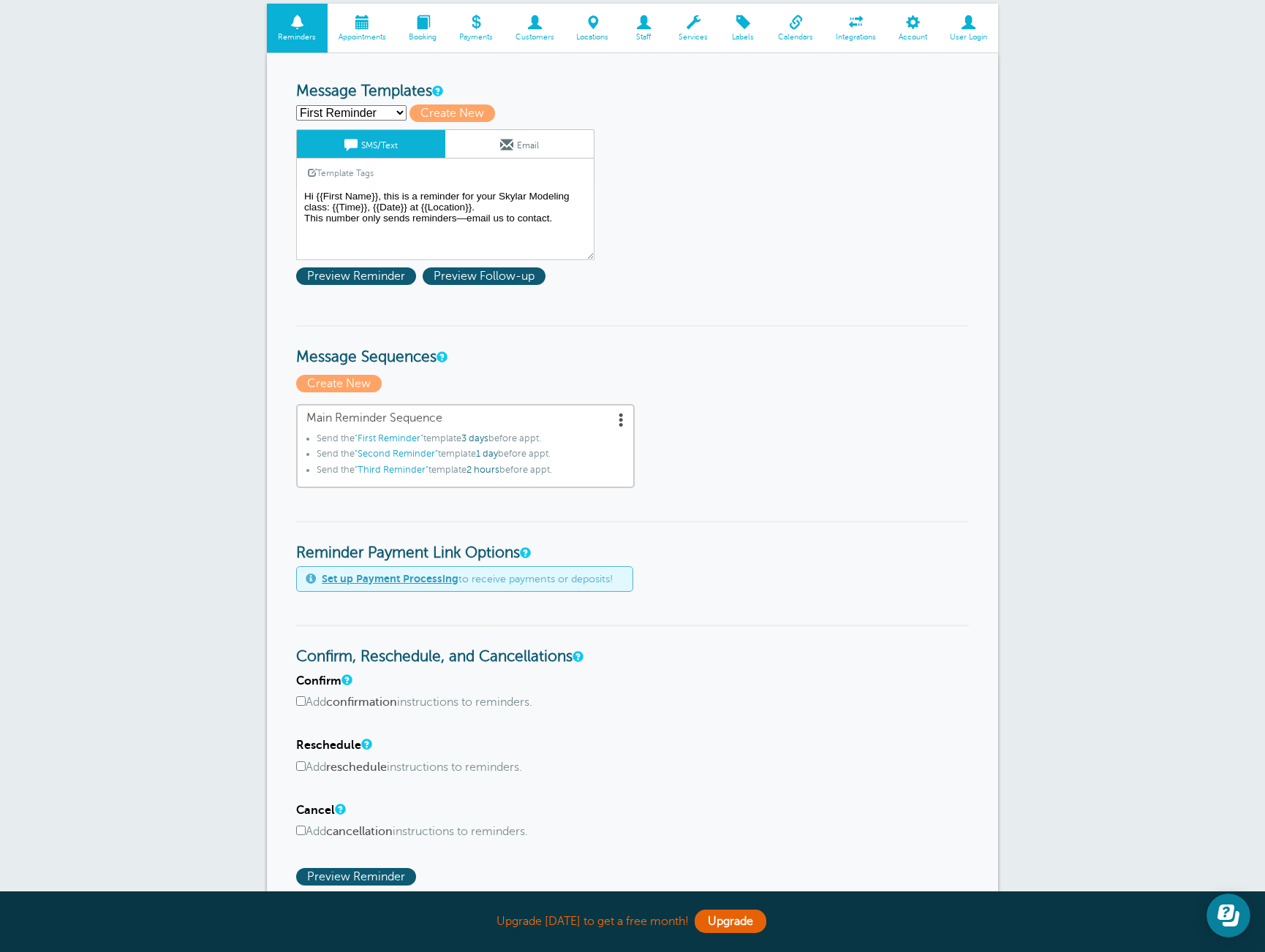
click at [383, 115] on select "First Reminder Second Reminder Third Reminder Create new..." at bounding box center [351, 113] width 111 height 16
select select "161766"
click at [296, 105] on select "First Reminder Second Reminder Third Reminder Create new..." at bounding box center [351, 113] width 111 height 16
type input "Second Reminder"
type textarea "Hi {{First Name}}, this is a reminder for your Skylar Modeling class: {{Time}},…"
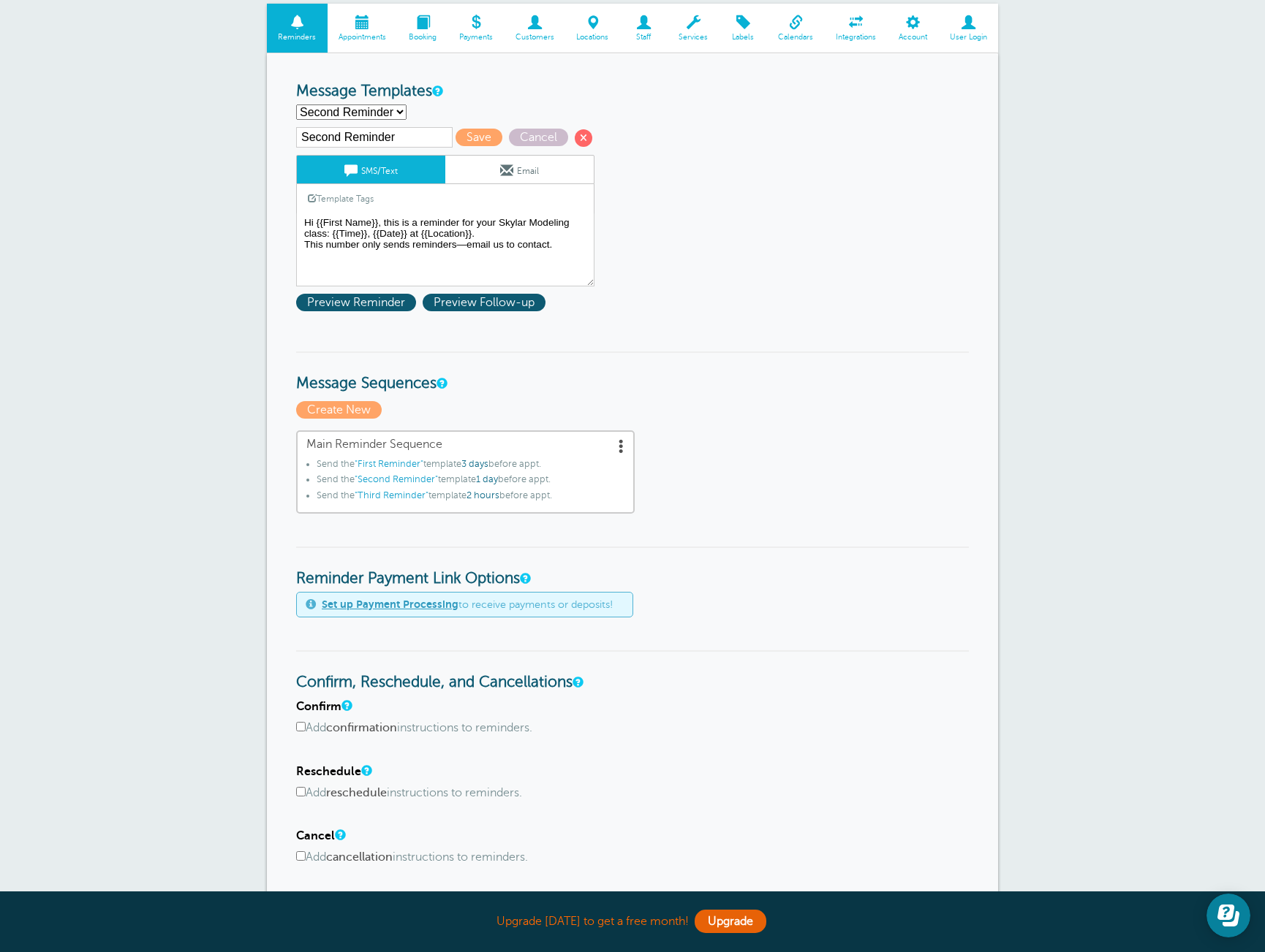
click at [377, 117] on select "First Reminder Second Reminder Third Reminder Create new..." at bounding box center [351, 112] width 111 height 16
select select "161767"
click at [296, 105] on select "First Reminder Second Reminder Third Reminder Create new..." at bounding box center [351, 112] width 111 height 16
type input "Third Reminder"
type textarea "Hi {{First Name}}, your Skylar Modeling class is today at {{Time}}, {{Location}…"
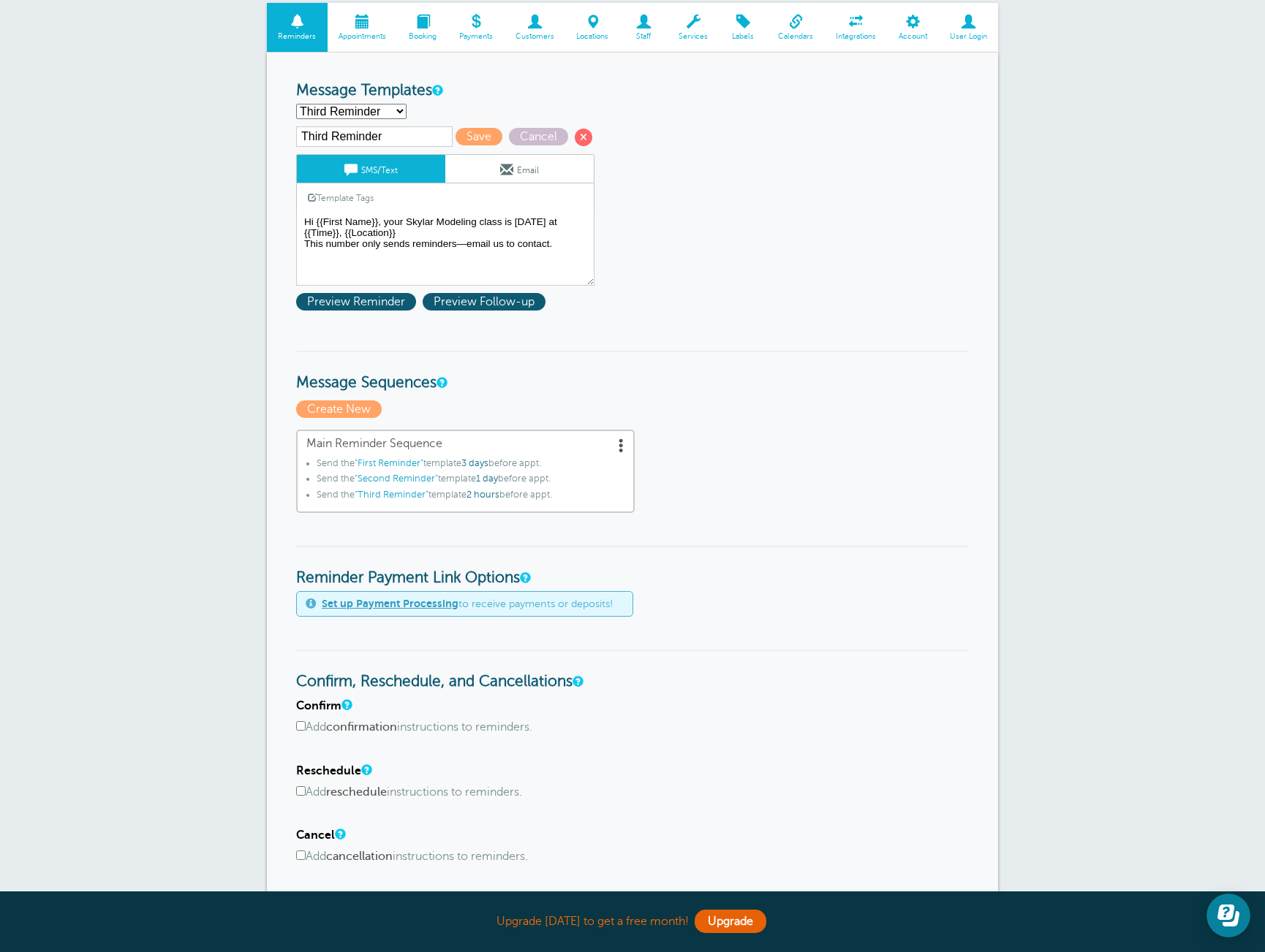
scroll to position [0, 0]
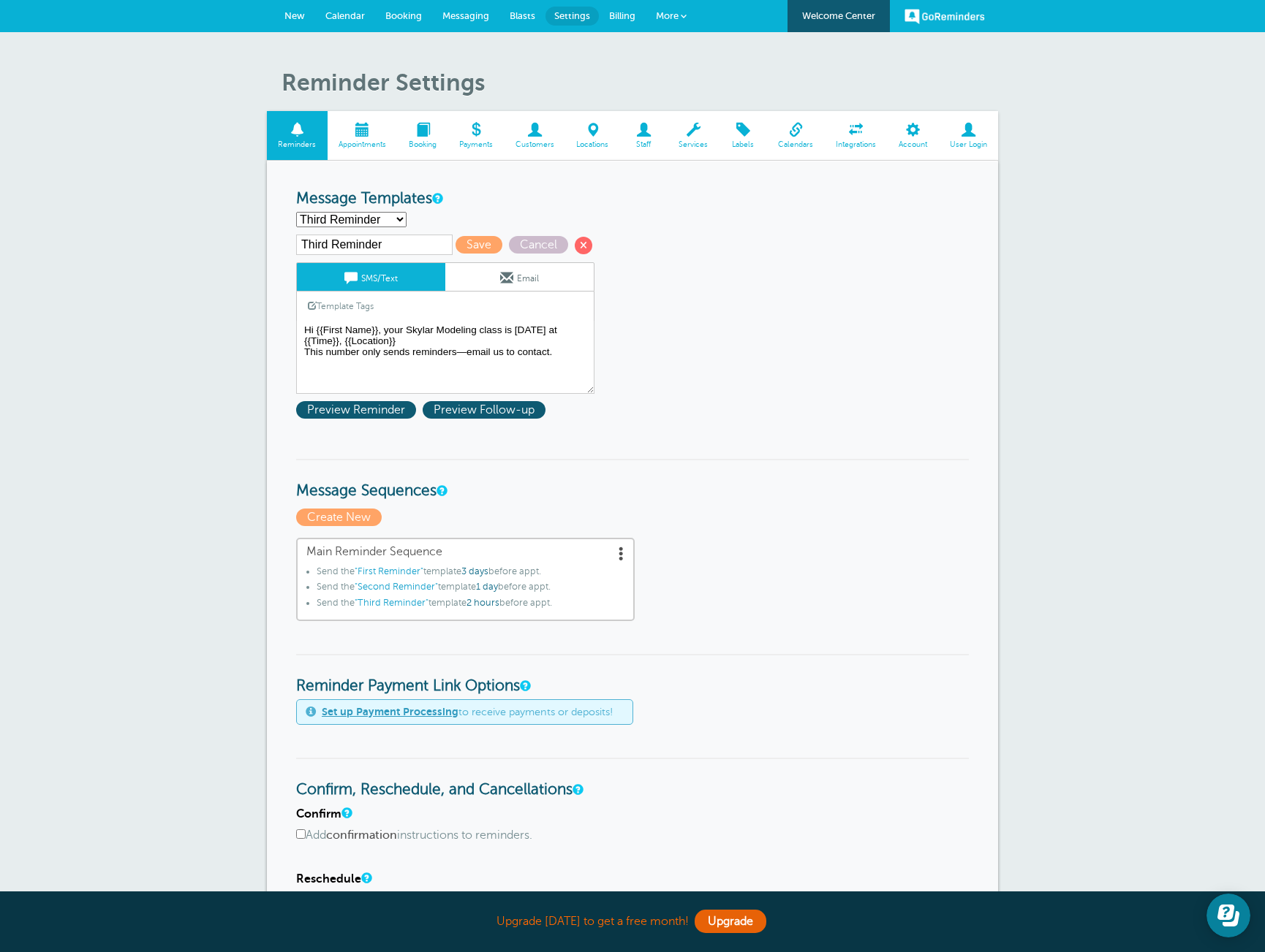
click at [294, 12] on span "New" at bounding box center [294, 16] width 20 height 11
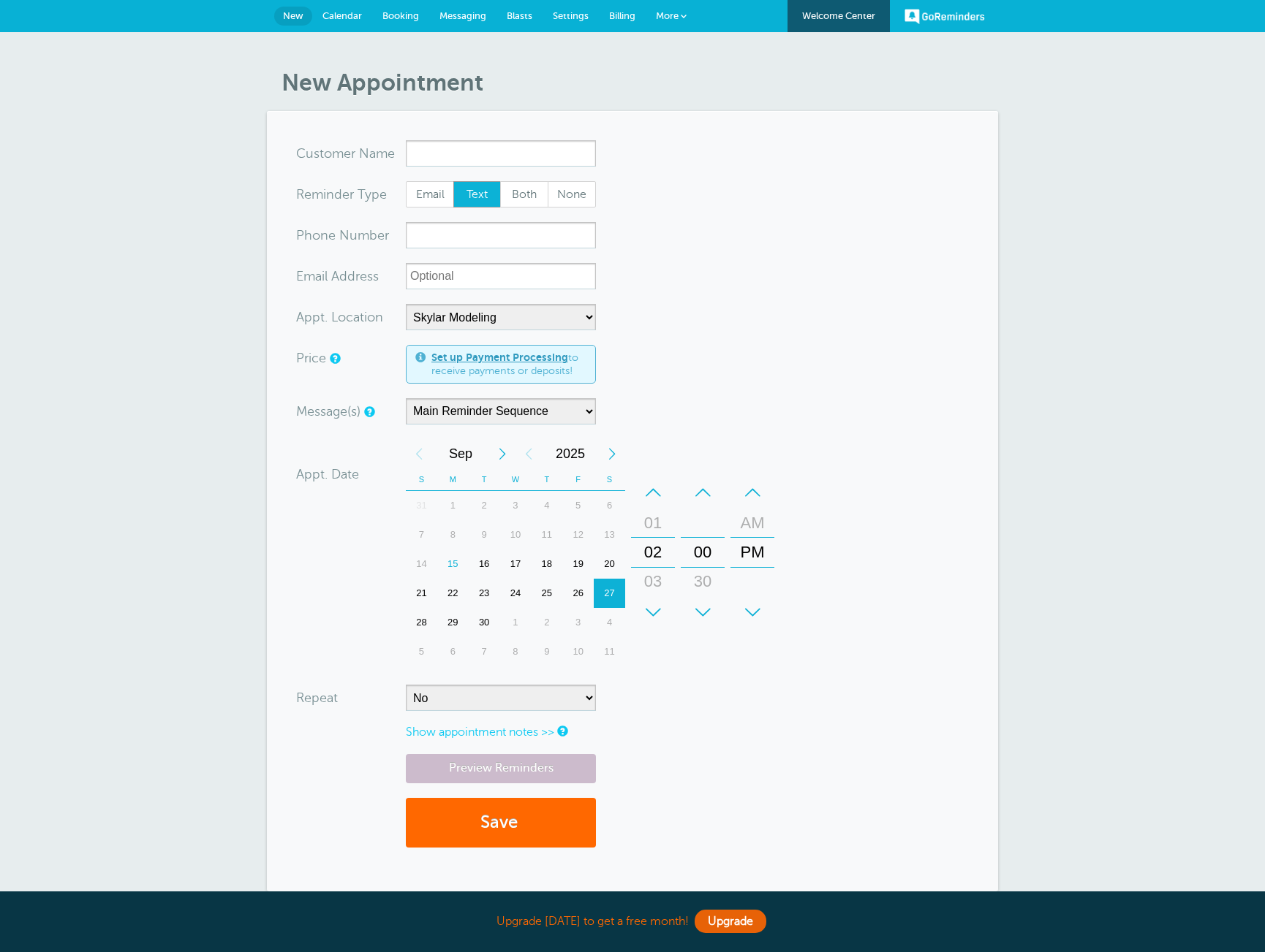
select select "25187"
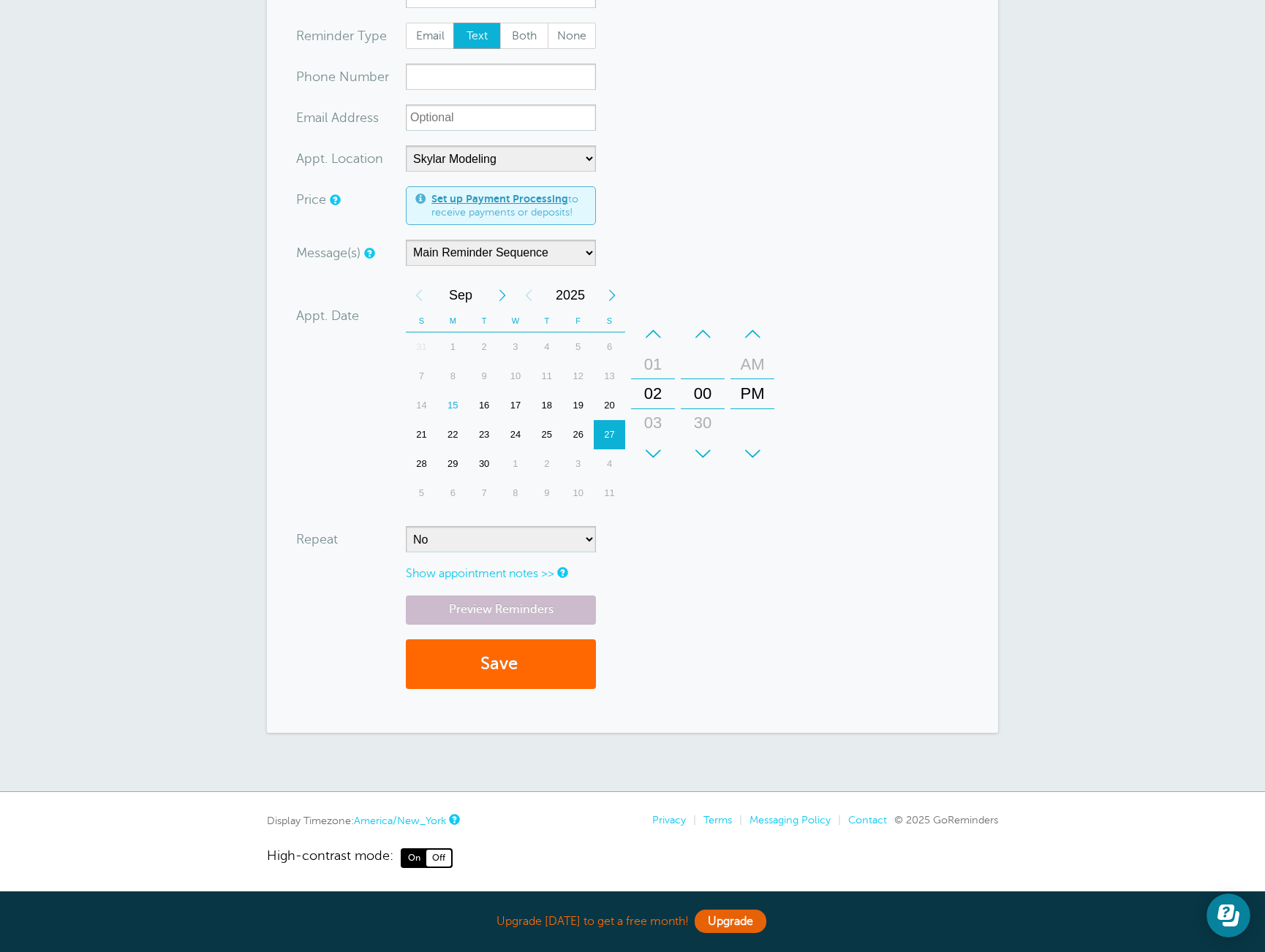
scroll to position [162, 0]
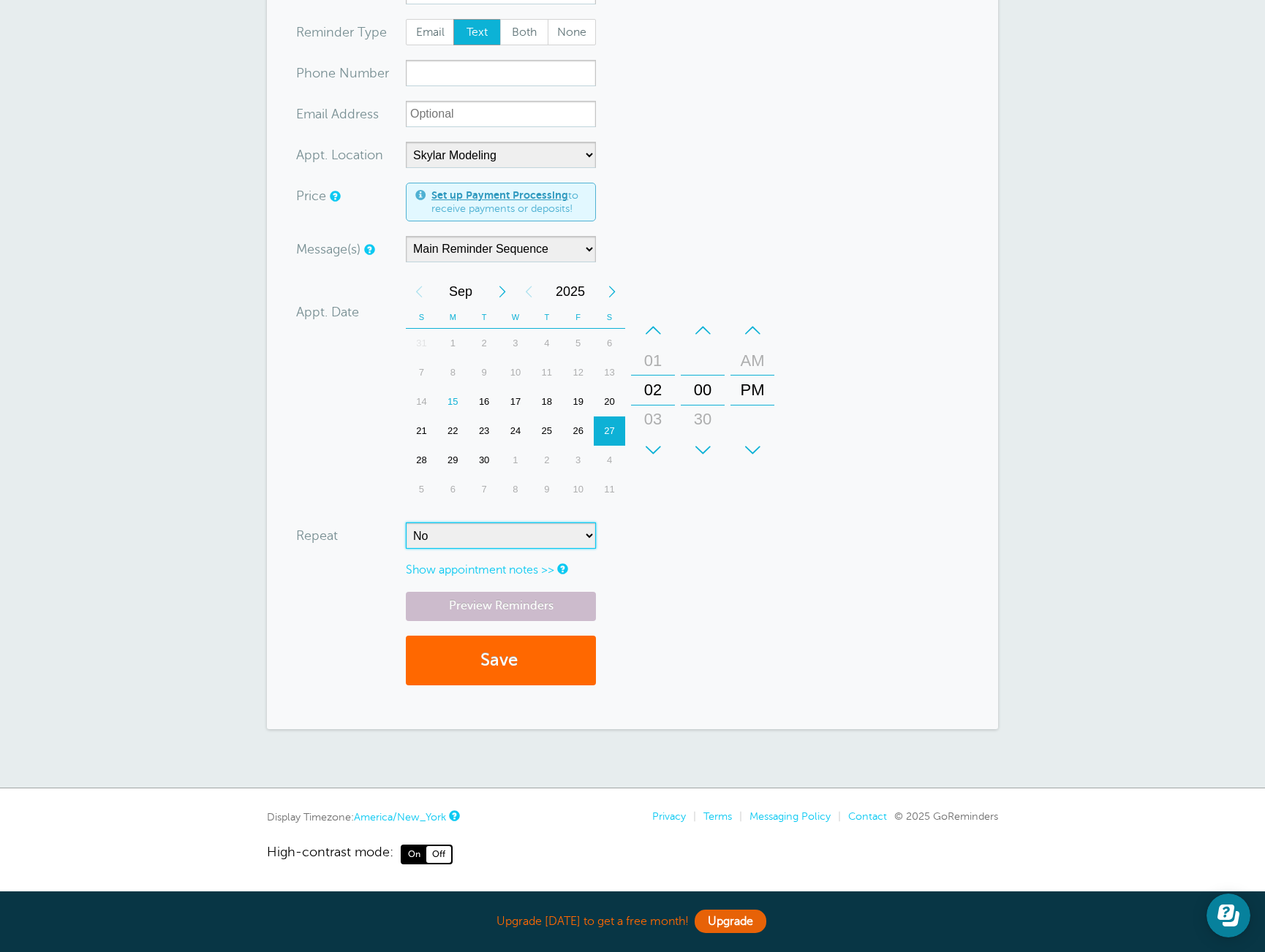
click at [464, 533] on select "No Daily Weekly Every 2 weeks Every 3 weeks Every 4 weeks Monthly Every 5 weeks…" at bounding box center [501, 536] width 190 height 26
click at [497, 541] on select "No Daily Weekly Every 2 weeks Every 3 weeks Every 4 weeks Monthly Every 5 weeks…" at bounding box center [501, 536] width 190 height 26
click at [544, 527] on select "No Daily Weekly Every 2 weeks Every 3 weeks Every 4 weeks Monthly Every 5 weeks…" at bounding box center [501, 536] width 190 height 26
select select "RRULE:FREQ=WEEKLY"
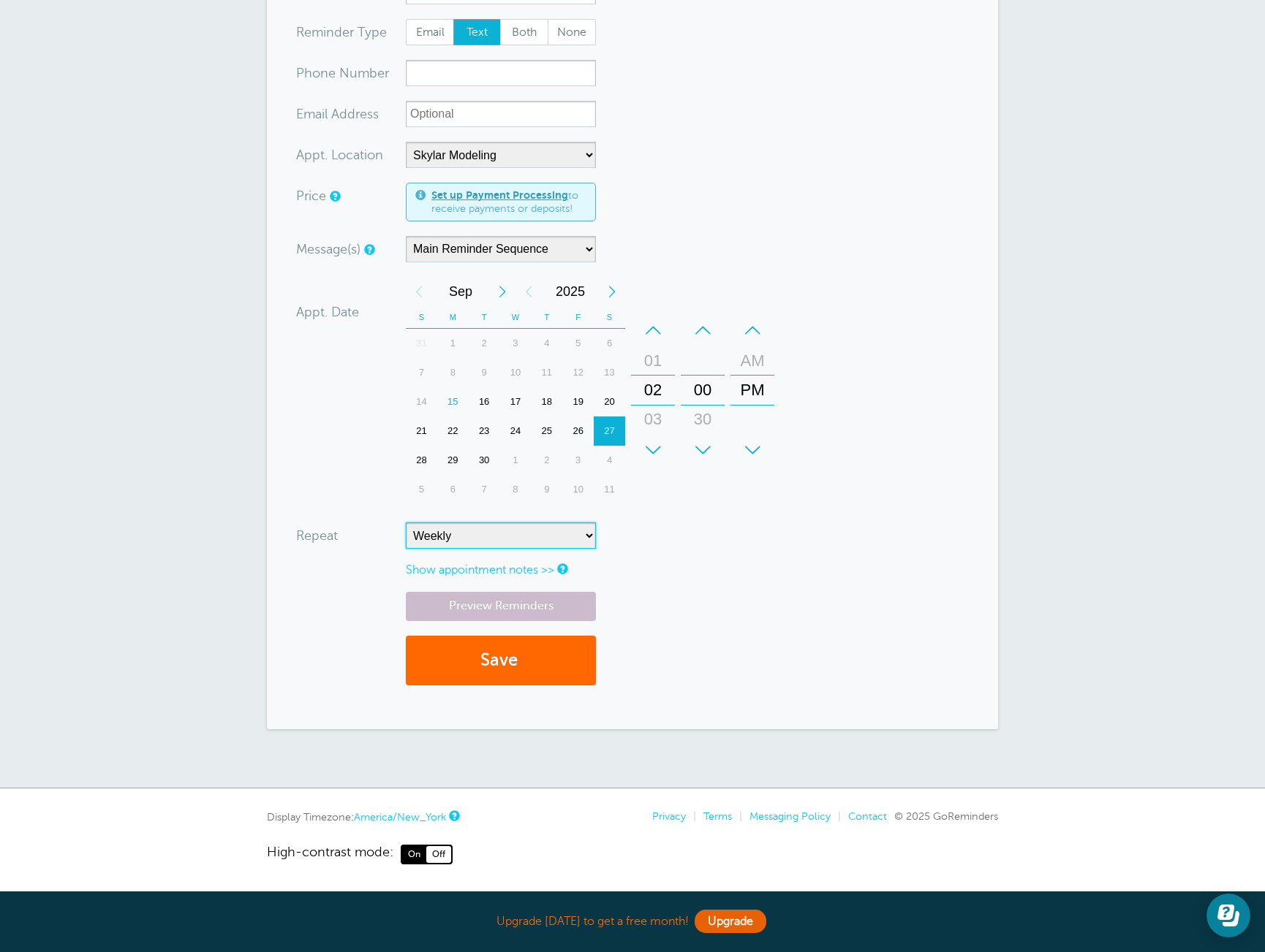
click at [406, 523] on select "No Daily Weekly Every 2 weeks Every 3 weeks Every 4 weeks Monthly Every 5 weeks…" at bounding box center [501, 536] width 190 height 26
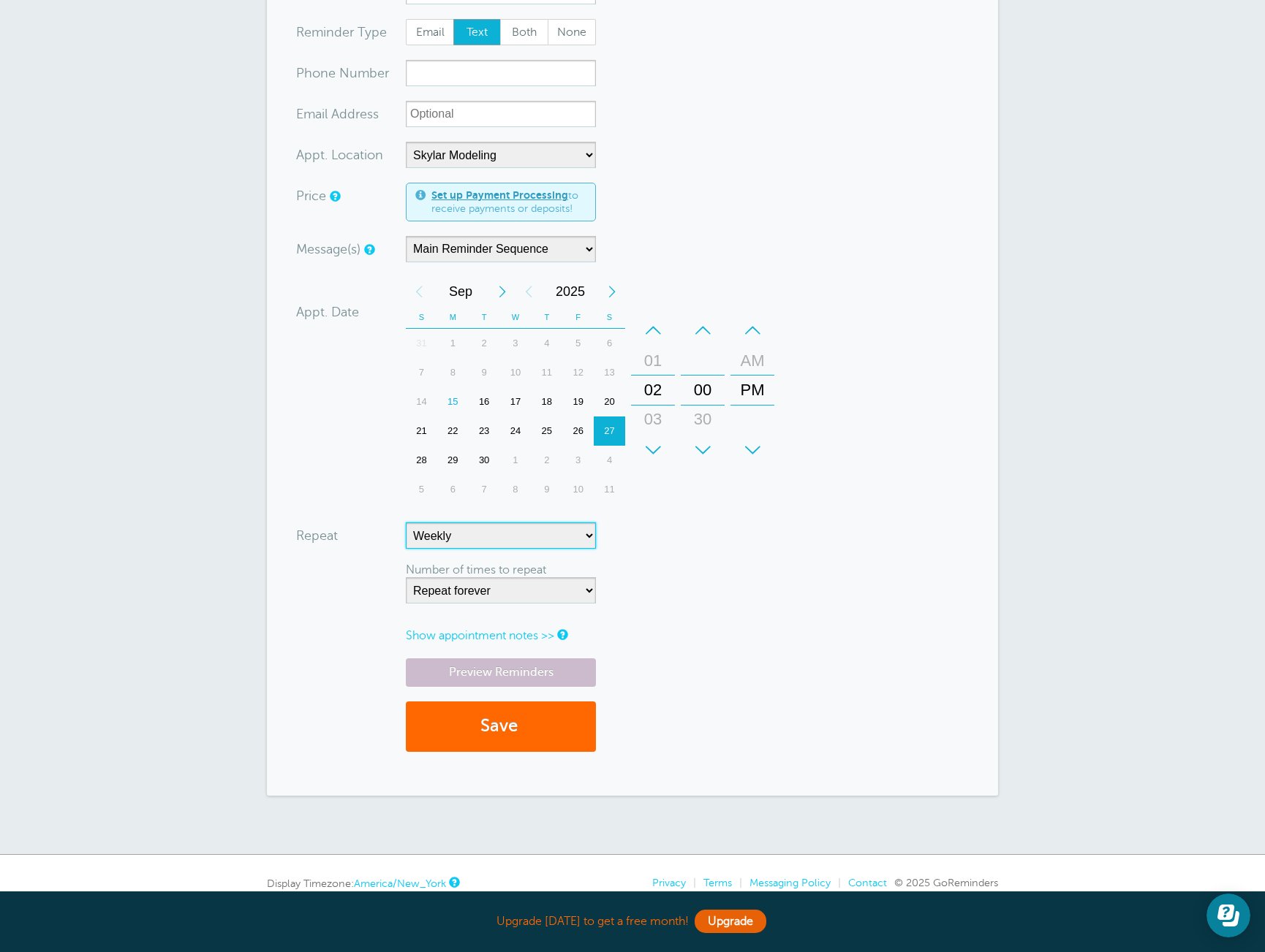
click at [551, 538] on select "No Daily Weekly Every 2 weeks Every 3 weeks Every 4 weeks Monthly Every 5 weeks…" at bounding box center [501, 536] width 190 height 26
click at [406, 523] on select "No Daily Weekly Every 2 weeks Every 3 weeks Every 4 weeks Monthly Every 5 weeks…" at bounding box center [501, 536] width 190 height 26
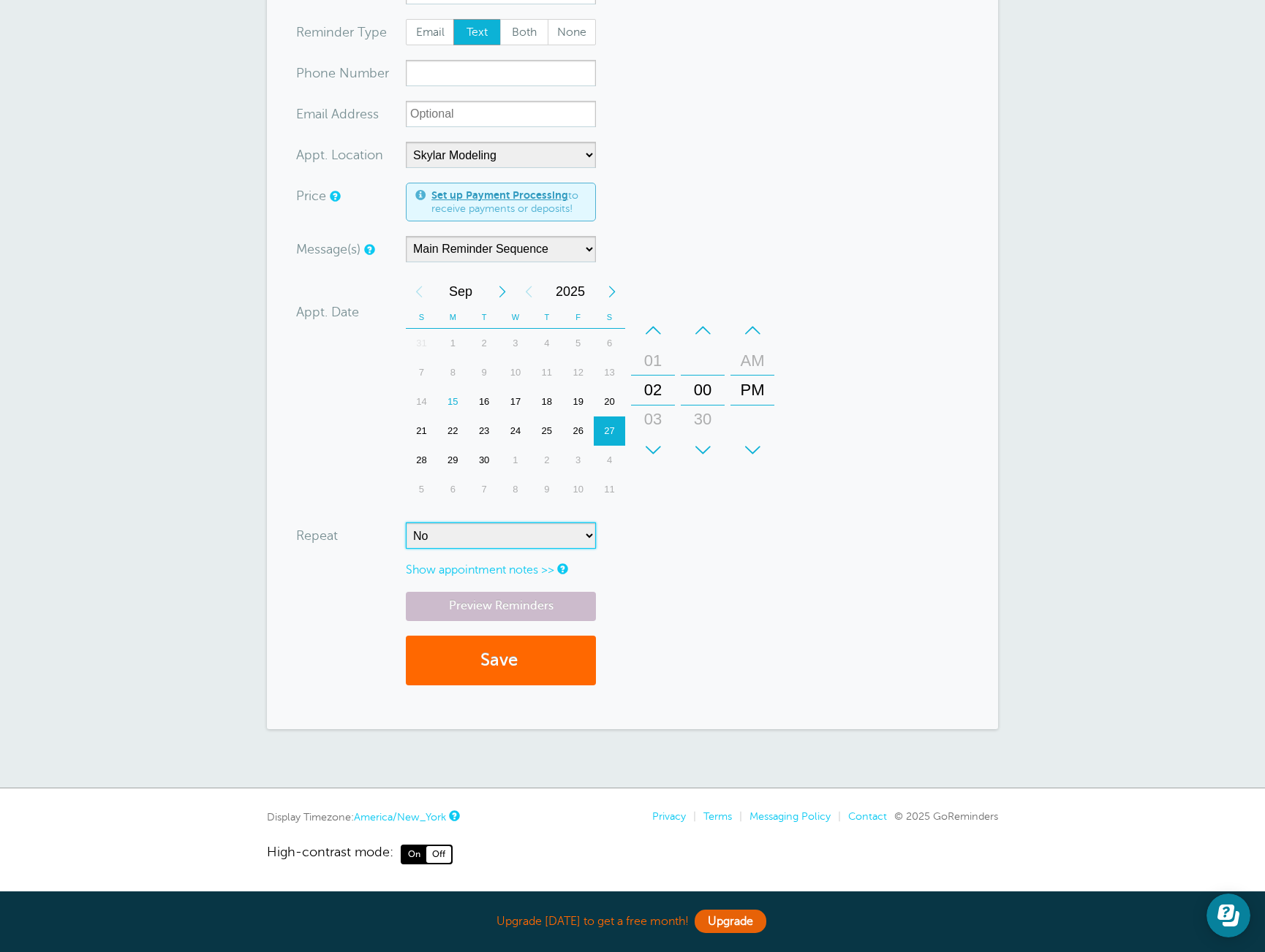
click at [480, 545] on select "No Daily Weekly Every 2 weeks Every 3 weeks Every 4 weeks Monthly Every 5 weeks…" at bounding box center [501, 536] width 190 height 26
select select "RRULE:FREQ=WEEKLY"
click at [406, 523] on select "No Daily Weekly Every 2 weeks Every 3 weeks Every 4 weeks Monthly Every 5 weeks…" at bounding box center [501, 536] width 190 height 26
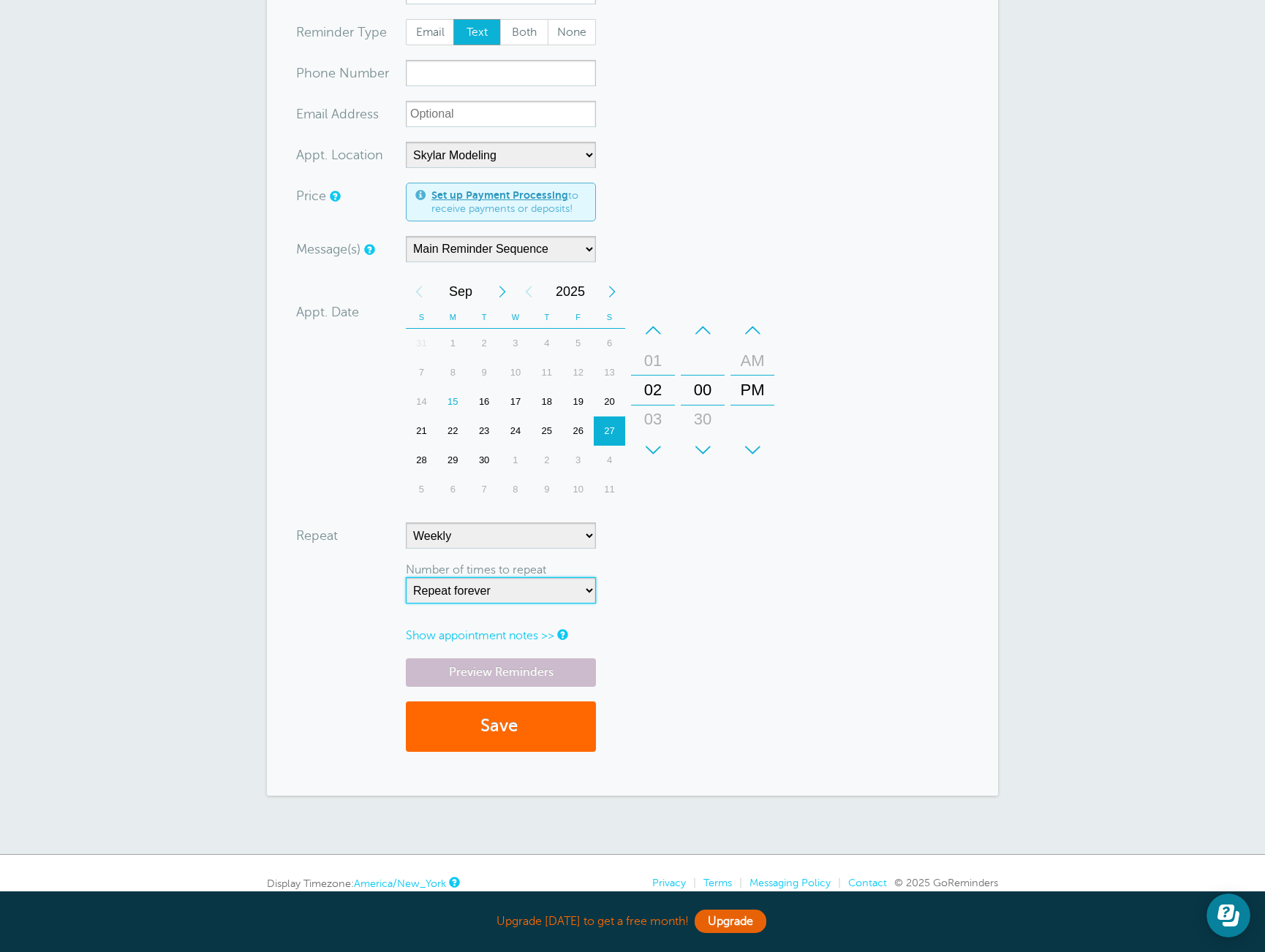
click at [484, 588] on select "Repeat forever 2 3 4 5 6 7 8 9 10 11 12 13 14 15 16 17 18 19 20" at bounding box center [501, 591] width 190 height 26
select select "8"
click at [406, 577] on select "Repeat forever 2 3 4 5 6 7 8 9 10 11 12 13 14 15 16 17 18 19 20" at bounding box center [501, 591] width 190 height 26
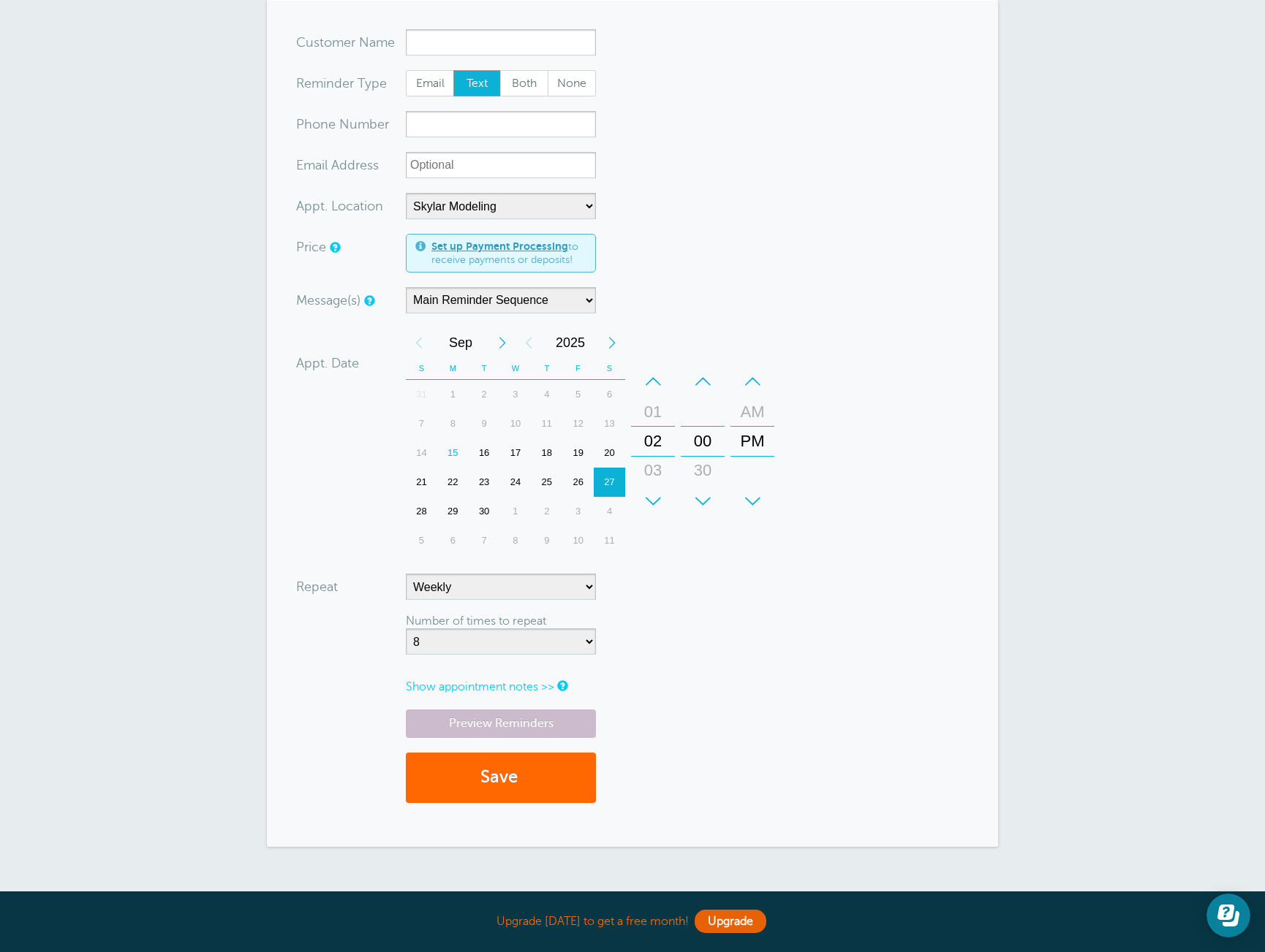
scroll to position [108, 0]
